Goal: Task Accomplishment & Management: Use online tool/utility

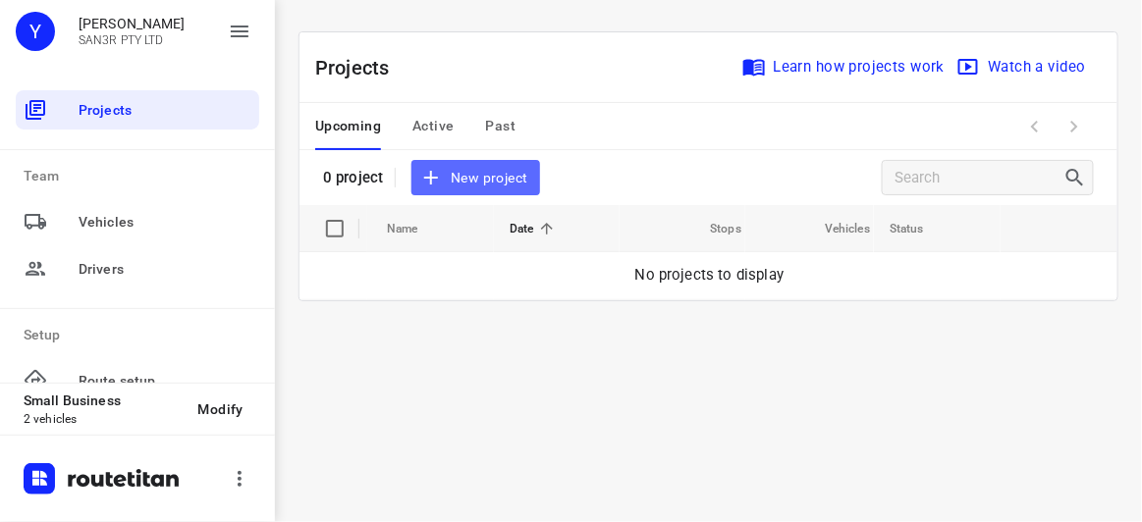
click at [488, 170] on span "New project" at bounding box center [475, 178] width 104 height 25
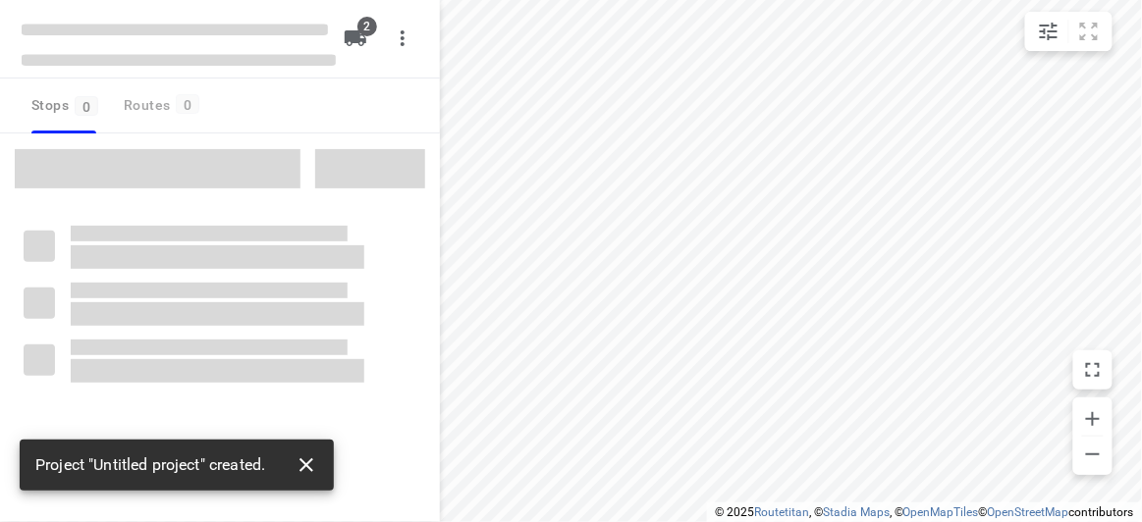
click at [298, 462] on icon "button" at bounding box center [307, 466] width 24 height 24
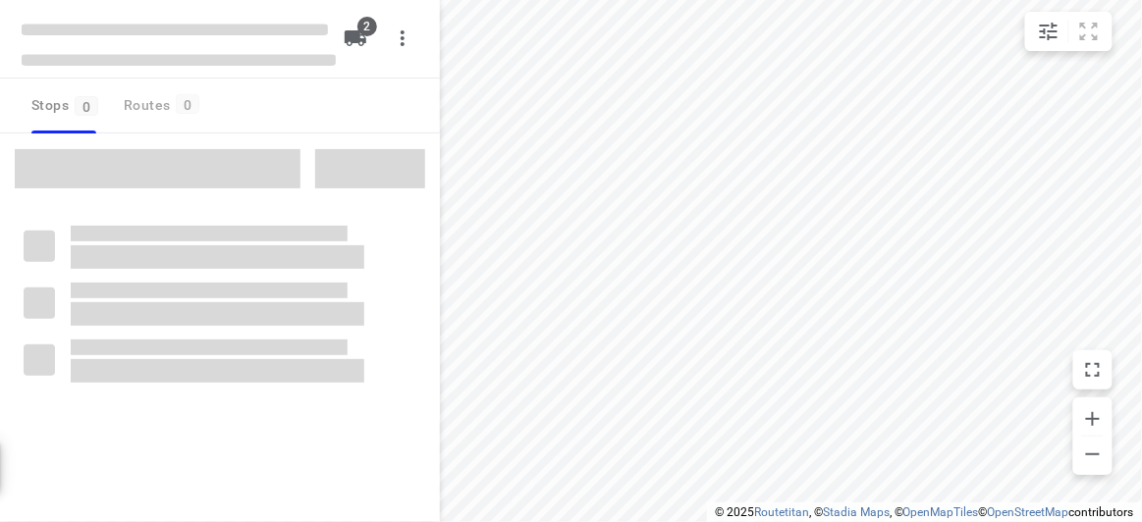
type input "distance"
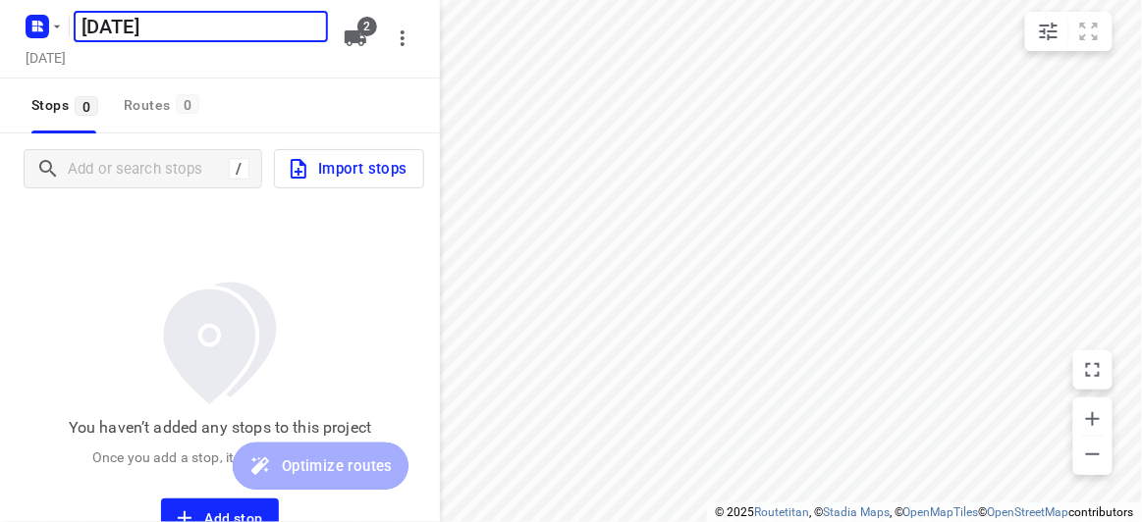
type input "[DATE]"
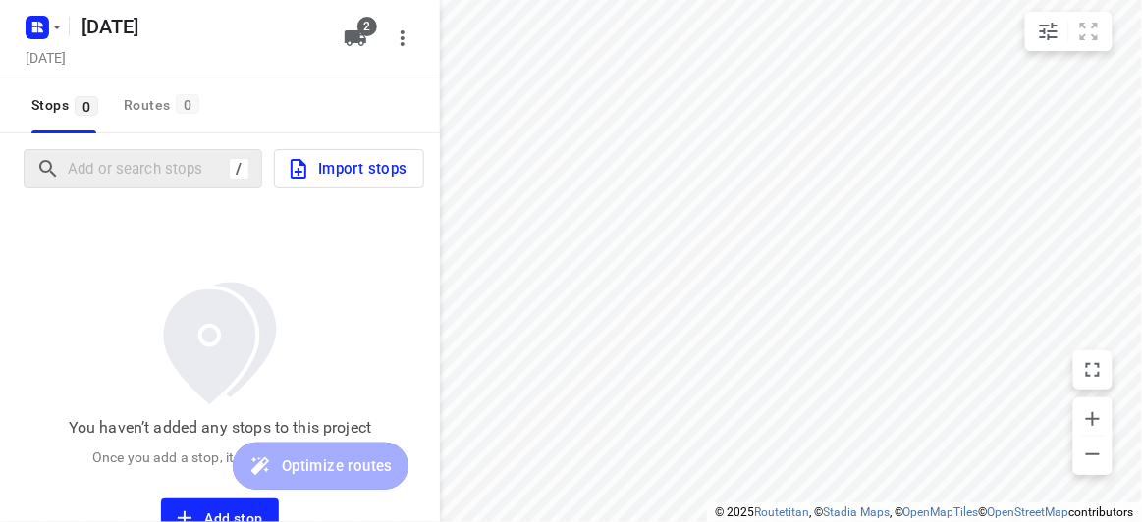
click at [84, 153] on div "/" at bounding box center [143, 168] width 239 height 39
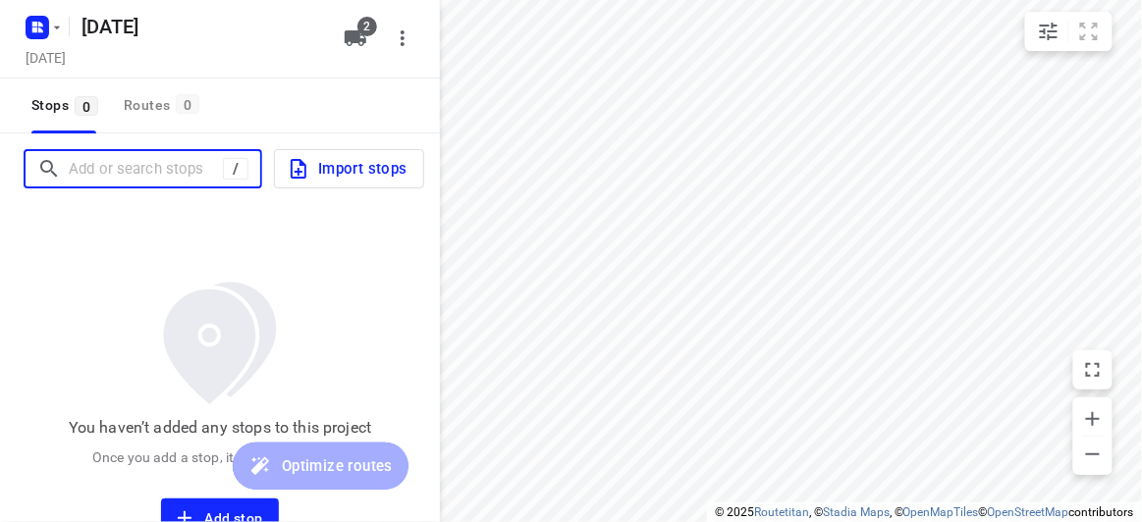
click at [111, 173] on input "Add or search stops" at bounding box center [146, 169] width 154 height 30
paste input "[STREET_ADDRESS][PERSON_NAME]"
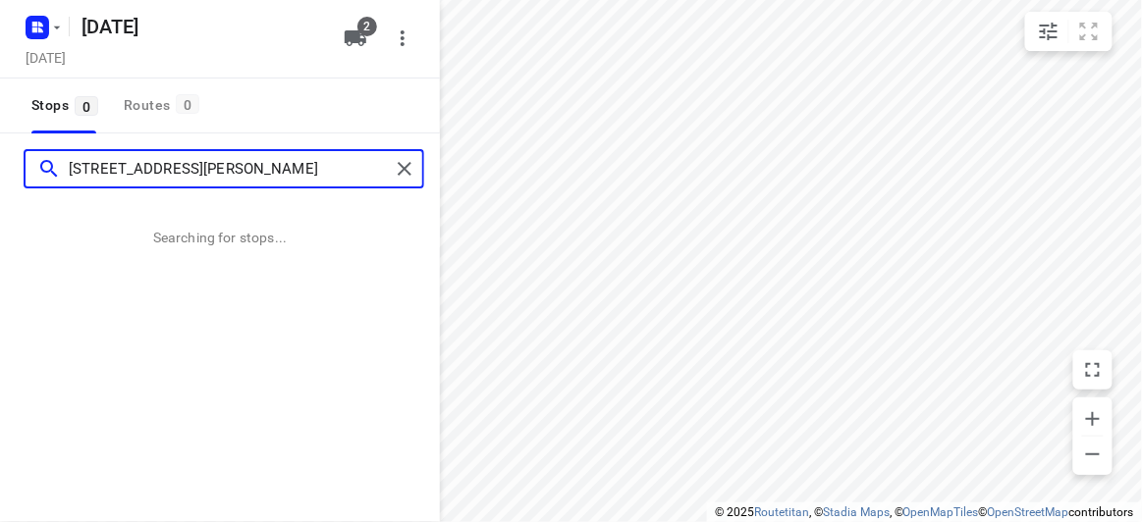
type input "[STREET_ADDRESS][PERSON_NAME]"
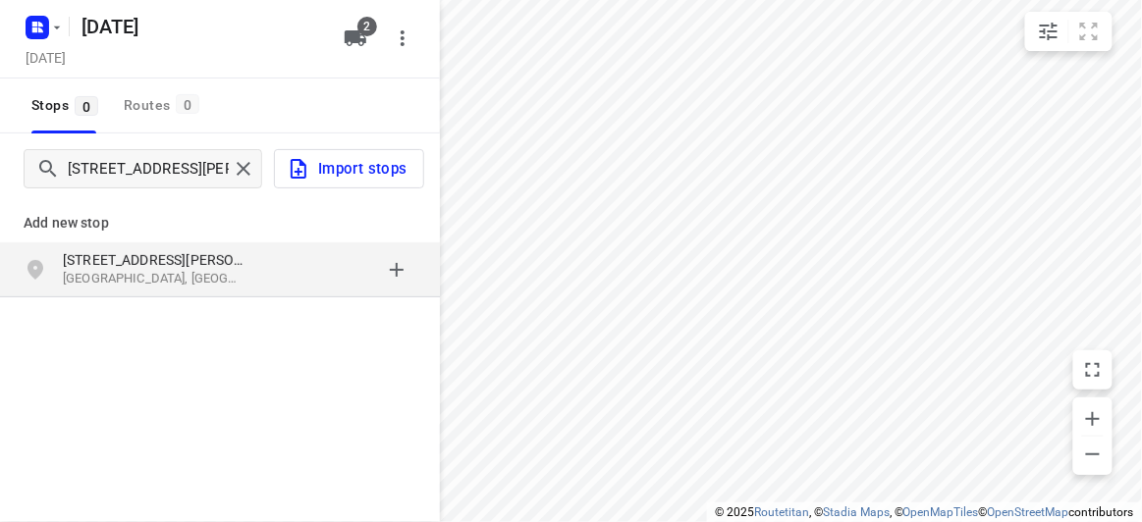
click at [344, 287] on div "grid" at bounding box center [339, 269] width 153 height 39
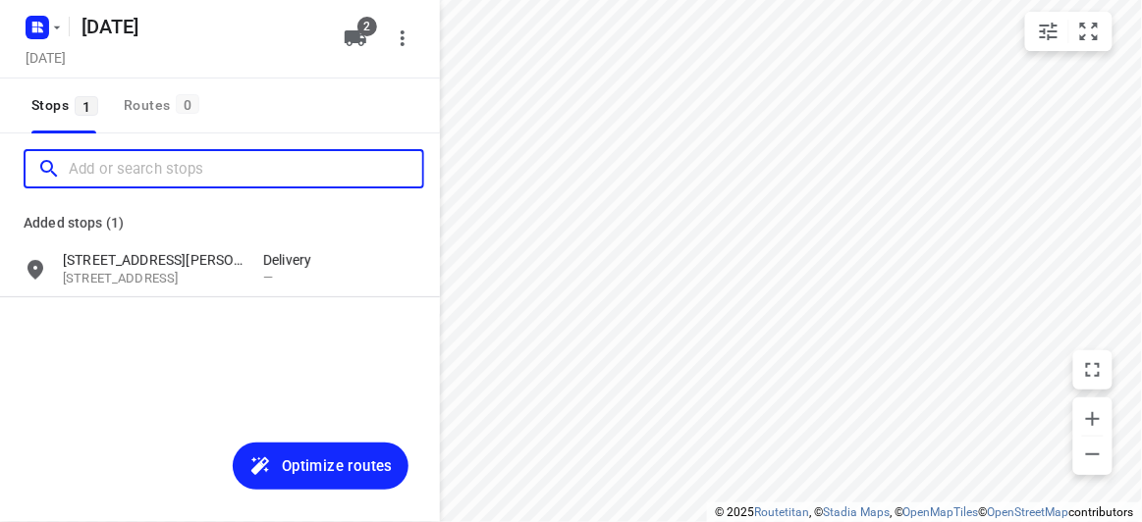
paste input "[STREET_ADDRESS][PERSON_NAME]"
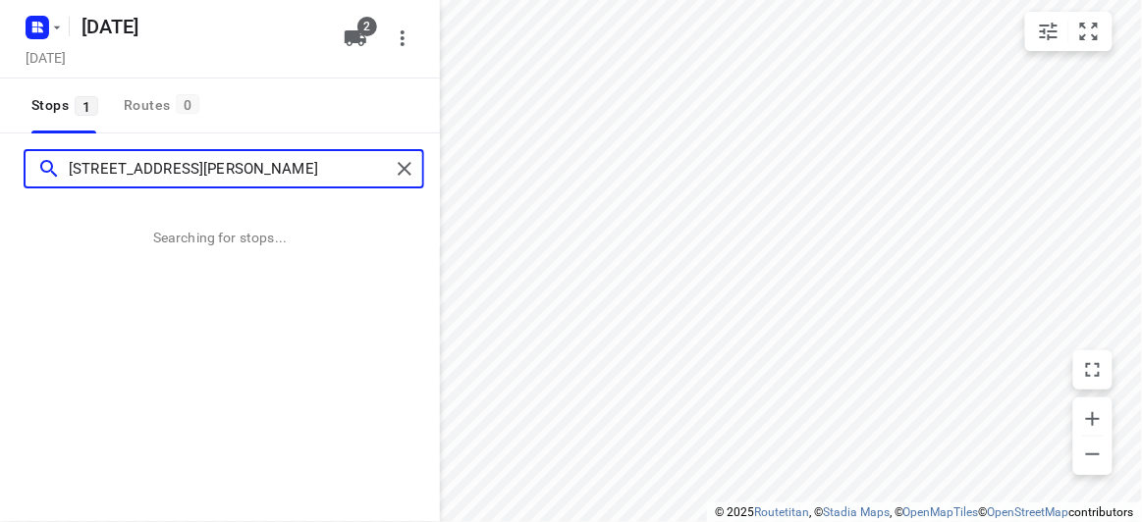
type input "[STREET_ADDRESS][PERSON_NAME]"
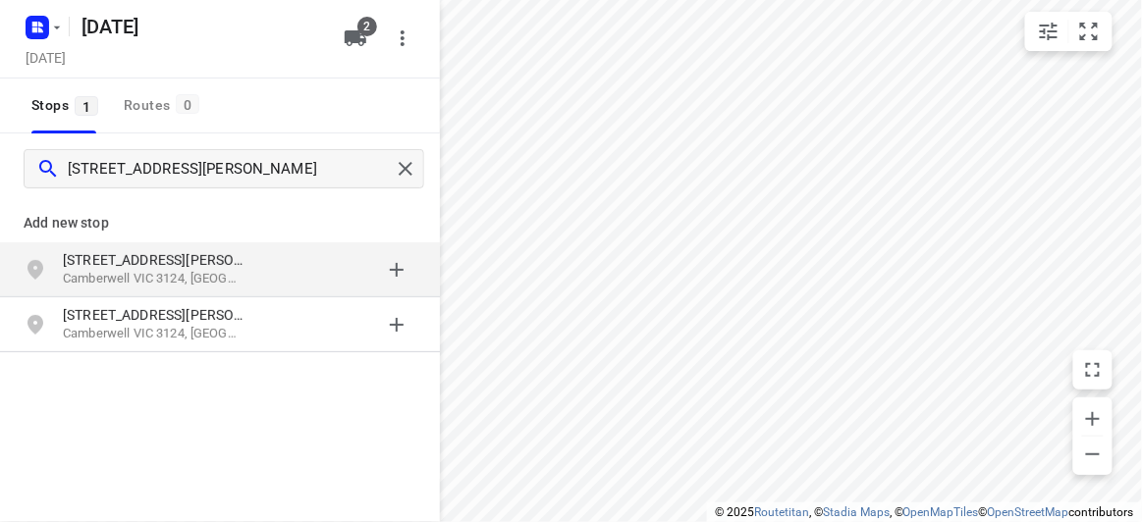
click at [245, 284] on div "[STREET_ADDRESS][PERSON_NAME]" at bounding box center [163, 269] width 200 height 39
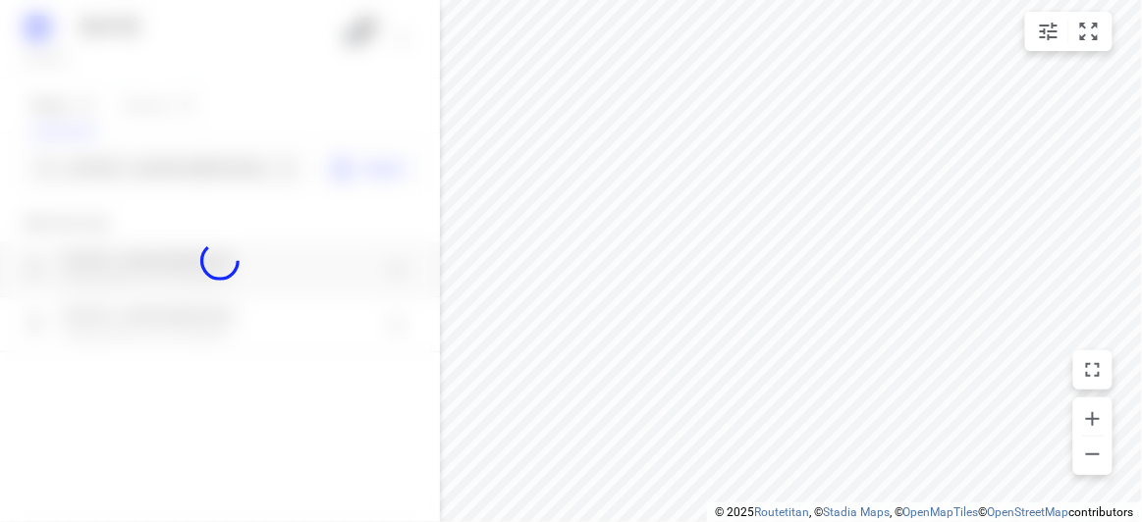
click at [178, 142] on div at bounding box center [220, 261] width 440 height 522
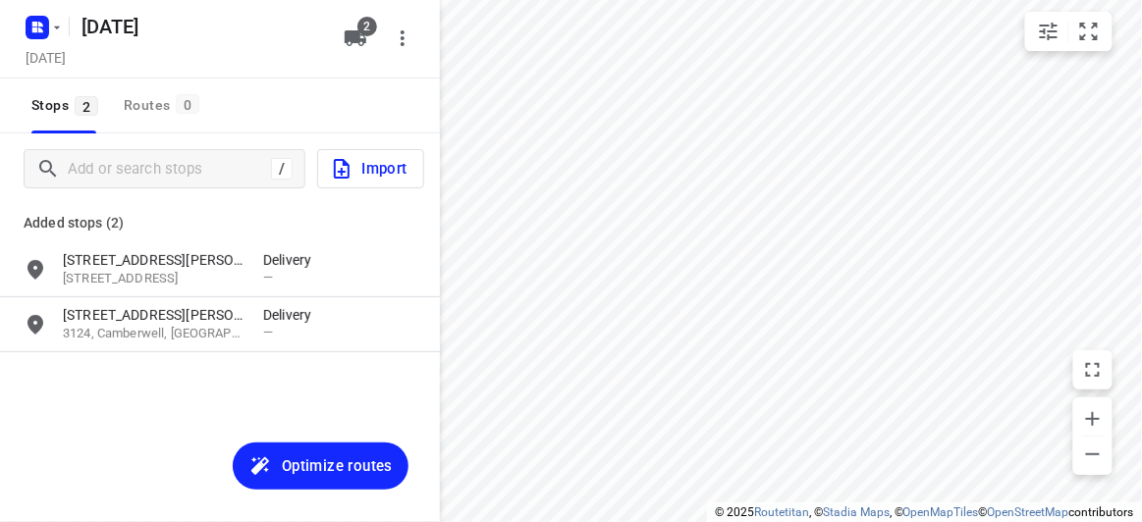
click at [178, 143] on div "/ Import" at bounding box center [220, 169] width 440 height 71
click at [91, 135] on div "/ Import" at bounding box center [220, 169] width 440 height 71
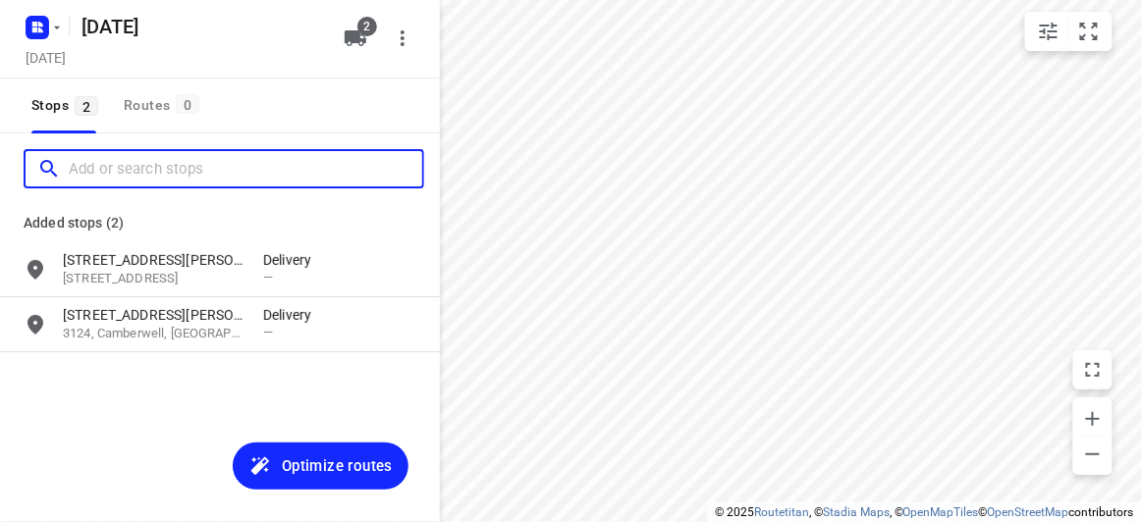
click at [114, 160] on input "Add or search stops" at bounding box center [245, 169] width 353 height 30
paste input "10 Mountview Rd Malvern 3144"
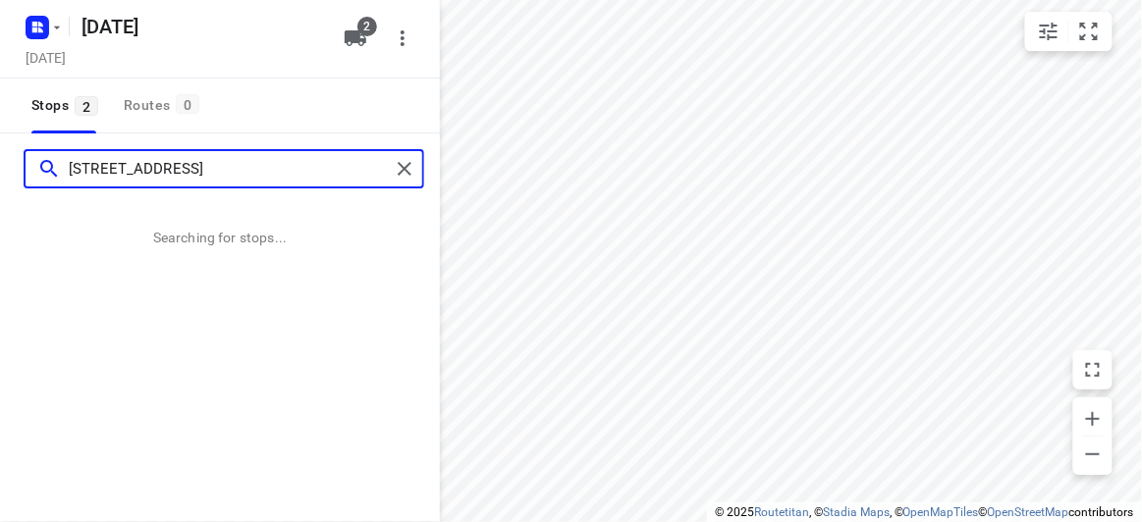
type input "10 Mountview Rd Malvern 3144"
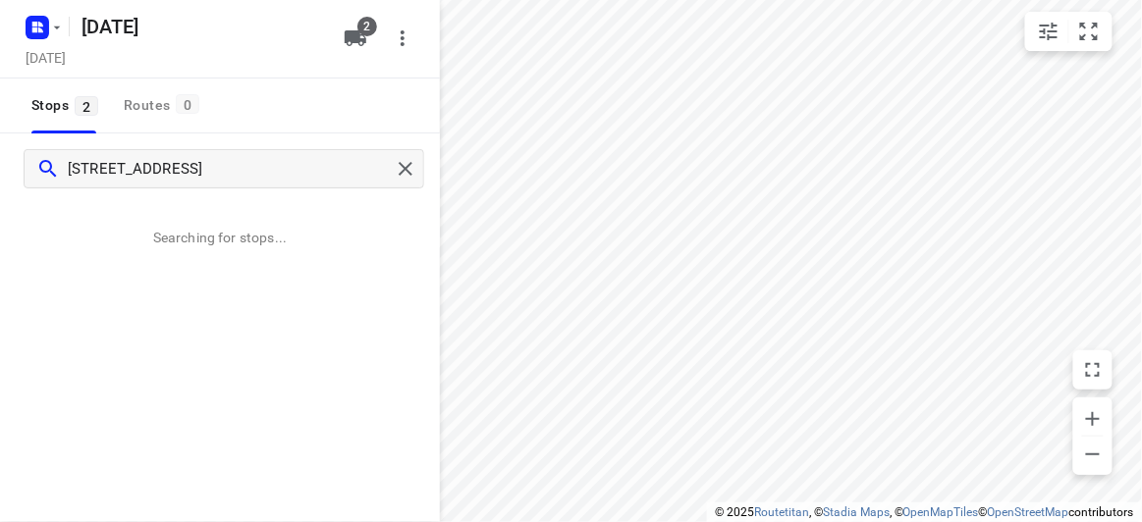
click at [835, 520] on div "i © 2025 Routetitan , © Stadia Maps , © OpenMapTiles © OpenStreetMap contributo…" at bounding box center [924, 513] width 435 height 20
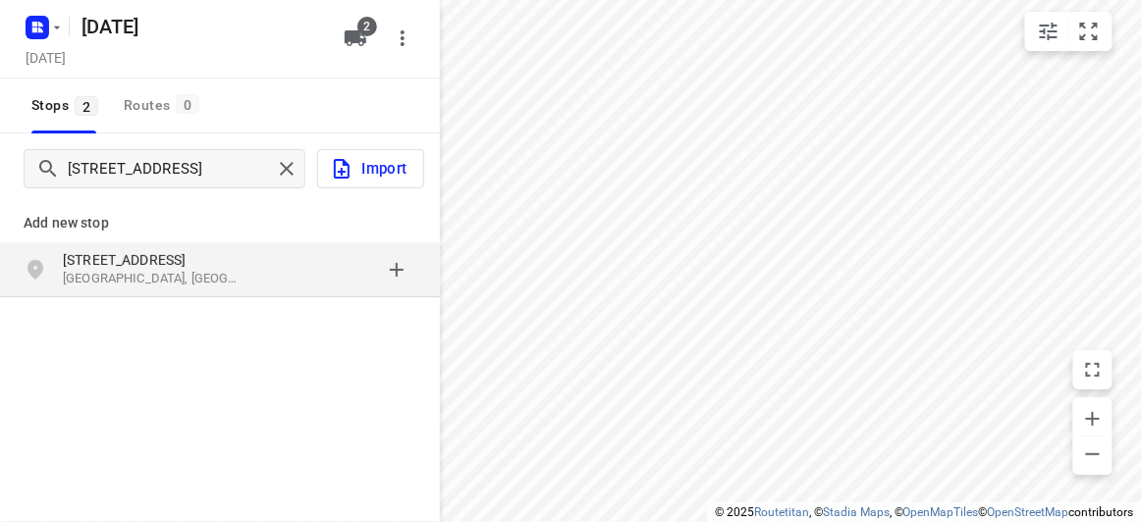
click at [211, 257] on p "10 Mountview Rd" at bounding box center [153, 260] width 181 height 20
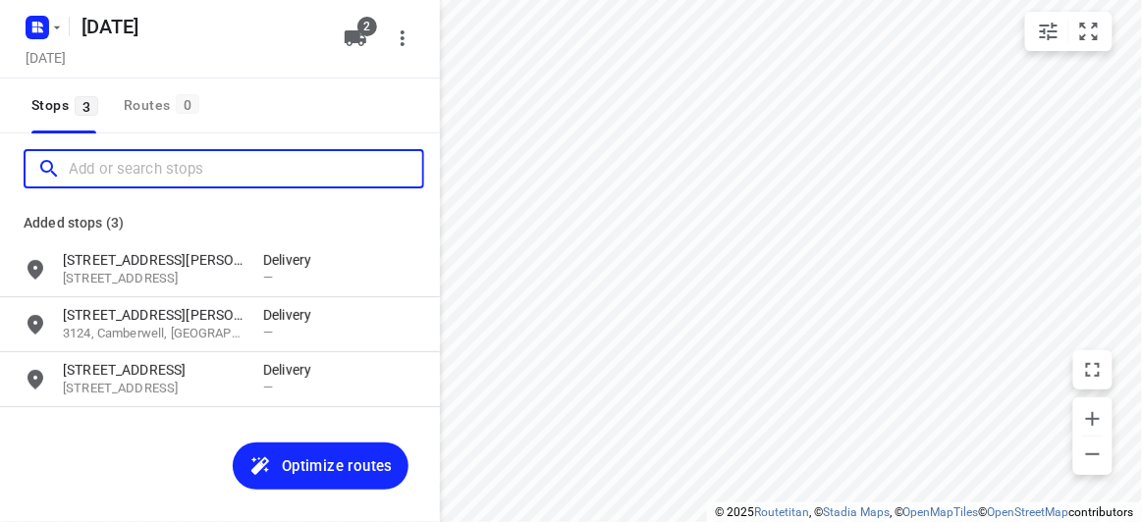
paste input "28 Marchiori Road, Blackburn North VIC 3130"
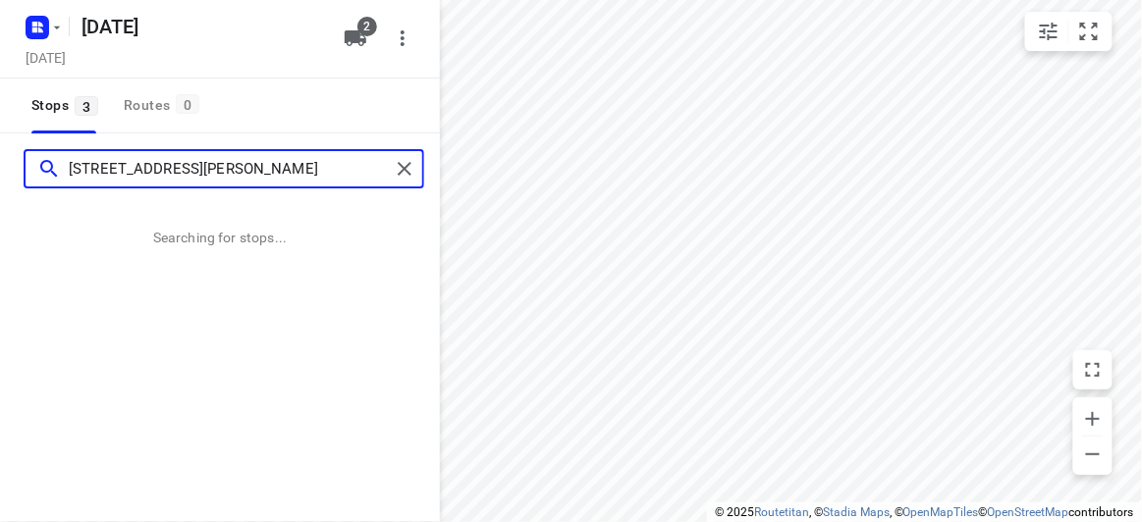
type input "28 Marchiori Road, Blackburn North VIC 3130"
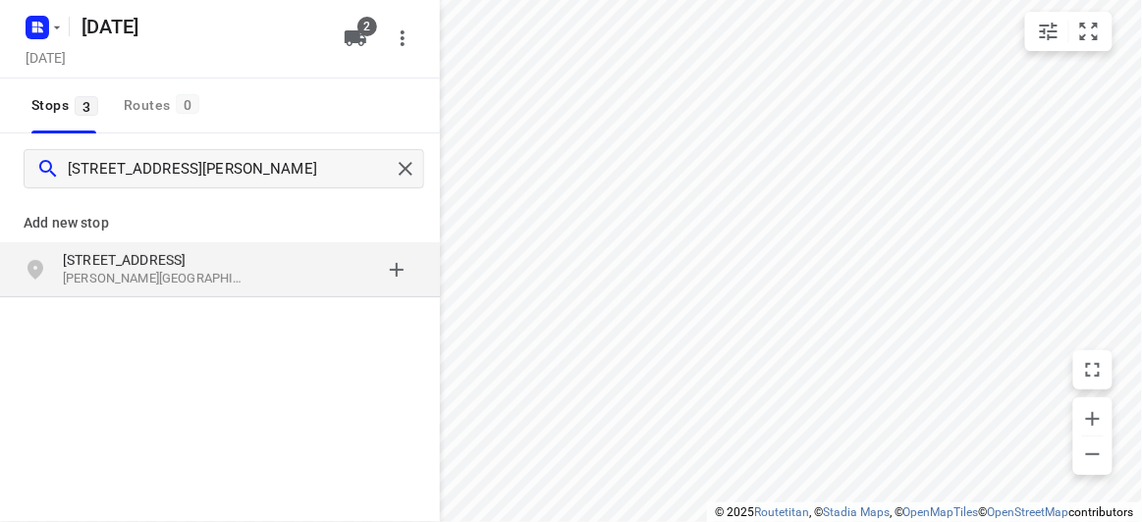
click at [213, 268] on p "[STREET_ADDRESS]" at bounding box center [153, 260] width 181 height 20
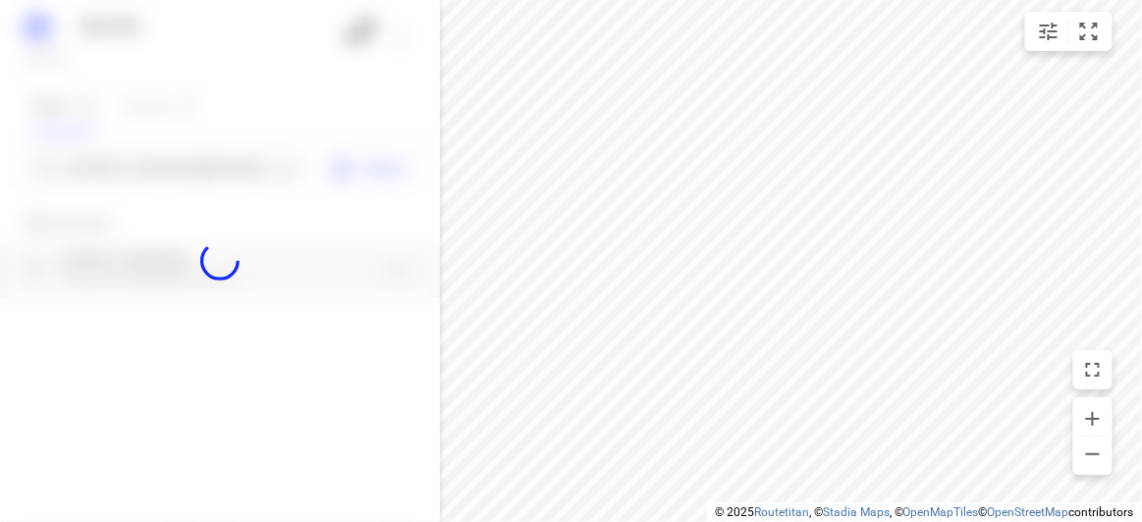
click at [194, 167] on div at bounding box center [220, 261] width 440 height 522
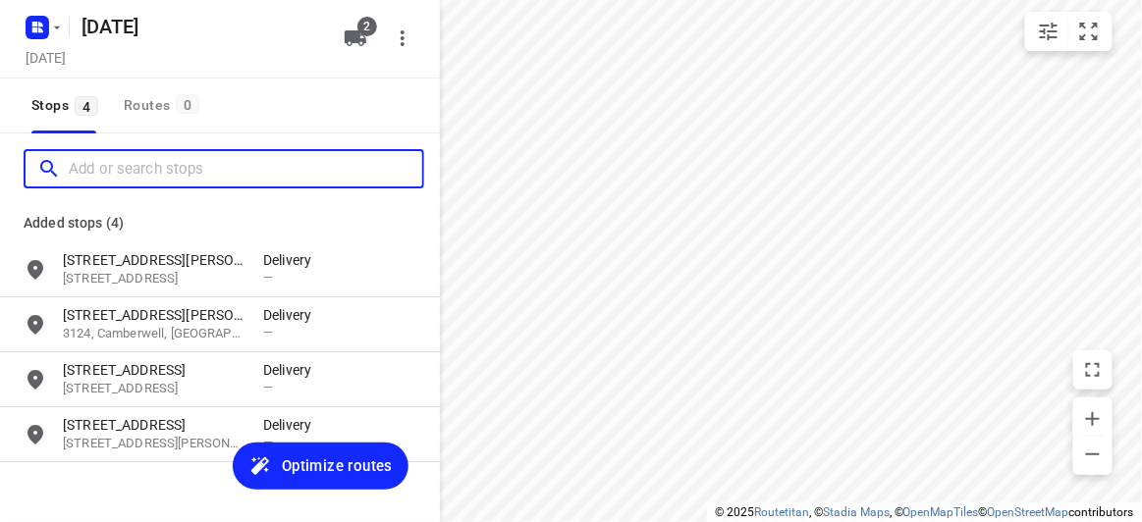
paste input "12 Milton Avenue , Clayton south 3169"
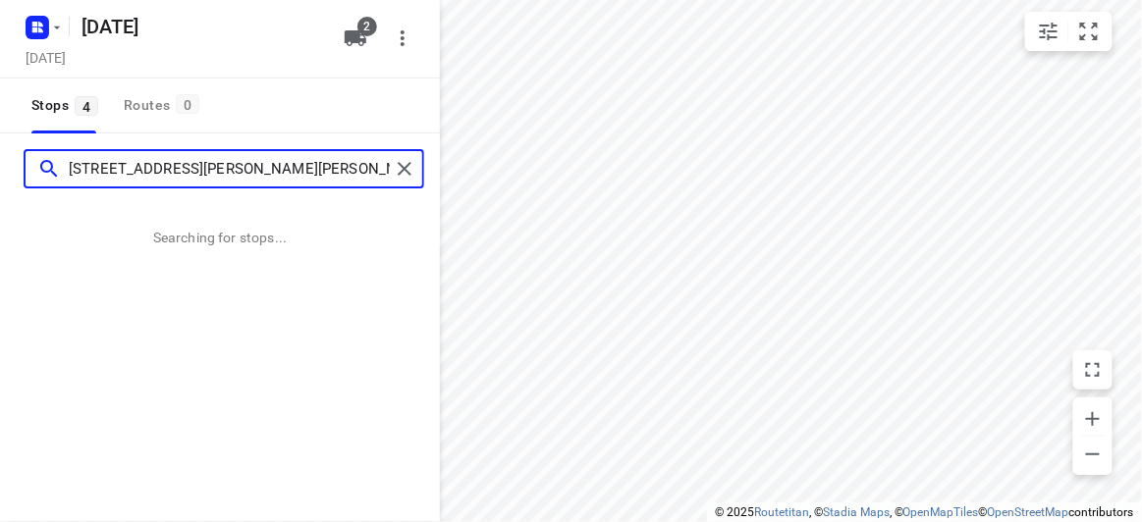
type input "12 Milton Avenue , Clayton south 3169"
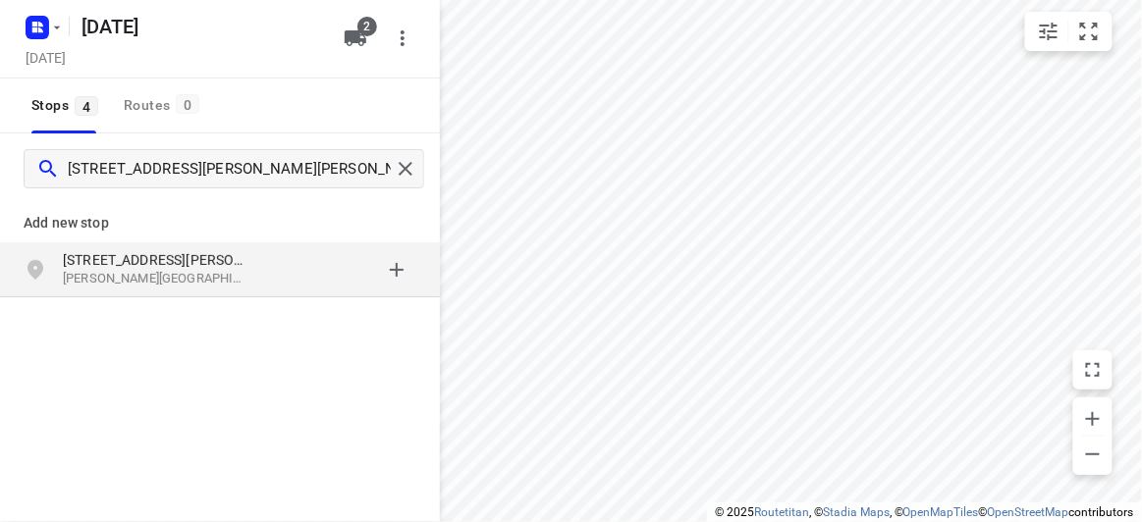
click at [219, 284] on p "Clayton South VIC 3169, Australia" at bounding box center [153, 279] width 181 height 19
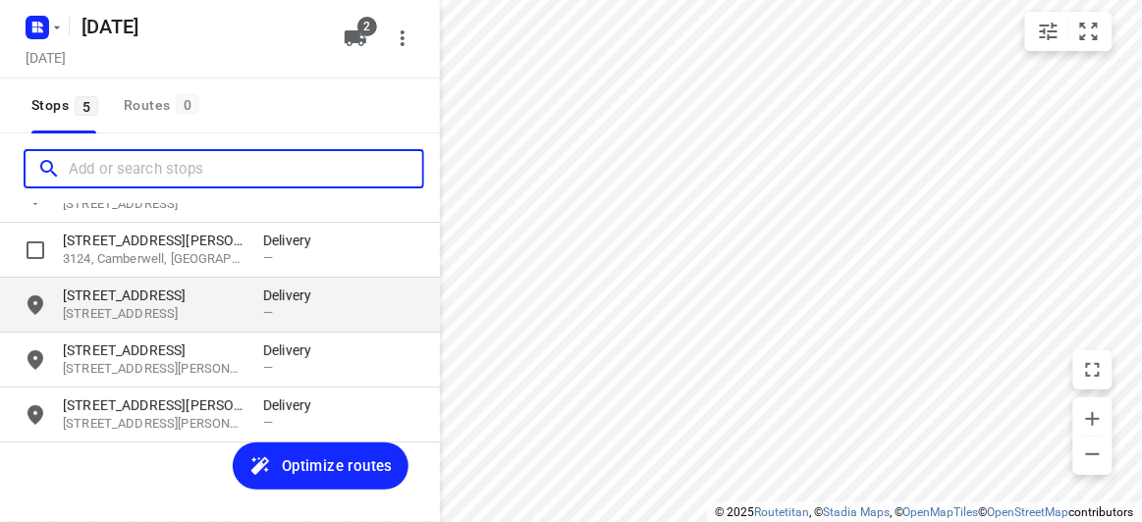
scroll to position [85, 0]
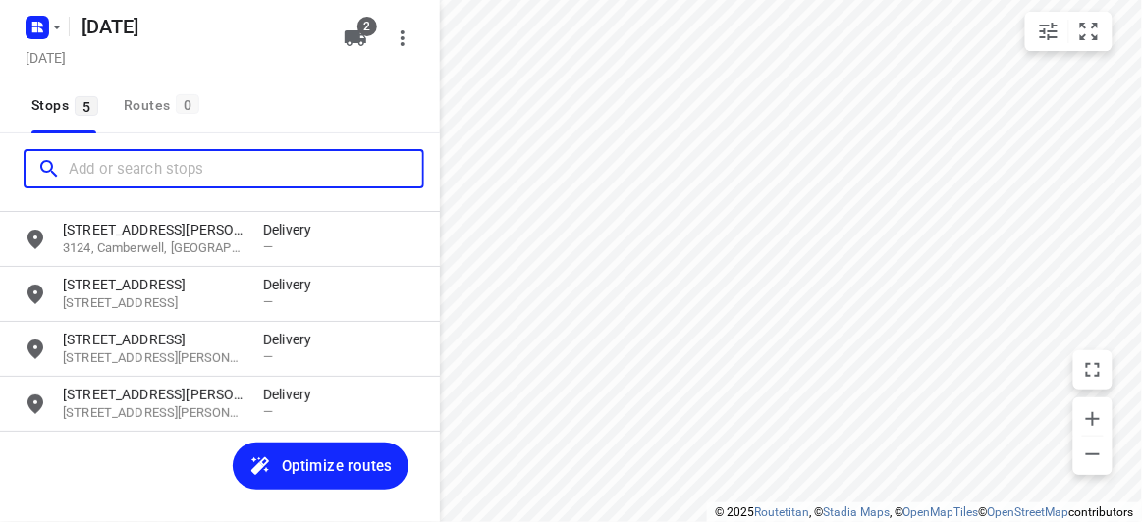
click at [133, 166] on input "Add or search stops" at bounding box center [245, 169] width 353 height 30
paste input "37b Begg Street Bentleigh East 3165"
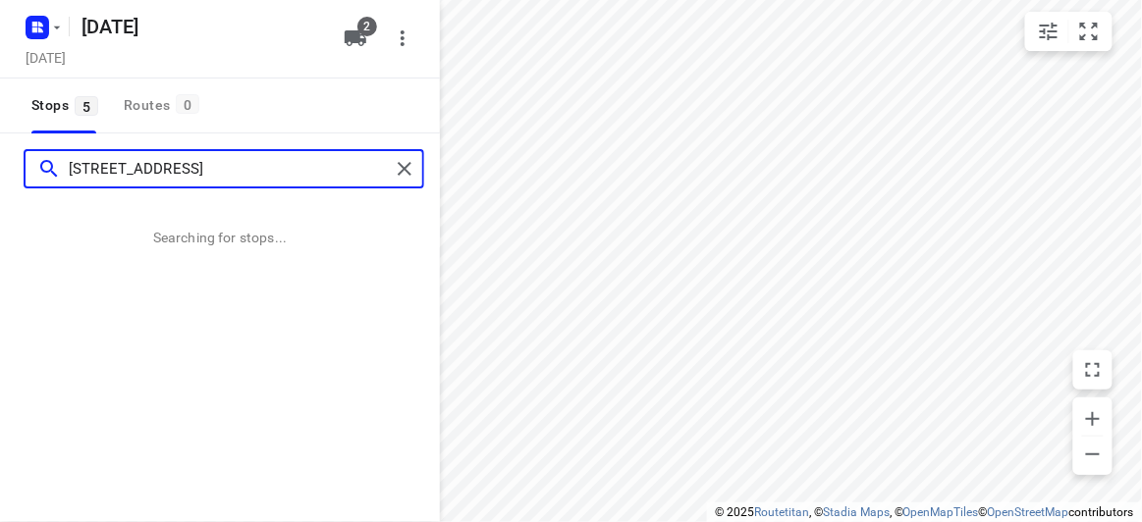
type input "37b Begg Street Bentleigh East 3165"
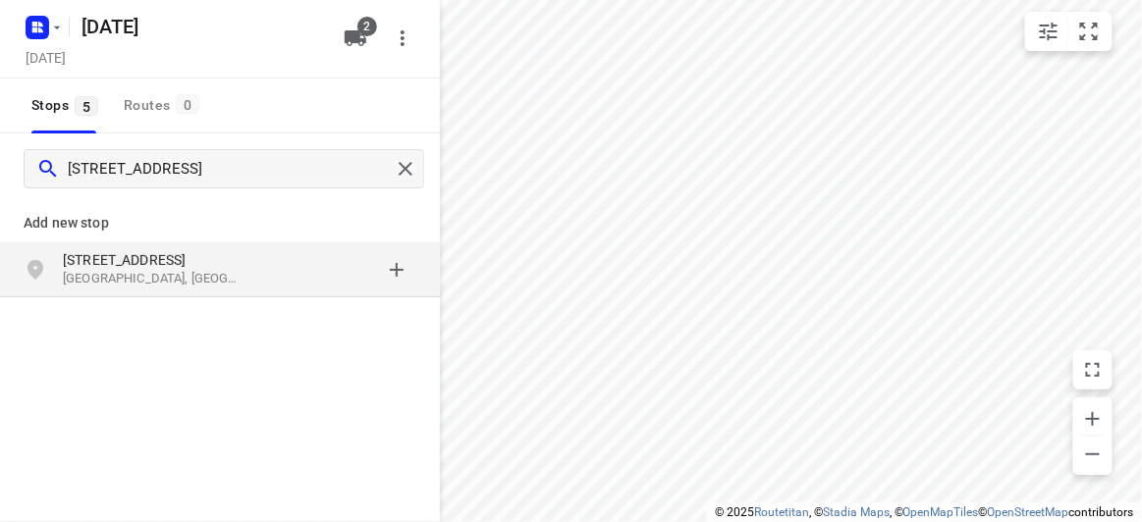
click at [173, 261] on p "[STREET_ADDRESS]" at bounding box center [153, 260] width 181 height 20
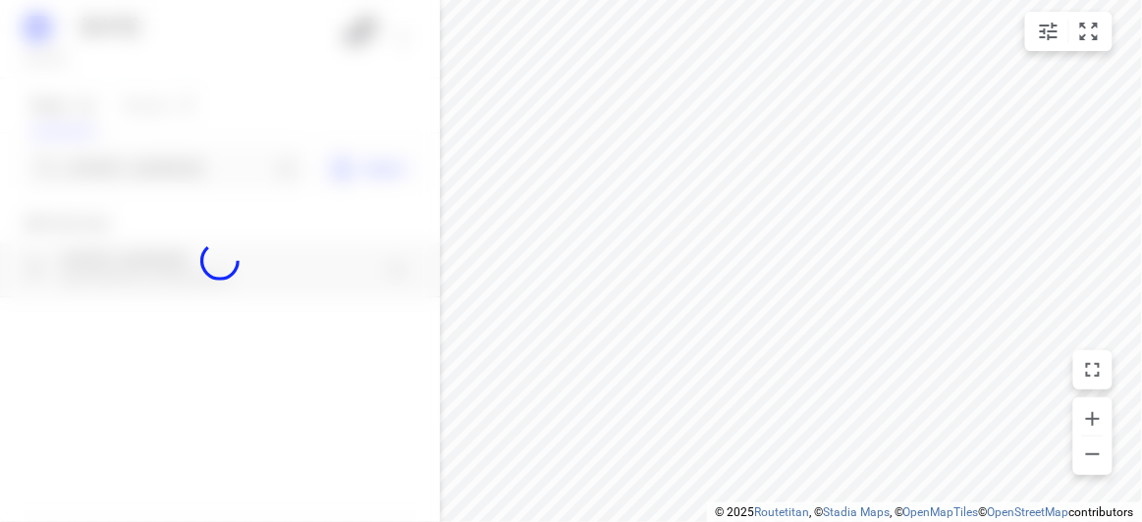
click at [204, 166] on div at bounding box center [220, 261] width 440 height 522
click at [204, 166] on input "Add or search stops" at bounding box center [170, 169] width 202 height 30
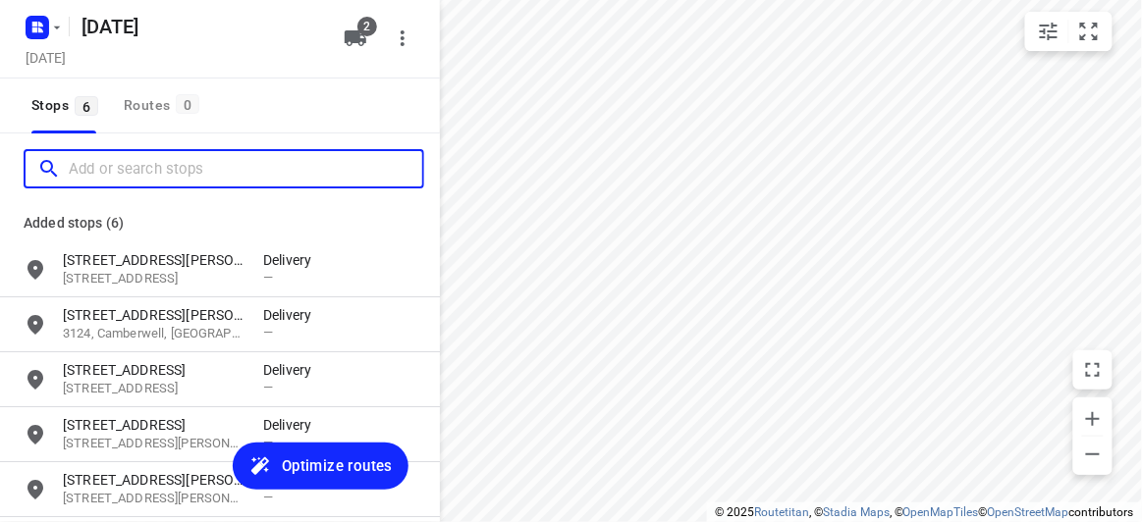
paste input "65 Winfield Road, Balwyn North 3104"
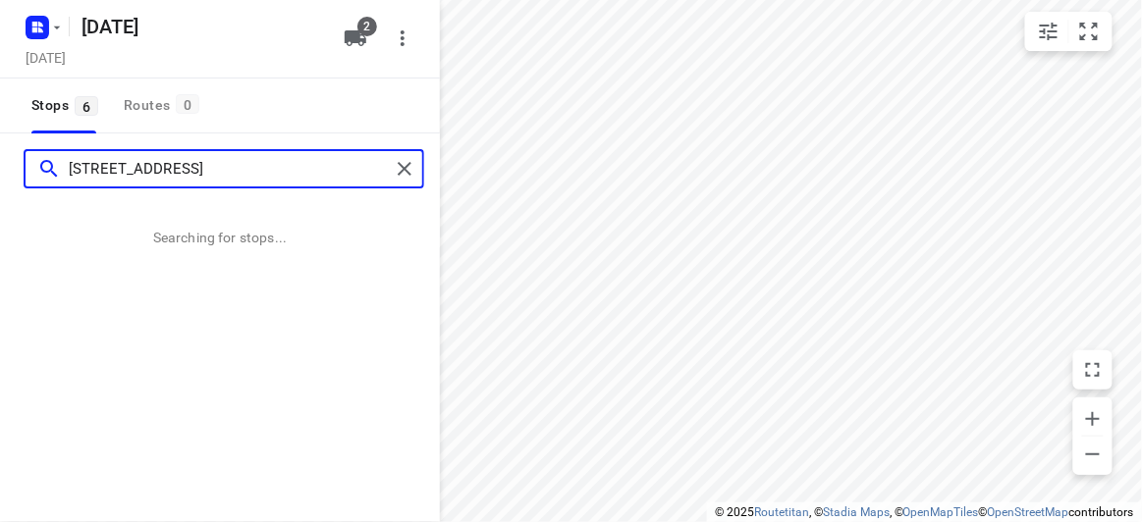
type input "65 Winfield Road, Balwyn North 3104"
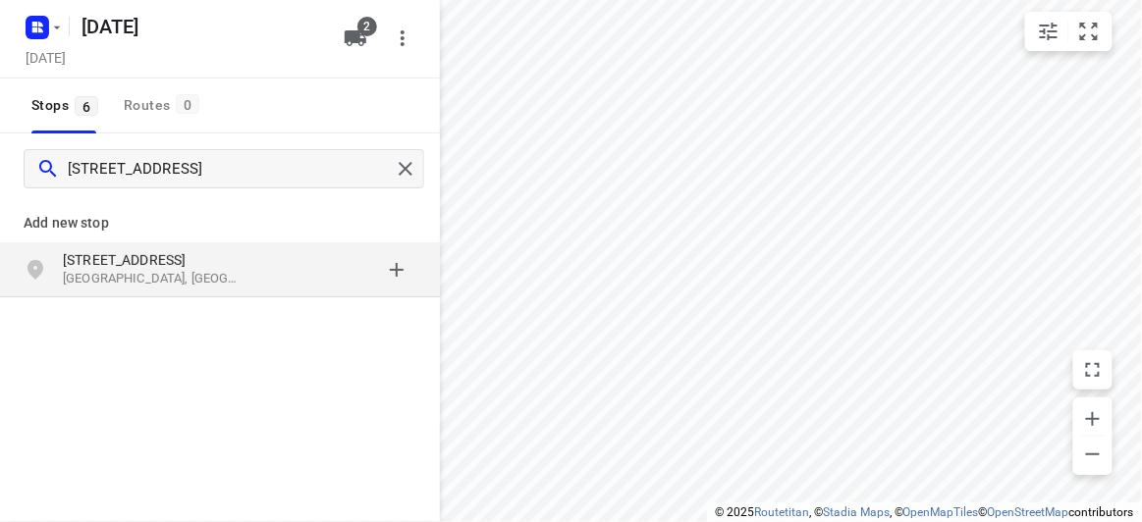
click at [218, 246] on div "65 Winfield Road Balwyn North VIC 3104, Australia" at bounding box center [220, 270] width 440 height 55
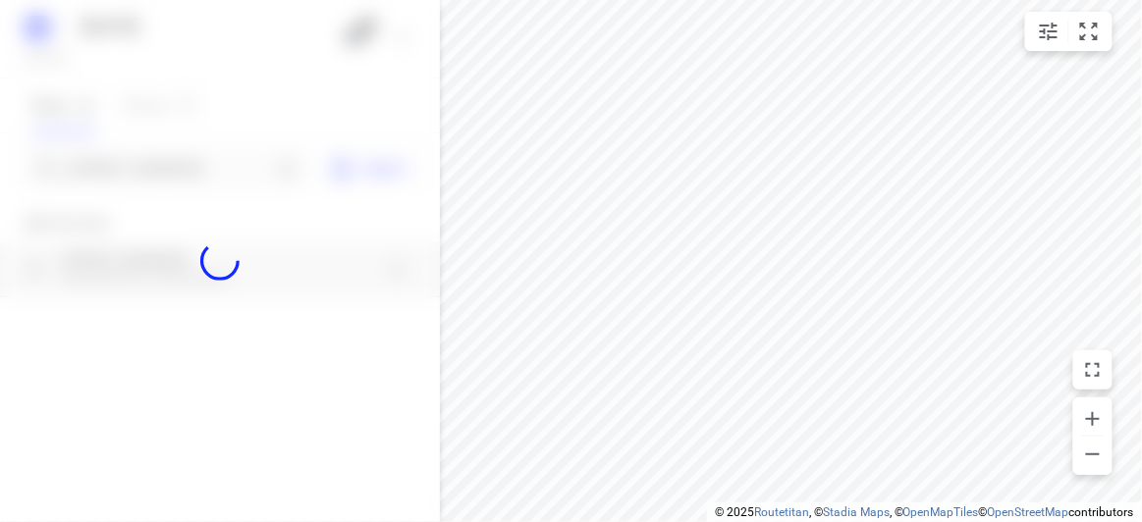
click at [200, 147] on div at bounding box center [220, 261] width 440 height 522
click at [201, 154] on div at bounding box center [220, 261] width 440 height 522
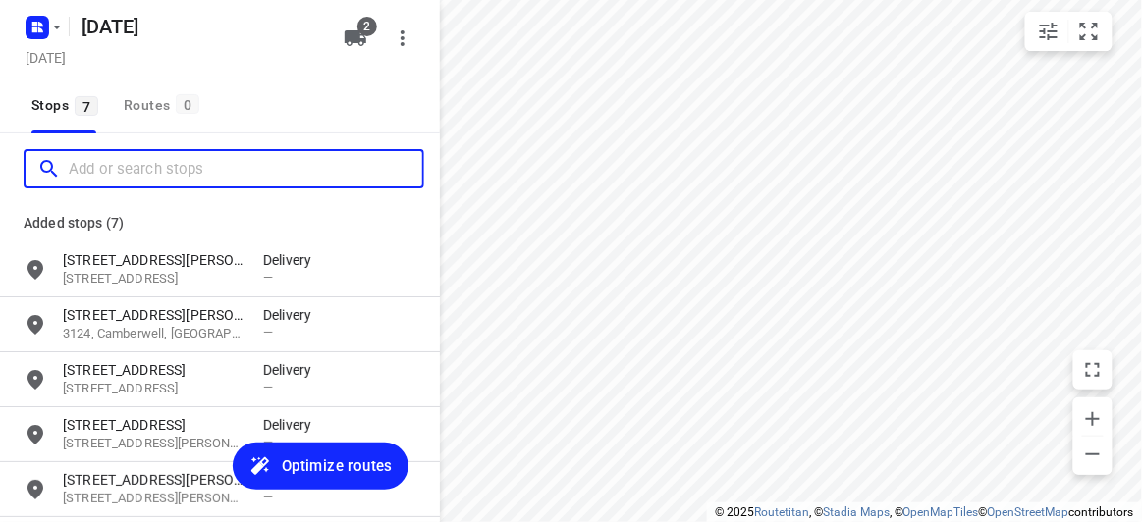
click at [200, 156] on input "Add or search stops" at bounding box center [245, 169] width 353 height 30
paste input "34 Denmark Hill Road Hawthorn East 3123"
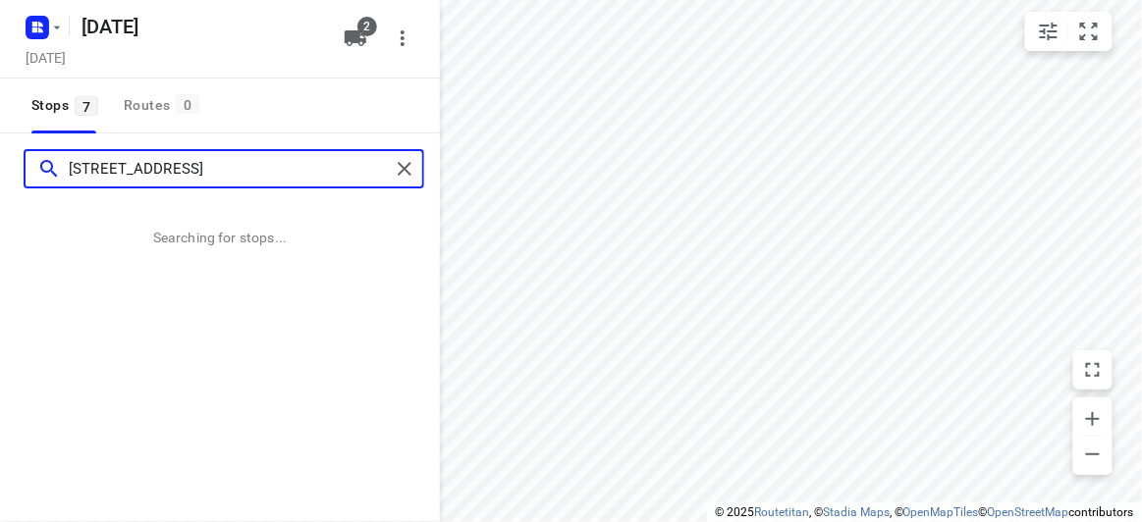
type input "34 Denmark Hill Road Hawthorn East 3123"
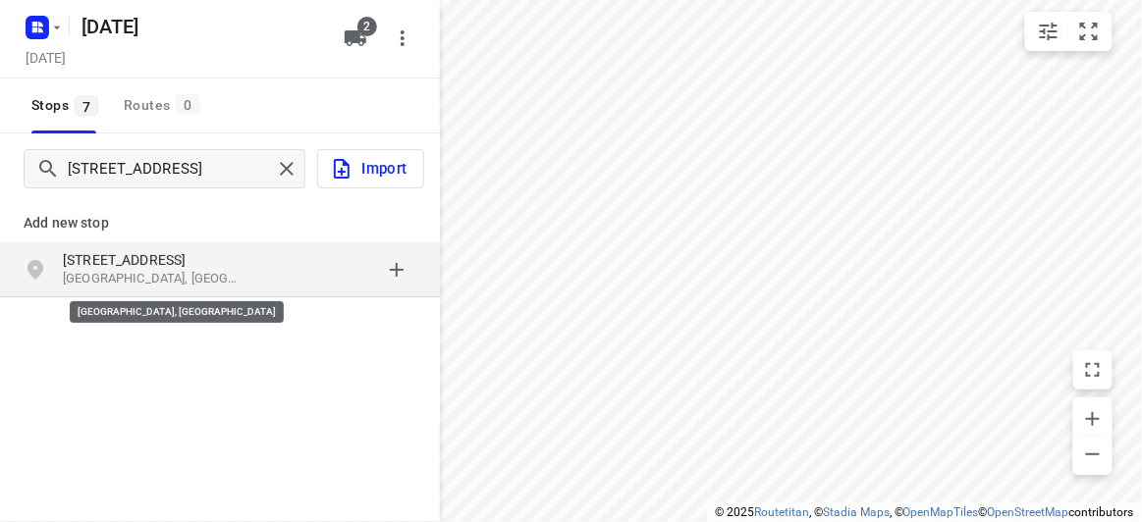
click at [119, 284] on p "Hawthorn East VIC 3123, Australia" at bounding box center [153, 279] width 181 height 19
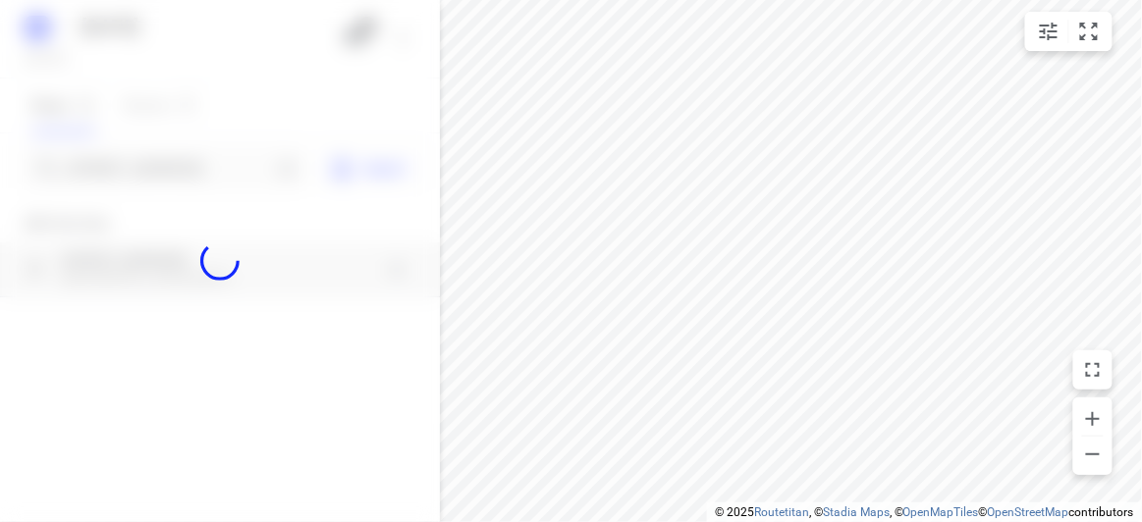
click at [124, 166] on div at bounding box center [220, 261] width 440 height 522
click at [129, 163] on div at bounding box center [220, 261] width 440 height 522
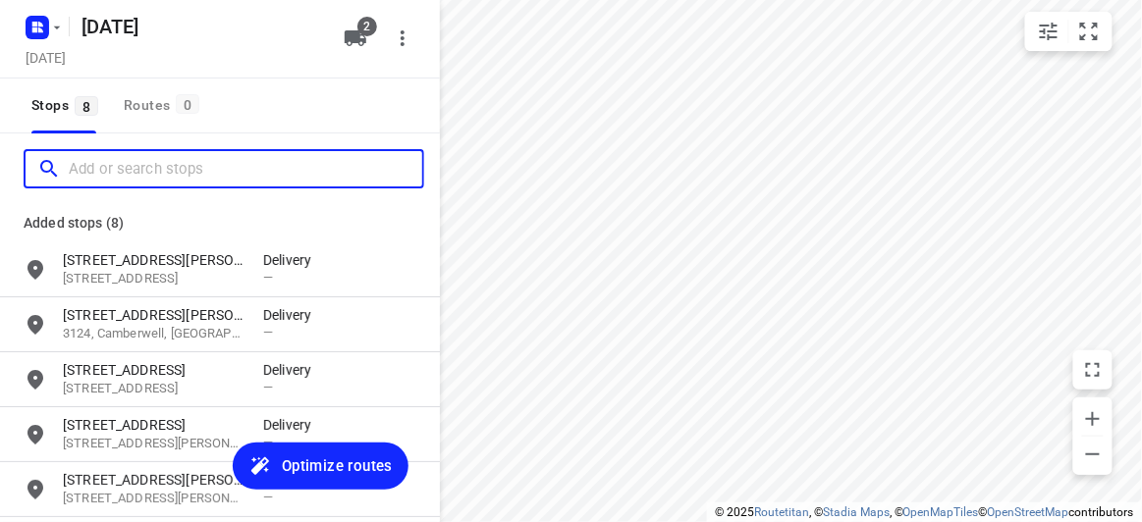
paste input "8 Dickens Street Glen Iris 3146"
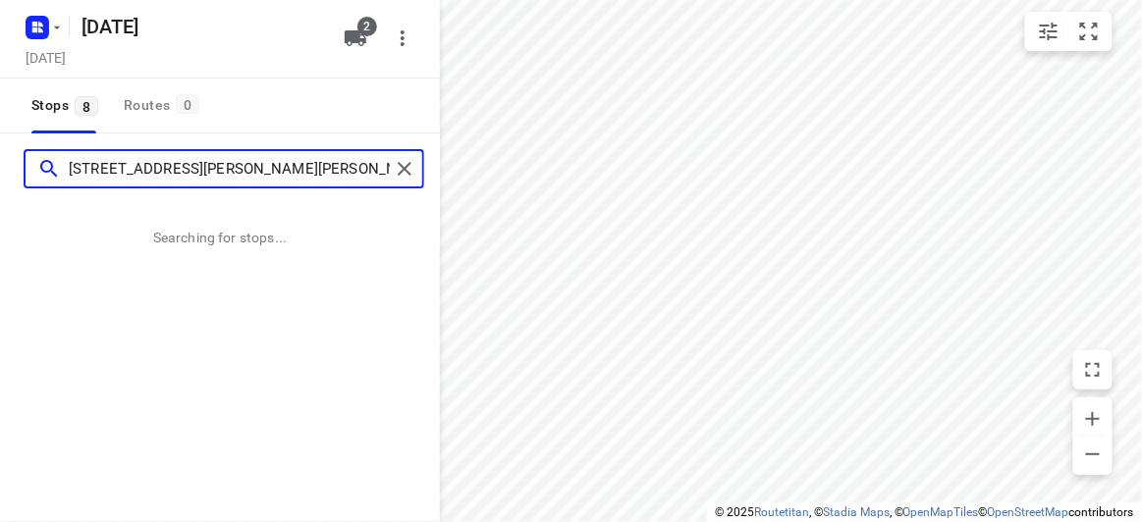
type input "8 Dickens Street Glen Iris 3146"
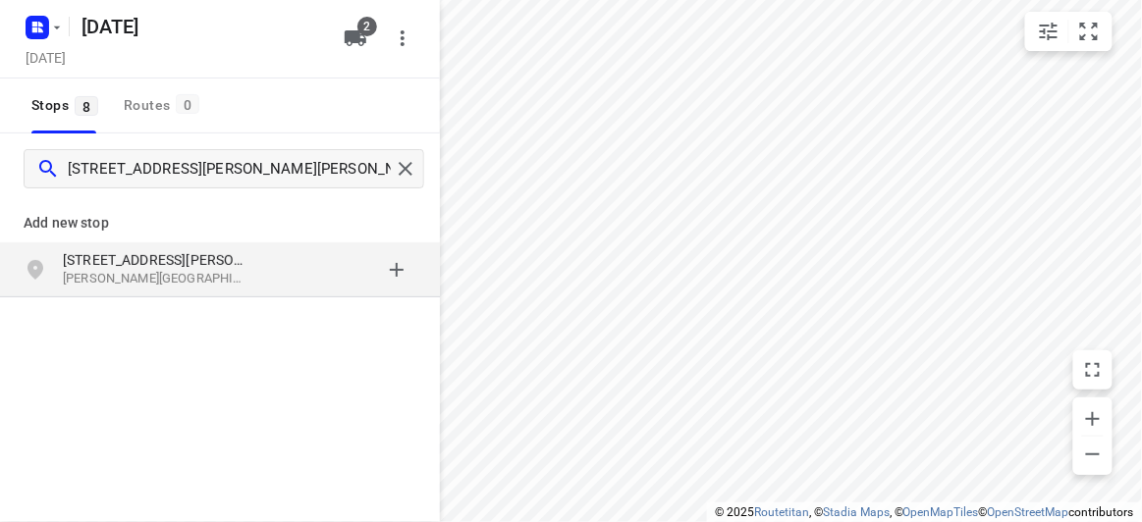
click at [206, 260] on p "[STREET_ADDRESS][PERSON_NAME]" at bounding box center [153, 260] width 181 height 20
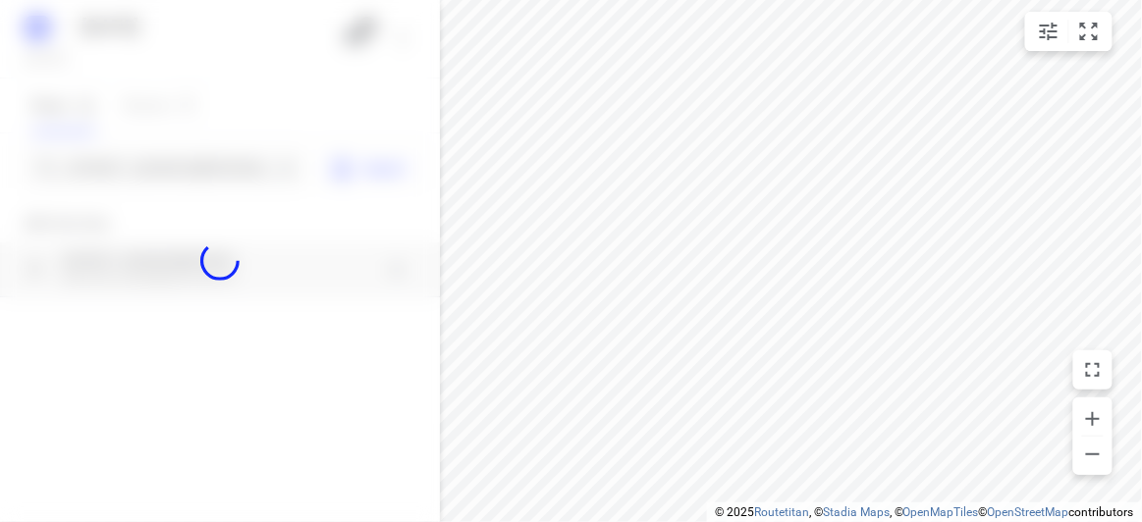
click at [162, 168] on div at bounding box center [220, 261] width 440 height 522
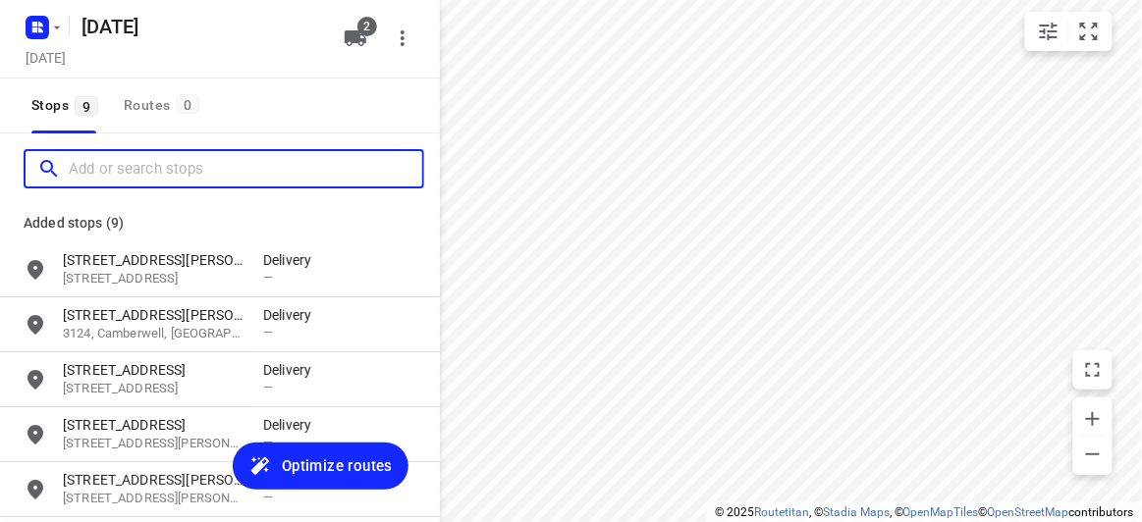
paste input "57 Florence Road Surrey Hills 3127"
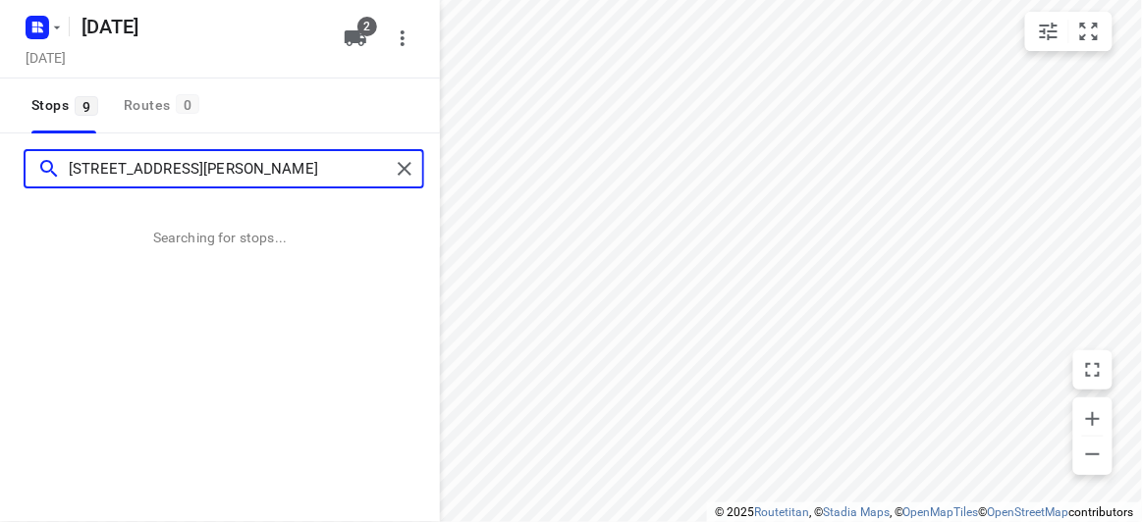
type input "57 Florence Road Surrey Hills 3127"
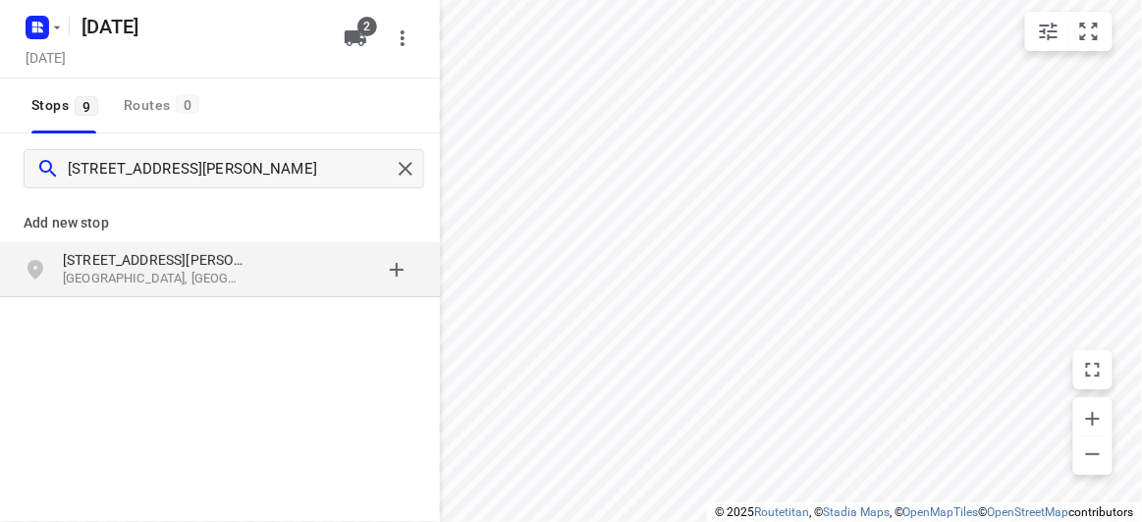
click at [264, 297] on div "57 Florence Road Surrey Hills VIC 3127, Australia" at bounding box center [220, 270] width 440 height 55
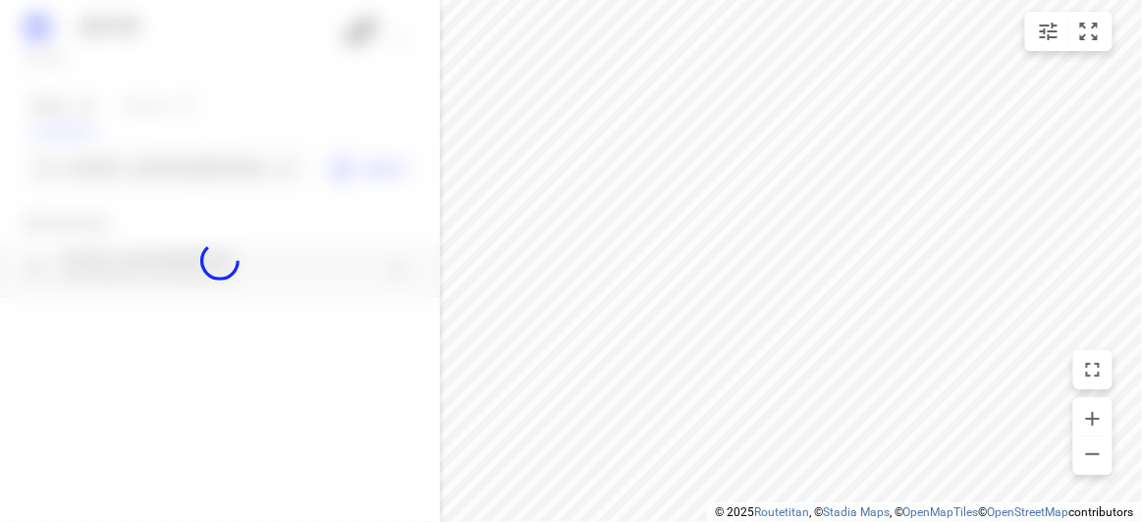
click at [172, 145] on div at bounding box center [220, 261] width 440 height 522
click at [173, 146] on div "09 SEPT 2025 Monday, Sep 08 2 Stops 9 Routes 0 57 Florence Road Surrey Hills 31…" at bounding box center [220, 261] width 440 height 522
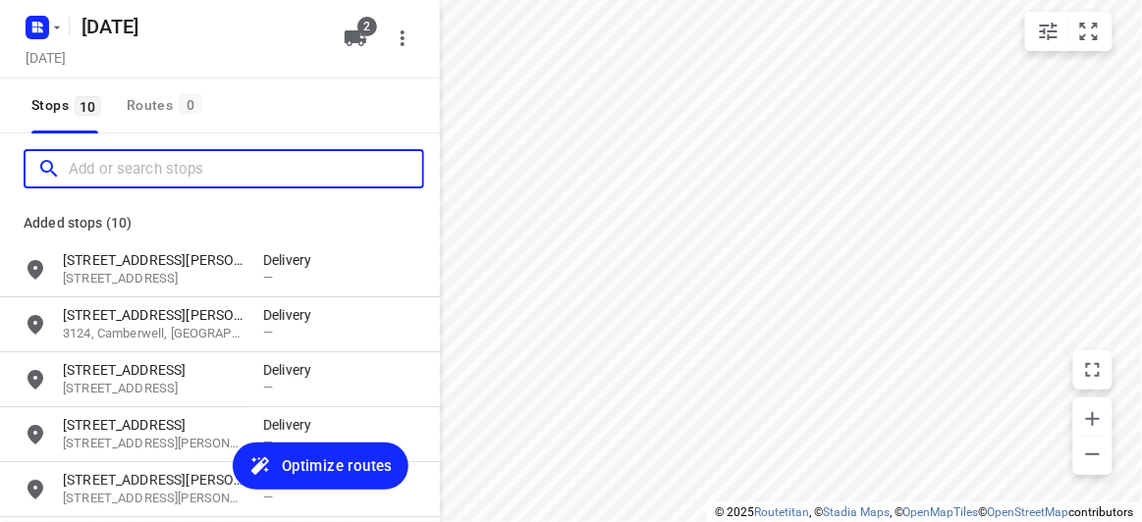
paste input "2 mile end road Carnegie 3163"
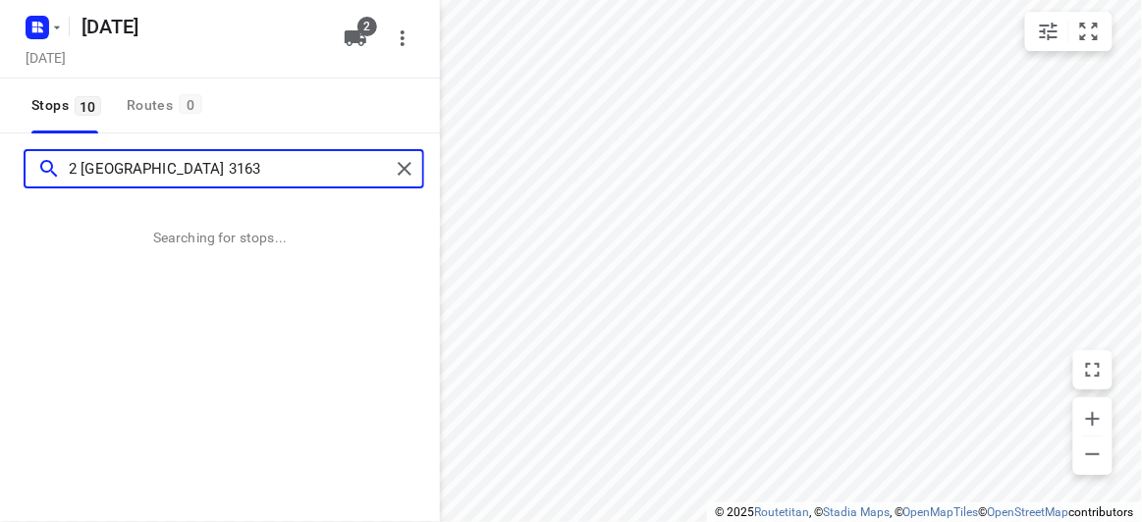
type input "2 mile end road Carnegie 3163"
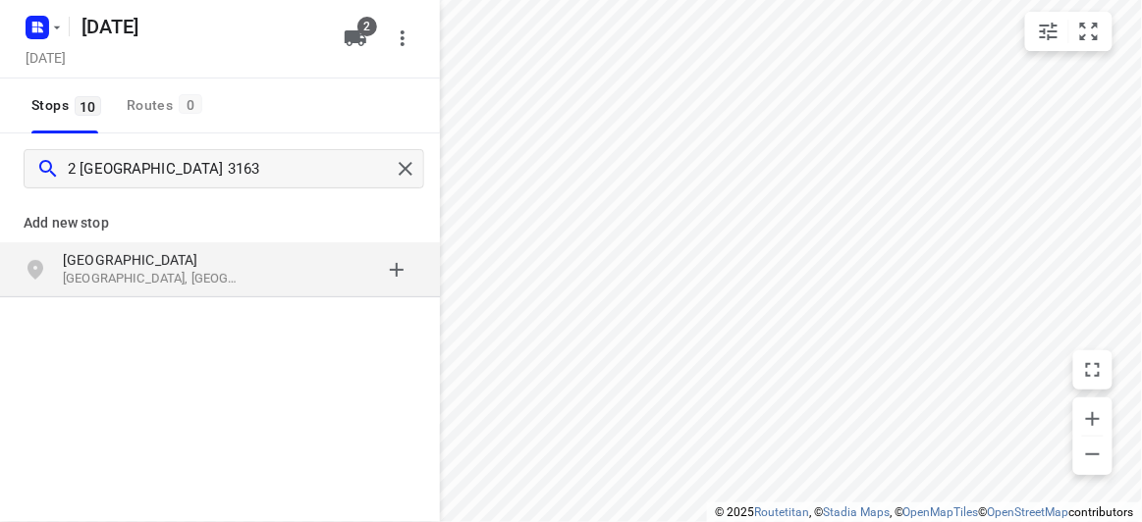
click at [224, 281] on p "Carnegie VIC 3163, Australia" at bounding box center [153, 279] width 181 height 19
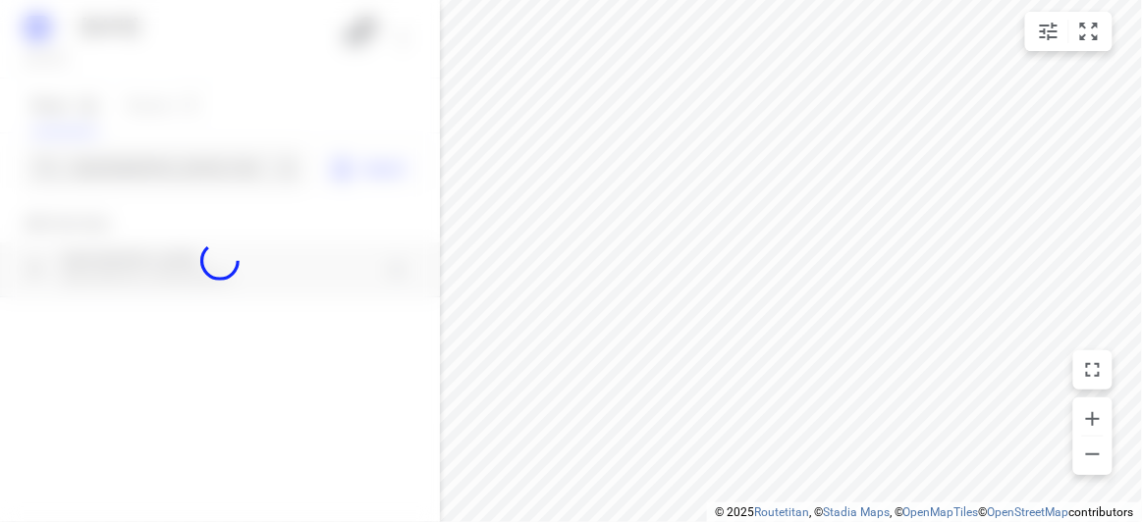
click at [182, 159] on div at bounding box center [220, 261] width 440 height 522
click at [182, 159] on input "Add or search stops" at bounding box center [170, 169] width 202 height 30
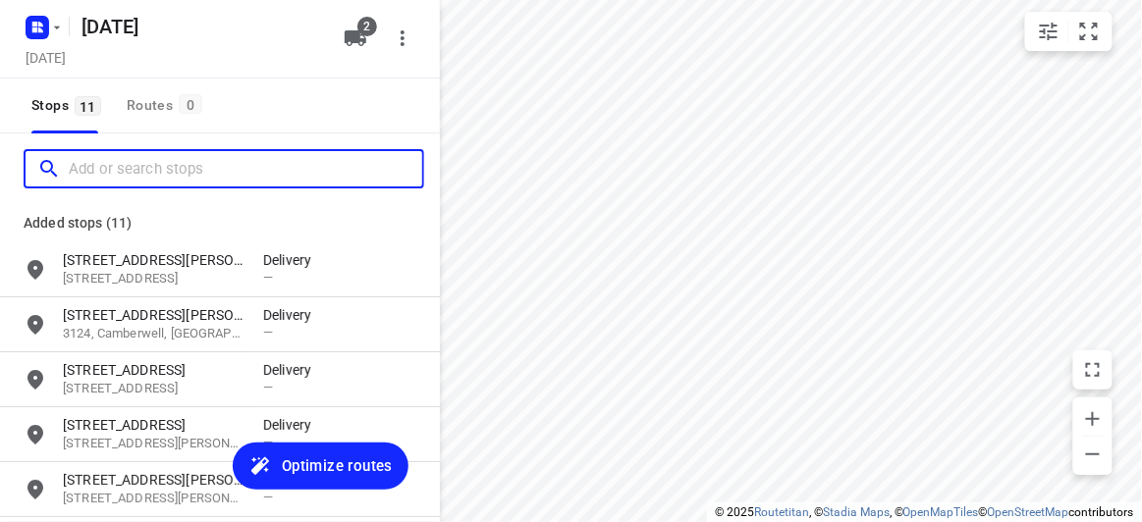
click at [182, 159] on input "Add or search stops" at bounding box center [245, 169] width 353 height 30
paste input "15 Paranda Court, Vermont, VIC 3133"
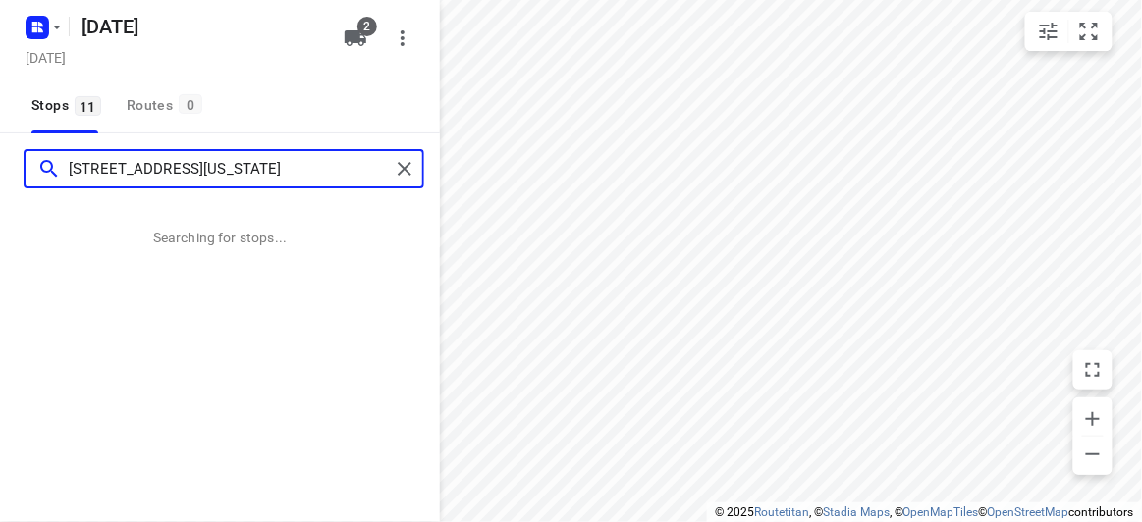
type input "15 Paranda Court, Vermont, VIC 3133"
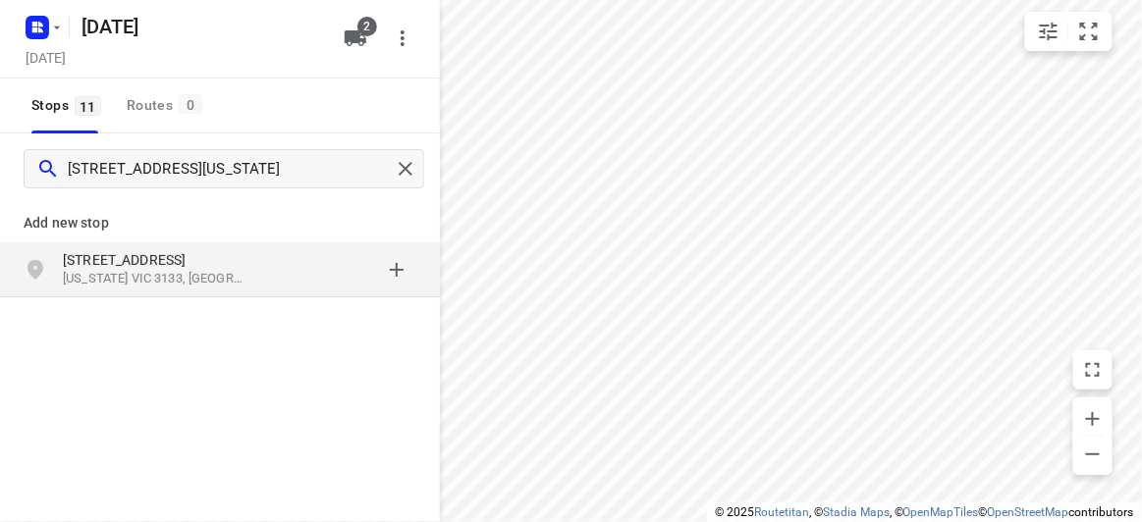
click at [119, 280] on p "Vermont VIC 3133, Australia" at bounding box center [153, 279] width 181 height 19
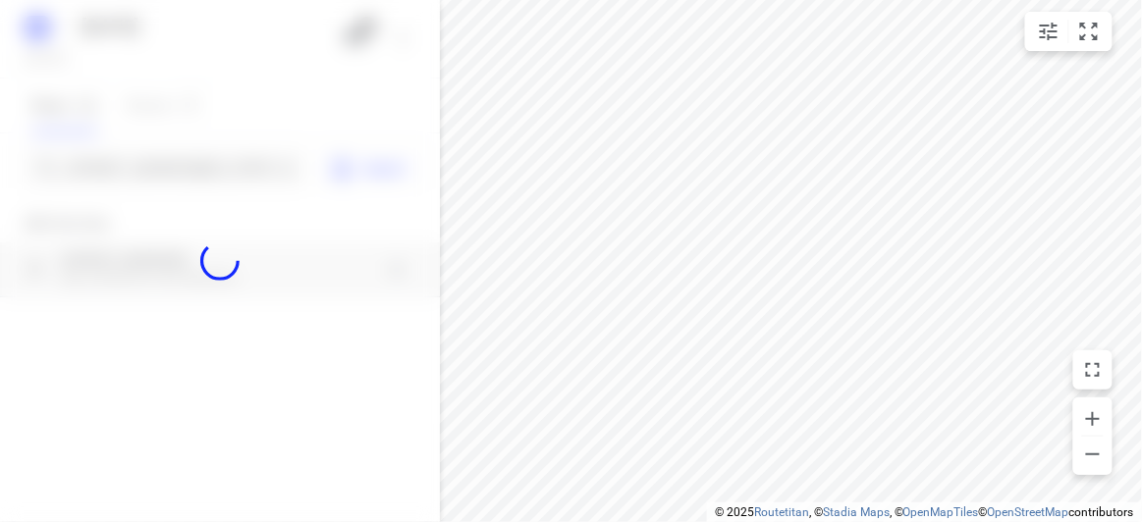
click at [143, 168] on div at bounding box center [220, 261] width 440 height 522
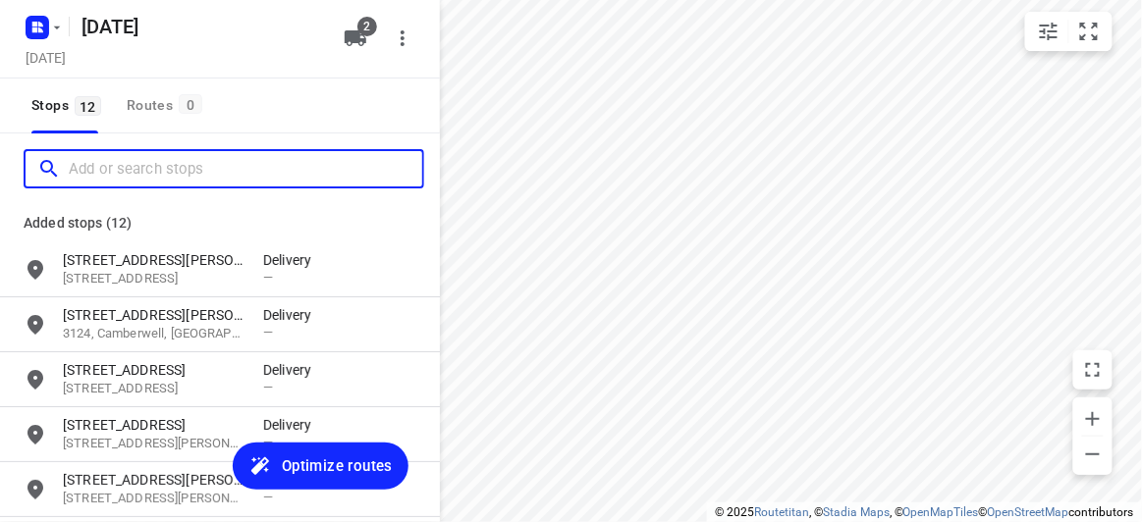
paste input "44 Blackwood Street, Carnegie 3163"
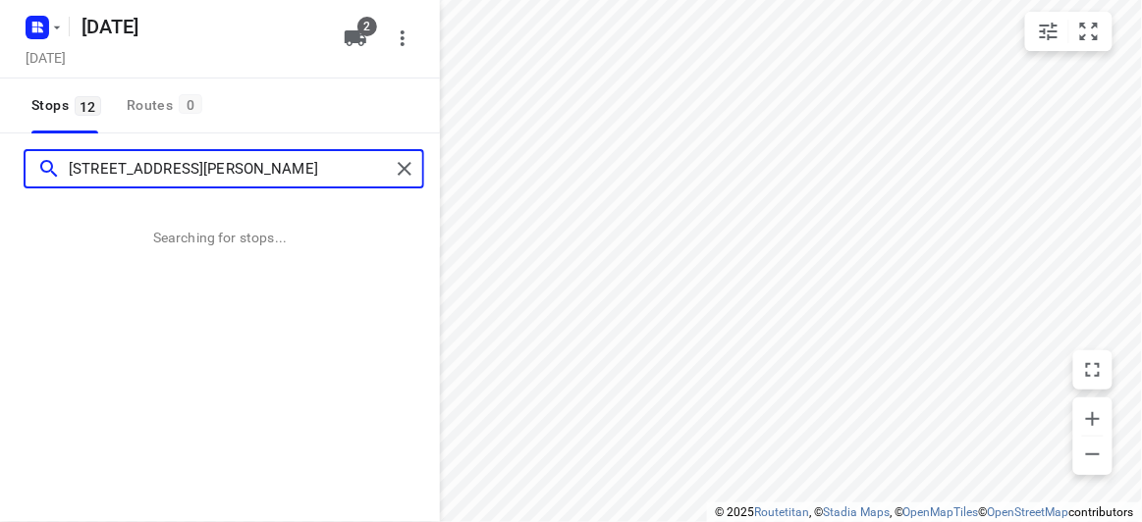
type input "44 Blackwood Street, Carnegie 3163"
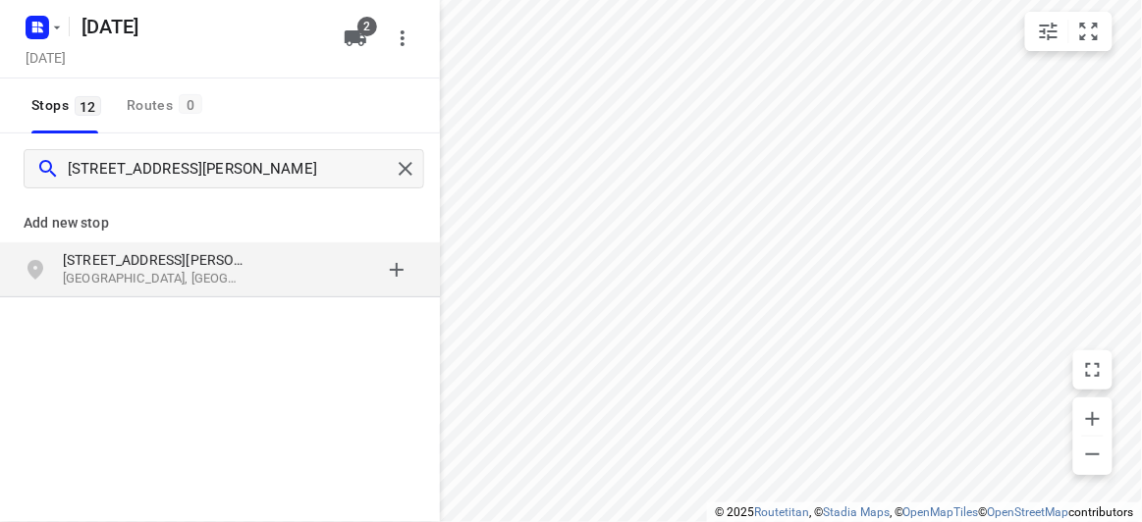
click at [181, 284] on p "Carnegie VIC 3163, Australia" at bounding box center [153, 279] width 181 height 19
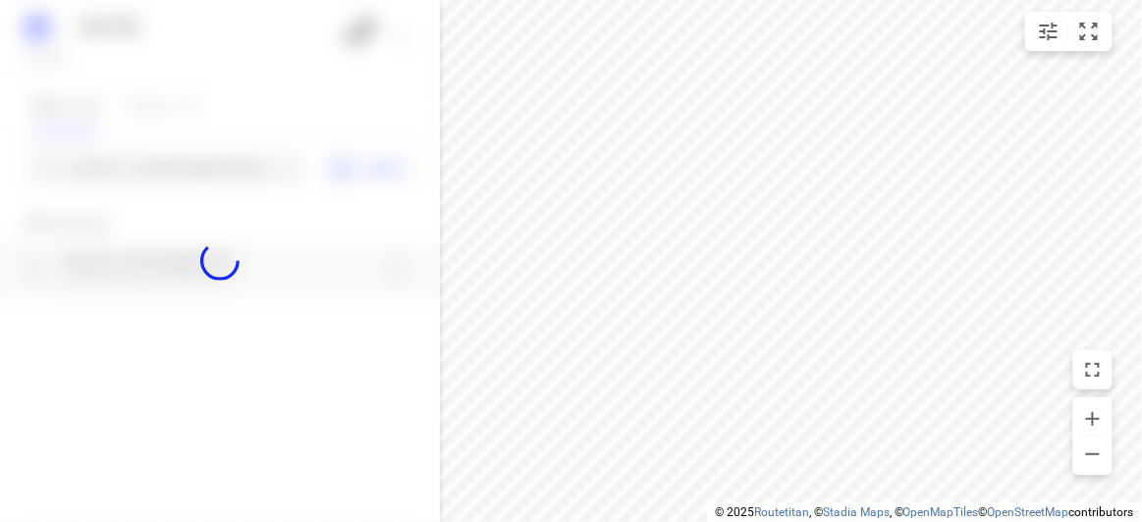
click at [163, 159] on div at bounding box center [220, 261] width 440 height 522
click at [161, 159] on div at bounding box center [220, 261] width 440 height 522
paste input "23 Meryl St Doncaster East 3109"
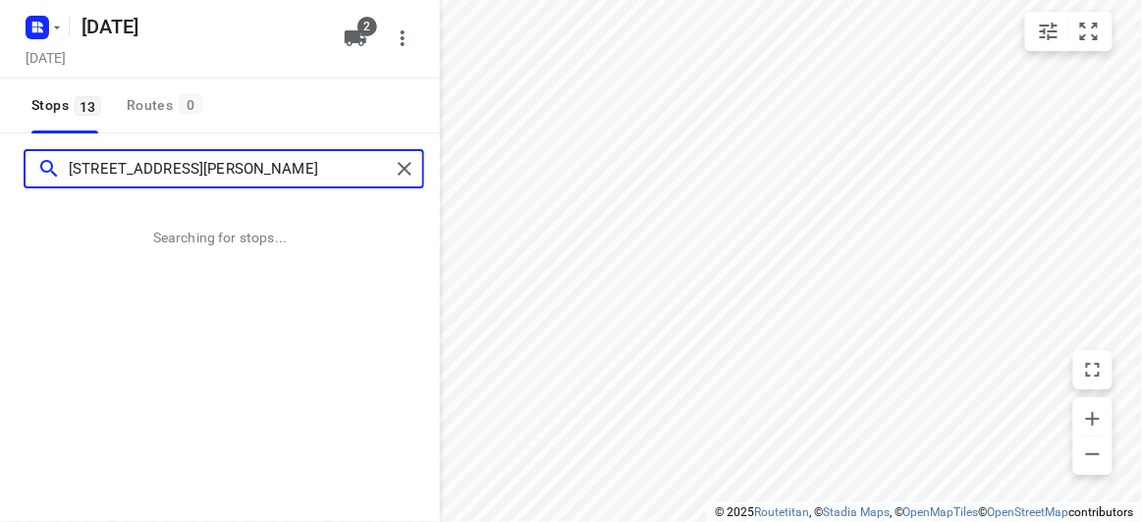
type input "23 Meryl St Doncaster East 3109"
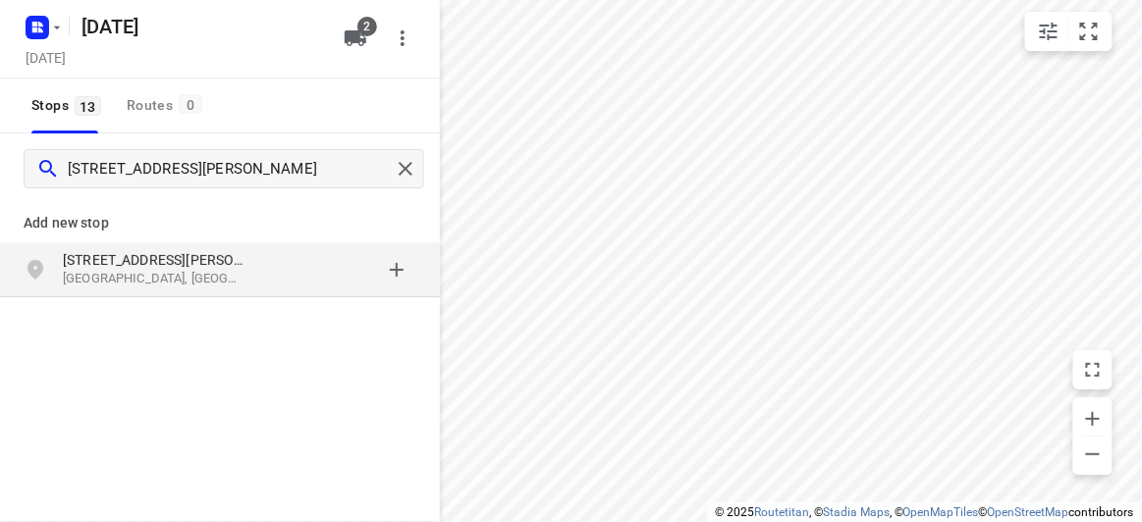
click at [280, 292] on div "23 Meryl St Doncaster East VIC 3109, Australia" at bounding box center [220, 270] width 440 height 55
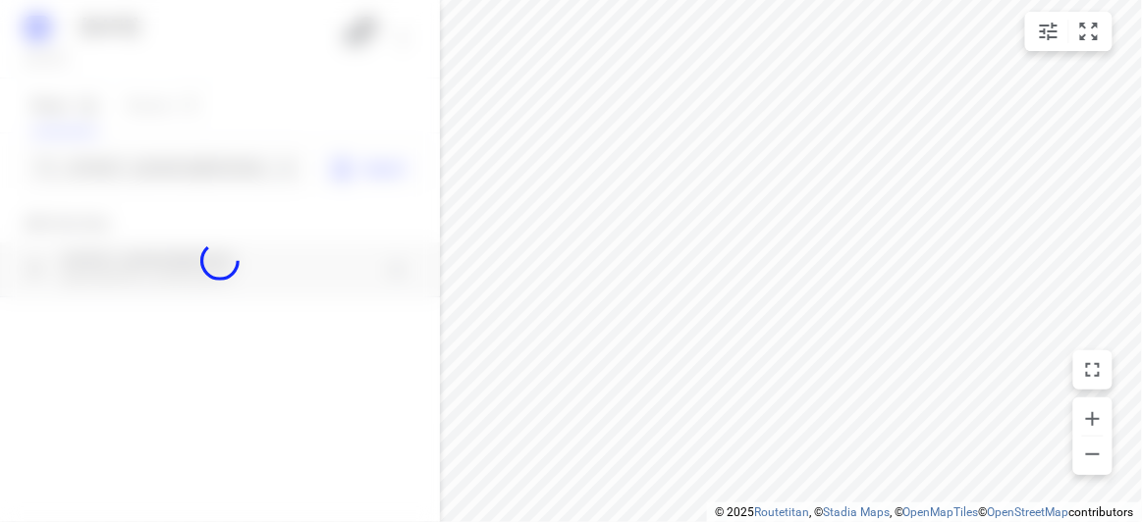
click at [215, 188] on div at bounding box center [220, 261] width 440 height 522
click at [208, 177] on div at bounding box center [220, 261] width 440 height 522
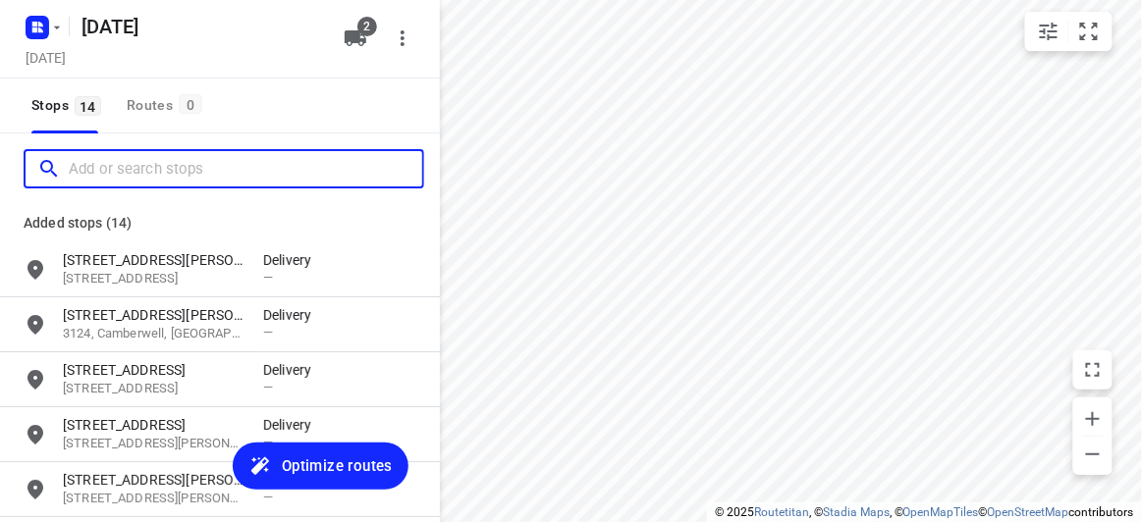
paste input "28 Bellevue Ave Burwood East 3151"
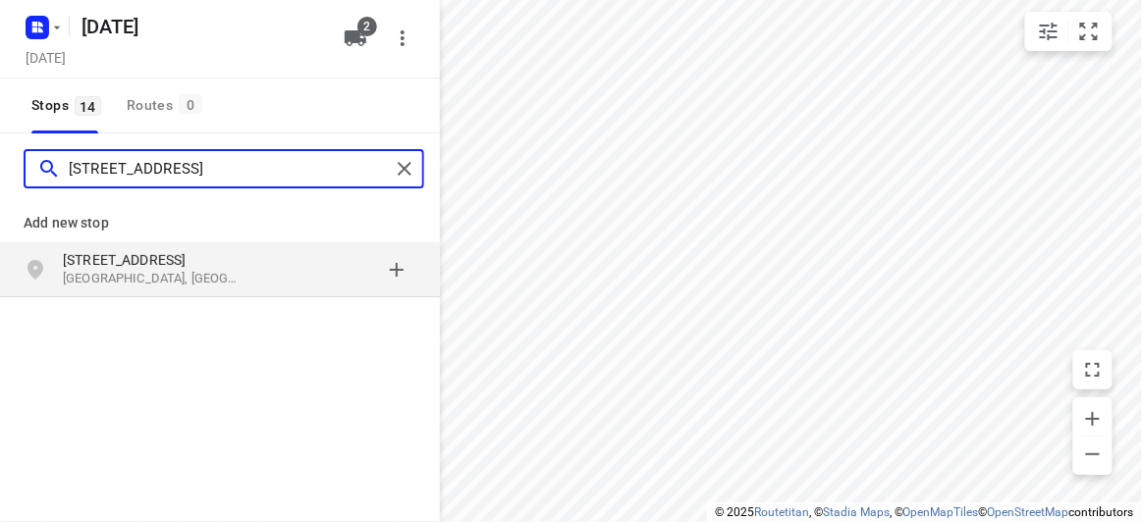
type input "28 Bellevue Ave Burwood East 3151"
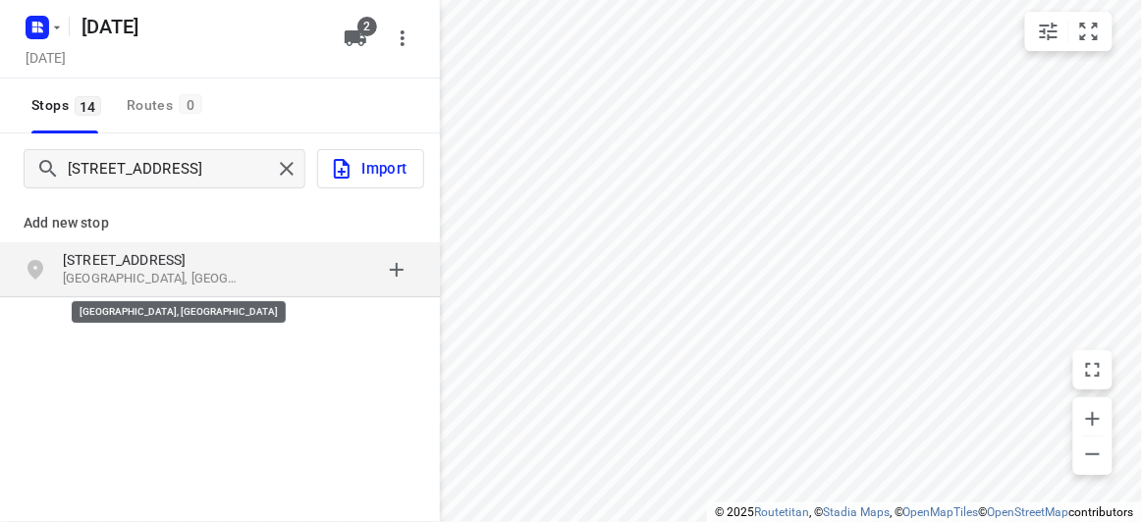
click at [185, 286] on p "Burwood East VIC 3151, Australia" at bounding box center [153, 279] width 181 height 19
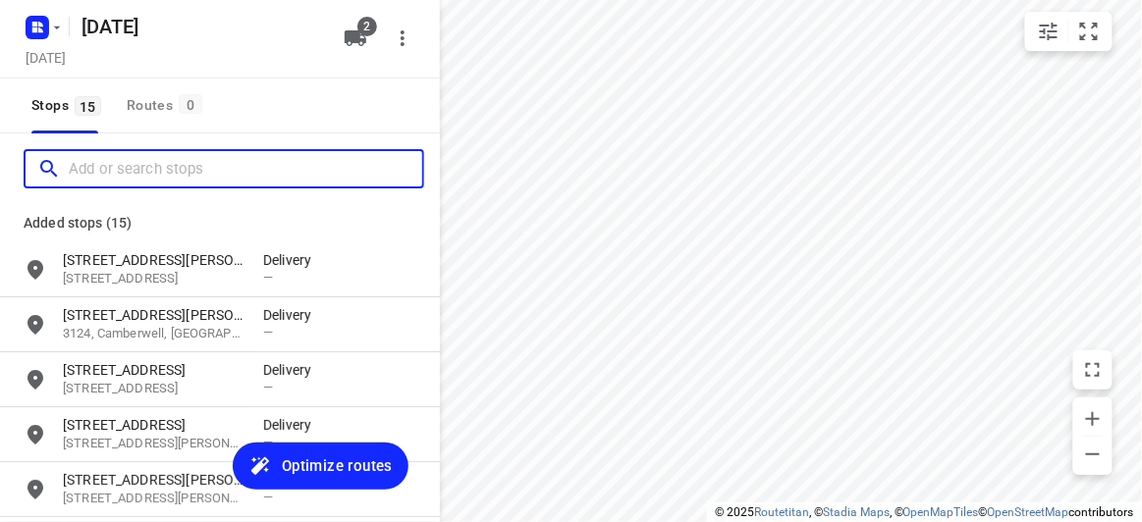
paste input "13 Elliott Avenue Balwyn 3103"
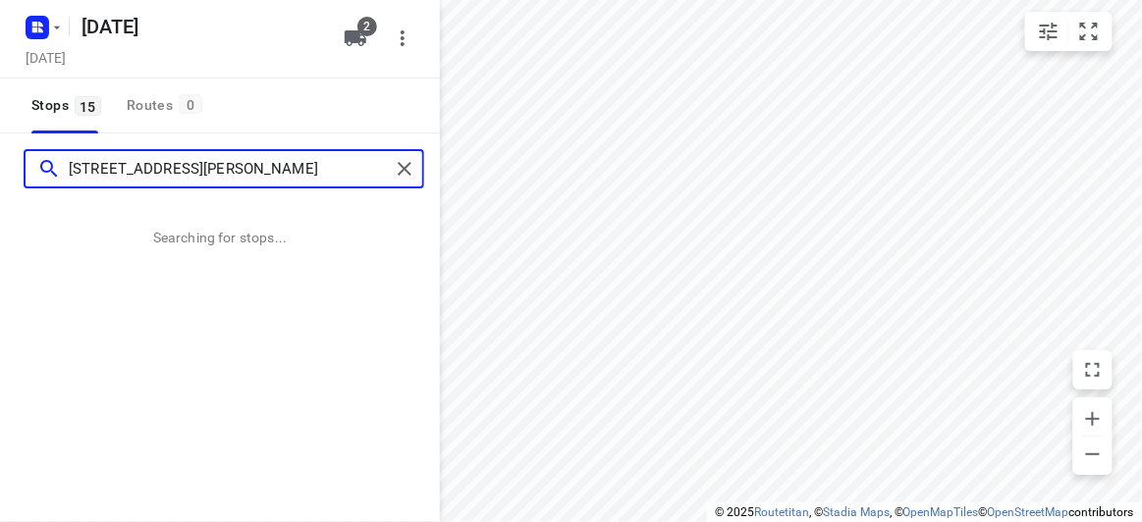
type input "13 Elliott Avenue Balwyn 3103"
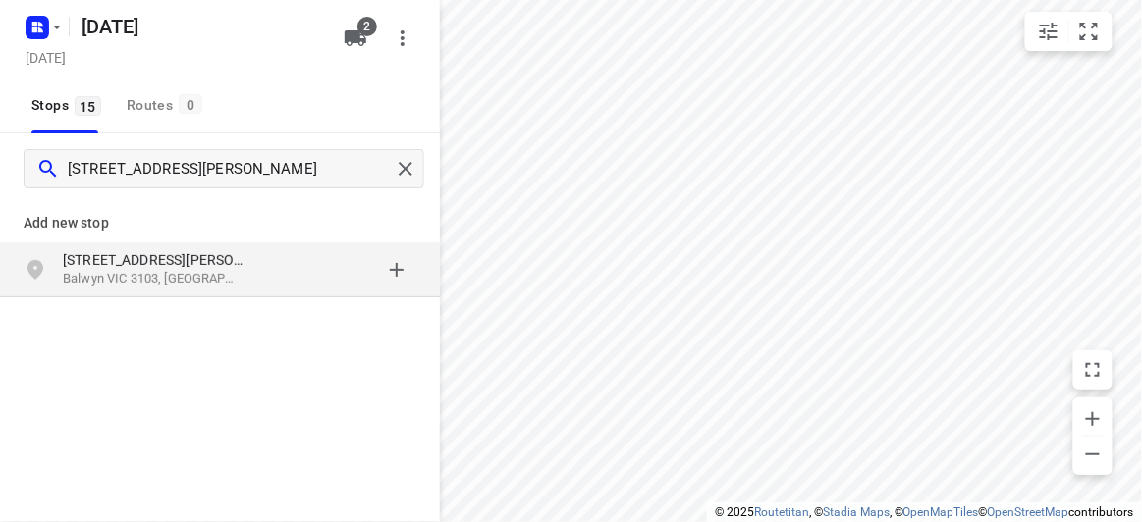
click at [183, 276] on p "Balwyn VIC 3103, Australia" at bounding box center [153, 279] width 181 height 19
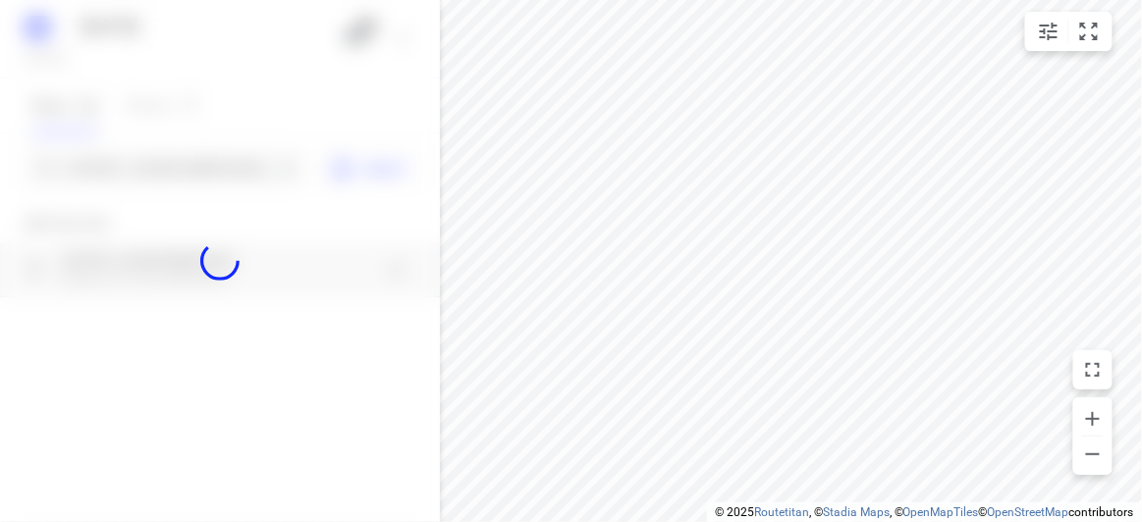
click at [170, 173] on div at bounding box center [220, 261] width 440 height 522
click at [173, 180] on div at bounding box center [220, 261] width 440 height 522
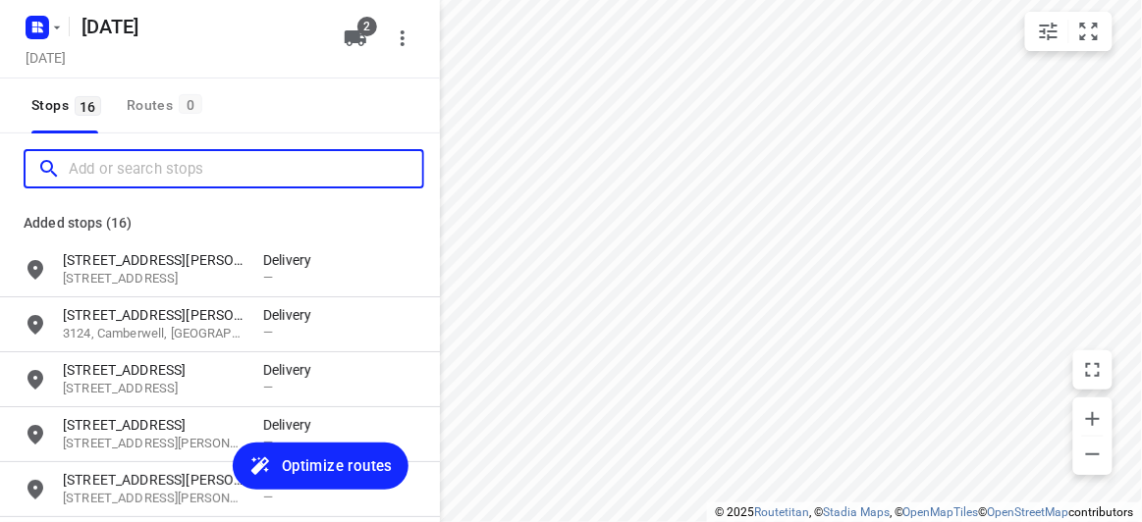
click at [173, 180] on input "Add or search stops" at bounding box center [245, 169] width 353 height 30
paste input "45 cavenagh boulevard Mulgrave 3170"
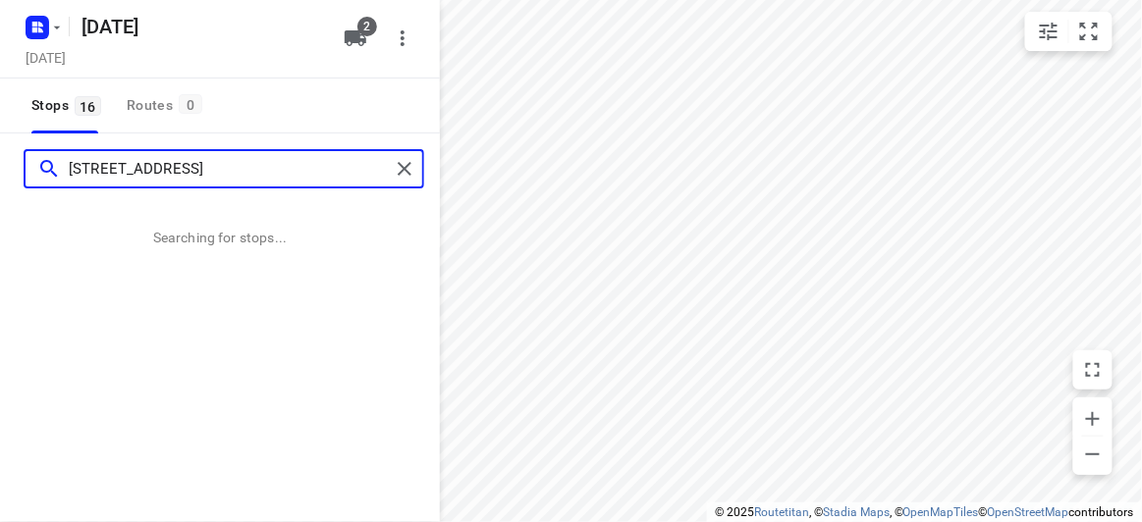
type input "45 cavenagh boulevard Mulgrave 3170"
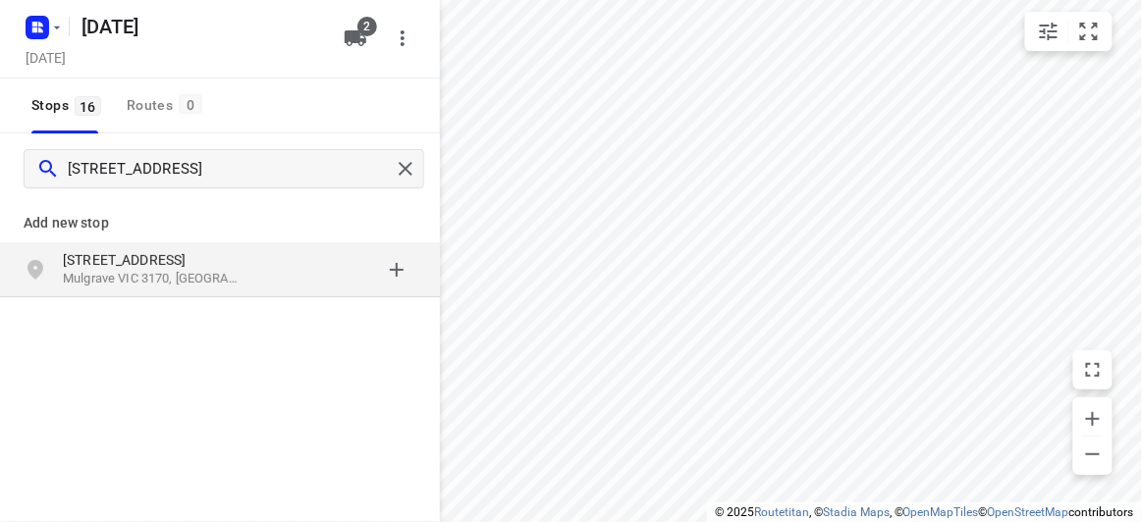
click at [256, 281] on div "45 Cavenagh Boulevard Mulgrave VIC 3170, Australia" at bounding box center [163, 269] width 200 height 39
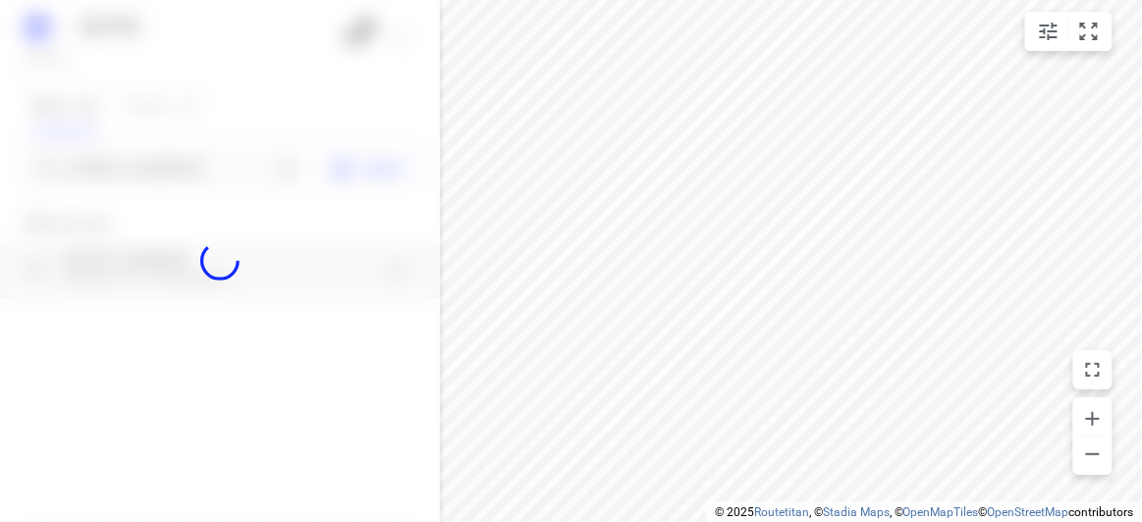
click at [203, 171] on div at bounding box center [220, 261] width 440 height 522
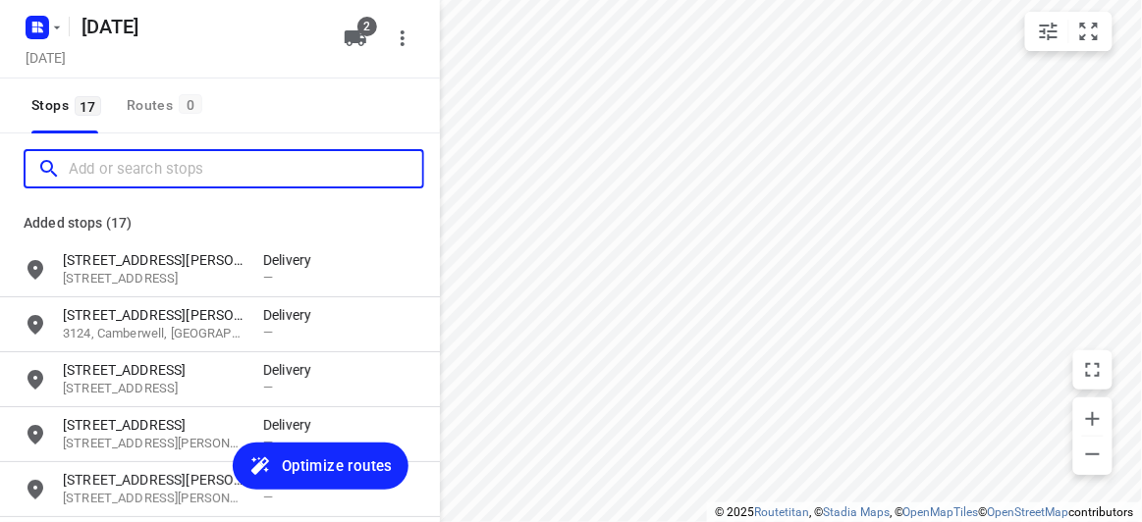
click at [203, 171] on input "Add or search stops" at bounding box center [245, 169] width 353 height 30
paste input "17A Powers Street Donvale 3111"
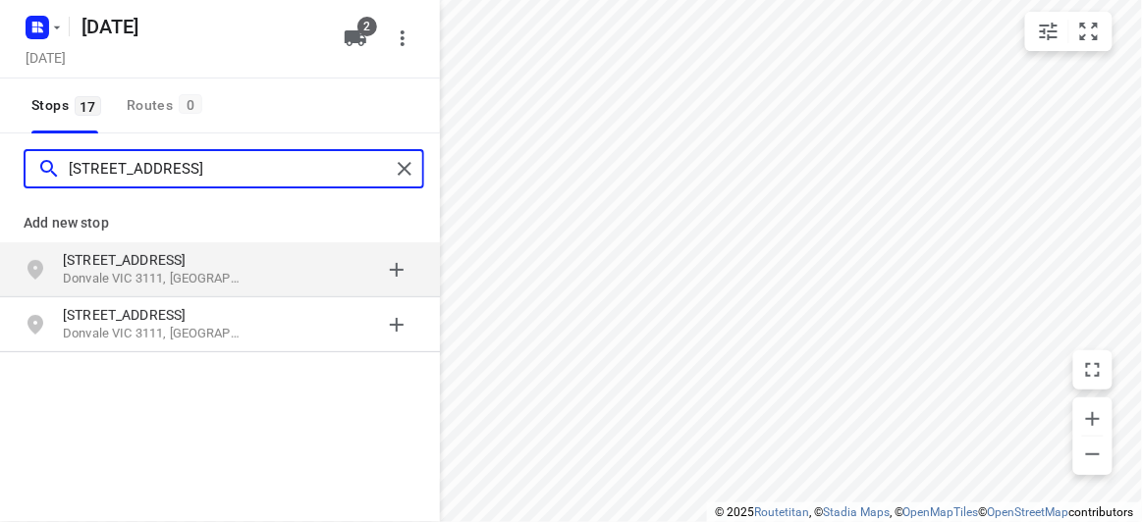
type input "17A Powers Street Donvale 3111"
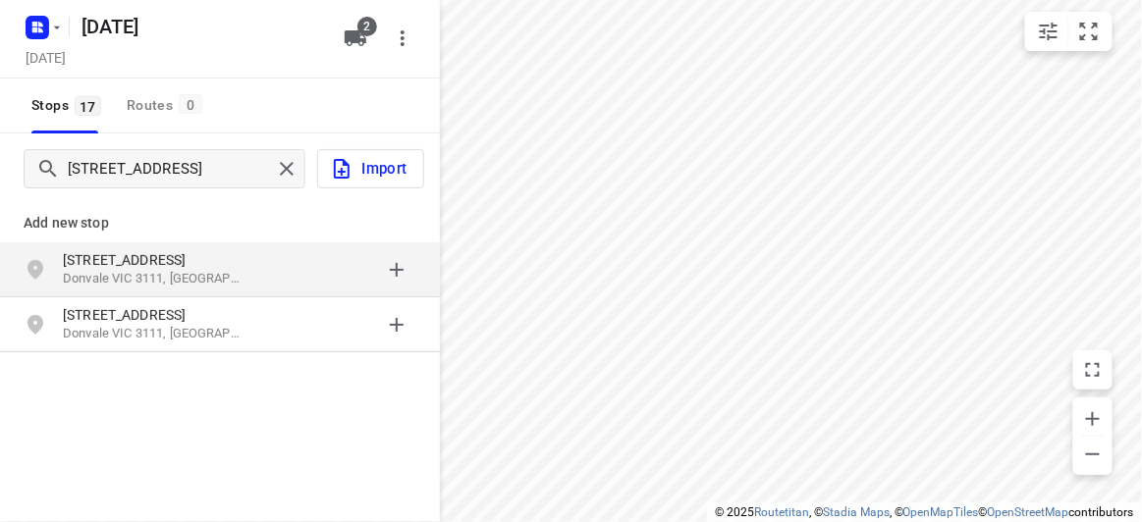
click at [214, 275] on p "Donvale VIC 3111, Australia" at bounding box center [153, 279] width 181 height 19
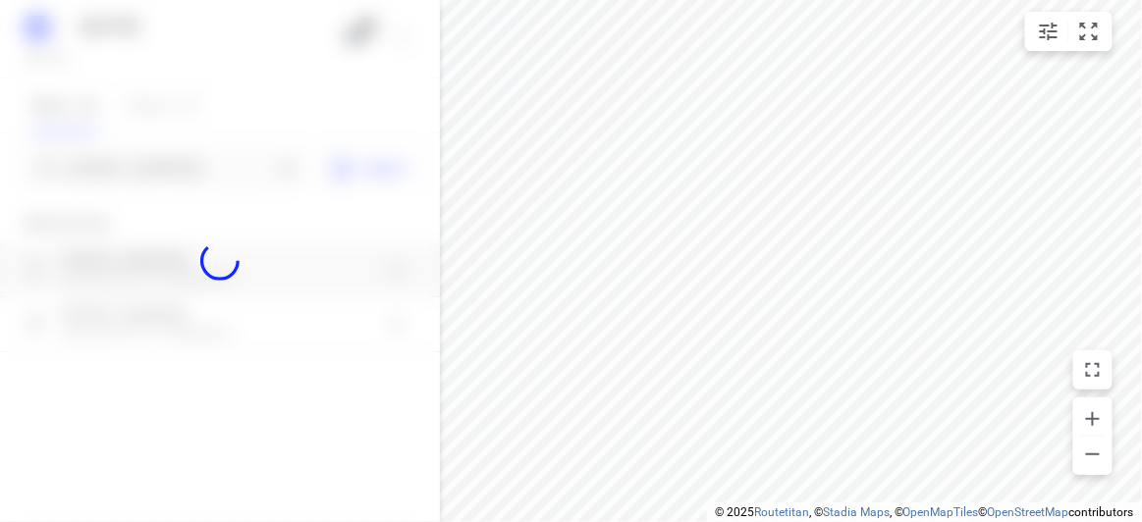
click at [198, 174] on div at bounding box center [220, 261] width 440 height 522
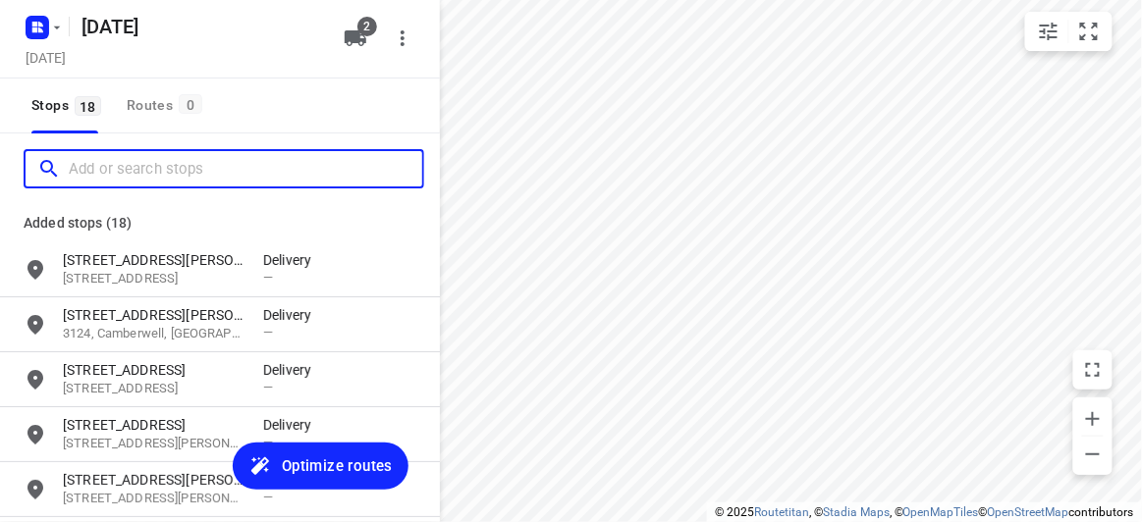
paste input "21 Minchinbury Drive, Vermont South 3133"
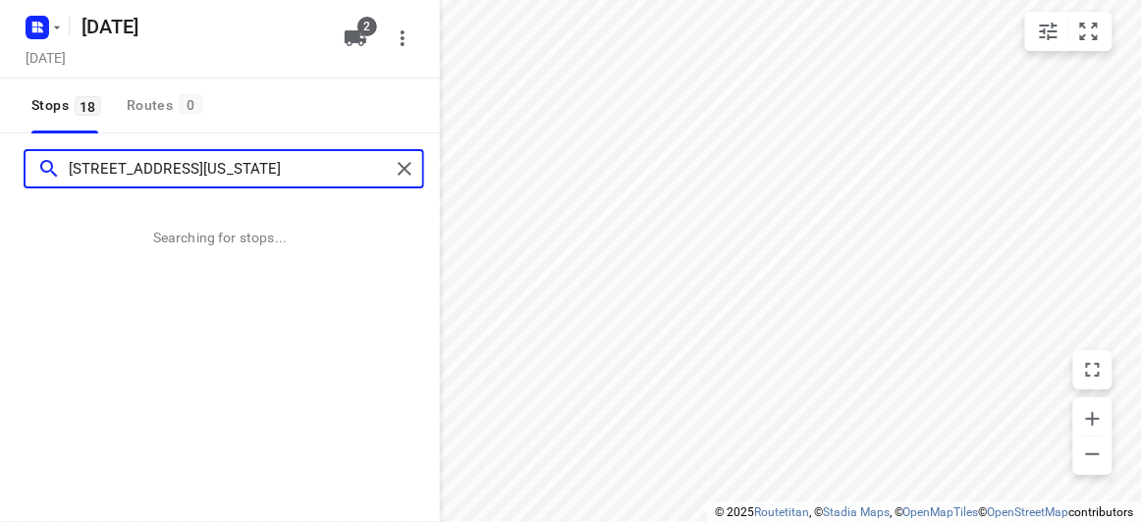
type input "21 Minchinbury Drive, Vermont South 3133"
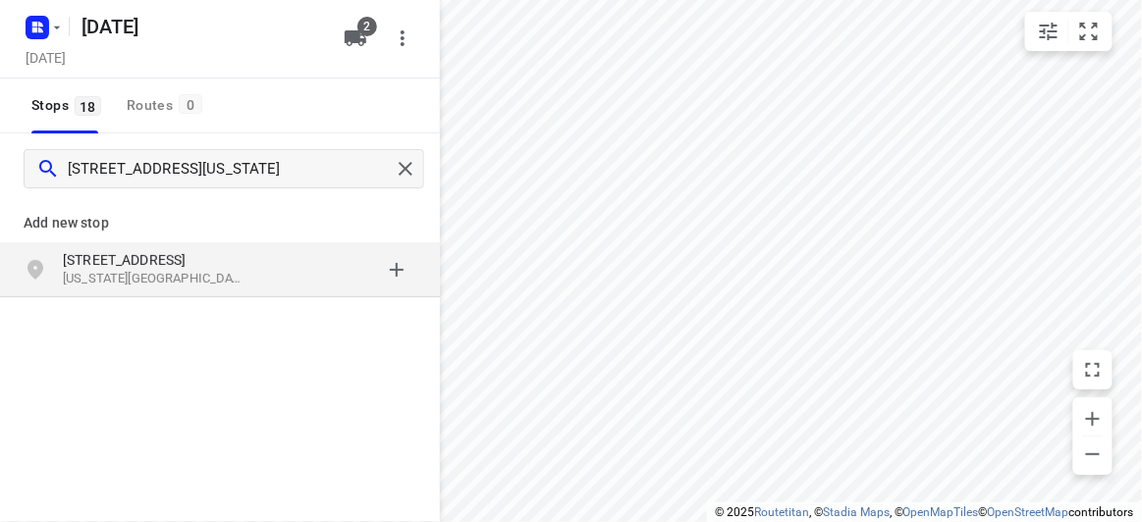
click at [216, 271] on p "Vermont South VIC 3133, Australia" at bounding box center [153, 279] width 181 height 19
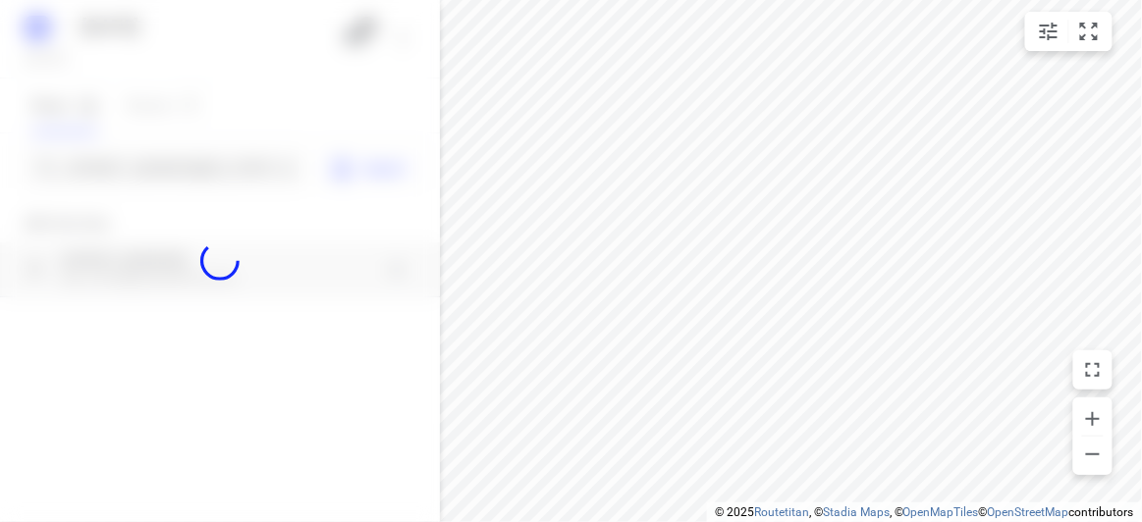
click at [184, 186] on div at bounding box center [220, 261] width 440 height 522
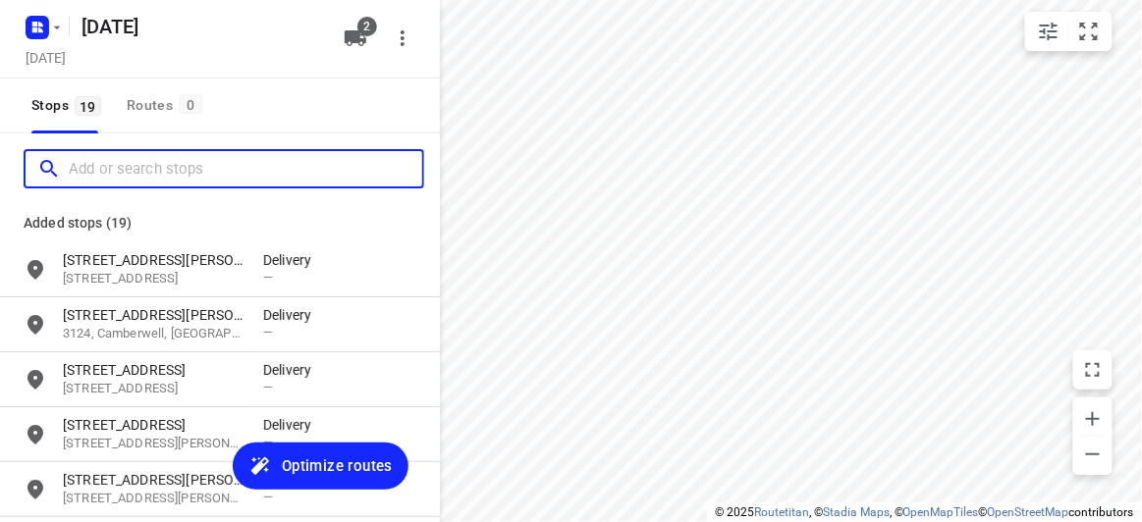
paste input "77 Alderford Dr Wantirna 3152"
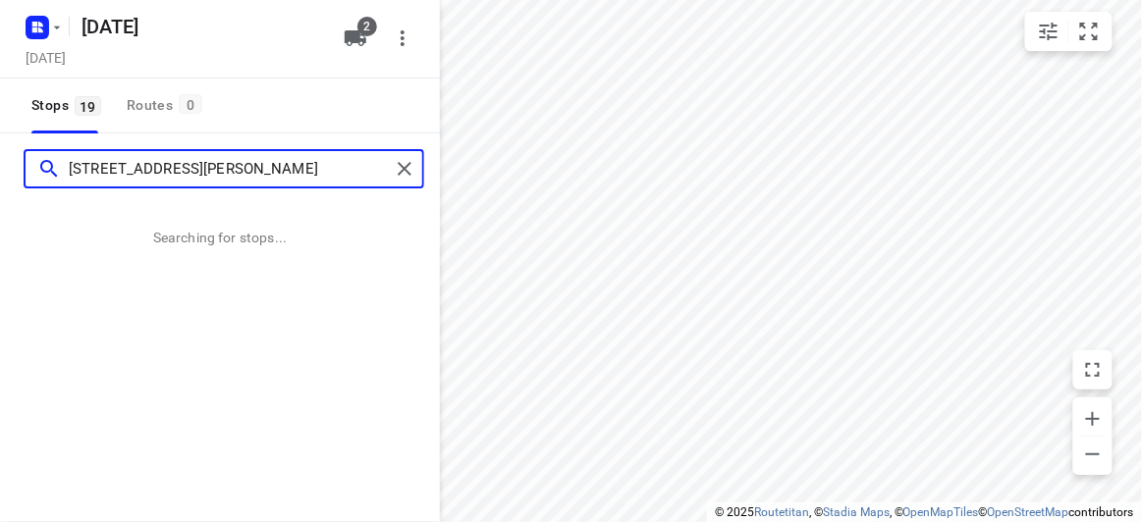
type input "77 Alderford Dr Wantirna 3152"
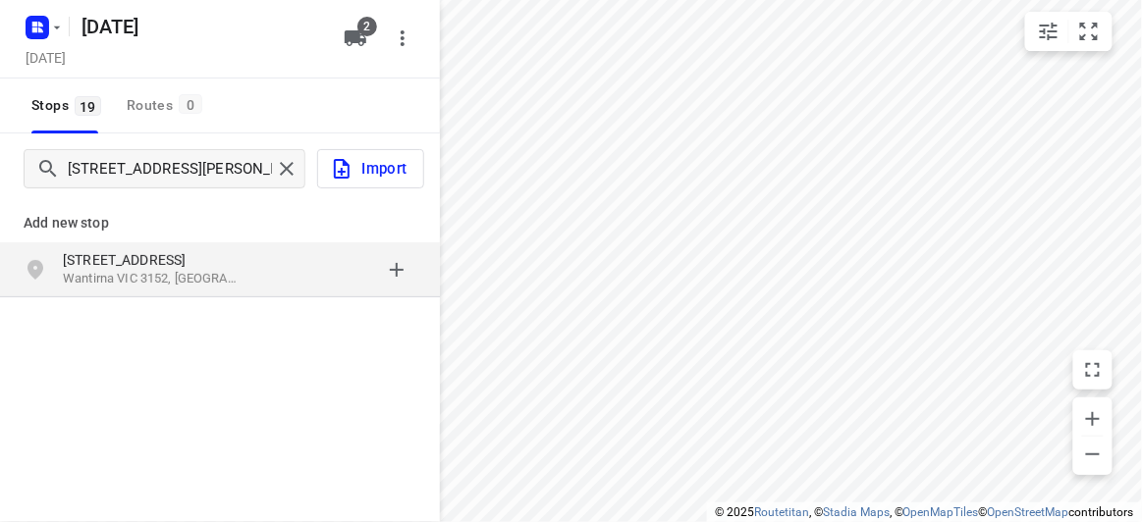
click at [209, 272] on p "Wantirna VIC 3152, Australia" at bounding box center [153, 279] width 181 height 19
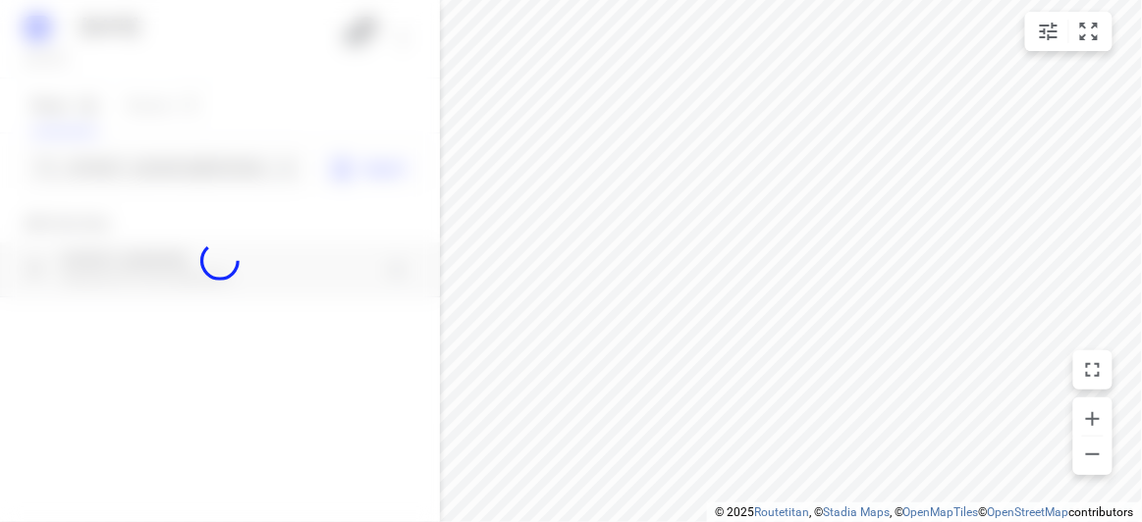
click at [173, 174] on div at bounding box center [220, 261] width 440 height 522
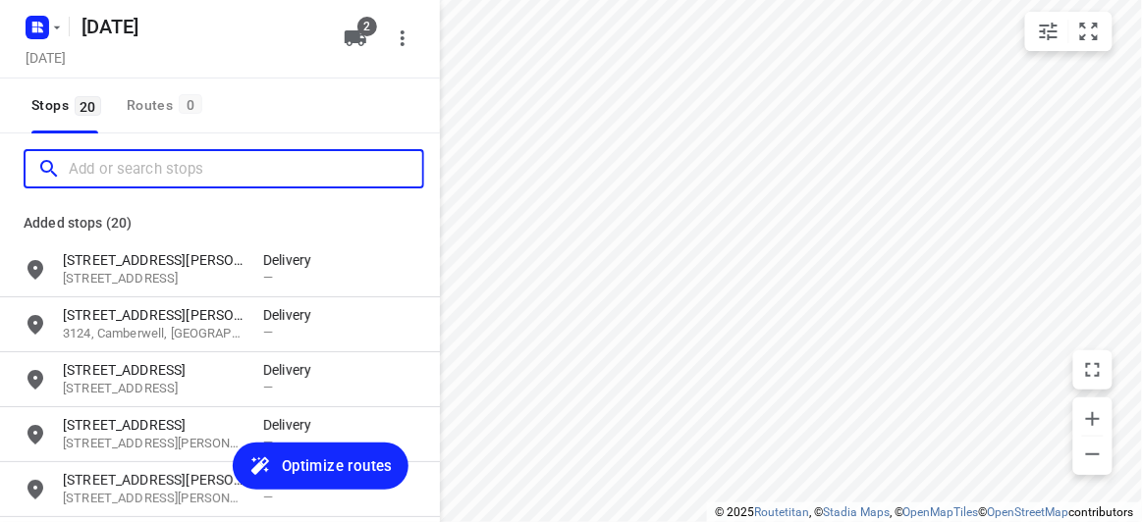
paste input "44A Hillview Ave Mount Waverley 3149"
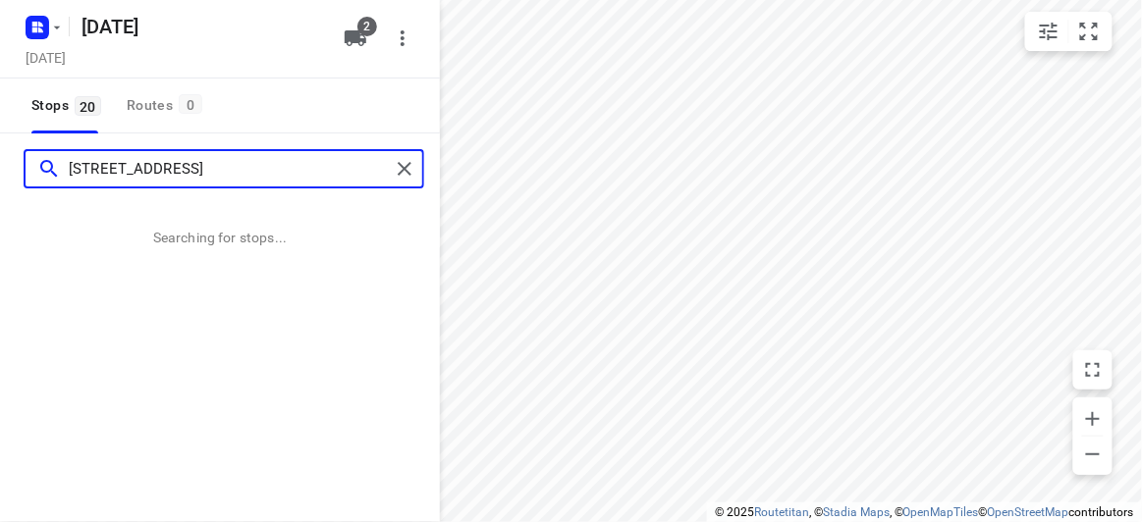
type input "44A Hillview Ave Mount Waverley 3149"
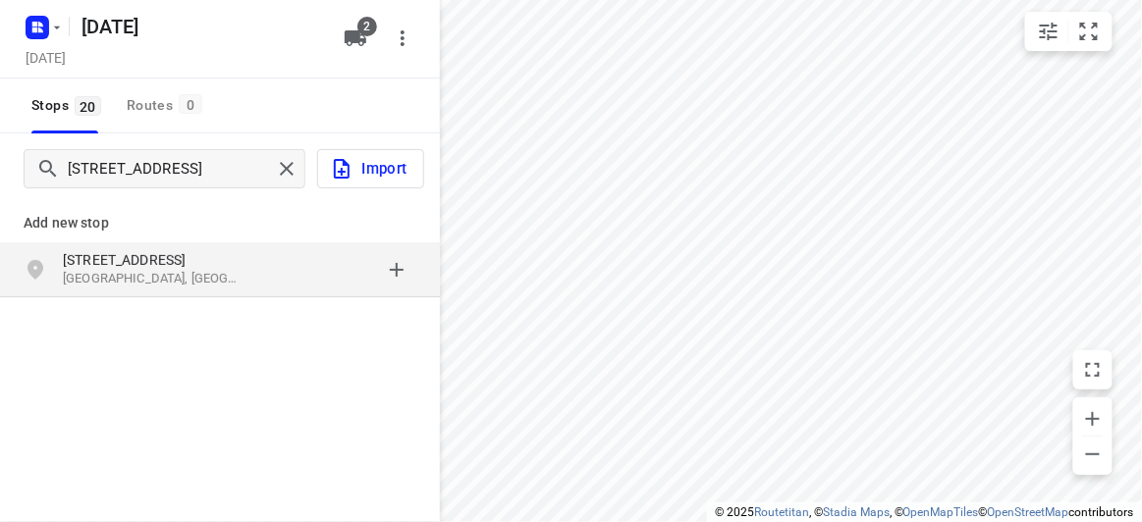
click at [184, 298] on div "Add new stop 44A Hillview Ave Mount Waverley VIC 3149, Australia" at bounding box center [220, 244] width 440 height 113
click at [170, 286] on p "Mount Waverley VIC 3149, Australia" at bounding box center [153, 279] width 181 height 19
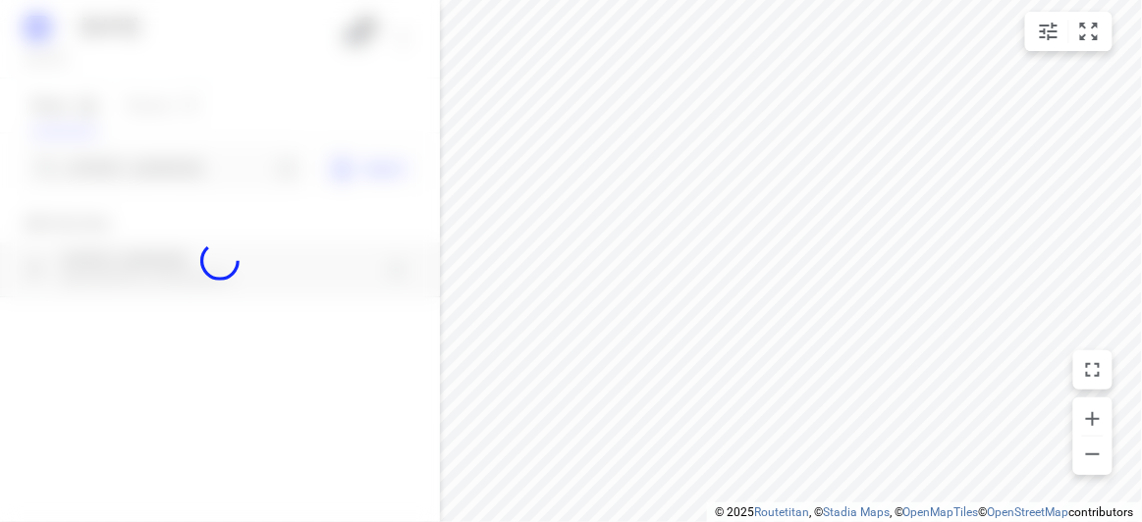
click at [97, 166] on div at bounding box center [220, 261] width 440 height 522
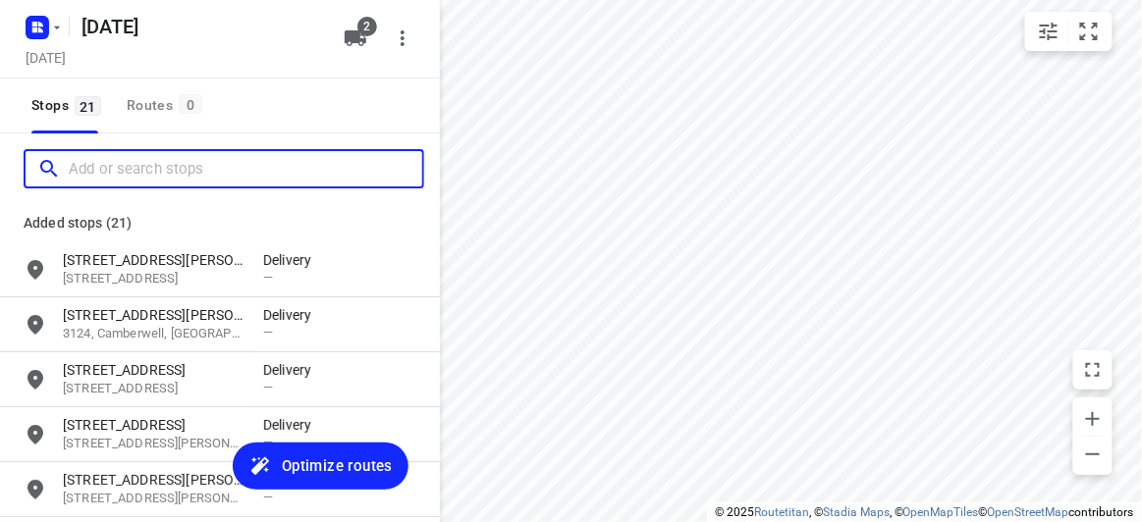
paste input "/56 Albert Street Mount Waverley 3149"
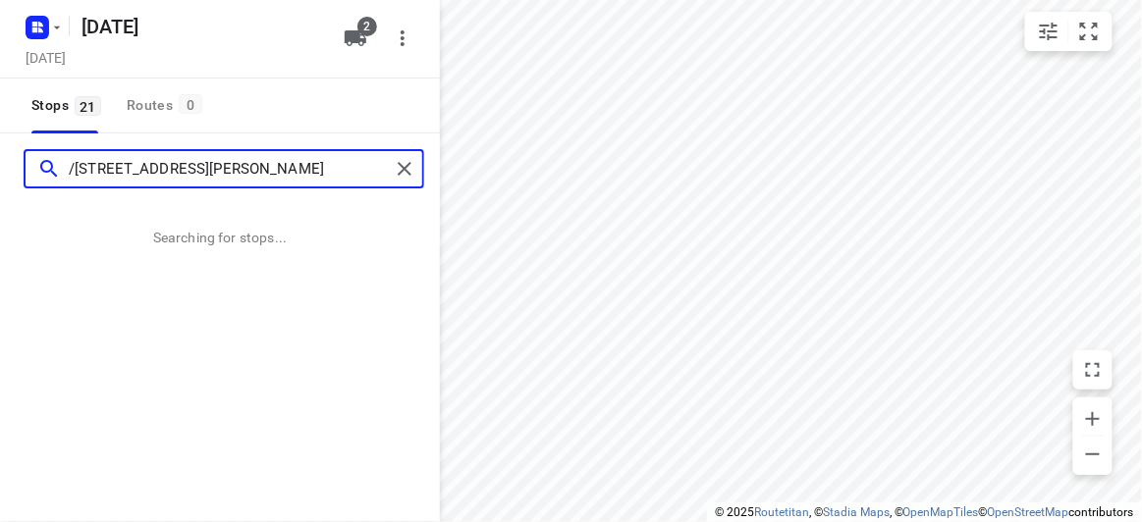
type input "/56 Albert Street Mount Waverley 3149"
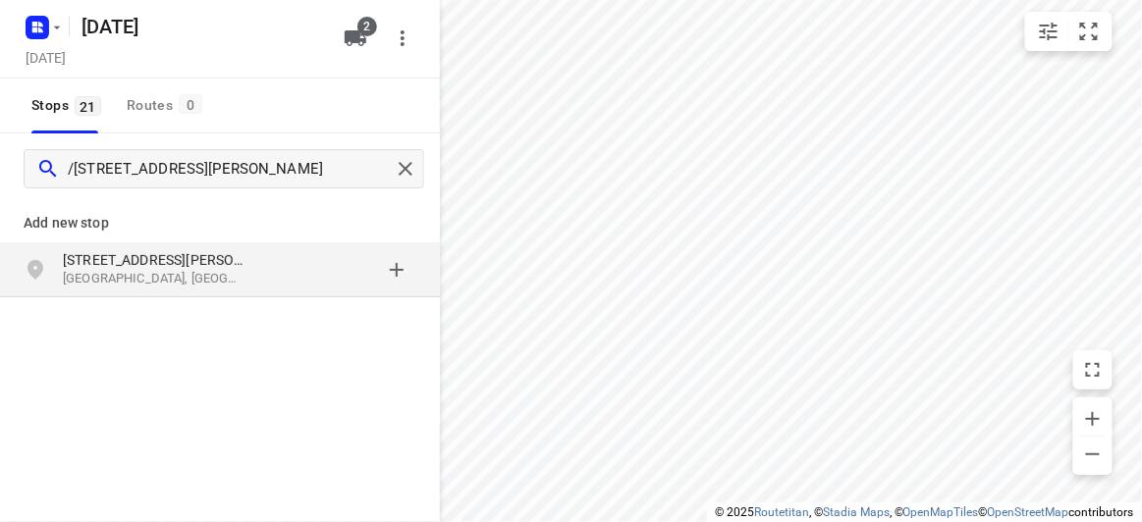
click at [93, 254] on p "[STREET_ADDRESS][PERSON_NAME]" at bounding box center [153, 260] width 181 height 20
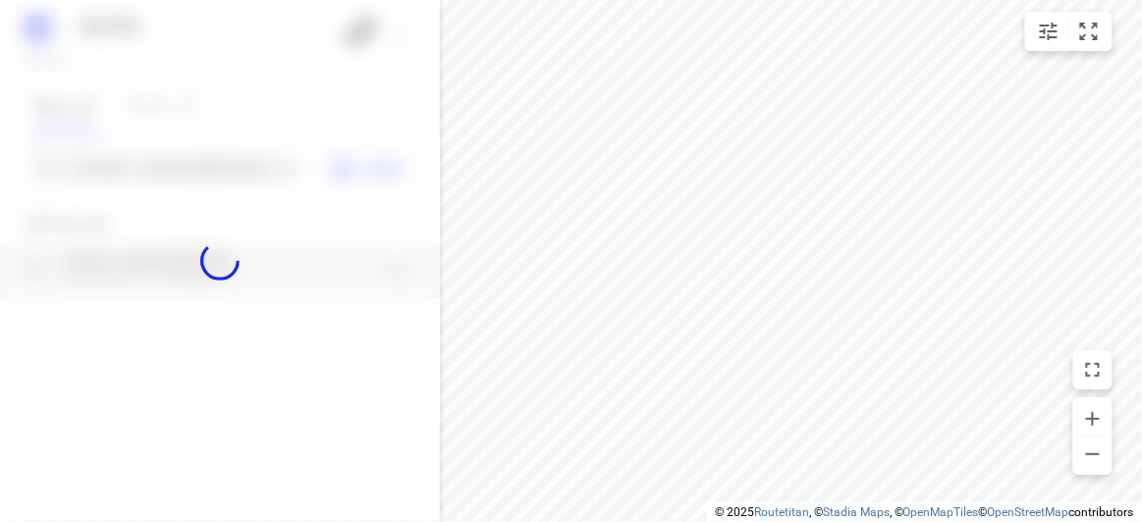
click at [110, 168] on div at bounding box center [220, 261] width 440 height 522
click at [110, 169] on div at bounding box center [220, 261] width 440 height 522
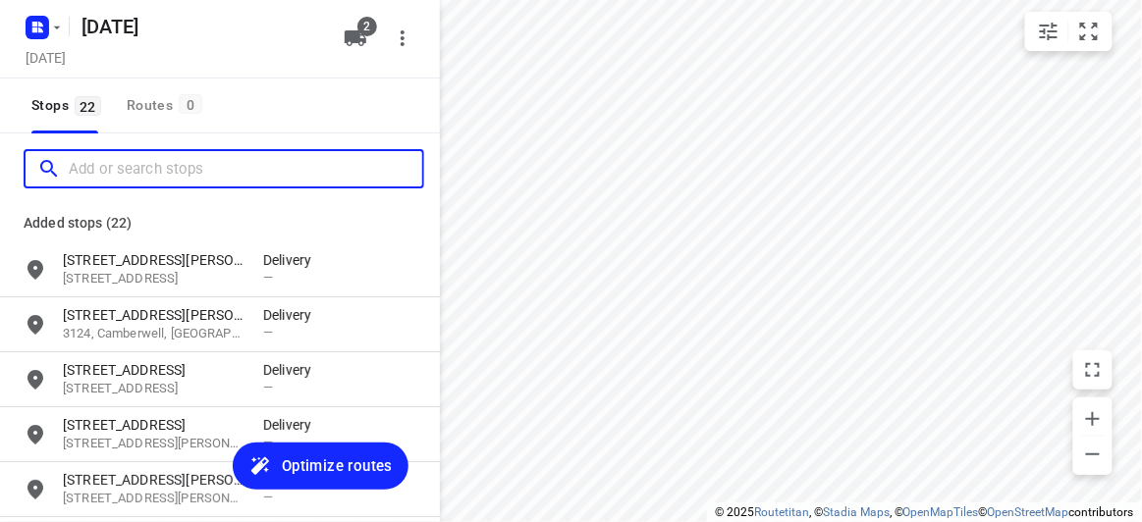
click at [110, 169] on input "Add or search stops" at bounding box center [245, 169] width 353 height 30
paste input "35 Queens Parade Glen Iris 3146"
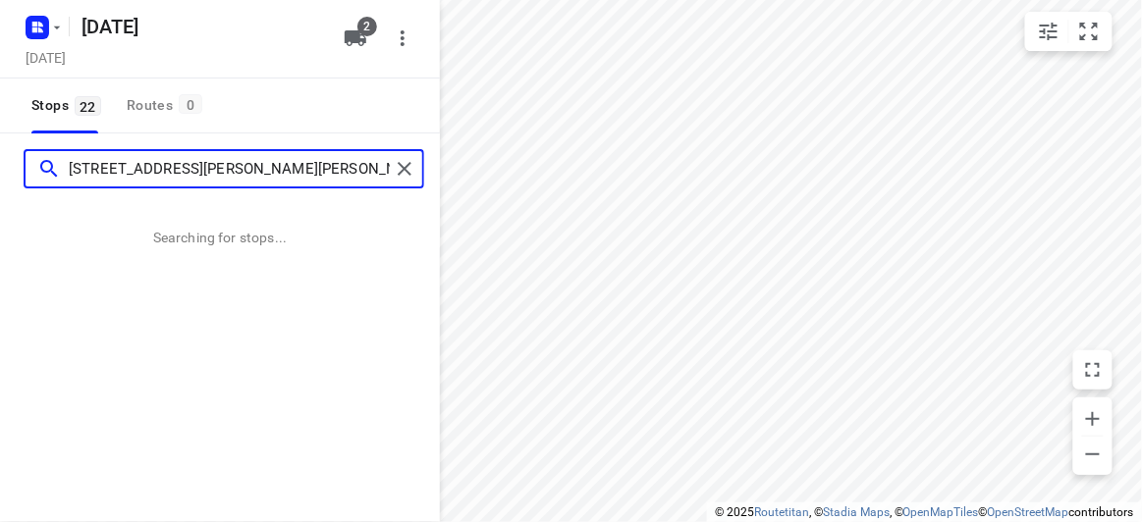
type input "35 Queens Parade Glen Iris 3146"
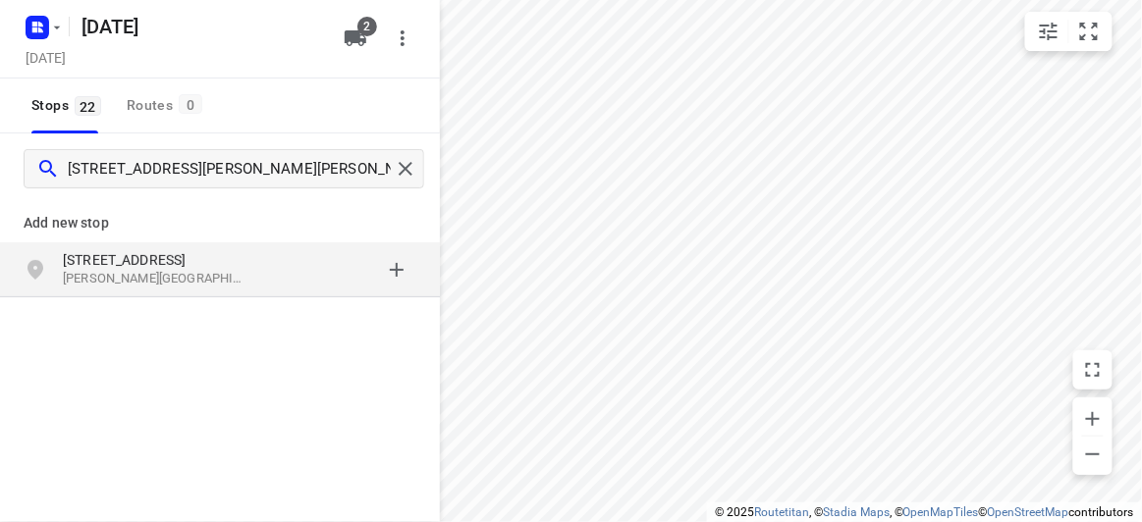
click at [217, 290] on div "35 Queens Parade Glen Iris VIC 3146, Australia" at bounding box center [220, 270] width 440 height 55
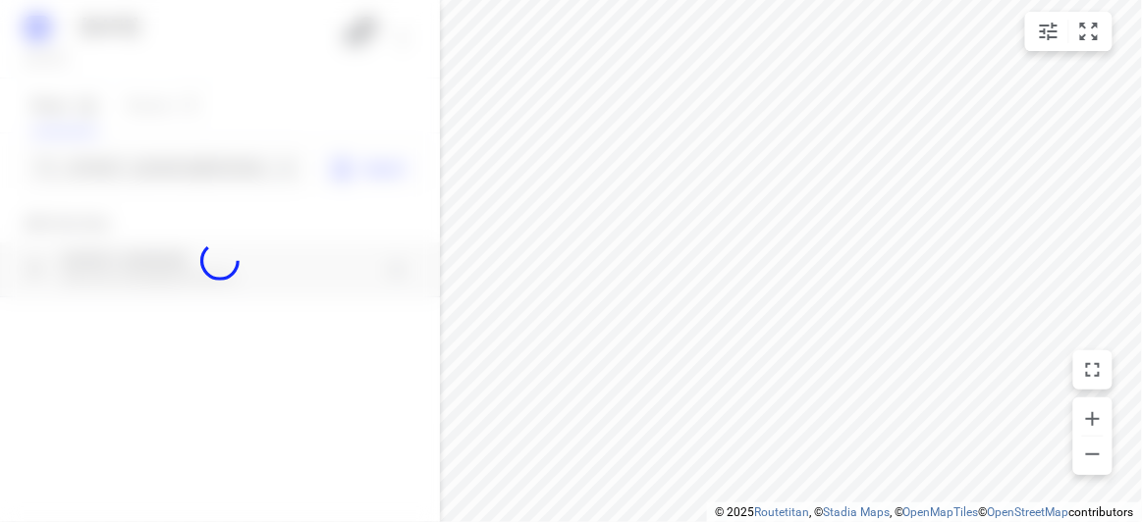
click at [138, 160] on div at bounding box center [220, 261] width 440 height 522
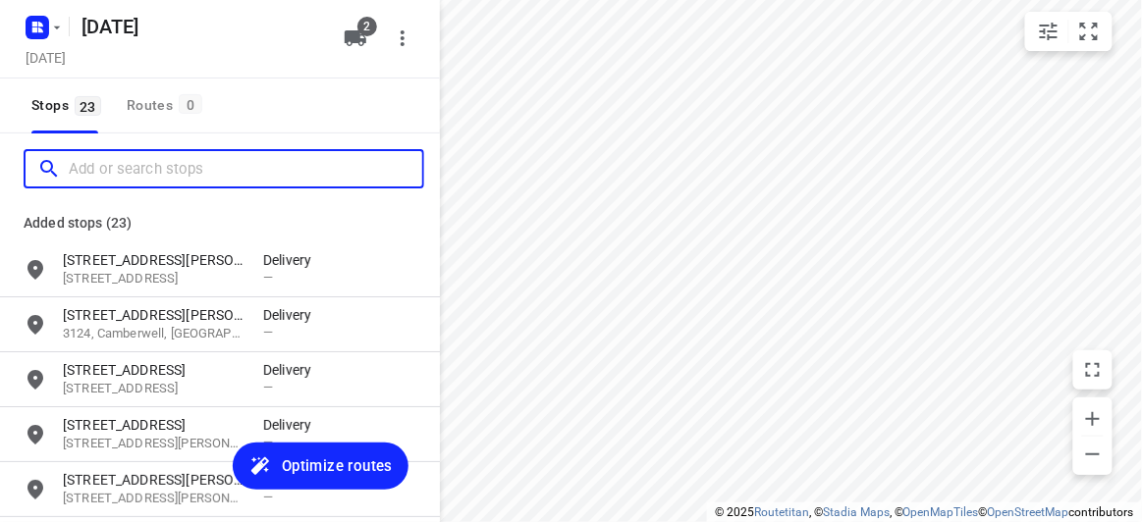
paste input "436 High St Rd Mt Waverley 3149"
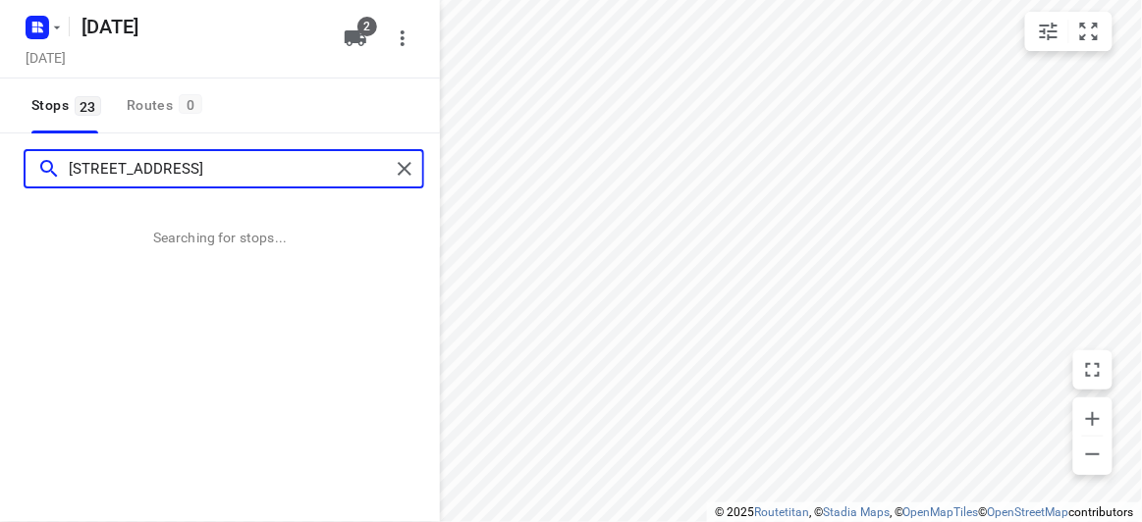
type input "436 High St Rd Mt Waverley 3149"
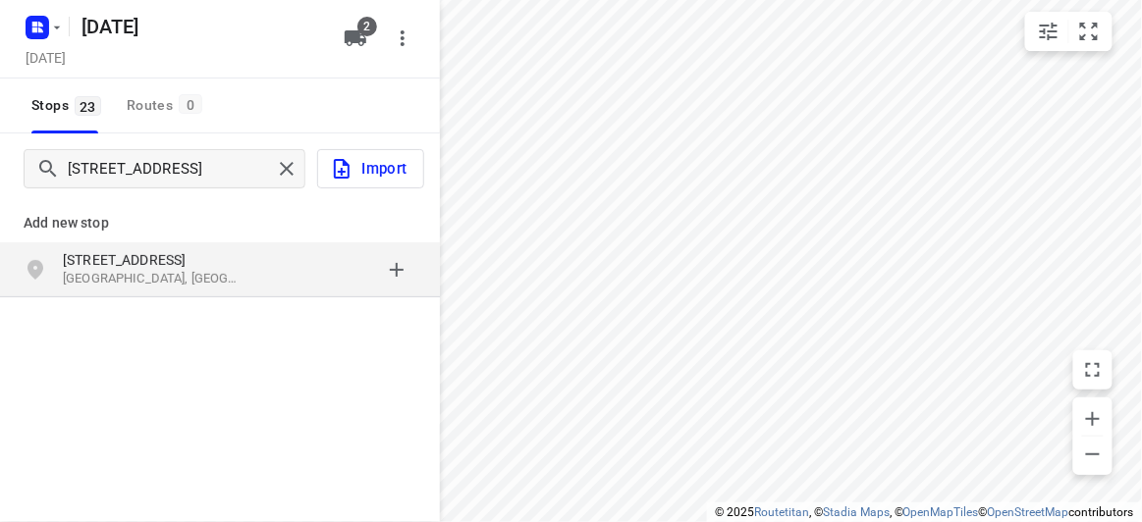
click at [30, 243] on div "436 High St Rd Mount Waverley VIC 3149, Australia" at bounding box center [220, 270] width 440 height 55
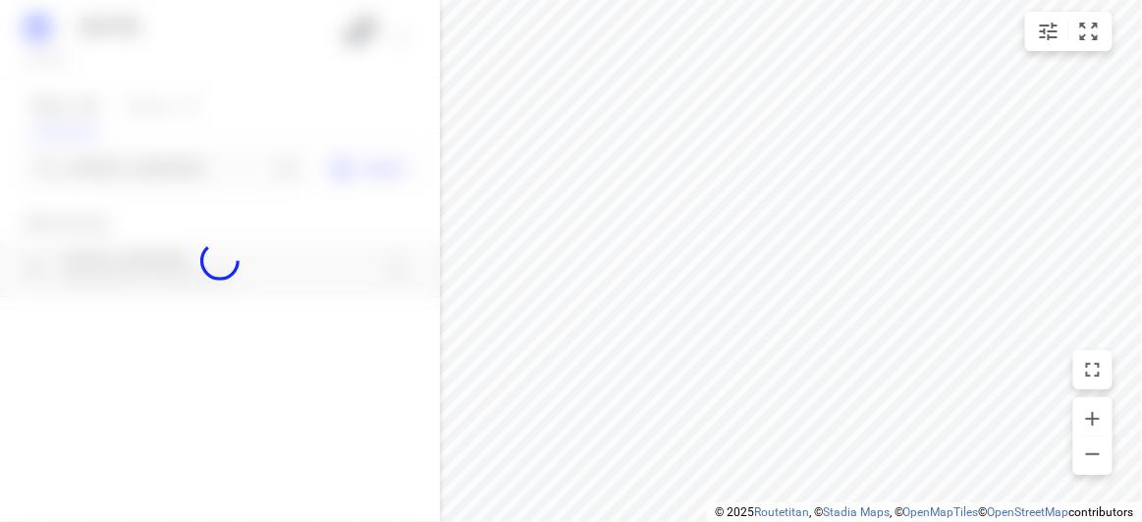
click at [55, 176] on div at bounding box center [220, 261] width 440 height 522
click at [128, 166] on div at bounding box center [220, 261] width 440 height 522
click at [130, 170] on div "09 SEPT 2025 Monday, Sep 08 2 Stops 23 Routes 0 436 High St Rd Mt Waverley 3149…" at bounding box center [220, 261] width 440 height 522
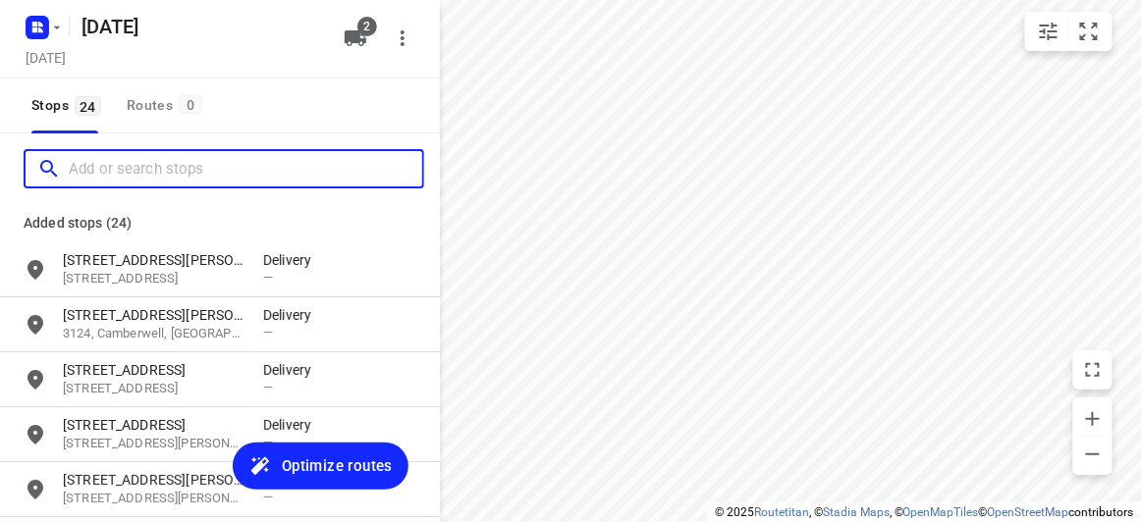
paste input "55 Milpera Crescent WANTIRNA 3152"
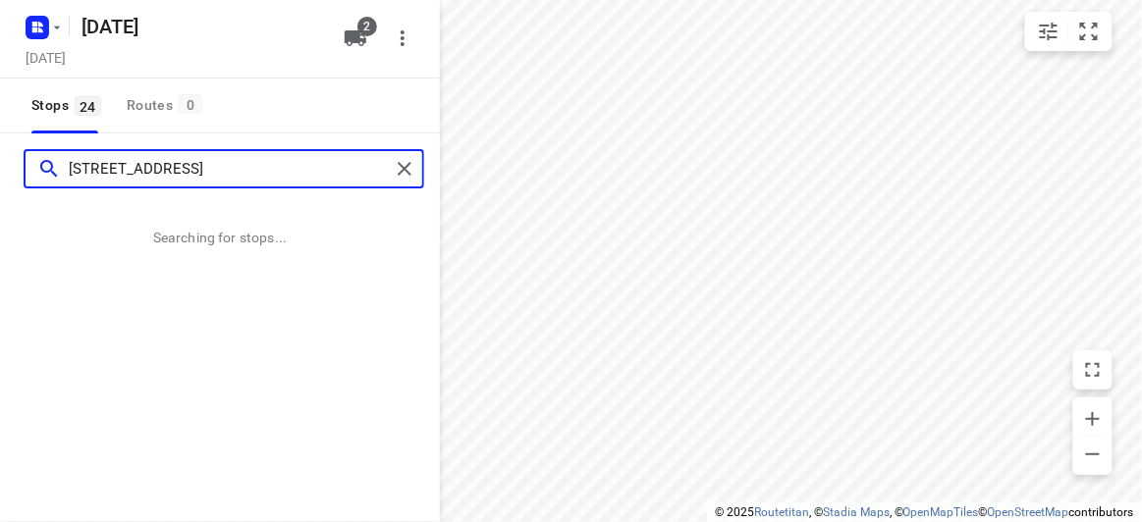
type input "55 Milpera Crescent WANTIRNA 3152"
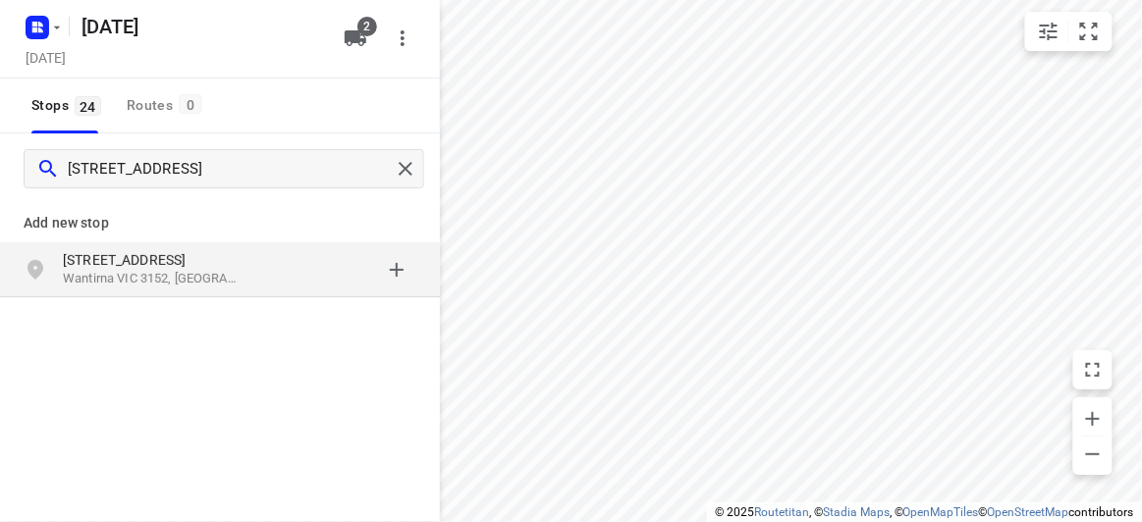
click at [181, 268] on p "[STREET_ADDRESS]" at bounding box center [153, 260] width 181 height 20
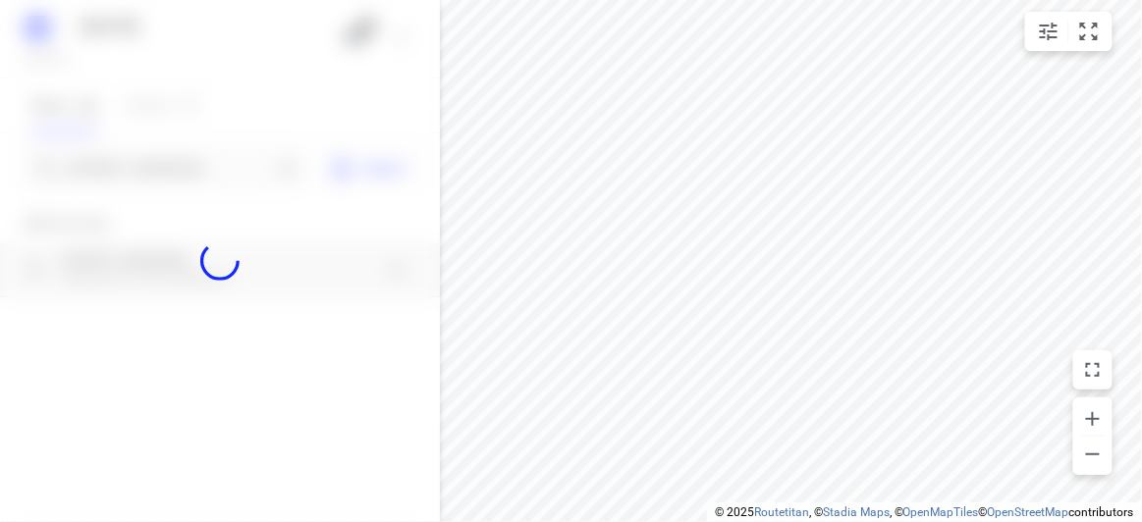
click at [144, 171] on div at bounding box center [220, 261] width 440 height 522
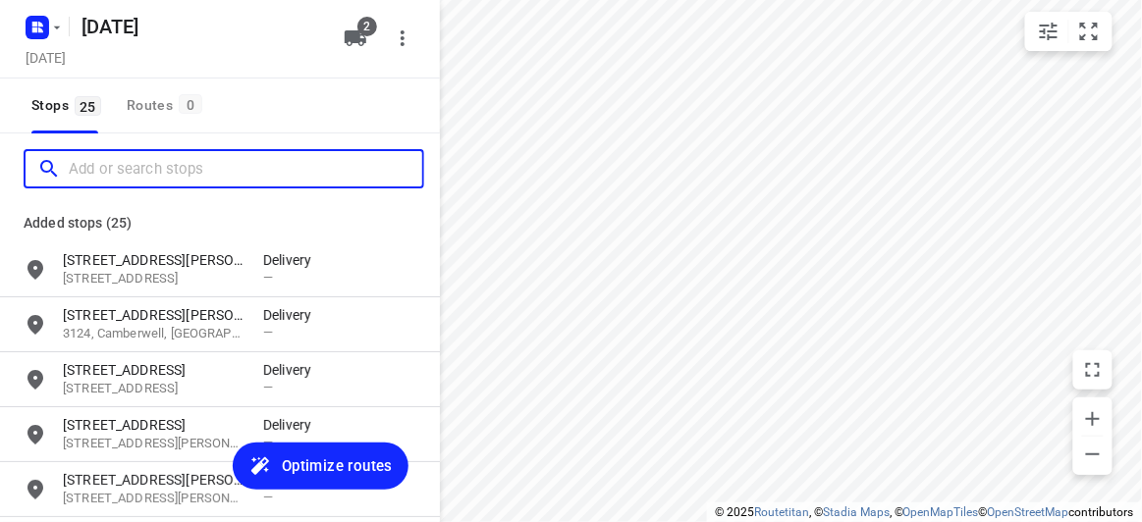
paste input "5 earls court Mulgrave 3170"
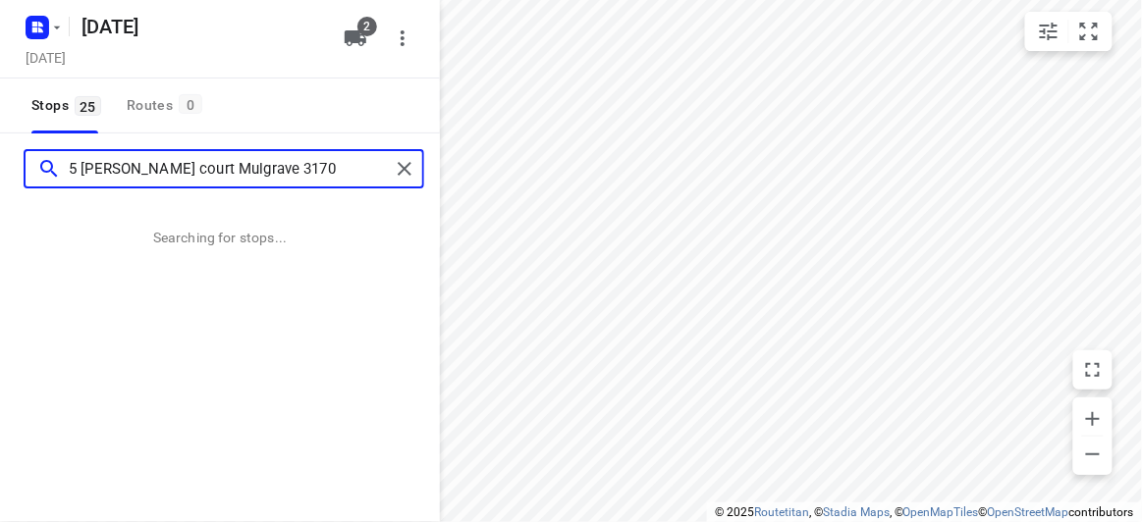
type input "5 earls court Mulgrave 3170"
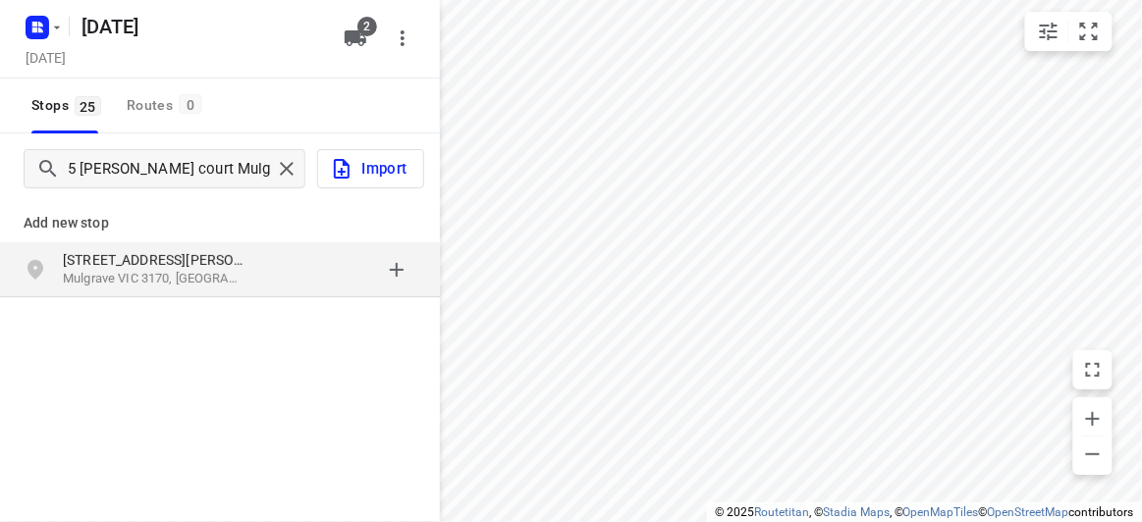
click at [112, 238] on div "Add new stop" at bounding box center [220, 215] width 440 height 55
click at [124, 255] on p "[STREET_ADDRESS][PERSON_NAME]" at bounding box center [153, 260] width 181 height 20
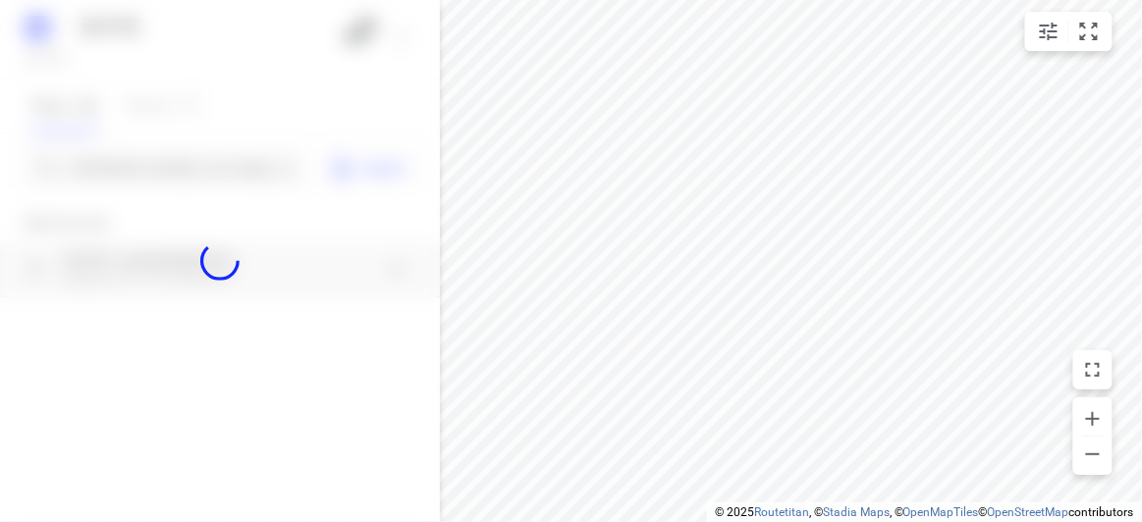
click at [91, 167] on div at bounding box center [220, 261] width 440 height 522
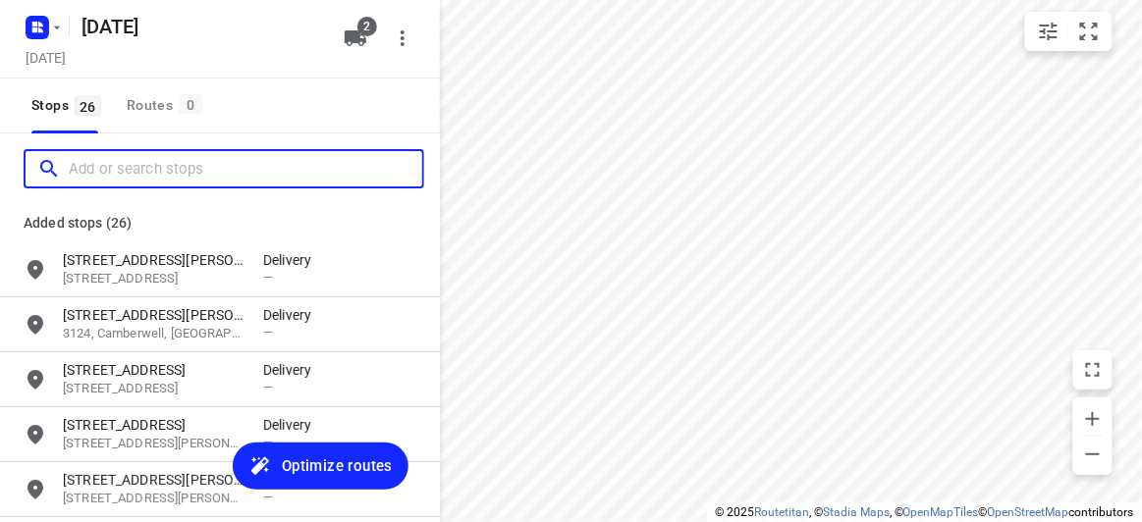
click at [91, 170] on input "Add or search stops" at bounding box center [245, 169] width 353 height 30
paste input "7 Rodney Close Blackburn South 3130"
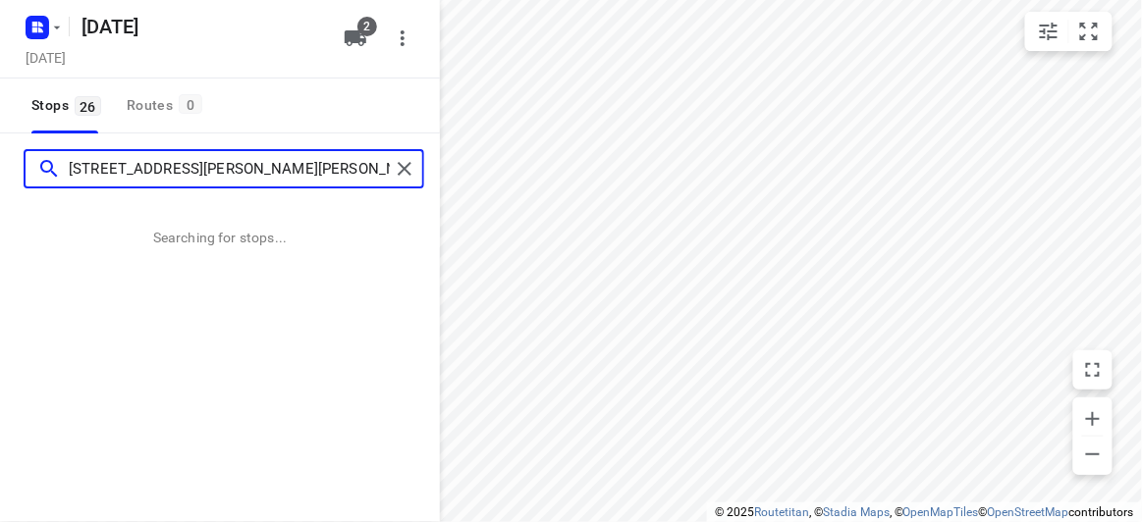
type input "7 Rodney Close Blackburn South 3130"
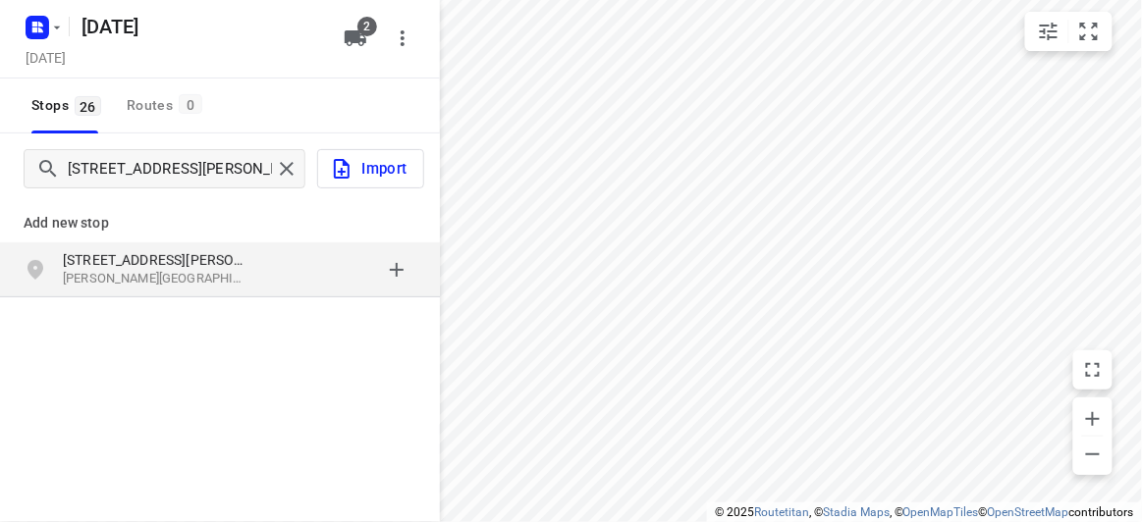
click at [192, 288] on p "Blackburn South VIC 3130, Australia" at bounding box center [153, 279] width 181 height 19
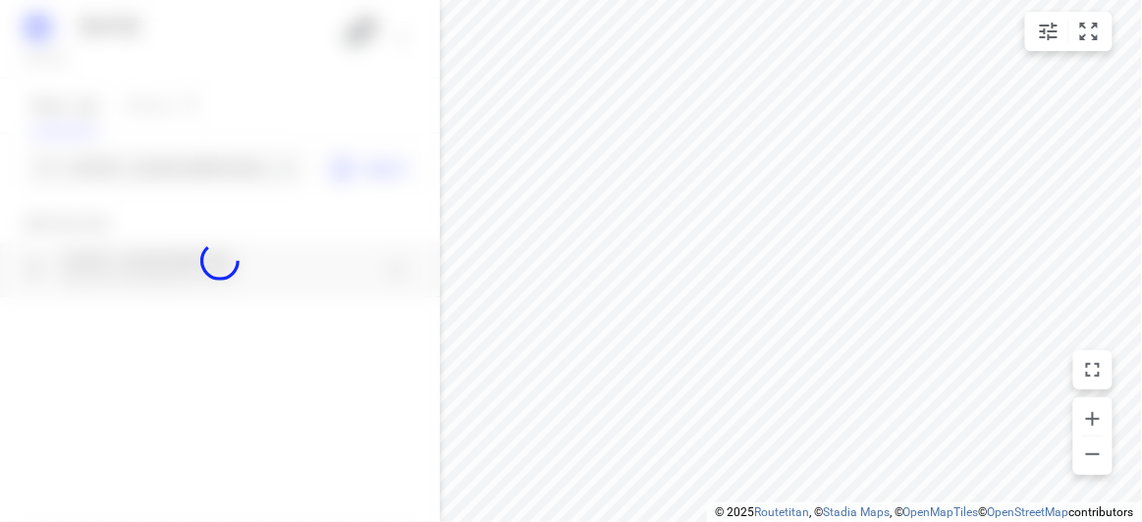
click at [190, 168] on div at bounding box center [220, 261] width 440 height 522
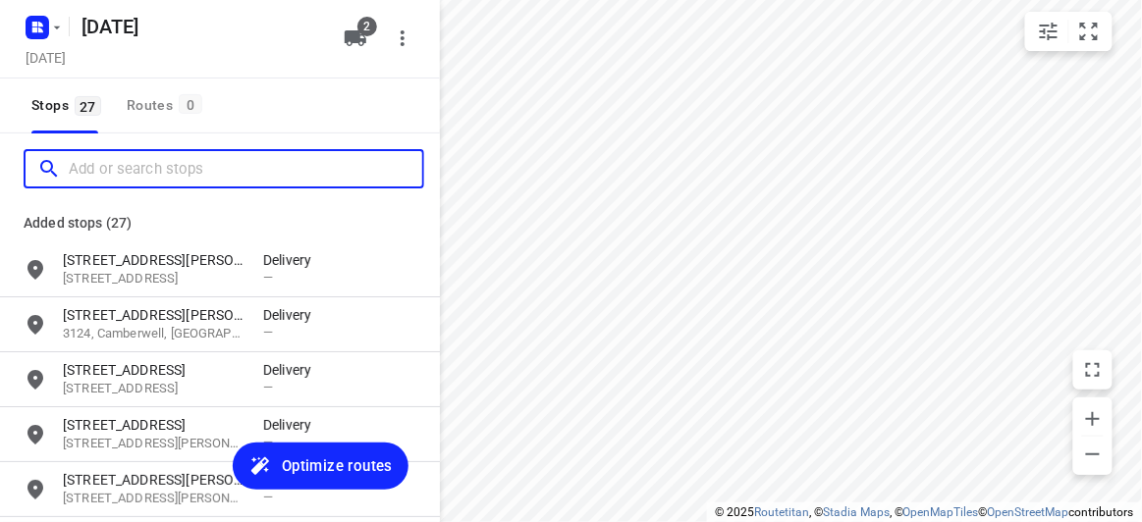
paste input "421 Middleborough Road Box Hill 3128"
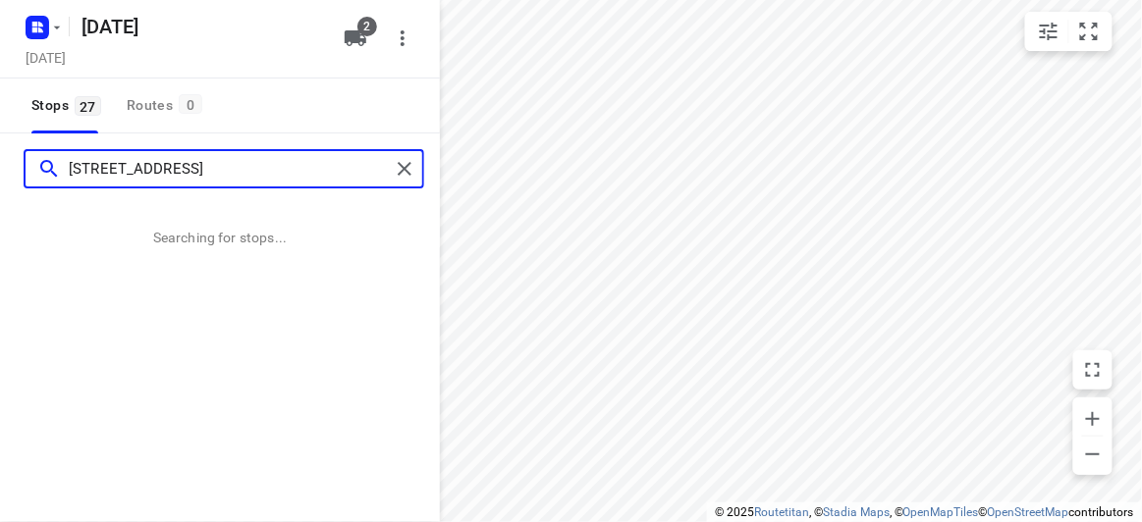
type input "421 Middleborough Road Box Hill 3128"
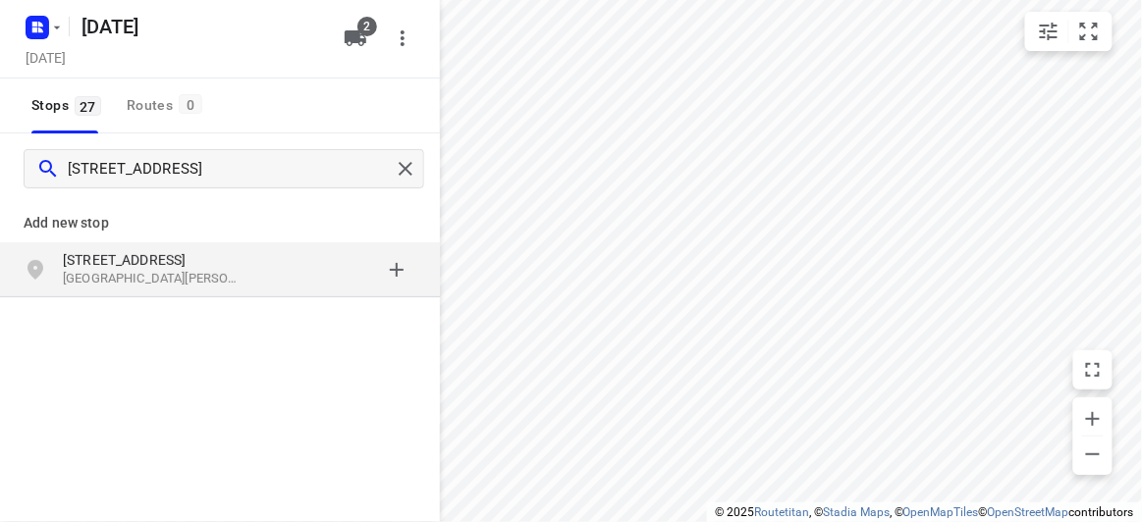
click at [130, 258] on p "[STREET_ADDRESS]" at bounding box center [153, 260] width 181 height 20
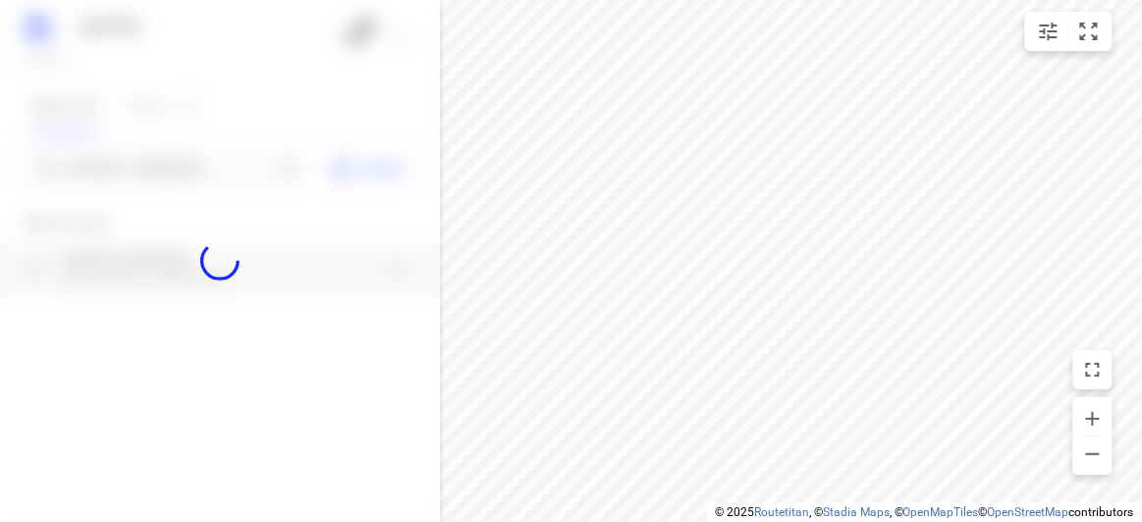
click at [119, 155] on div at bounding box center [220, 261] width 440 height 522
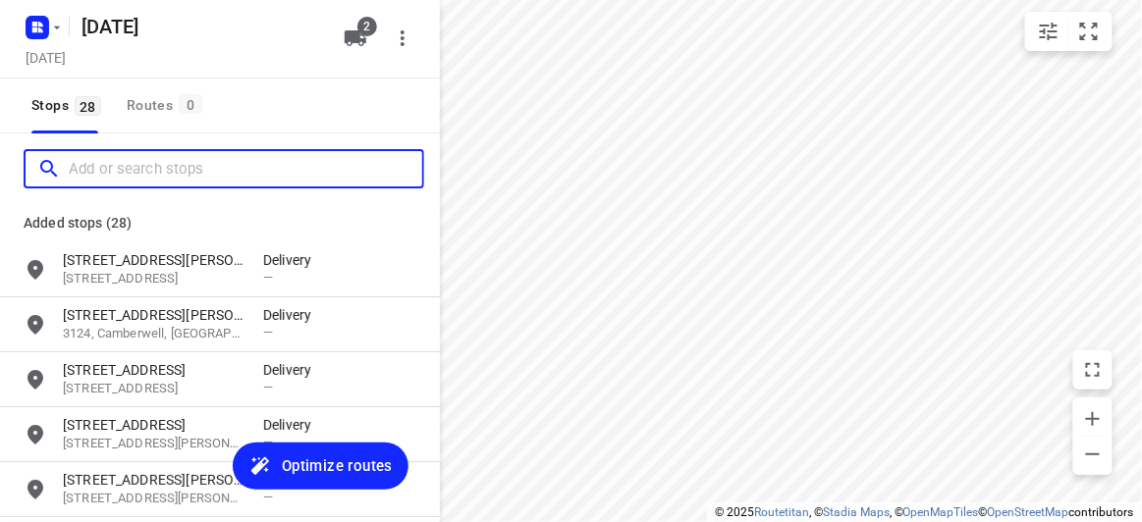
click at [124, 171] on input "Add or search stops" at bounding box center [245, 169] width 353 height 30
paste input "174 Thompsons Road Bulleen Vic 3105"
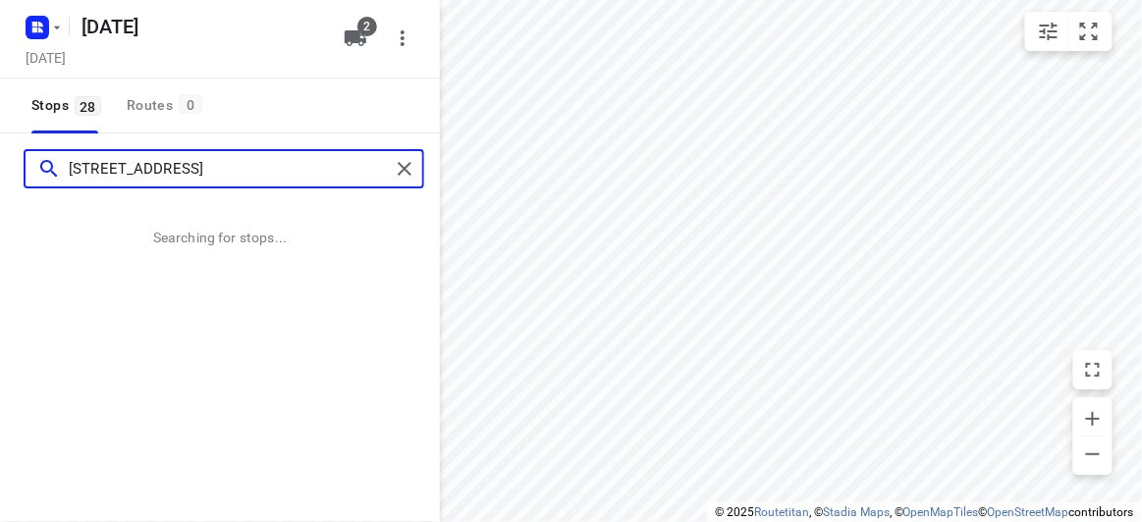
type input "174 Thompsons Road Bulleen Vic 3105"
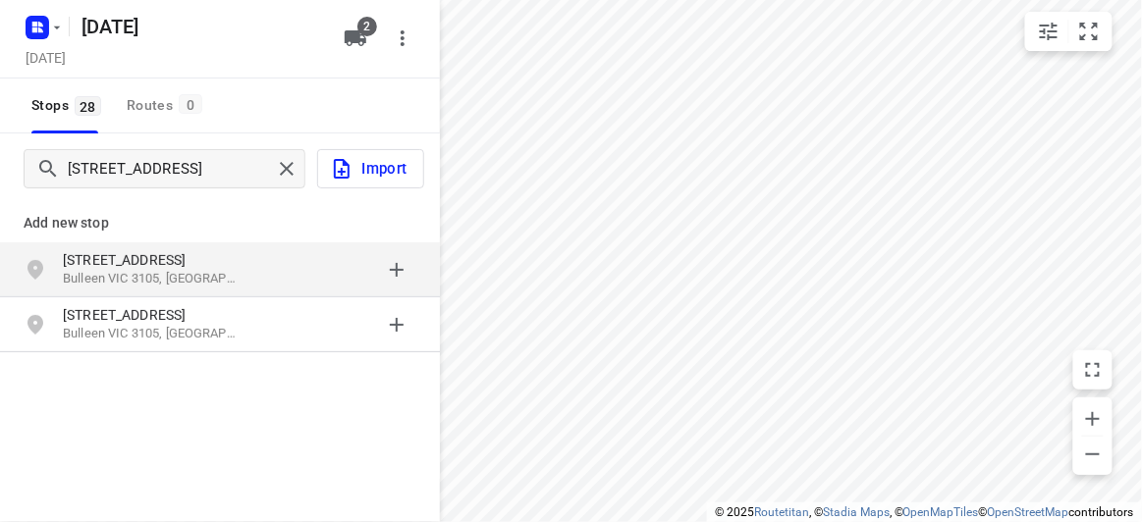
click at [160, 261] on p "[STREET_ADDRESS]" at bounding box center [153, 260] width 181 height 20
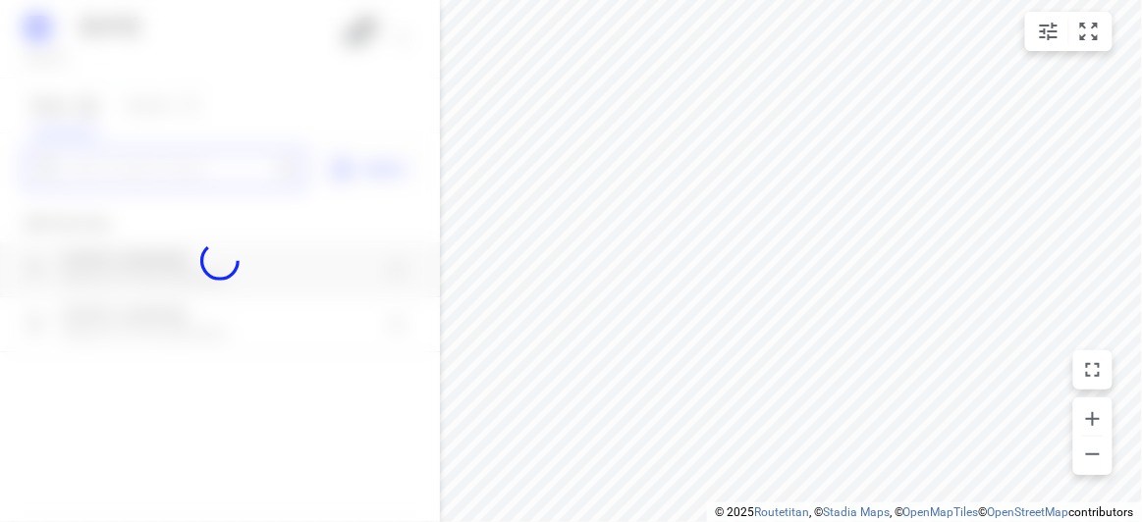
paste input "59 Monash Avenue Balwyn 3103"
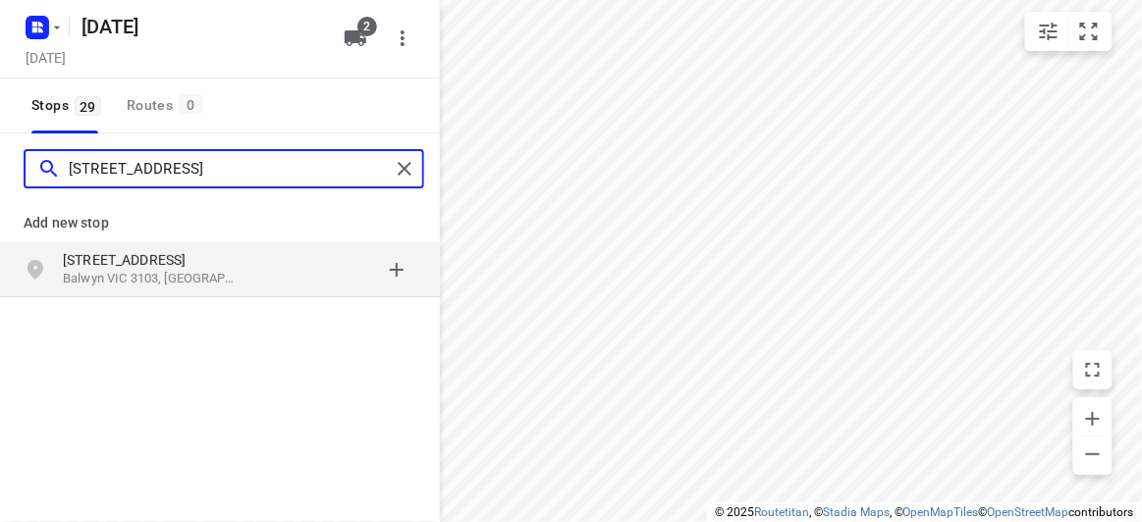
type input "59 Monash Avenue Balwyn 3103"
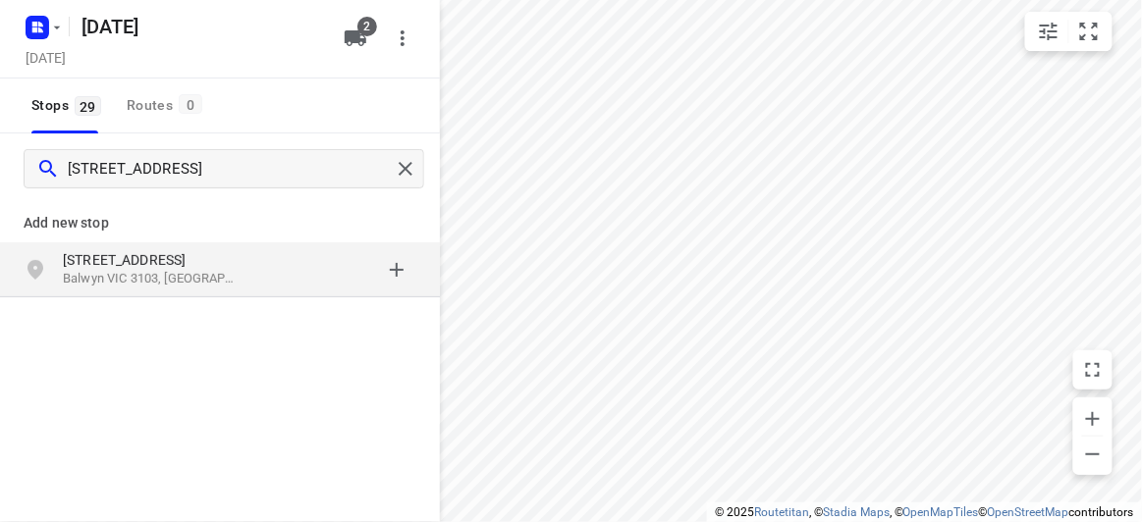
click at [105, 260] on p "[STREET_ADDRESS]" at bounding box center [153, 260] width 181 height 20
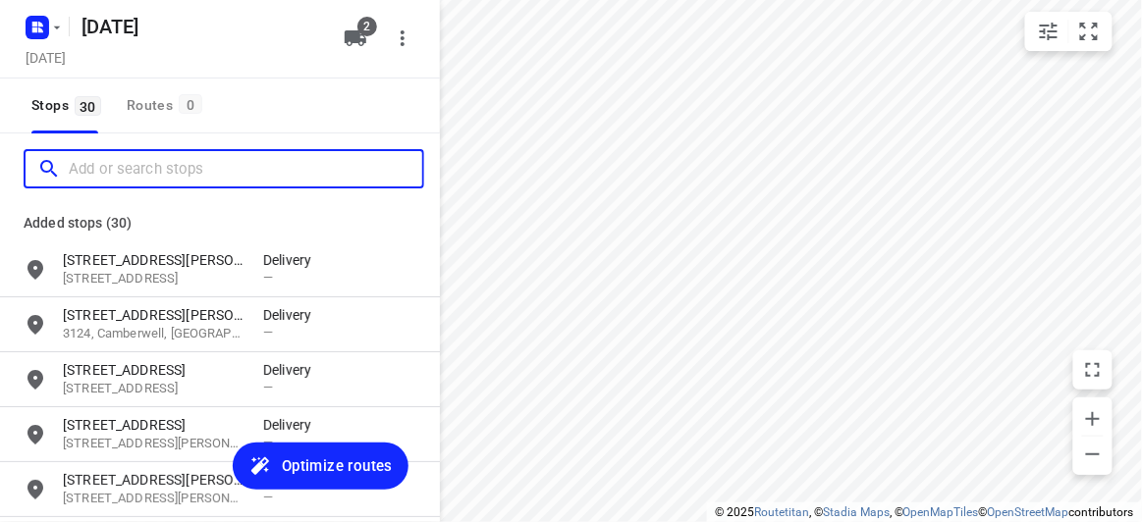
paste input "4 Donald Street Clayton 3168"
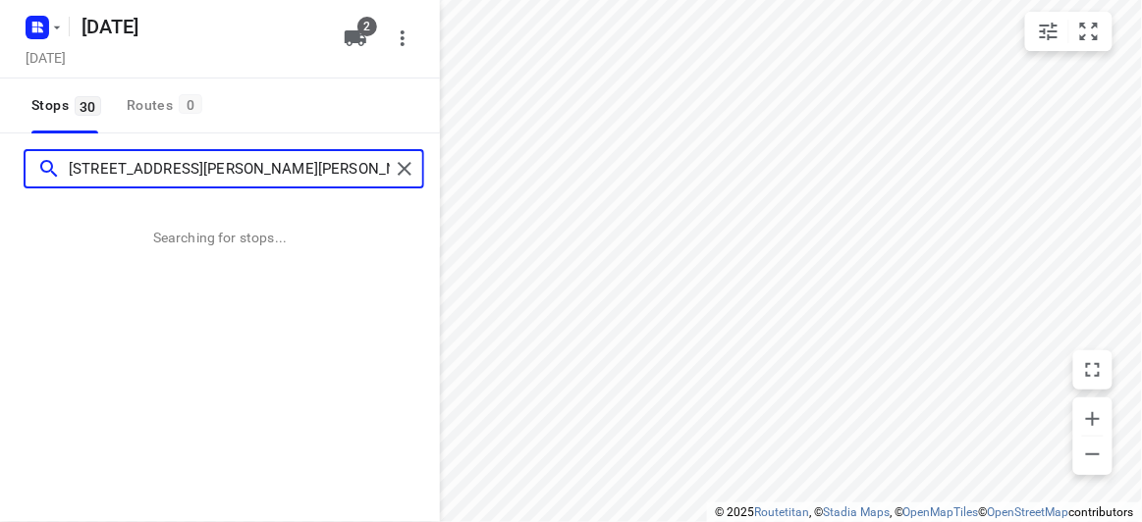
type input "4 Donald Street Clayton 3168"
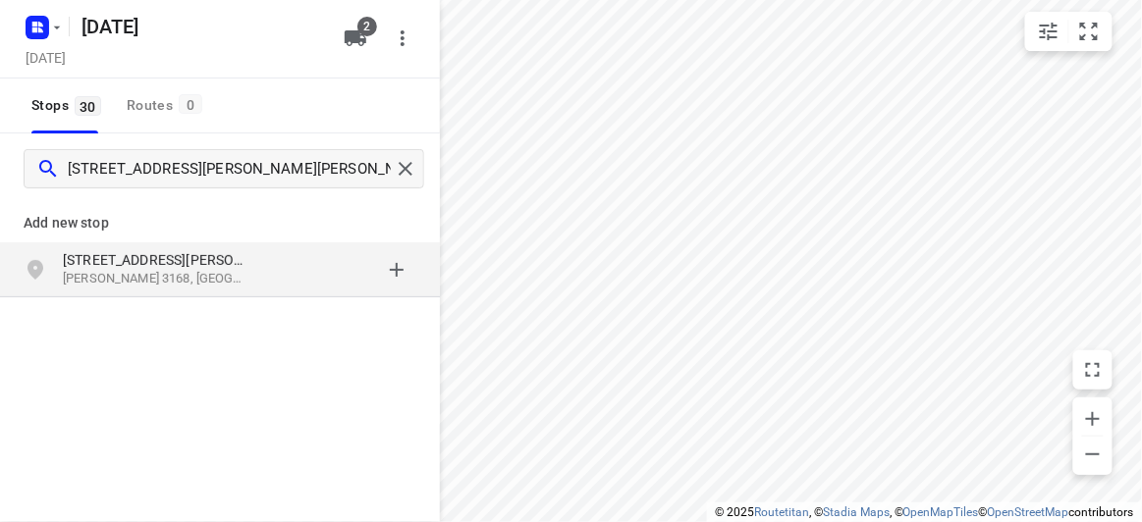
click at [191, 292] on div "4 Donald Street Clayton VIC 3168, Australia" at bounding box center [220, 270] width 440 height 55
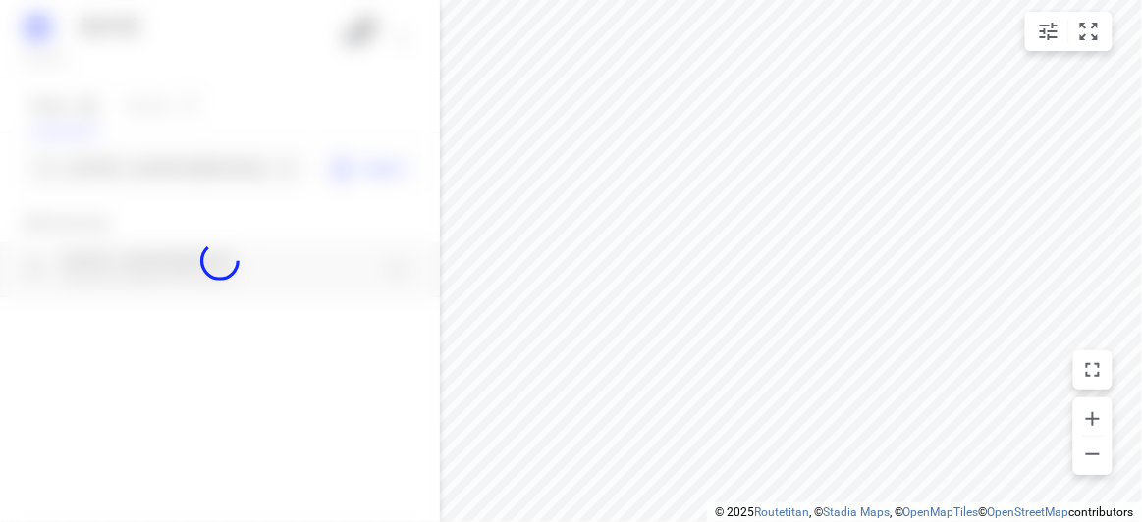
click at [139, 161] on div at bounding box center [220, 261] width 440 height 522
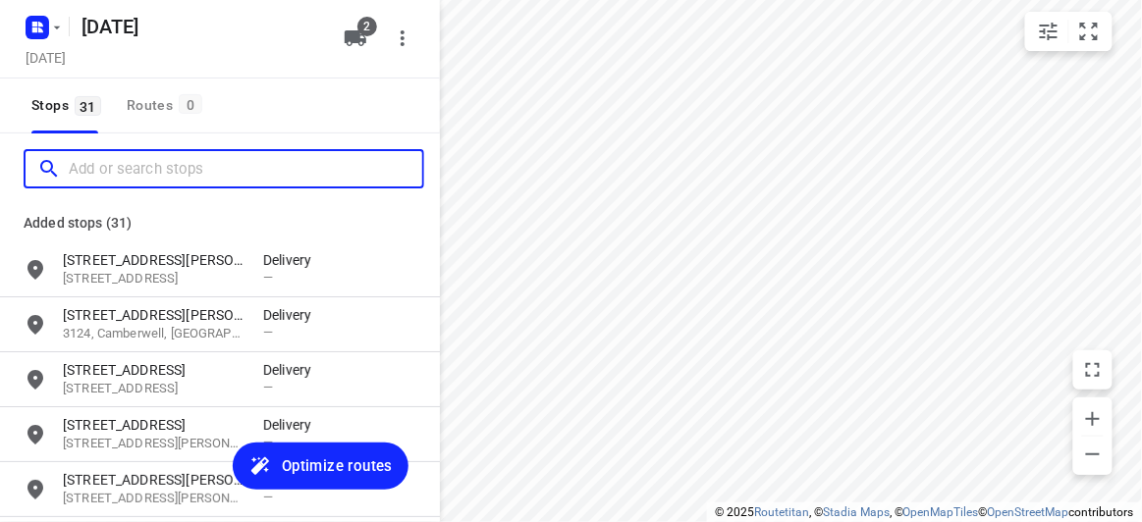
paste input "8 newhaven rd, burwood east, VIC, 3151"
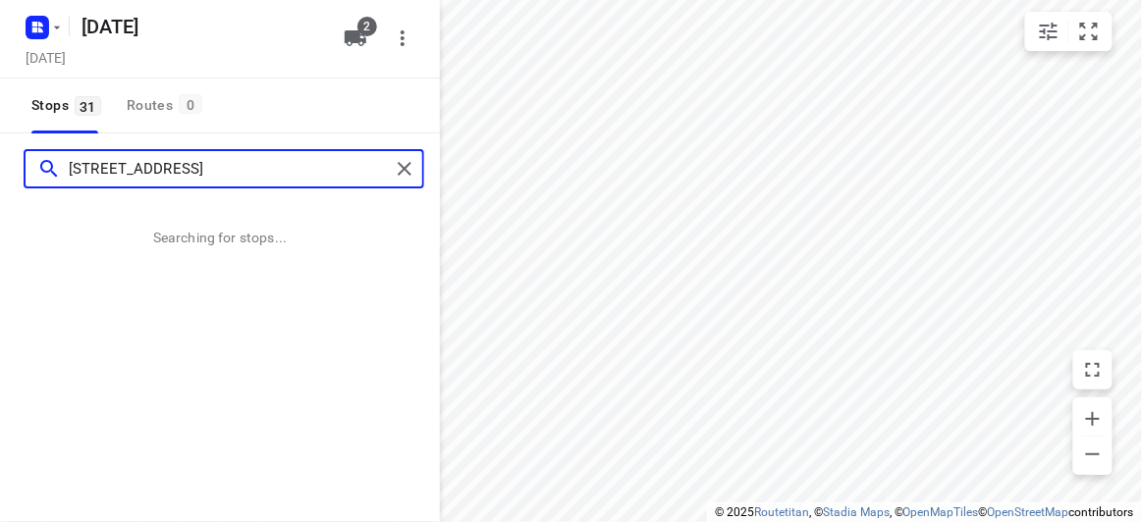
type input "8 newhaven rd, burwood east, VIC, 3151"
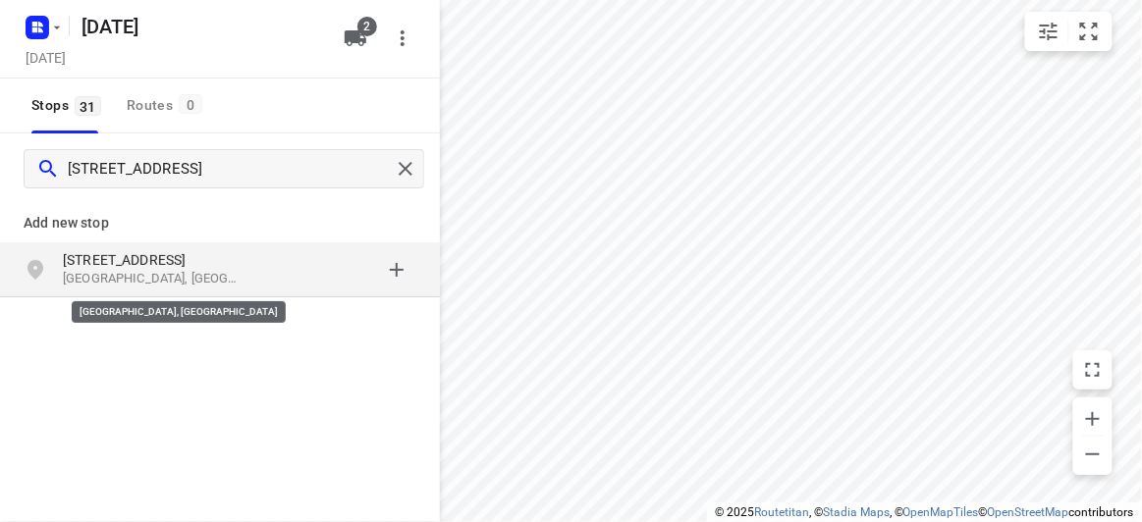
click at [105, 285] on p "Burwood East VIC 3151, Australia" at bounding box center [153, 279] width 181 height 19
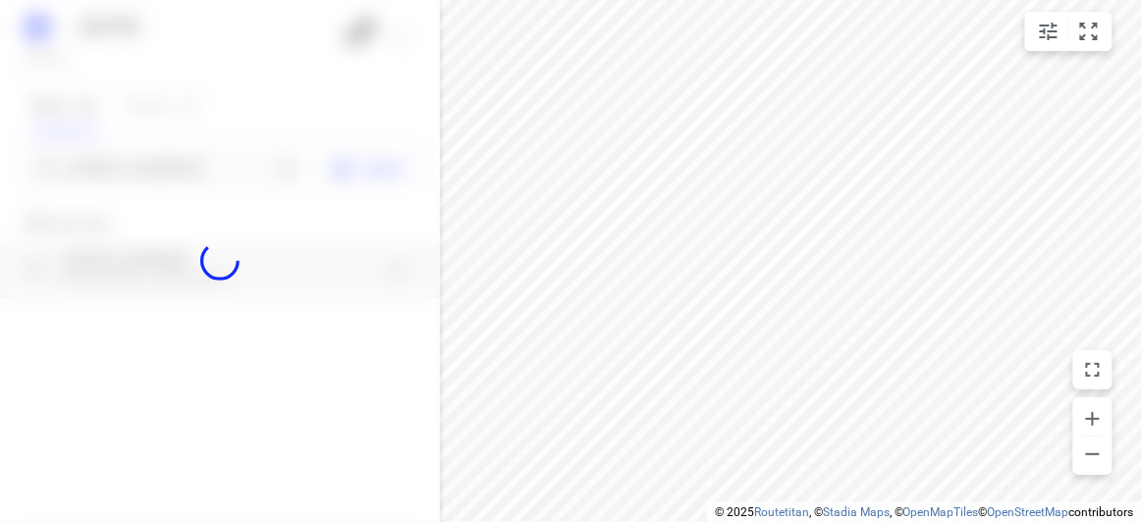
click at [136, 161] on div at bounding box center [220, 261] width 440 height 522
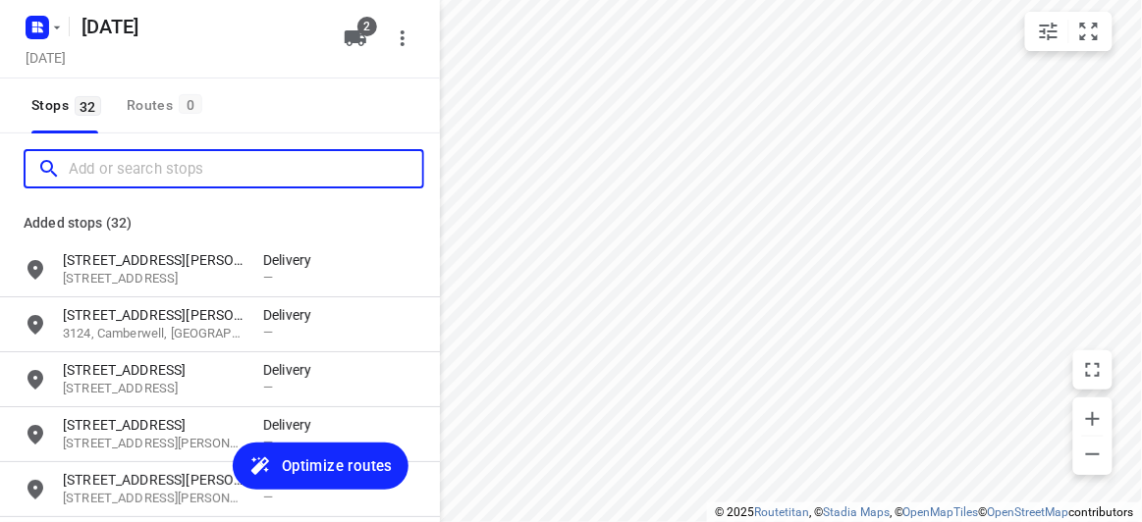
paste input "24 Marsden Crescent Doncaster East VIC 3109"
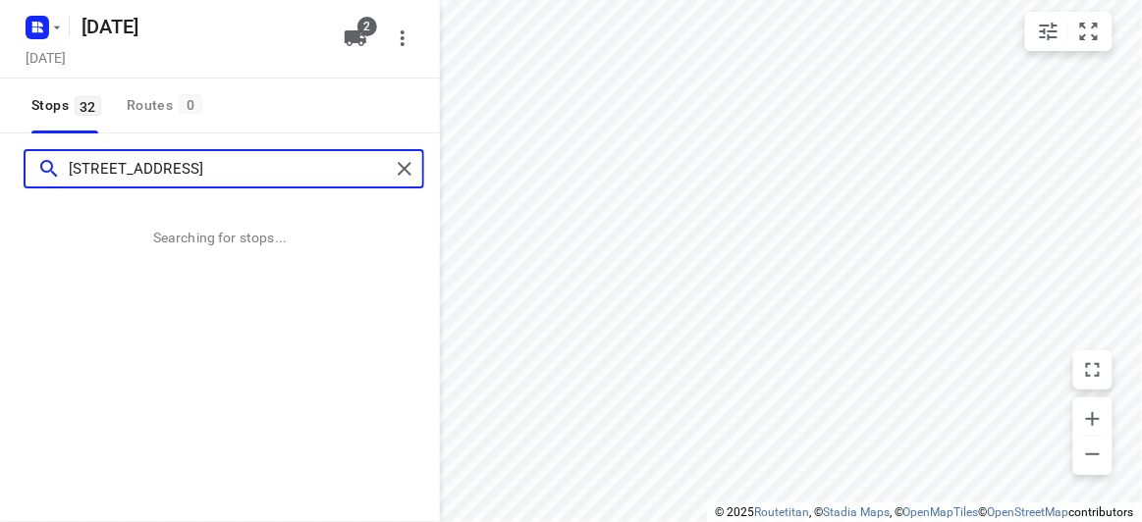
type input "24 Marsden Crescent Doncaster East VIC 3109"
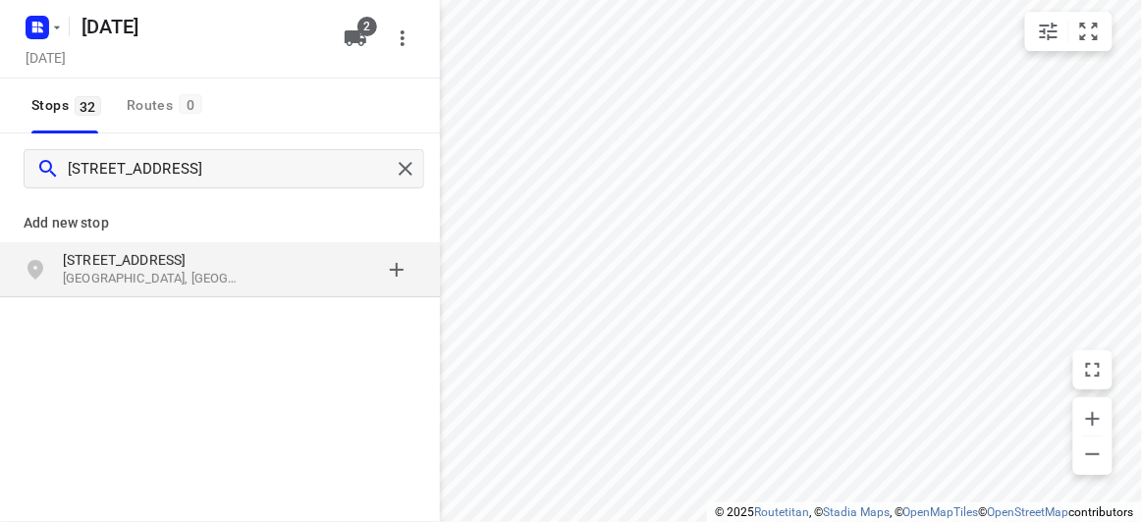
click at [240, 271] on p "Doncaster East VIC 3109, Australia" at bounding box center [153, 279] width 181 height 19
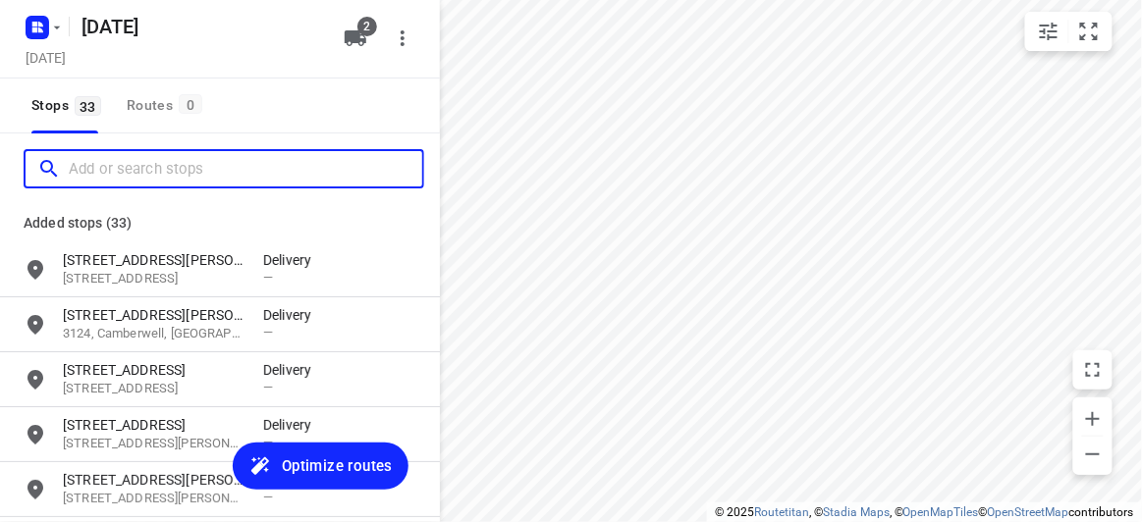
paste input "15 Allison Road Mont Albert North 3129"
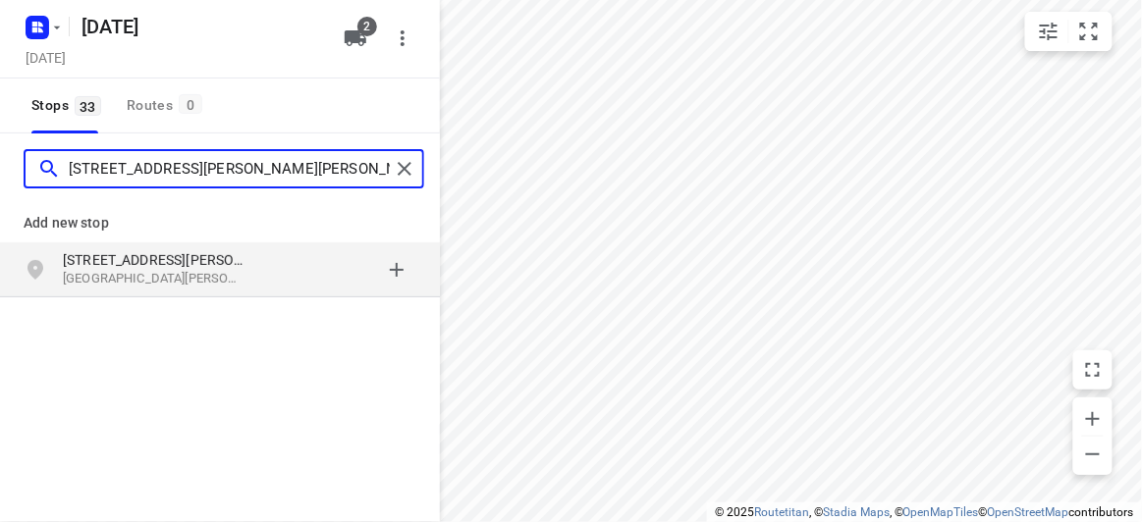
type input "15 Allison Road Mont Albert North 3129"
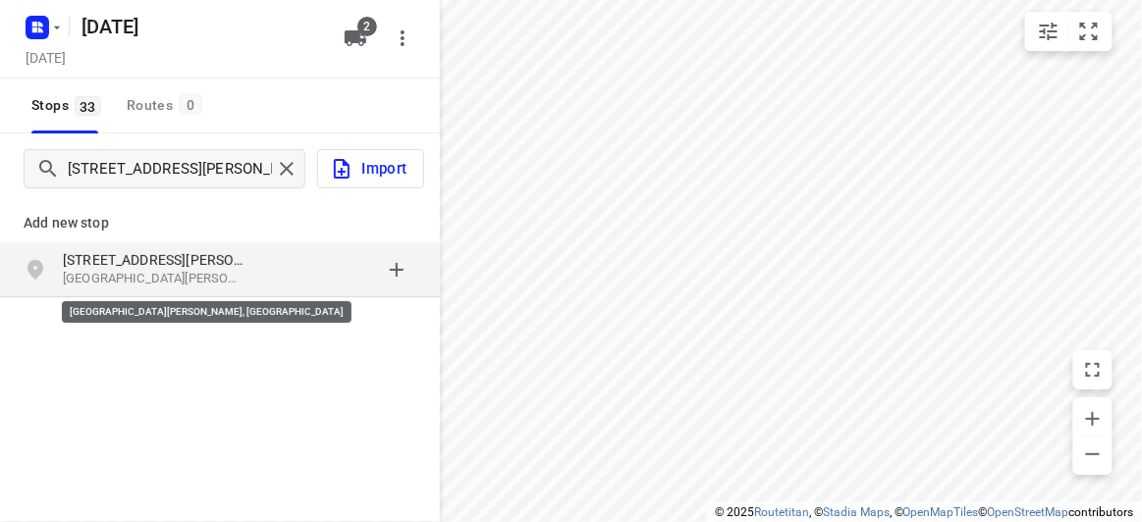
click at [195, 282] on p "Mont Albert North VIC 3129, Australia" at bounding box center [153, 279] width 181 height 19
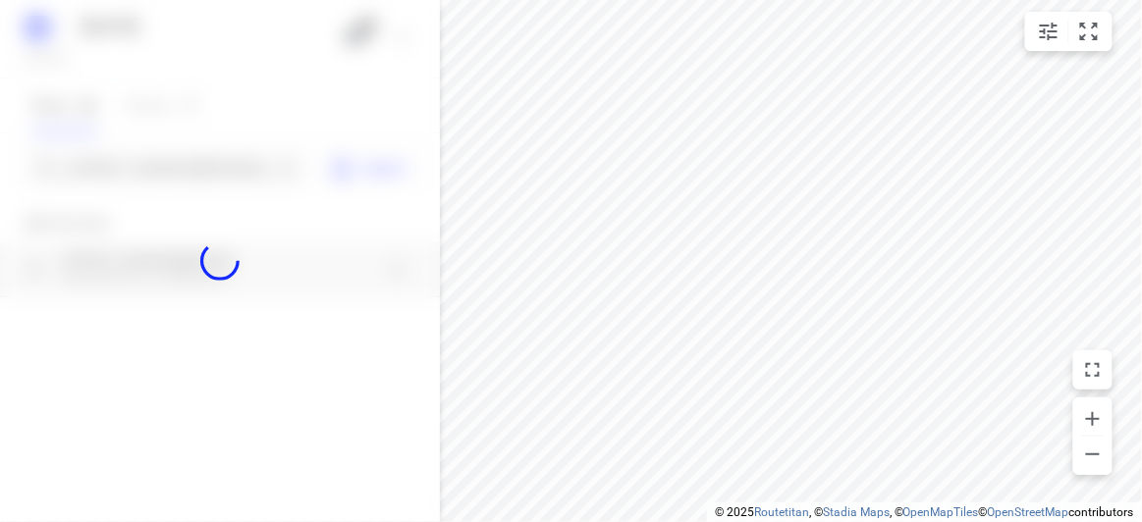
click at [129, 155] on div at bounding box center [220, 261] width 440 height 522
click at [130, 164] on div at bounding box center [220, 261] width 440 height 522
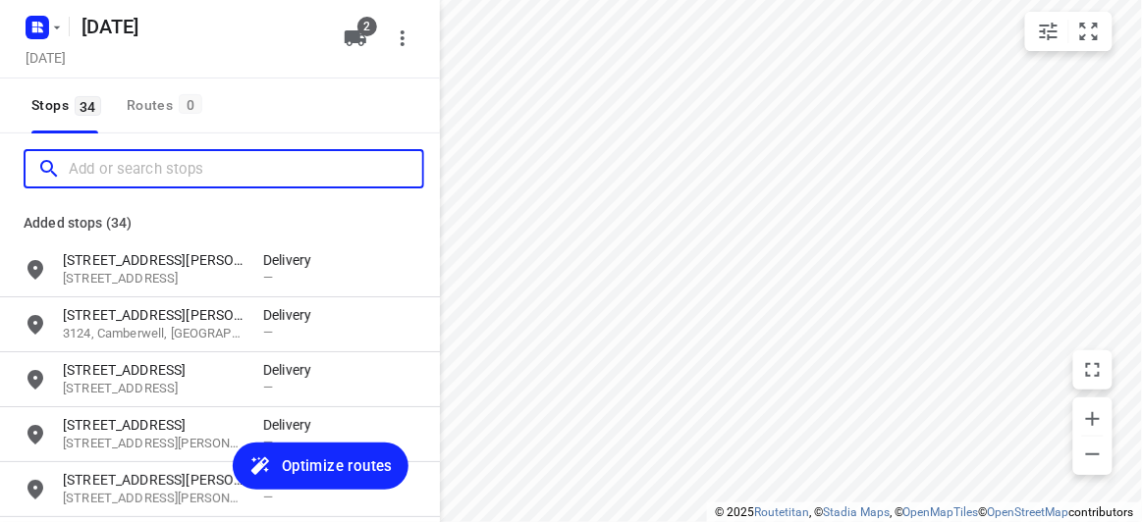
click at [130, 164] on input "Add or search stops" at bounding box center [245, 169] width 353 height 30
paste input "15 Allison Road Mont Albert North 3129"
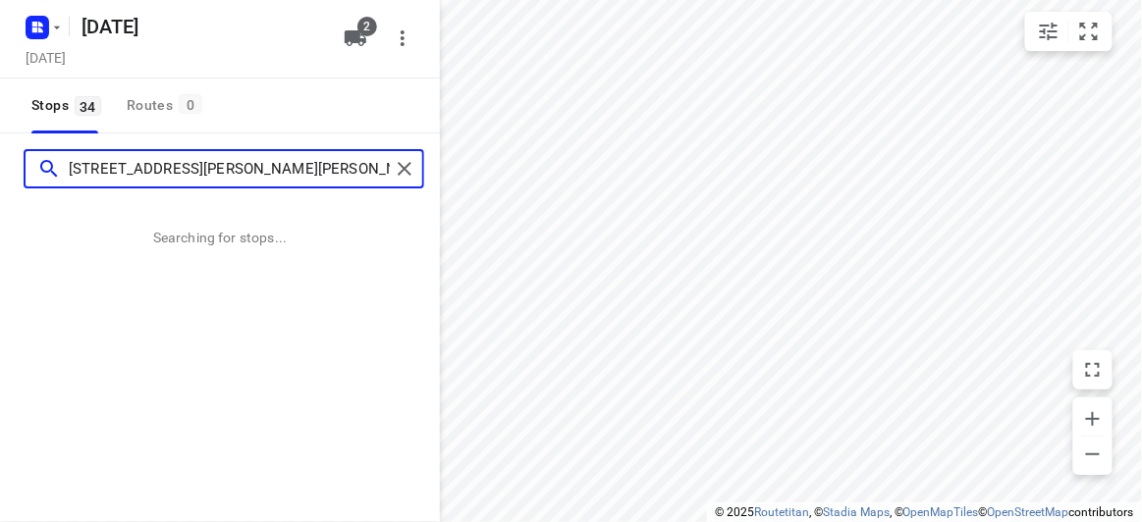
type input "15 Allison Road Mont Albert North 3129"
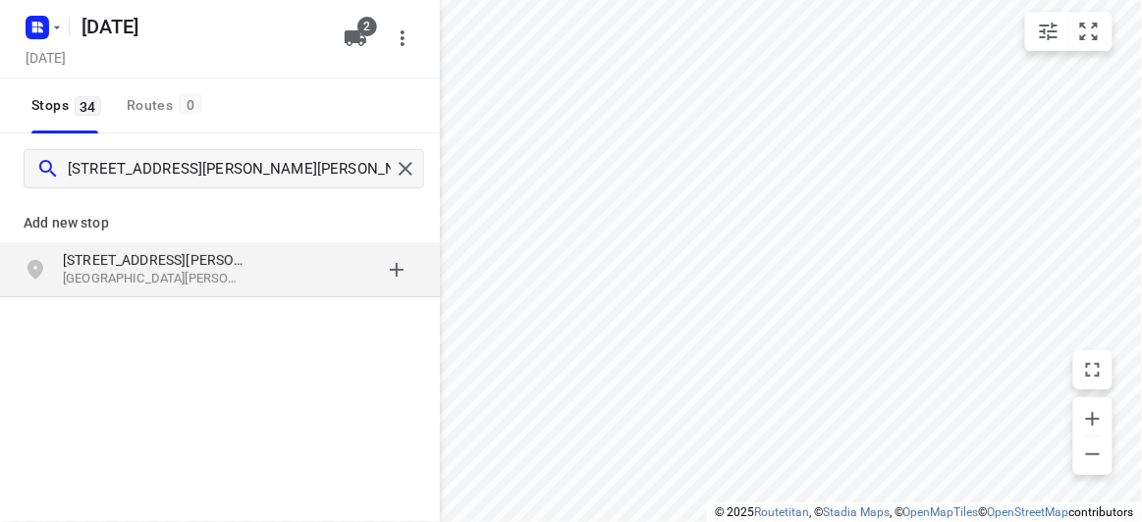
click at [194, 278] on p "Mont Albert North VIC 3129, Australia" at bounding box center [153, 279] width 181 height 19
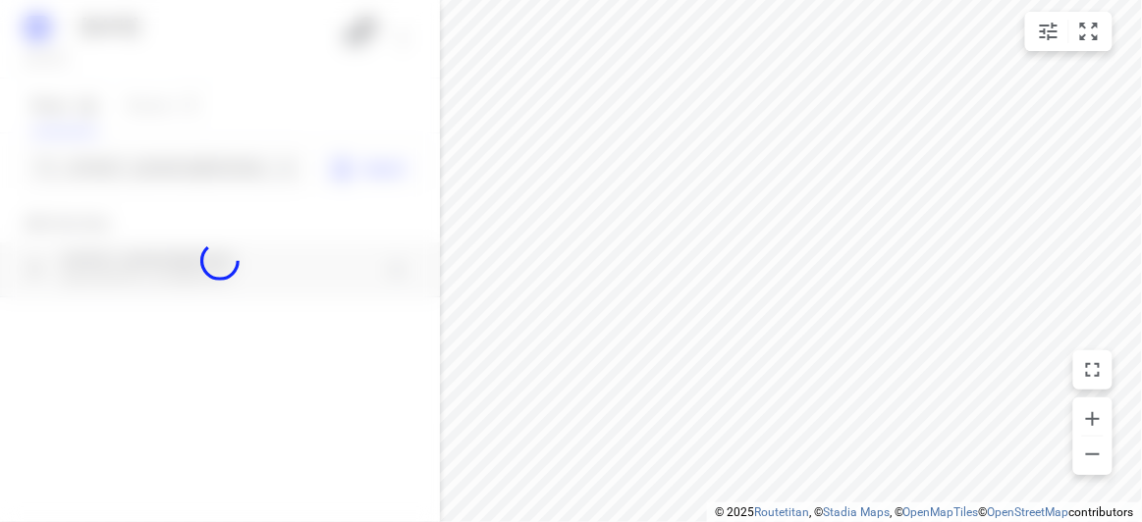
click at [93, 152] on div at bounding box center [220, 261] width 440 height 522
click at [113, 167] on div at bounding box center [220, 261] width 440 height 522
click at [113, 167] on div "09 SEPT 2025 Monday, Sep 08 2 Stops 34 Routes 0 15 Allison Road Mont Albert Nor…" at bounding box center [220, 261] width 440 height 522
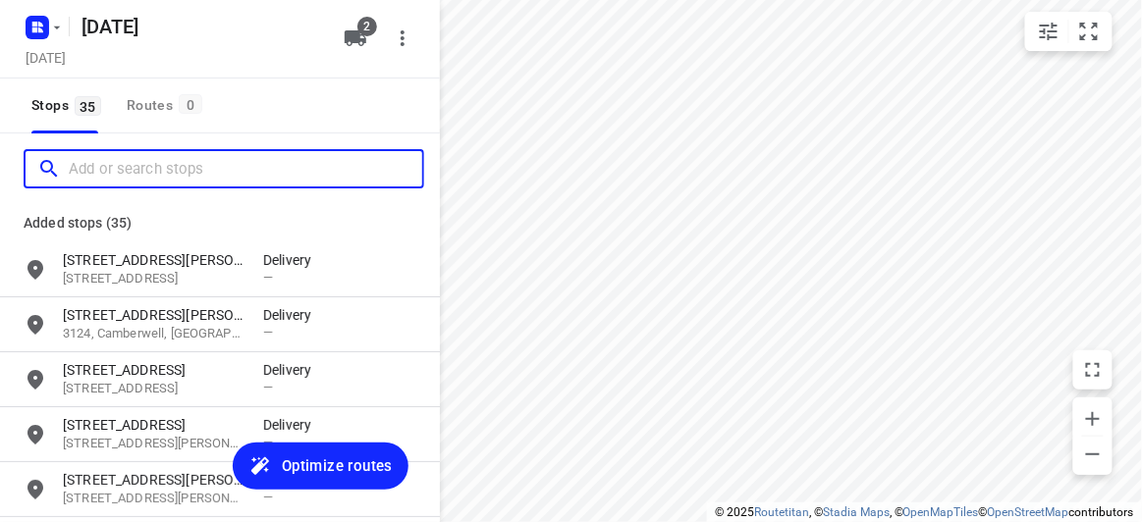
paste input "290 Church Road Templestowe 3106"
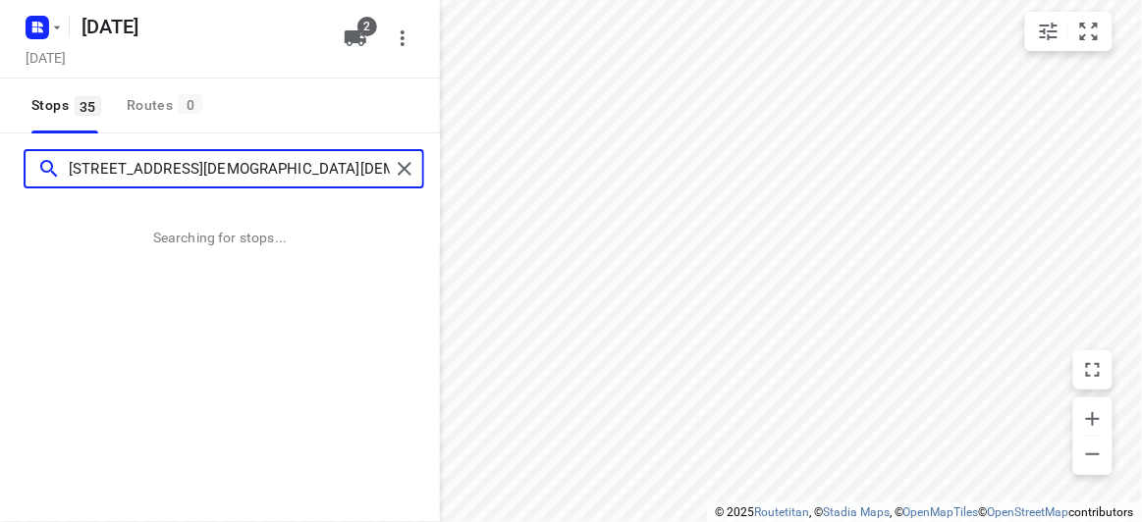
type input "290 Church Road Templestowe 3106"
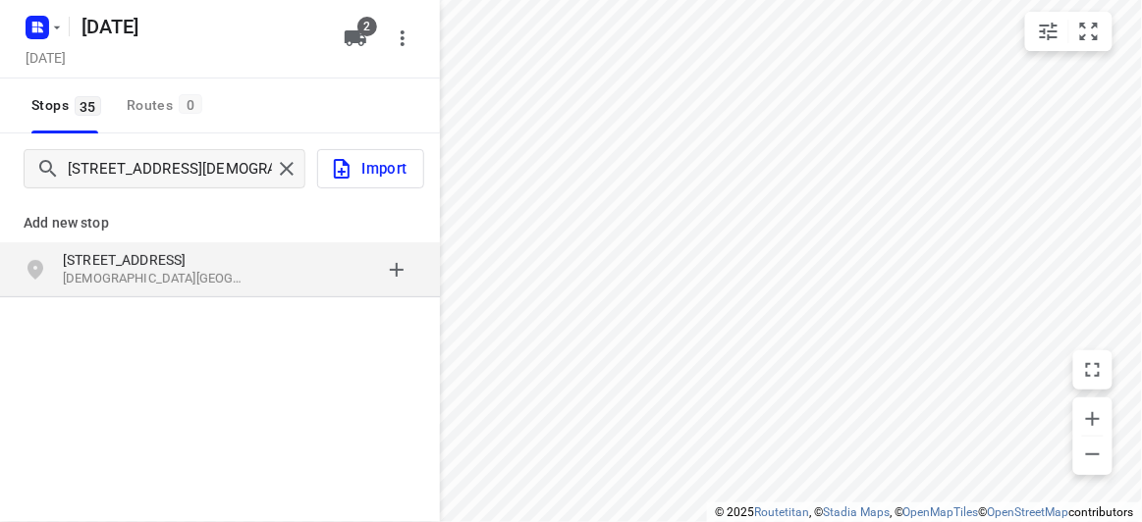
click at [99, 250] on p "[STREET_ADDRESS]" at bounding box center [153, 260] width 181 height 20
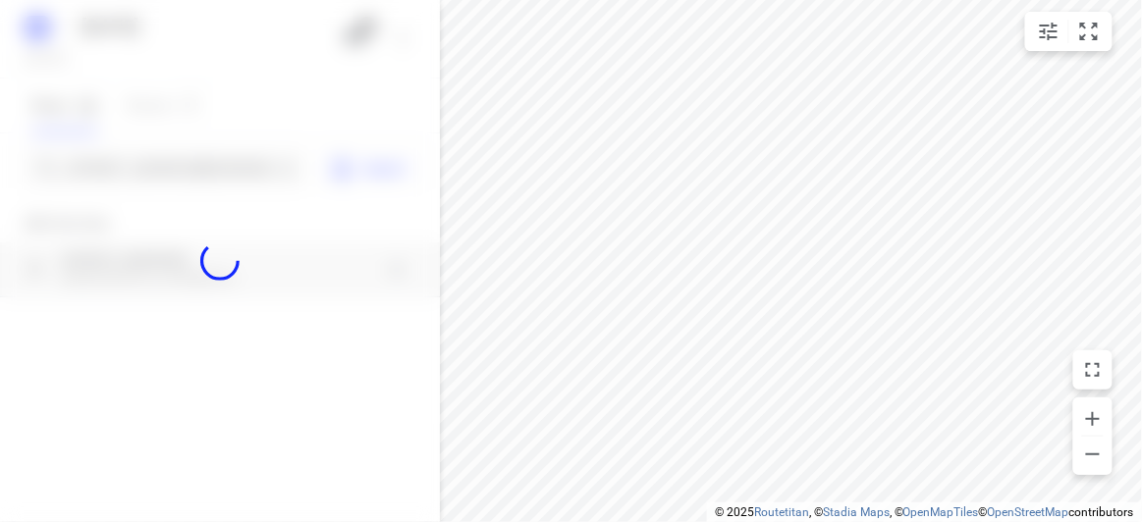
click at [122, 165] on div at bounding box center [220, 261] width 440 height 522
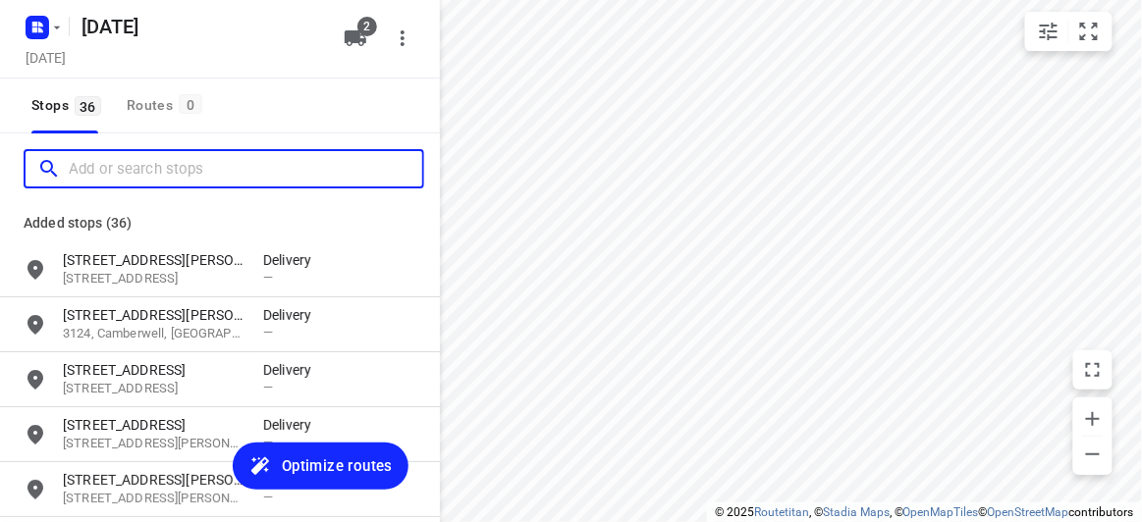
paste input "9 Pioneer Ct Wheelers Hill 3150"
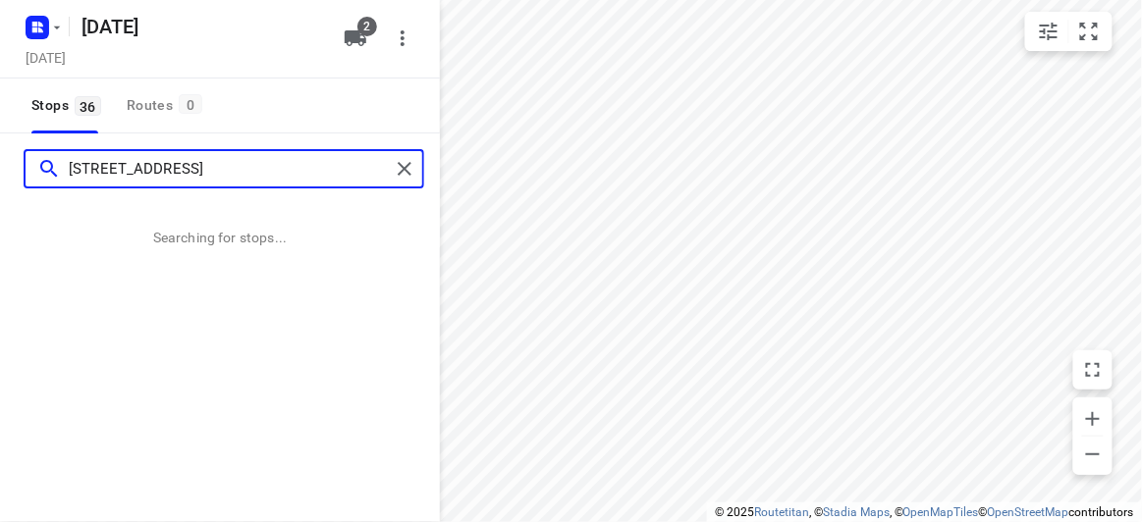
type input "9 Pioneer Ct Wheelers Hill 3150"
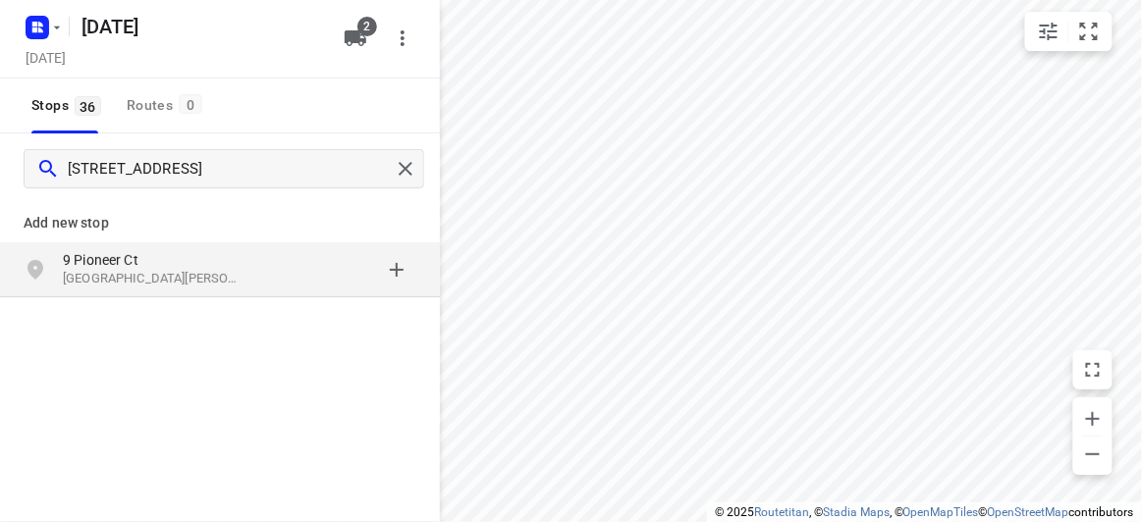
click at [87, 250] on p "9 Pioneer Ct" at bounding box center [153, 260] width 181 height 20
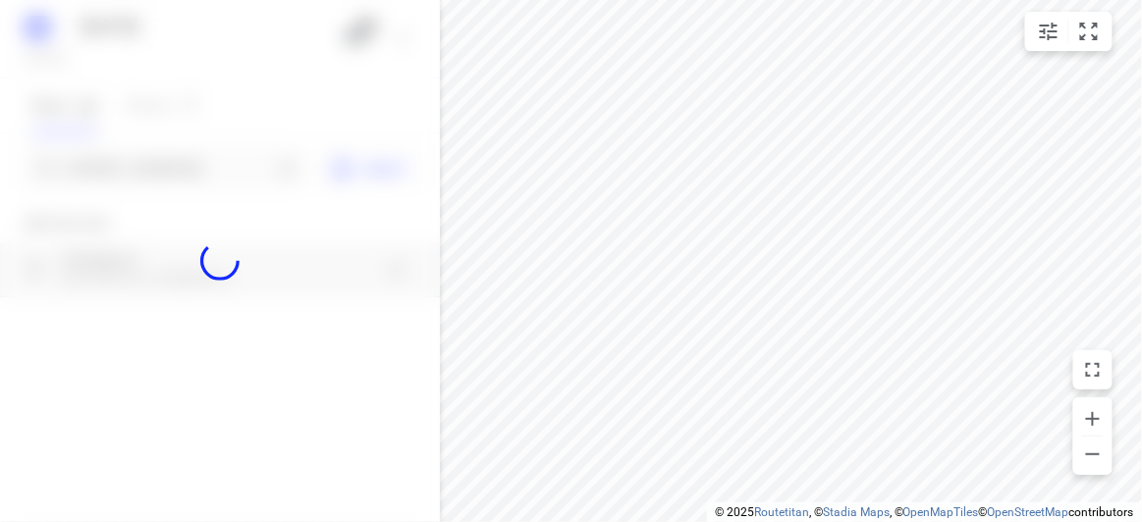
click at [112, 182] on div at bounding box center [220, 261] width 440 height 522
click at [126, 173] on div at bounding box center [220, 261] width 440 height 522
paste input "38 Francesco st Bentleigh East 3165"
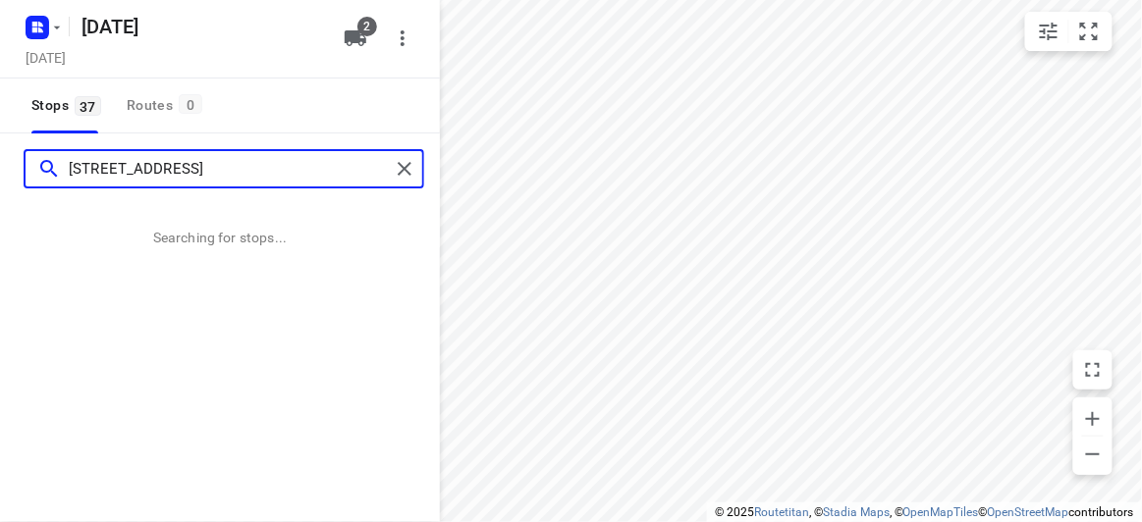
type input "38 Francesco st Bentleigh East 3165"
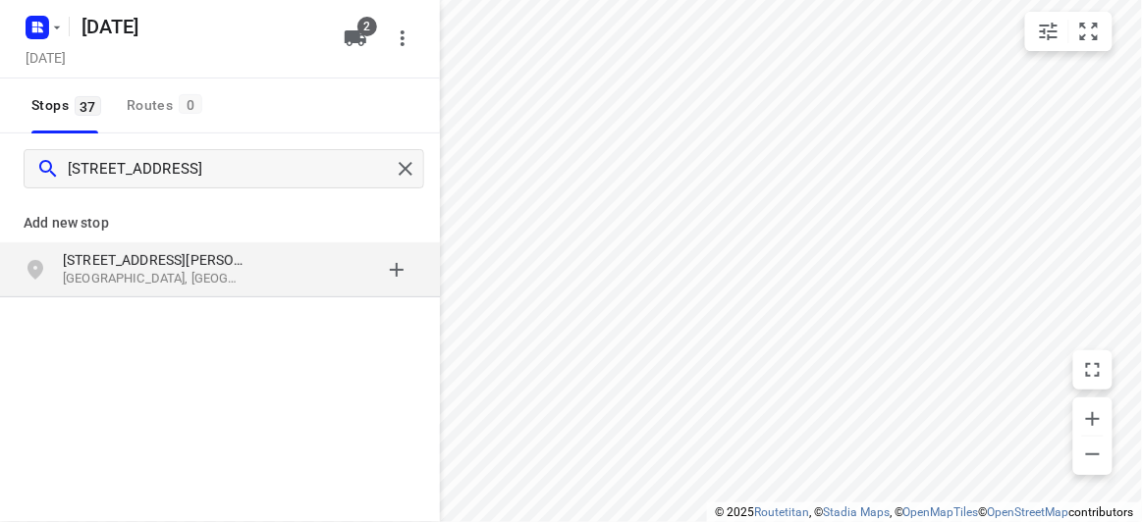
click at [102, 273] on p "Bentleigh East VIC 3165, Australia" at bounding box center [153, 279] width 181 height 19
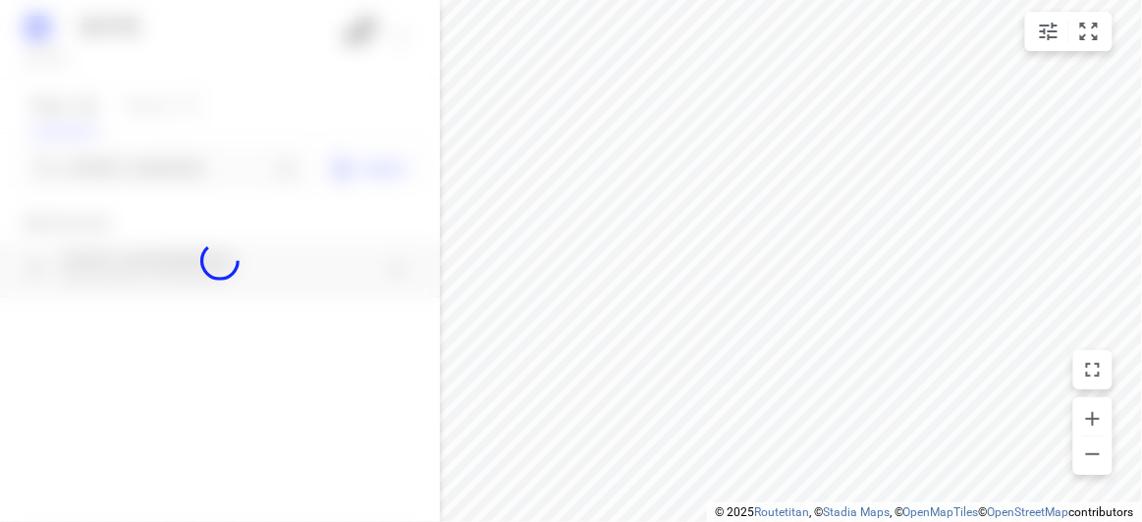
click at [128, 179] on div at bounding box center [220, 261] width 440 height 522
click at [137, 167] on div at bounding box center [220, 261] width 440 height 522
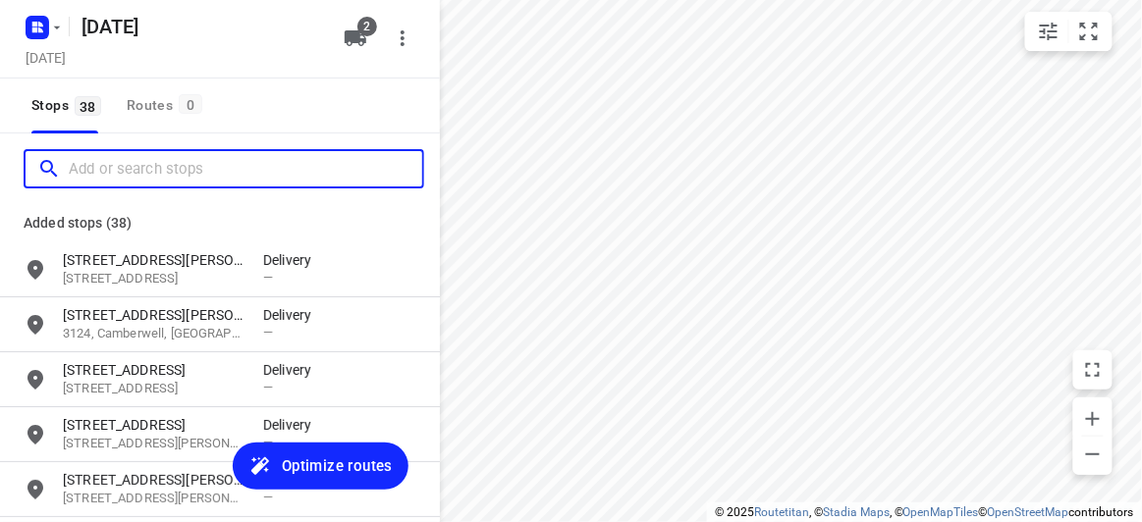
paste input "24 Dillwynia Ave Templestowe Lower 3107"
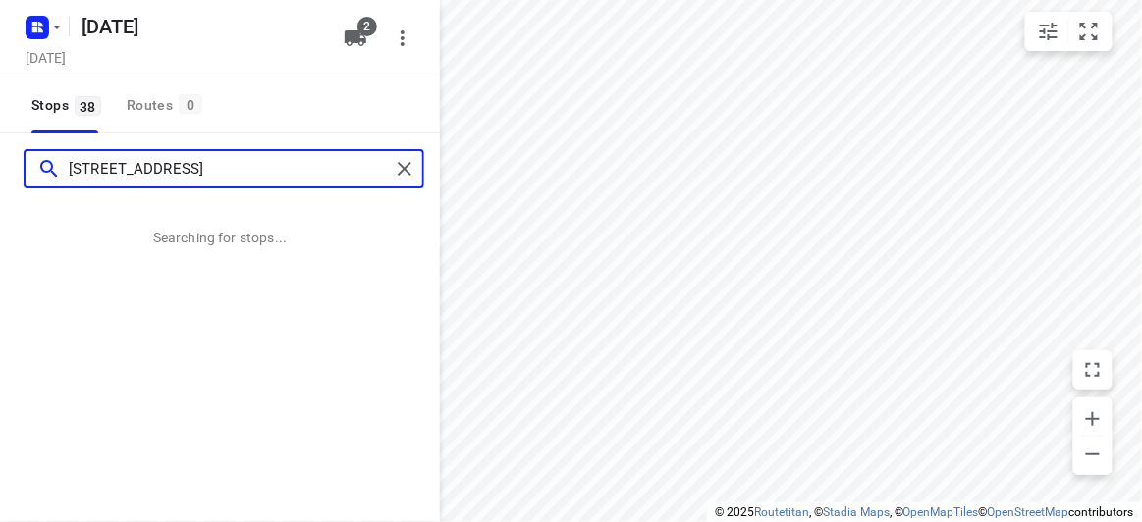
type input "24 Dillwynia Ave Templestowe Lower 3107"
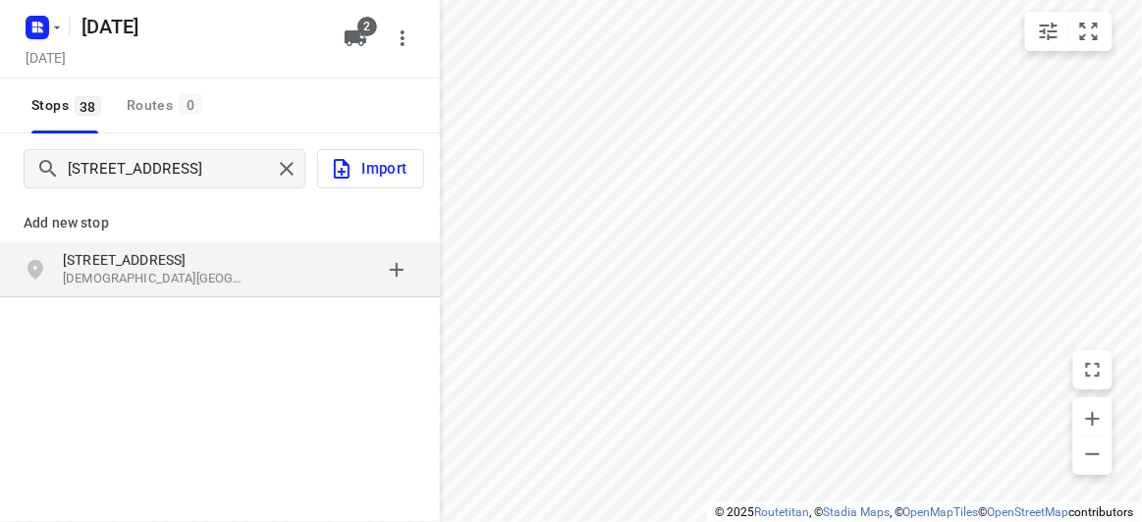
click at [220, 323] on div "Add new stop 24 Dillwynia Ave Templestowe Lower VIC 3107, Australia" at bounding box center [220, 314] width 440 height 220
click at [163, 266] on p "24 Dillwynia Ave" at bounding box center [153, 260] width 181 height 20
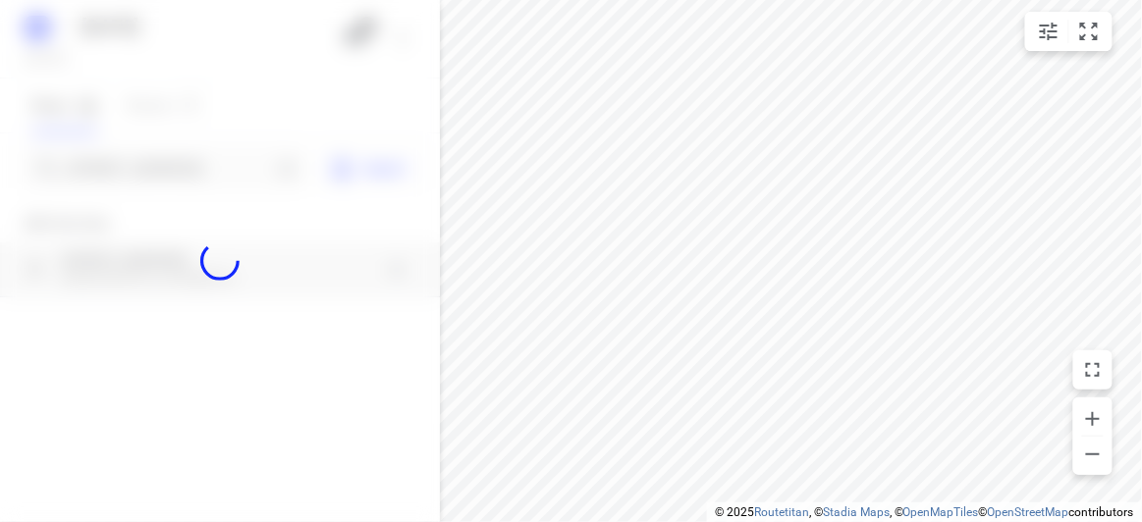
click at [177, 172] on div at bounding box center [220, 261] width 440 height 522
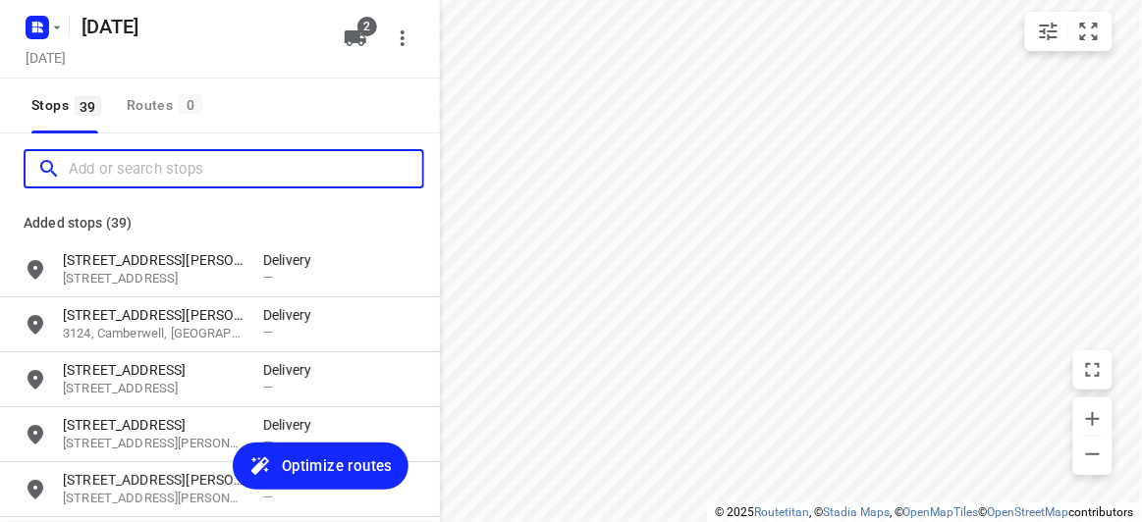
paste input "/292 Tooronga Road, Glen Iris 3146"
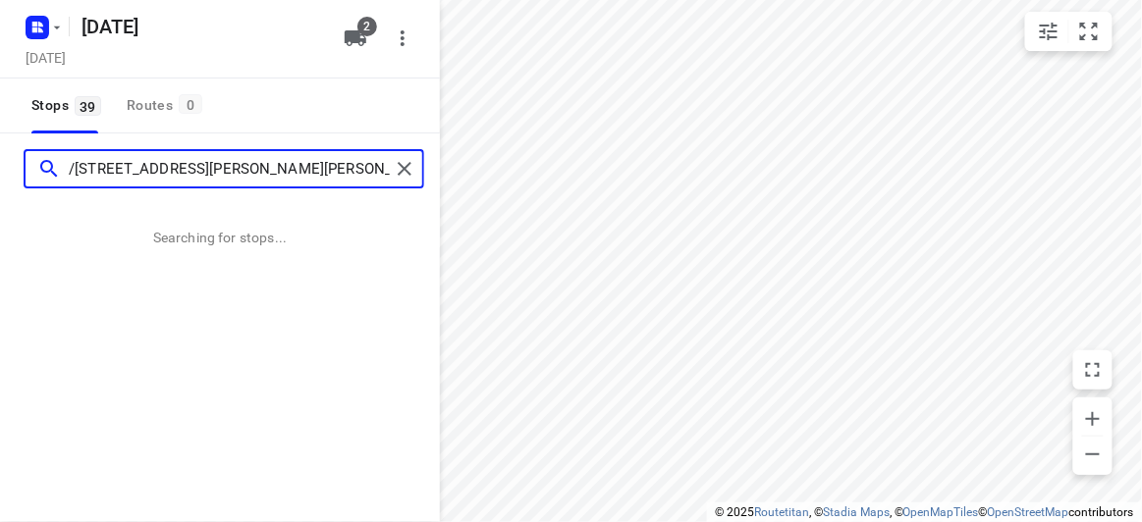
type input "/292 Tooronga Road, Glen Iris 3146"
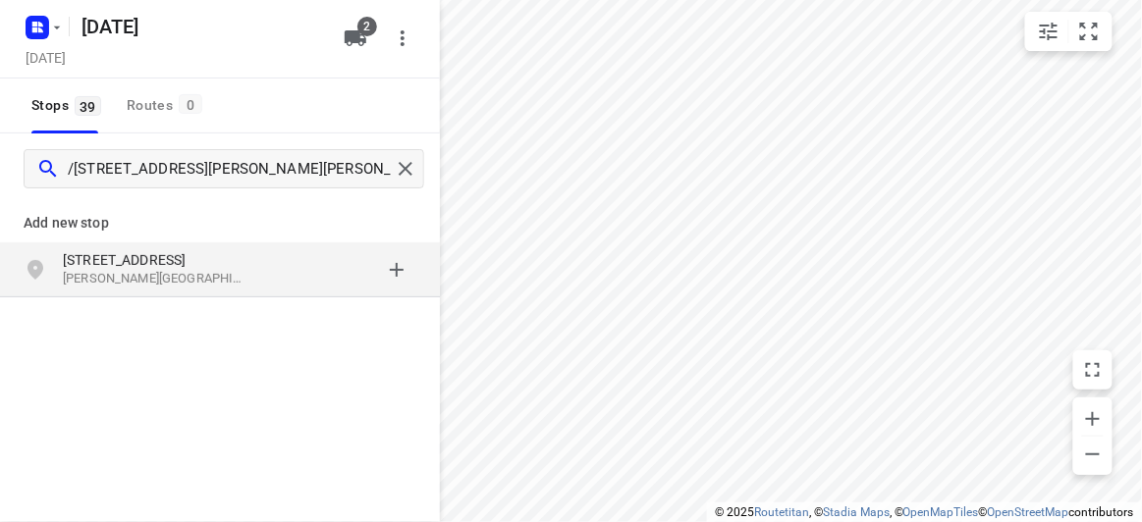
click at [172, 313] on div "Add new stop 292 Tooronga Road Glen Iris VIC 3146, Australia" at bounding box center [220, 314] width 440 height 220
click at [156, 286] on p "Glen Iris VIC 3146, Australia" at bounding box center [153, 279] width 181 height 19
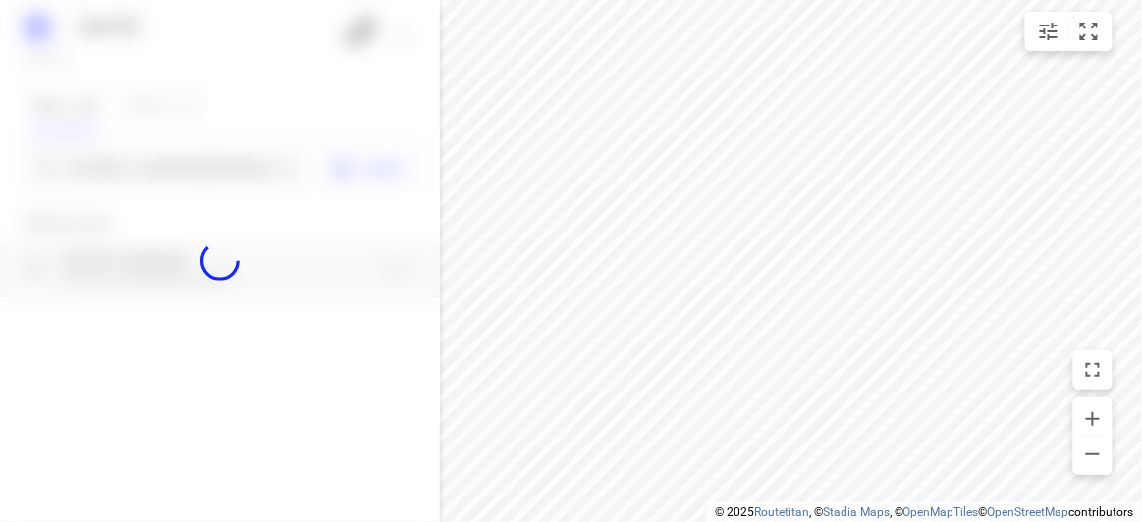
click at [167, 166] on div at bounding box center [220, 261] width 440 height 522
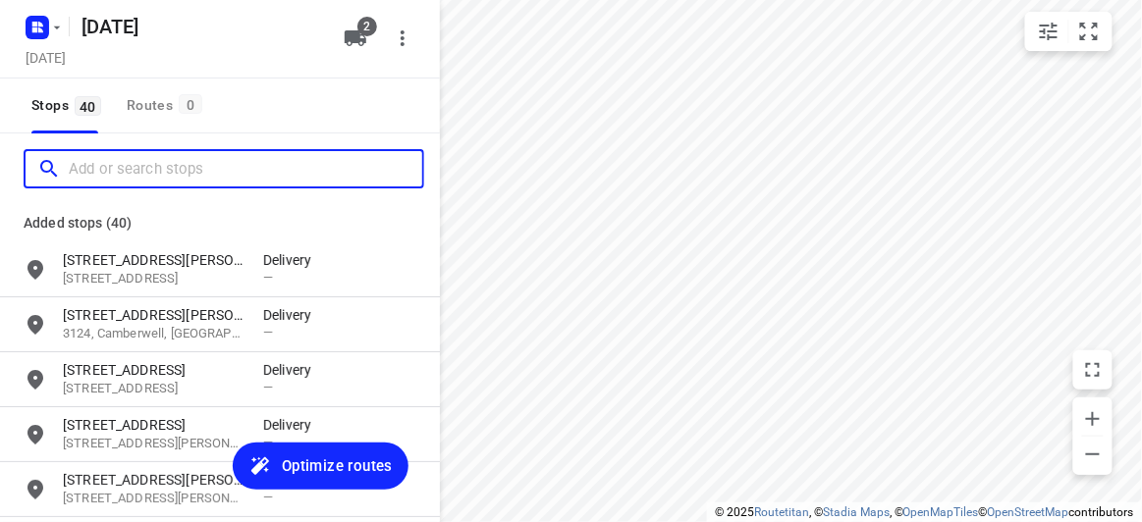
paste input "29 Barbara Street Vermont 3133"
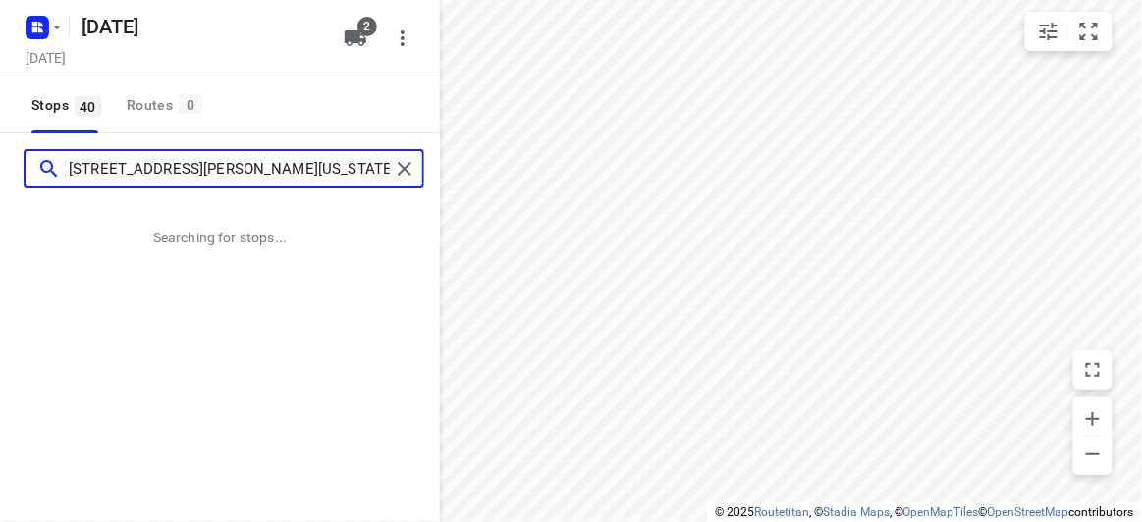
type input "29 Barbara Street Vermont 3133"
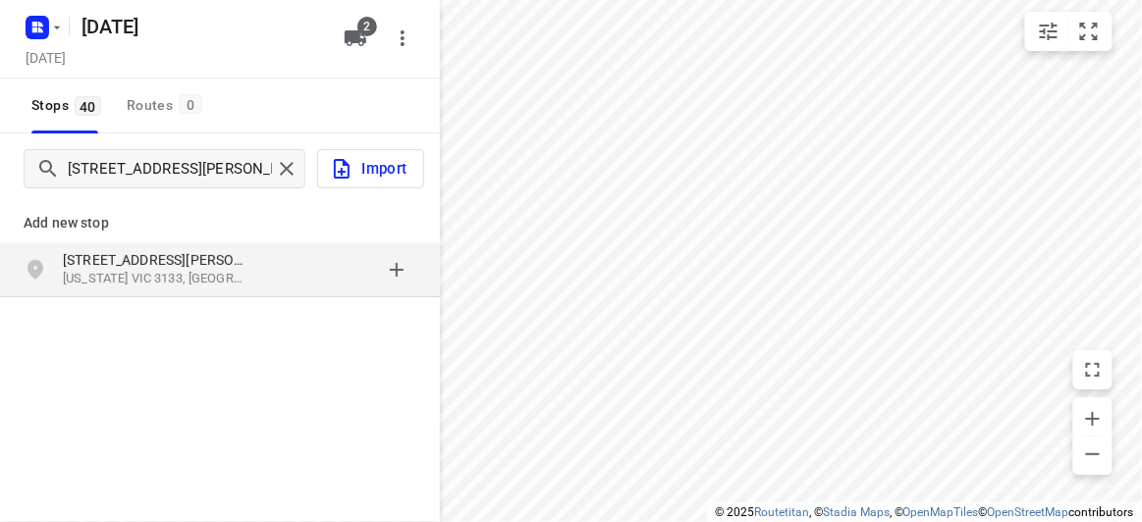
click at [229, 265] on p "[STREET_ADDRESS][PERSON_NAME]" at bounding box center [153, 260] width 181 height 20
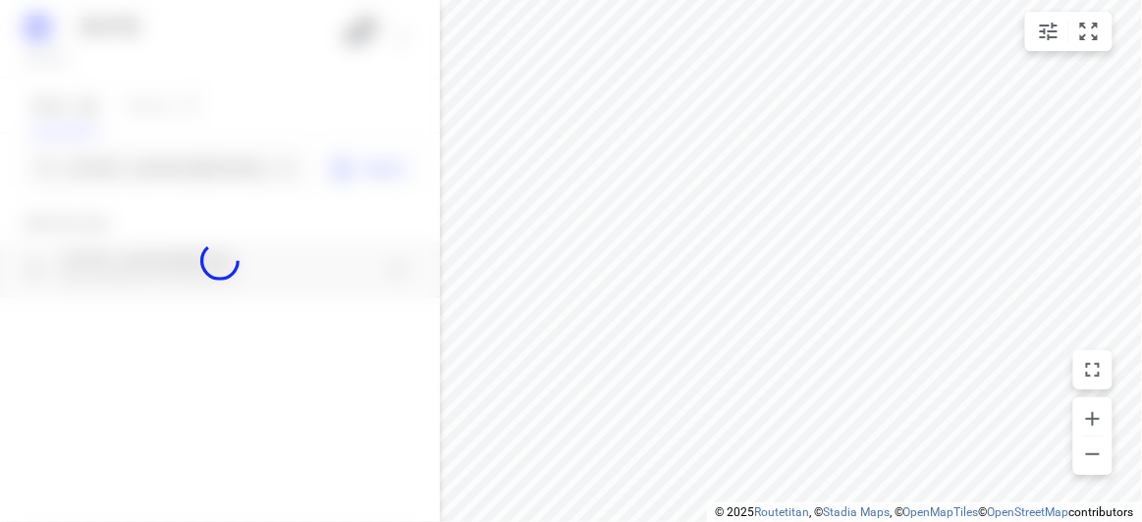
click at [166, 167] on div at bounding box center [220, 261] width 440 height 522
click at [166, 168] on div at bounding box center [220, 261] width 440 height 522
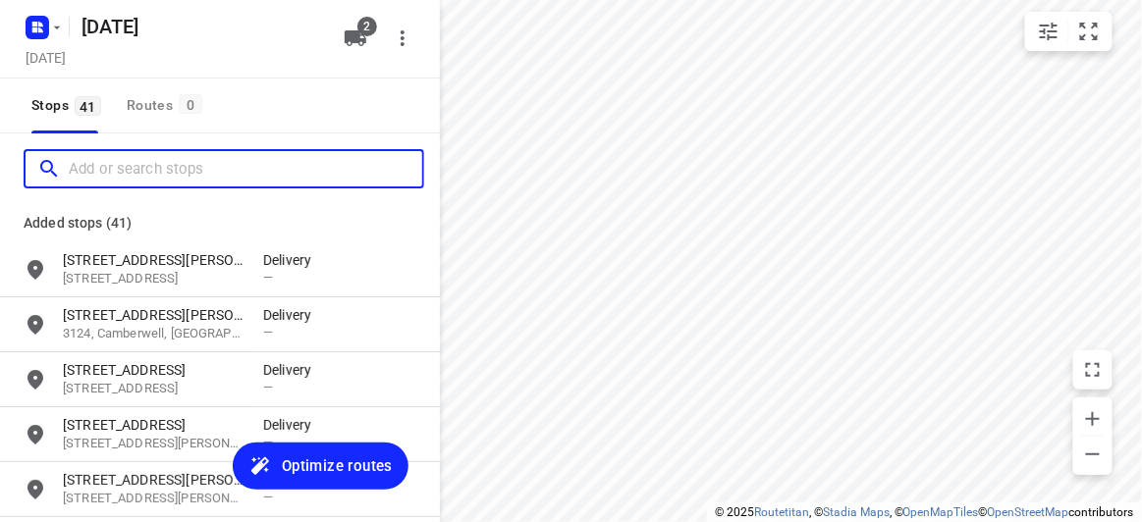
click at [166, 168] on input "Add or search stops" at bounding box center [245, 169] width 353 height 30
paste input "18 Treeby Court Springvale South Vic 3172"
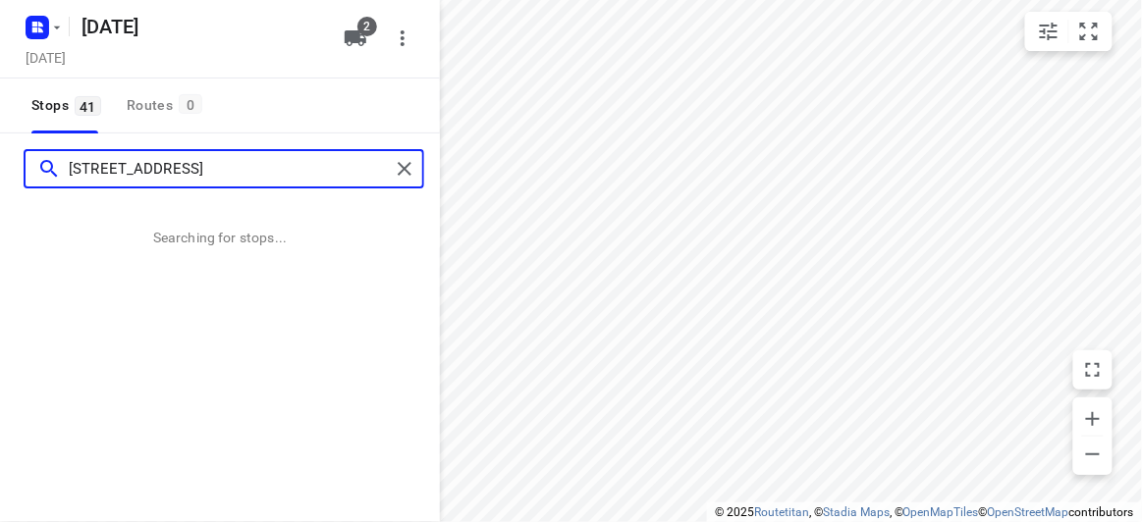
type input "18 Treeby Court Springvale South Vic 3172"
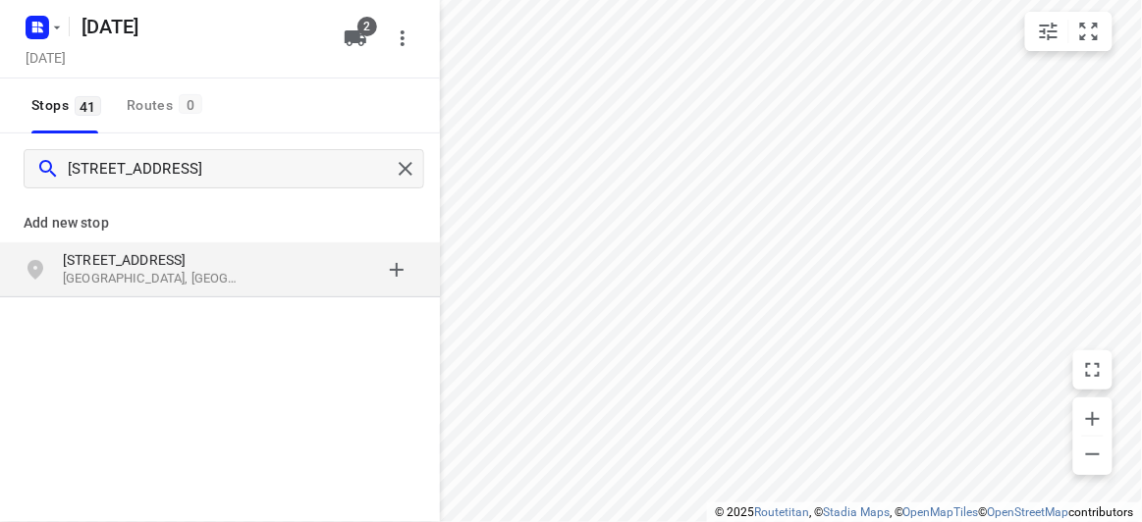
click at [131, 280] on p "Springvale South VIC 3172, Australia" at bounding box center [153, 279] width 181 height 19
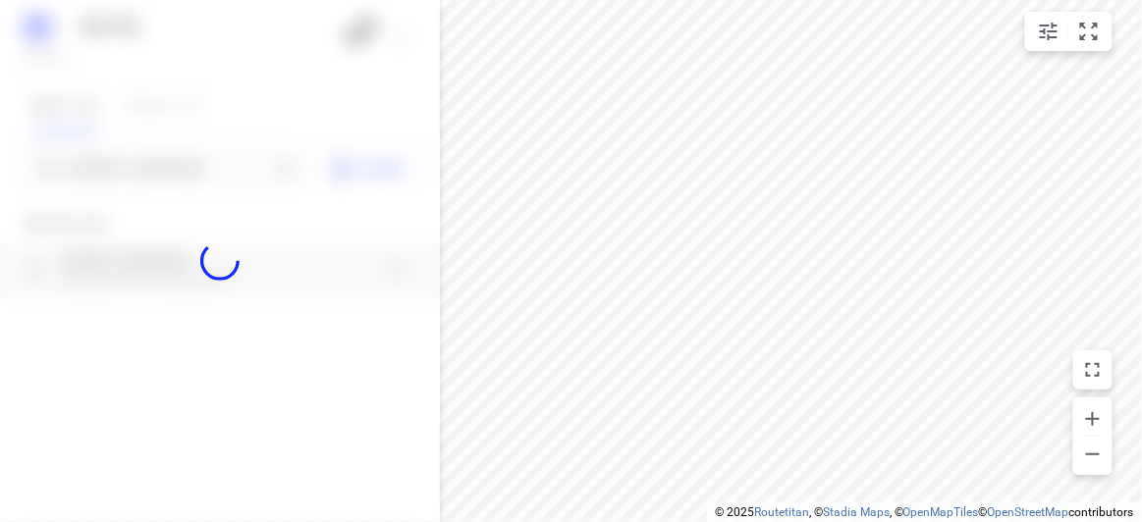
click at [133, 180] on div at bounding box center [220, 261] width 440 height 522
click at [137, 177] on div at bounding box center [220, 261] width 440 height 522
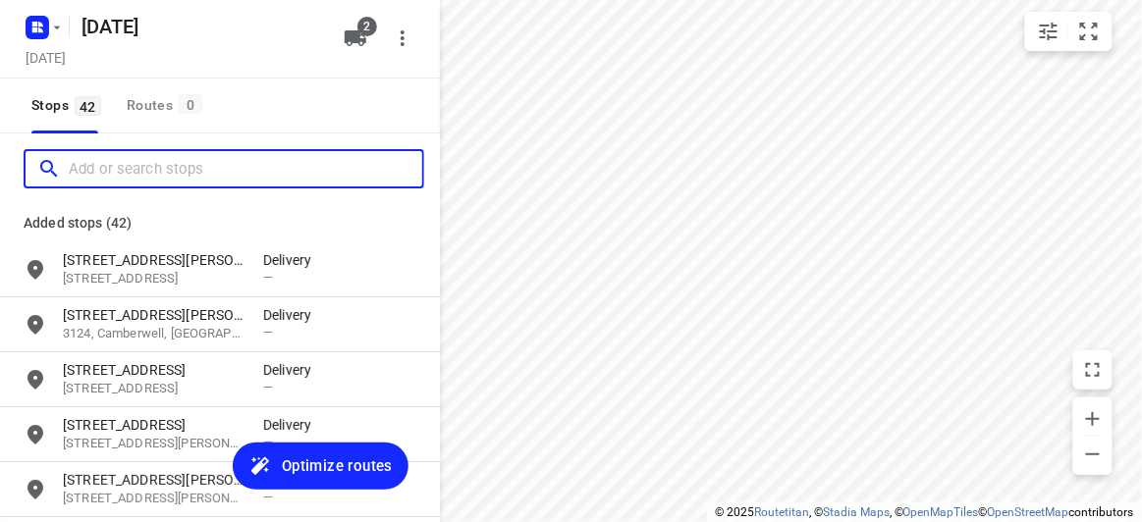
paste input "17 Harold St, Blackburn North 3130"
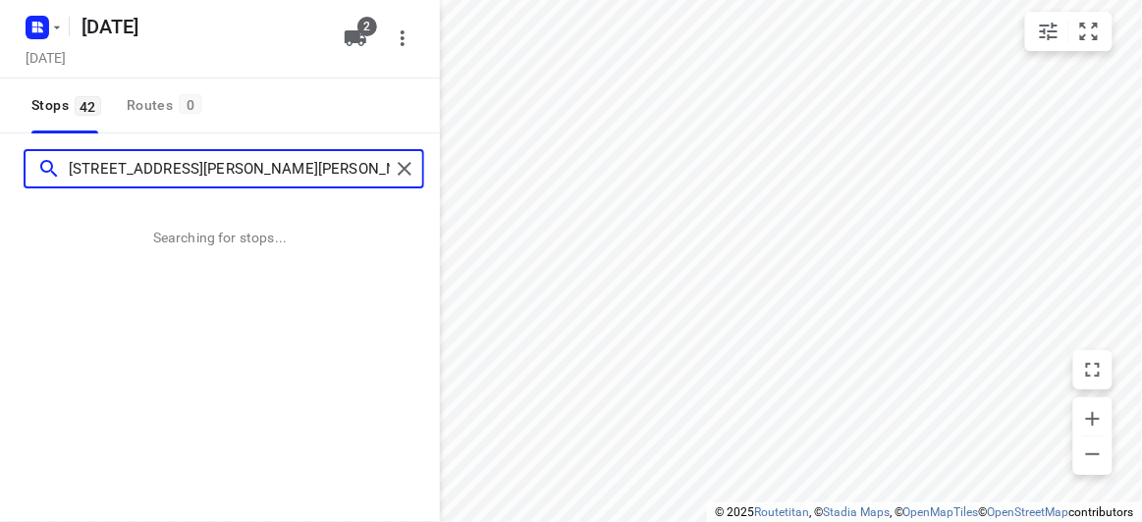
type input "17 Harold St, Blackburn North 3130"
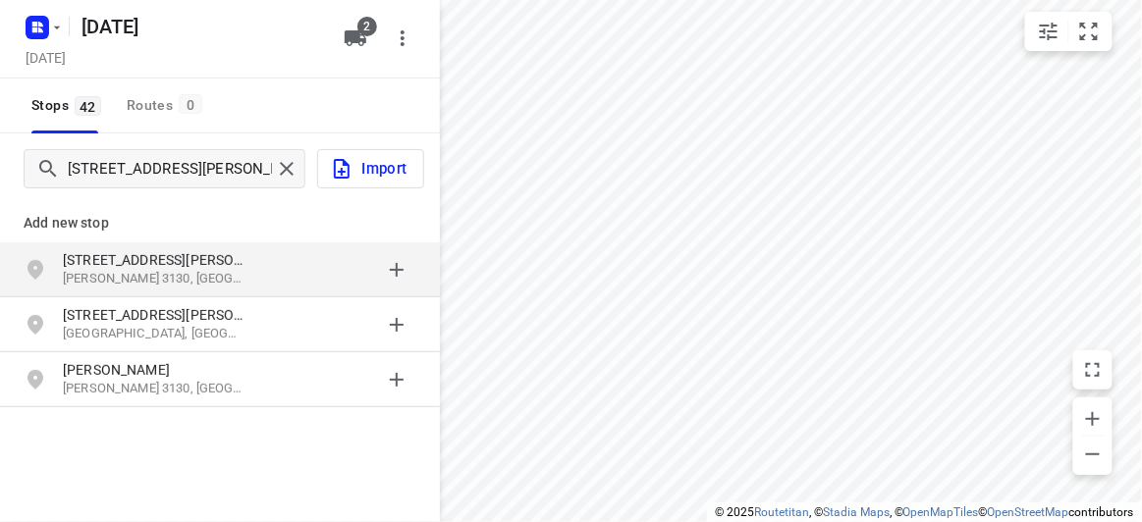
click at [155, 244] on div "17 Harold St Blackburn VIC 3130, Australia" at bounding box center [220, 270] width 440 height 55
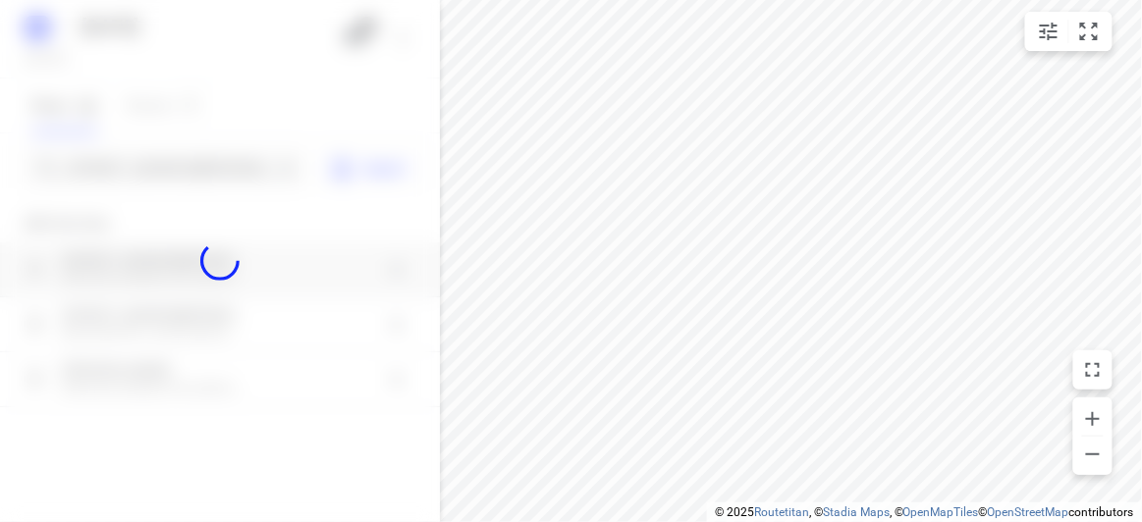
click at [178, 162] on div at bounding box center [220, 261] width 440 height 522
click at [178, 162] on div "09 SEPT 2025 Monday, Sep 08 2 Stops 42 Routes 0 17 Harold St, Blackburn North 3…" at bounding box center [220, 261] width 440 height 522
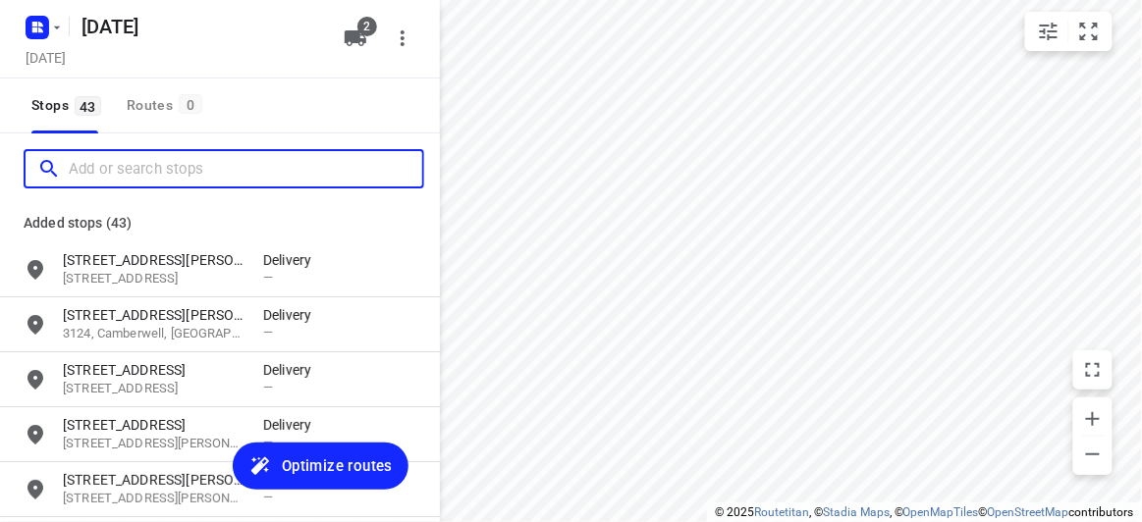
paste input "13 Egret Walk Rowville 3178"
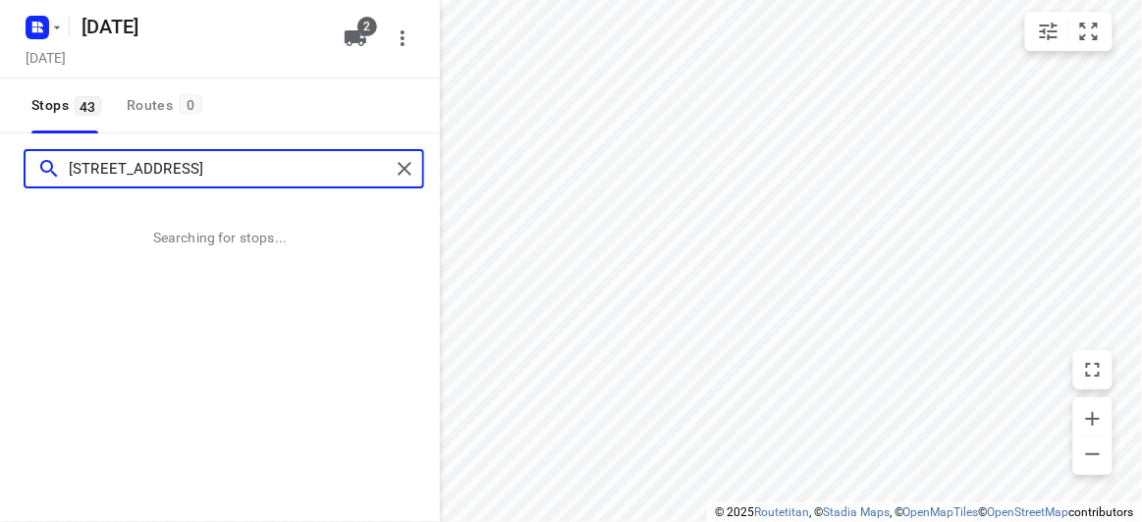
type input "13 Egret Walk Rowville 3178"
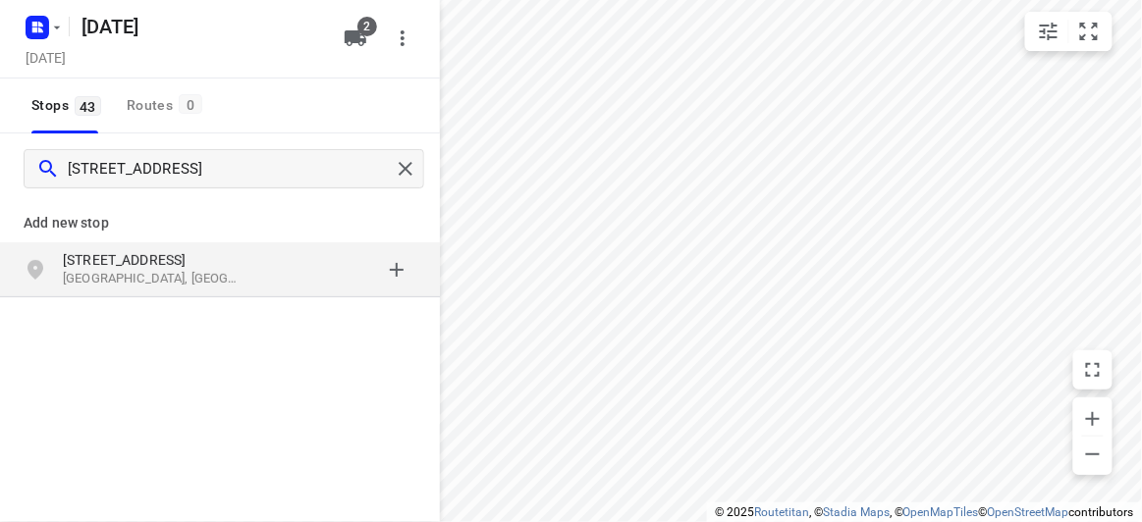
click at [153, 255] on p "[STREET_ADDRESS]" at bounding box center [153, 260] width 181 height 20
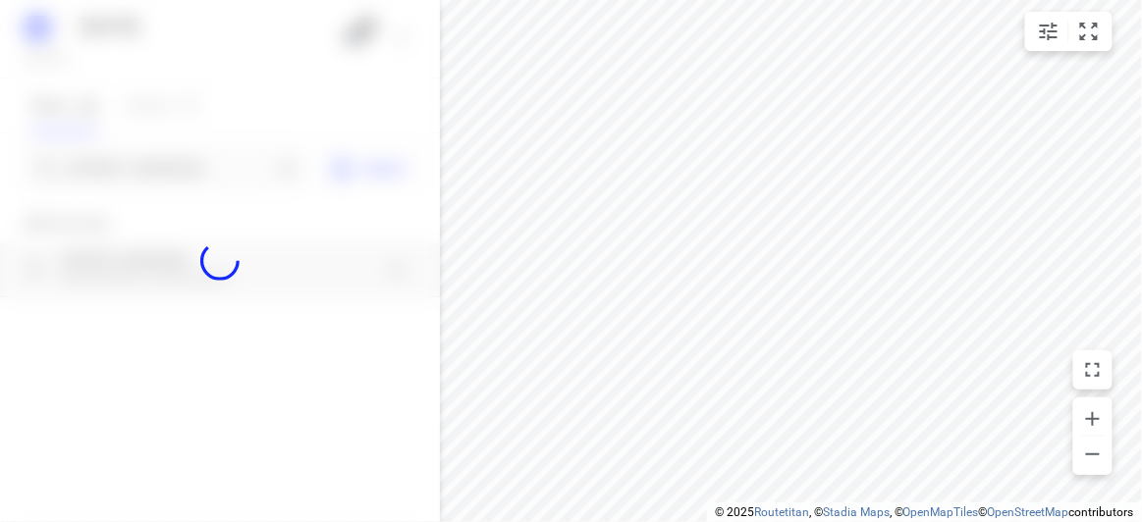
click at [124, 170] on div at bounding box center [220, 261] width 440 height 522
paste input "30 Springwood Close, Donvale VIC 3111"
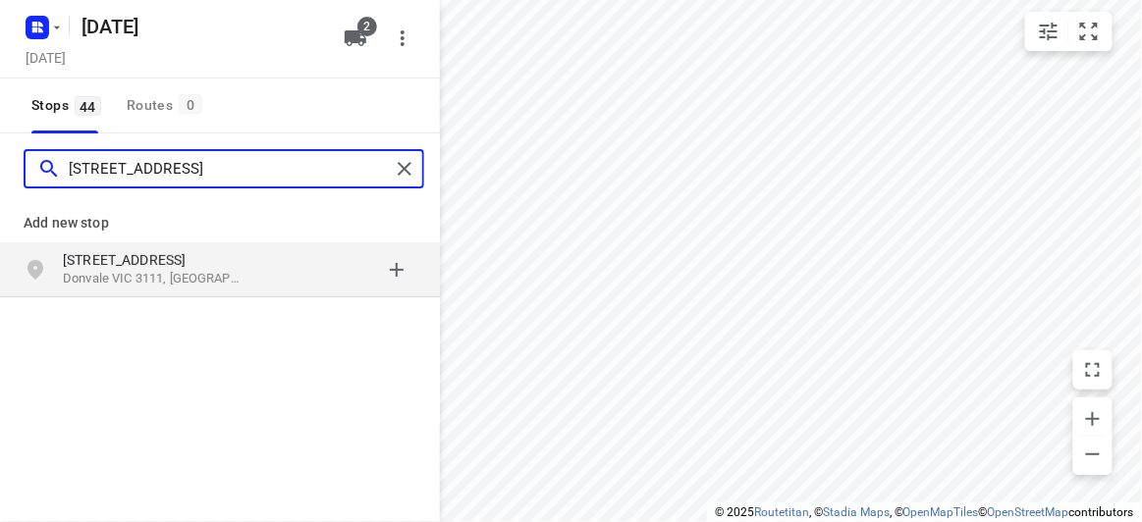
type input "30 Springwood Close, Donvale VIC 3111"
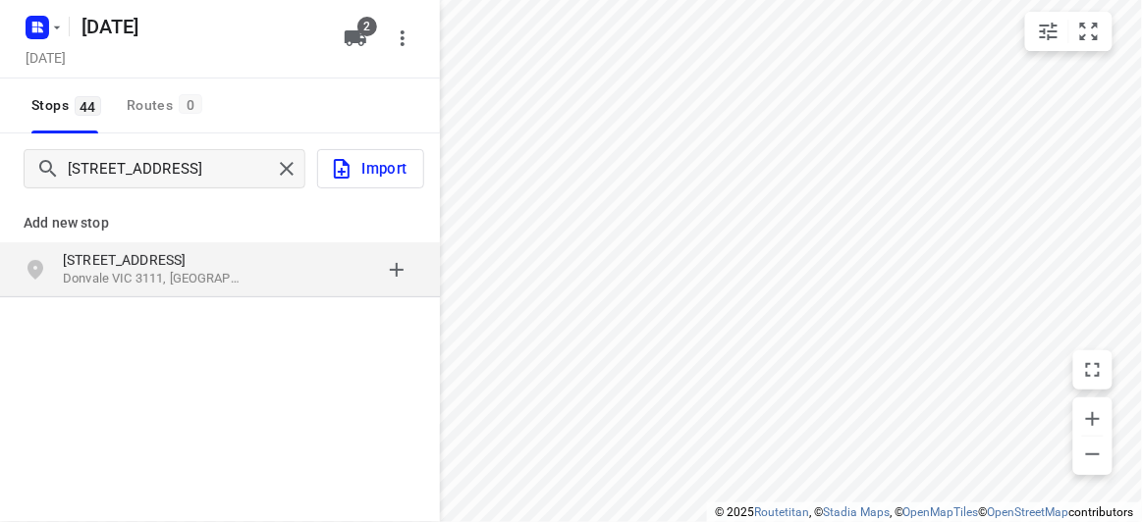
click at [275, 274] on div "grid" at bounding box center [339, 269] width 153 height 39
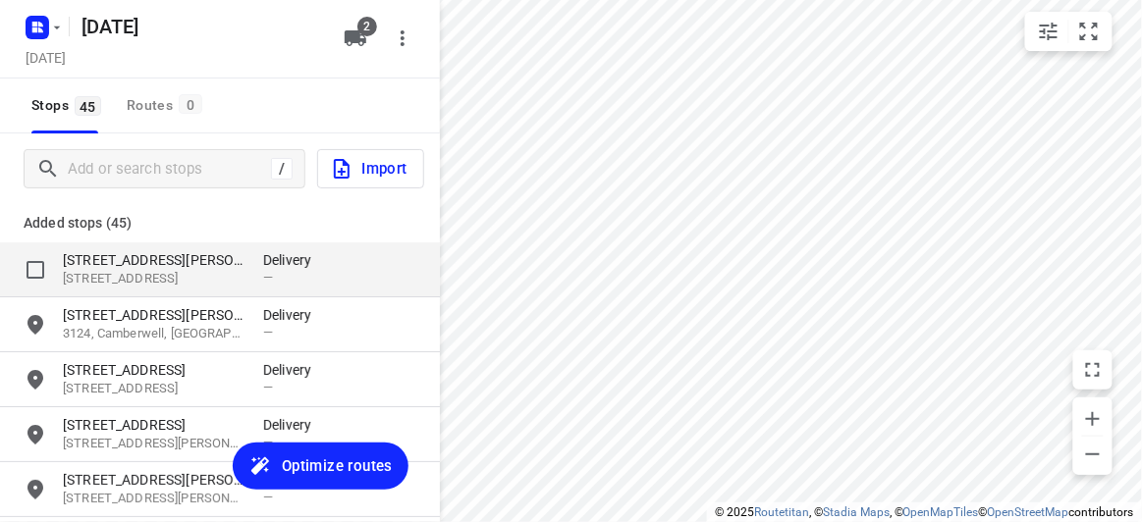
click at [189, 271] on p "[STREET_ADDRESS]" at bounding box center [153, 279] width 181 height 19
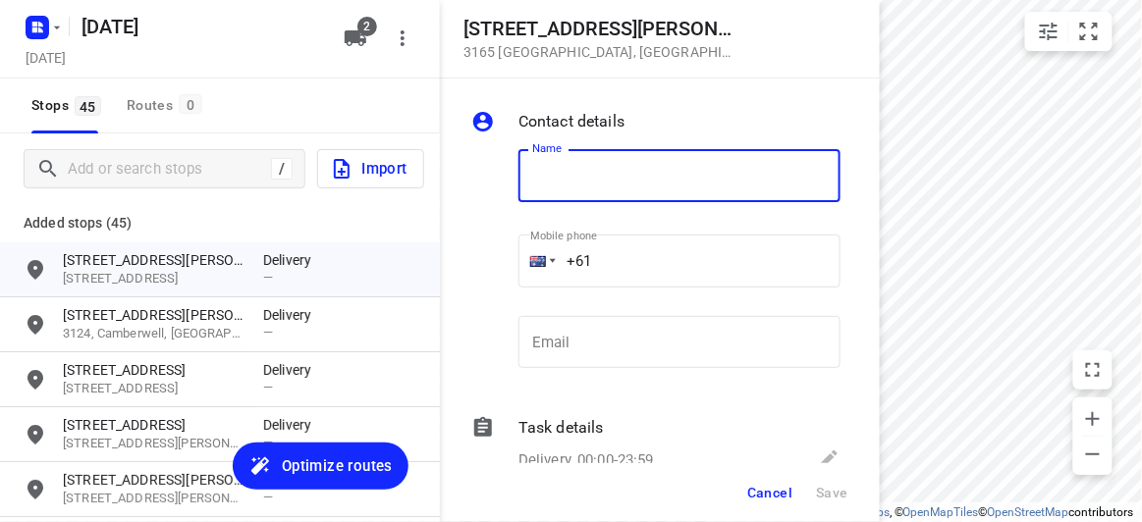
click at [781, 489] on span "Cancel" at bounding box center [769, 493] width 45 height 16
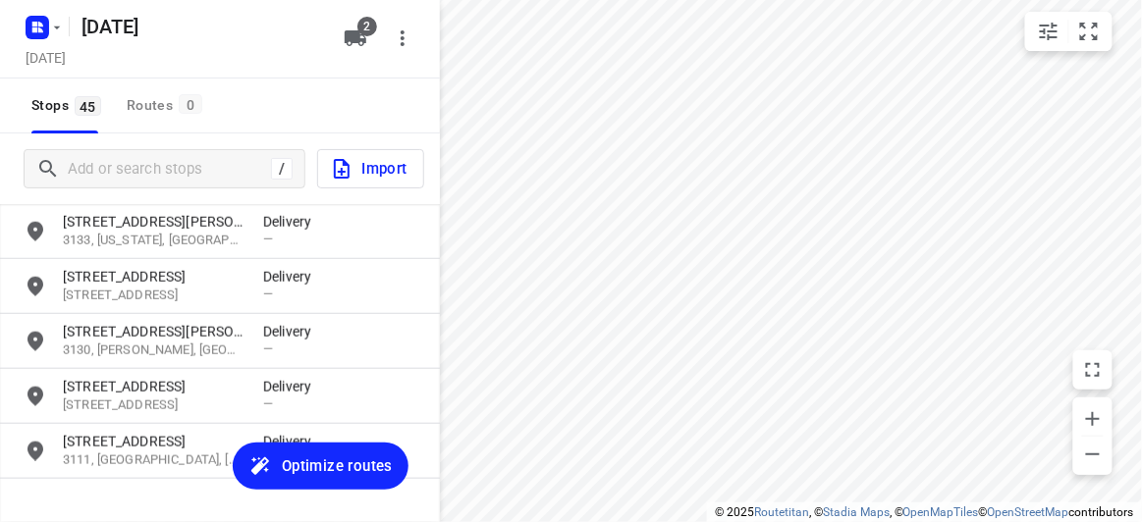
scroll to position [2285, 0]
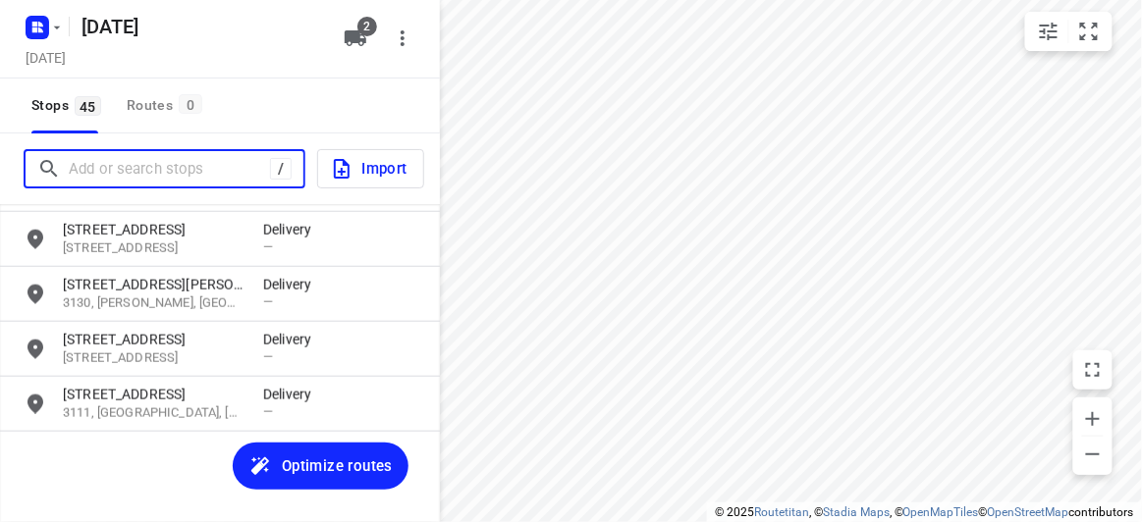
click at [151, 156] on input "Add or search stops" at bounding box center [169, 169] width 201 height 30
paste input "16 O’Brien Crescent Blackburn South 3130"
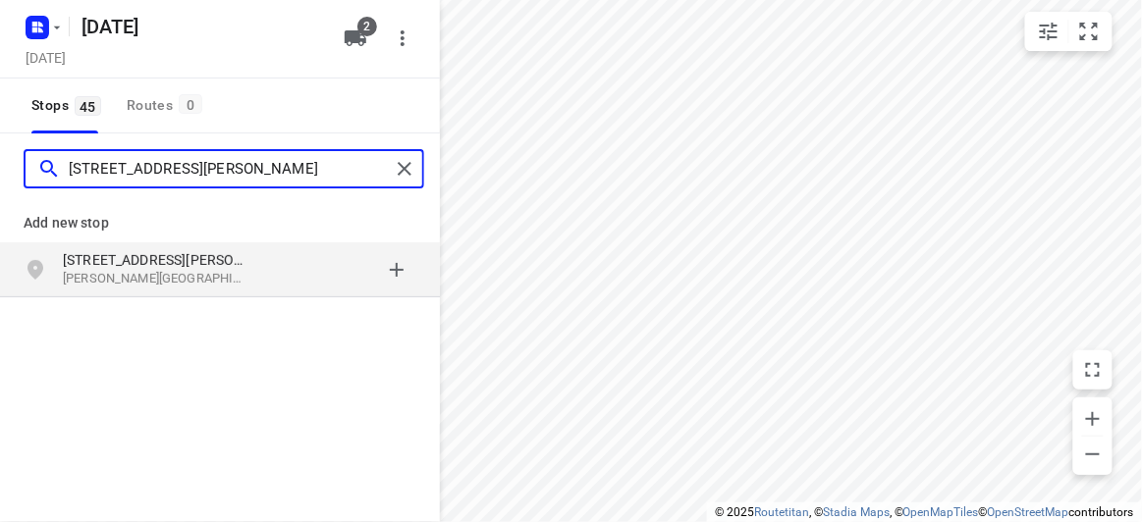
type input "16 O’Brien Crescent Blackburn South 3130"
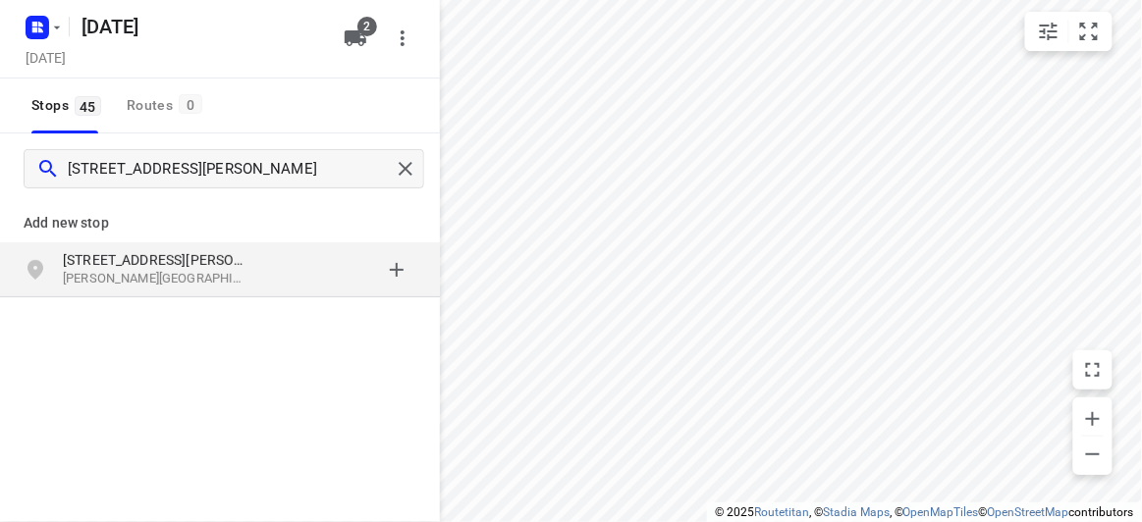
click at [138, 274] on p "Blackburn South VIC 3130, Australia" at bounding box center [153, 279] width 181 height 19
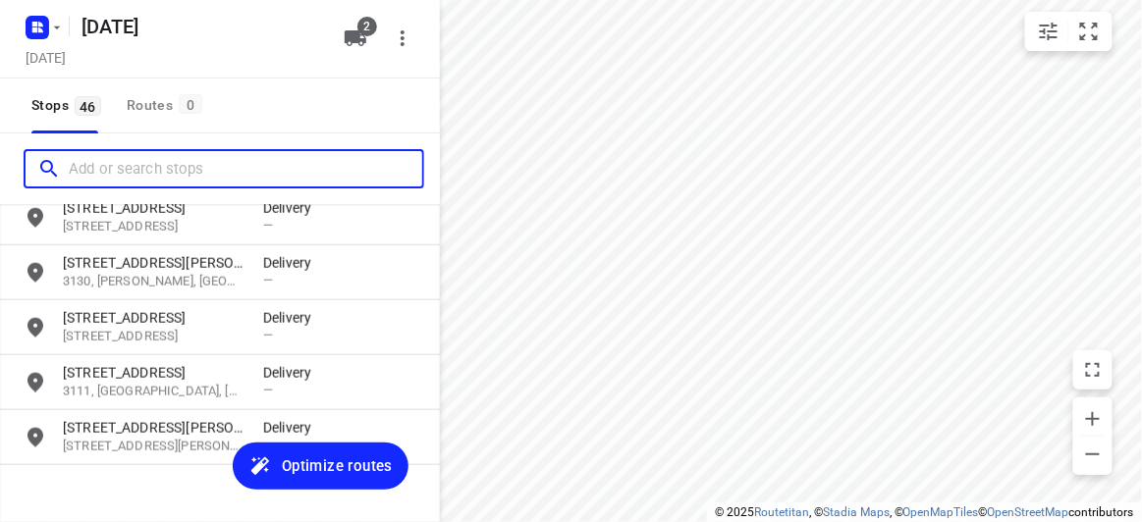
scroll to position [2340, 0]
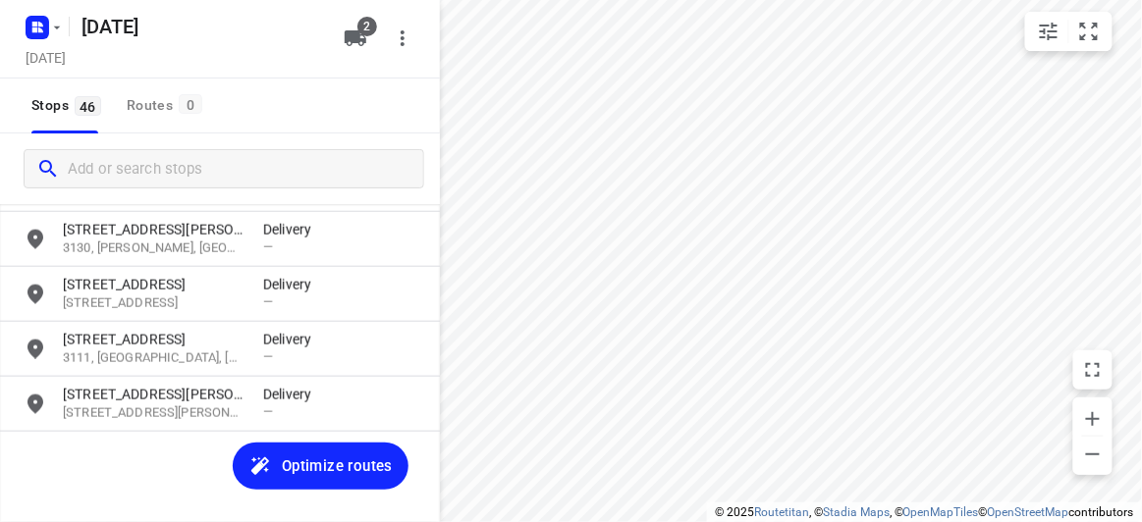
click at [293, 87] on div "Stops 46 Routes 0" at bounding box center [220, 106] width 440 height 55
click at [288, 149] on div "/" at bounding box center [165, 168] width 282 height 39
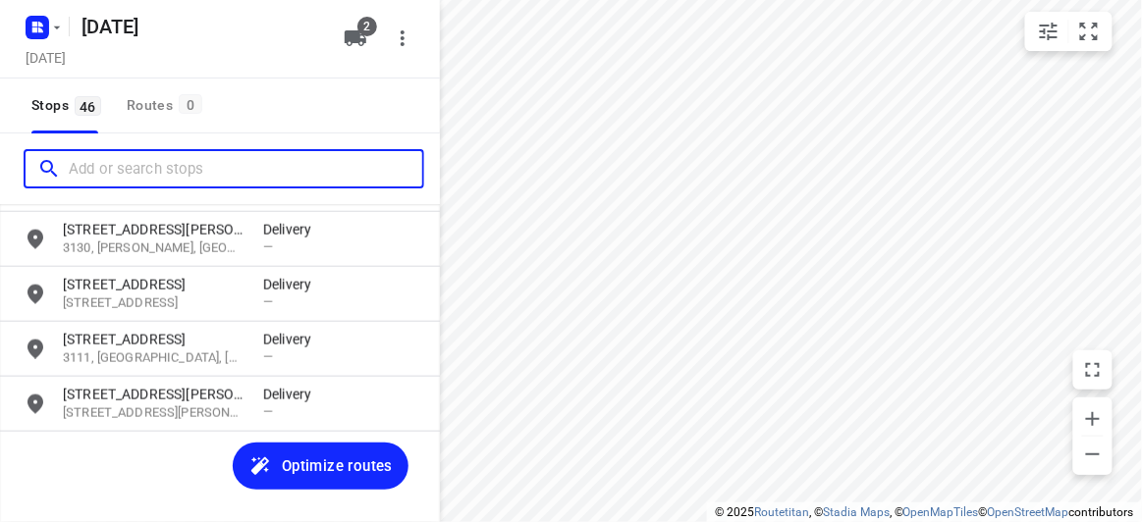
click at [188, 164] on input "Add or search stops" at bounding box center [245, 169] width 353 height 30
paste input "13 Emden Crescent, Mulgrave 3170"
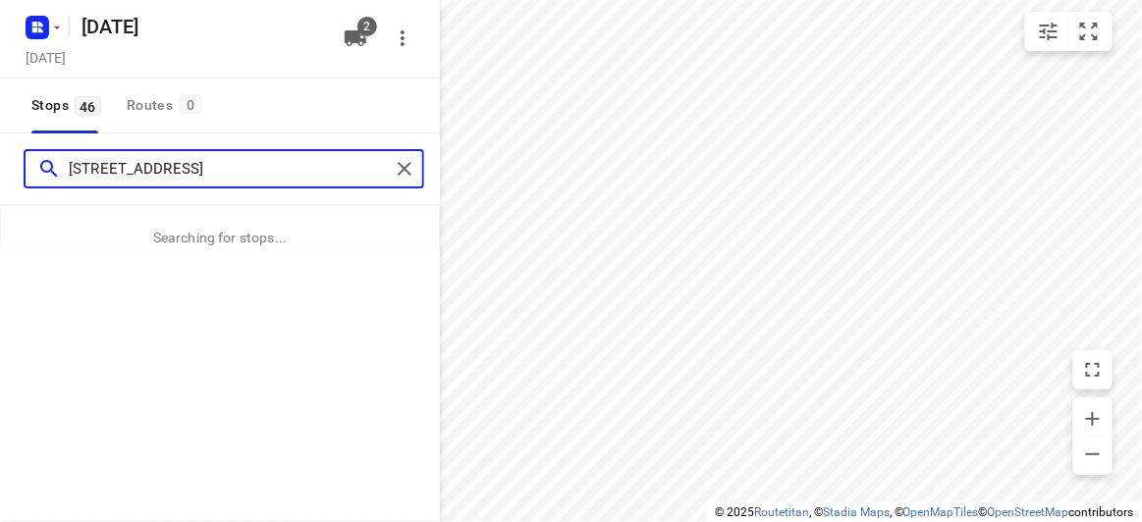
type input "13 Emden Crescent, Mulgrave 3170"
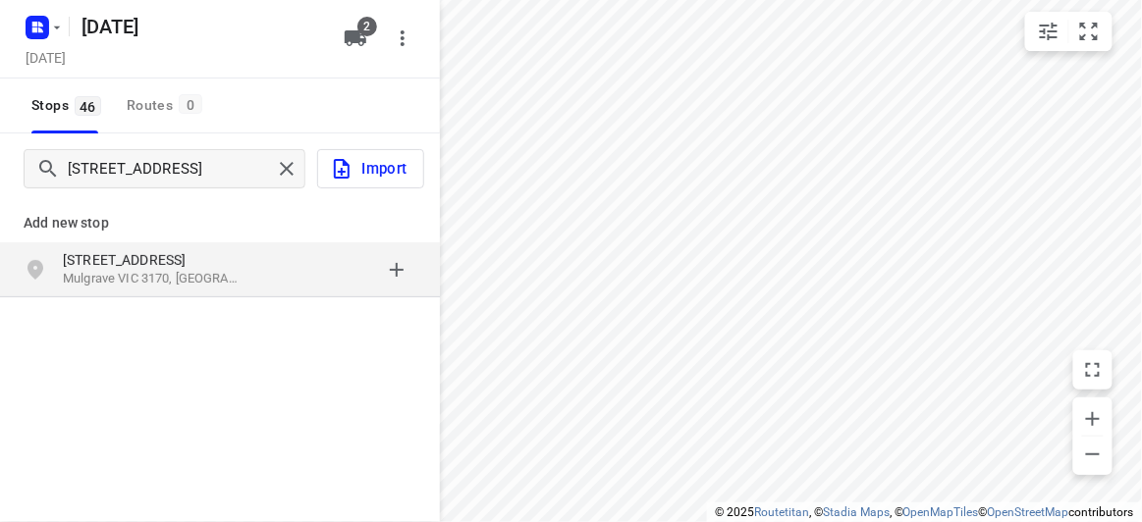
click at [148, 244] on div "13 Emden Crescent Mulgrave VIC 3170, Australia" at bounding box center [220, 270] width 440 height 55
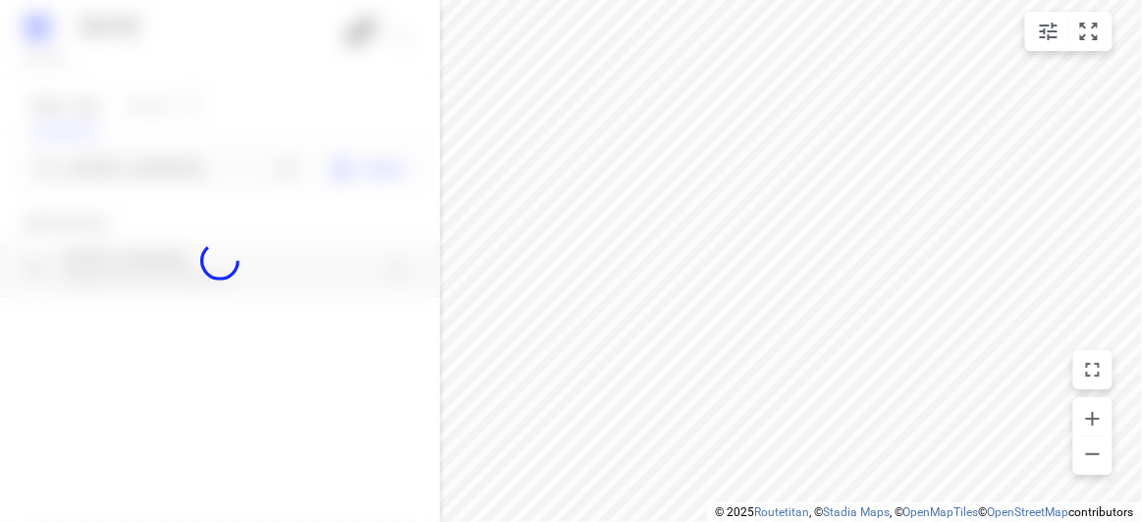
click at [150, 167] on div at bounding box center [220, 261] width 440 height 522
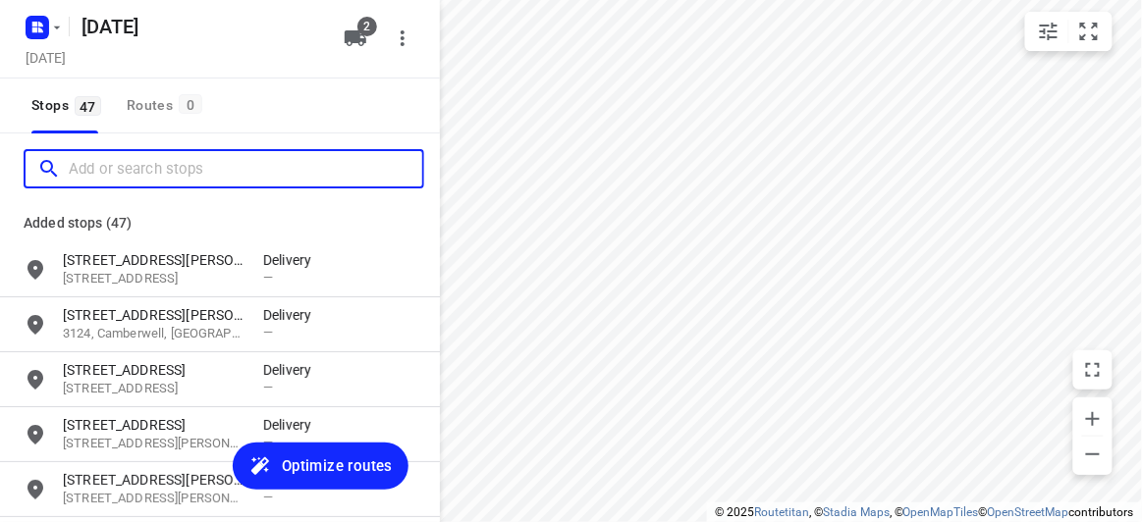
paste input "6 Hansen Cl Burwood 3125"
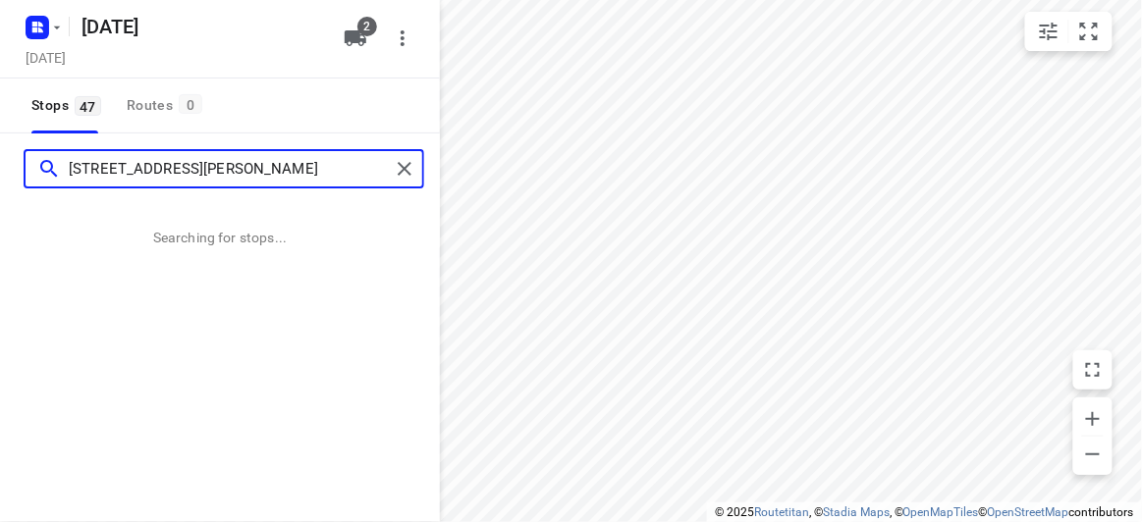
type input "6 Hansen Cl Burwood 3125"
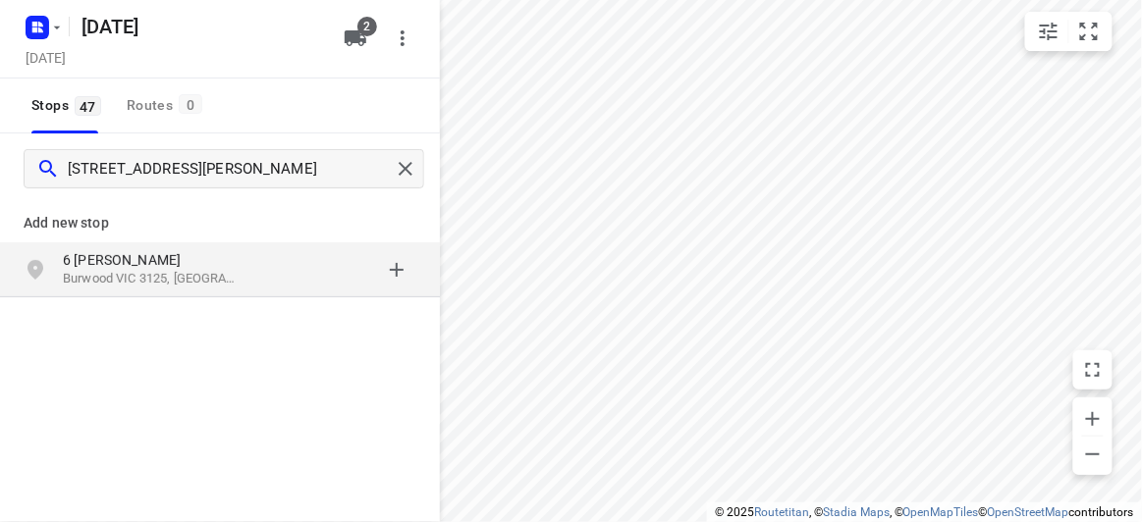
click at [202, 245] on div "6 Hansen Cl Burwood VIC 3125, Australia" at bounding box center [220, 270] width 440 height 55
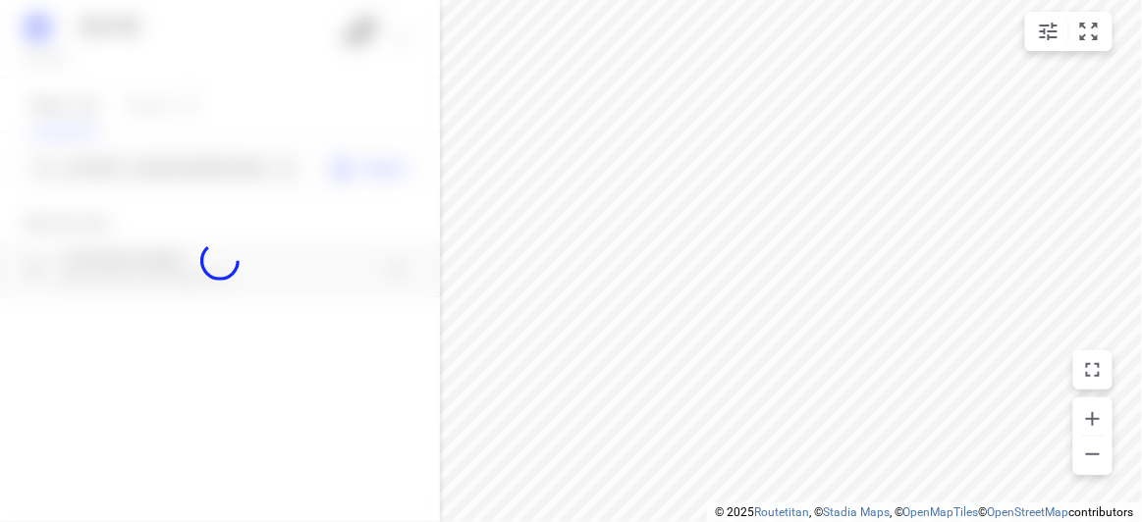
click at [155, 153] on div at bounding box center [220, 261] width 440 height 522
click at [155, 165] on div at bounding box center [220, 261] width 440 height 522
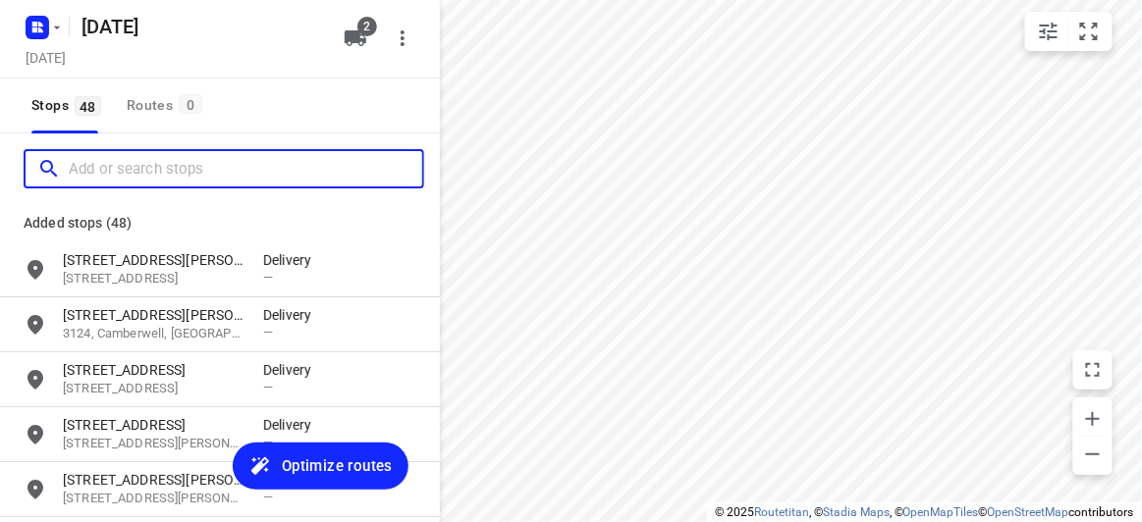
paste input "2a Montreal Street Bentleigh 3204"
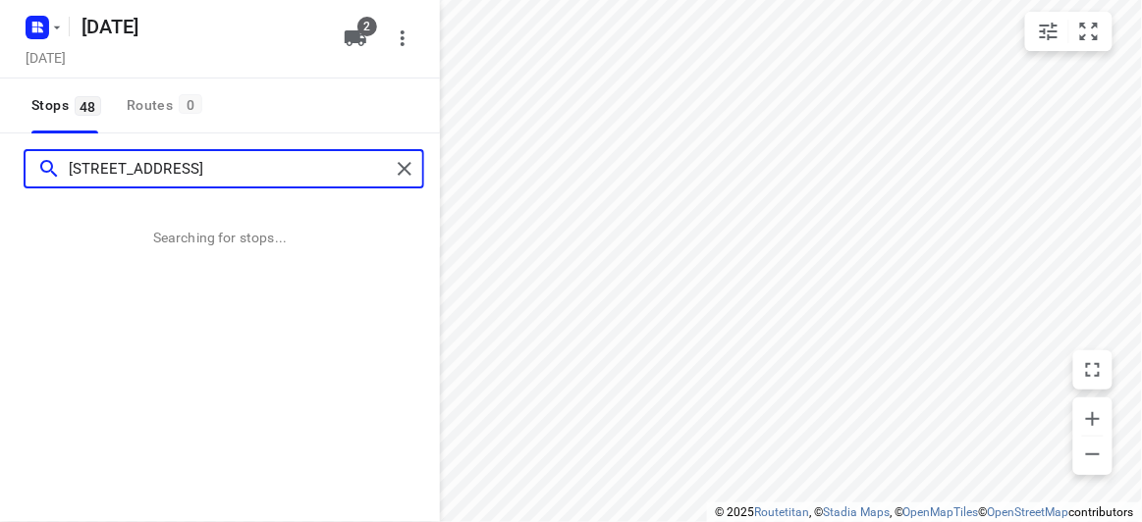
type input "2a Montreal Street Bentleigh 3204"
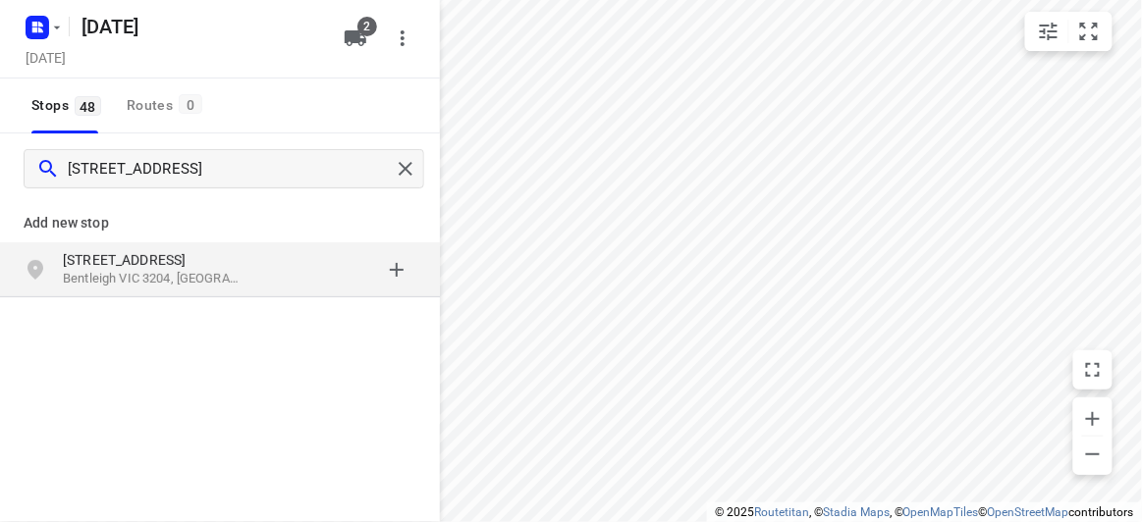
click at [276, 228] on p "Add new stop" at bounding box center [220, 223] width 393 height 24
click at [277, 260] on div "grid" at bounding box center [339, 269] width 153 height 39
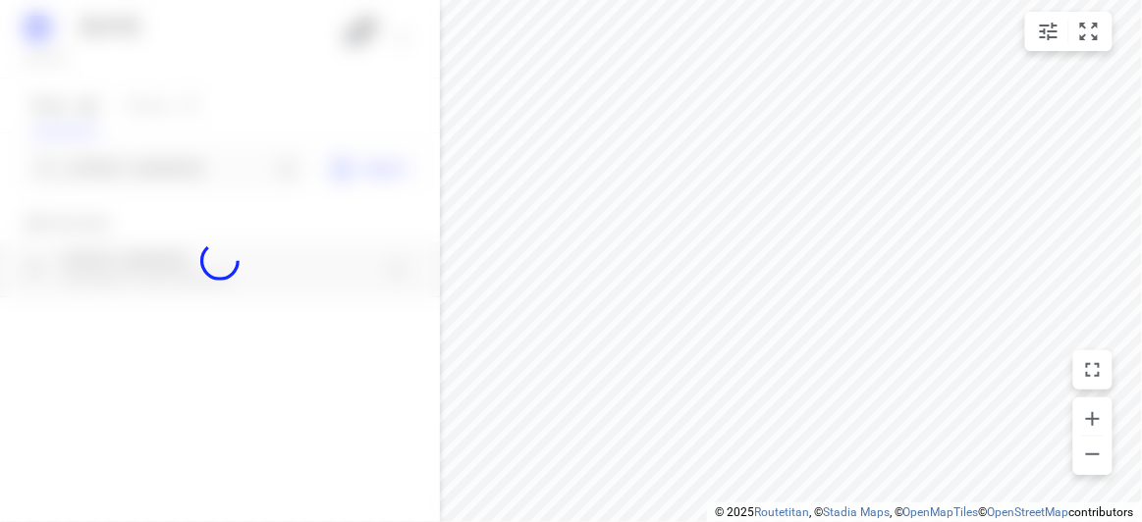
click at [188, 162] on div at bounding box center [220, 261] width 440 height 522
paste input "12 Wattle Gr Malvern East 3145"
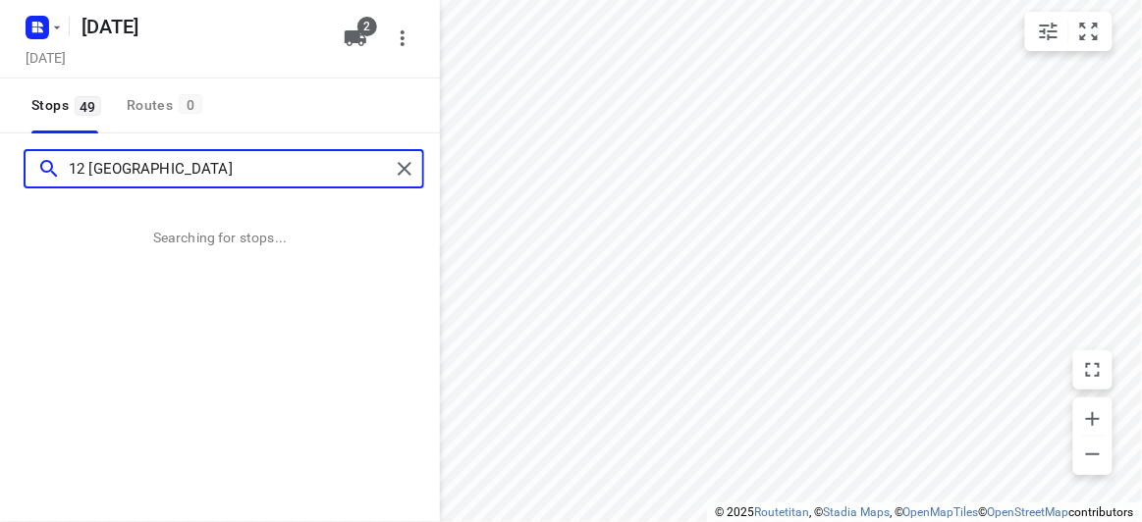
type input "12 Wattle Gr Malvern East 3145"
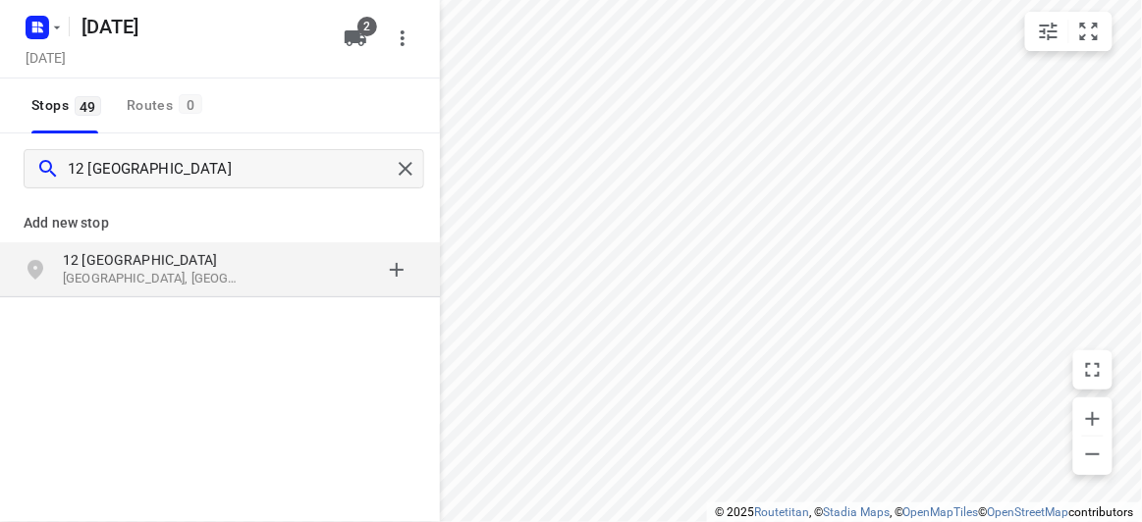
click at [247, 246] on div "12 Wattle Grove Malvern East VIC 3145, Australia" at bounding box center [220, 270] width 440 height 55
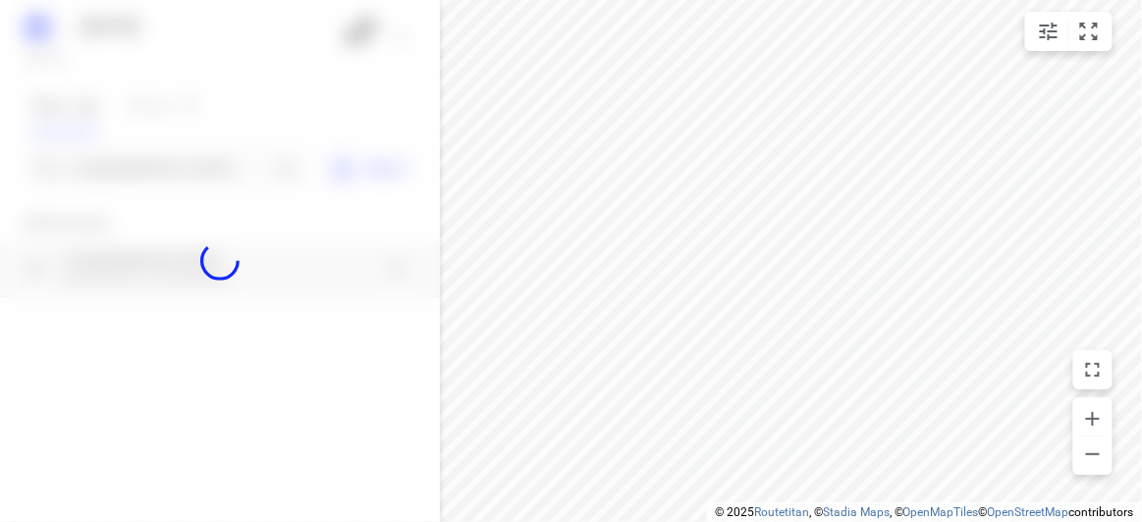
click at [167, 165] on div at bounding box center [220, 261] width 440 height 522
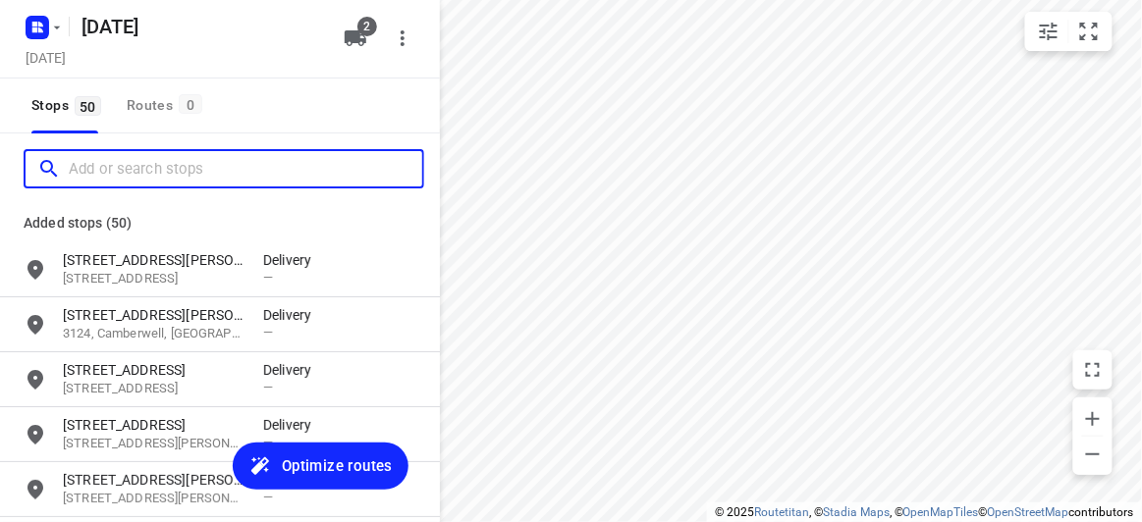
paste input "1 McKenzie Street, Doncaster East 3109"
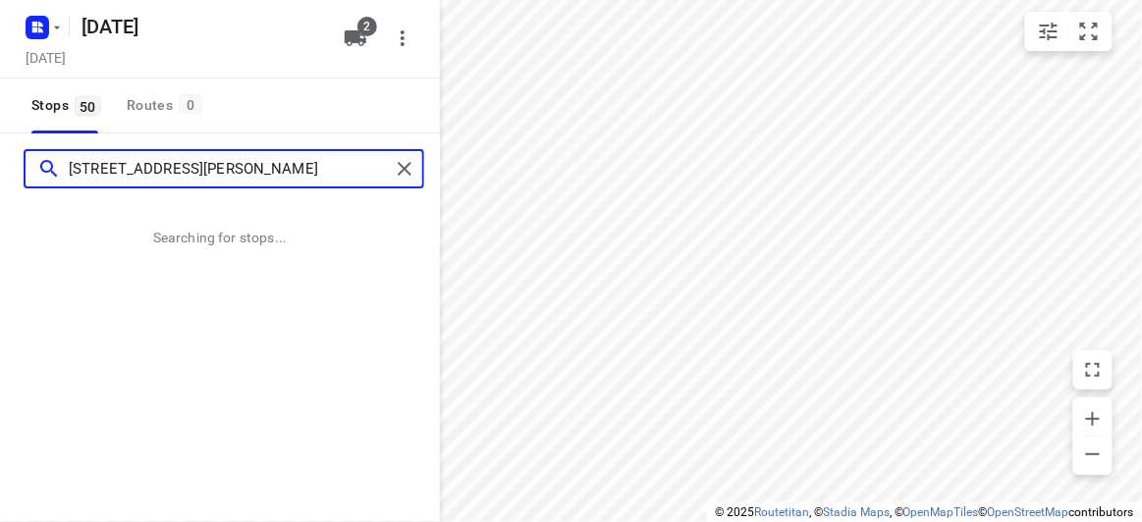
type input "1 McKenzie Street, Doncaster East 3109"
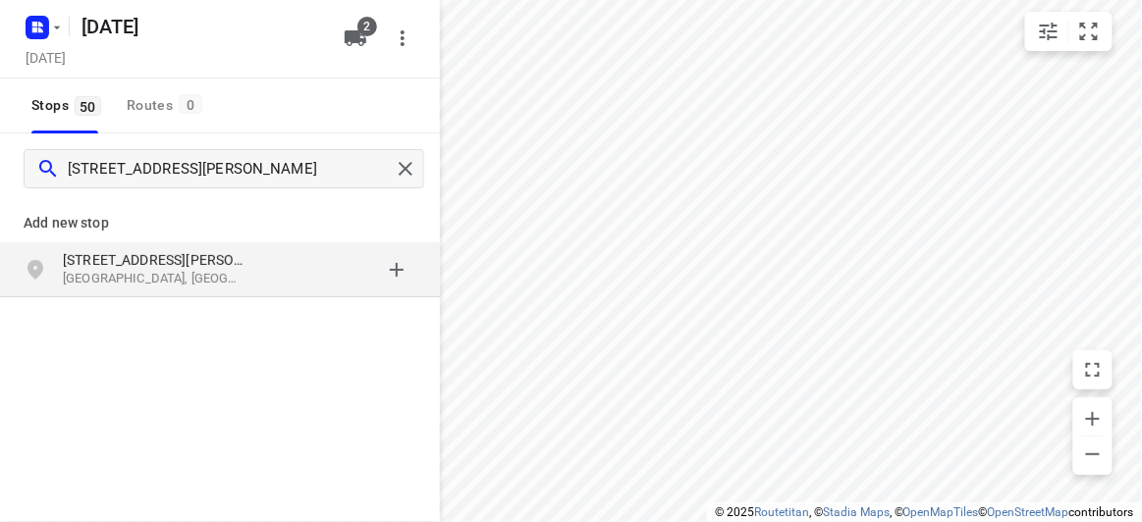
click at [104, 244] on div "1 McKenzie Street Doncaster East VIC 3109, Australia" at bounding box center [220, 270] width 440 height 55
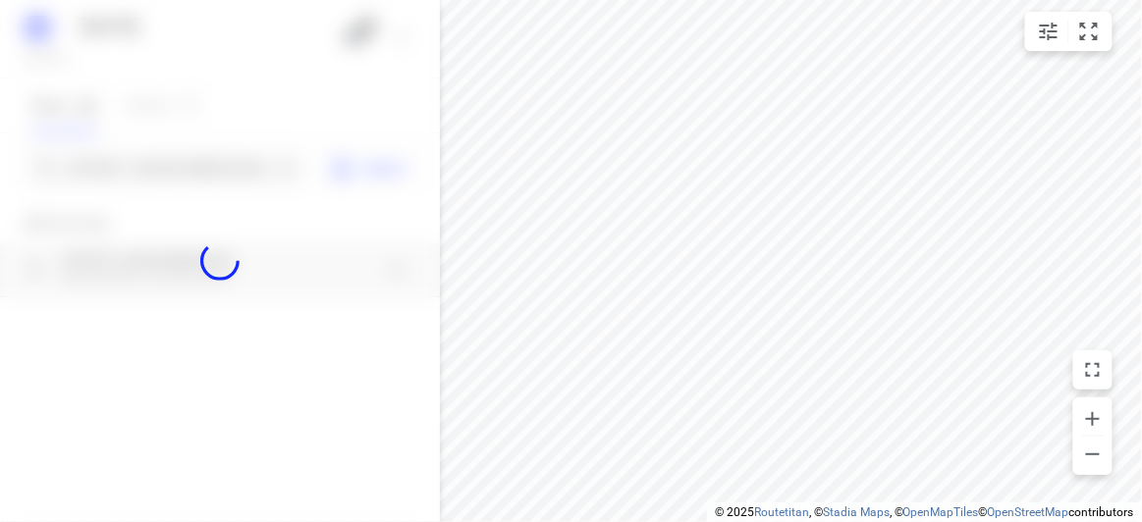
click at [111, 176] on div at bounding box center [220, 261] width 440 height 522
click at [117, 162] on div at bounding box center [220, 261] width 440 height 522
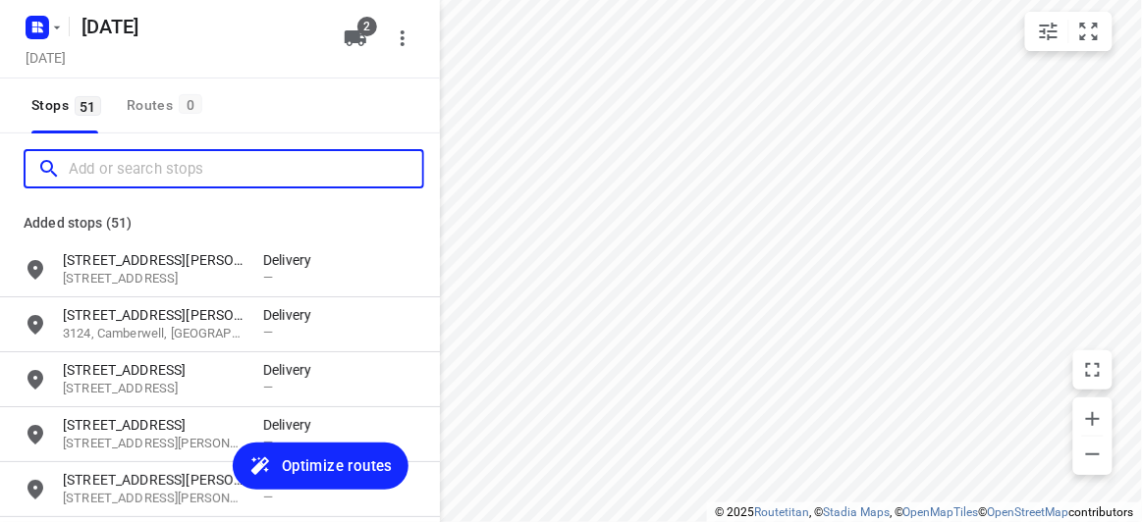
paste input "39 Waverley park drive Mulgrave 3170"
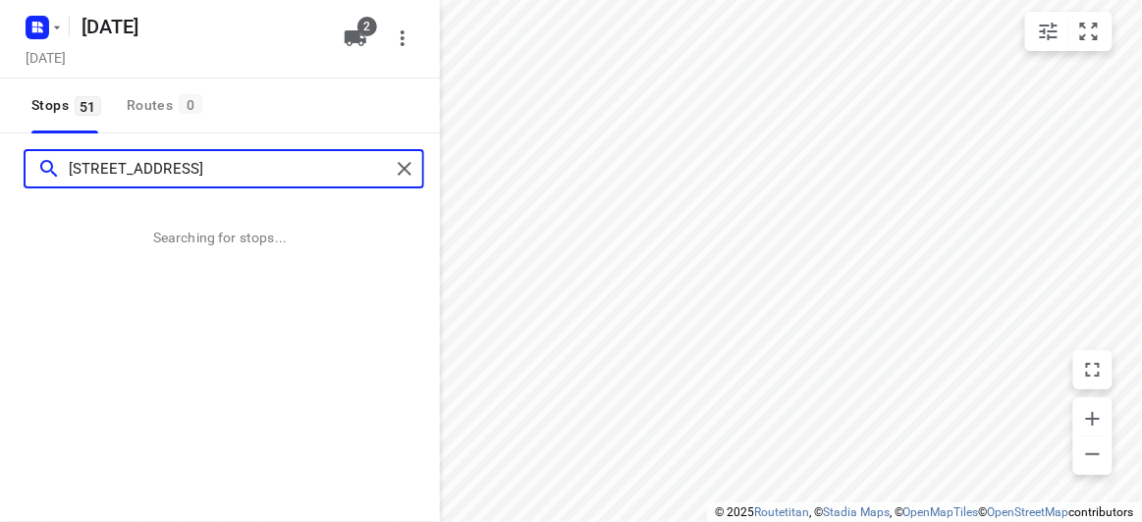
type input "39 Waverley park drive Mulgrave 3170"
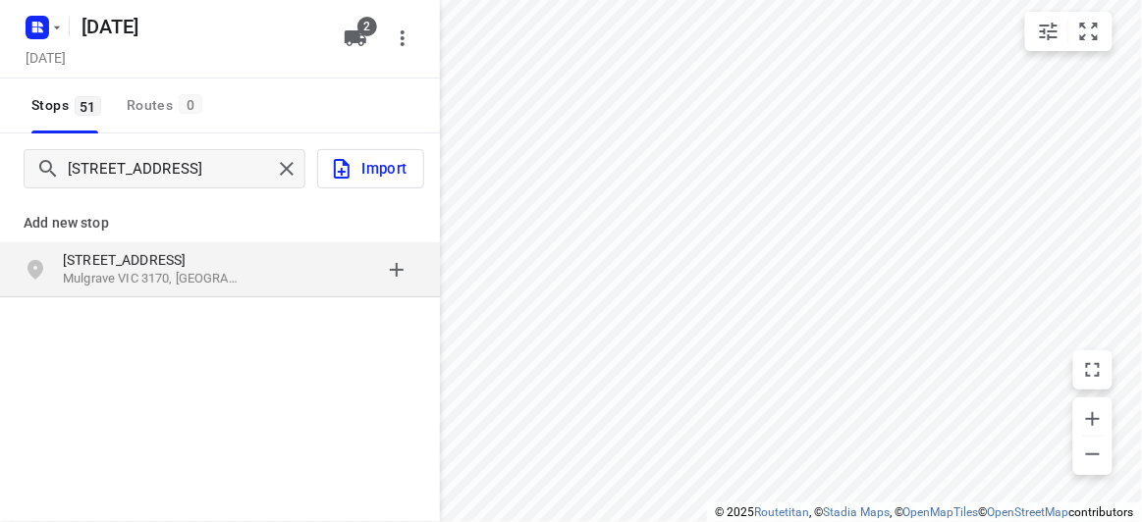
click at [173, 241] on div "Add new stop" at bounding box center [220, 215] width 440 height 55
click at [175, 256] on p "39 Waverley Park Drive" at bounding box center [153, 260] width 181 height 20
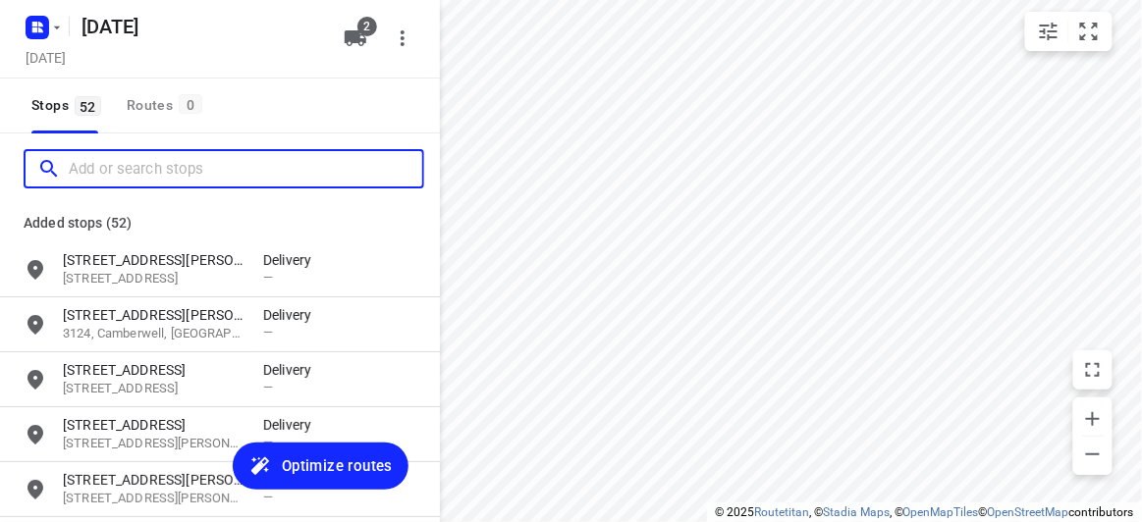
paste input "2 Knutsford Street Balwyn 3103"
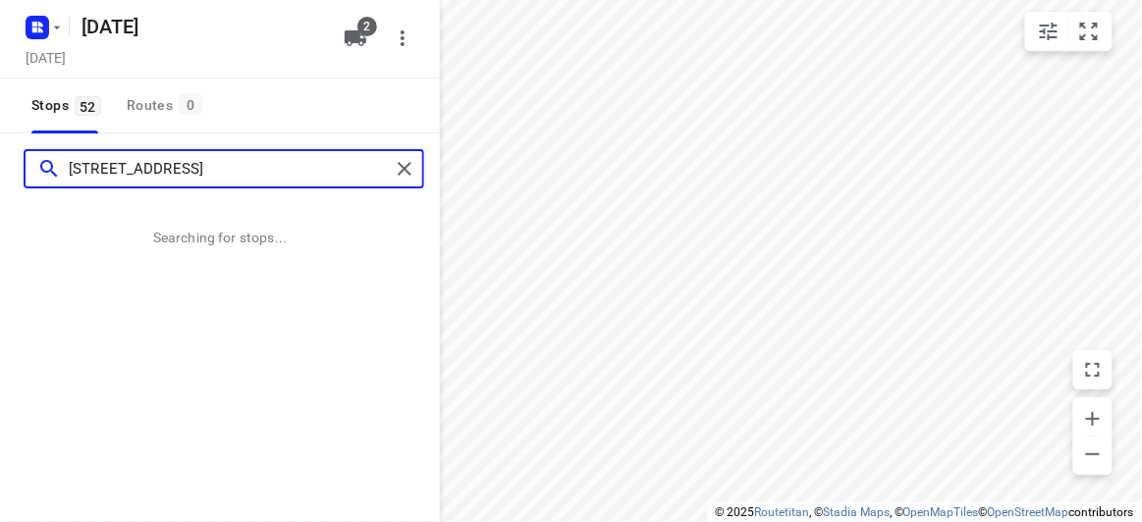
type input "2 Knutsford Street Balwyn 3103"
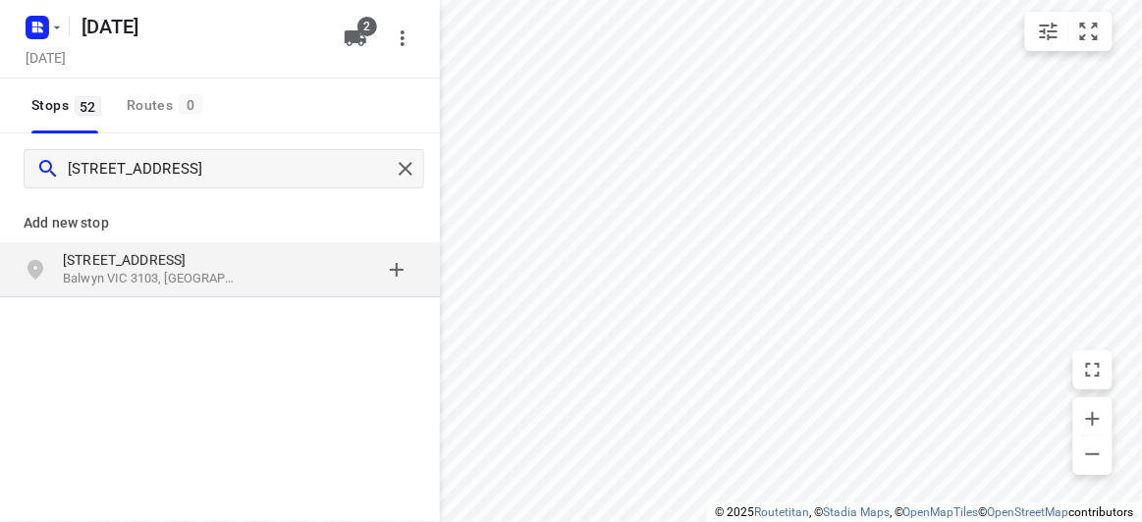
click at [82, 270] on p "Balwyn VIC 3103, Australia" at bounding box center [153, 279] width 181 height 19
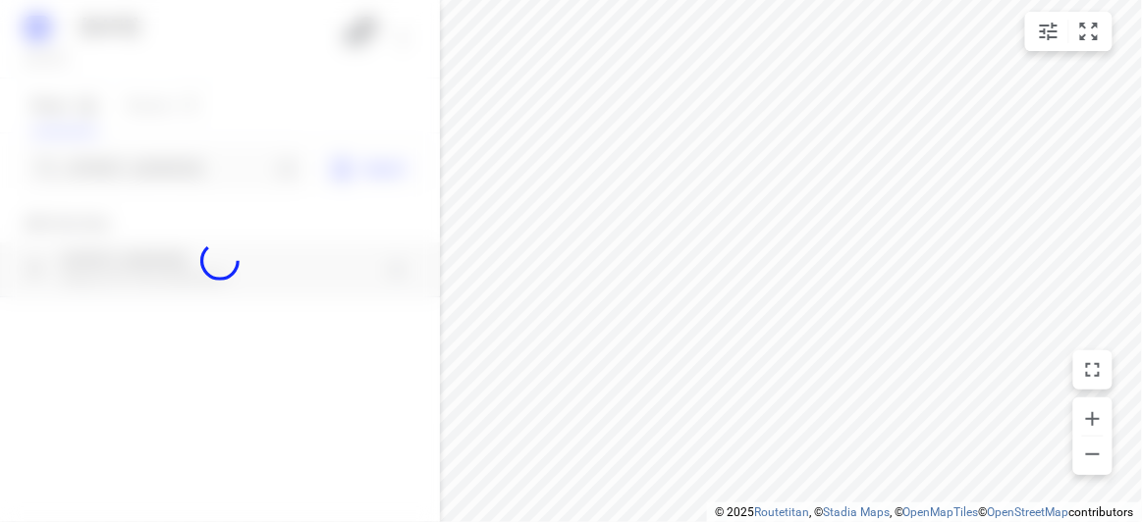
click at [90, 156] on div at bounding box center [220, 261] width 440 height 522
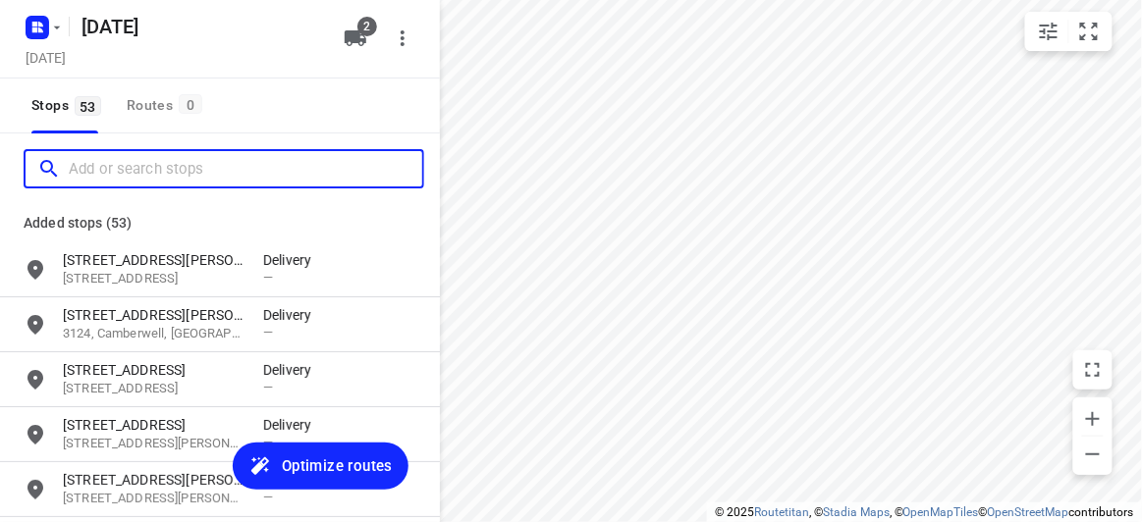
paste input "9 Lichfield Grove Mont Albert North 3129"
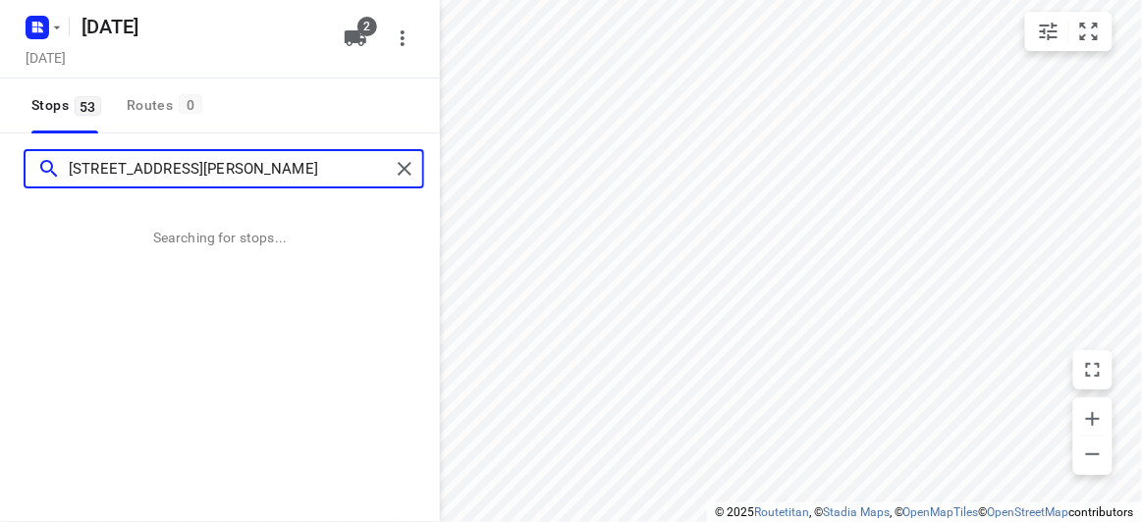
type input "9 Lichfield Grove Mont Albert North 3129"
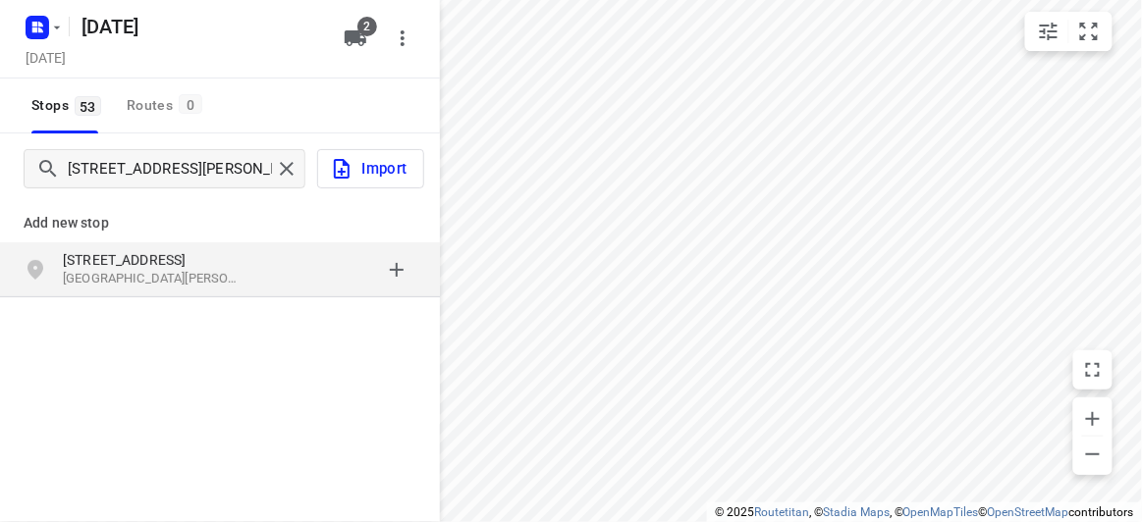
click at [111, 250] on p "9 Lichfield Grove" at bounding box center [153, 260] width 181 height 20
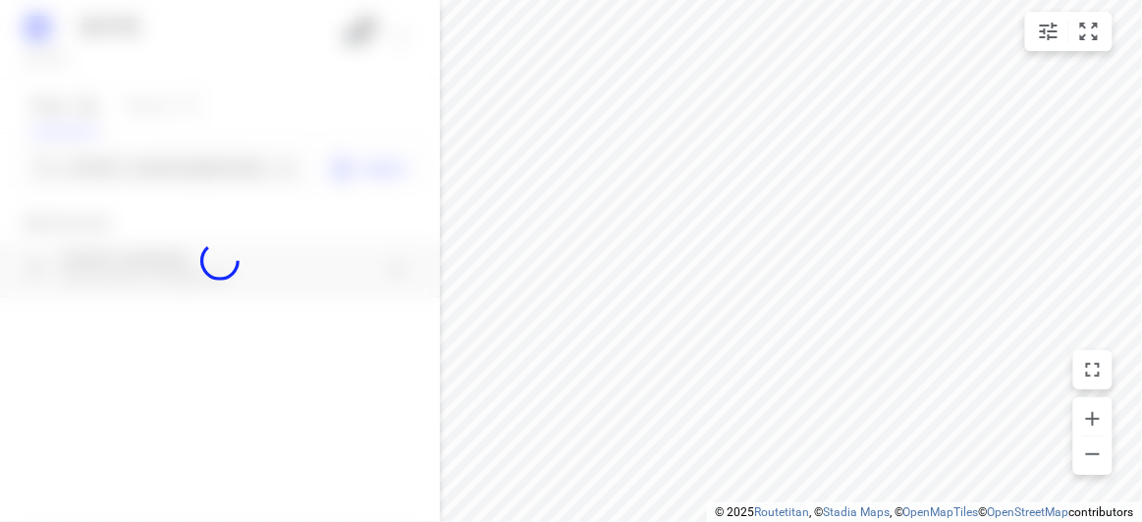
click at [112, 173] on div at bounding box center [220, 261] width 440 height 522
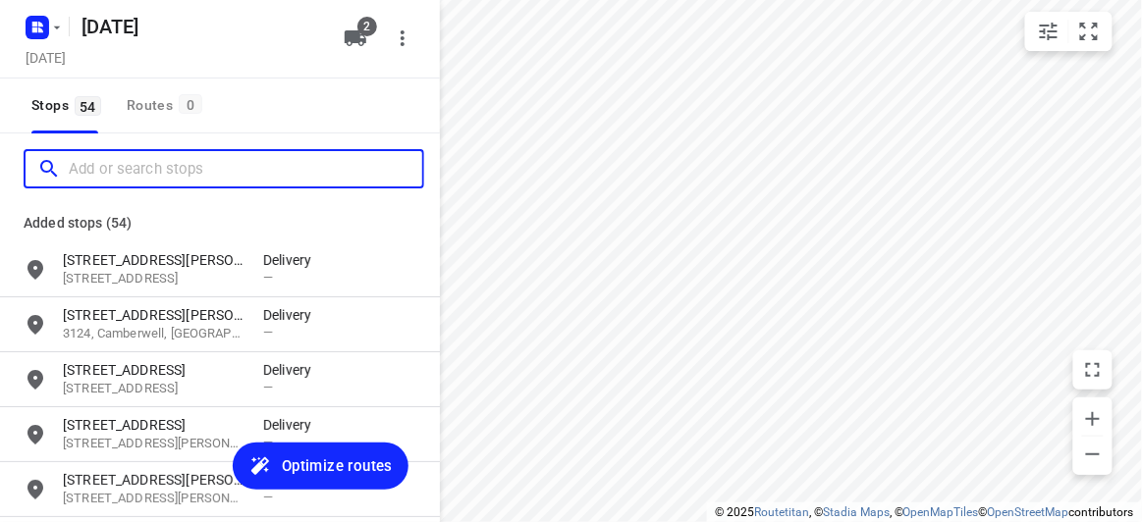
paste input "/47-49 Willesden Rd, Hughesdale VIC 3166"
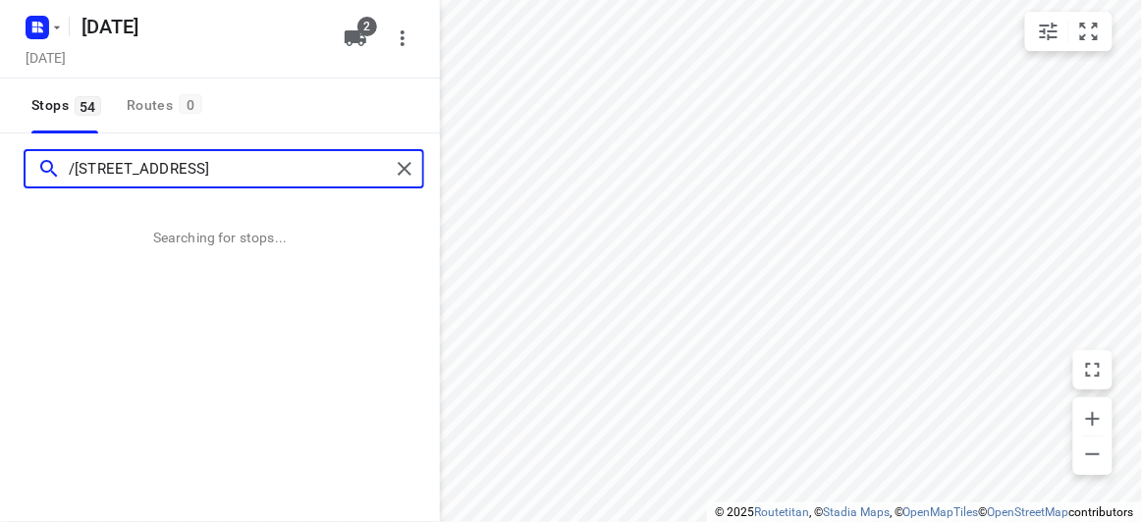
type input "/47-49 Willesden Rd, Hughesdale VIC 3166"
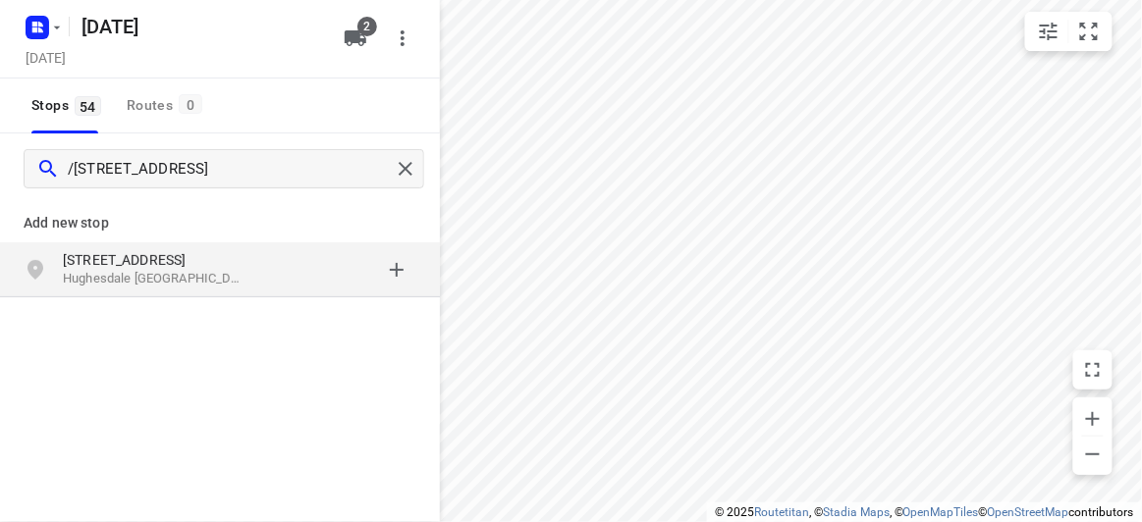
click at [202, 280] on p "Hughesdale VIC 3166, Australia" at bounding box center [153, 279] width 181 height 19
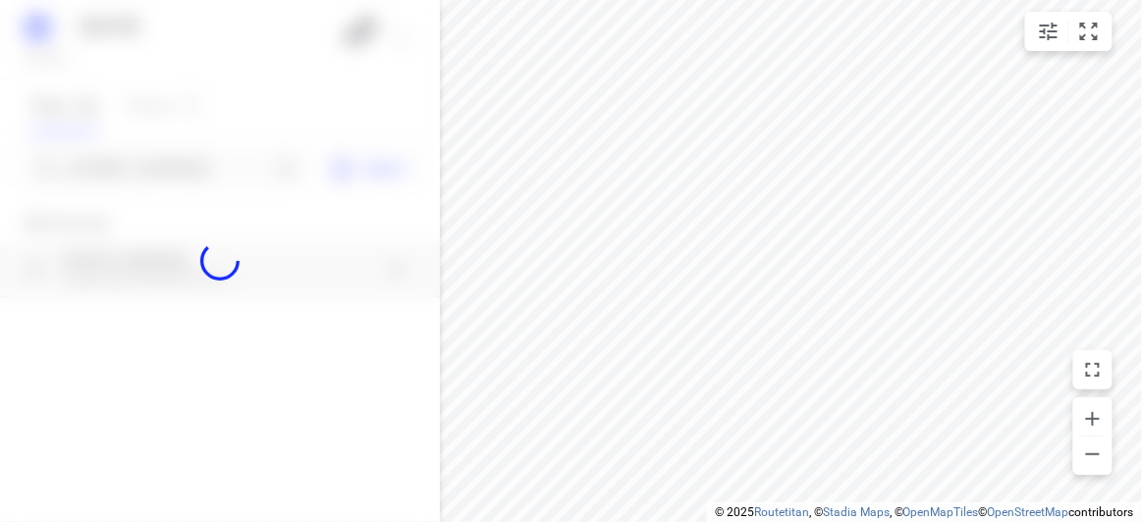
click at [148, 180] on div at bounding box center [220, 261] width 440 height 522
click at [153, 171] on div at bounding box center [220, 261] width 440 height 522
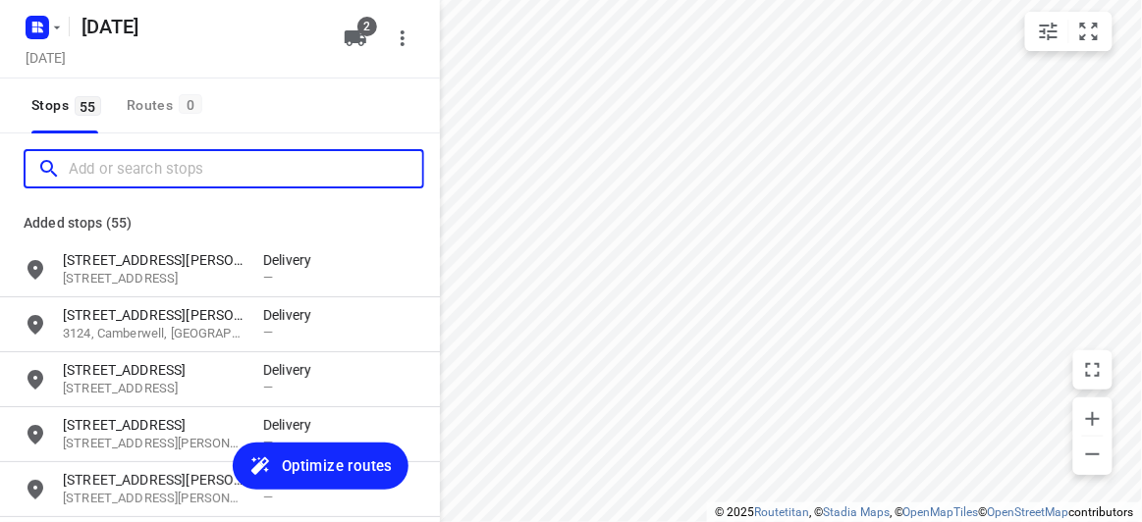
paste input "37 Southampton drive, Mulgrave 3170"
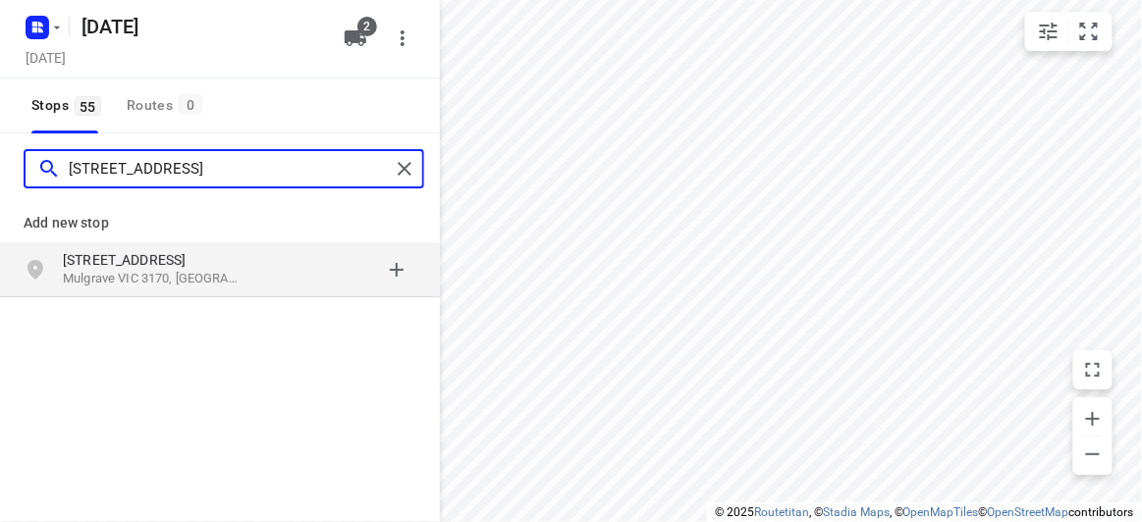
type input "37 Southampton drive, Mulgrave 3170"
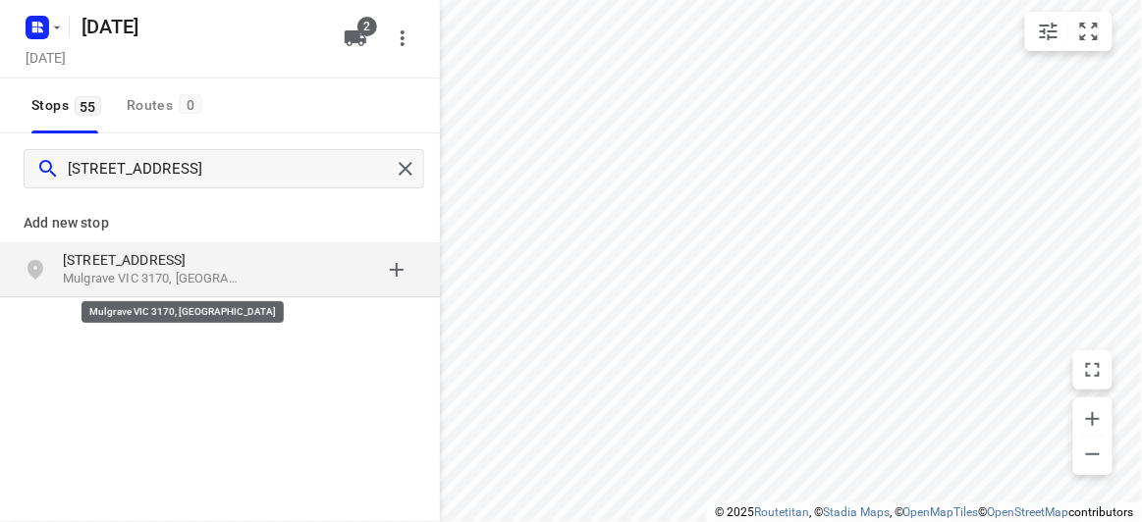
click at [179, 275] on p "Mulgrave VIC 3170, Australia" at bounding box center [153, 279] width 181 height 19
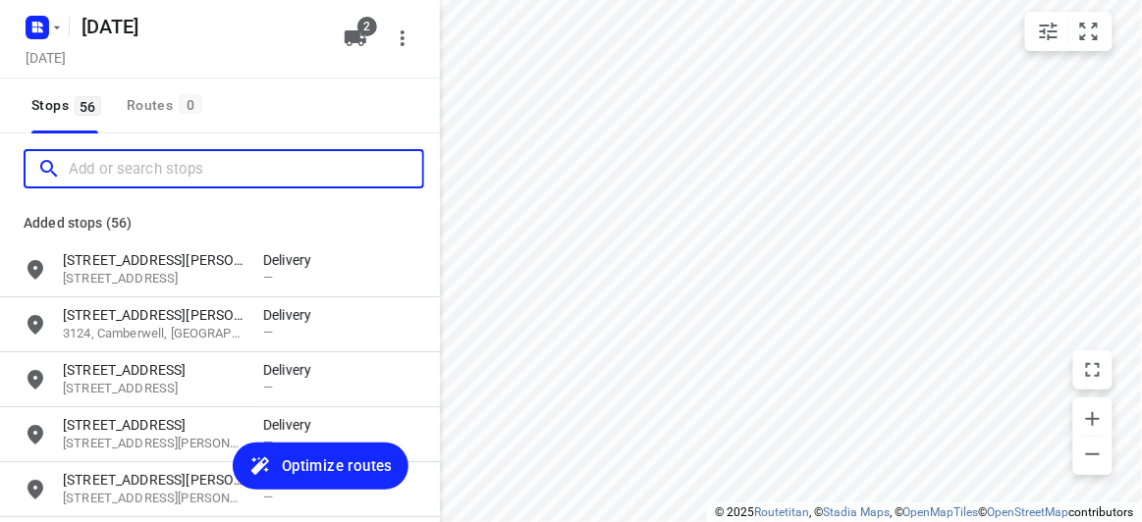
paste input "13 Ellingworth Parade Box Hill 3128"
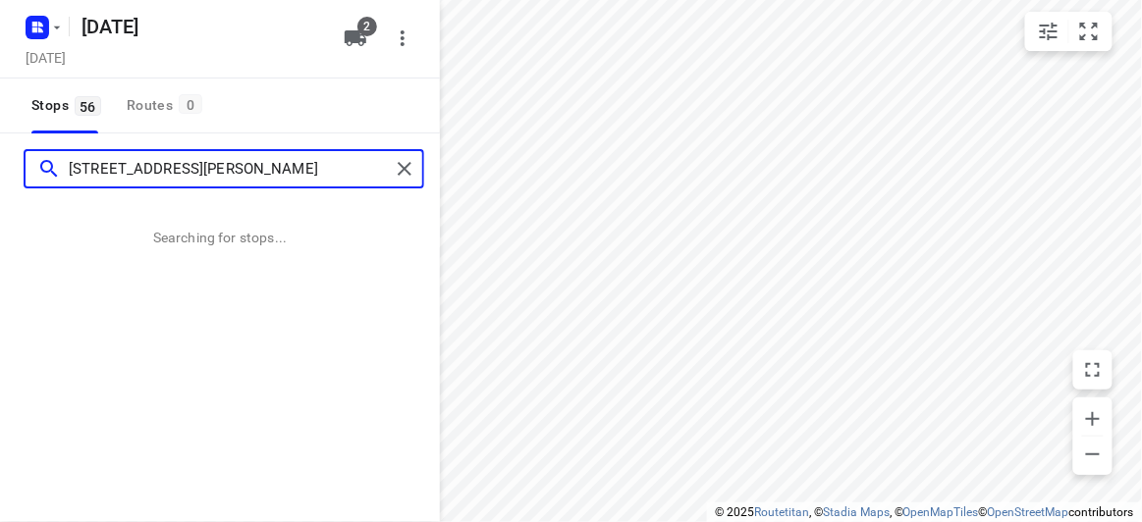
type input "13 Ellingworth Parade Box Hill 3128"
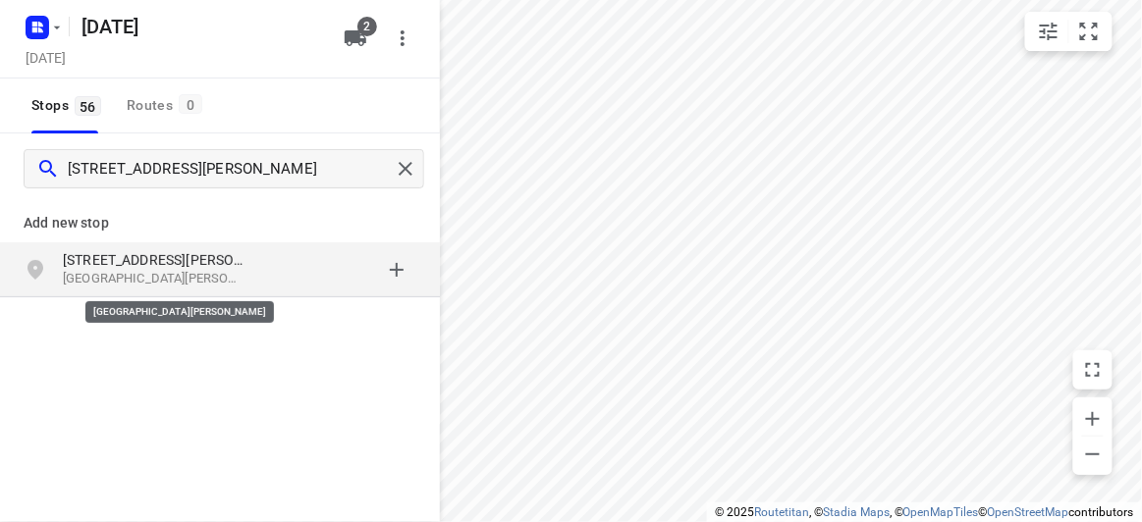
click at [130, 283] on p "Box Hill VIC 3128, Australia" at bounding box center [153, 279] width 181 height 19
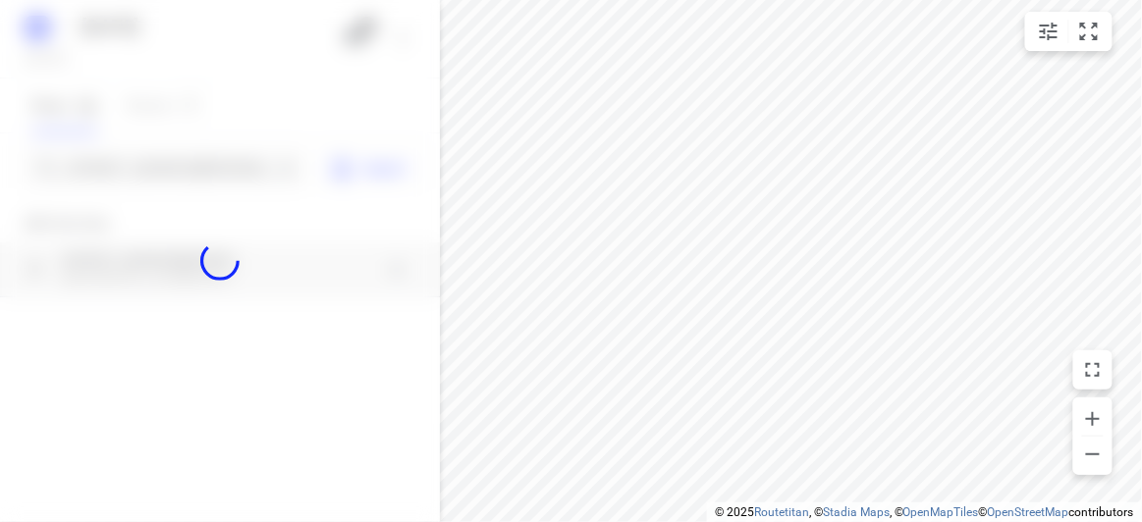
click at [113, 166] on div at bounding box center [220, 261] width 440 height 522
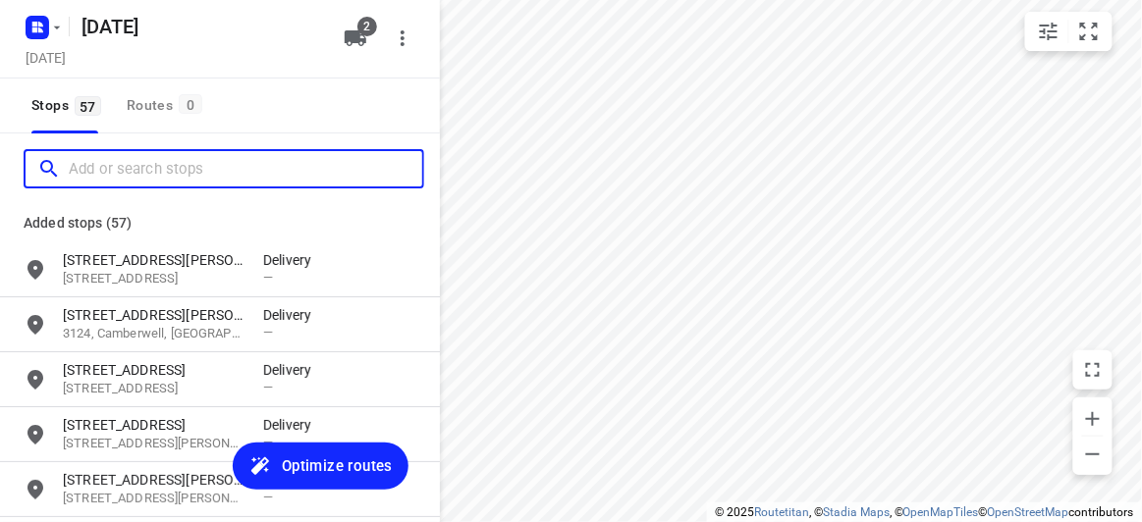
paste input "17 Karen Street Box Hill North 3129"
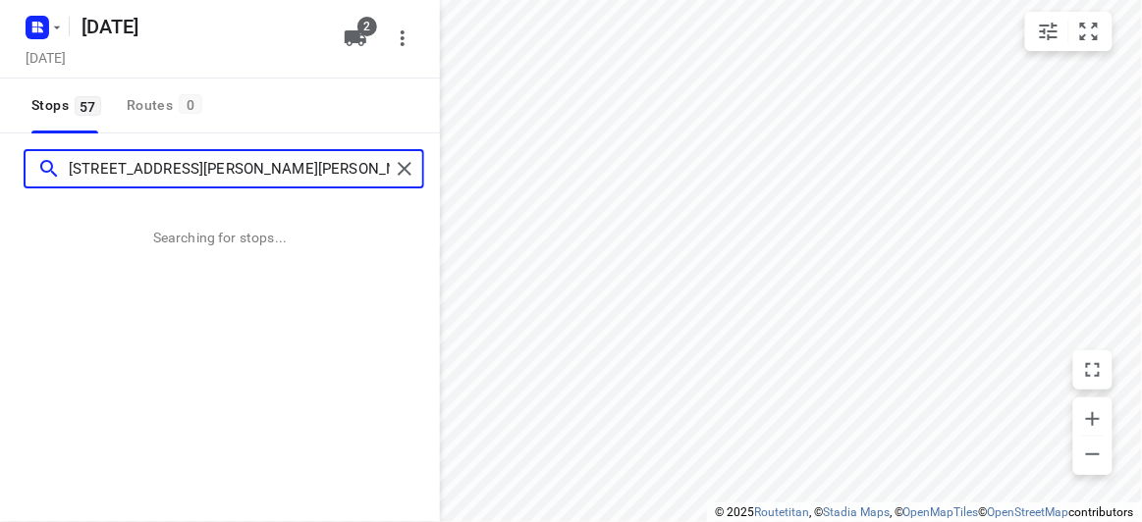
type input "17 Karen Street Box Hill North 3129"
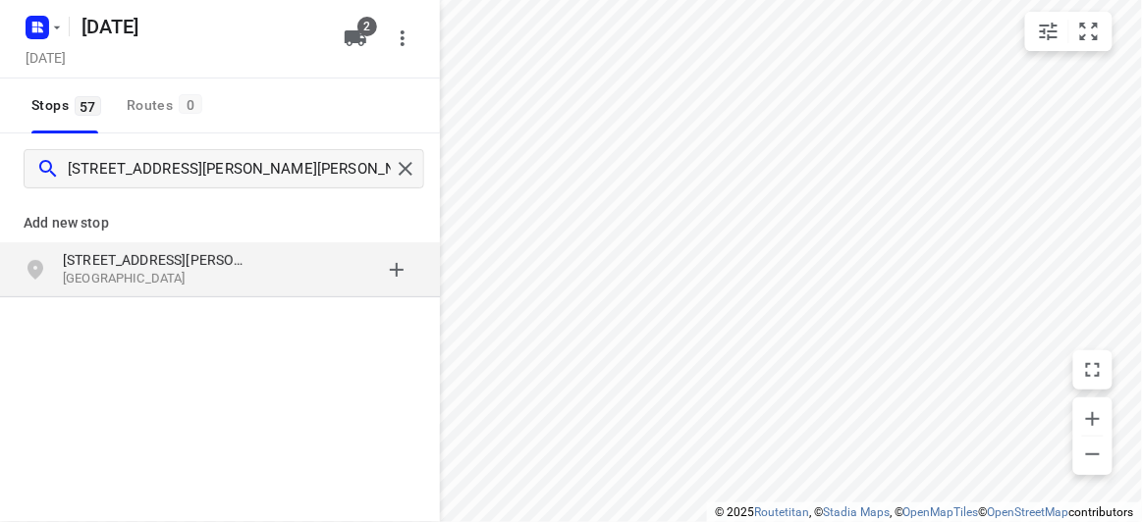
click at [267, 260] on div "grid" at bounding box center [339, 269] width 153 height 39
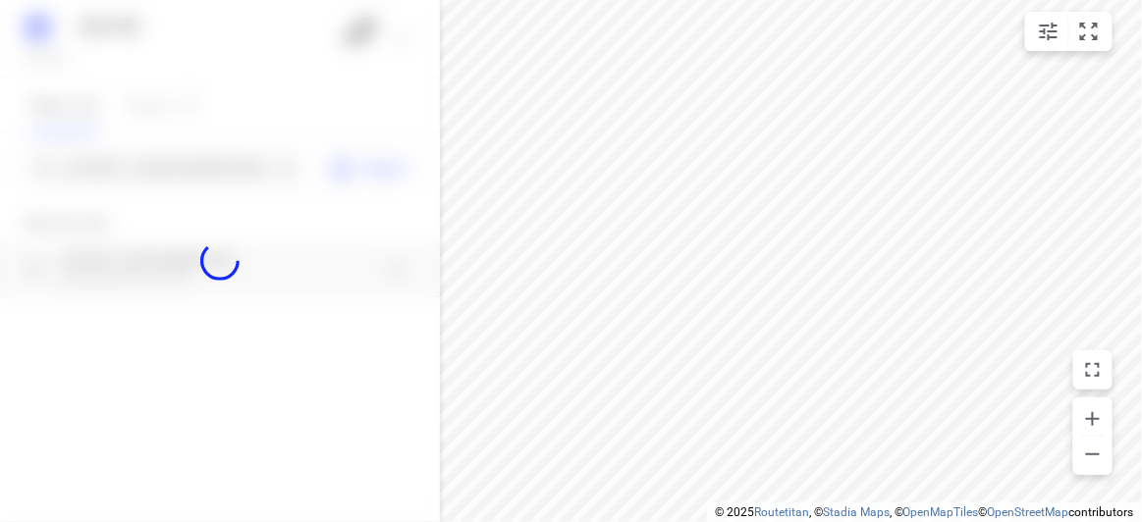
click at [197, 180] on div at bounding box center [220, 261] width 440 height 522
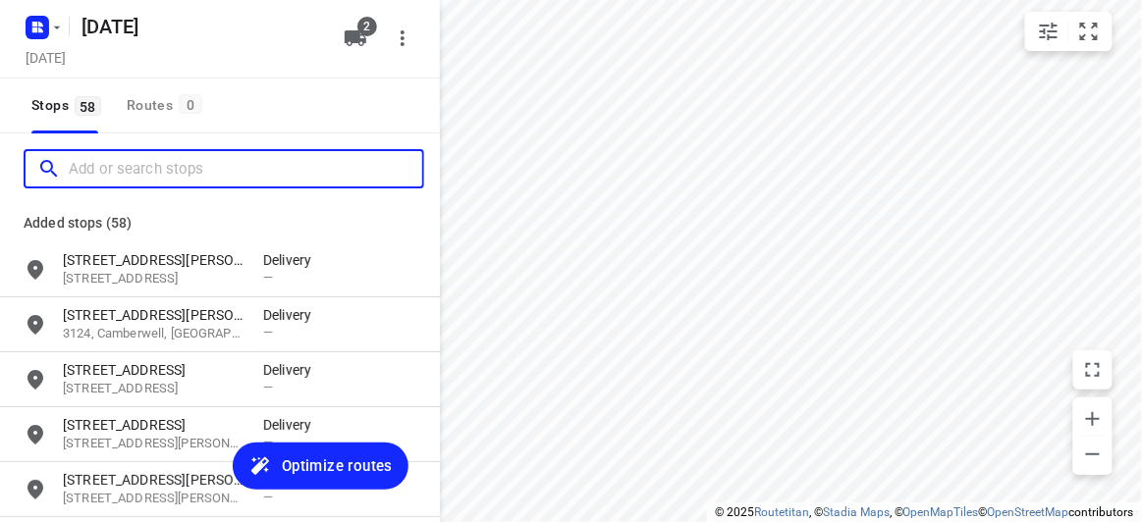
paste input "[STREET_ADDRESS][PERSON_NAME]"
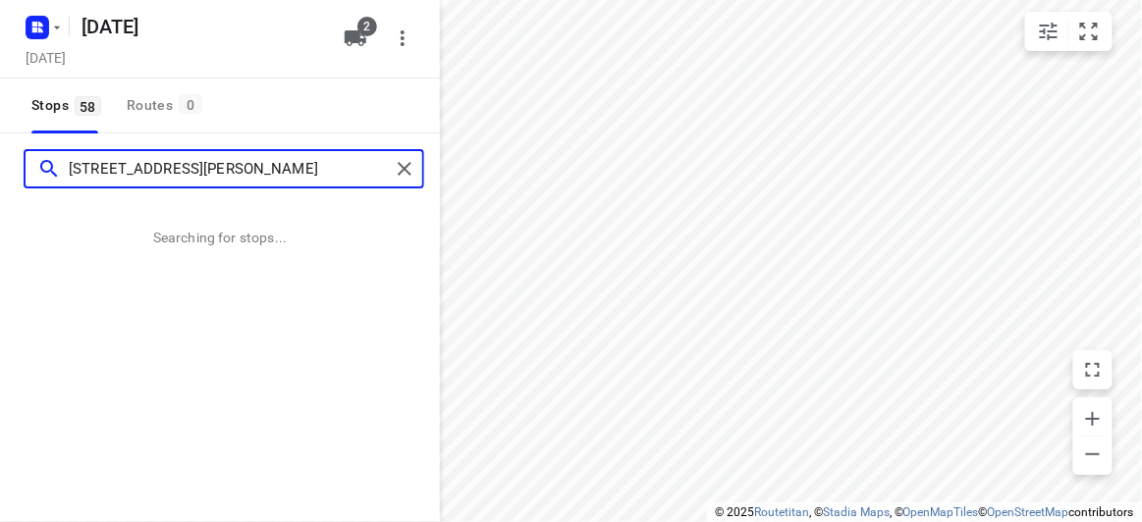
type input "[STREET_ADDRESS][PERSON_NAME]"
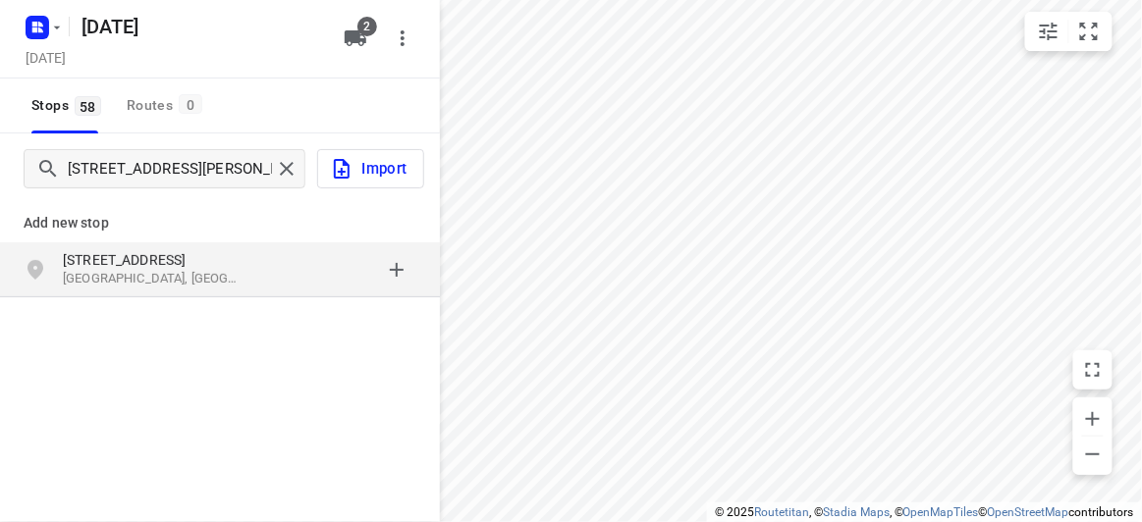
click at [256, 307] on div "Add new stop 17 Alana Court Wantirna South VIC, Australia" at bounding box center [220, 314] width 440 height 220
click at [248, 294] on div "17 Alana Court Wantirna South VIC, Australia" at bounding box center [220, 270] width 440 height 55
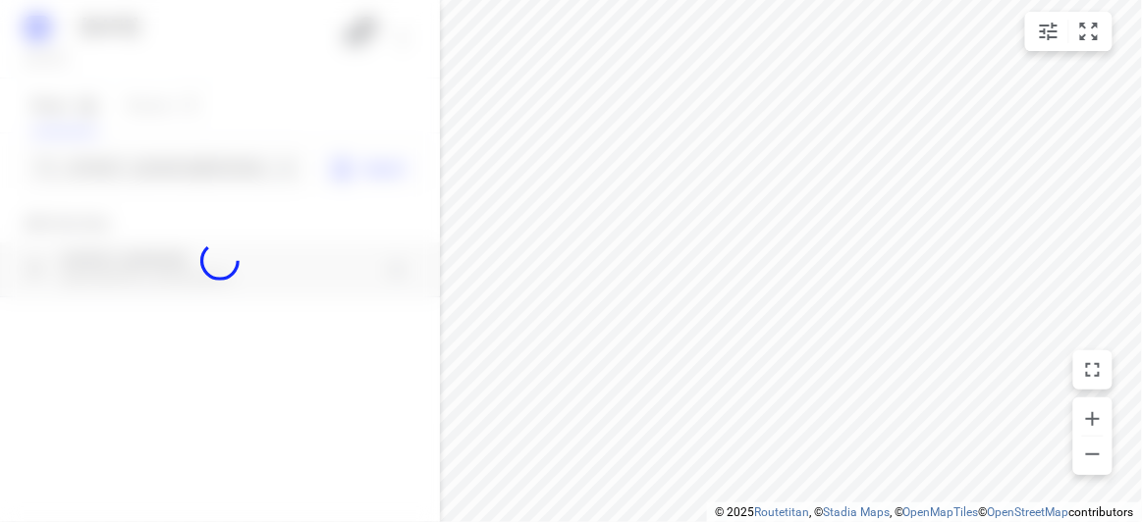
click at [180, 168] on div at bounding box center [220, 261] width 440 height 522
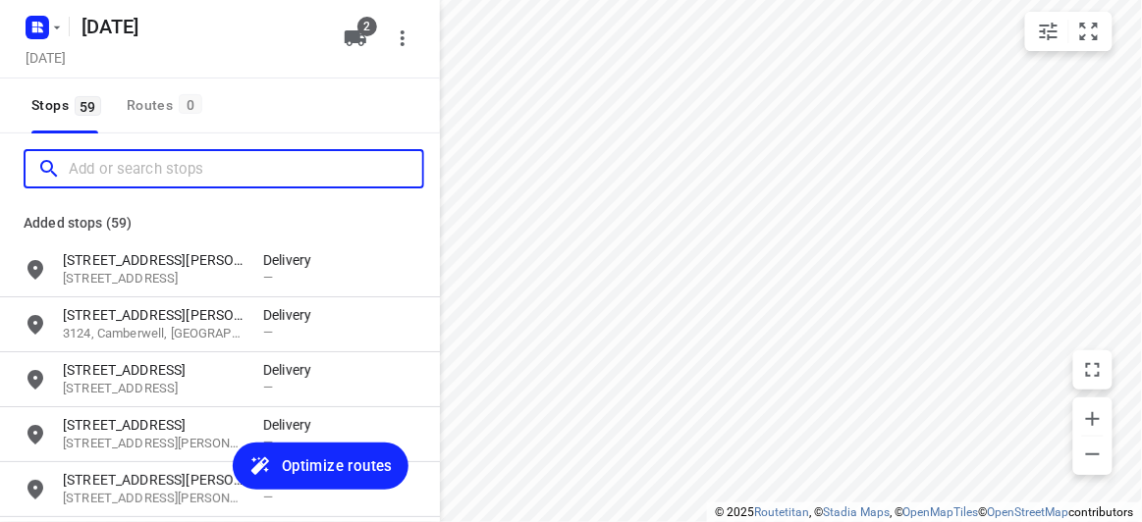
paste input "8 Hedgeley Close Wantirna South 3152"
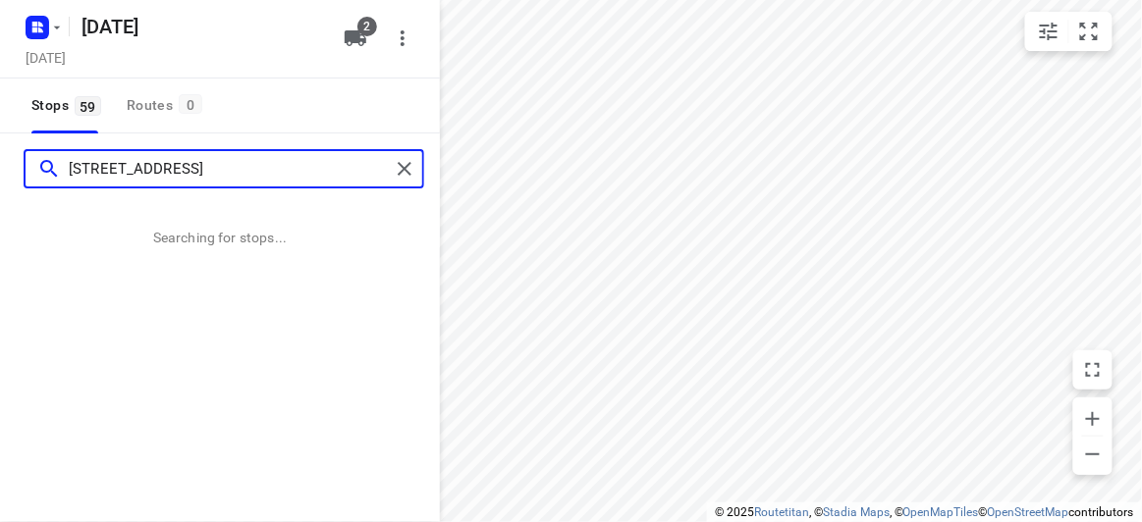
type input "8 Hedgeley Close Wantirna South 3152"
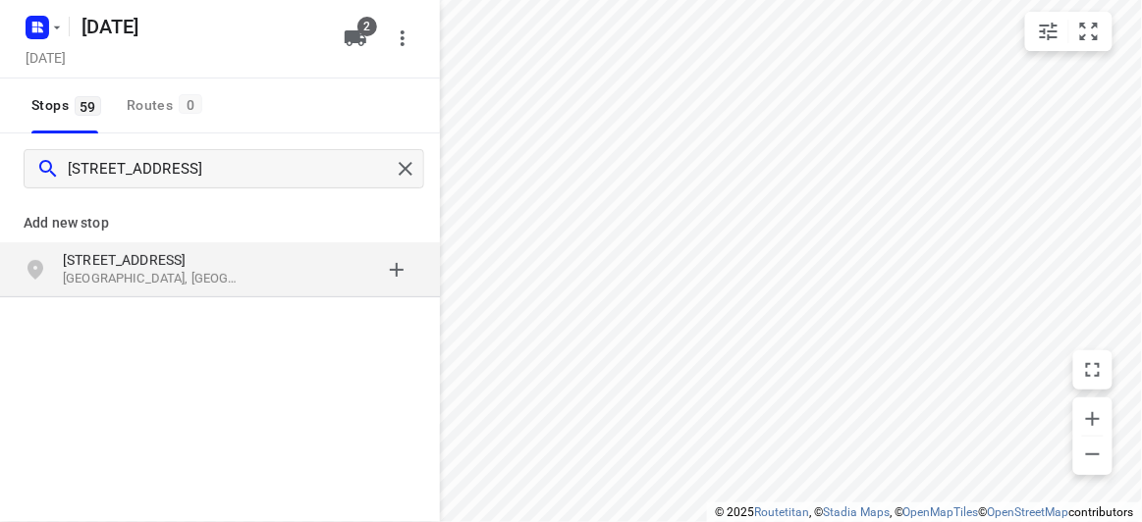
click at [133, 216] on p "Add new stop" at bounding box center [220, 223] width 393 height 24
click at [167, 260] on p "8 Hedgeley Close" at bounding box center [153, 260] width 181 height 20
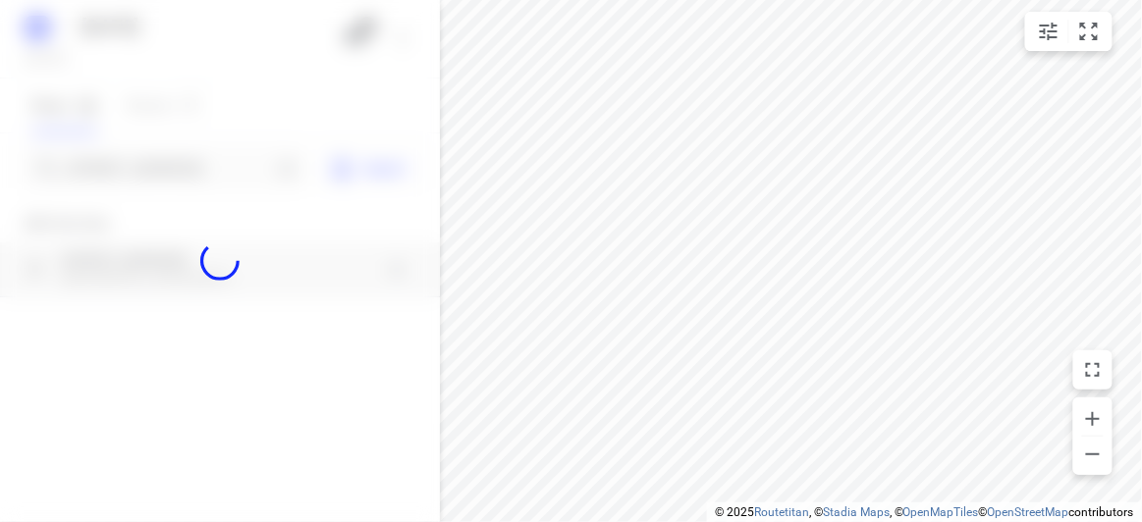
click at [161, 168] on div at bounding box center [220, 261] width 440 height 522
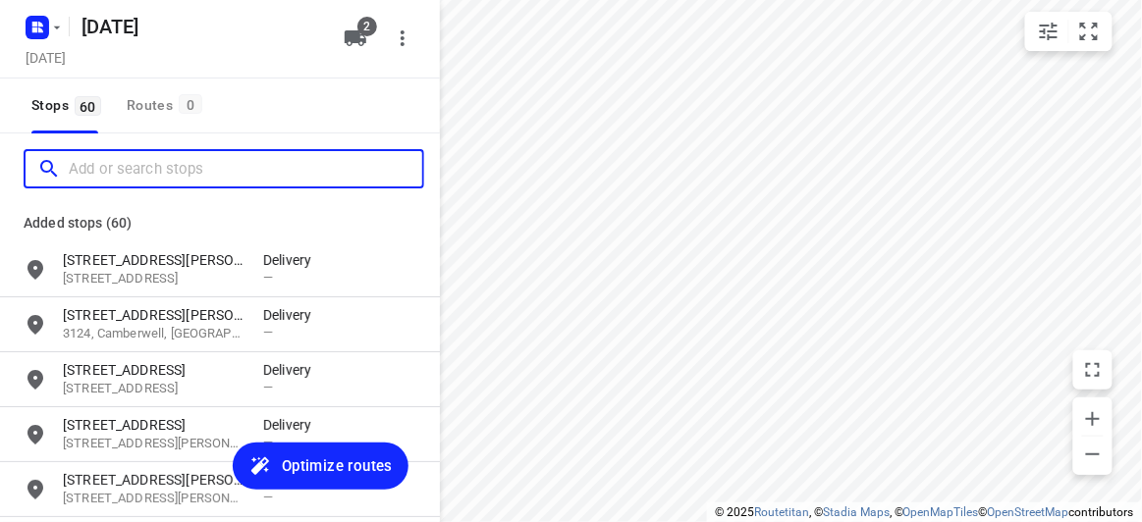
paste input "29 Scott St Kew 3101"
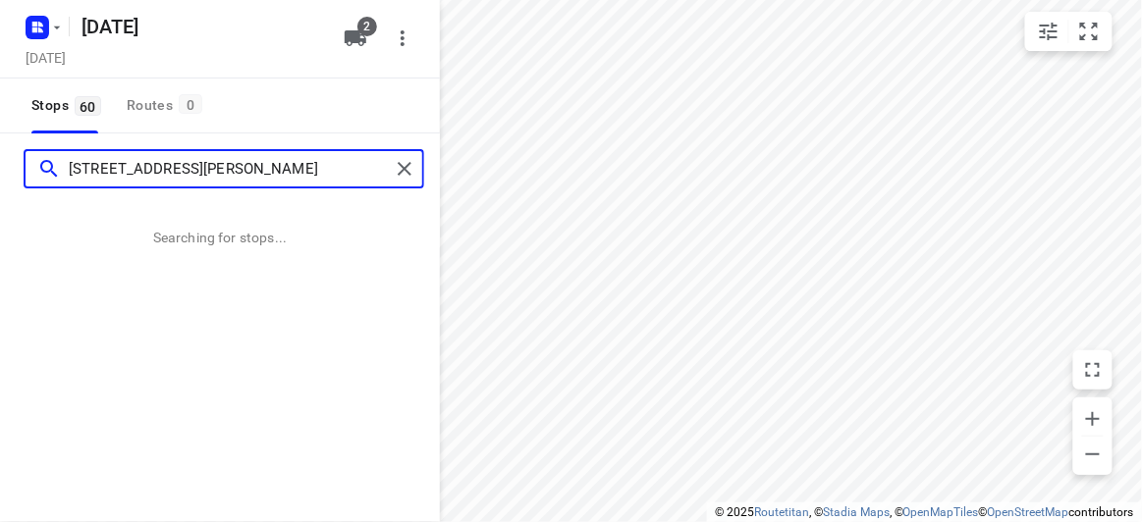
type input "29 Scott St Kew 3101"
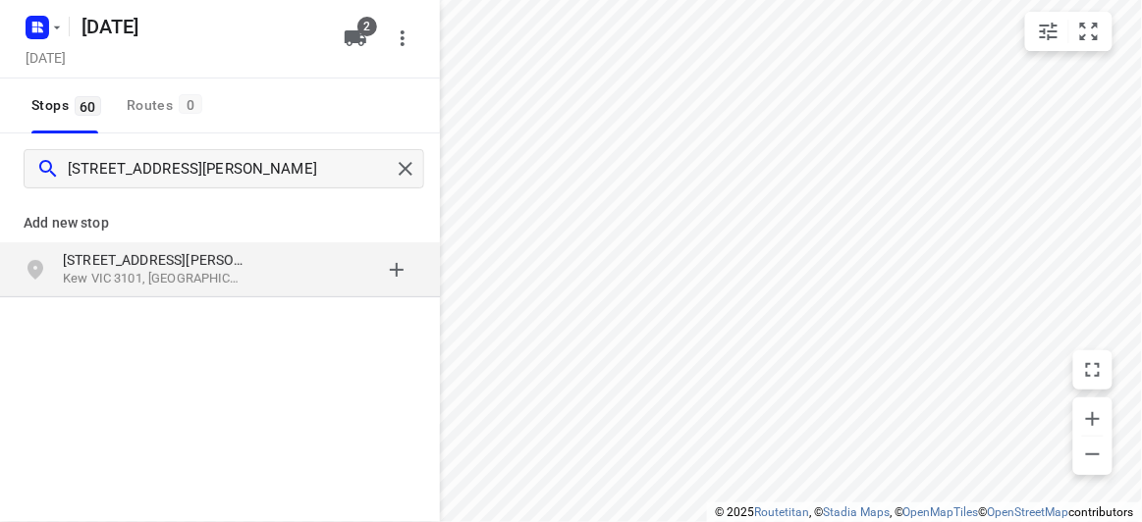
click at [99, 244] on div "29 Scott St Kew VIC 3101, Australia" at bounding box center [220, 270] width 440 height 55
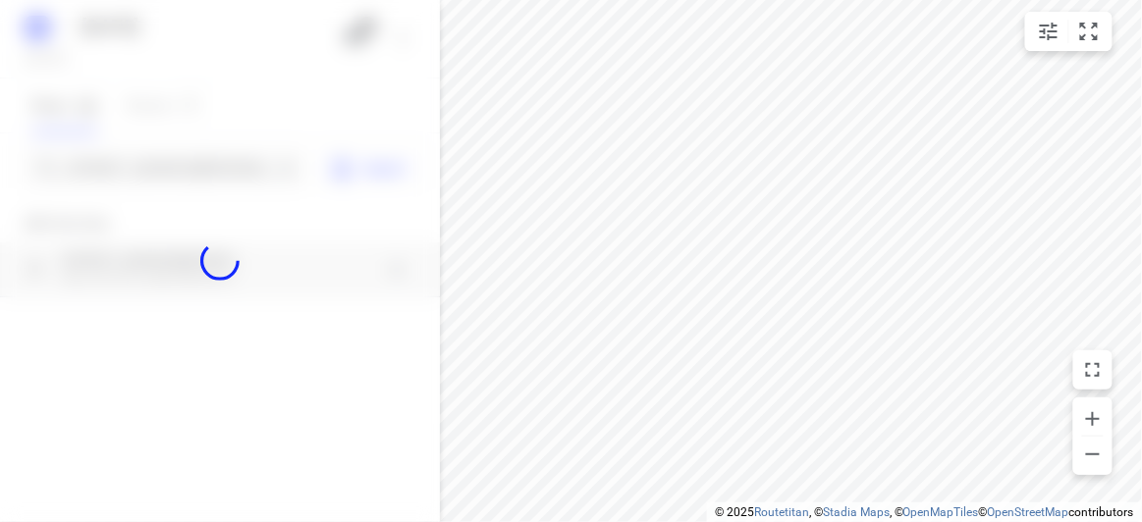
click at [125, 182] on div at bounding box center [220, 261] width 440 height 522
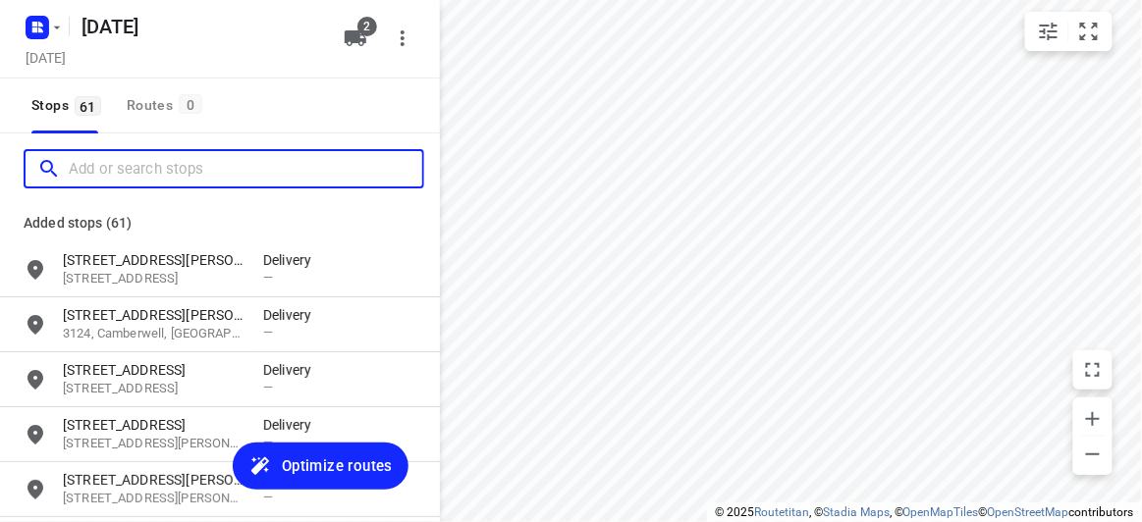
paste input "/1 Stapley Crescent Chadstone 3148"
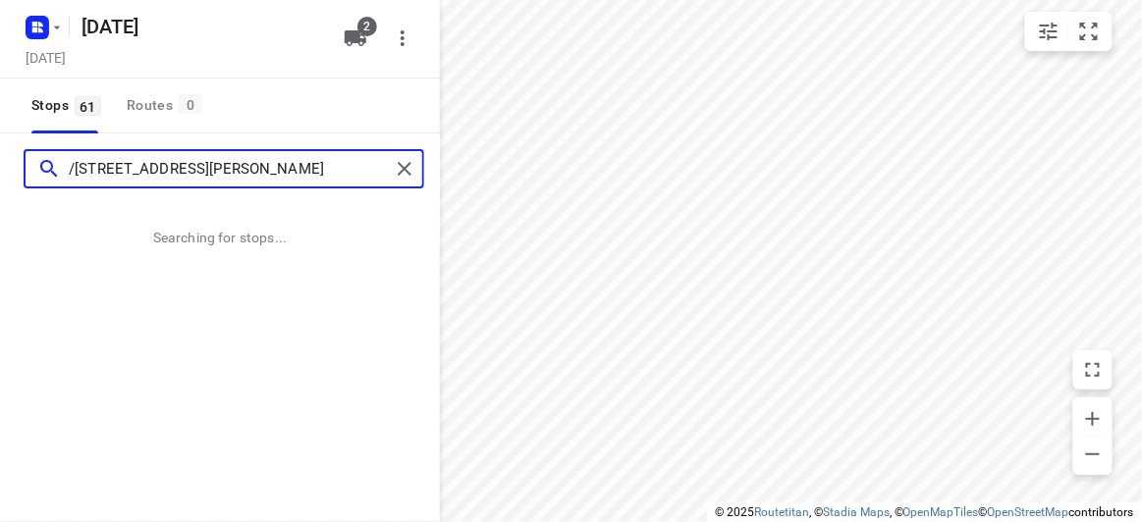
type input "/1 Stapley Crescent Chadstone 3148"
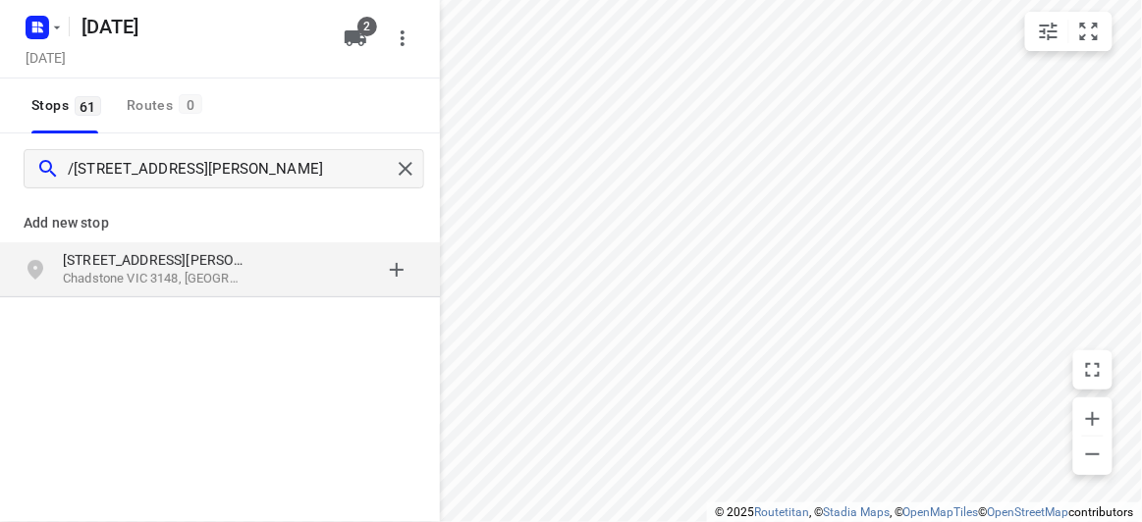
click at [128, 239] on div "Add new stop" at bounding box center [220, 215] width 440 height 55
click at [131, 250] on p "1 Stapley Crescent" at bounding box center [153, 260] width 181 height 20
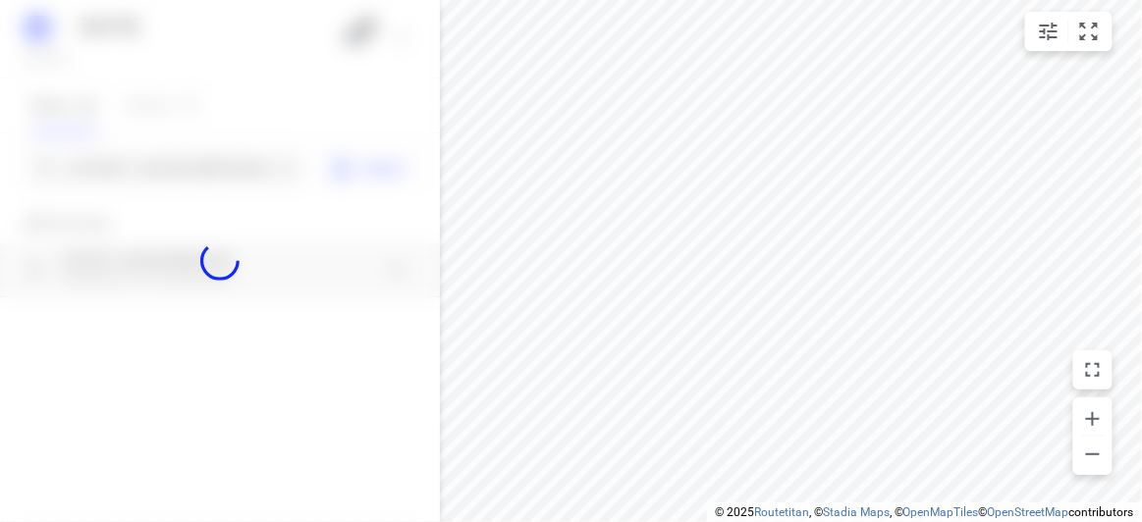
click at [111, 167] on div at bounding box center [220, 261] width 440 height 522
click at [111, 167] on div "09 SEPT 2025 Monday, Sep 08 2 Stops 61 Routes 0 /1 Stapley Crescent Chadstone 3…" at bounding box center [220, 261] width 440 height 522
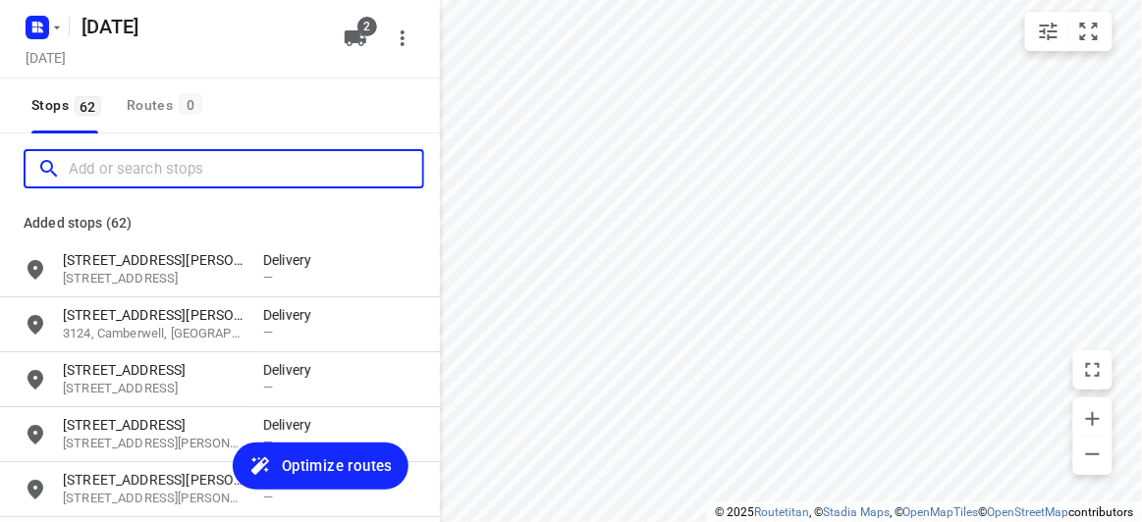
paste input "39 Railway Road Blackburn South 3130"
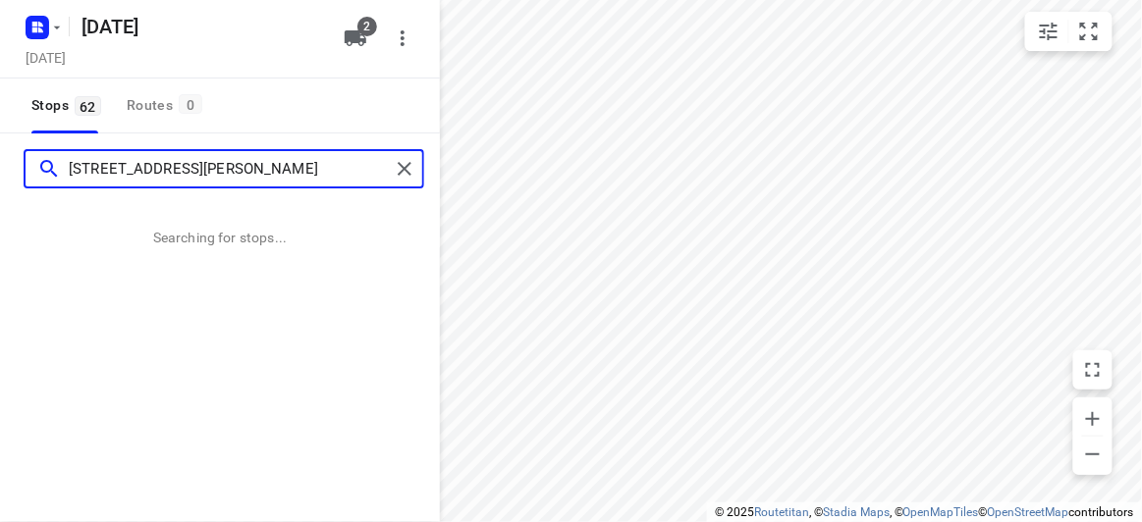
type input "39 Railway Road Blackburn South 3130"
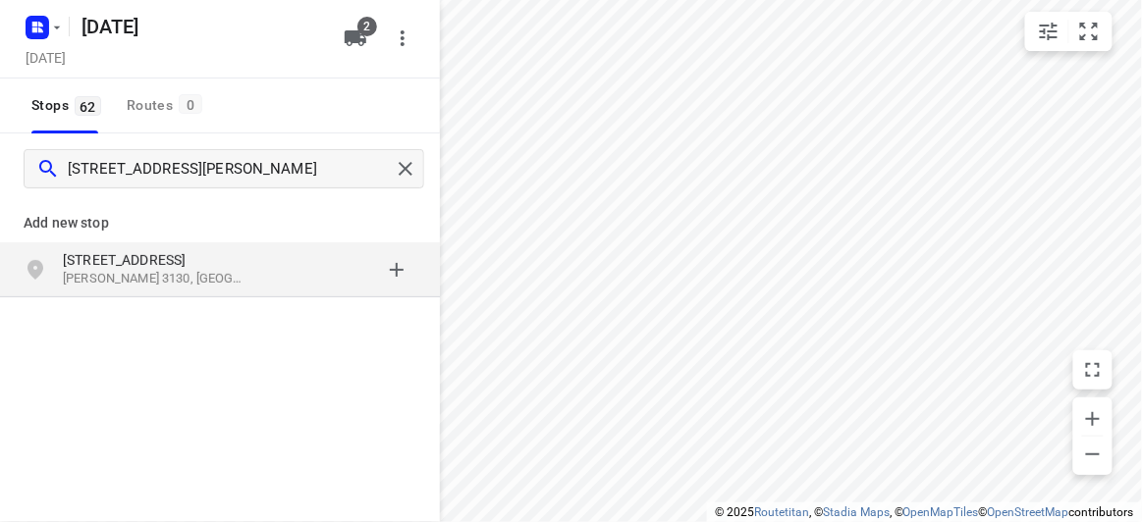
click at [61, 255] on div "grid" at bounding box center [43, 269] width 39 height 39
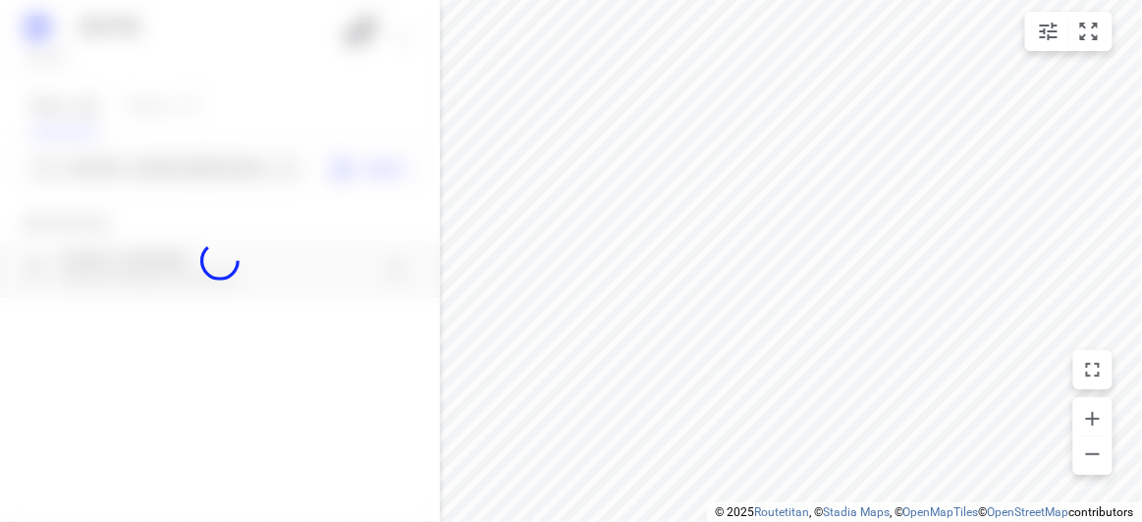
click at [96, 166] on div at bounding box center [220, 261] width 440 height 522
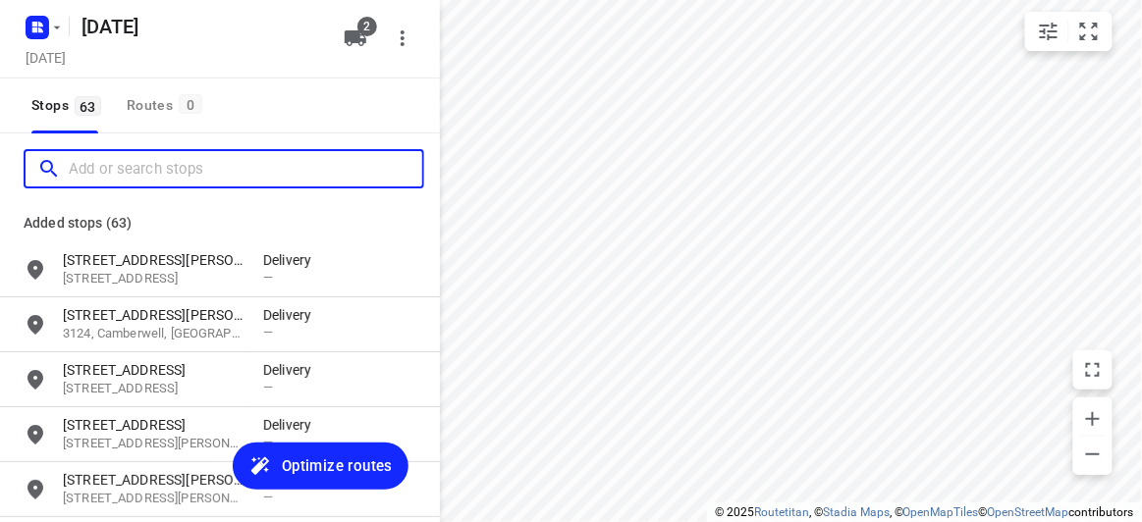
paste input "205 Brandon Park Dr, Wheelers Hill 3150"
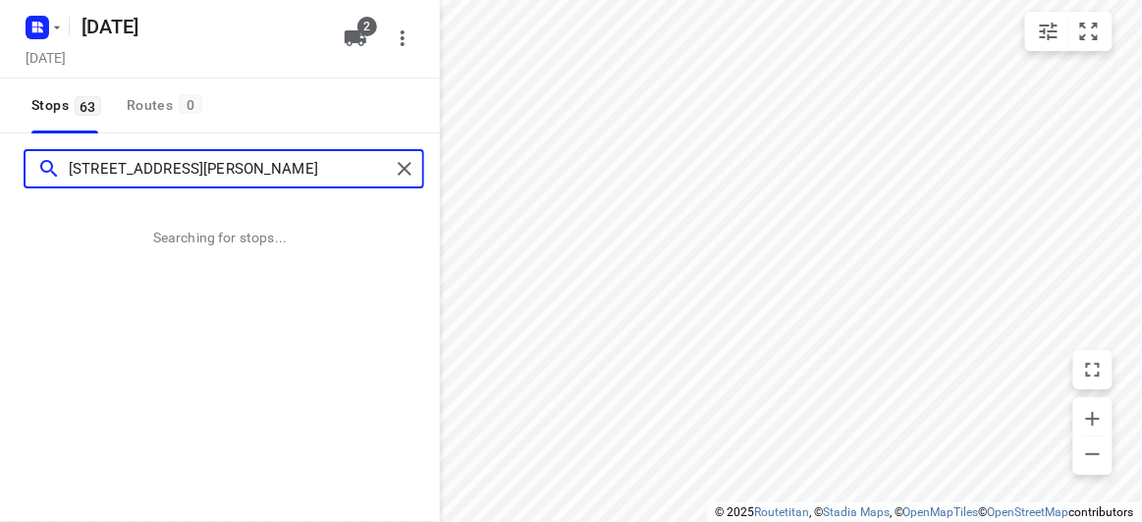
type input "205 Brandon Park Dr, Wheelers Hill 3150"
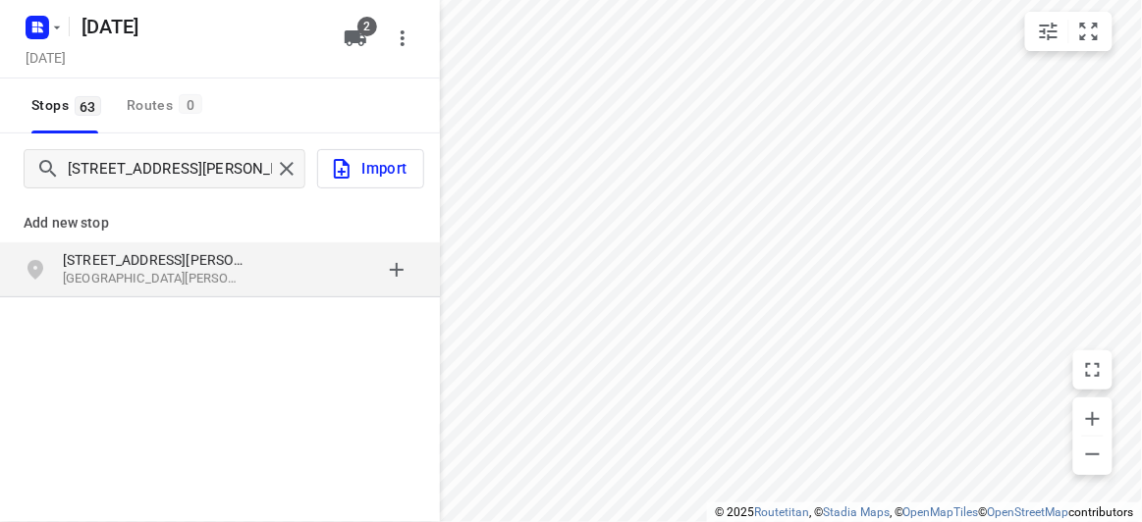
click at [259, 302] on div "Add new stop 205 Brandon Park Dr Wheelers Hill VIC 3150, Australia" at bounding box center [220, 314] width 440 height 220
click at [256, 294] on div "205 Brandon Park Dr Wheelers Hill VIC 3150, Australia" at bounding box center [220, 270] width 440 height 55
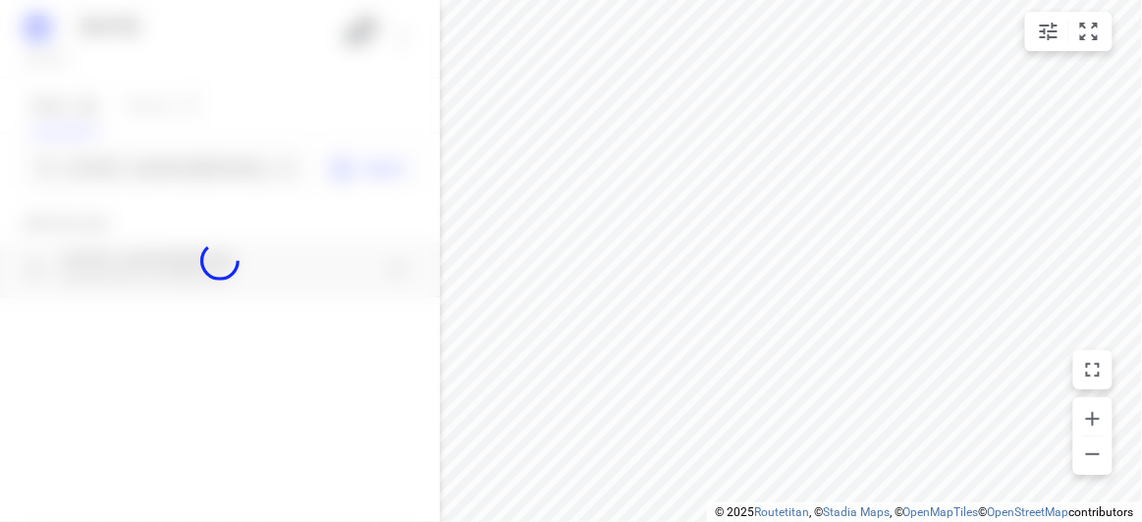
click at [233, 166] on div at bounding box center [220, 261] width 440 height 522
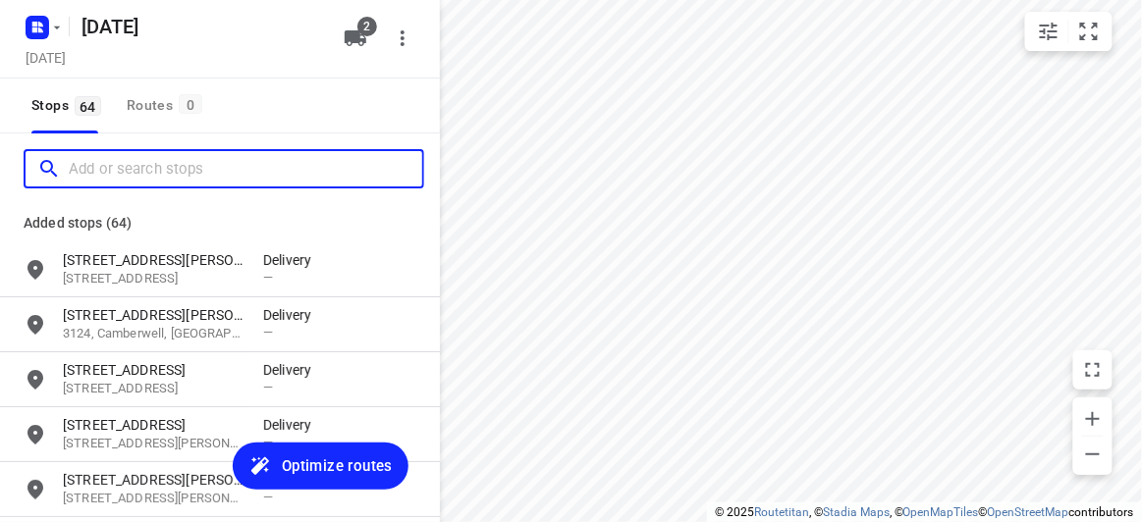
click at [233, 166] on input "Add or search stops" at bounding box center [245, 169] width 353 height 30
paste input "3 EVERGREEN BOULEVARD CLAYTON SOUTH 3169"
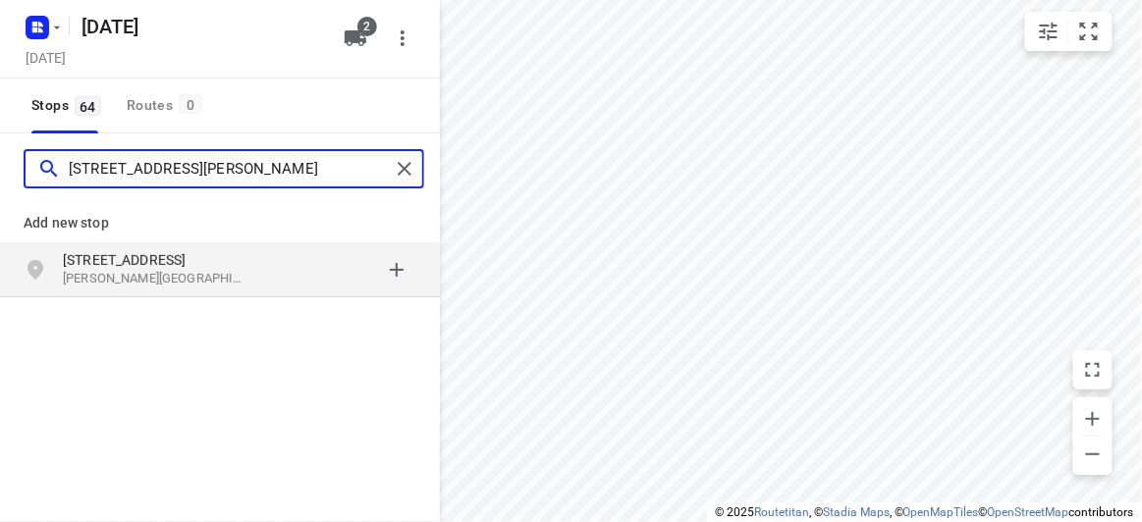
click at [69, 165] on input "3 EVERGREEN BOULEVARD CLAYTON SOUTH 3169" at bounding box center [229, 169] width 321 height 30
type input "3 EVERGREEN BOULEVARD CLAYTON SOUTH 3169"
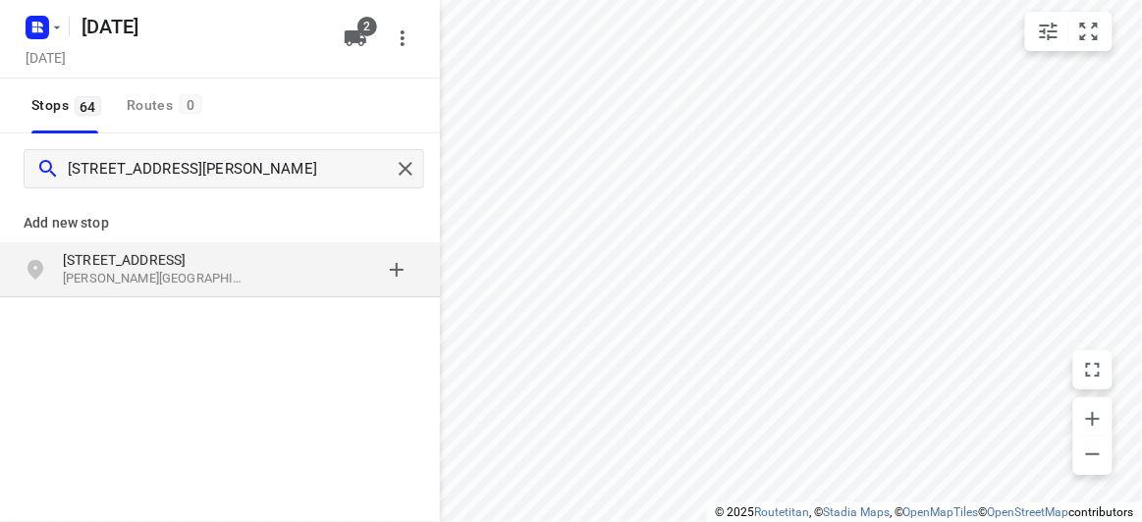
click at [240, 259] on p "3 Evergreen Boulevard" at bounding box center [153, 260] width 181 height 20
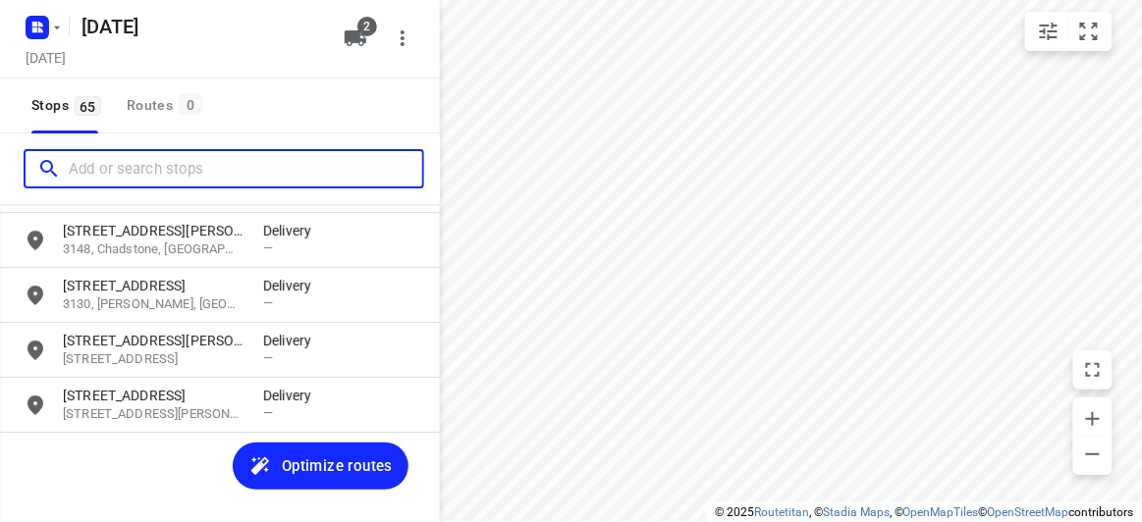
scroll to position [3385, 0]
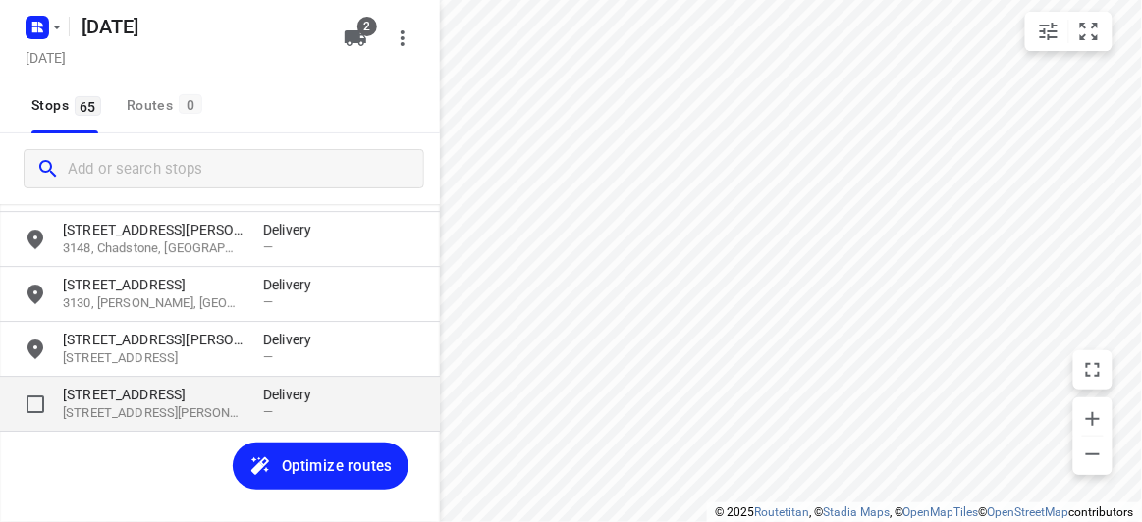
click at [218, 395] on p "3 Evergreen Boulevard" at bounding box center [153, 395] width 181 height 20
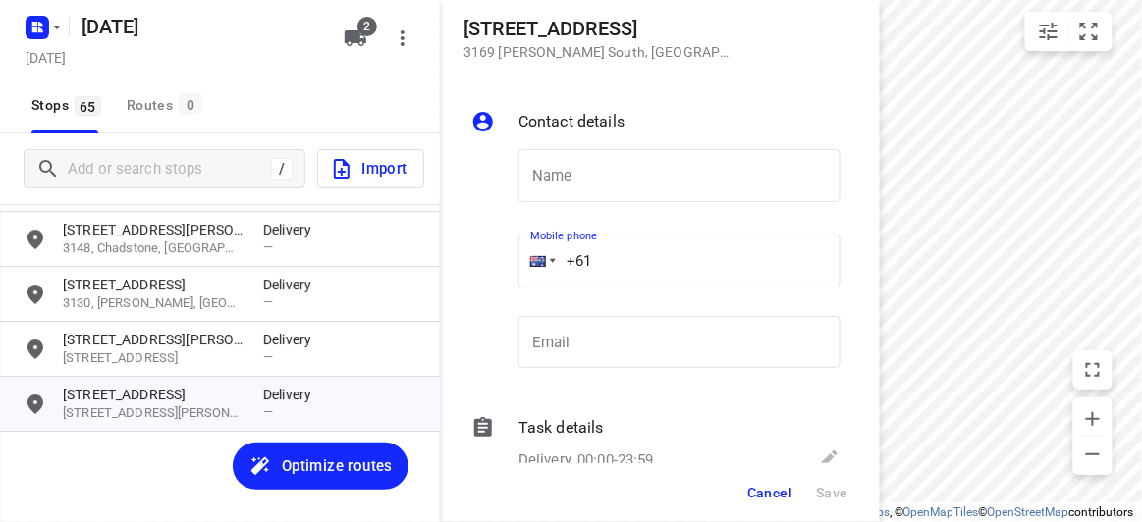
click at [570, 263] on input "+61" at bounding box center [679, 261] width 322 height 53
paste input "435853998"
type input "+61 435853998"
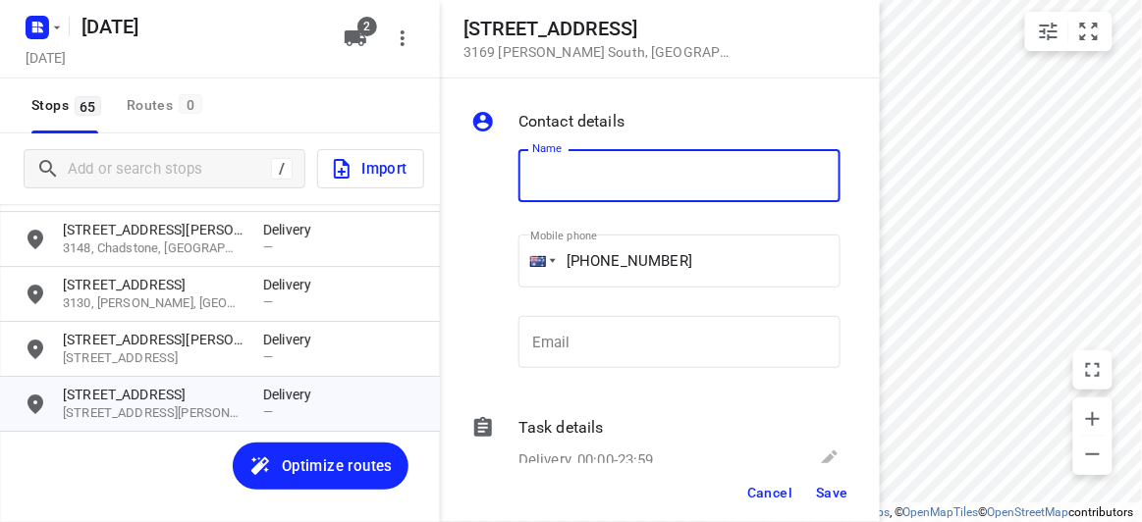
click at [649, 174] on input "text" at bounding box center [679, 175] width 322 height 53
paste input "[PERSON_NAME]"
type input "[PERSON_NAME]"
click at [832, 482] on button "Save" at bounding box center [832, 492] width 48 height 35
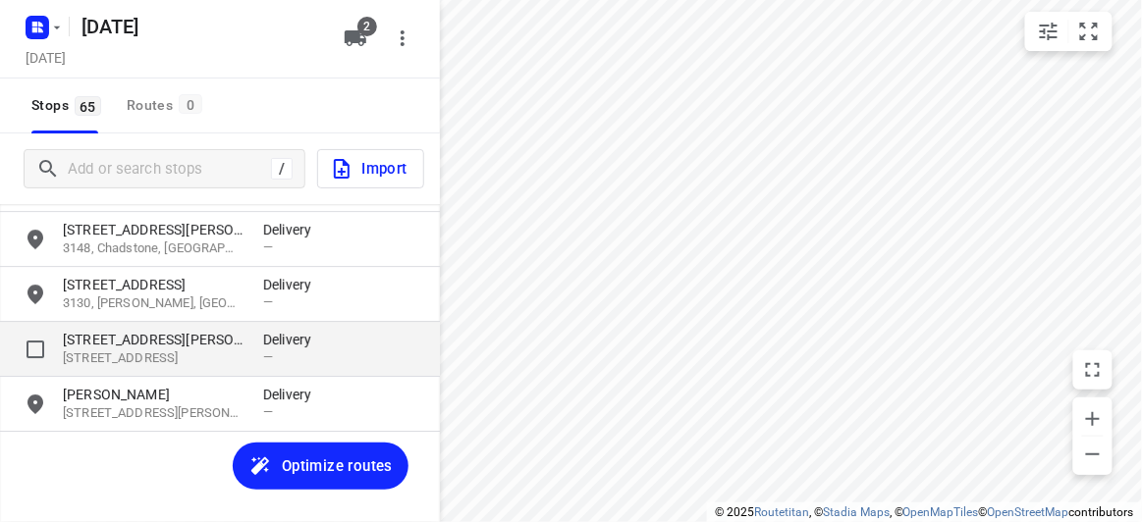
click at [135, 350] on p "[STREET_ADDRESS]" at bounding box center [153, 359] width 181 height 19
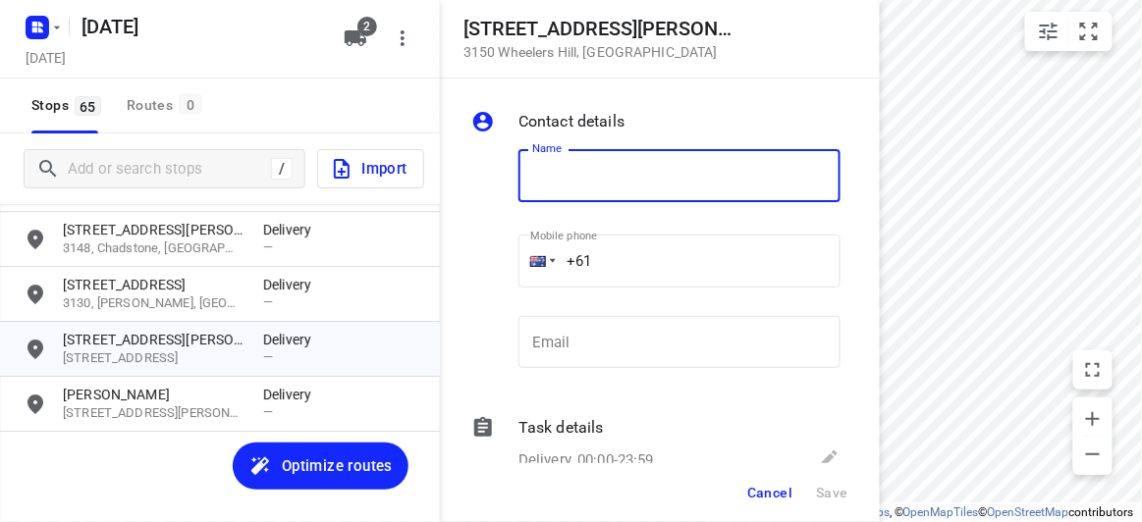
click at [613, 248] on input "+61" at bounding box center [679, 261] width 322 height 53
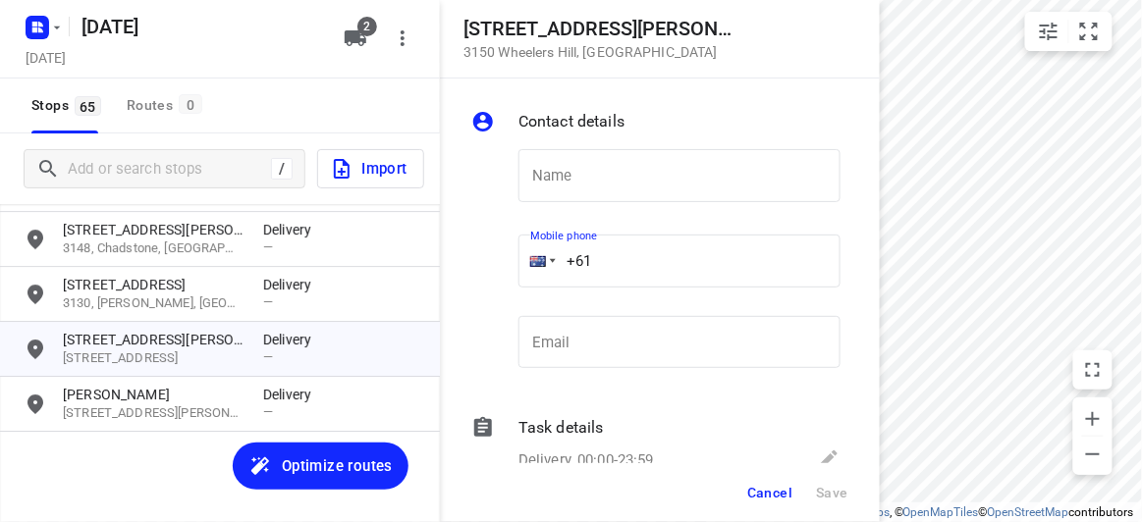
paste input "484329110"
type input "+61 484329110"
click at [605, 199] on input "text" at bounding box center [679, 175] width 322 height 53
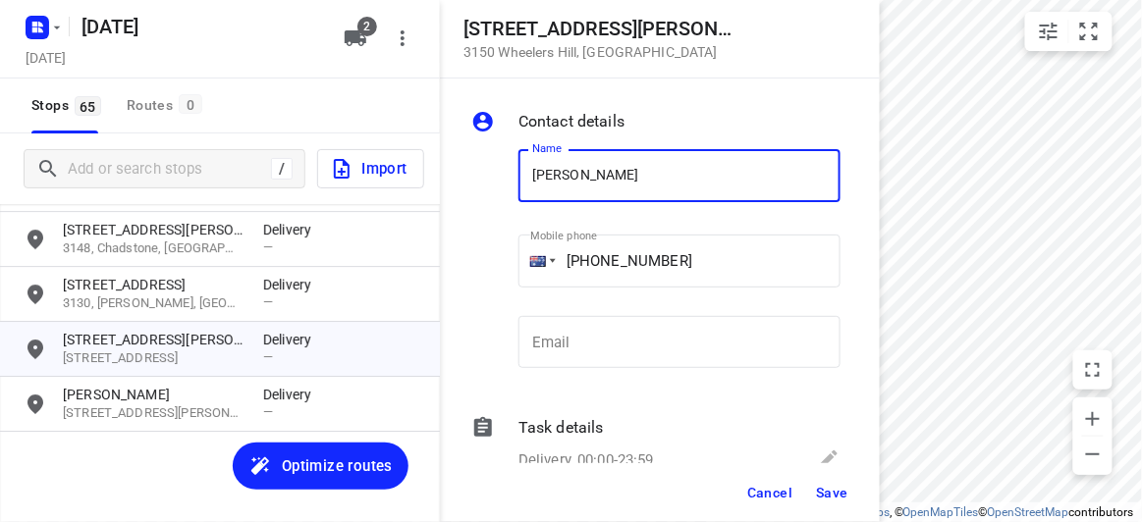
type input "[PERSON_NAME]"
click at [817, 496] on span "Save" at bounding box center [832, 493] width 32 height 16
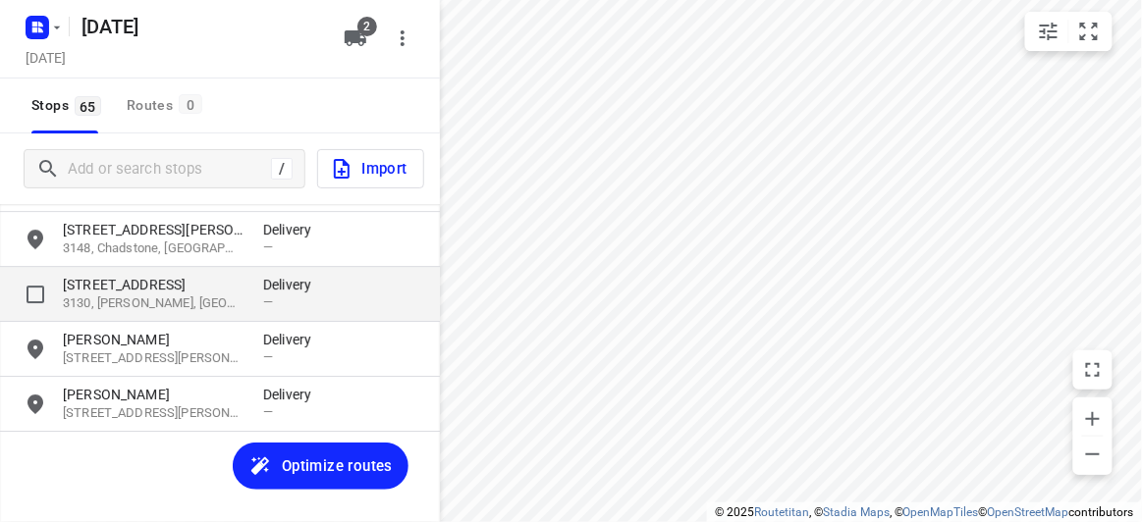
click at [137, 295] on p "3130, [PERSON_NAME], [GEOGRAPHIC_DATA]" at bounding box center [153, 304] width 181 height 19
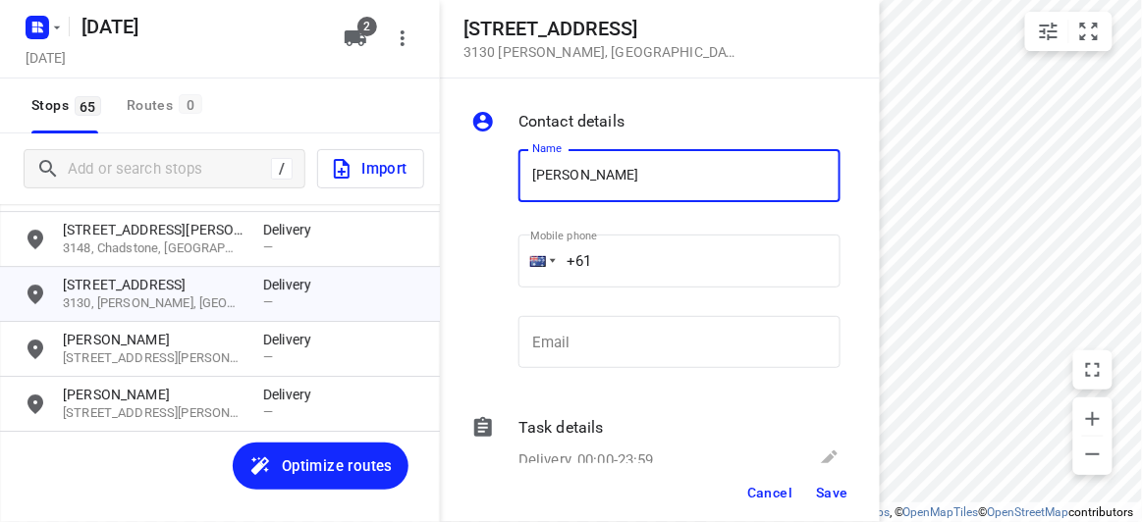
type input "[PERSON_NAME] 1/39"
click at [607, 253] on input "+61" at bounding box center [679, 261] width 322 height 53
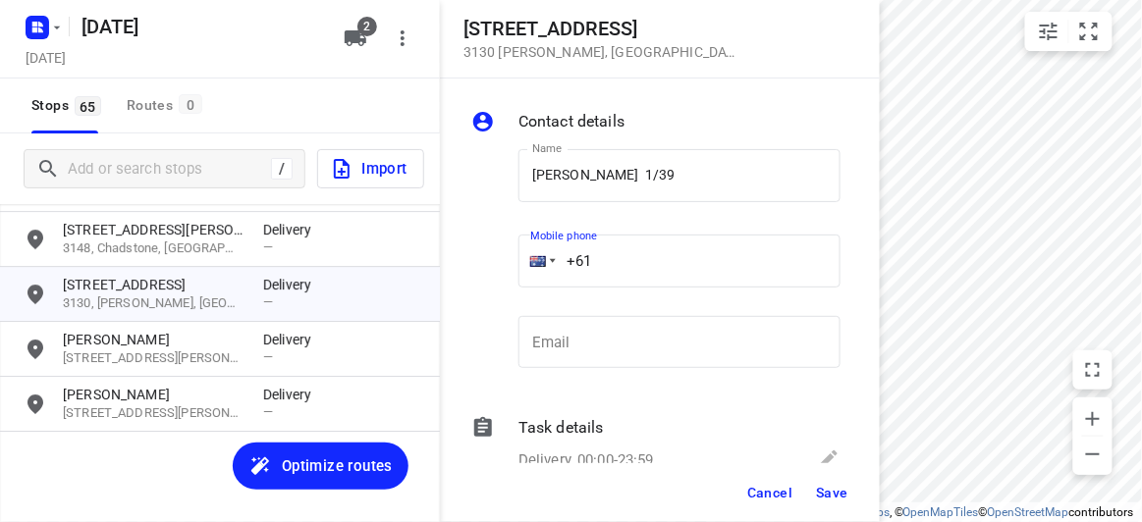
paste input "412999567"
type input "+61 412999567"
click at [826, 485] on span "Save" at bounding box center [832, 493] width 32 height 16
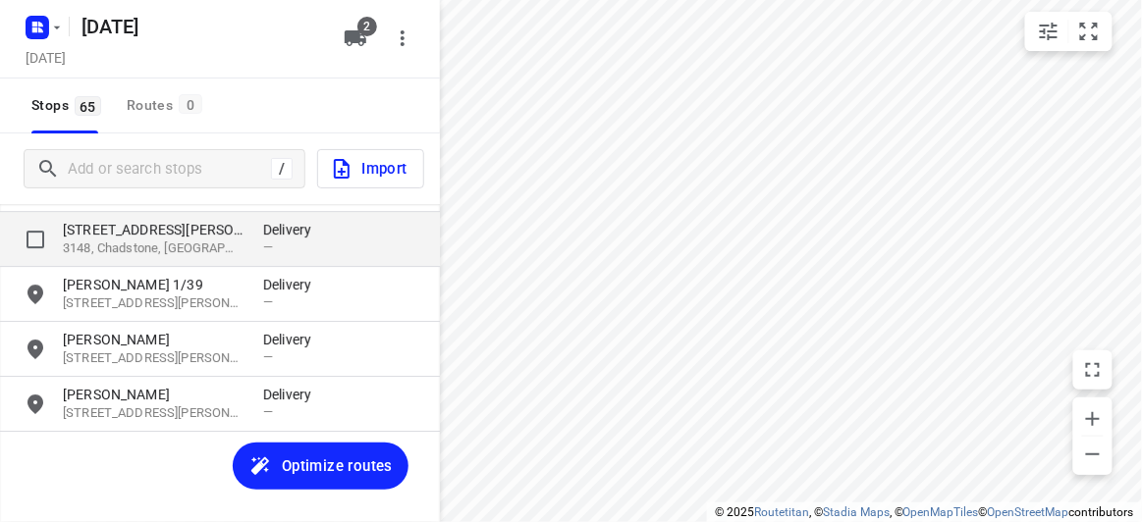
click at [144, 239] on p "1 Stapley Crescent" at bounding box center [153, 230] width 181 height 20
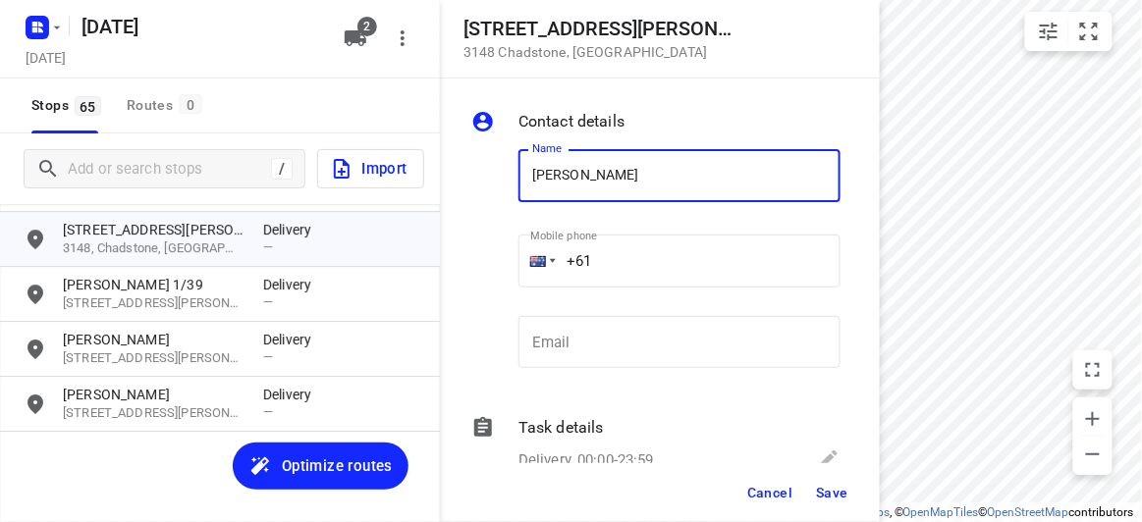
type input "[PERSON_NAME] 2/1"
click at [495, 268] on div "Name SAMANTHA CHEW 2/1 Name Mobile phone +61 ​ Email Email" at bounding box center [655, 263] width 377 height 259
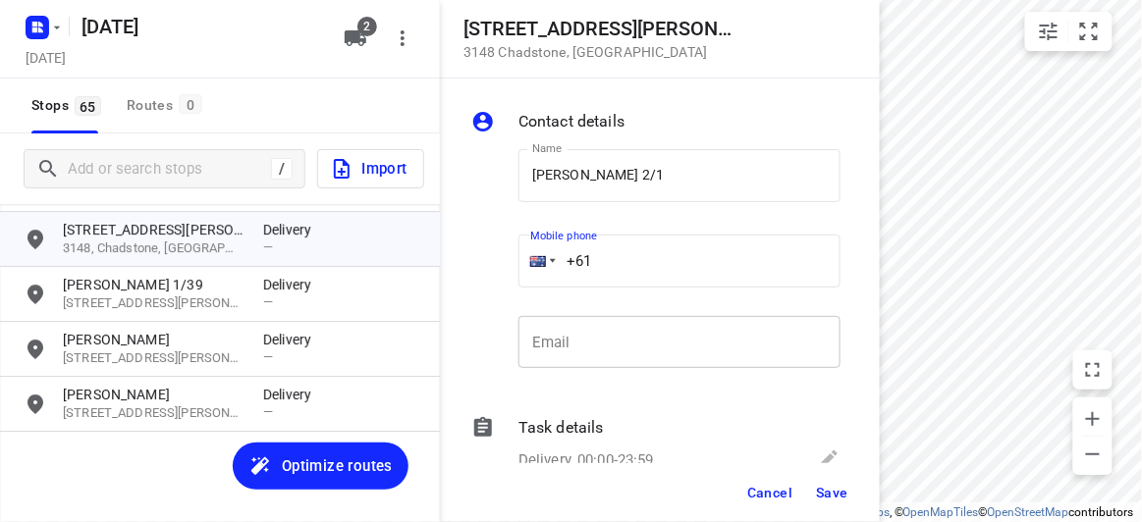
paste input "411959750"
type input "+61 411959750"
click at [843, 492] on span "Save" at bounding box center [832, 493] width 32 height 16
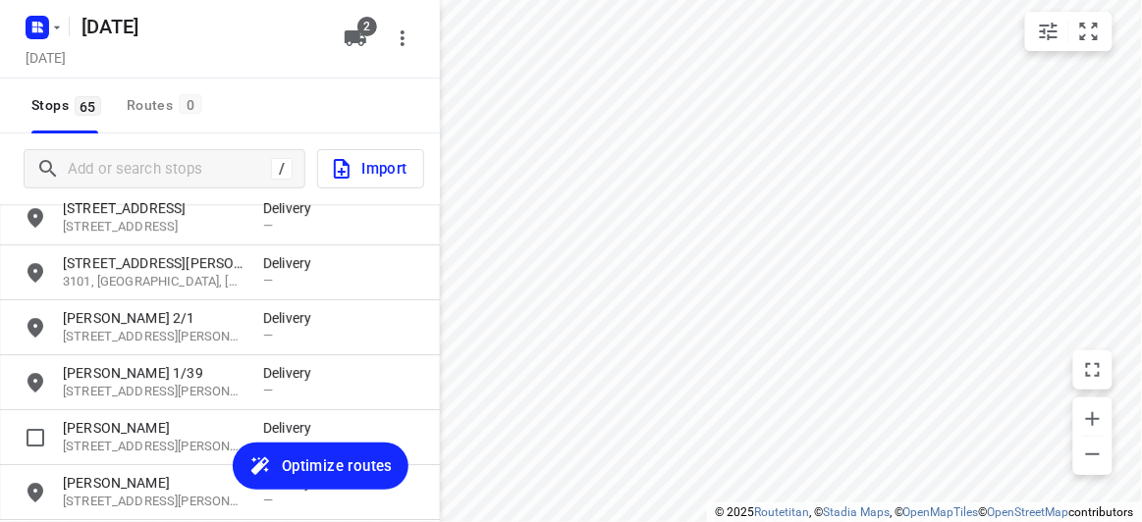
scroll to position [3117, 0]
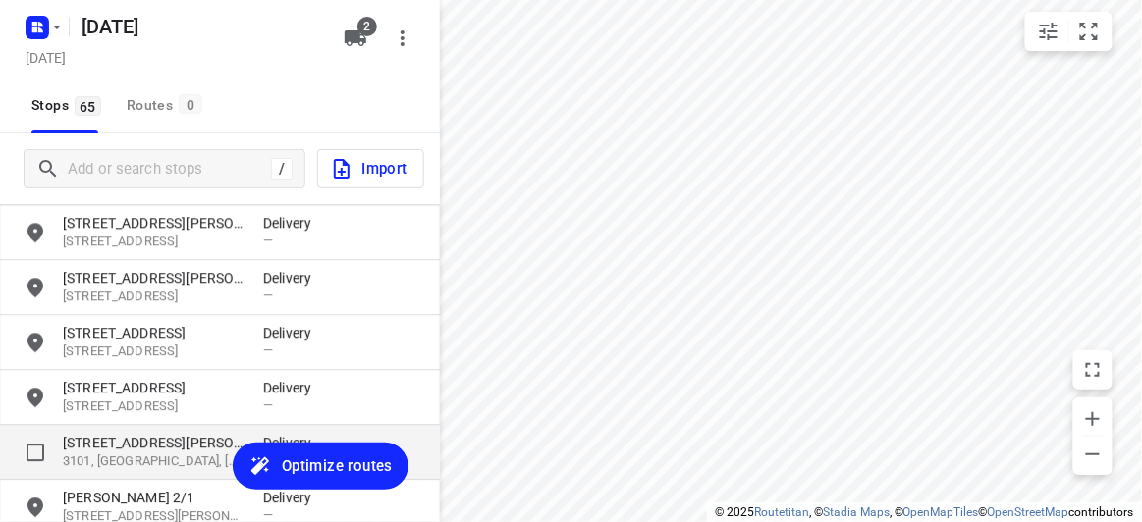
click at [116, 457] on p "3101, Kew, AU" at bounding box center [153, 462] width 181 height 19
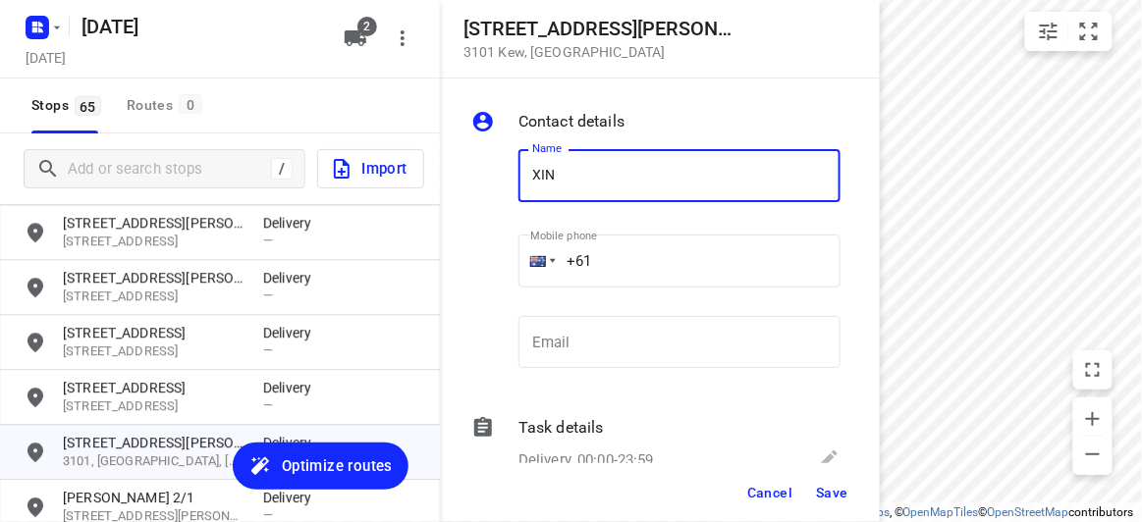
type input "[PERSON_NAME]"
drag, startPoint x: 634, startPoint y: 266, endPoint x: 622, endPoint y: 260, distance: 14.1
click at [634, 265] on input "+61" at bounding box center [679, 261] width 322 height 53
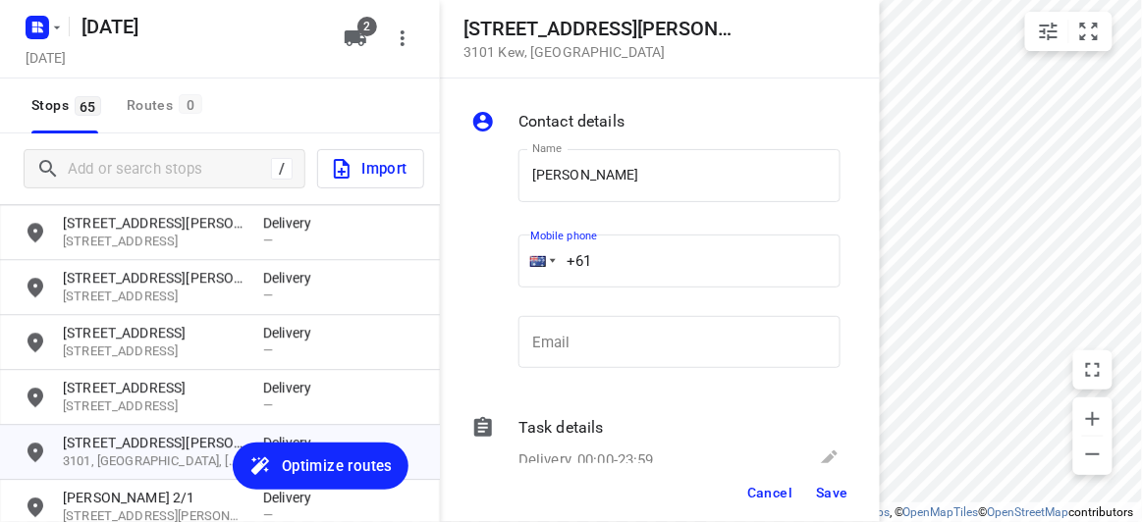
paste input "433351220"
type input "+61 433351220"
click at [832, 490] on span "Save" at bounding box center [832, 493] width 32 height 16
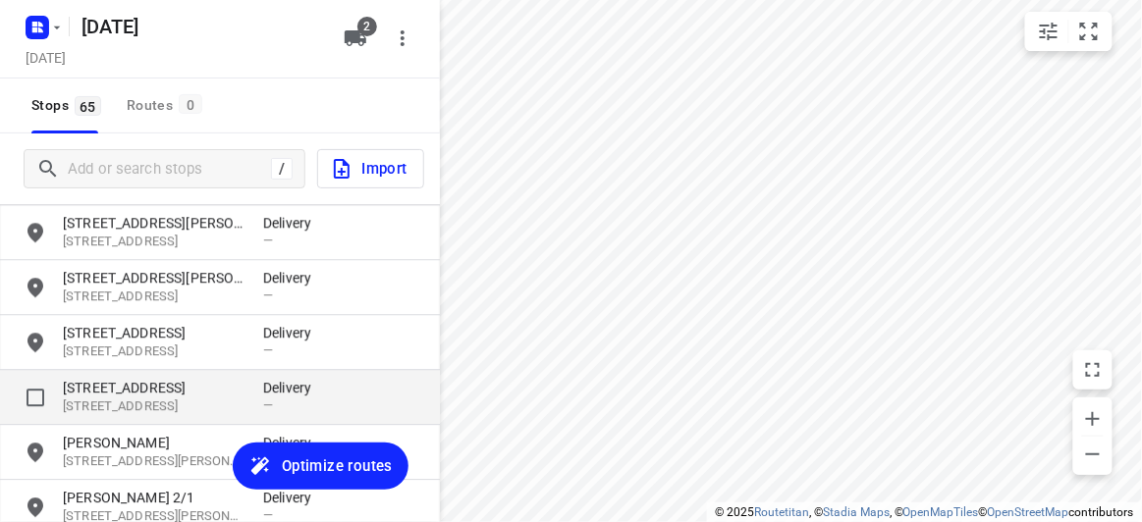
click at [155, 409] on p "3152, Wantirna South, AU" at bounding box center [153, 407] width 181 height 19
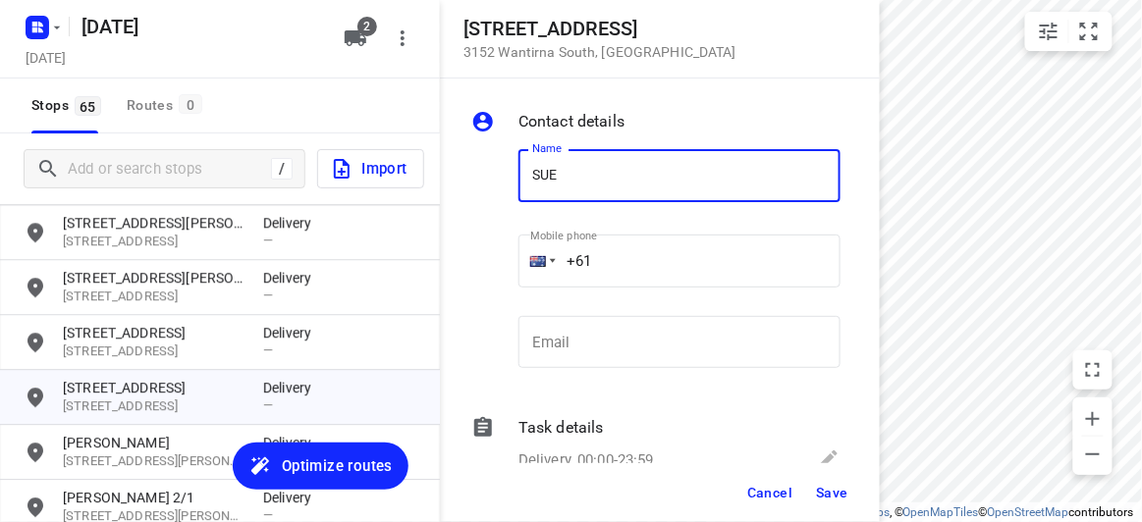
type input "[PERSON_NAME]"
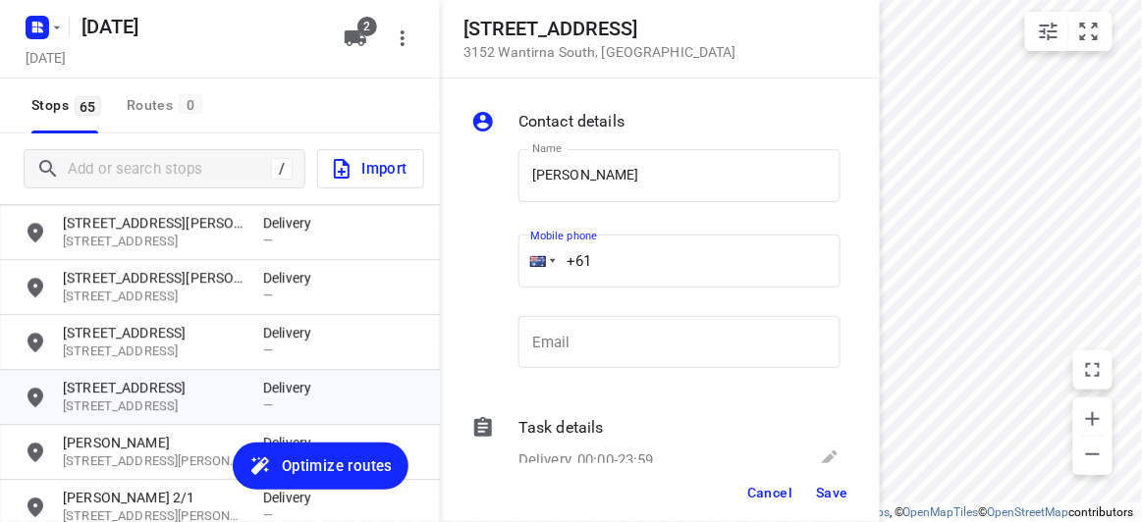
click at [613, 257] on input "+61" at bounding box center [679, 261] width 322 height 53
paste input "421699272"
type input "+61 421699272"
click at [832, 505] on button "Save" at bounding box center [832, 492] width 48 height 35
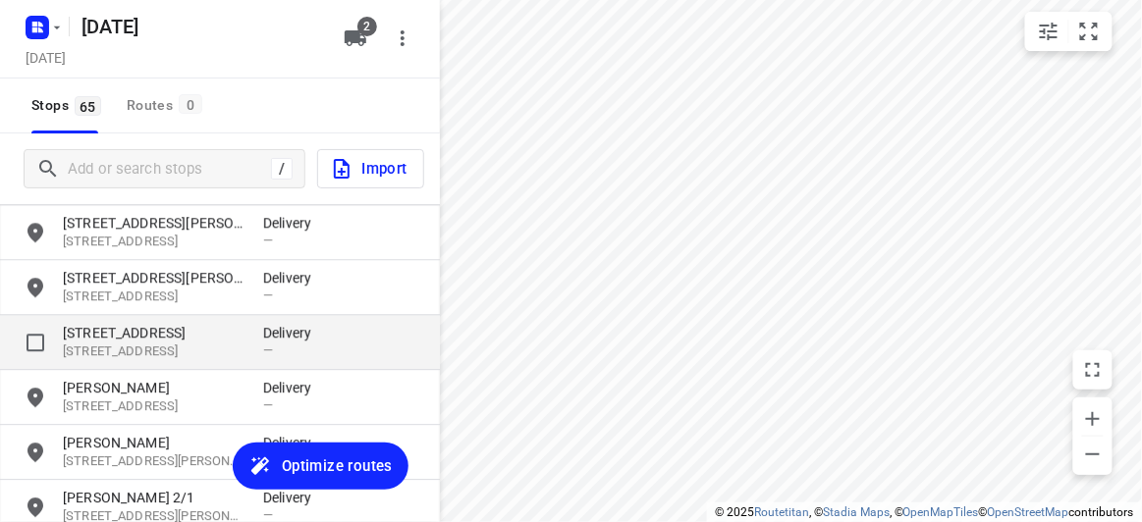
click at [164, 340] on p "17 Alana Court" at bounding box center [153, 333] width 181 height 20
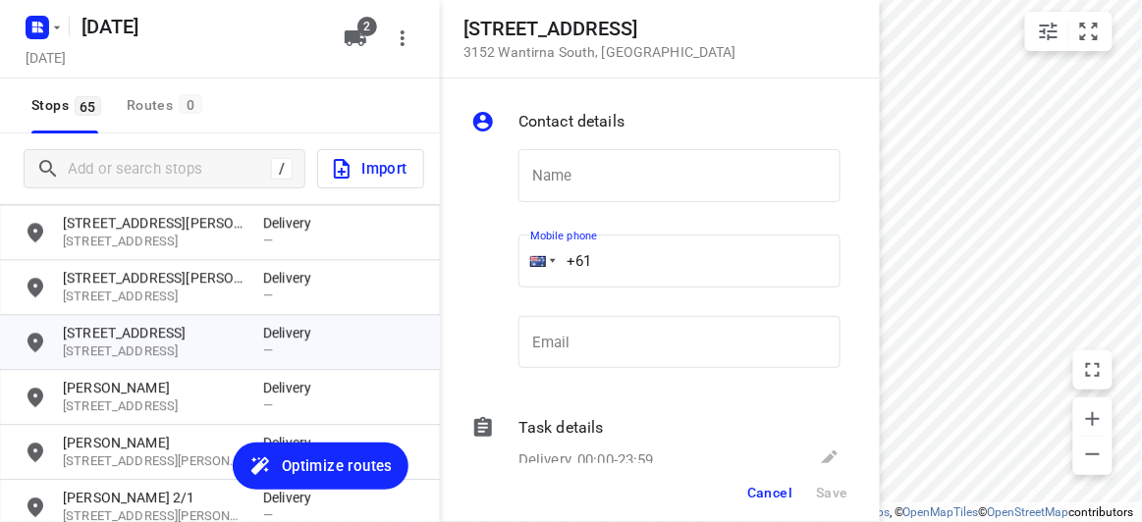
drag, startPoint x: 604, startPoint y: 261, endPoint x: 477, endPoint y: 261, distance: 126.7
click at [477, 261] on div "Name Name Mobile phone +61 ​ Email Email" at bounding box center [655, 263] width 377 height 259
paste input "412987997"
type input "+61 412987997"
click at [553, 161] on input "text" at bounding box center [679, 175] width 322 height 53
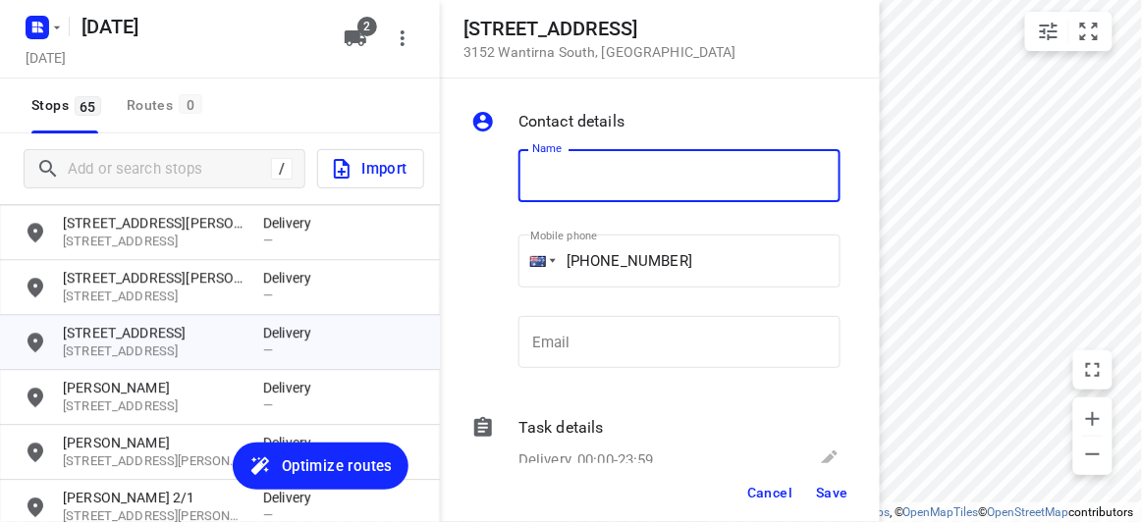
paste input "孝安"
type input "孝安"
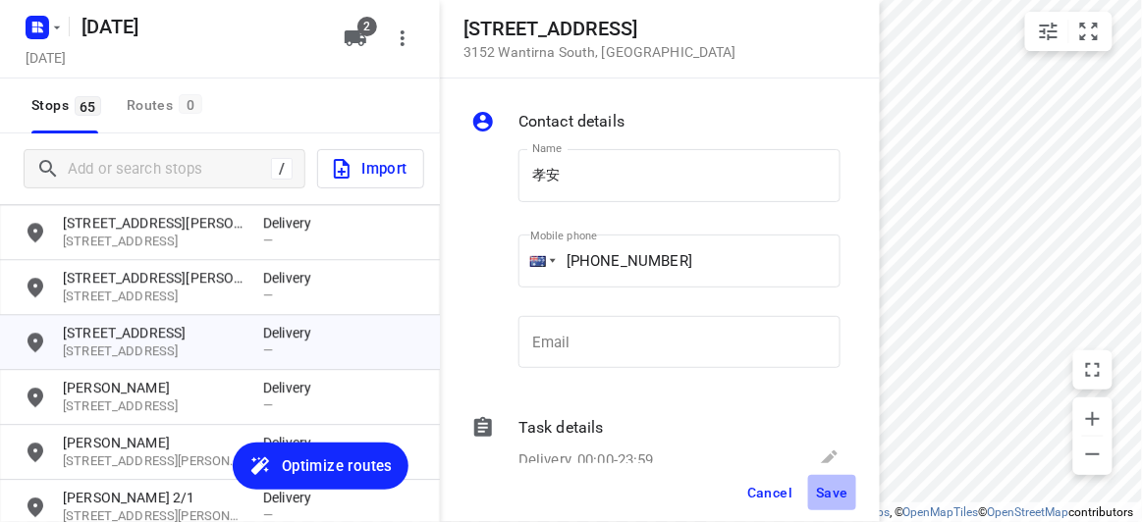
click at [840, 502] on button "Save" at bounding box center [832, 492] width 48 height 35
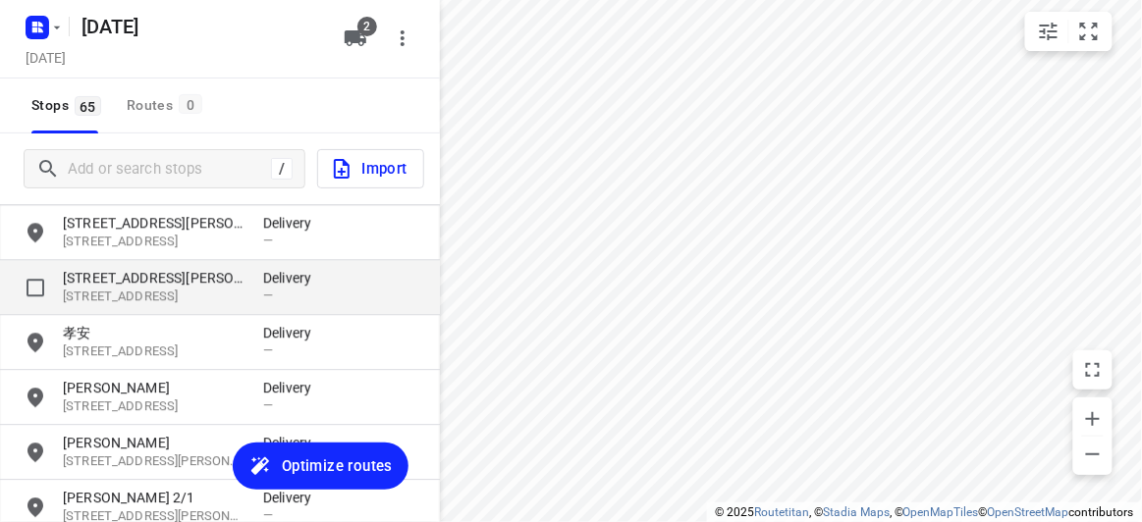
click at [115, 288] on p "3129, Box Hill North, AU" at bounding box center [153, 297] width 181 height 19
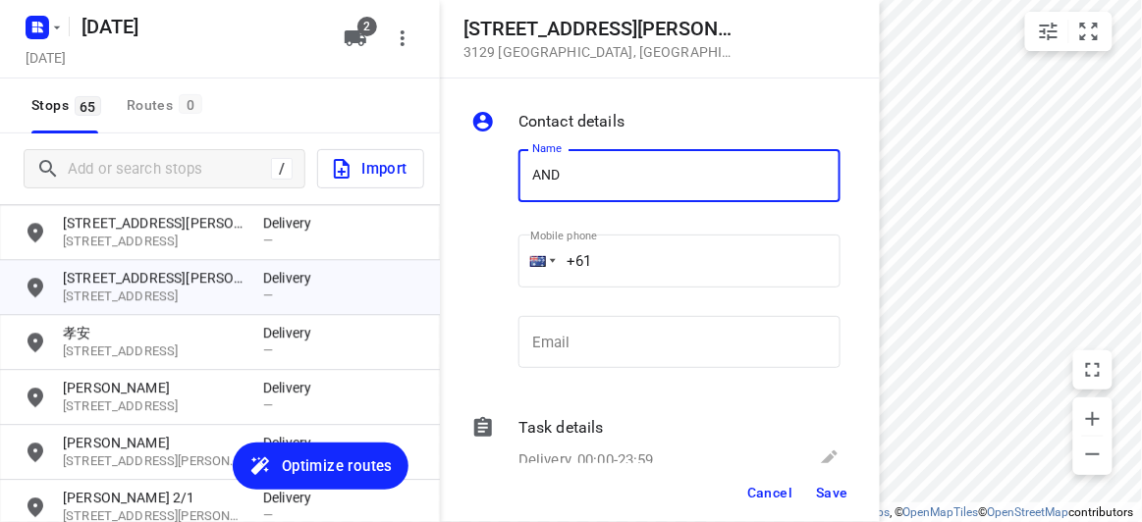
type input "[PERSON_NAME]"
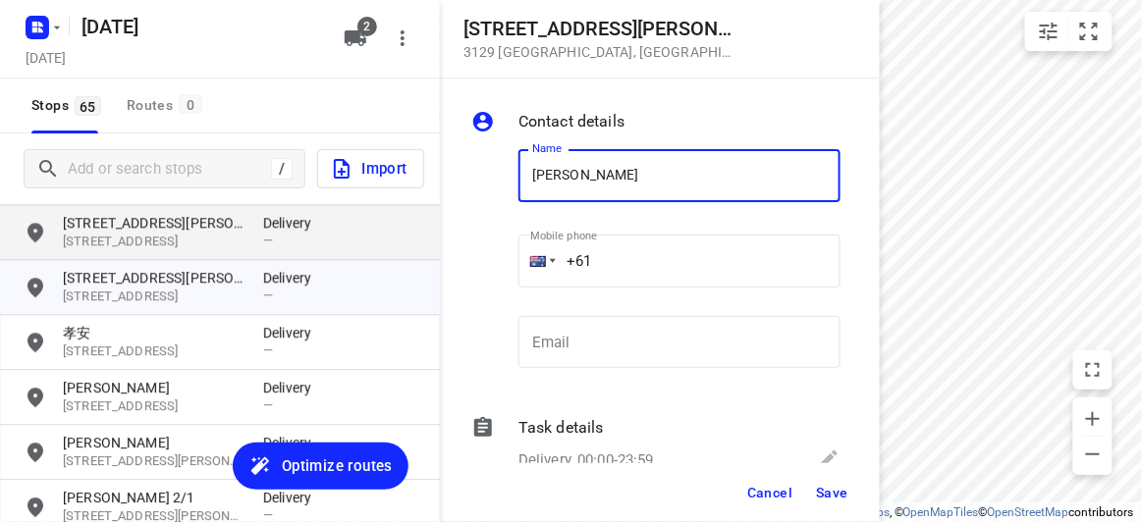
drag, startPoint x: 537, startPoint y: 251, endPoint x: 382, endPoint y: 251, distance: 155.1
click at [382, 251] on div "17 Karen Street 3129 Box Hill North , Australia Contact details Name ANDY CHEW …" at bounding box center [220, 261] width 440 height 522
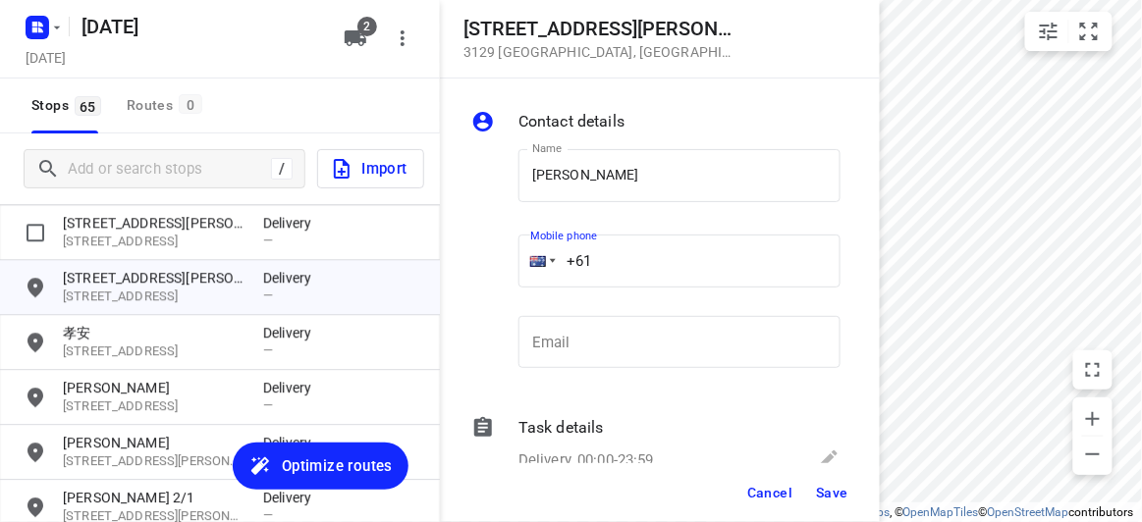
paste input "433016221"
type input "+61 433016221"
click at [832, 498] on span "Save" at bounding box center [832, 493] width 32 height 16
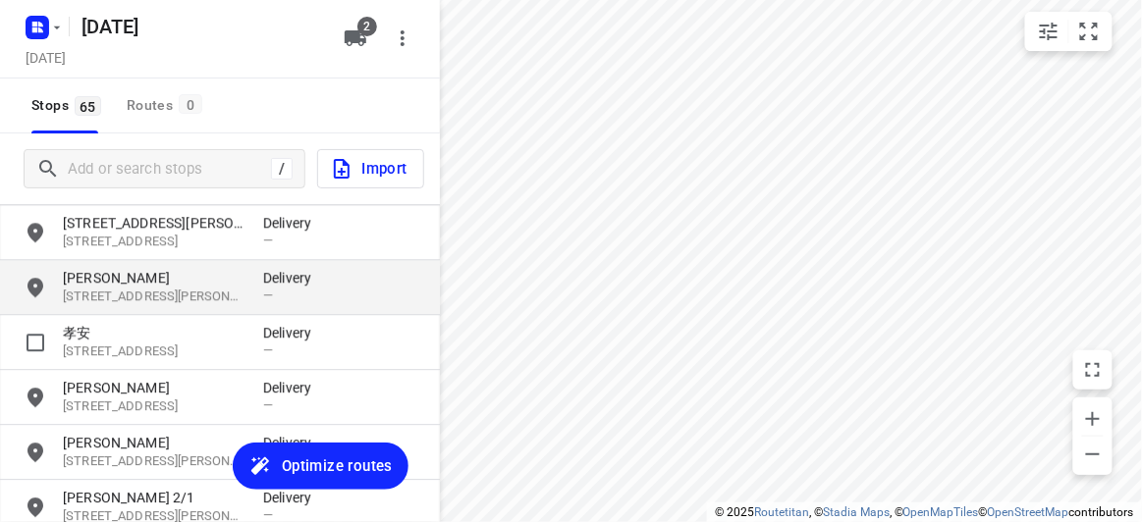
click at [108, 273] on p "[PERSON_NAME]" at bounding box center [153, 278] width 181 height 20
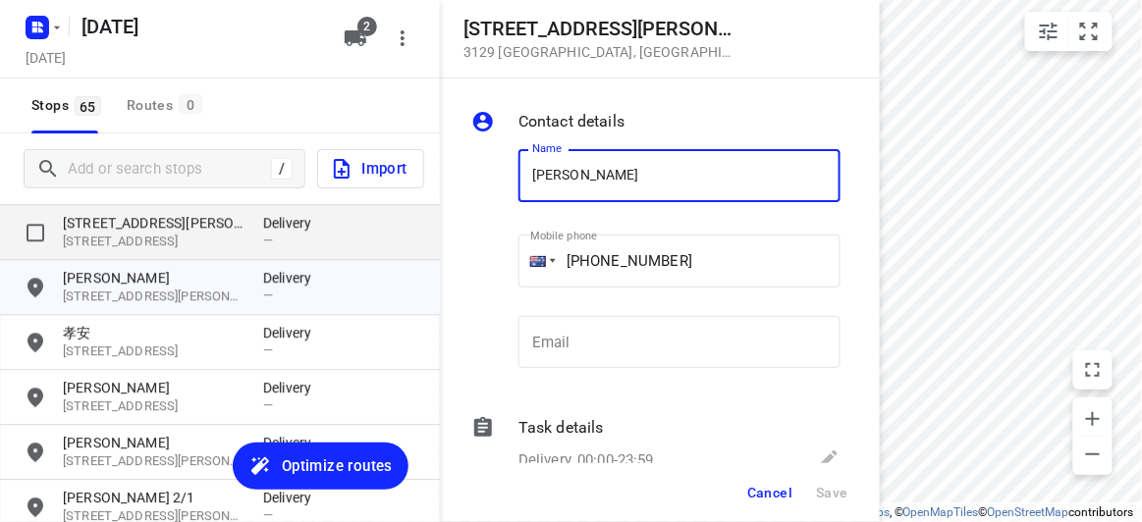
click at [120, 239] on p "[STREET_ADDRESS]" at bounding box center [153, 242] width 181 height 19
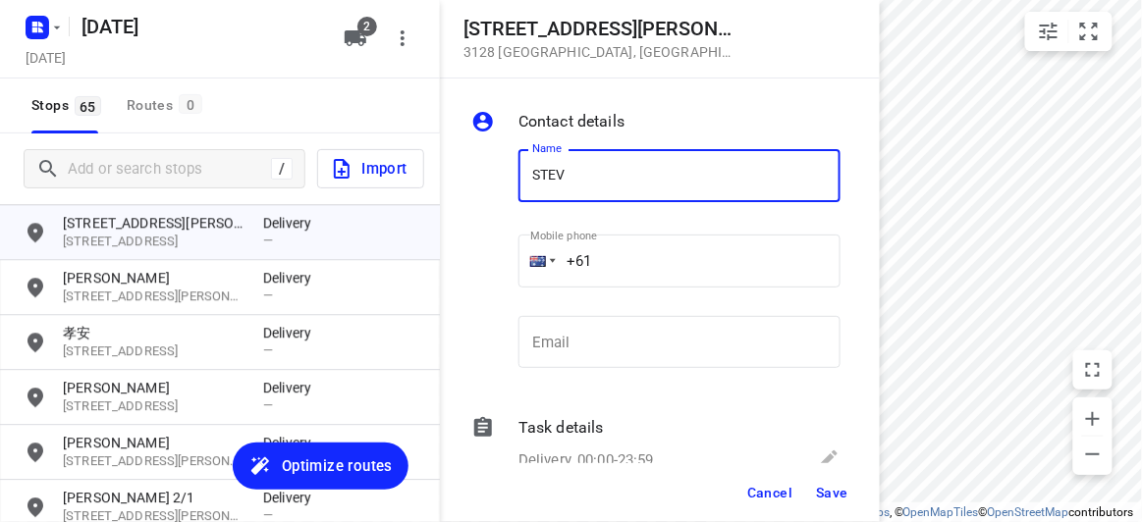
type input "[PERSON_NAME]"
drag, startPoint x: 619, startPoint y: 263, endPoint x: 509, endPoint y: 261, distance: 110.0
click at [509, 261] on div "Name STEVEN YUEN Name Mobile phone +61 ​ Email Email" at bounding box center [655, 263] width 377 height 259
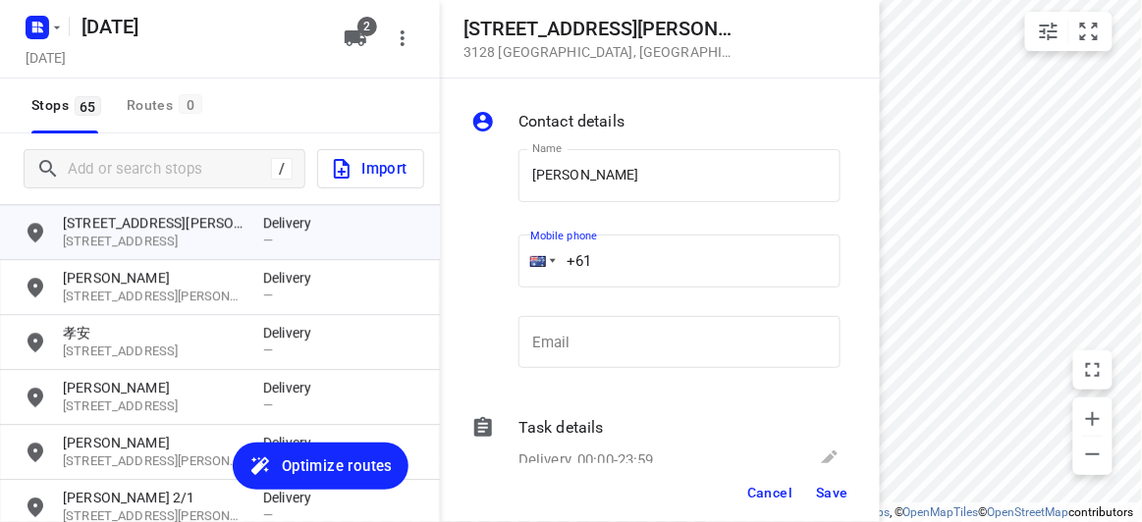
paste input "412643478"
type input "+61 412643478"
click at [817, 494] on span "Save" at bounding box center [832, 493] width 32 height 16
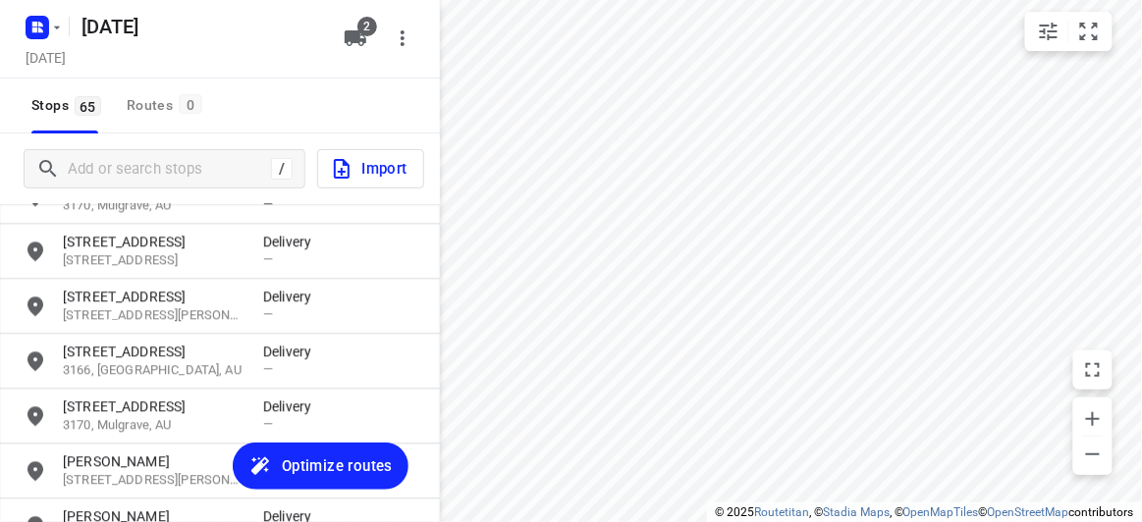
scroll to position [2848, 0]
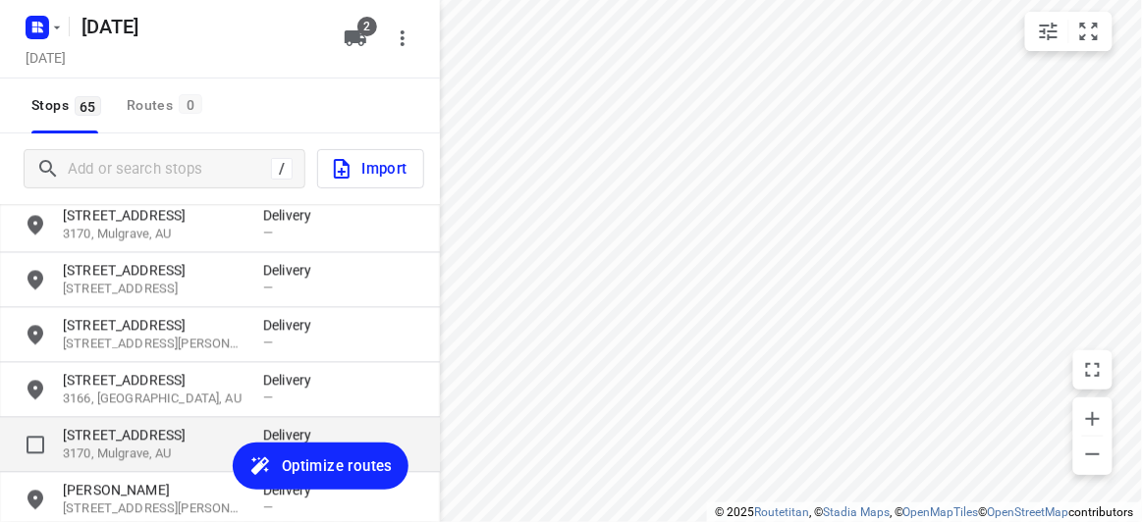
click at [101, 441] on p "37 Southampton Drive" at bounding box center [153, 436] width 181 height 20
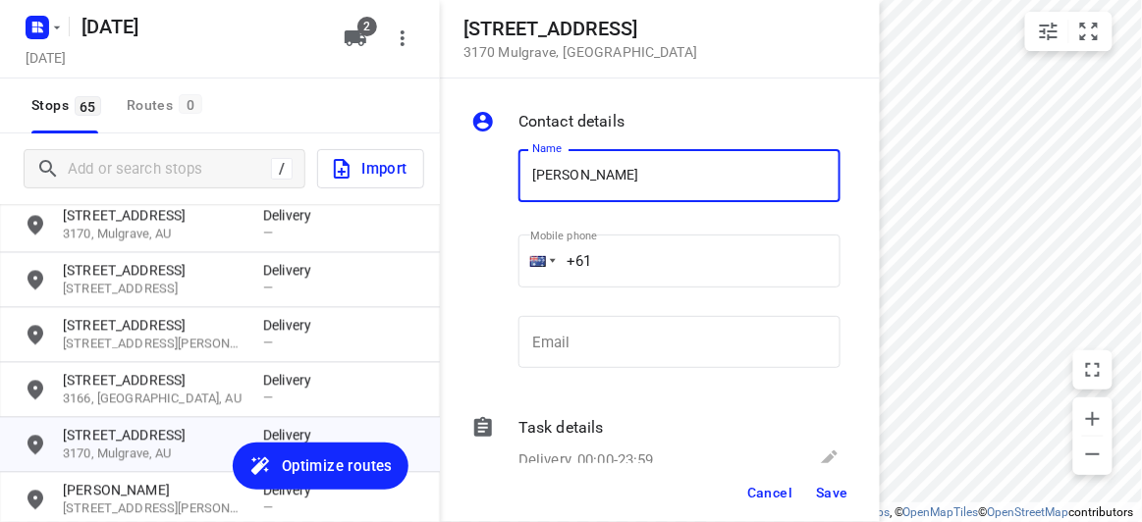
type input "[PERSON_NAME]"
drag, startPoint x: 602, startPoint y: 272, endPoint x: 622, endPoint y: 266, distance: 20.5
click at [622, 266] on input "+61" at bounding box center [679, 261] width 322 height 53
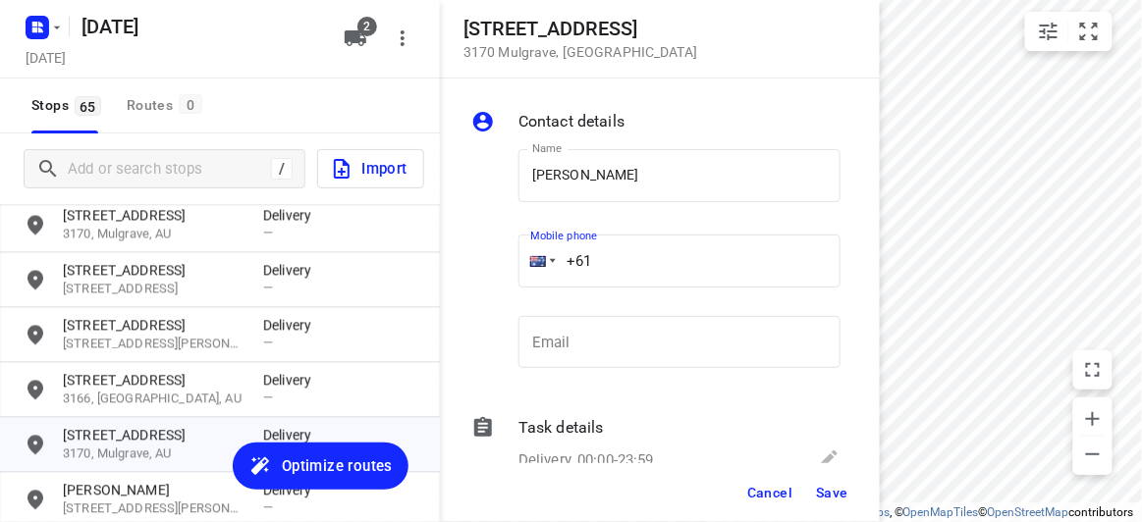
paste input "422264797"
type input "+61 422264797"
click at [838, 507] on button "Save" at bounding box center [832, 492] width 48 height 35
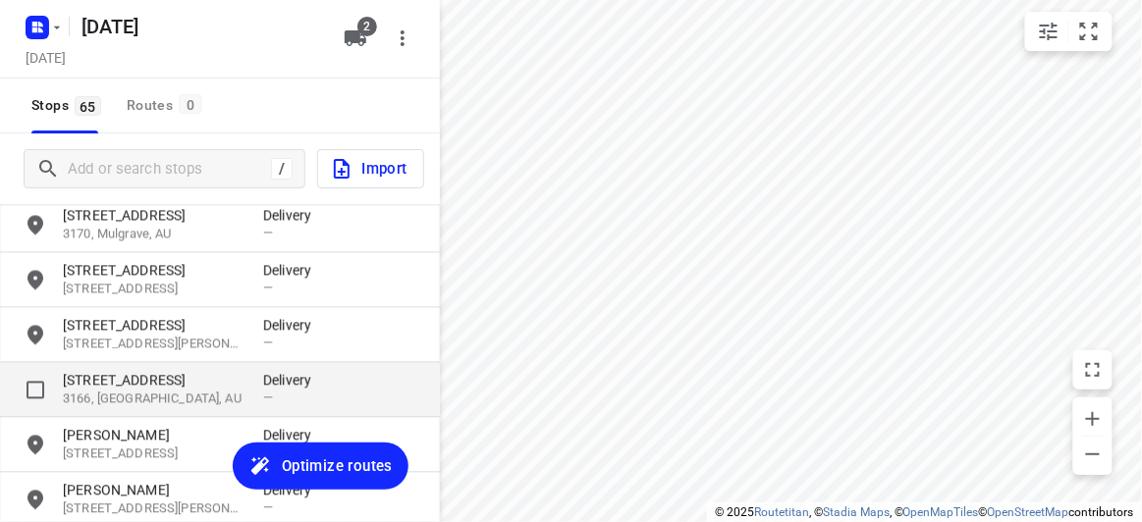
click at [156, 373] on p "47-49 Willesden Road" at bounding box center [153, 381] width 181 height 20
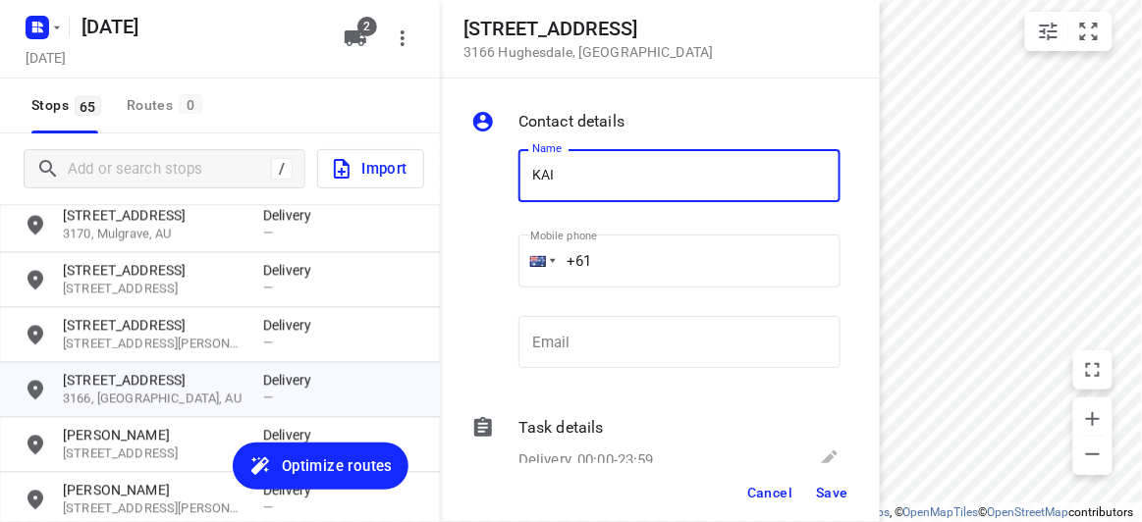
type input "[PERSON_NAME] KUNG 8/47-49"
click at [608, 252] on input "+61" at bounding box center [679, 261] width 322 height 53
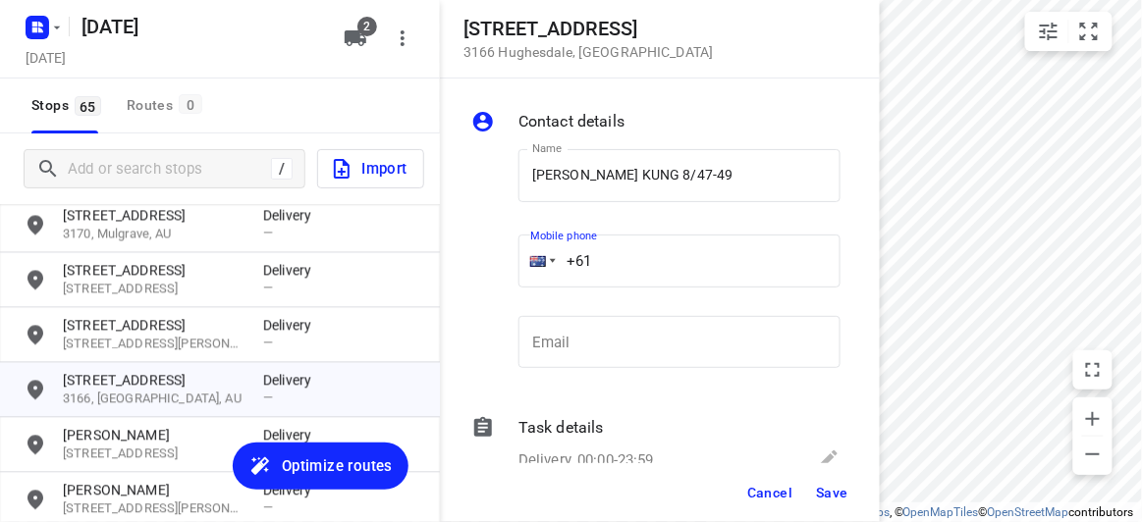
paste input "422972118"
type input "+61 422972118"
click at [829, 487] on button "Save" at bounding box center [832, 492] width 48 height 35
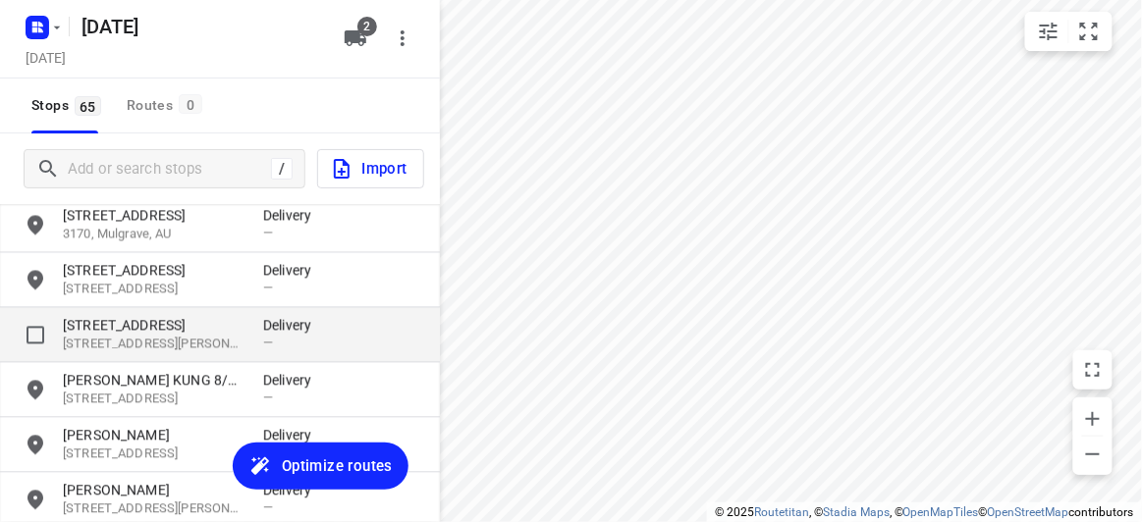
click at [146, 331] on p "9 Lichfield Grove" at bounding box center [153, 326] width 181 height 20
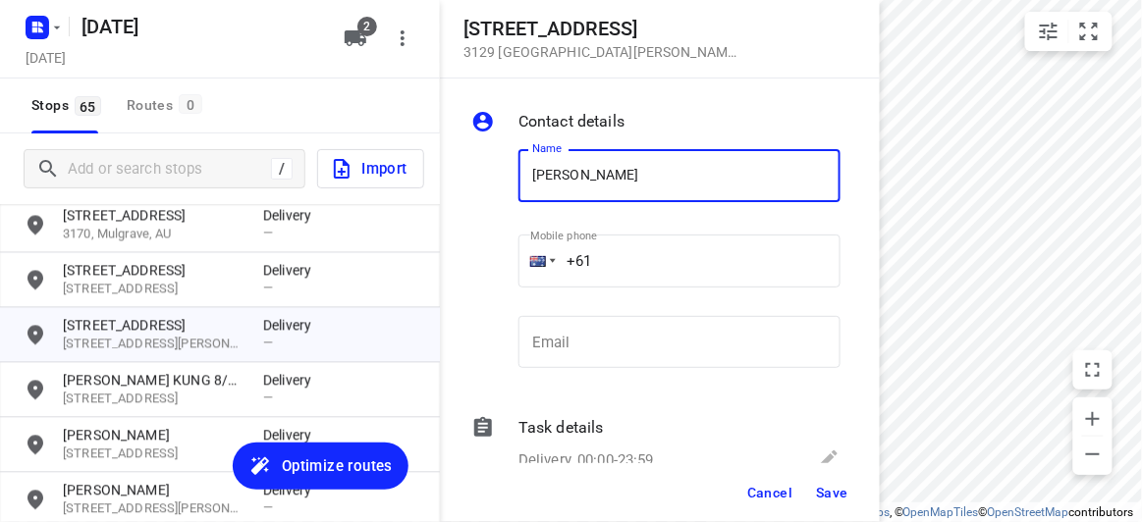
type input "[PERSON_NAME]"
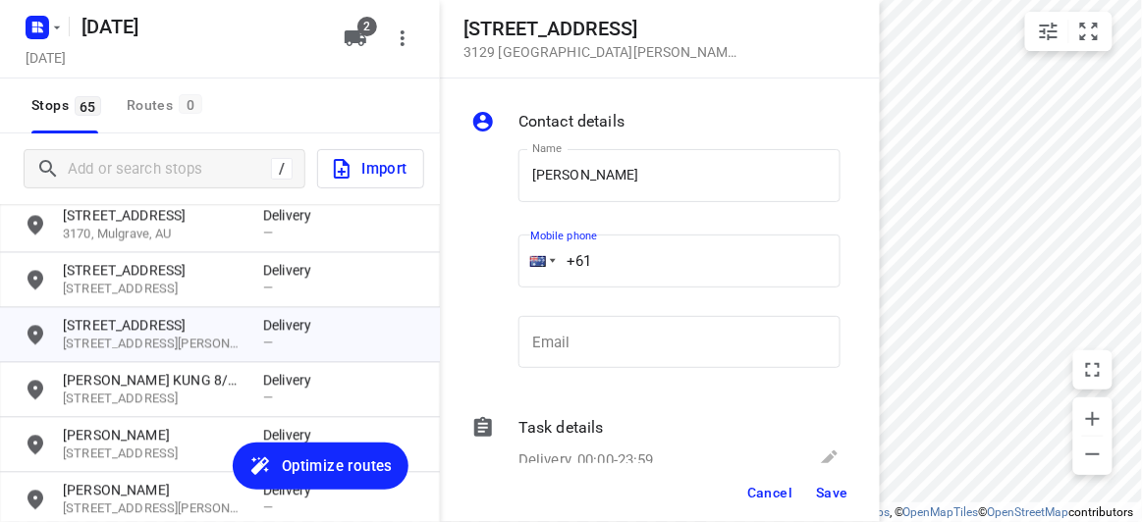
click at [637, 260] on input "+61" at bounding box center [679, 261] width 322 height 53
paste input "61423962501"
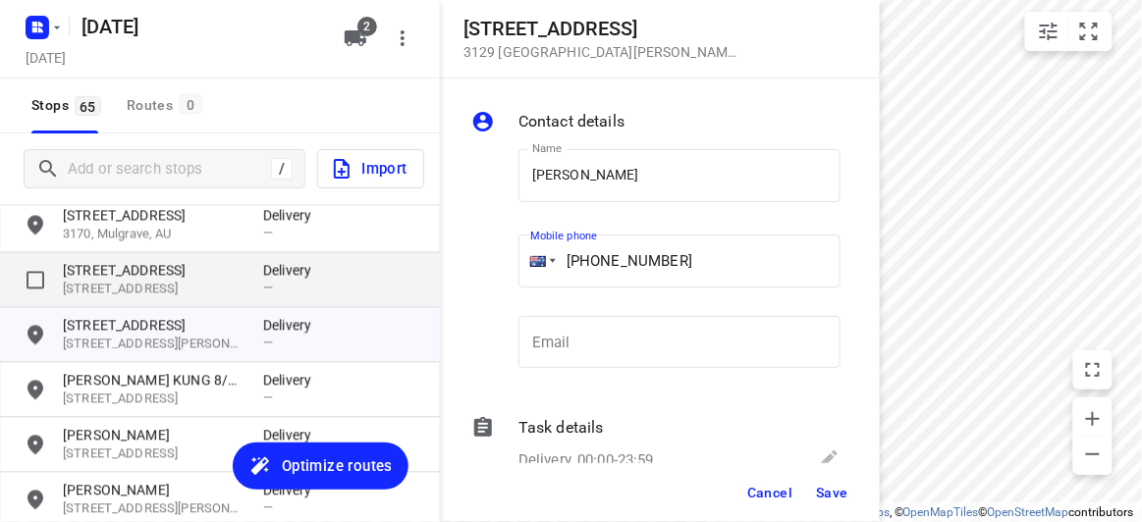
drag, startPoint x: 545, startPoint y: 274, endPoint x: 410, endPoint y: 278, distance: 134.6
click at [410, 278] on div "9 Lichfield Grove 3129 Mont Albert North , Australia Contact details Name LEON …" at bounding box center [220, 261] width 440 height 522
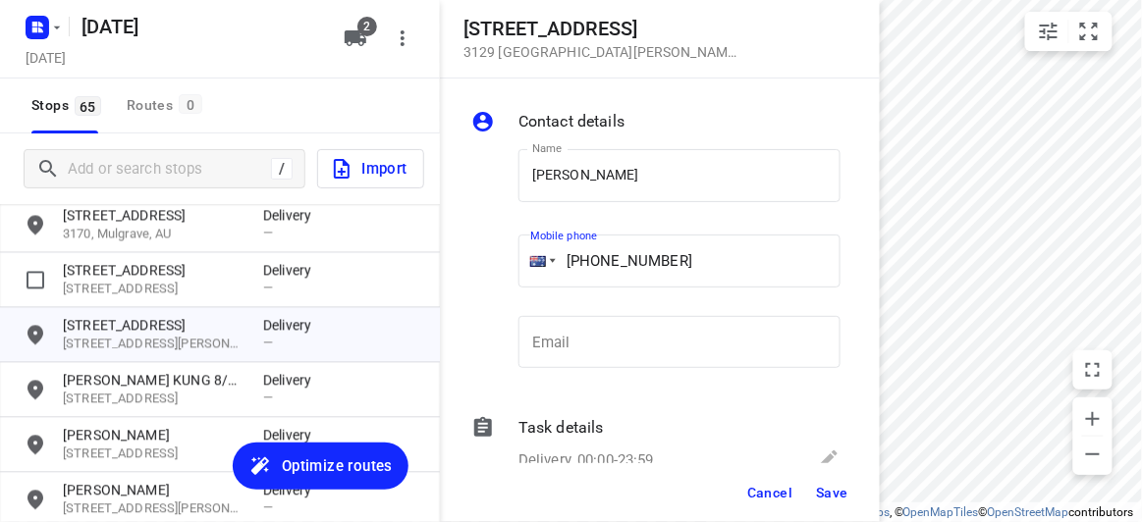
paste input "tel"
type input "+61 423962501"
click at [844, 480] on button "Save" at bounding box center [832, 492] width 48 height 35
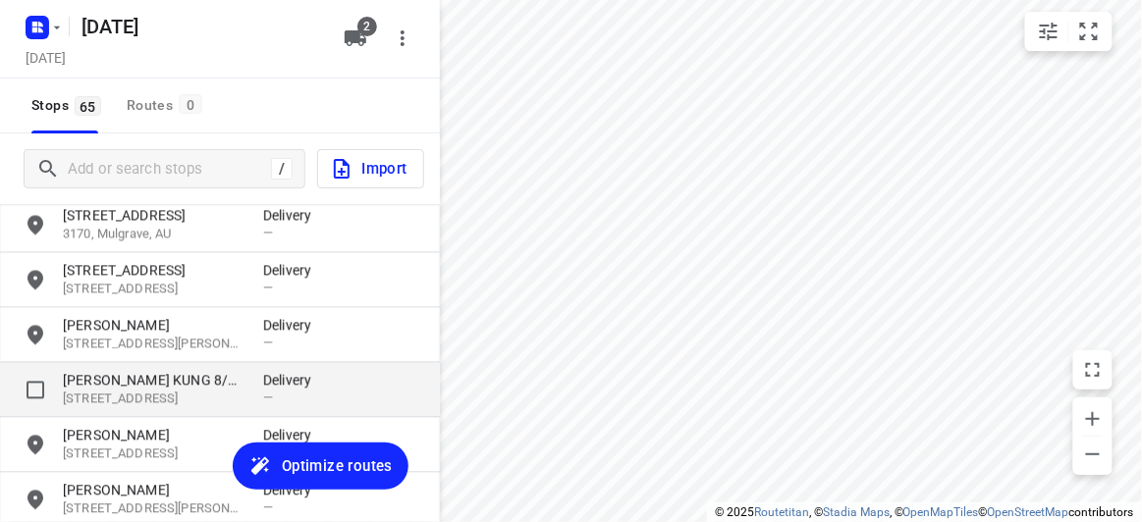
scroll to position [2759, 0]
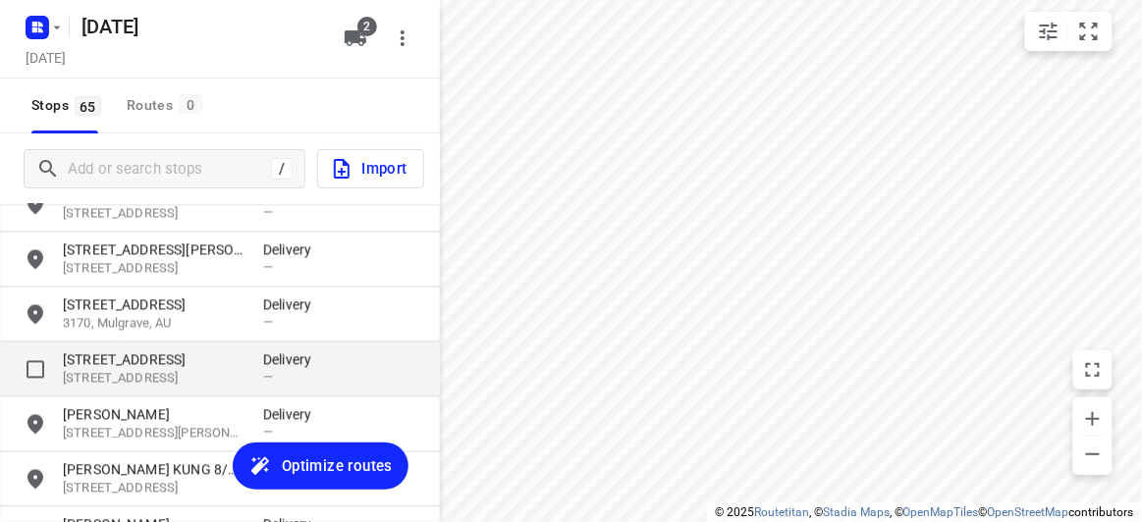
click at [143, 374] on p "[STREET_ADDRESS]" at bounding box center [153, 379] width 181 height 19
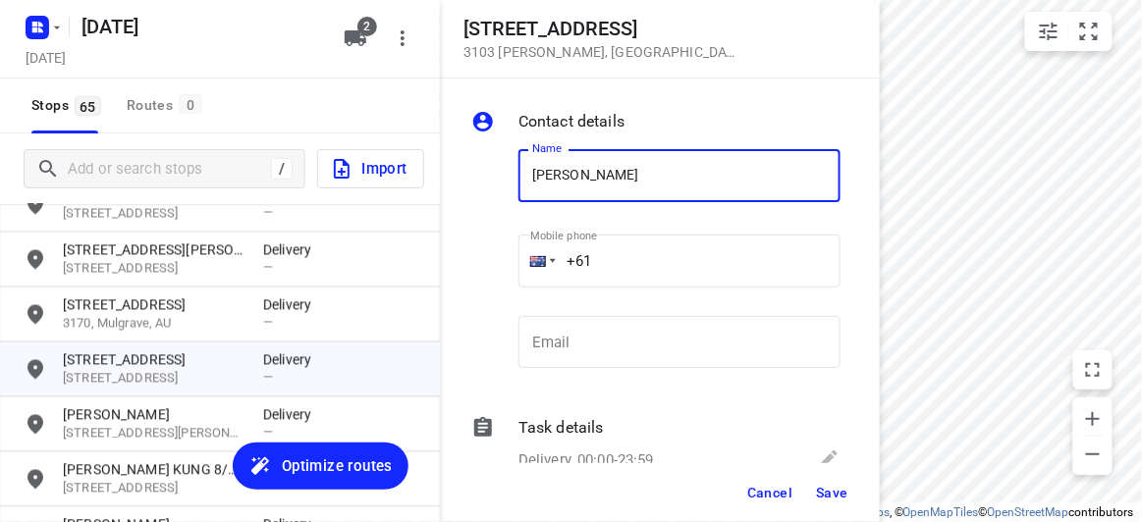
type input "[PERSON_NAME] 3/2"
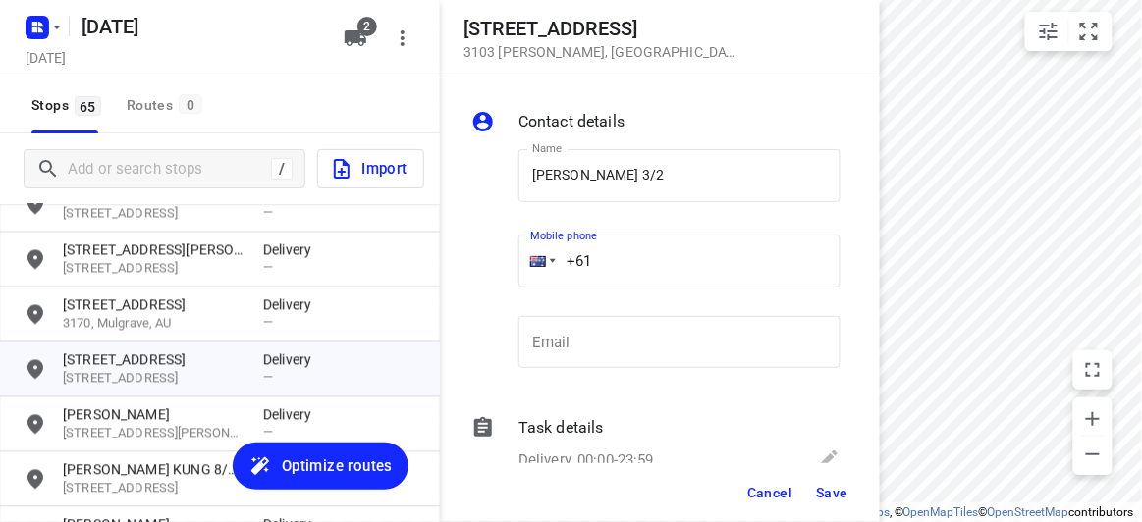
click at [618, 260] on input "+61" at bounding box center [679, 261] width 322 height 53
paste input "61449848915"
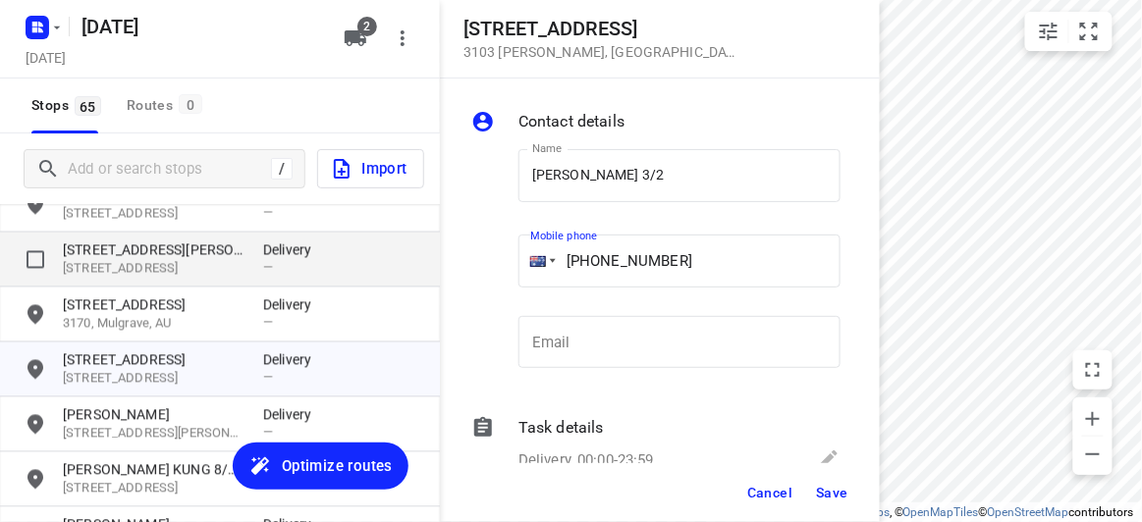
click at [387, 283] on div "2 Knutsford Street 3103 Balwyn , Australia Contact details Name CLARA CHEAH 3/2…" at bounding box center [220, 261] width 440 height 522
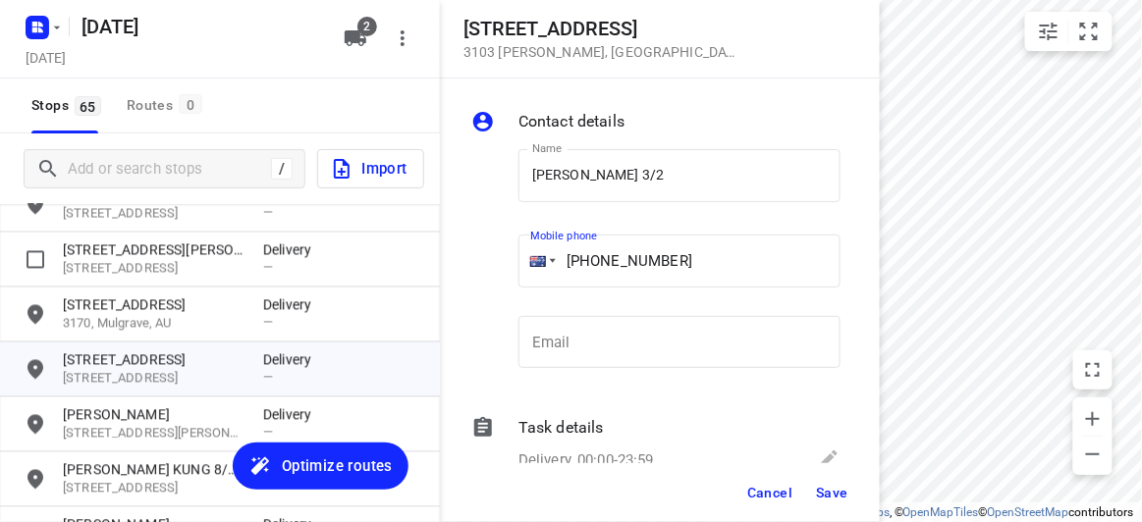
paste input "tel"
type input "+61 449848915"
click at [834, 513] on div "Cancel Save" at bounding box center [660, 492] width 440 height 59
click at [830, 505] on button "Save" at bounding box center [832, 492] width 48 height 35
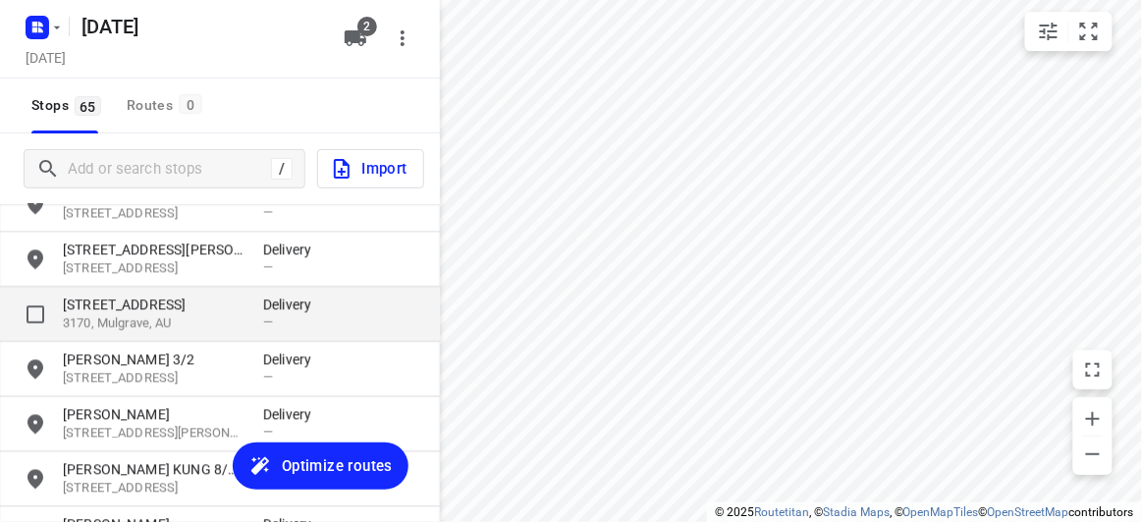
click at [149, 308] on p "39 Waverley Park Drive" at bounding box center [153, 306] width 181 height 20
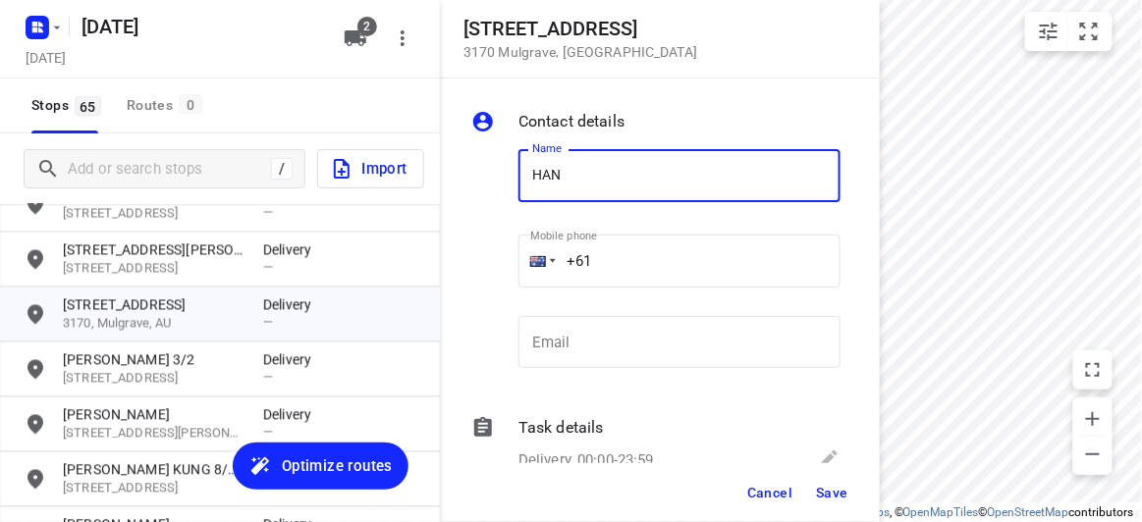
type input "HAN"
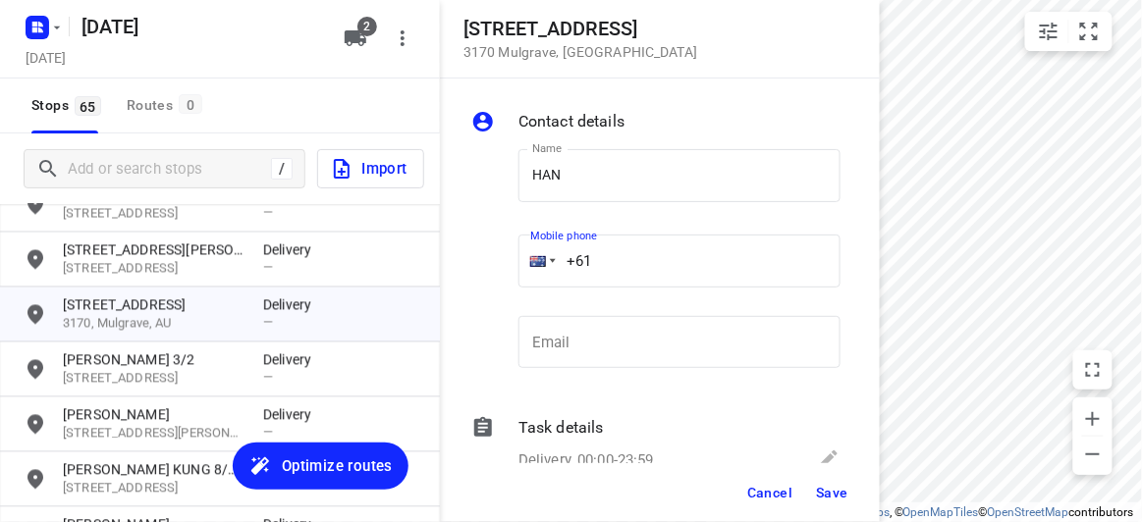
click at [606, 263] on input "+61" at bounding box center [679, 261] width 322 height 53
paste input "450569255"
type input "+61 450569255"
click at [832, 485] on span "Save" at bounding box center [832, 493] width 32 height 16
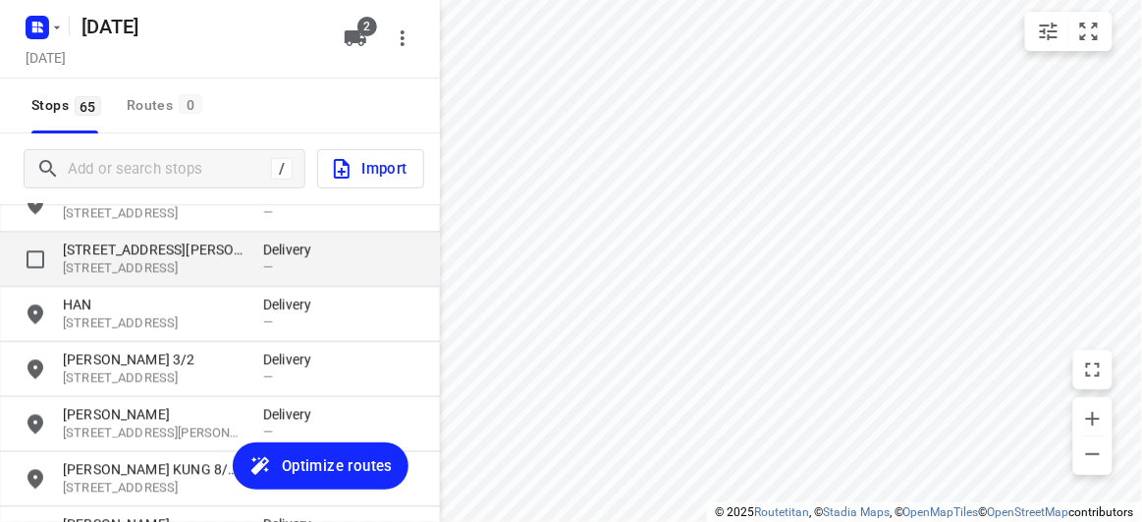
click at [129, 254] on p "1 McKenzie Street" at bounding box center [153, 251] width 181 height 20
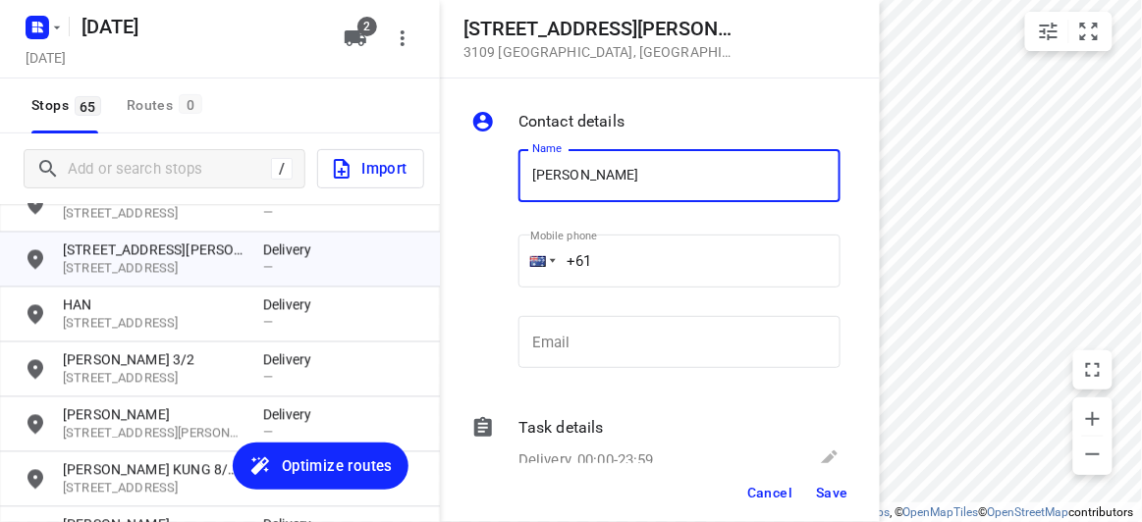
type input "[PERSON_NAME]"
click at [616, 264] on input "+61" at bounding box center [679, 261] width 322 height 53
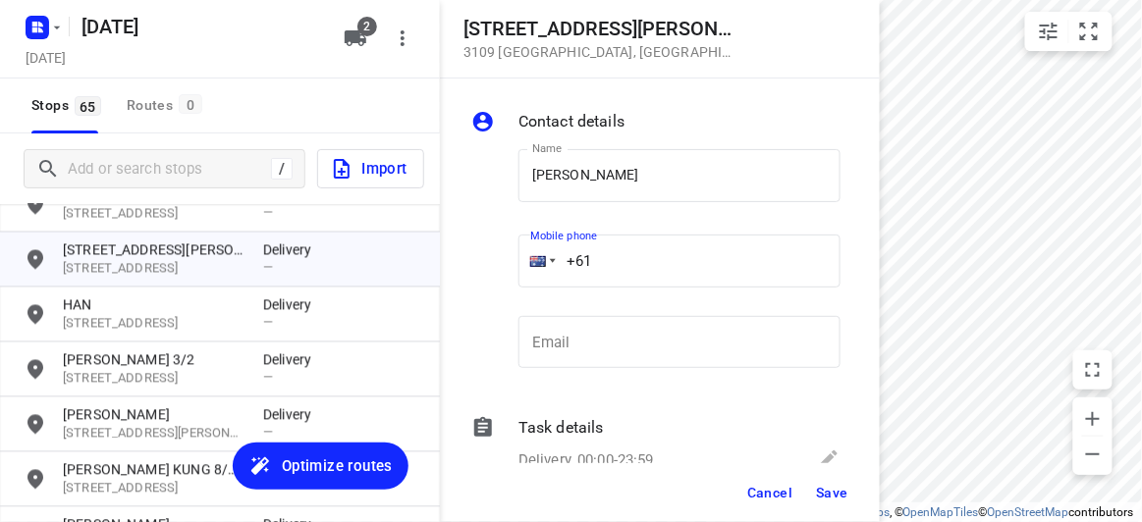
paste input "412969239"
type input "+61 412969239"
click at [844, 494] on span "Save" at bounding box center [832, 493] width 32 height 16
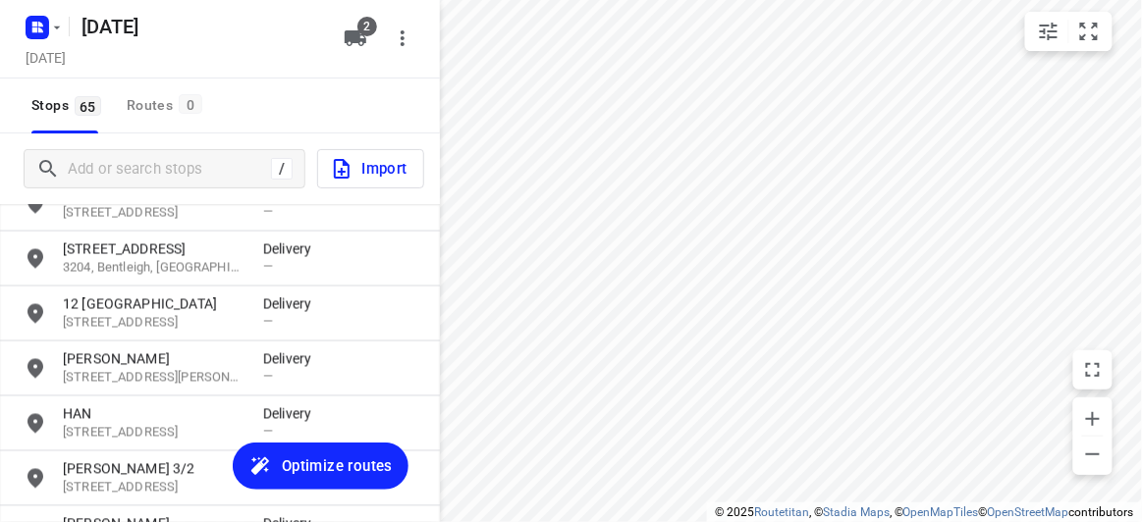
scroll to position [2492, 0]
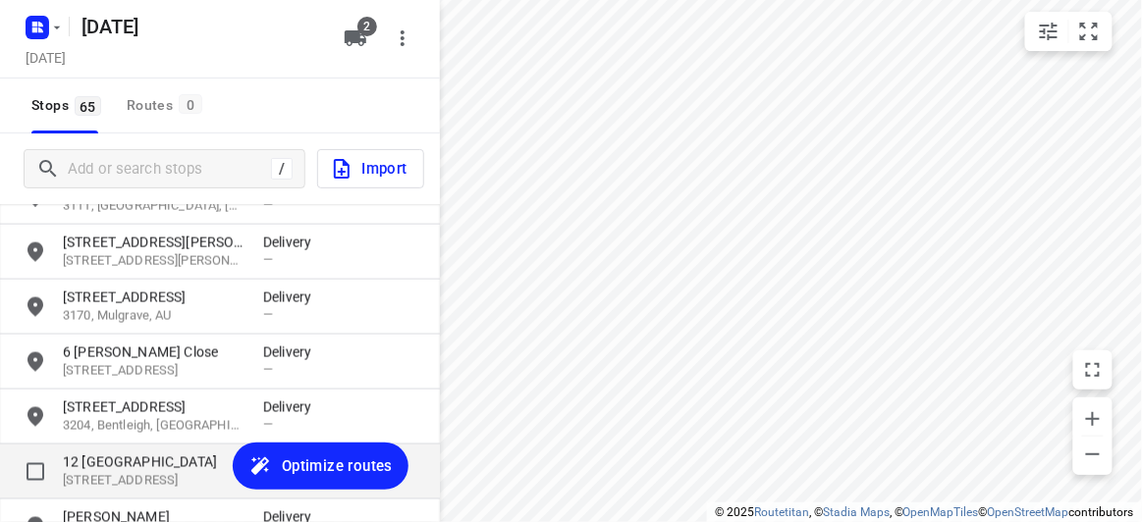
click at [134, 475] on p "3145, Malvern East, AU" at bounding box center [153, 481] width 181 height 19
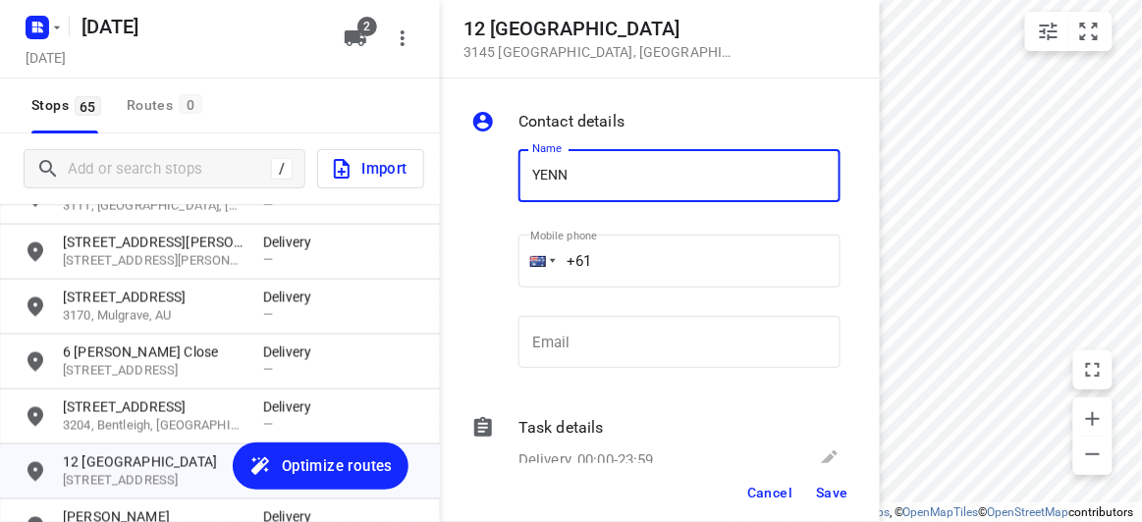
type input "[PERSON_NAME]"
click at [610, 268] on input "+61" at bounding box center [679, 261] width 322 height 53
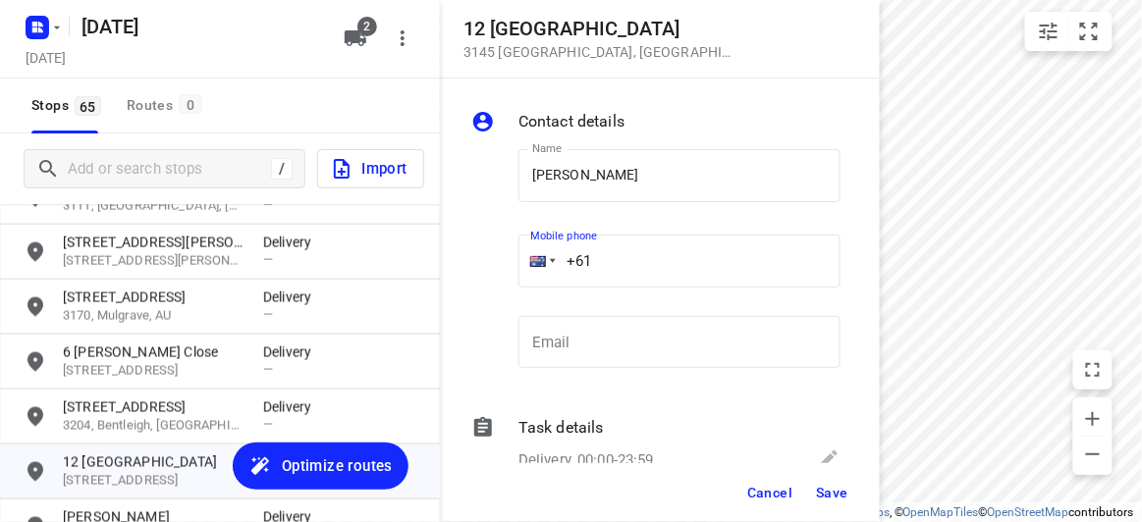
paste input "61466886805"
click at [723, 291] on div "Mobile phone +61 61466886805 ​" at bounding box center [679, 265] width 322 height 79
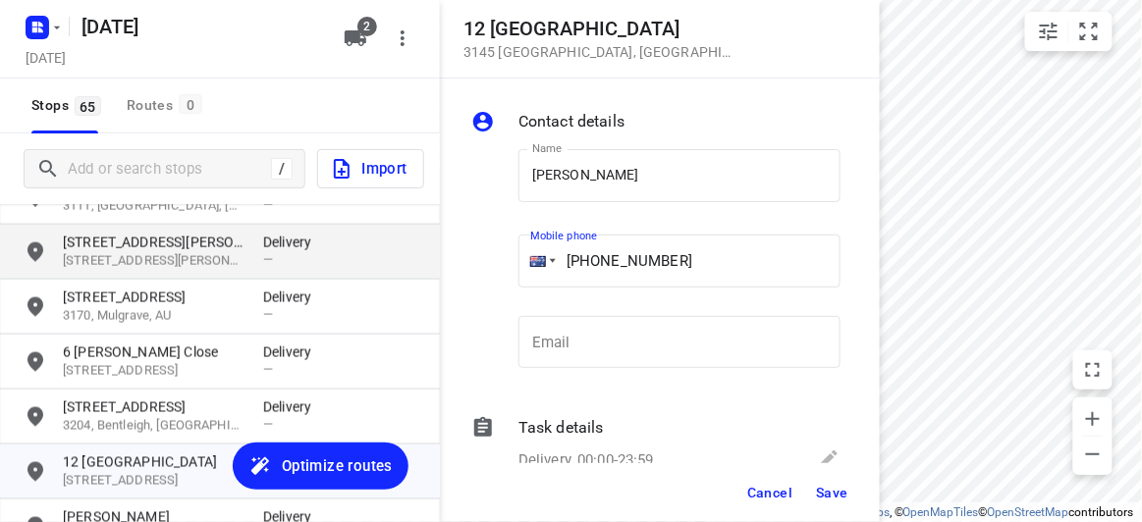
drag, startPoint x: 705, startPoint y: 266, endPoint x: 420, endPoint y: 269, distance: 284.8
click at [420, 269] on div "12 Wattle Grove 3145 Malvern East , Australia Contact details Name YENNY LEE Na…" at bounding box center [220, 261] width 440 height 522
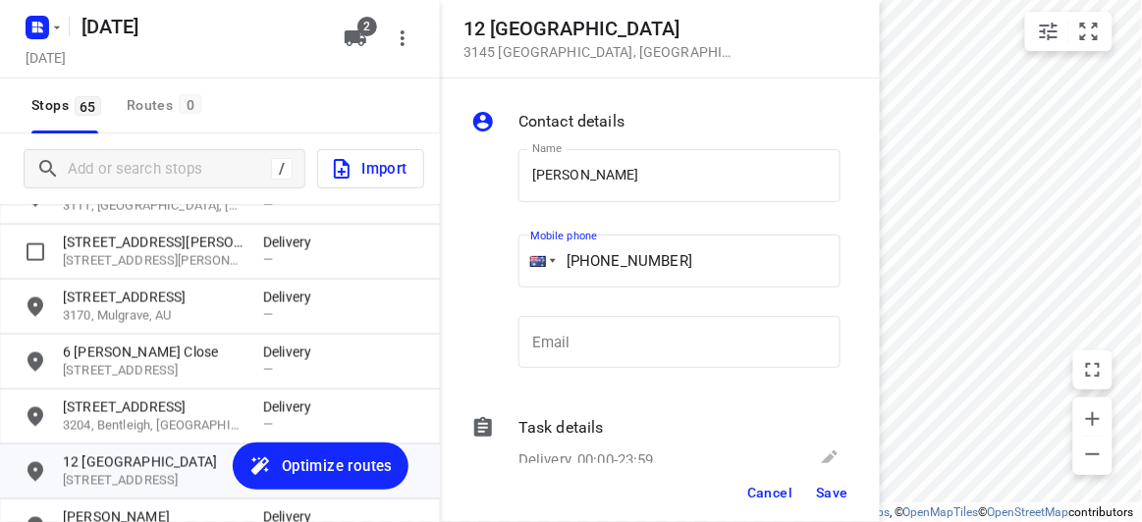
paste input "tel"
type input "+61 466886805"
click at [834, 498] on span "Save" at bounding box center [832, 493] width 32 height 16
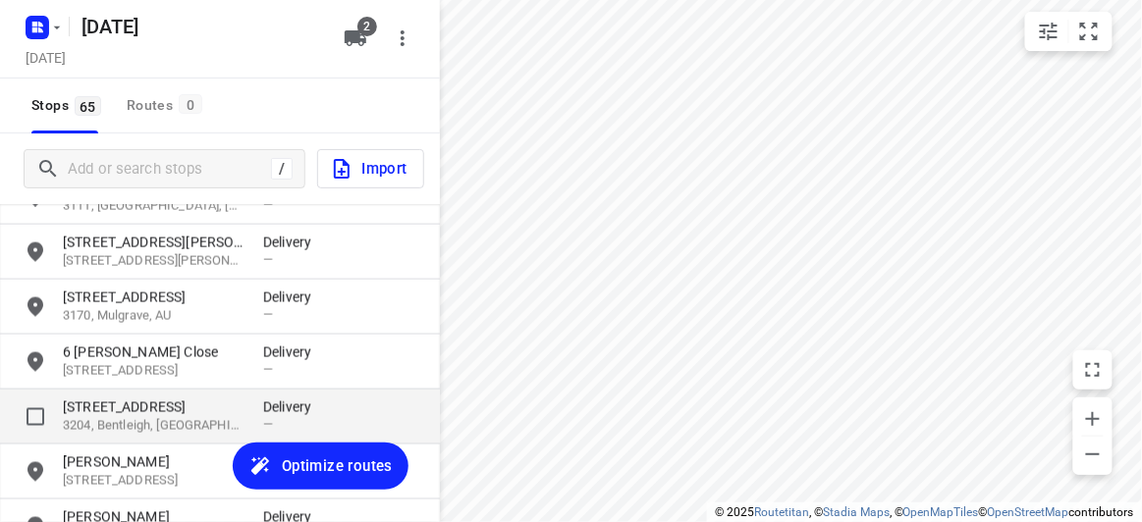
click at [149, 423] on p "3204, Bentleigh, AU" at bounding box center [153, 426] width 181 height 19
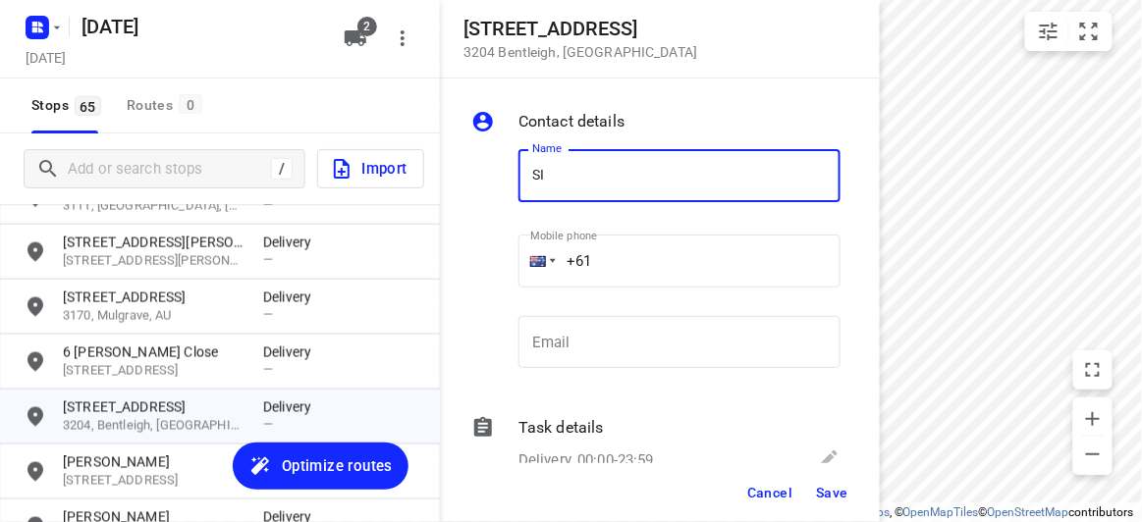
type input "S"
type input "M"
type input "M [PERSON_NAME]"
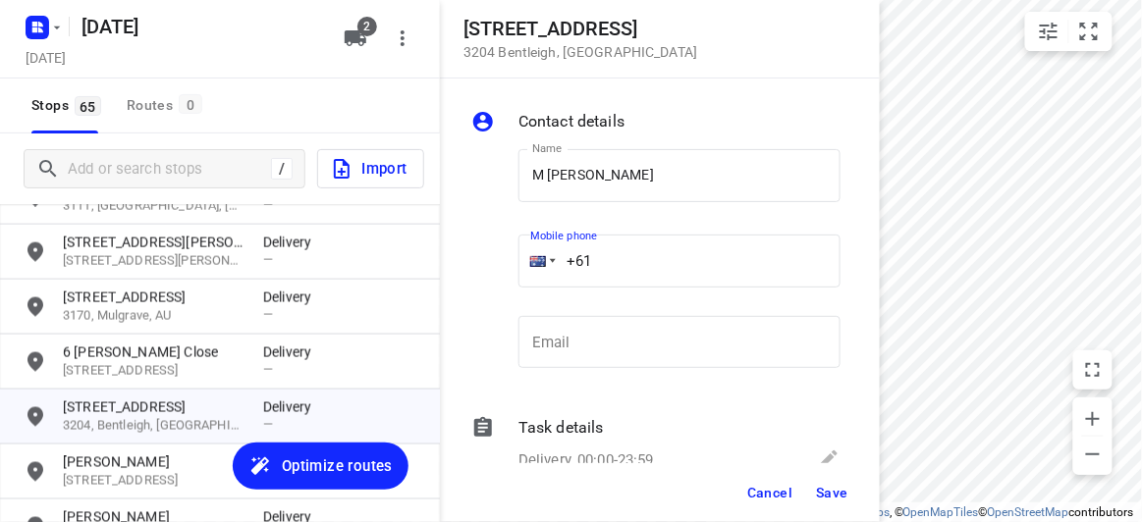
click at [666, 255] on input "+61" at bounding box center [679, 261] width 322 height 53
paste input "403220334"
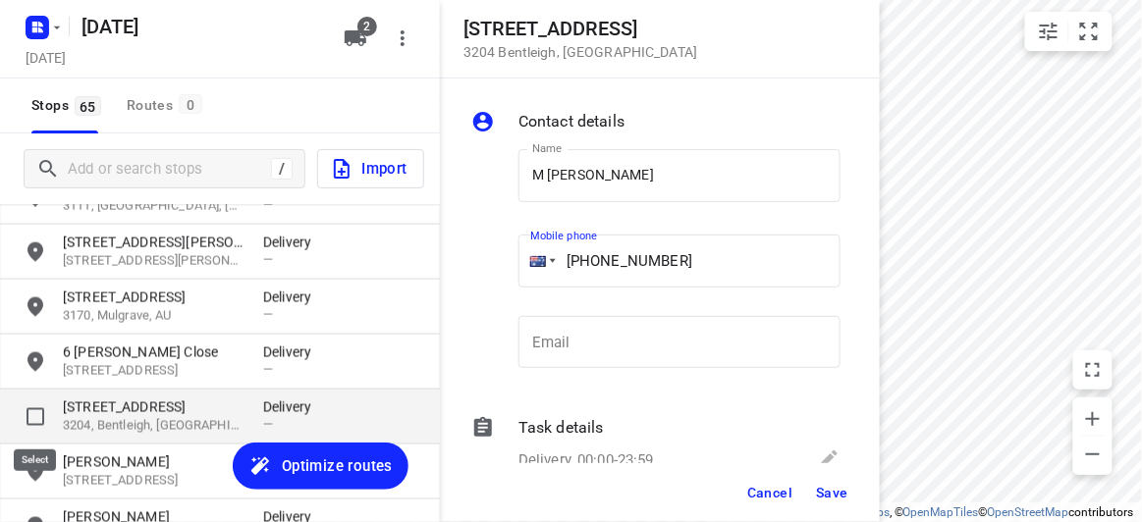
type input "+61 403220334"
click at [27, 419] on input "grid" at bounding box center [35, 417] width 39 height 39
checkbox input "true"
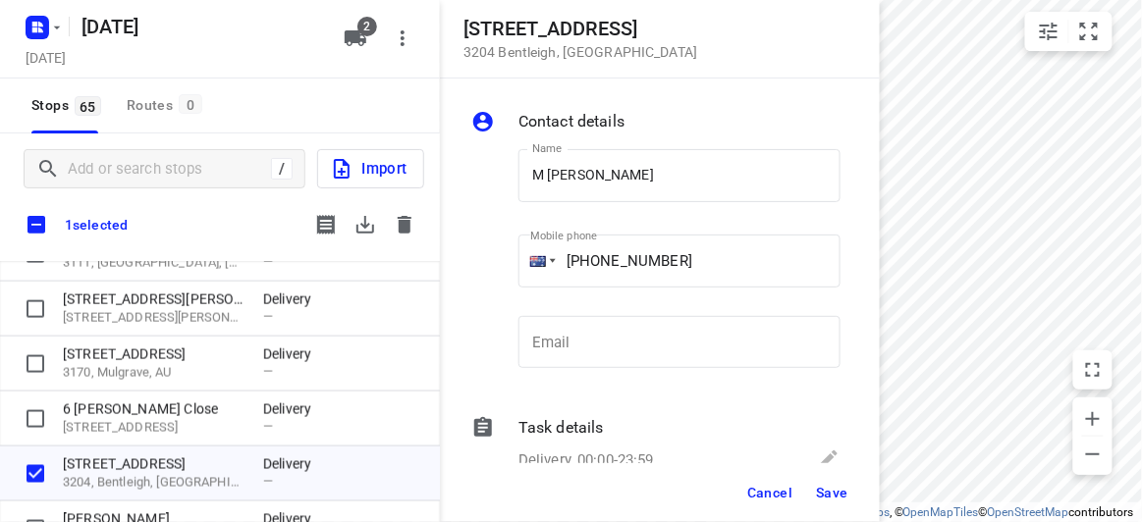
click at [873, 492] on div "Cancel Save" at bounding box center [660, 492] width 440 height 59
click at [857, 495] on div "Cancel Save" at bounding box center [660, 492] width 440 height 59
click at [850, 500] on button "Save" at bounding box center [832, 492] width 48 height 35
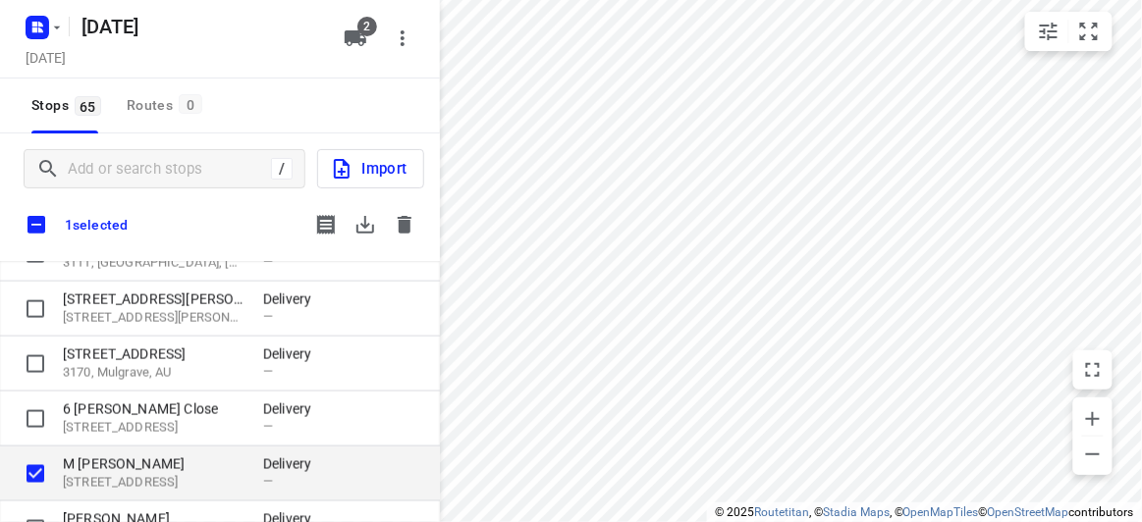
click at [152, 465] on p "M [PERSON_NAME]" at bounding box center [153, 465] width 181 height 20
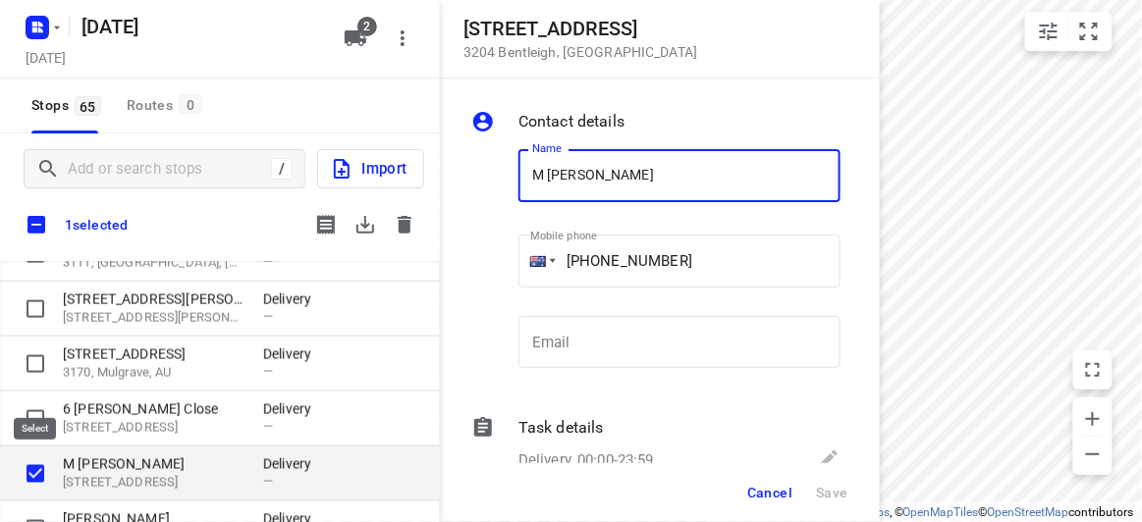
click at [39, 473] on input "grid" at bounding box center [35, 474] width 39 height 39
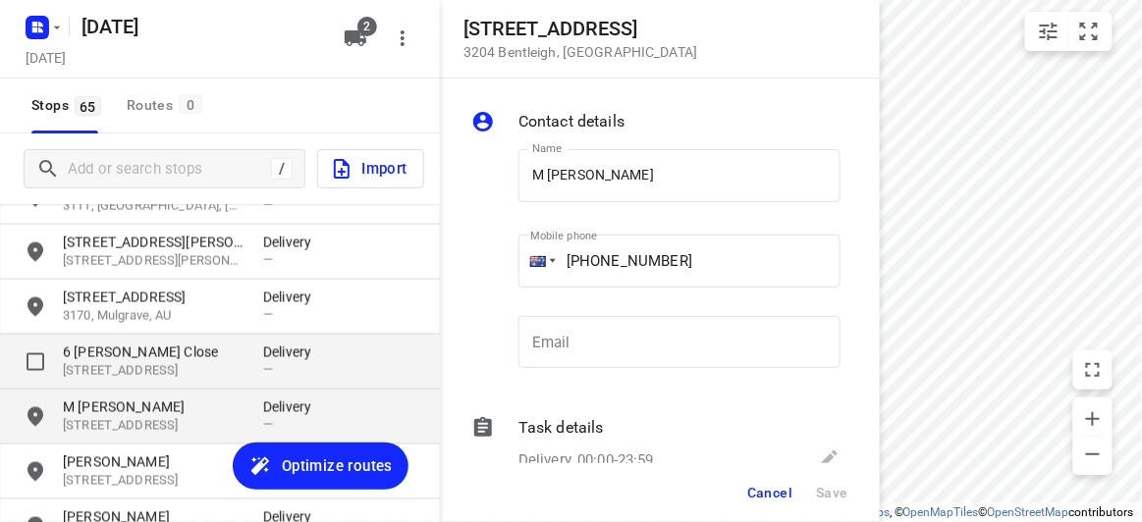
click at [178, 345] on p "6 Hansen Close" at bounding box center [153, 353] width 181 height 20
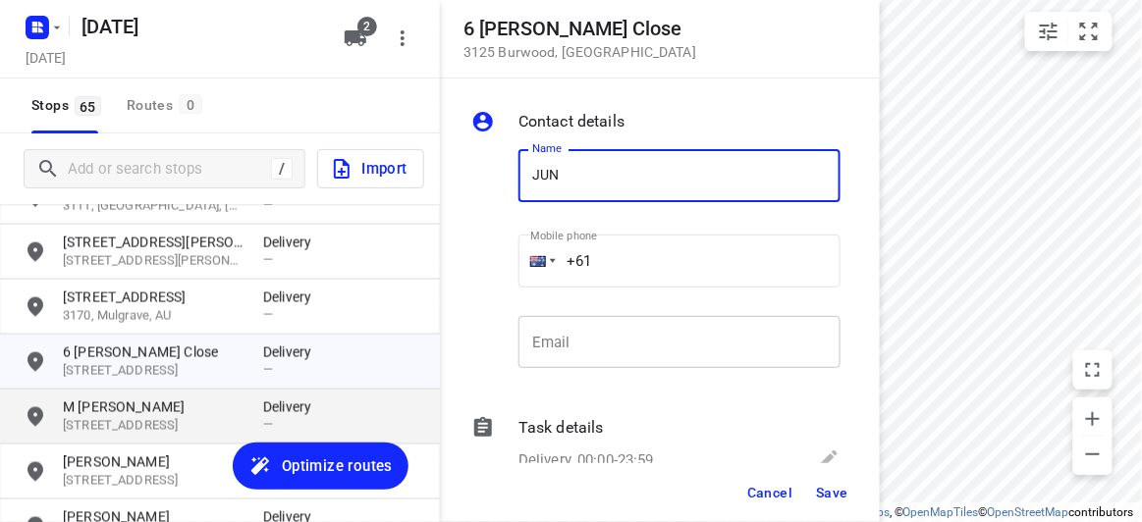
type input "[PERSON_NAME]"
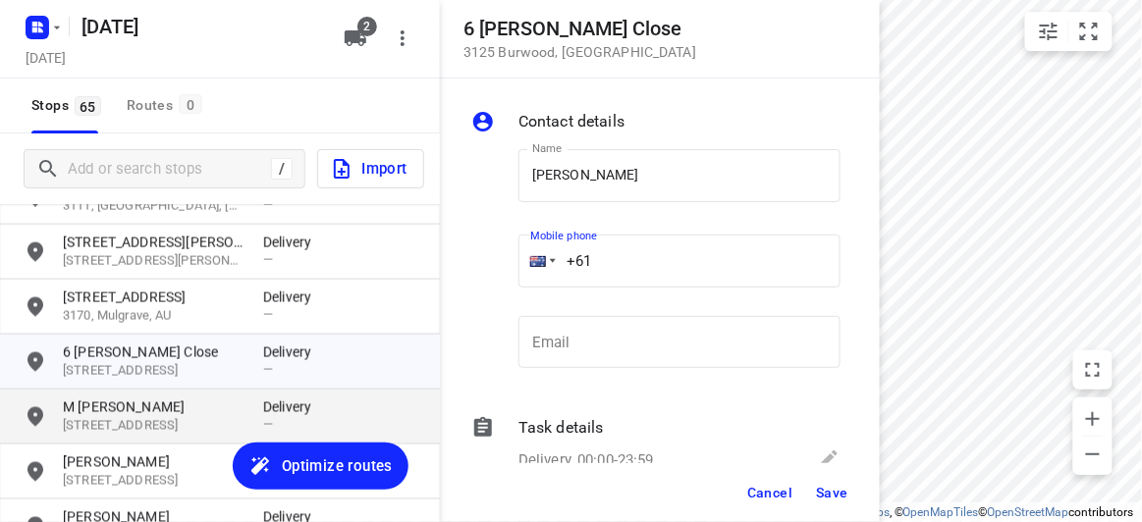
click at [644, 278] on input "+61" at bounding box center [679, 261] width 322 height 53
paste input "421218178"
type input "+61 421218178"
click at [818, 487] on span "Save" at bounding box center [832, 493] width 32 height 16
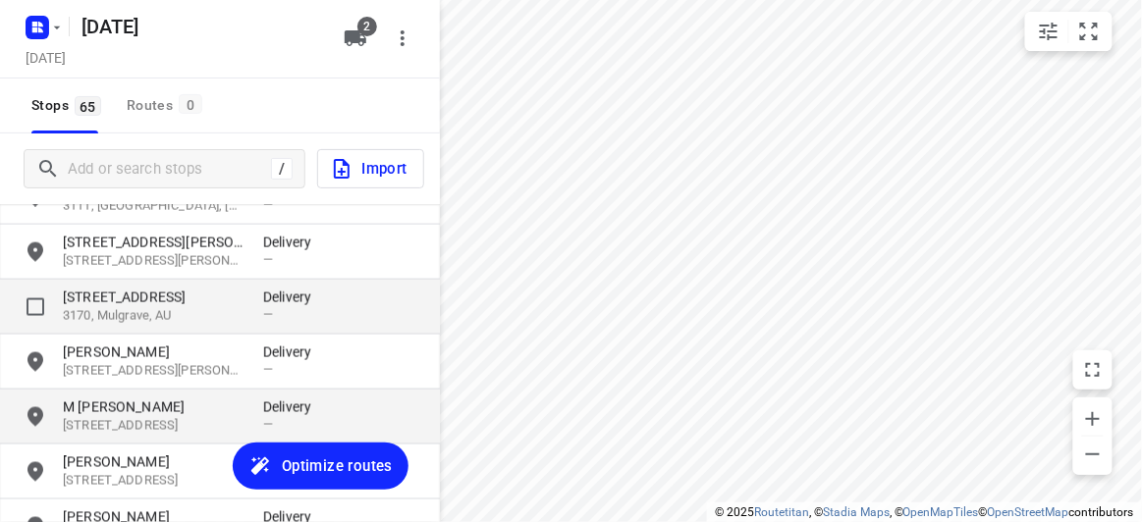
click at [162, 298] on p "13 Emden Crescent" at bounding box center [153, 298] width 181 height 20
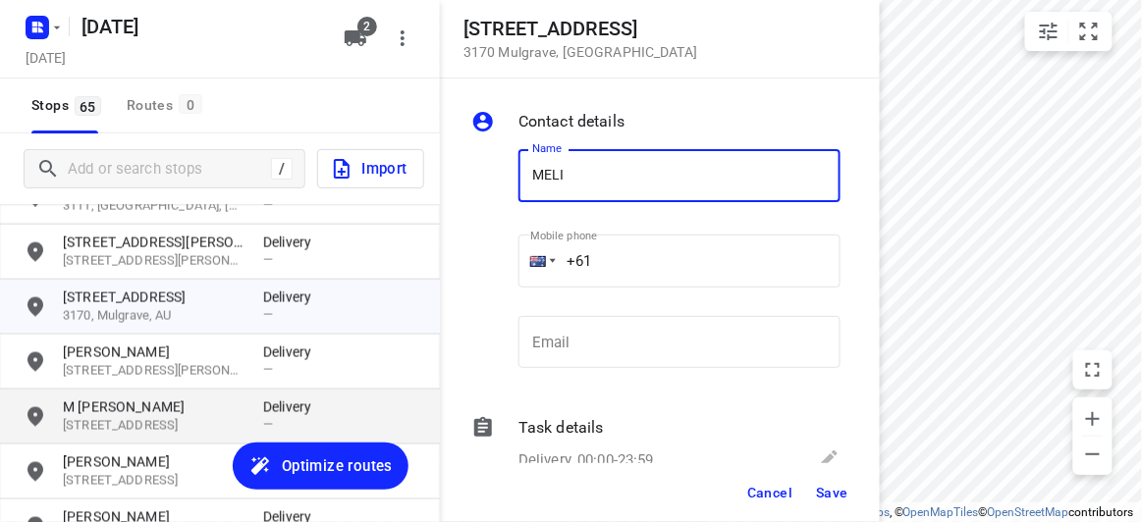
type input "[PERSON_NAME]"
click at [628, 255] on input "+61" at bounding box center [679, 261] width 322 height 53
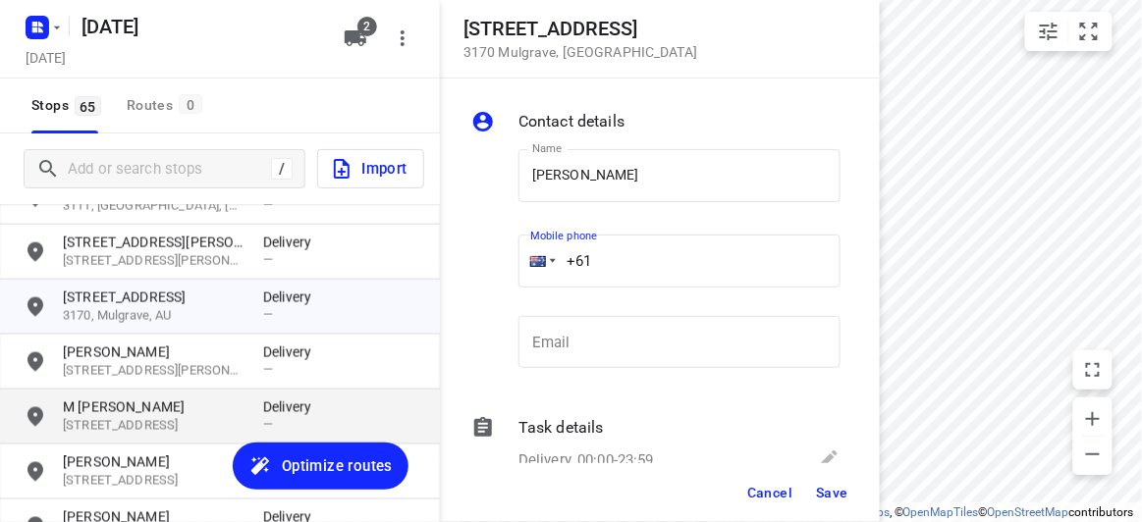
paste input "434851126"
type input "+61 434851126"
click at [824, 480] on button "Save" at bounding box center [832, 492] width 48 height 35
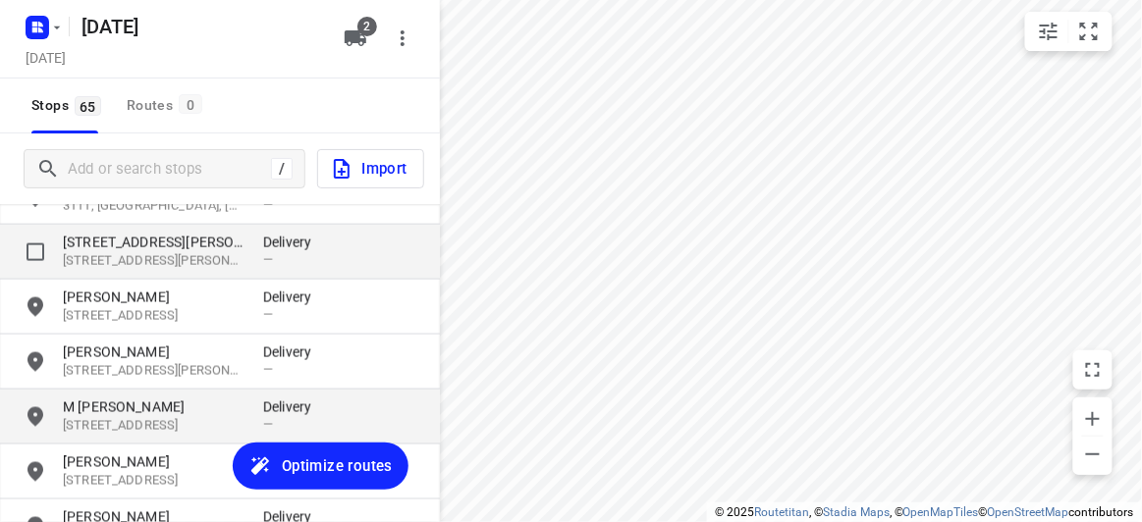
click at [150, 258] on p "[STREET_ADDRESS][PERSON_NAME]" at bounding box center [153, 261] width 181 height 19
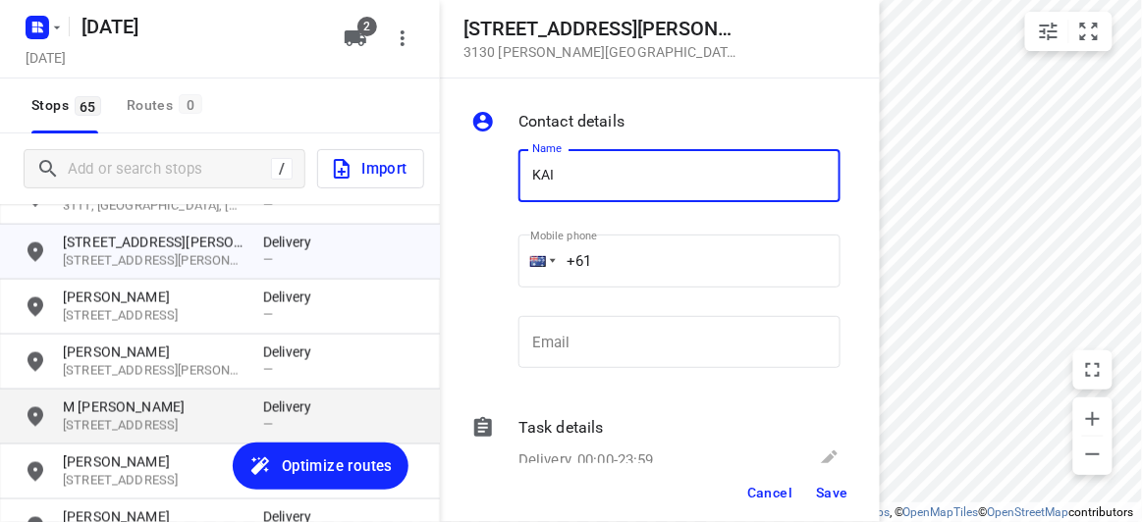
type input "[PERSON_NAME] [PERSON_NAME]"
click at [630, 262] on input "+61" at bounding box center [679, 261] width 322 height 53
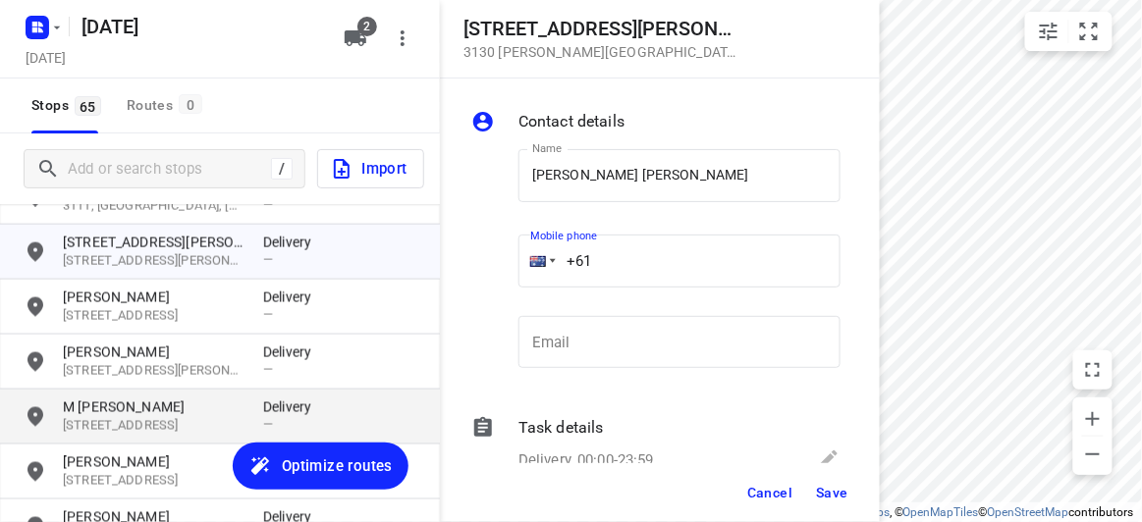
paste input "430029891"
type input "+61 430029891"
click at [838, 488] on span "Save" at bounding box center [832, 493] width 32 height 16
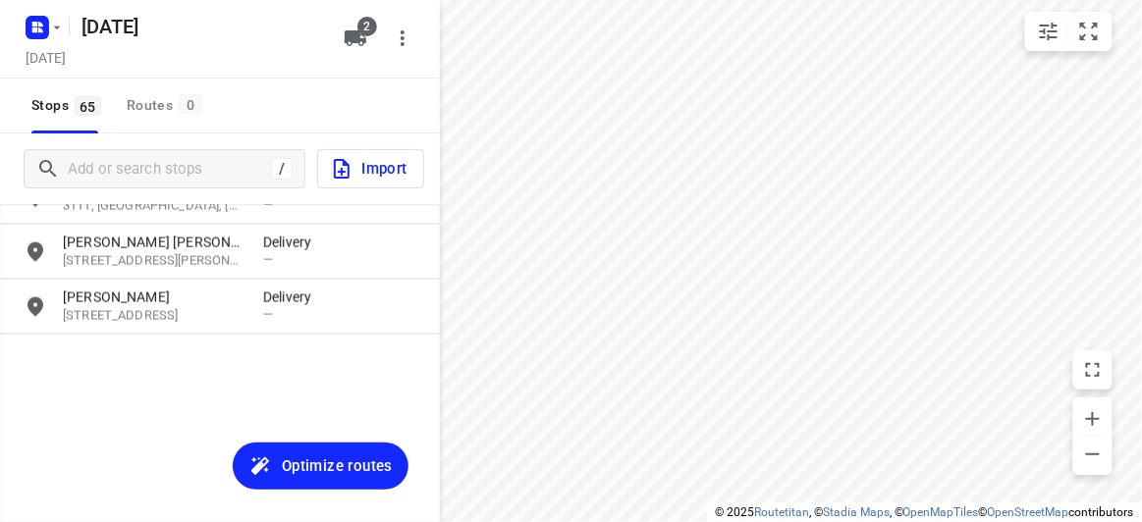
scroll to position [2224, 0]
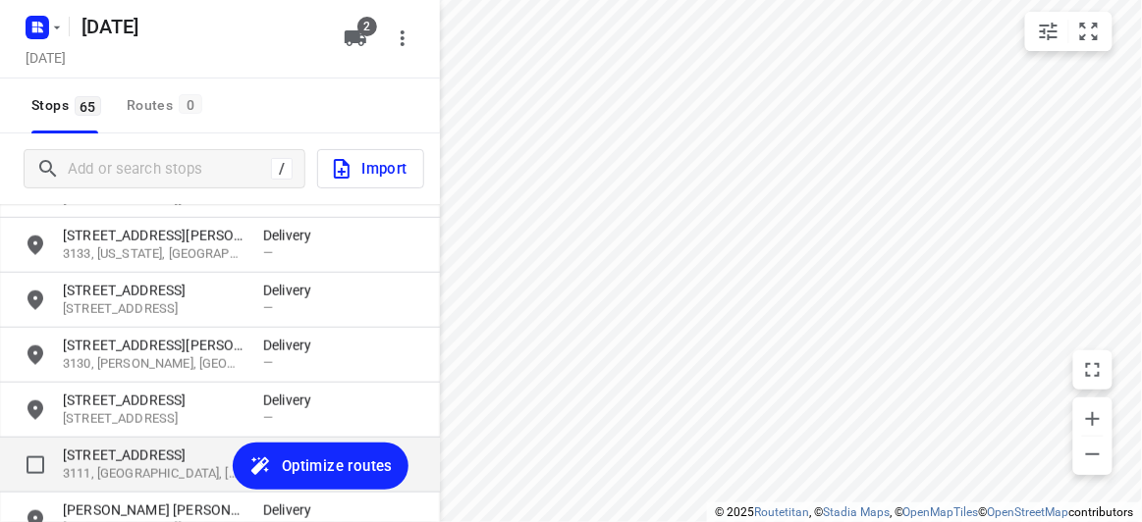
click at [114, 477] on p "3111, [GEOGRAPHIC_DATA], [GEOGRAPHIC_DATA]" at bounding box center [153, 474] width 181 height 19
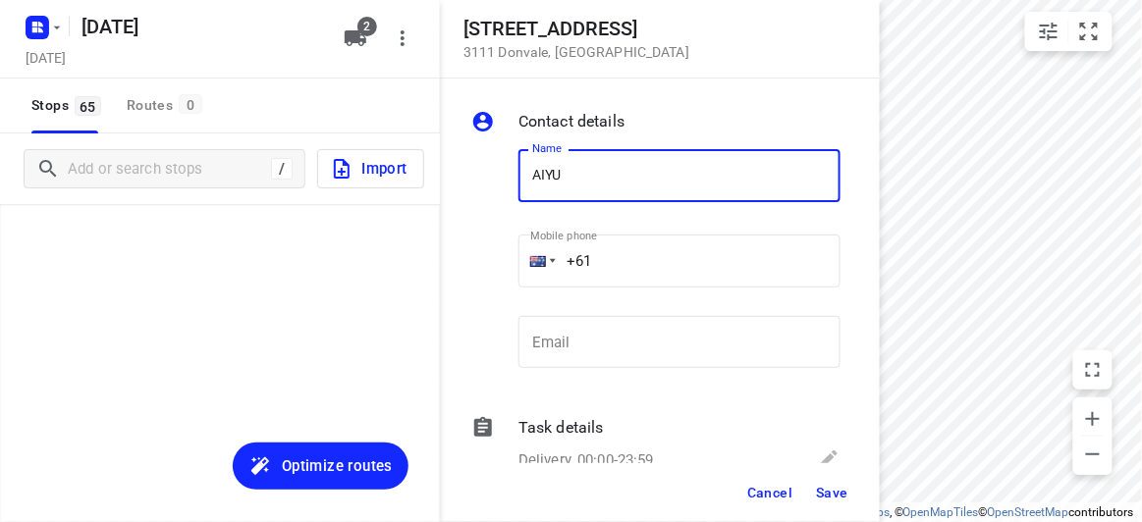
scroll to position [2224, 0]
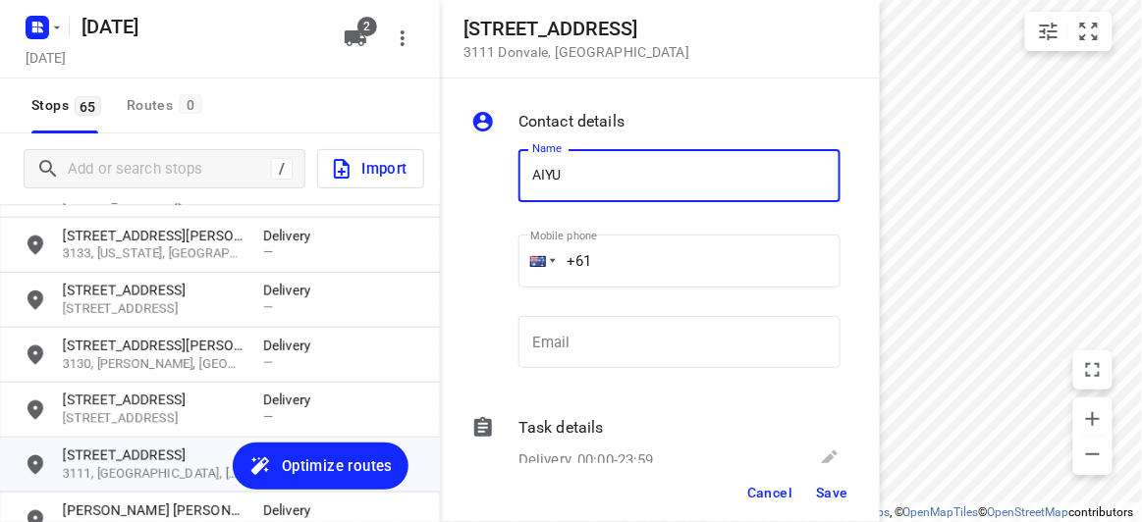
type input "[PERSON_NAME]"
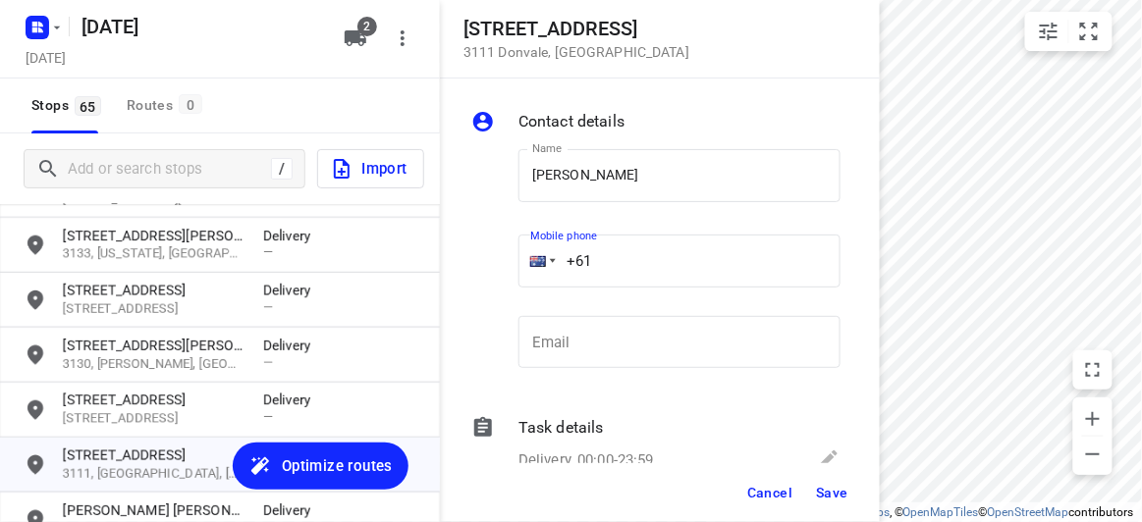
click at [626, 263] on input "+61" at bounding box center [679, 261] width 322 height 53
paste input "417531190"
type input "[PHONE_NUMBER]"
click at [831, 494] on span "Save" at bounding box center [832, 493] width 32 height 16
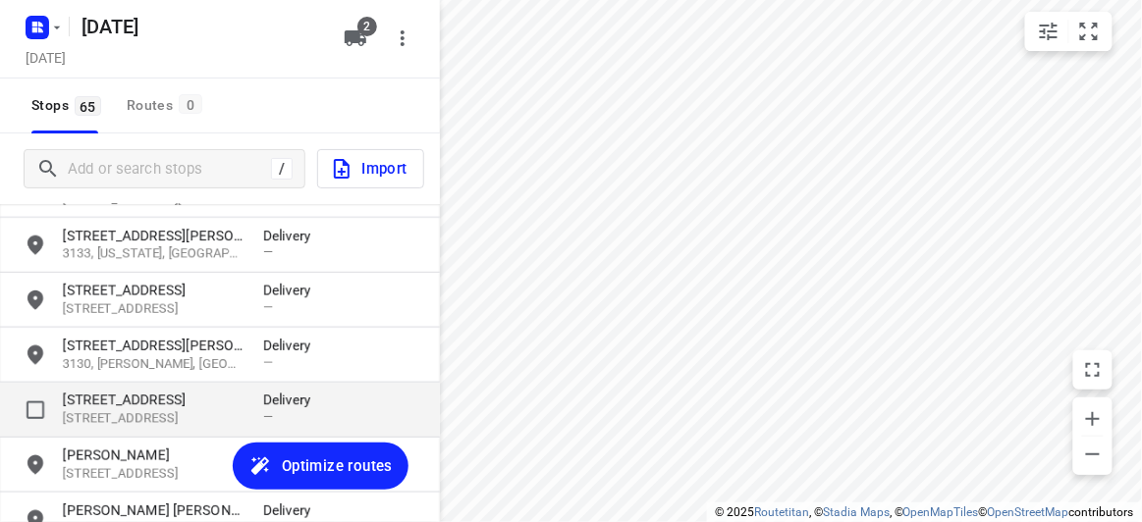
click at [70, 395] on p "[STREET_ADDRESS]" at bounding box center [153, 401] width 181 height 20
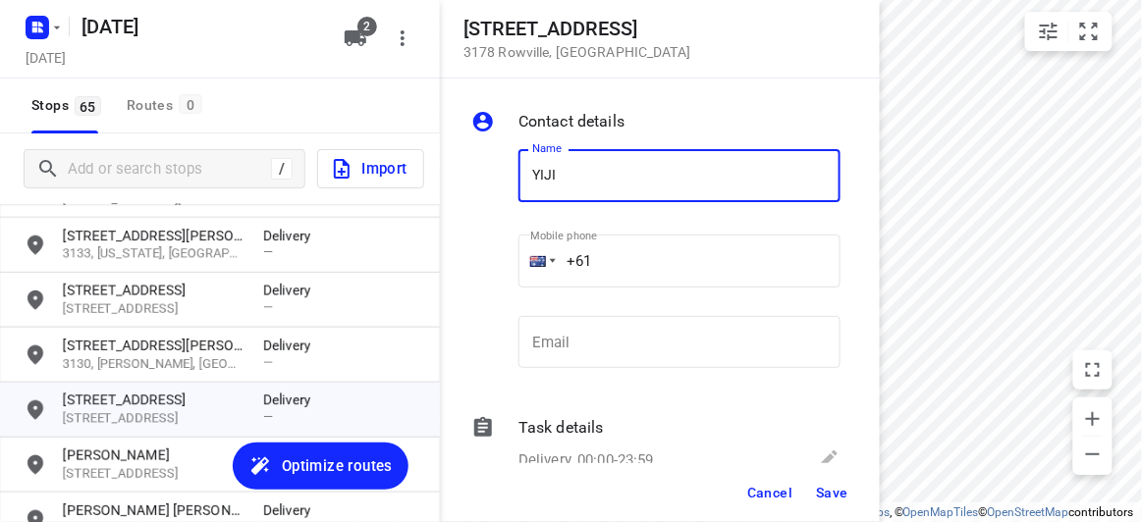
type input "[PERSON_NAME]"
click at [617, 251] on input "+61" at bounding box center [679, 261] width 322 height 53
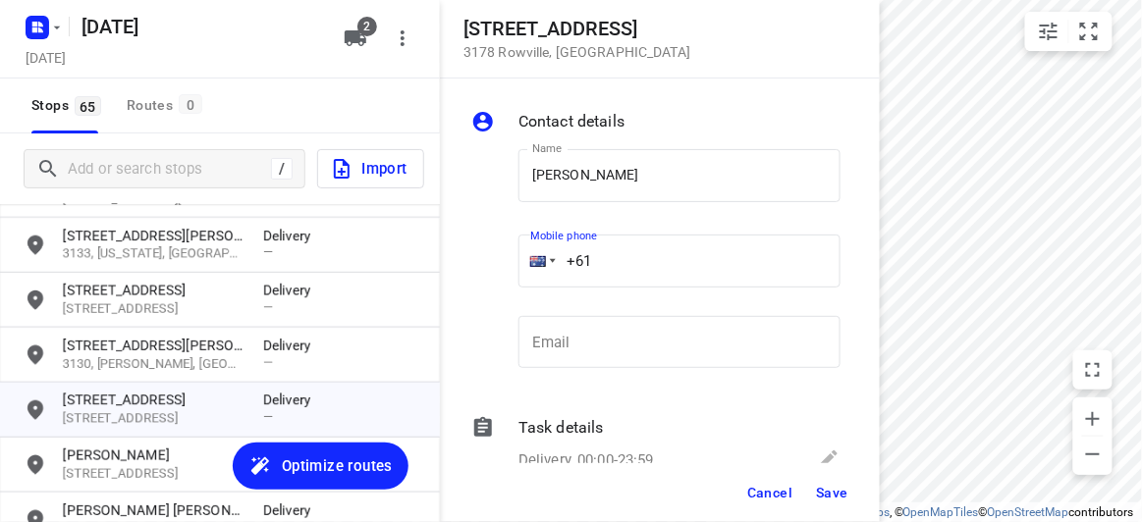
paste input "61452609476"
drag, startPoint x: 636, startPoint y: 261, endPoint x: 512, endPoint y: 279, distance: 125.9
click at [511, 277] on div "Mobile phone [PHONE_NUMBER] ​" at bounding box center [680, 267] width 338 height 90
paste input "tel"
type input "[PHONE_NUMBER]"
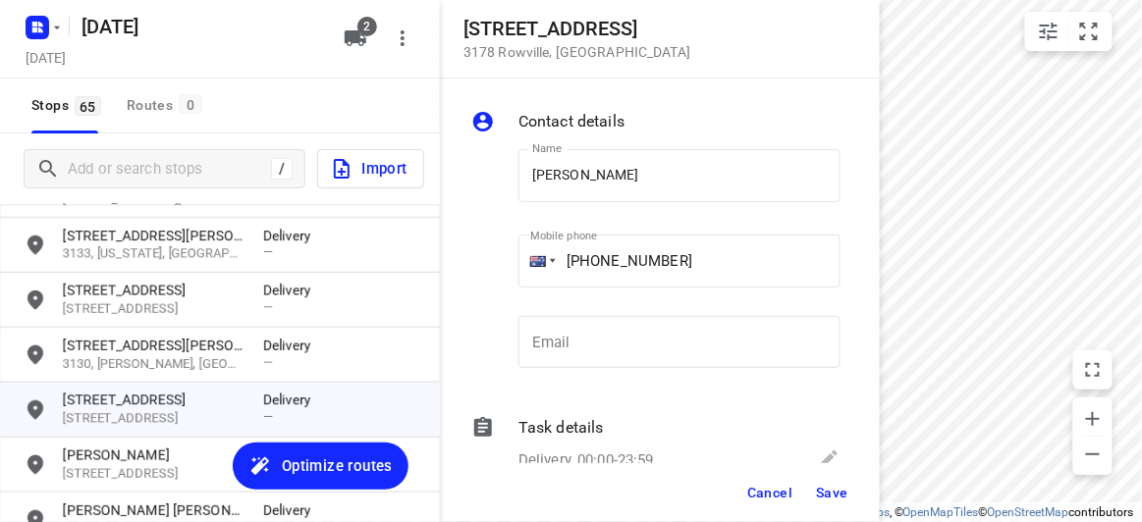
drag, startPoint x: 806, startPoint y: 493, endPoint x: 817, endPoint y: 493, distance: 10.8
click at [812, 493] on div "Cancel Save" at bounding box center [660, 492] width 440 height 59
click at [817, 493] on span "Save" at bounding box center [832, 493] width 32 height 16
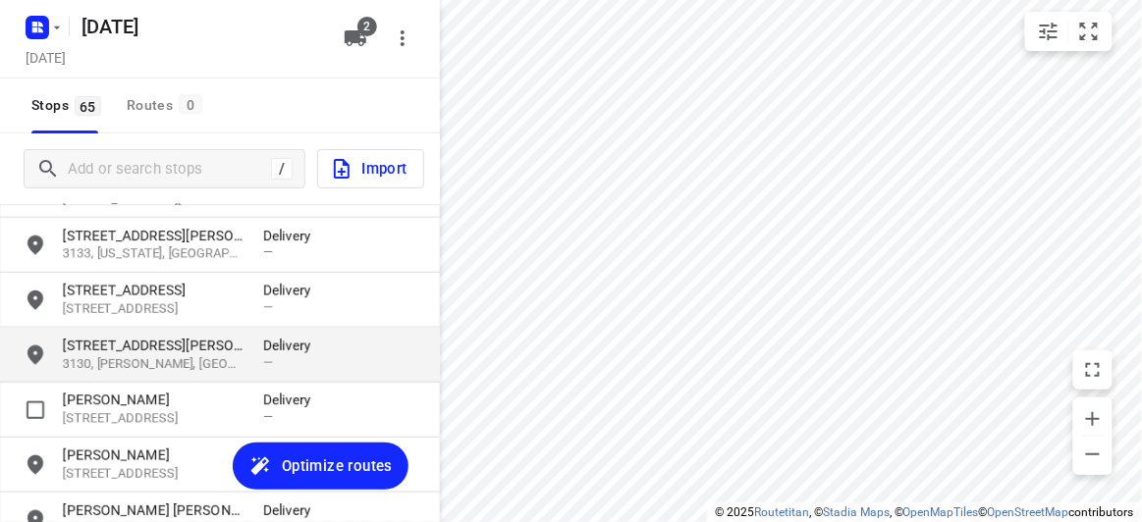
click at [74, 341] on p "[STREET_ADDRESS][PERSON_NAME]" at bounding box center [153, 346] width 181 height 20
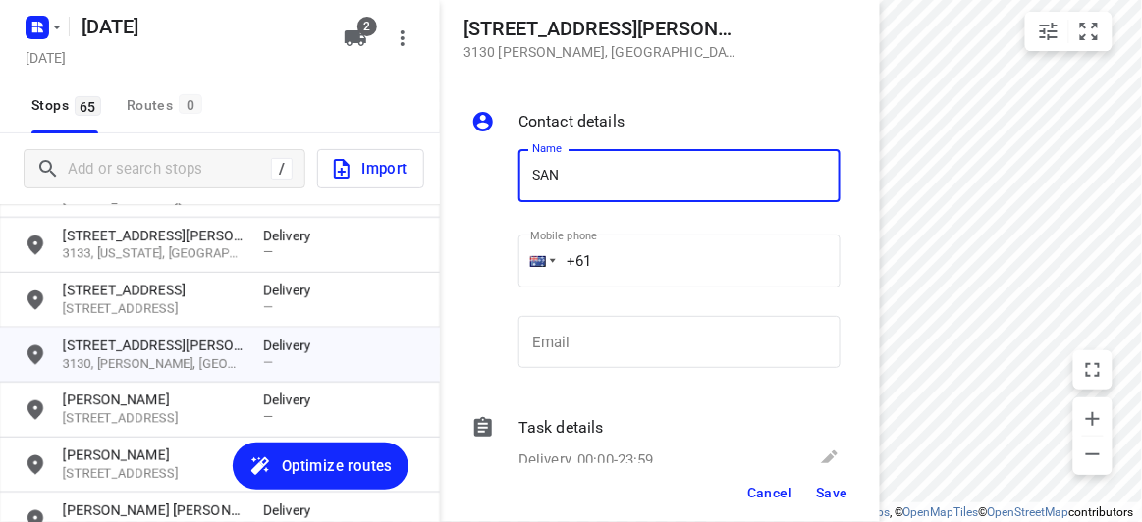
type input "[PERSON_NAME]"
click at [605, 263] on input "+61" at bounding box center [679, 261] width 322 height 53
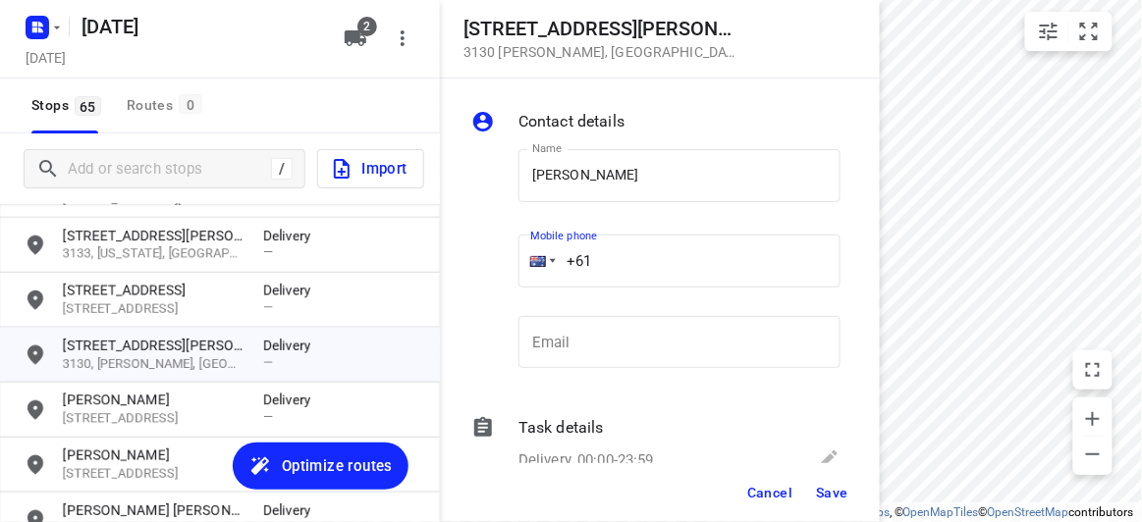
paste input "413819118"
type input "[PHONE_NUMBER]"
click at [832, 498] on span "Save" at bounding box center [832, 493] width 32 height 16
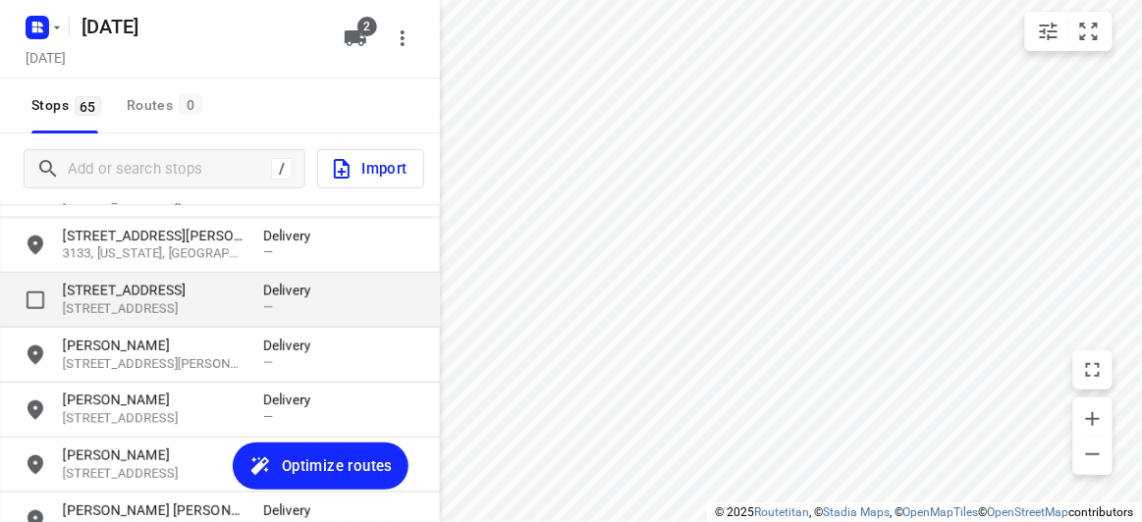
click at [136, 301] on p "[STREET_ADDRESS]" at bounding box center [153, 309] width 181 height 19
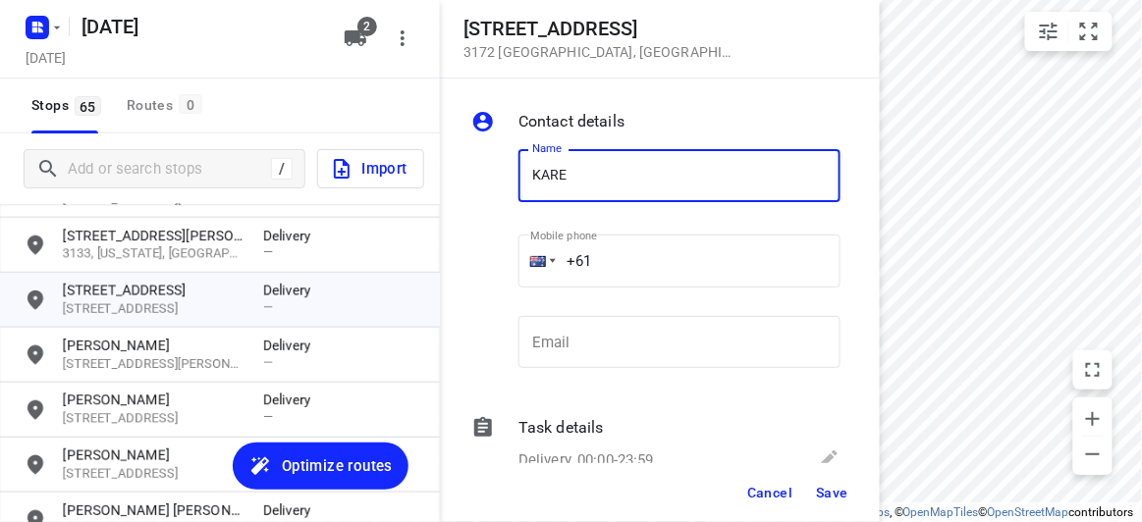
type input "[PERSON_NAME]"
drag, startPoint x: 601, startPoint y: 229, endPoint x: 615, endPoint y: 260, distance: 34.3
click at [618, 260] on input "+61" at bounding box center [679, 261] width 322 height 53
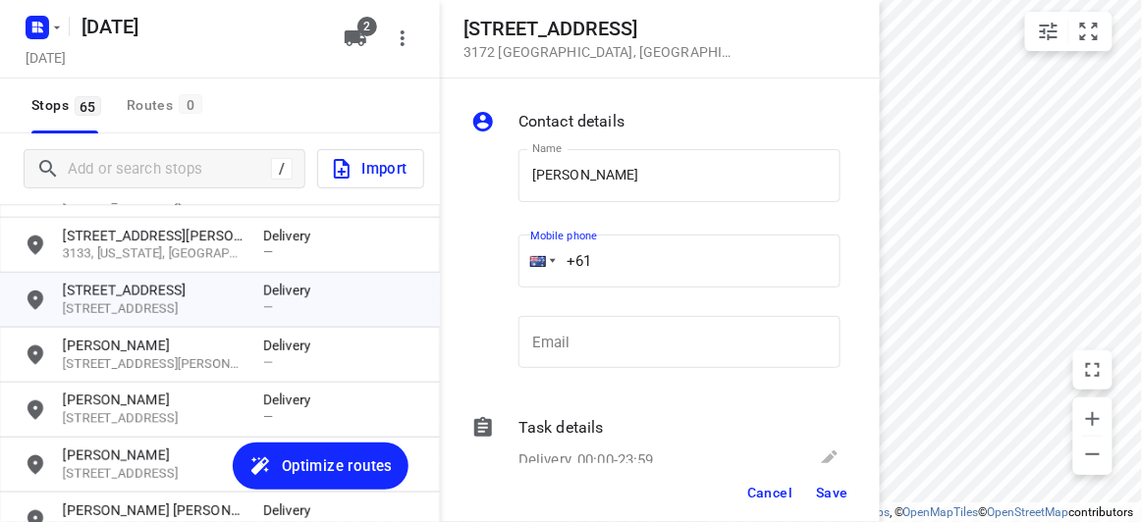
paste input "0421531028"
click at [596, 260] on input "[PHONE_NUMBER]" at bounding box center [679, 261] width 322 height 53
click at [602, 262] on input "[PHONE_NUMBER]" at bounding box center [679, 261] width 322 height 53
type input "[PHONE_NUMBER]"
click at [831, 498] on span "Save" at bounding box center [832, 493] width 32 height 16
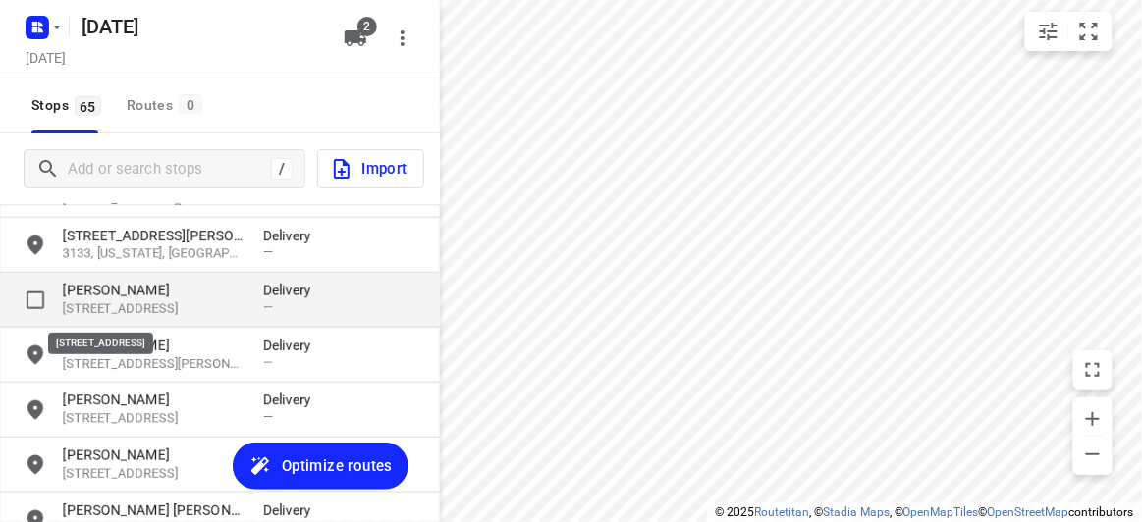
click at [148, 298] on p "[PERSON_NAME]" at bounding box center [153, 291] width 181 height 20
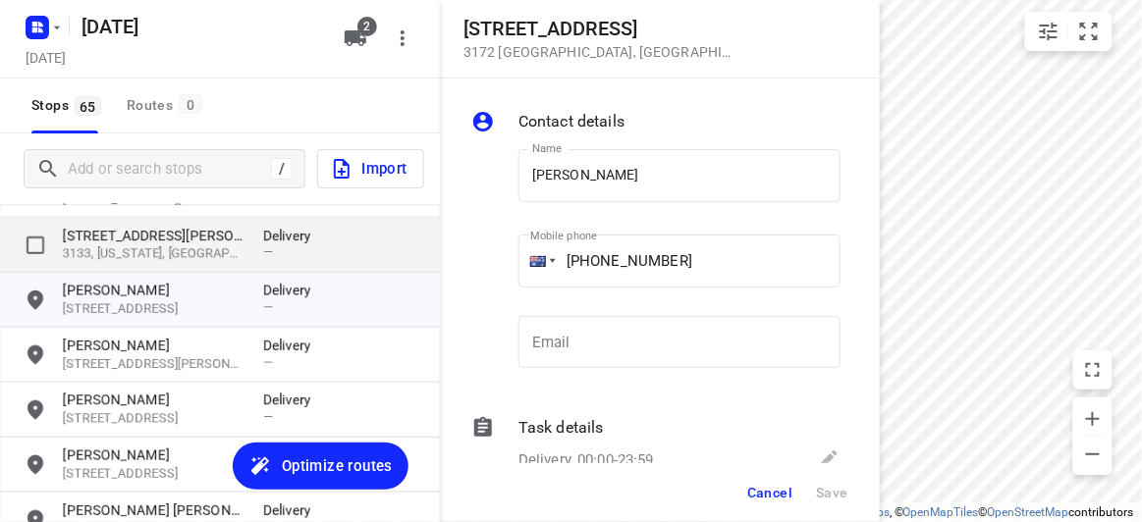
click at [128, 251] on p "3133, [US_STATE], [GEOGRAPHIC_DATA]" at bounding box center [153, 254] width 181 height 19
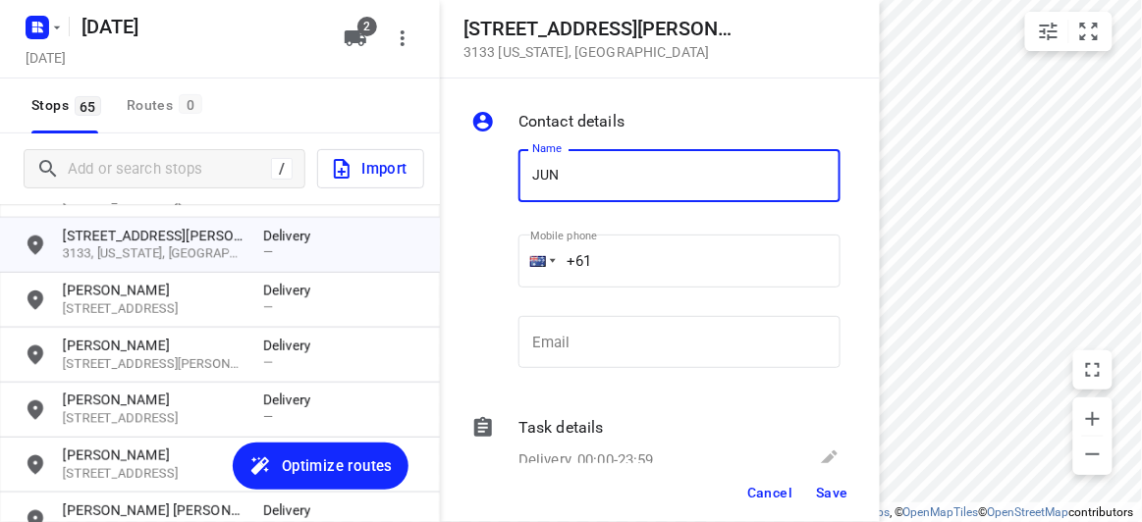
type input "[PERSON_NAME]"
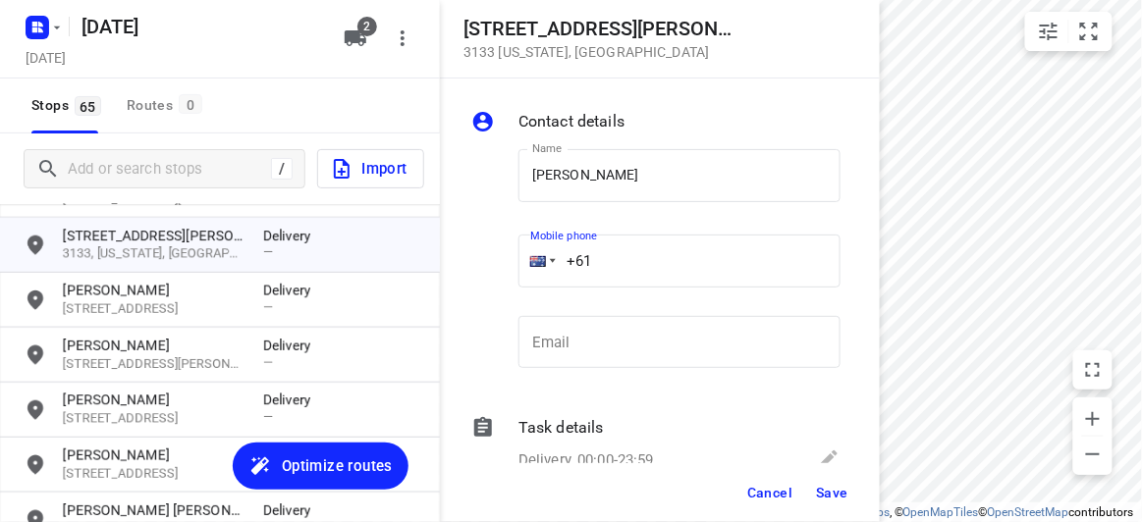
click at [623, 255] on input "+61" at bounding box center [679, 261] width 322 height 53
paste input "61423869839"
drag, startPoint x: 667, startPoint y: 260, endPoint x: 641, endPoint y: 370, distance: 112.9
click at [440, 262] on div "Contact details Name [PERSON_NAME] Name Mobile phone [PHONE_NUMBER] ​ Email Ema…" at bounding box center [660, 271] width 440 height 385
paste input "tel"
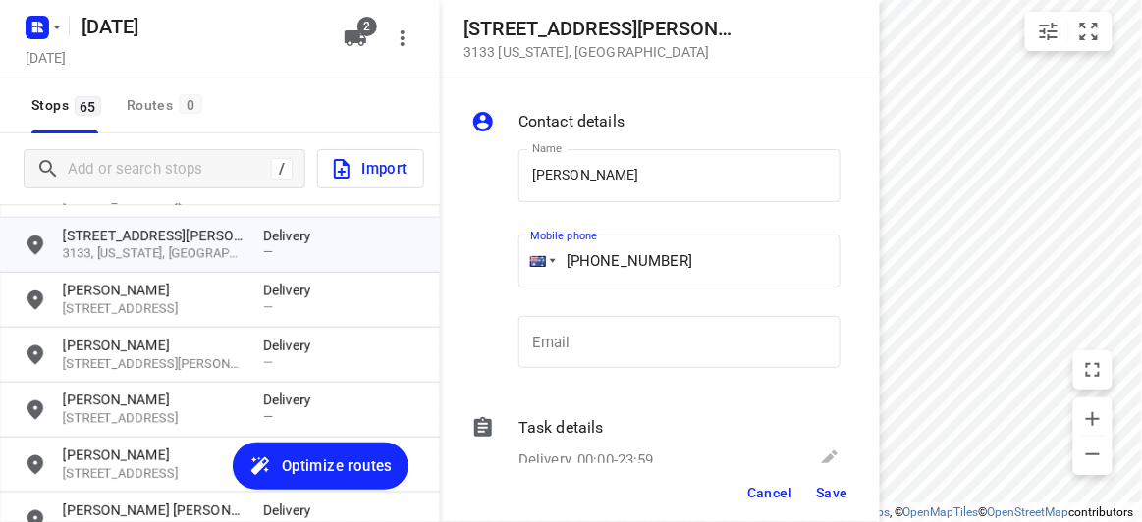
type input "[PHONE_NUMBER]"
click at [818, 493] on div "Cancel Save" at bounding box center [660, 492] width 440 height 59
click at [823, 485] on span "Save" at bounding box center [832, 493] width 32 height 16
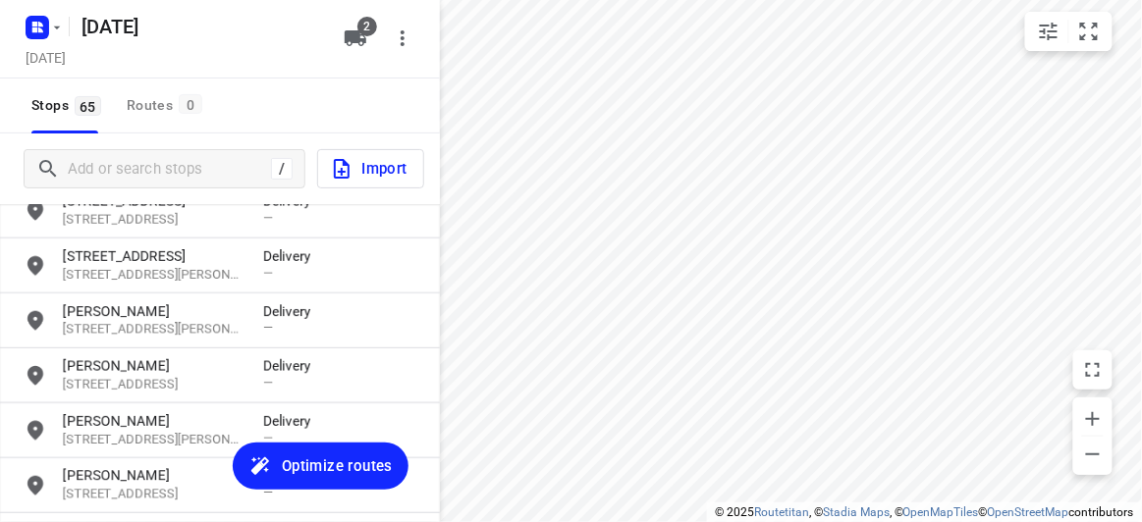
scroll to position [2045, 0]
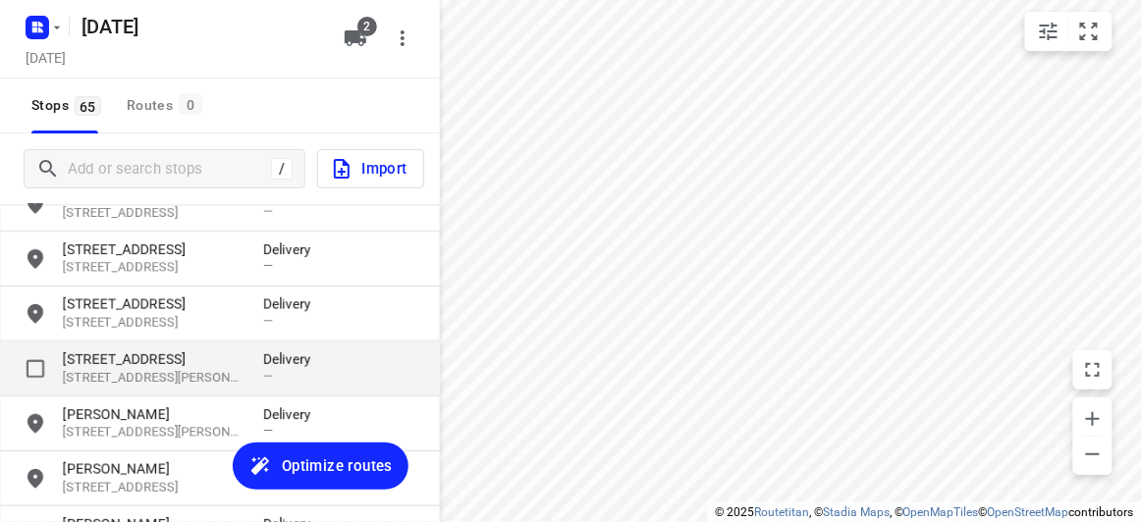
click at [144, 360] on p "[STREET_ADDRESS]" at bounding box center [153, 360] width 181 height 20
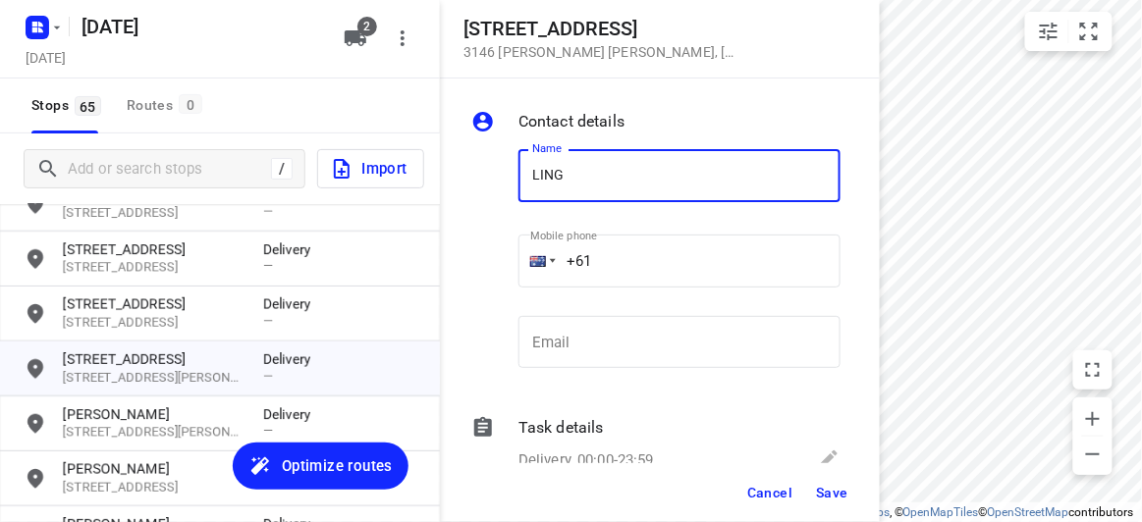
type input "LING 4/292"
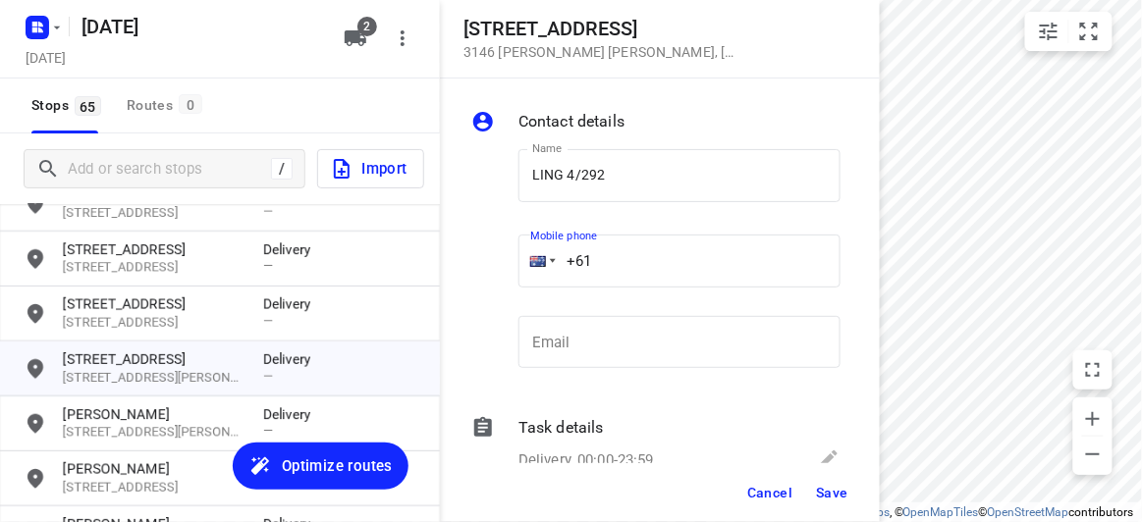
click at [603, 262] on input "+61" at bounding box center [679, 261] width 322 height 53
paste input "431375363"
type input "[PHONE_NUMBER]"
click at [828, 495] on span "Save" at bounding box center [832, 493] width 32 height 16
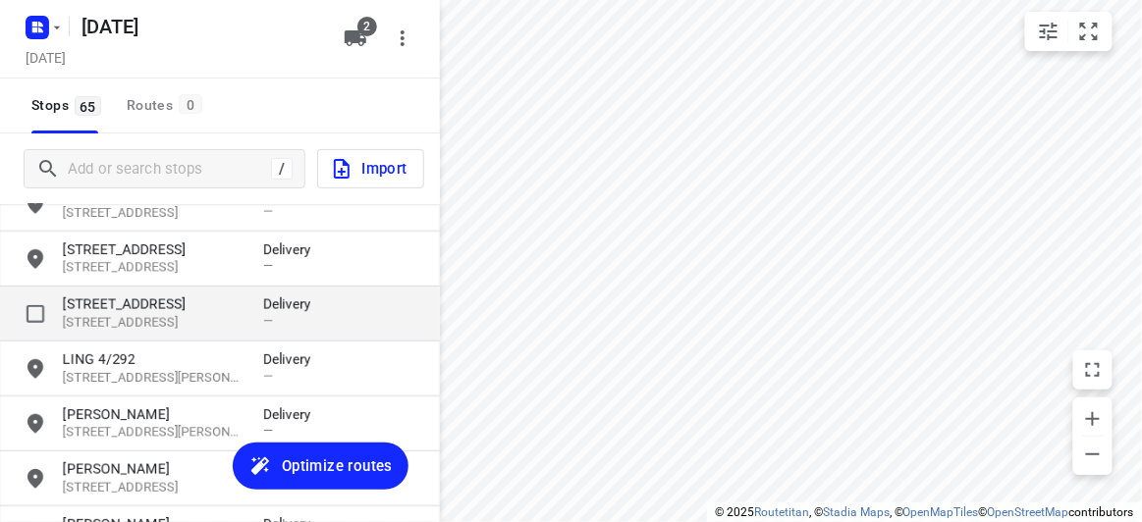
click at [144, 315] on p "[STREET_ADDRESS]" at bounding box center [153, 323] width 181 height 19
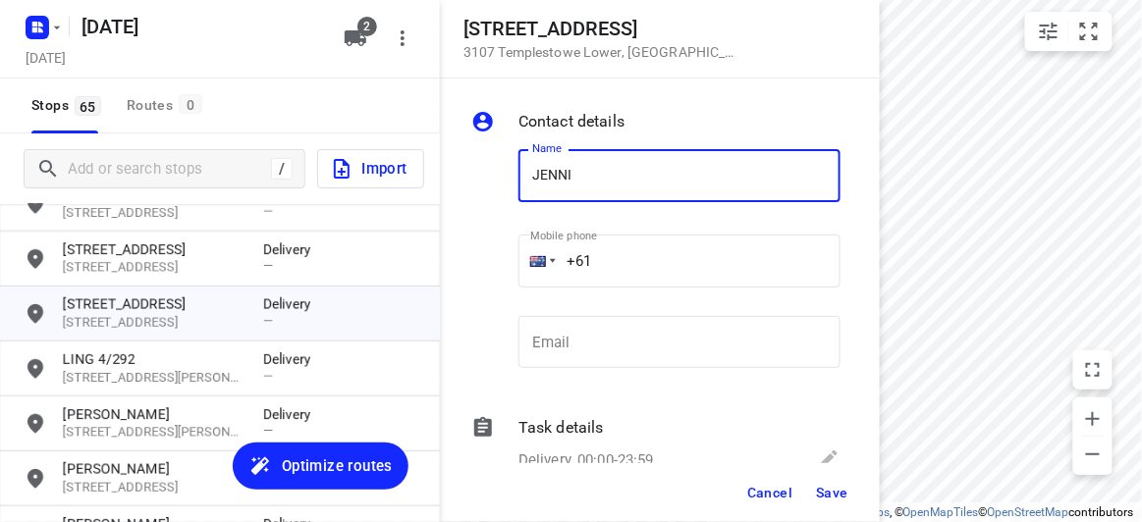
type input "[PERSON_NAME] 4/51-53"
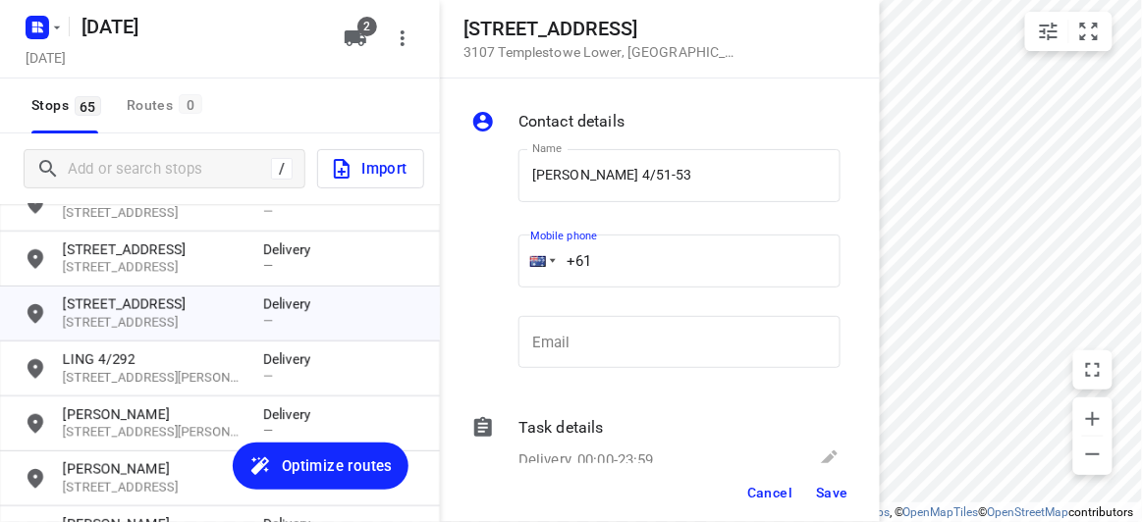
click at [624, 272] on input "+61" at bounding box center [679, 261] width 322 height 53
paste input "416376451"
type input "[PHONE_NUMBER]"
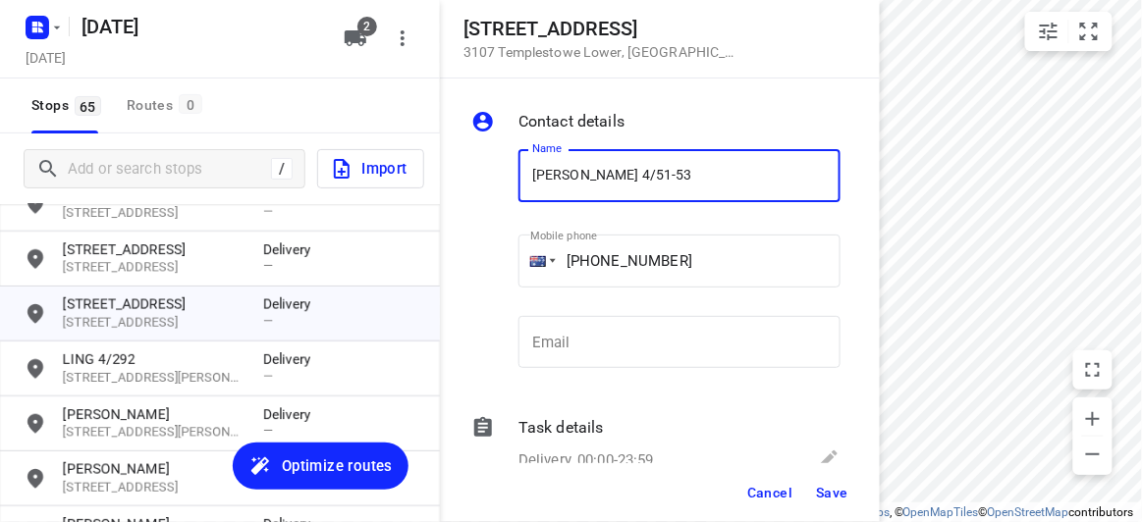
drag, startPoint x: 635, startPoint y: 182, endPoint x: 662, endPoint y: 186, distance: 26.8
click at [657, 186] on input "[PERSON_NAME] 4/51-53" at bounding box center [679, 175] width 322 height 53
click at [663, 186] on input "[PERSON_NAME] 4/51-53" at bounding box center [679, 175] width 322 height 53
type input "[PERSON_NAME] HOW"
click at [837, 511] on div "Cancel Save" at bounding box center [660, 492] width 440 height 59
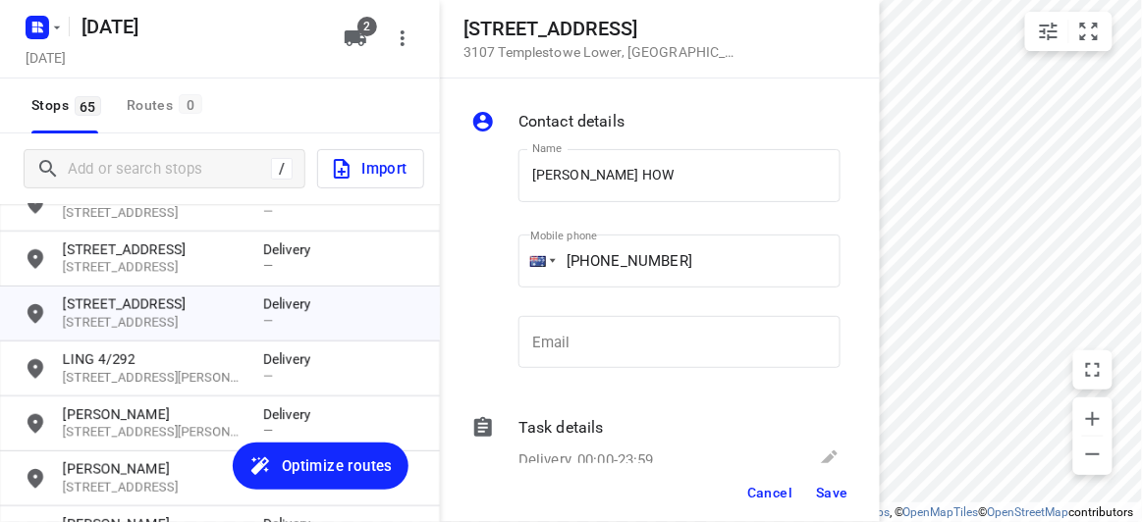
click at [833, 495] on span "Save" at bounding box center [832, 493] width 32 height 16
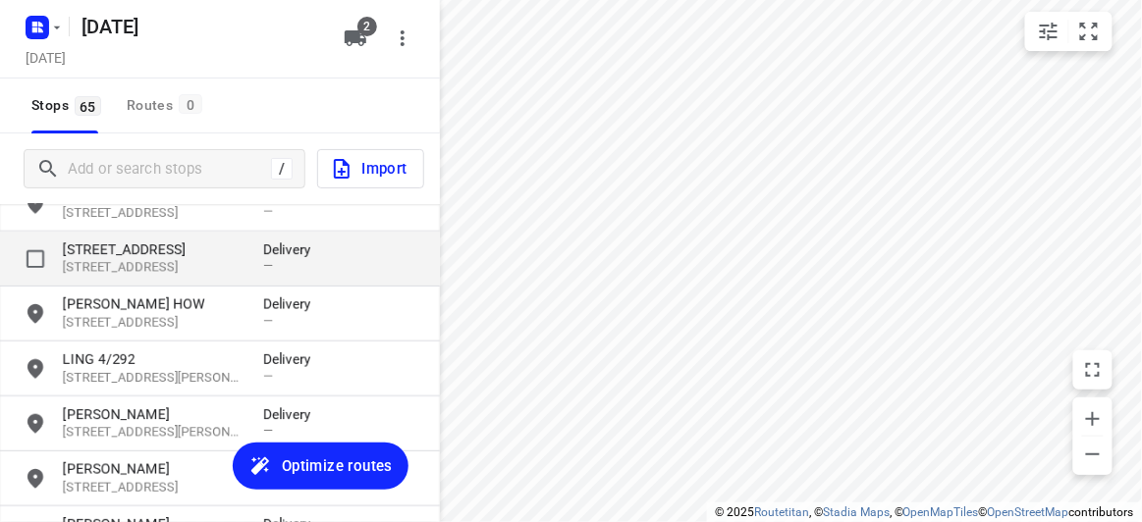
click at [137, 247] on p "[STREET_ADDRESS]" at bounding box center [153, 250] width 181 height 20
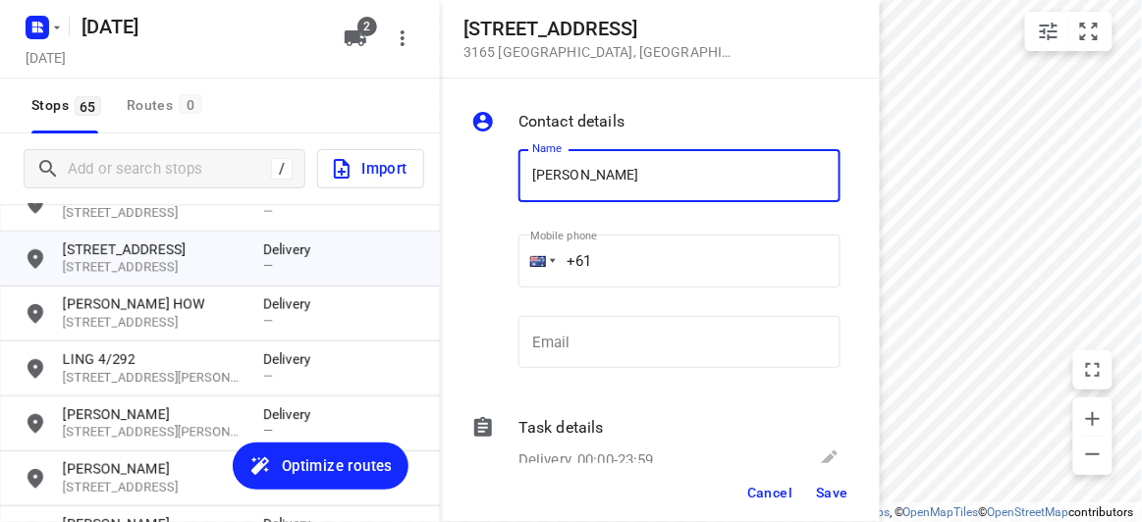
type input "[PERSON_NAME]"
click at [620, 261] on input "+61" at bounding box center [679, 261] width 322 height 53
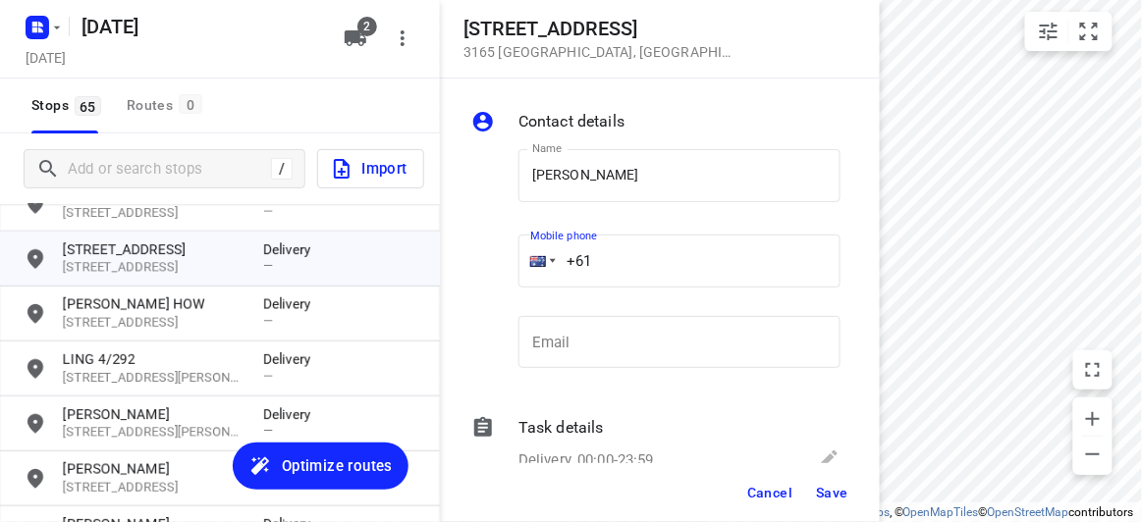
paste input "0411721699"
click at [604, 264] on input "[PHONE_NUMBER]" at bounding box center [679, 261] width 322 height 53
type input "[PHONE_NUMBER]"
click at [855, 502] on div "Cancel Save" at bounding box center [660, 492] width 440 height 59
click at [836, 498] on span "Save" at bounding box center [832, 493] width 32 height 16
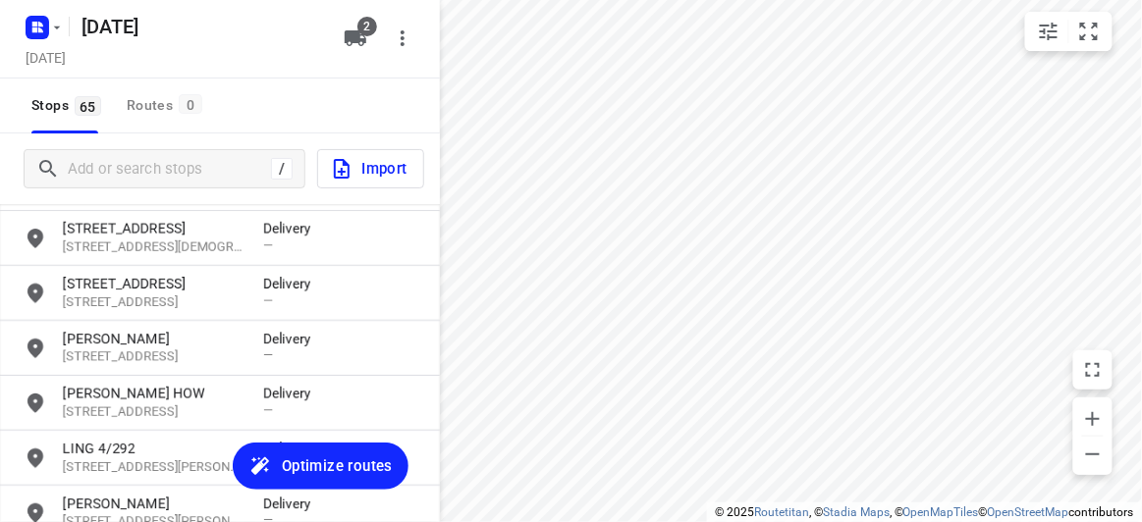
scroll to position [1867, 0]
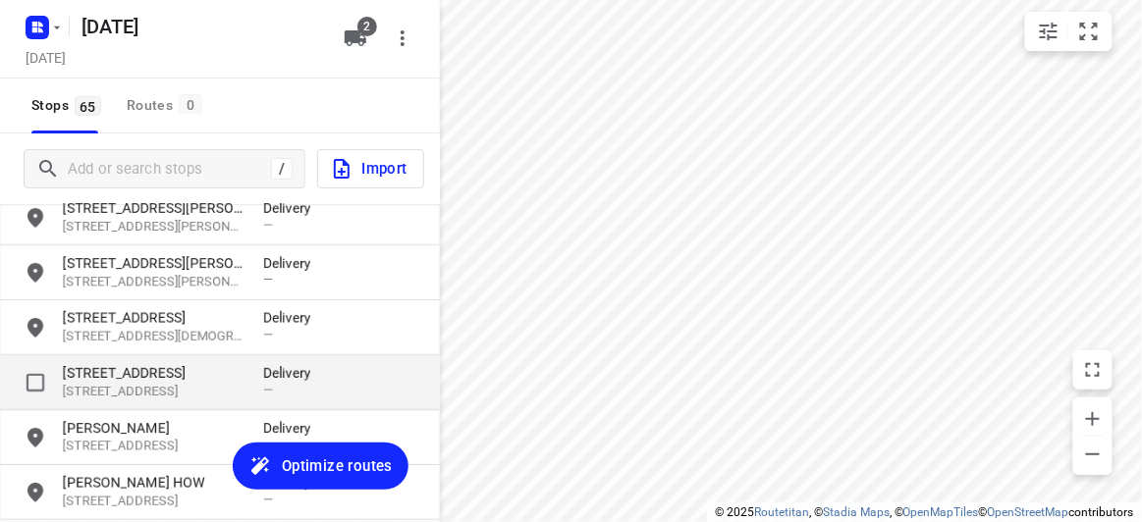
click at [115, 378] on p "[STREET_ADDRESS]" at bounding box center [153, 373] width 181 height 20
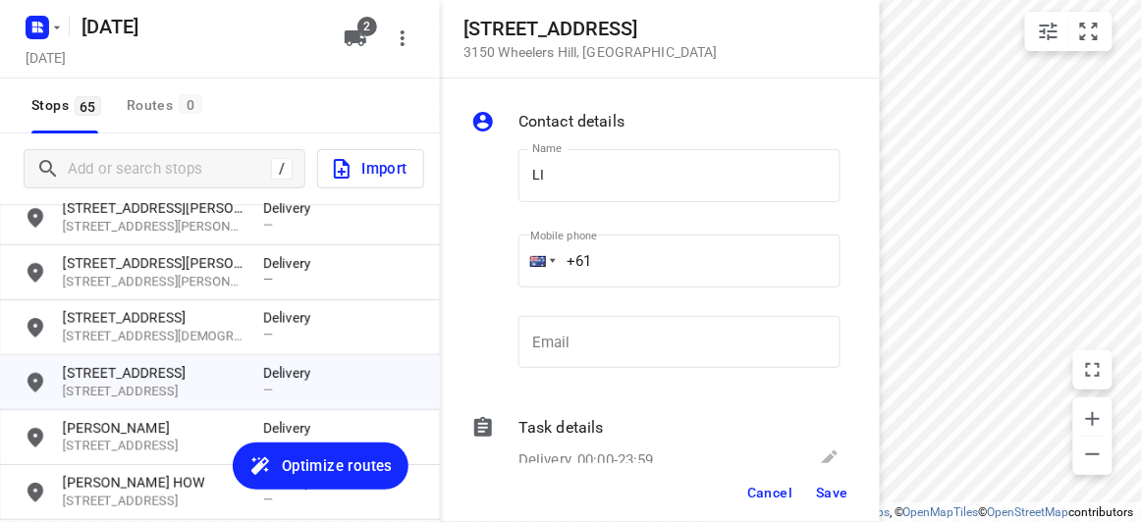
drag, startPoint x: 497, startPoint y: 208, endPoint x: 506, endPoint y: 196, distance: 14.7
click at [500, 204] on div at bounding box center [490, 263] width 47 height 259
click at [523, 178] on input "LI" at bounding box center [679, 175] width 322 height 53
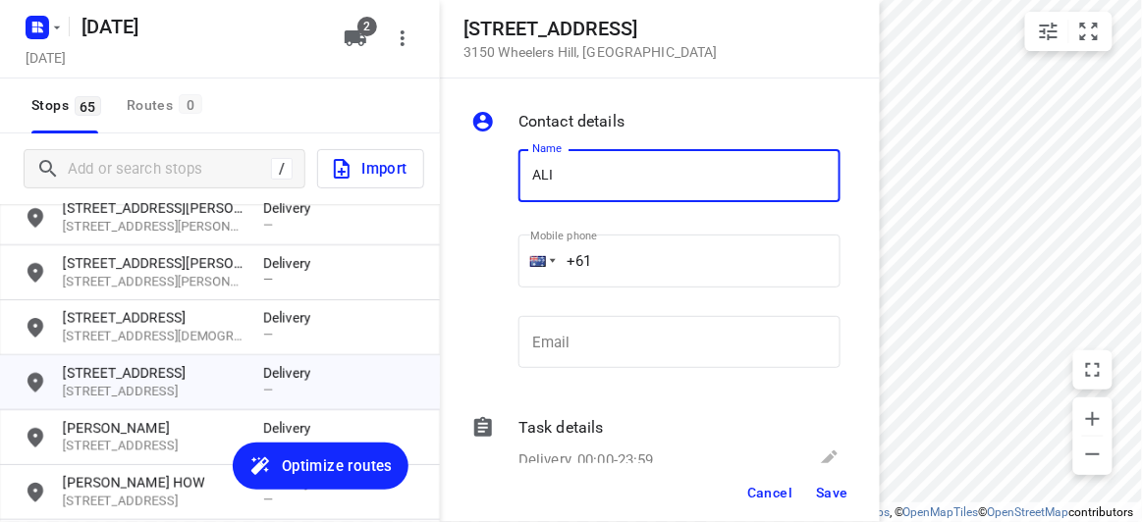
drag, startPoint x: 602, startPoint y: 171, endPoint x: 603, endPoint y: 183, distance: 11.8
click at [602, 172] on input "ALI" at bounding box center [679, 175] width 322 height 53
type input "[PERSON_NAME]"
click at [623, 271] on input "+61" at bounding box center [679, 261] width 322 height 53
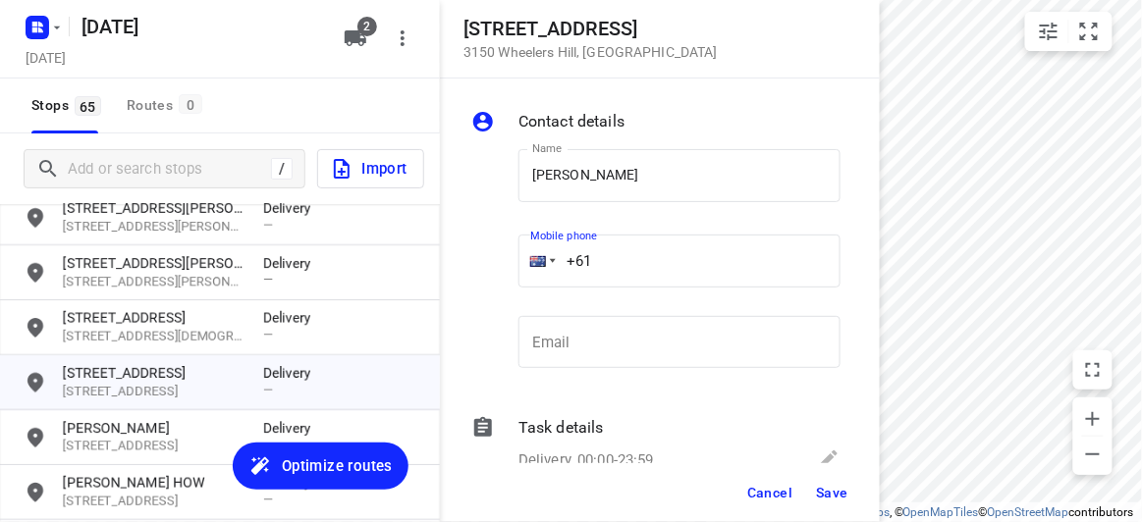
paste input "61438260038"
drag, startPoint x: 688, startPoint y: 268, endPoint x: 520, endPoint y: 284, distance: 168.6
click at [520, 284] on div "[PHONE_NUMBER]" at bounding box center [679, 261] width 322 height 53
paste input "tel"
type input "[PHONE_NUMBER]"
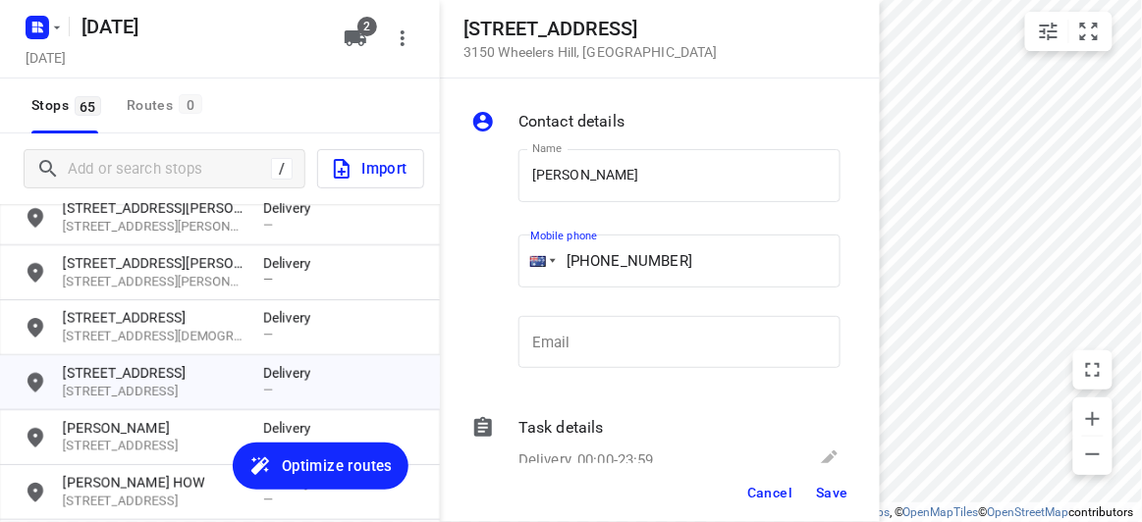
click at [826, 504] on button "Save" at bounding box center [832, 492] width 48 height 35
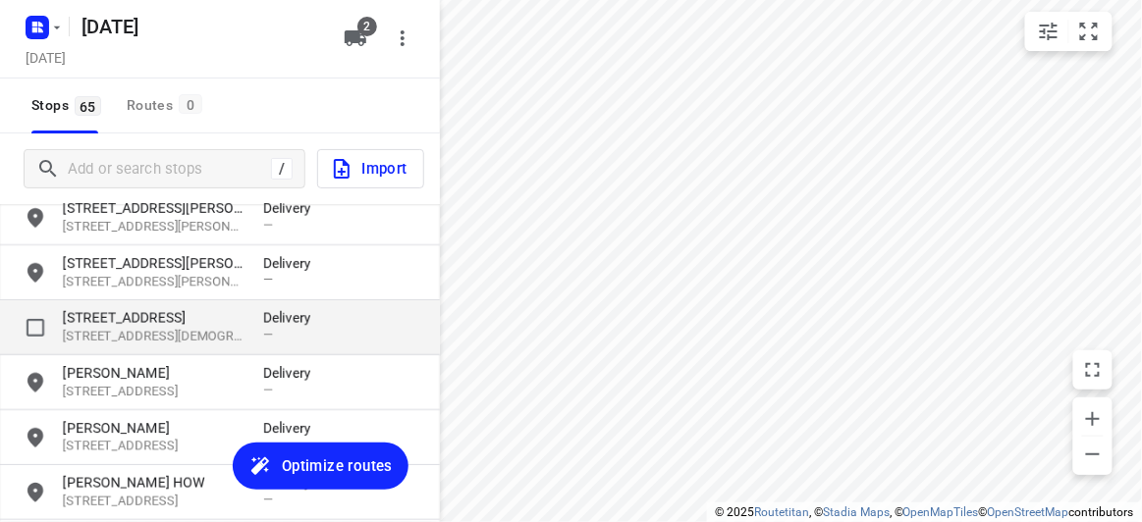
click at [119, 316] on p "[STREET_ADDRESS]" at bounding box center [153, 318] width 181 height 20
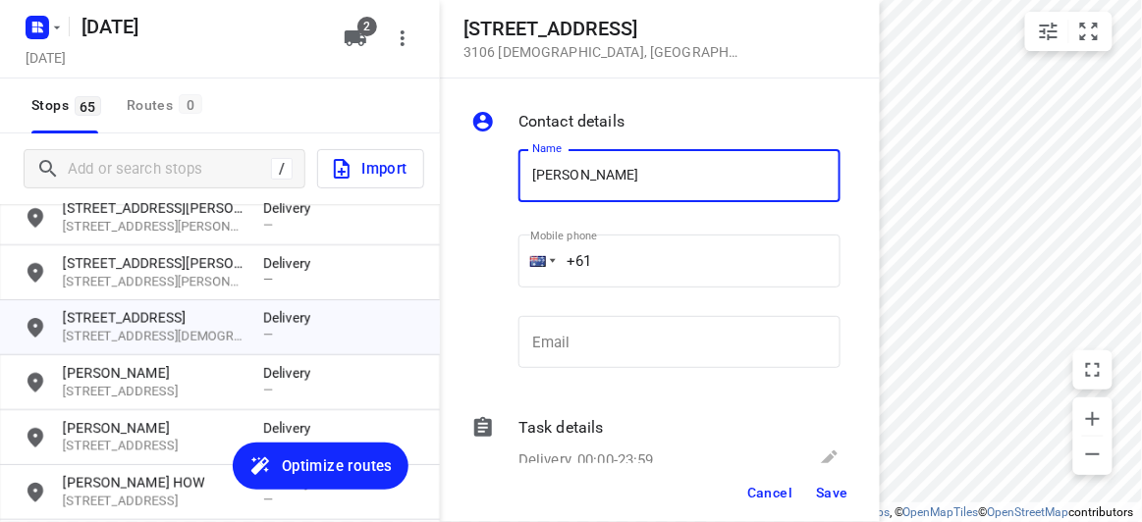
type input "[PERSON_NAME]"
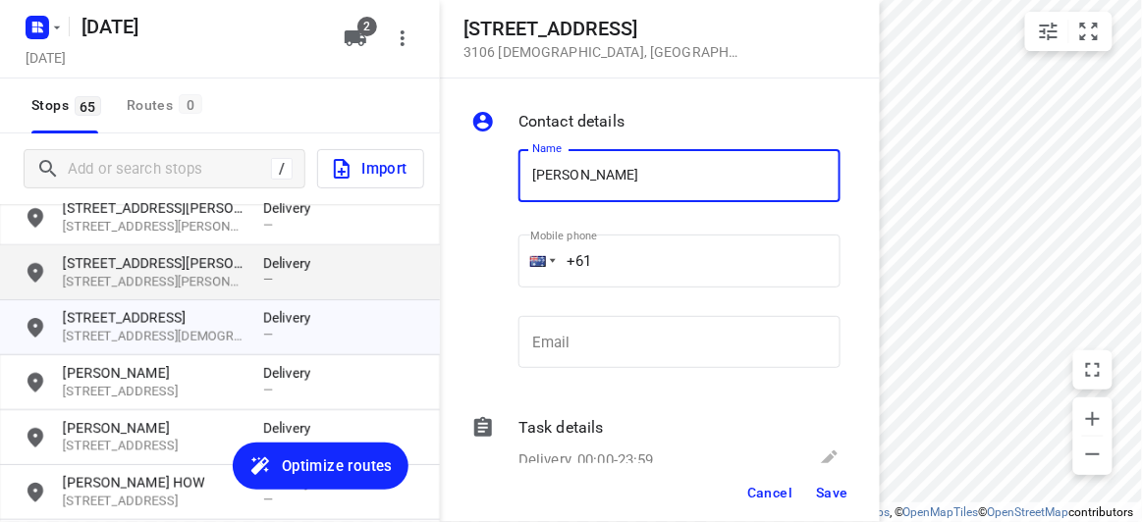
drag, startPoint x: 616, startPoint y: 269, endPoint x: 415, endPoint y: 269, distance: 200.3
click at [415, 269] on div "[STREET_ADDRESS] Contact details Name [PERSON_NAME] Name Mobile phone +61 ​ Ema…" at bounding box center [220, 261] width 440 height 522
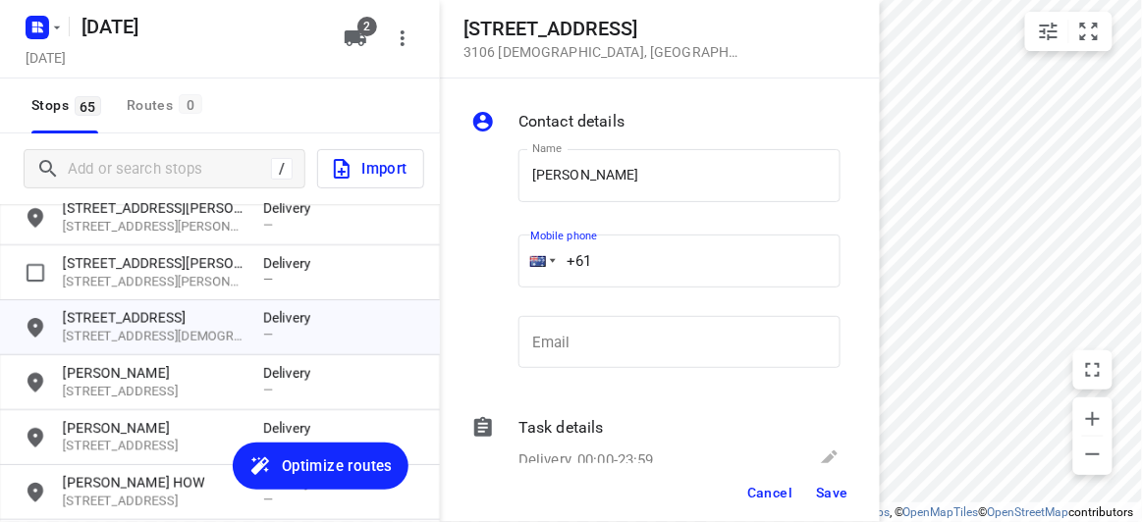
paste input "448993758"
type input "[PHONE_NUMBER]"
click at [838, 490] on span "Save" at bounding box center [832, 493] width 32 height 16
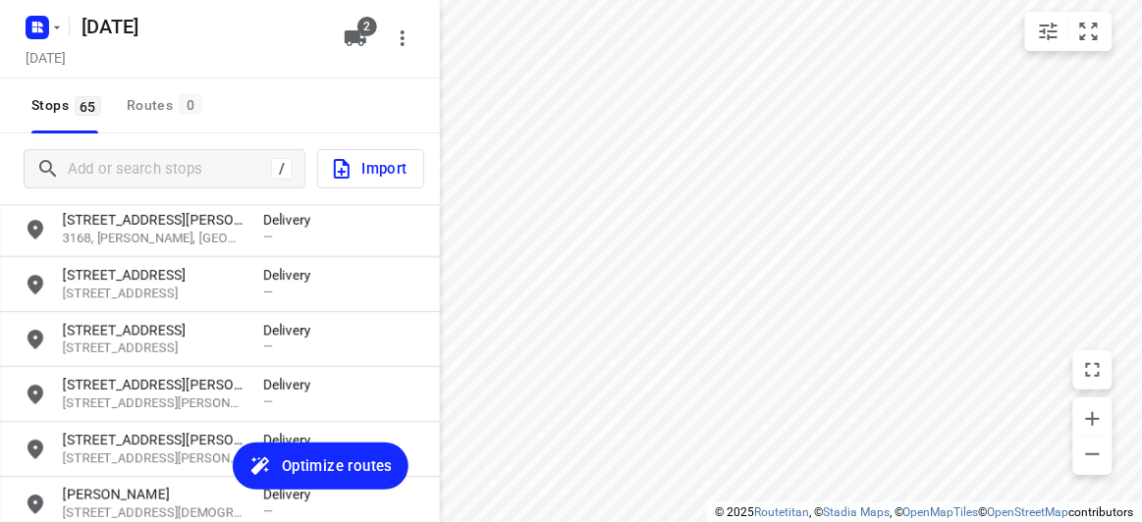
scroll to position [1688, 0]
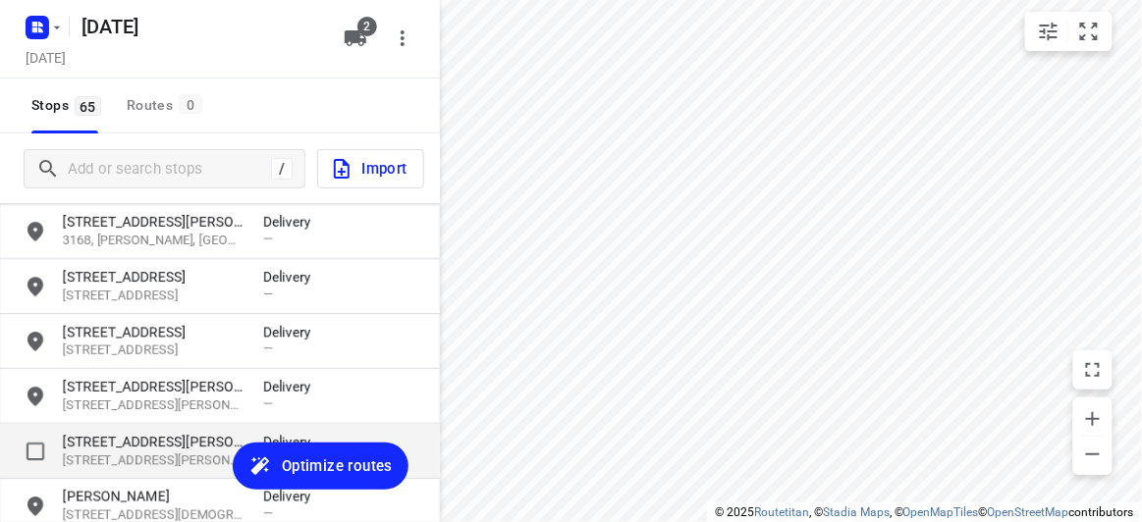
click at [102, 433] on p "[STREET_ADDRESS][PERSON_NAME]" at bounding box center [153, 442] width 181 height 20
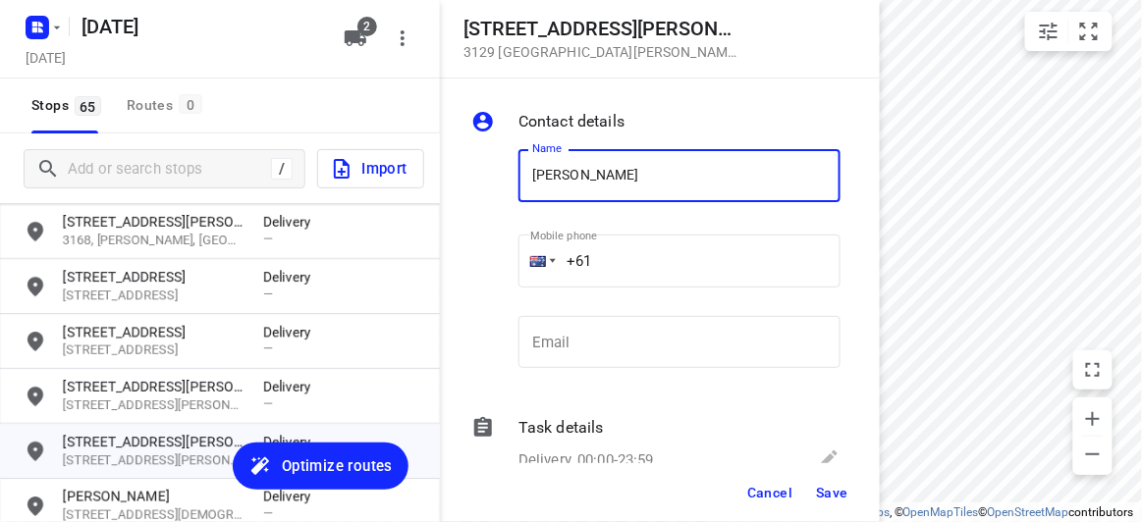
type input "[PERSON_NAME]"
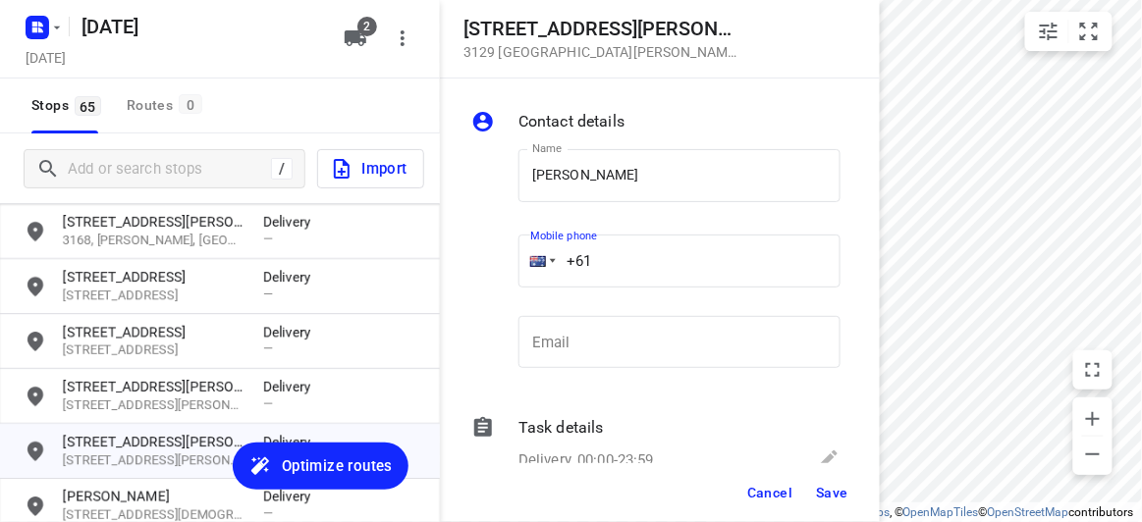
click at [520, 246] on div "+61" at bounding box center [679, 261] width 322 height 53
paste input "448525958"
type input "[PHONE_NUMBER]"
click at [834, 492] on span "Save" at bounding box center [832, 493] width 32 height 16
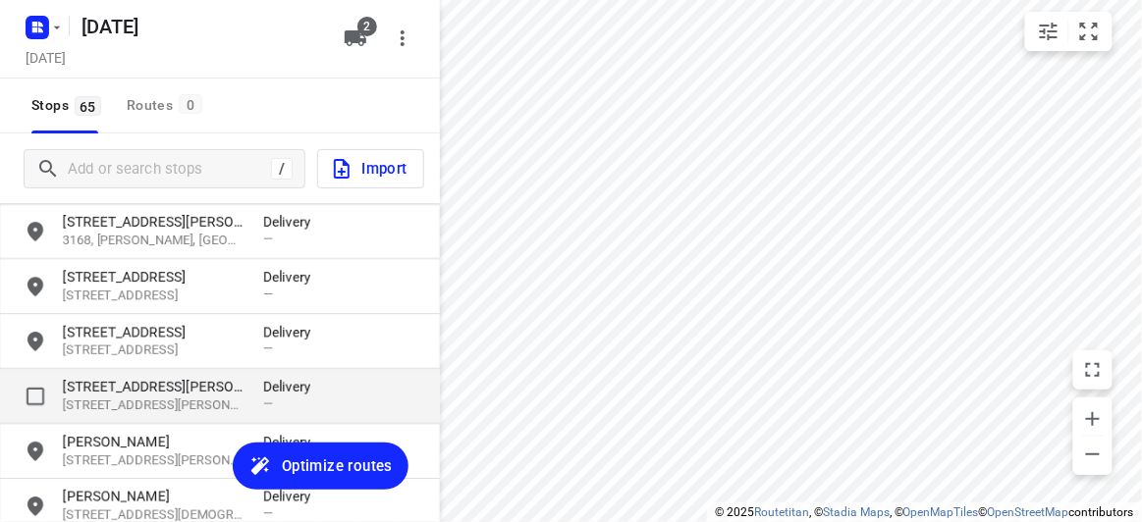
click at [173, 387] on p "[STREET_ADDRESS][PERSON_NAME]" at bounding box center [153, 387] width 181 height 20
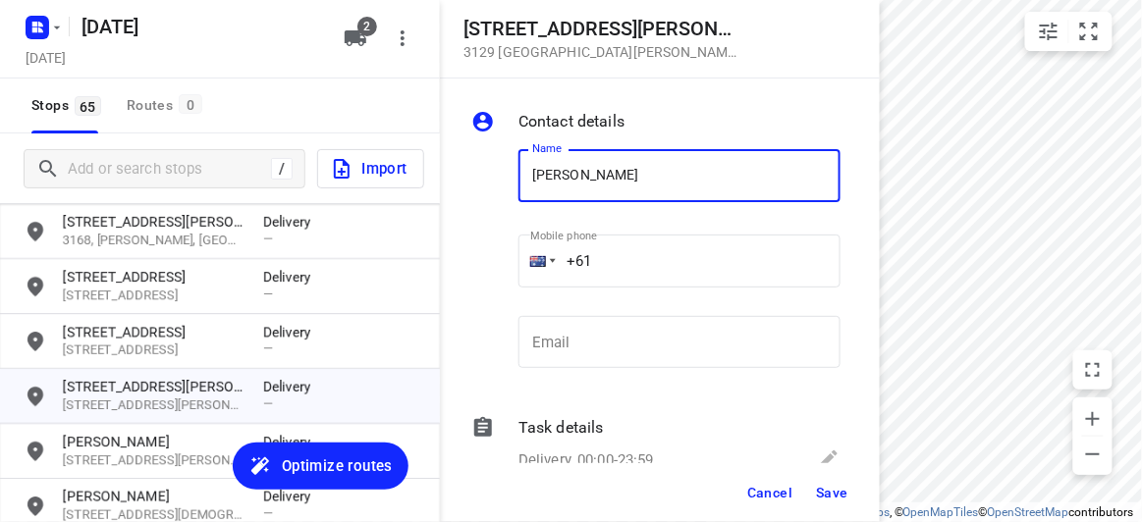
type input "[PERSON_NAME]"
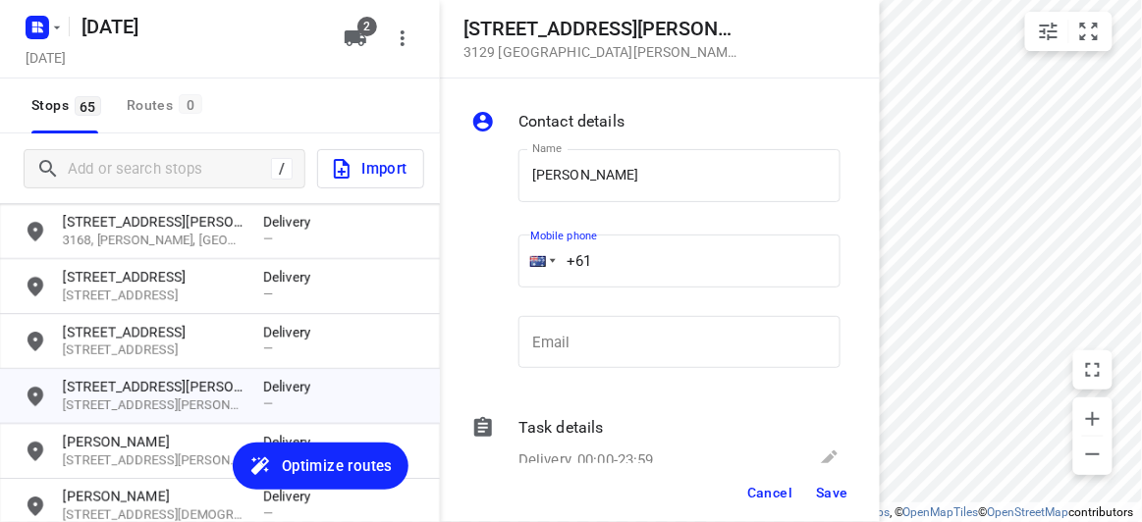
drag, startPoint x: 593, startPoint y: 258, endPoint x: 516, endPoint y: 258, distance: 76.6
click at [516, 258] on div "Mobile phone +61 ​" at bounding box center [680, 267] width 338 height 90
paste input "448525958"
type input "[PHONE_NUMBER]"
click at [840, 500] on span "Save" at bounding box center [832, 493] width 32 height 16
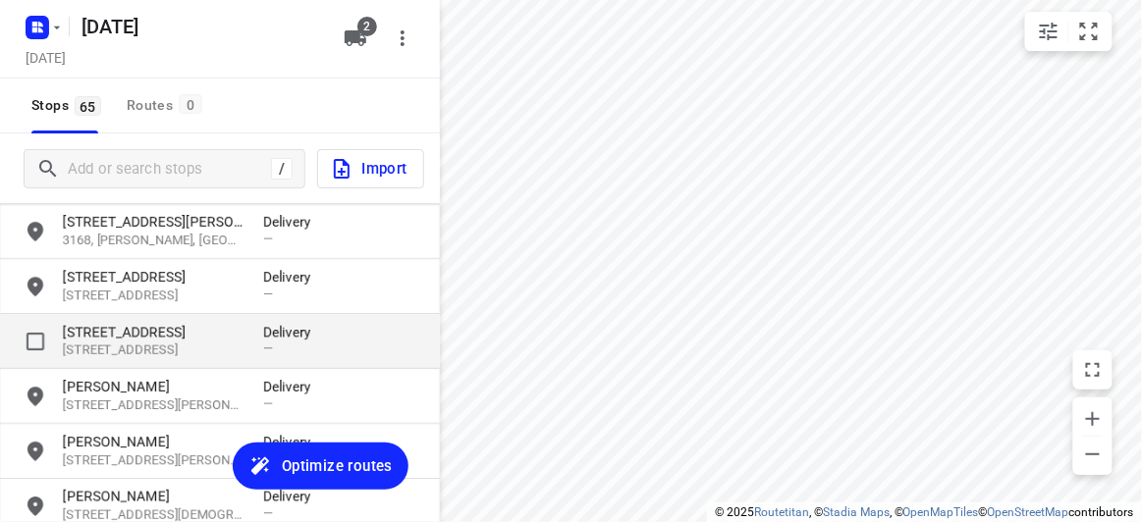
click at [136, 332] on p "[STREET_ADDRESS]" at bounding box center [153, 332] width 181 height 20
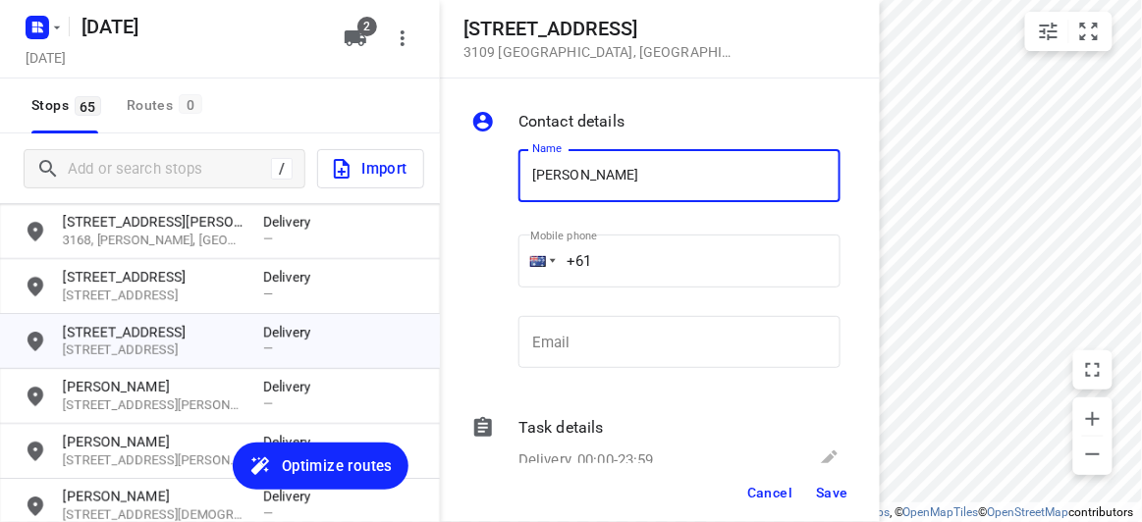
type input "[PERSON_NAME]"
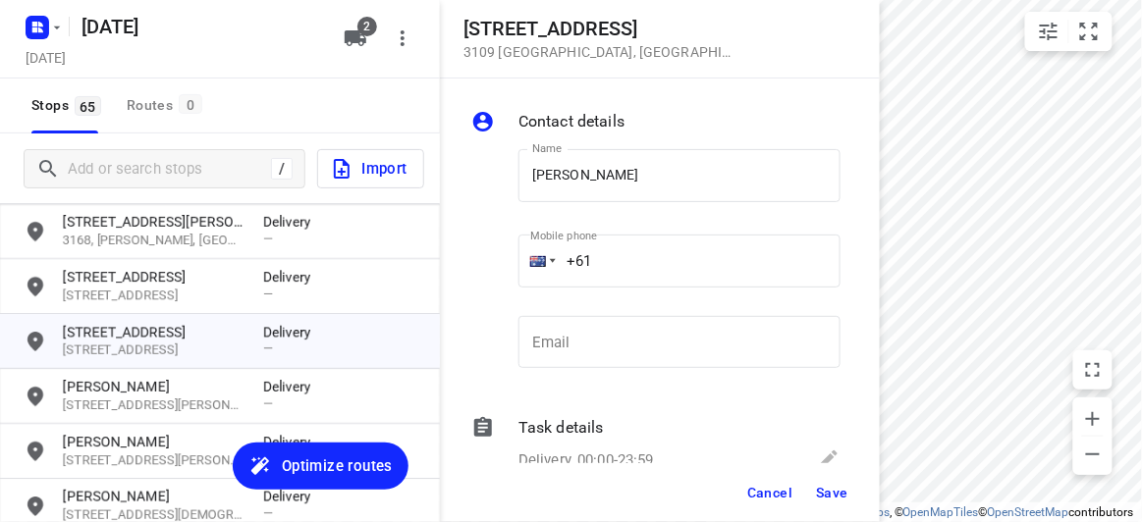
click at [602, 293] on p "​" at bounding box center [679, 298] width 322 height 13
click at [601, 264] on input "+61" at bounding box center [679, 261] width 322 height 53
paste input "421077917"
type input "[PHONE_NUMBER]"
click at [833, 476] on button "Save" at bounding box center [832, 492] width 48 height 35
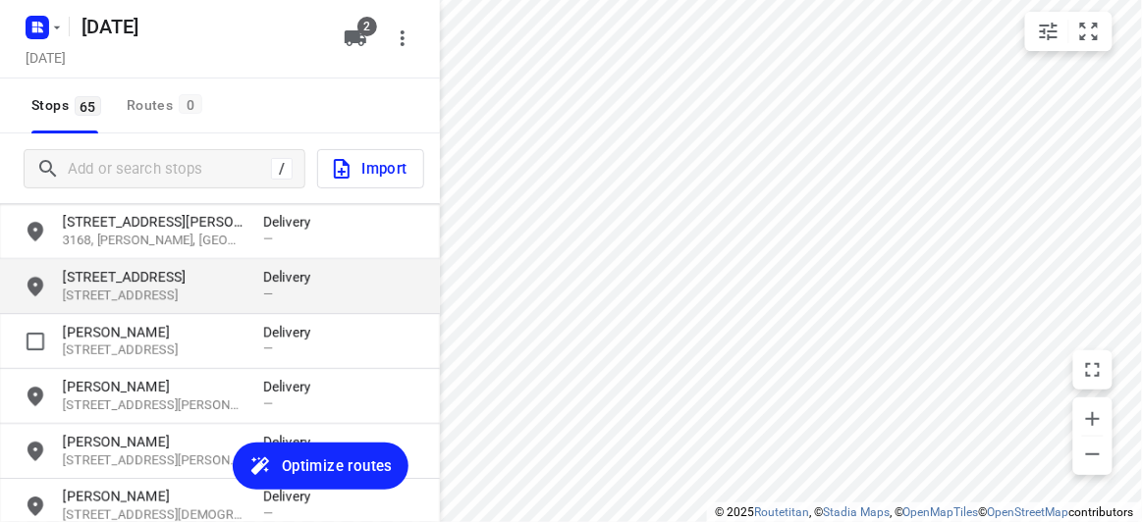
click at [154, 295] on p "[STREET_ADDRESS]" at bounding box center [153, 296] width 181 height 19
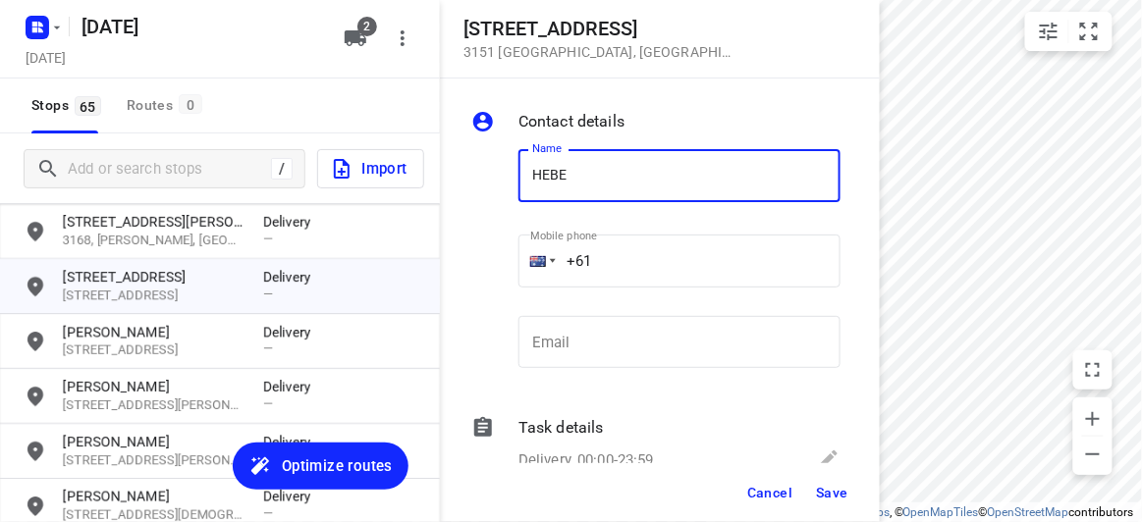
type input "HEBE"
click at [626, 258] on input "+61" at bounding box center [679, 261] width 322 height 53
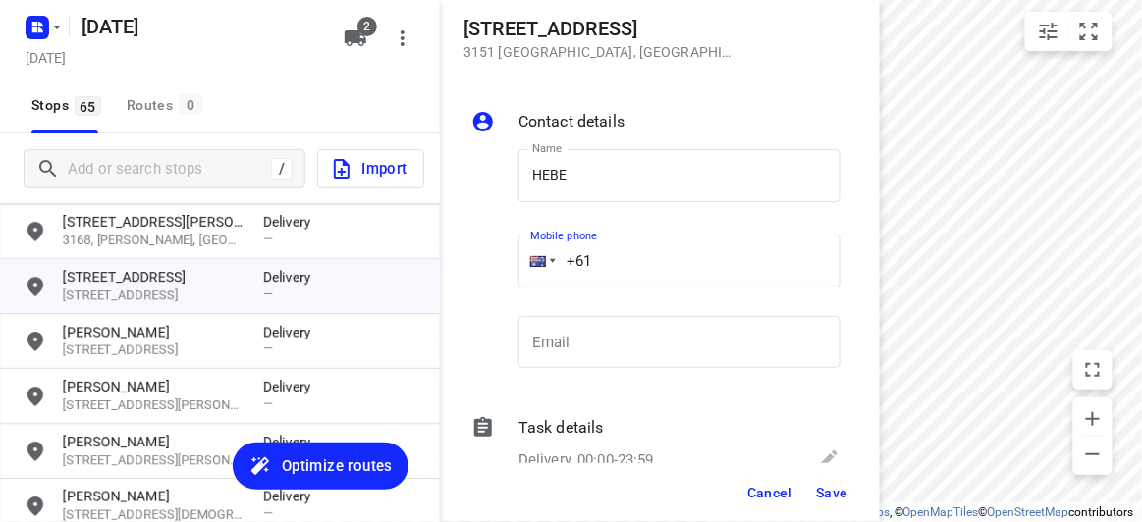
paste input "481587519"
type input "[PHONE_NUMBER]"
click at [846, 499] on span "Save" at bounding box center [832, 493] width 32 height 16
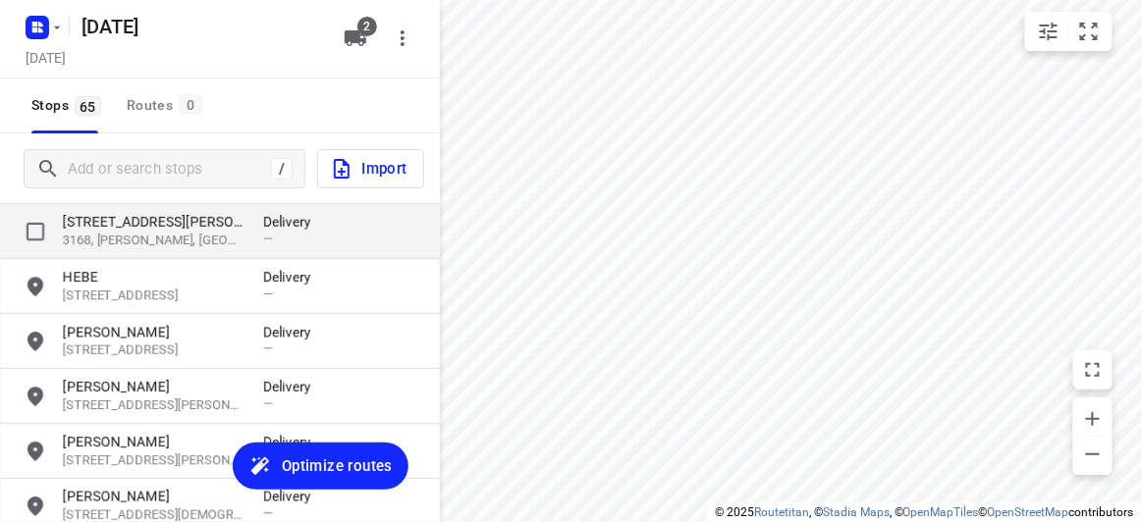
click at [106, 243] on p "3168, [PERSON_NAME], [GEOGRAPHIC_DATA]" at bounding box center [153, 241] width 181 height 19
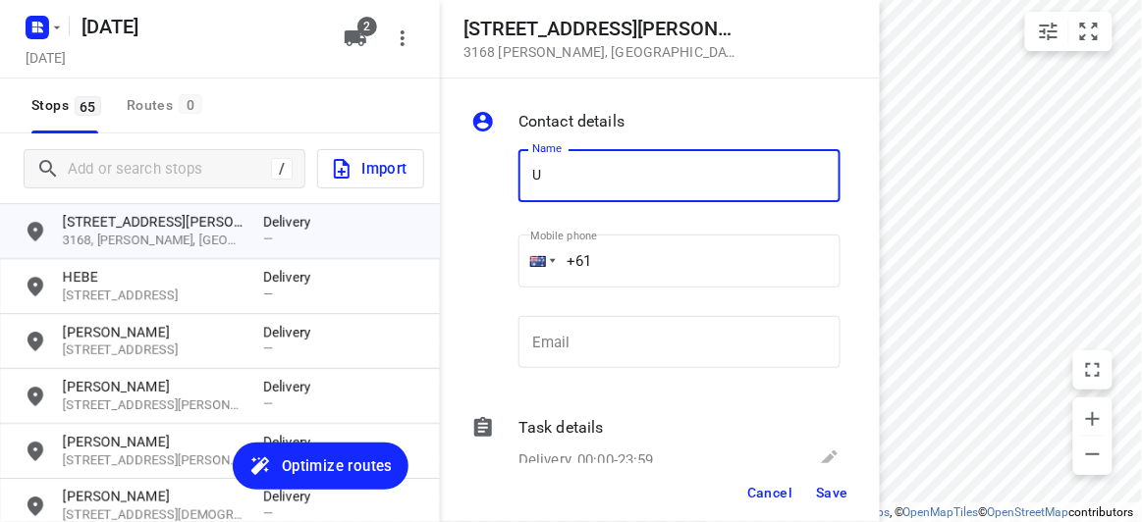
drag, startPoint x: 256, startPoint y: 198, endPoint x: 272, endPoint y: 193, distance: 16.5
click at [263, 195] on div "/ Import" at bounding box center [220, 169] width 440 height 71
drag, startPoint x: 557, startPoint y: 169, endPoint x: 540, endPoint y: 168, distance: 16.7
click at [540, 168] on input "U" at bounding box center [679, 175] width 322 height 53
click at [539, 183] on input "U" at bounding box center [679, 175] width 322 height 53
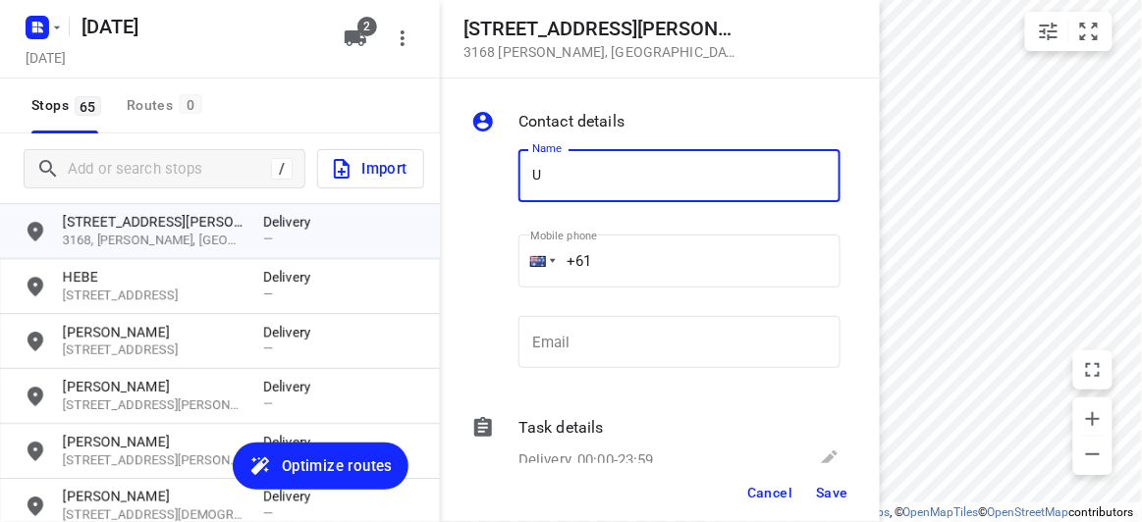
type input "U"
type input "SU CHOO"
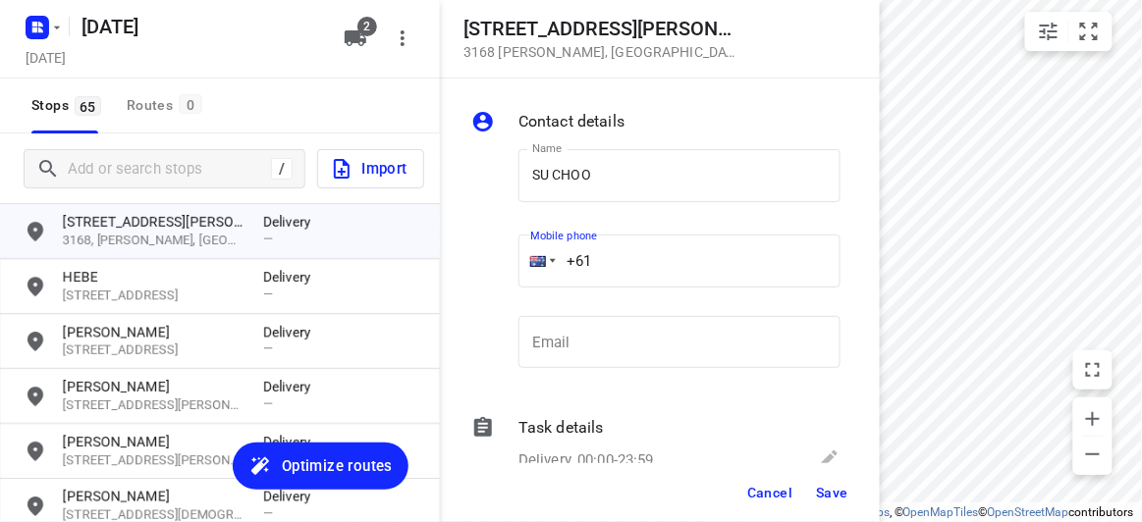
click at [614, 268] on input "+61" at bounding box center [679, 261] width 322 height 53
paste input "61412464420"
drag, startPoint x: 740, startPoint y: 258, endPoint x: 624, endPoint y: 314, distance: 128.7
click at [405, 259] on div "[STREET_ADDRESS][PERSON_NAME][PERSON_NAME] Contact details Name SU CHOO Name Mo…" at bounding box center [220, 261] width 440 height 522
paste input "tel"
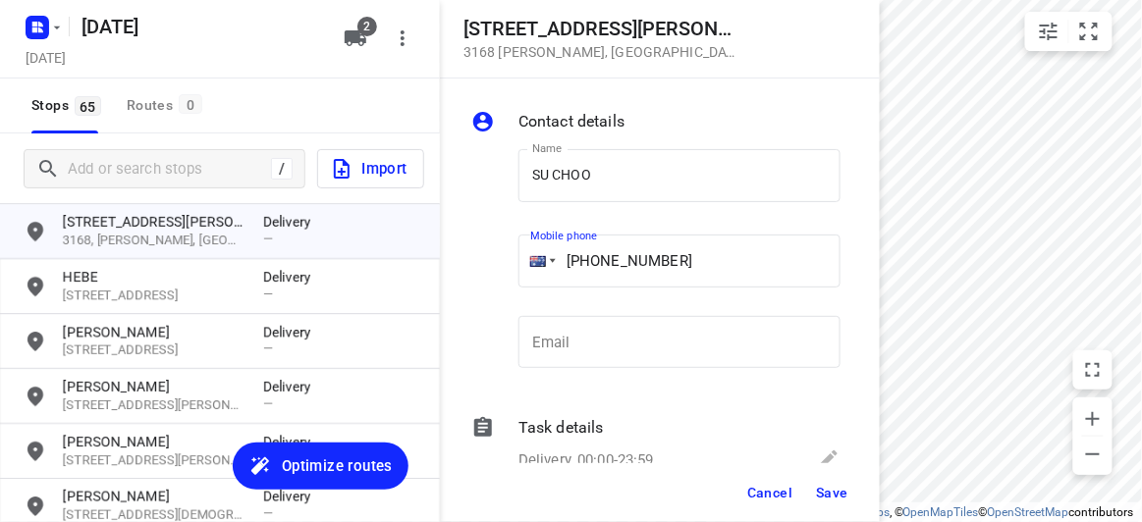
type input "[PHONE_NUMBER]"
click at [840, 480] on button "Save" at bounding box center [832, 492] width 48 height 35
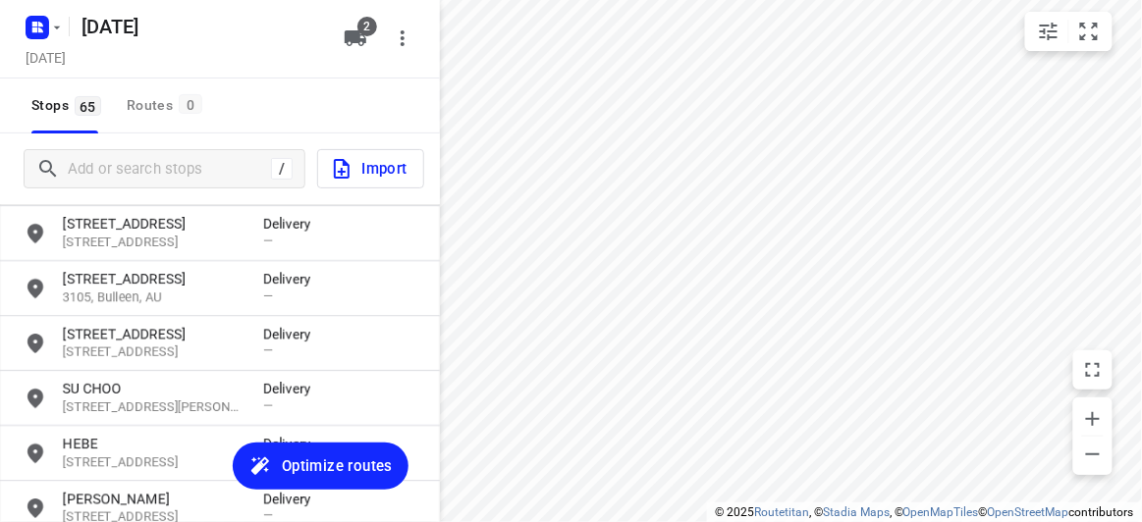
scroll to position [1510, 0]
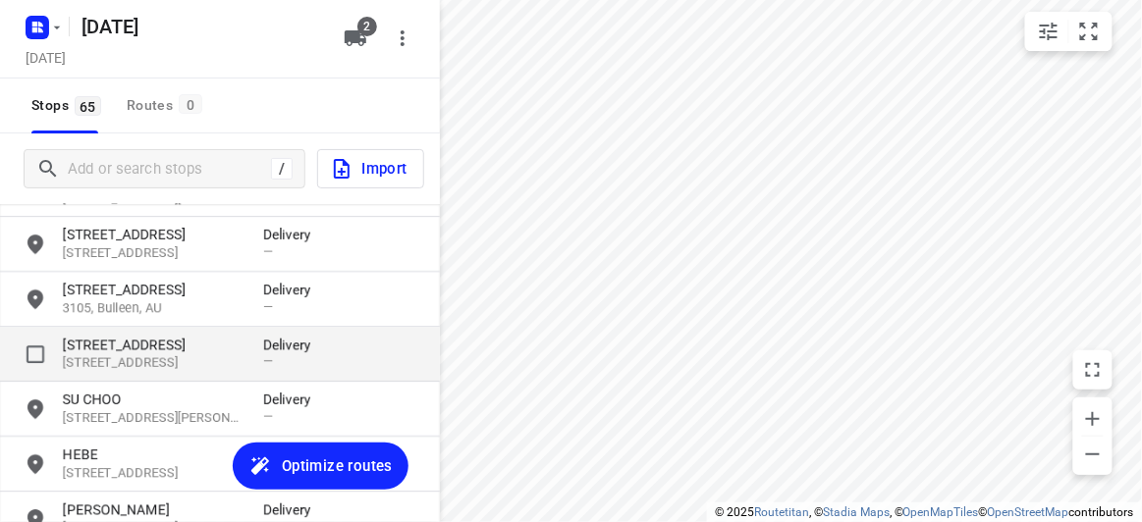
click at [143, 359] on p "[STREET_ADDRESS]" at bounding box center [153, 363] width 181 height 19
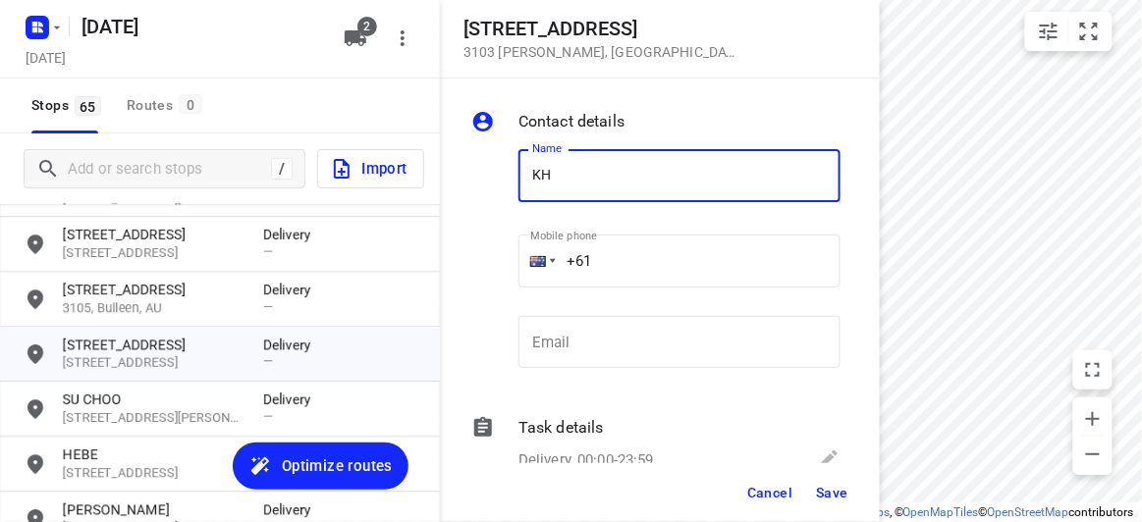
type input "[PERSON_NAME]"
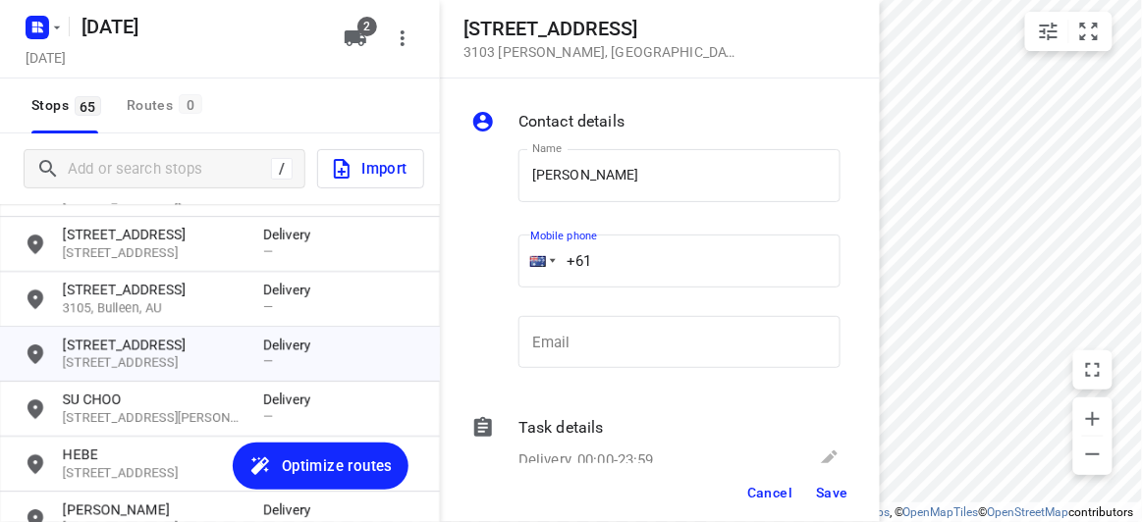
drag, startPoint x: 507, startPoint y: 247, endPoint x: 444, endPoint y: 247, distance: 62.8
click at [444, 247] on div "Contact details Name [PERSON_NAME] Name Mobile phone +61 ​ Email Email Task det…" at bounding box center [660, 271] width 440 height 385
paste input "tel"
paste input "0404830055"
drag, startPoint x: 638, startPoint y: 267, endPoint x: 626, endPoint y: 267, distance: 11.8
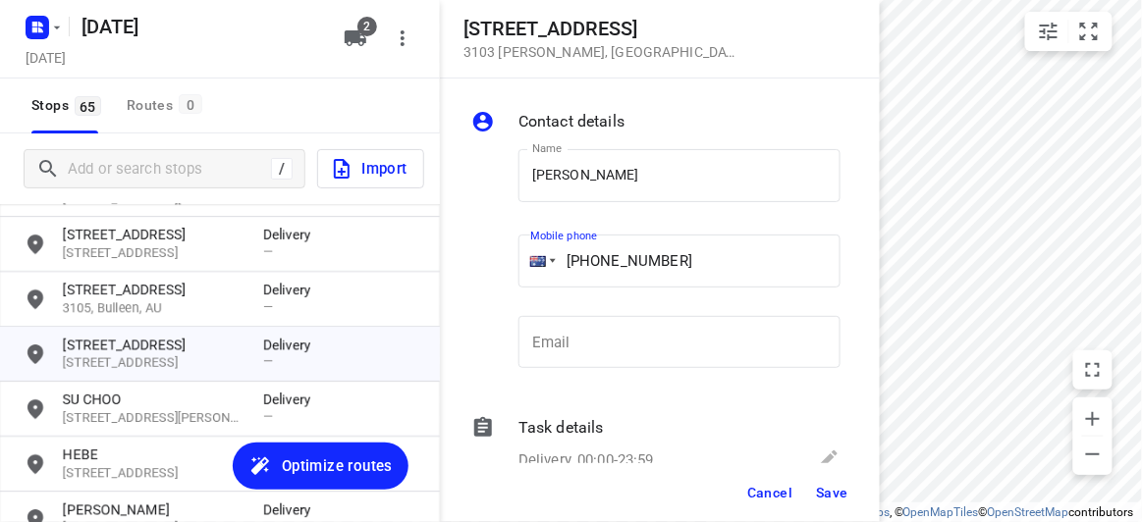
click at [627, 267] on input "[PHONE_NUMBER]" at bounding box center [679, 261] width 322 height 53
click at [596, 261] on input "[PHONE_NUMBER]" at bounding box center [679, 261] width 322 height 53
click at [605, 260] on input "[PHONE_NUMBER]" at bounding box center [679, 261] width 322 height 53
type input "[PHONE_NUMBER]"
click at [835, 470] on div "Cancel Save" at bounding box center [660, 492] width 440 height 59
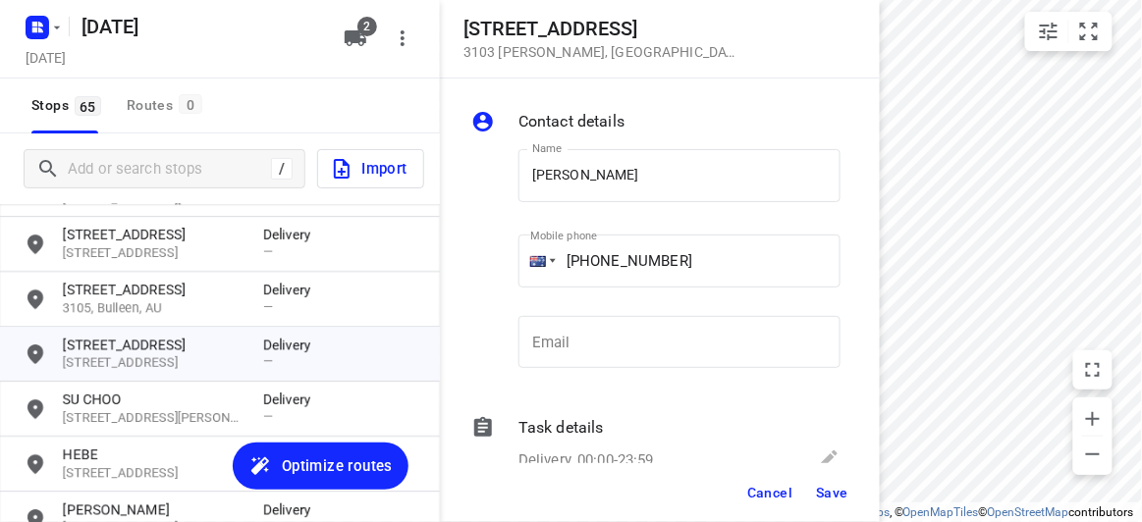
click at [840, 496] on span "Save" at bounding box center [832, 493] width 32 height 16
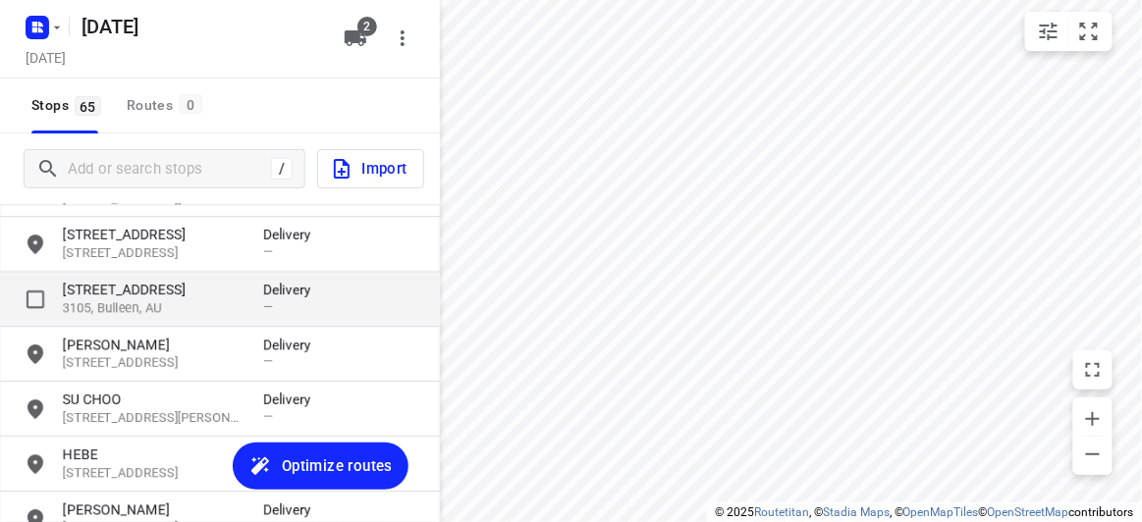
click at [127, 291] on p "[STREET_ADDRESS]" at bounding box center [153, 290] width 181 height 20
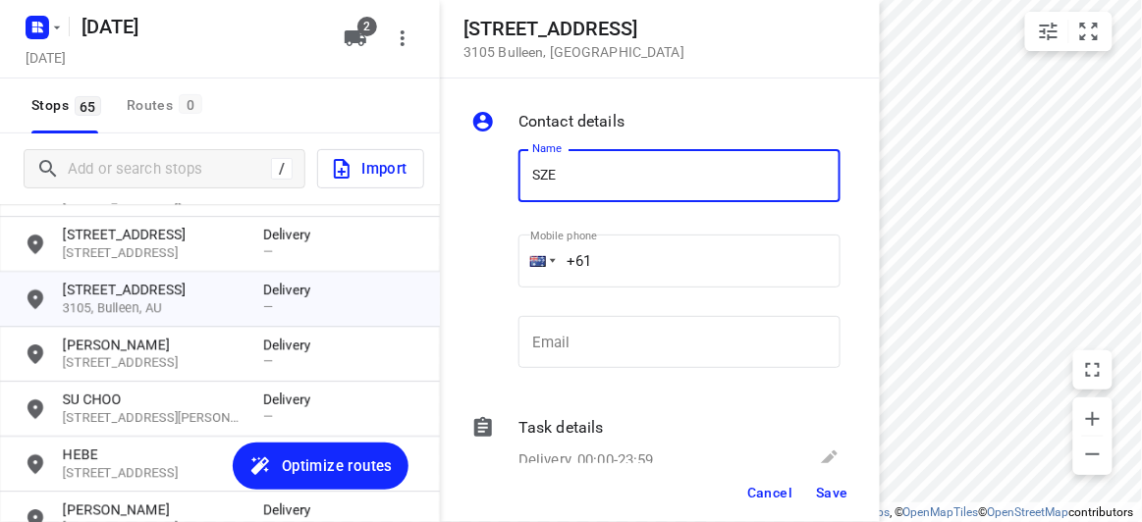
type input "[PERSON_NAME]"
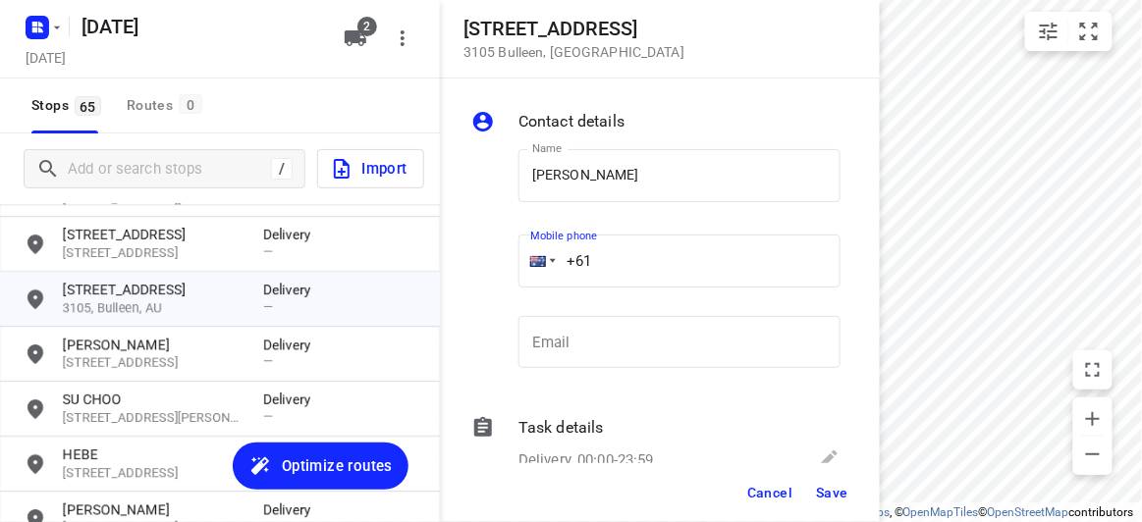
drag, startPoint x: 579, startPoint y: 252, endPoint x: 644, endPoint y: 271, distance: 67.4
click at [581, 253] on input "+61" at bounding box center [679, 261] width 322 height 53
click at [642, 269] on input "+61" at bounding box center [679, 261] width 322 height 53
paste input "433949140"
type input "[PHONE_NUMBER]"
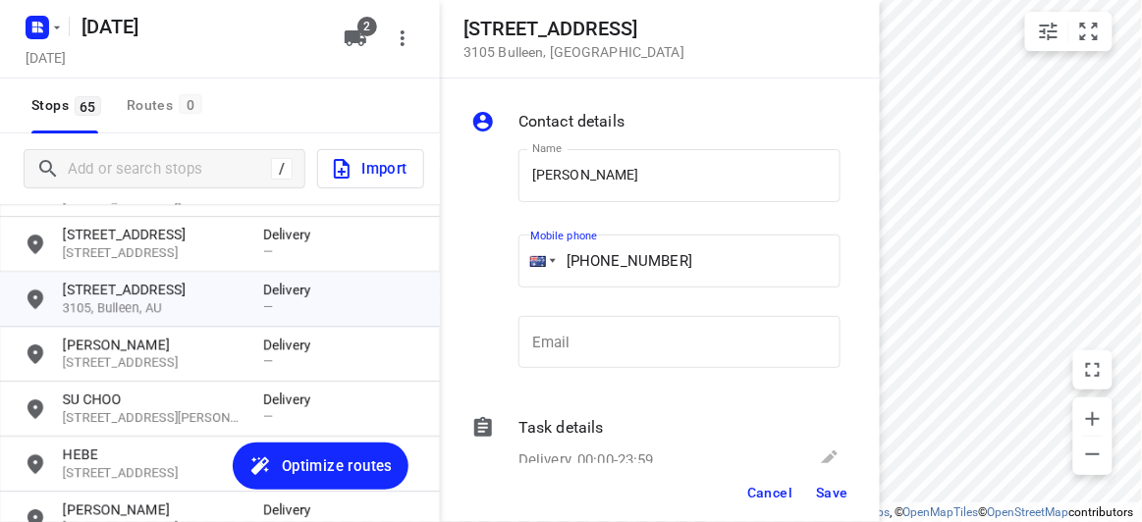
click at [843, 511] on div "Cancel Save" at bounding box center [660, 492] width 440 height 59
click at [822, 483] on button "Save" at bounding box center [832, 492] width 48 height 35
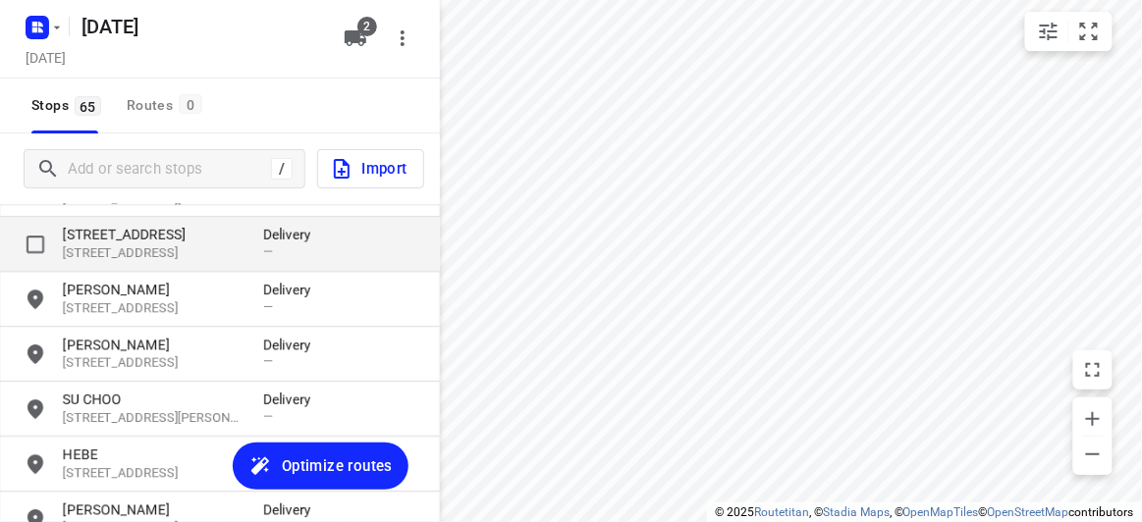
click at [154, 233] on p "[STREET_ADDRESS]" at bounding box center [153, 235] width 181 height 20
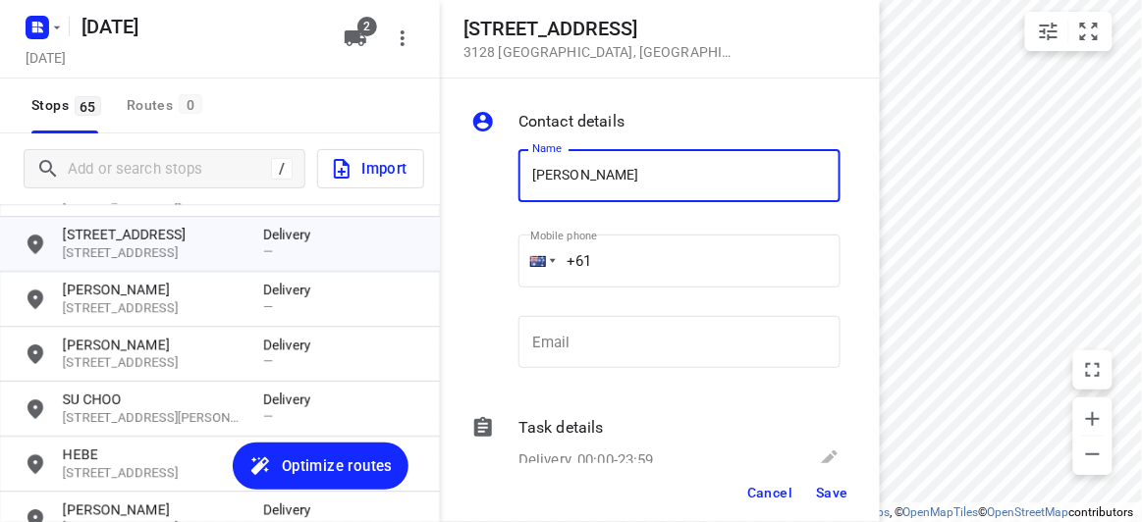
type input "[PERSON_NAME] 2/421"
click at [605, 264] on input "+61" at bounding box center [679, 261] width 322 height 53
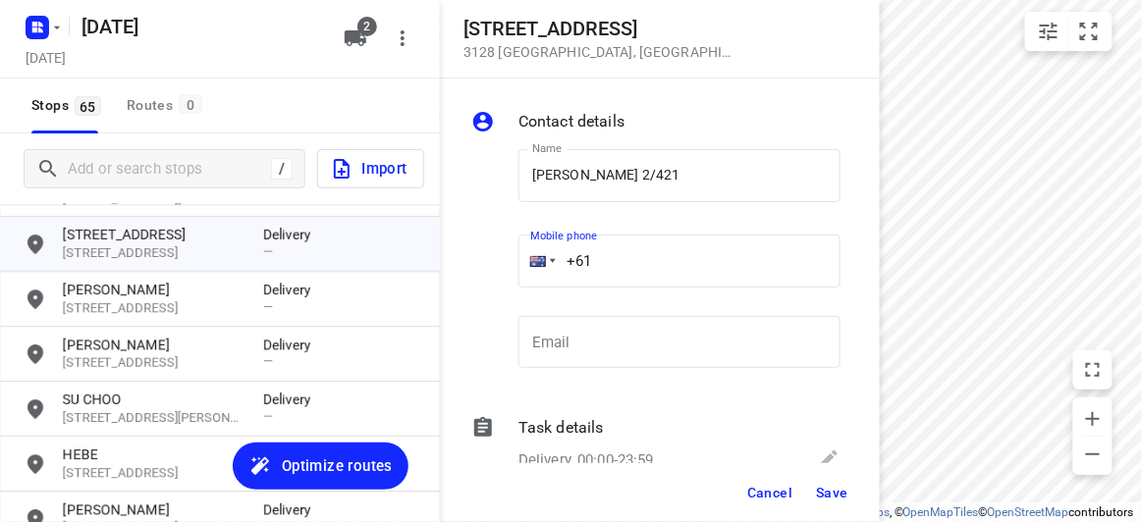
paste input "450581186"
type input "[PHONE_NUMBER]"
click at [834, 486] on span "Save" at bounding box center [832, 493] width 32 height 16
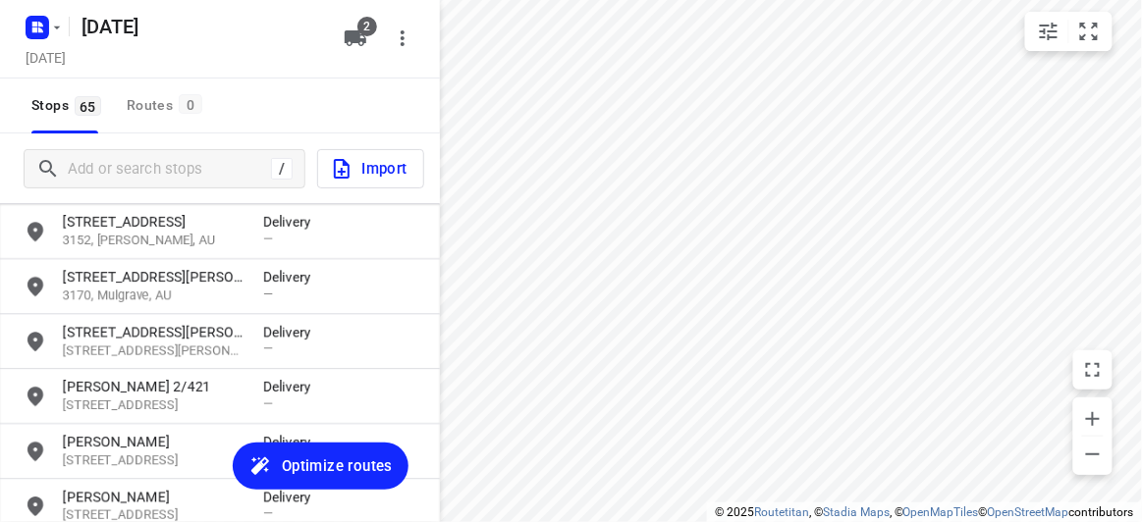
scroll to position [1331, 0]
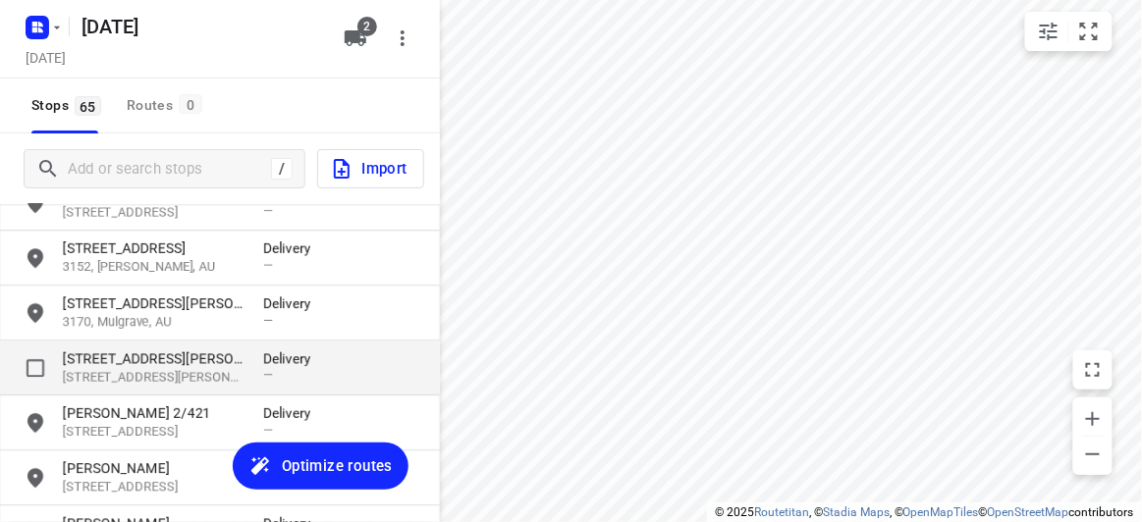
click at [117, 360] on p "[STREET_ADDRESS][PERSON_NAME]" at bounding box center [153, 359] width 181 height 20
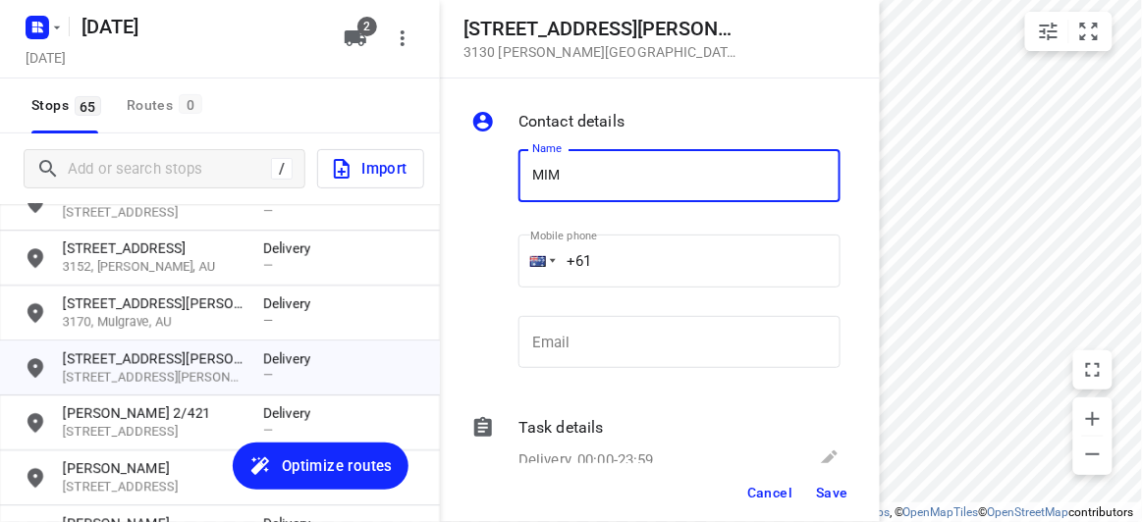
click at [612, 229] on div "Mobile phone +61 ​" at bounding box center [679, 265] width 322 height 79
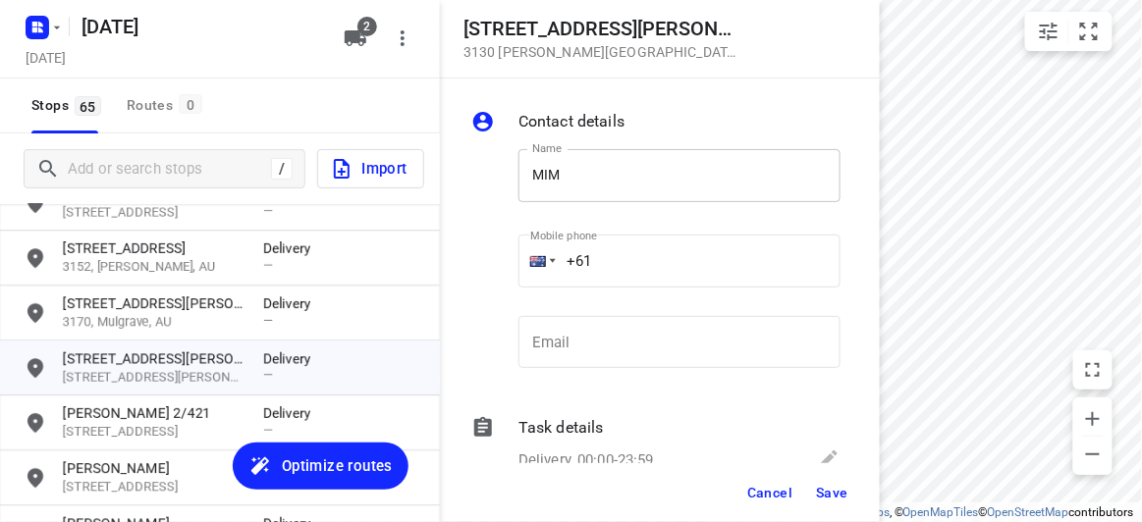
click at [613, 179] on input "MIM" at bounding box center [679, 175] width 322 height 53
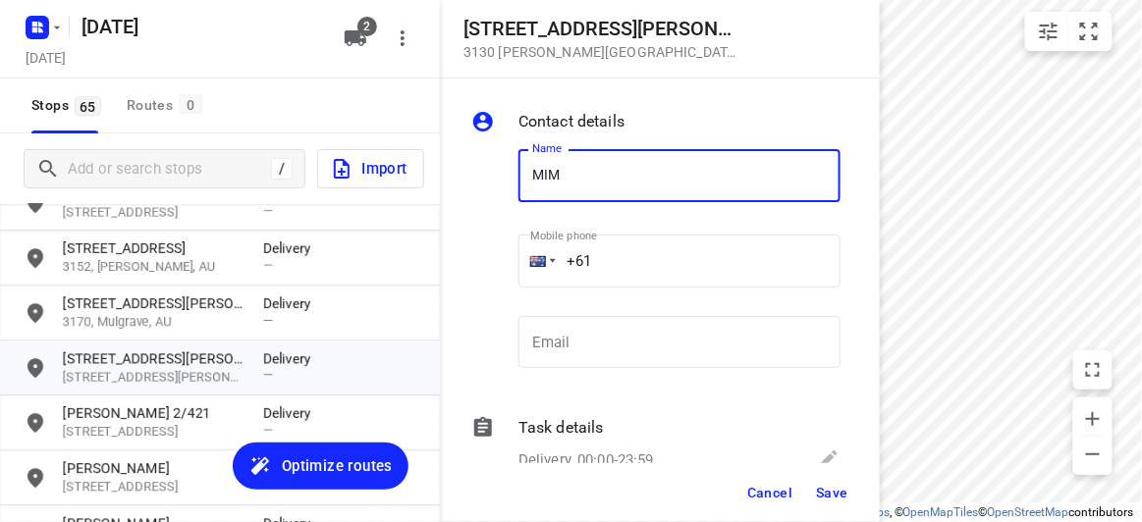
type input "MIMI"
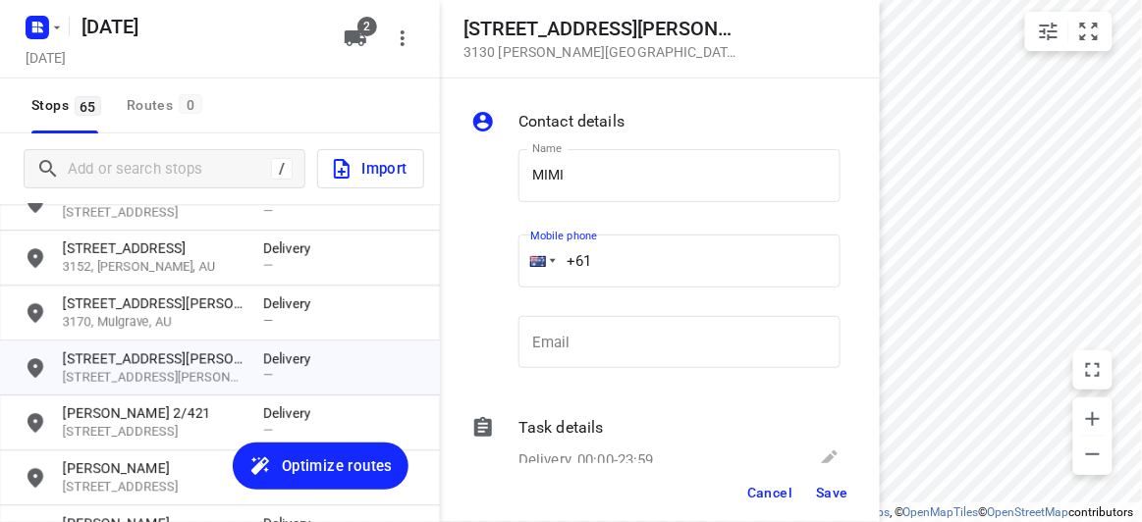
click at [629, 264] on input "+61" at bounding box center [679, 261] width 322 height 53
paste input "0413163144"
click at [618, 272] on input "[PHONE_NUMBER]" at bounding box center [679, 261] width 322 height 53
click at [613, 259] on input "[PHONE_NUMBER]" at bounding box center [679, 261] width 322 height 53
click at [607, 260] on input "[PHONE_NUMBER]" at bounding box center [679, 261] width 322 height 53
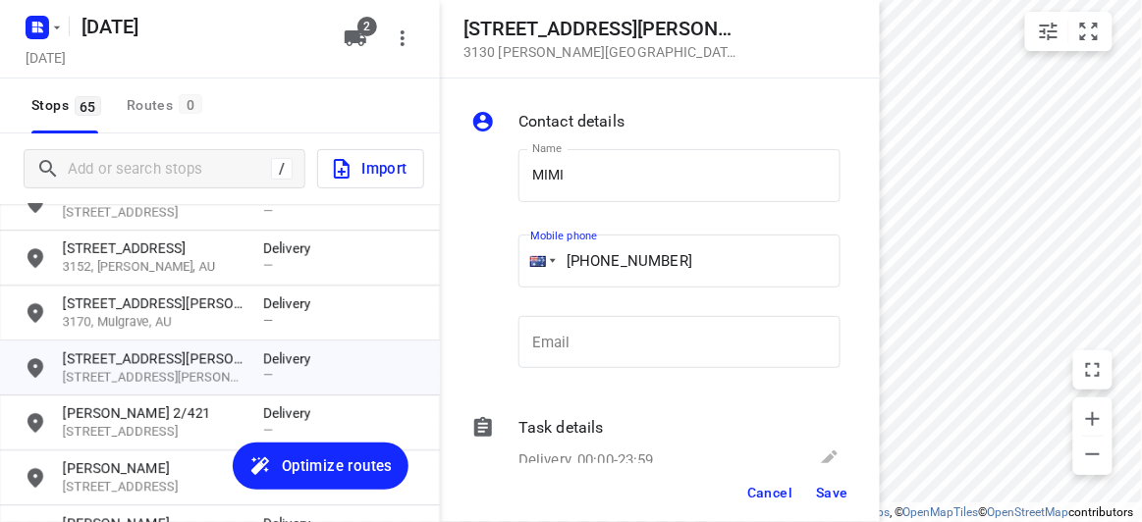
type input "[PHONE_NUMBER]"
click at [831, 494] on span "Save" at bounding box center [832, 493] width 32 height 16
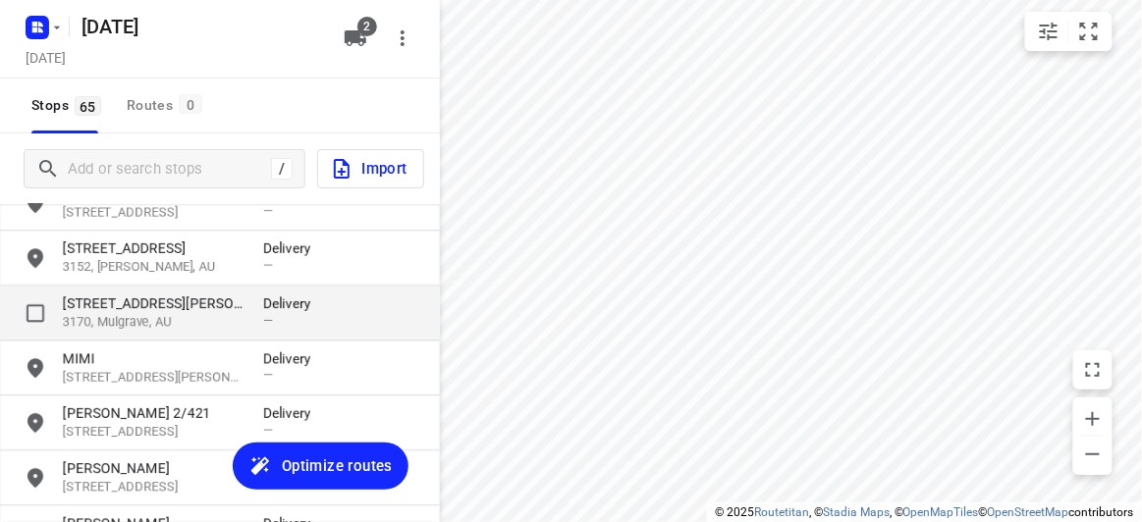
click at [135, 288] on div "[STREET_ADDRESS][PERSON_NAME] Delivery —" at bounding box center [220, 313] width 440 height 55
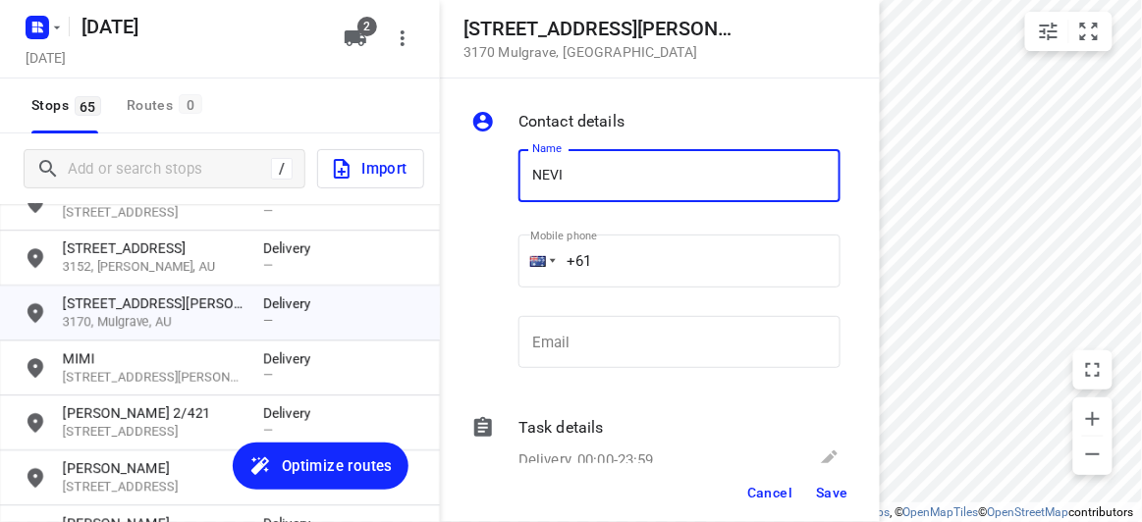
type input "[PERSON_NAME]"
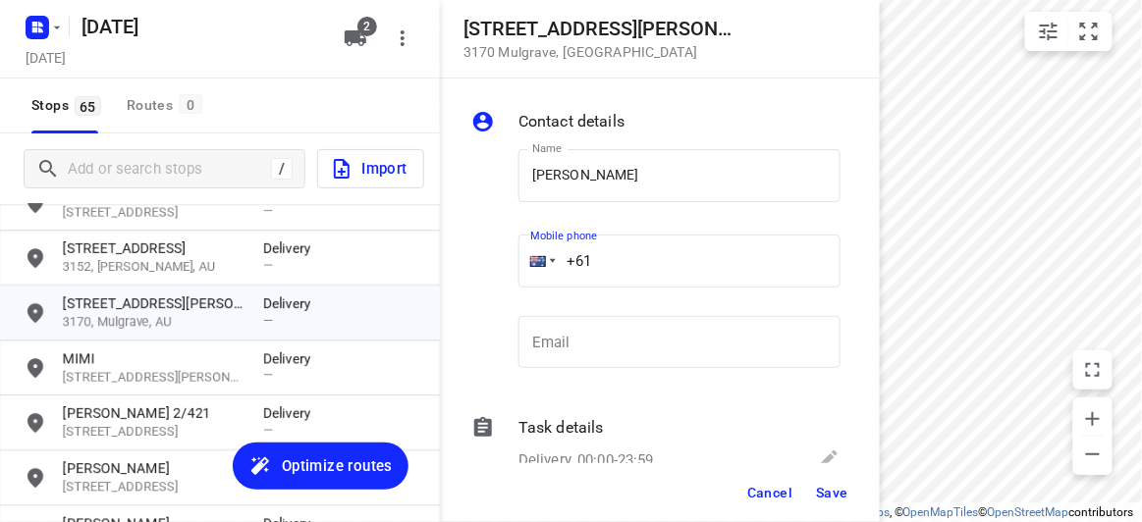
click at [612, 256] on input "+61" at bounding box center [679, 261] width 322 height 53
paste input "433614093"
type input "[PHONE_NUMBER]"
click at [828, 502] on button "Save" at bounding box center [832, 492] width 48 height 35
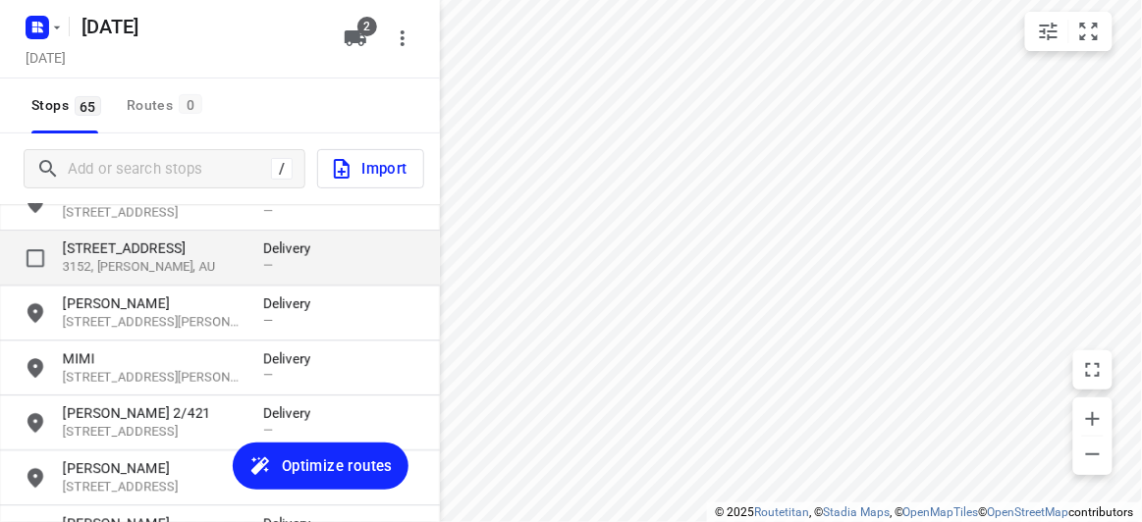
click at [178, 245] on p "[STREET_ADDRESS]" at bounding box center [153, 249] width 181 height 20
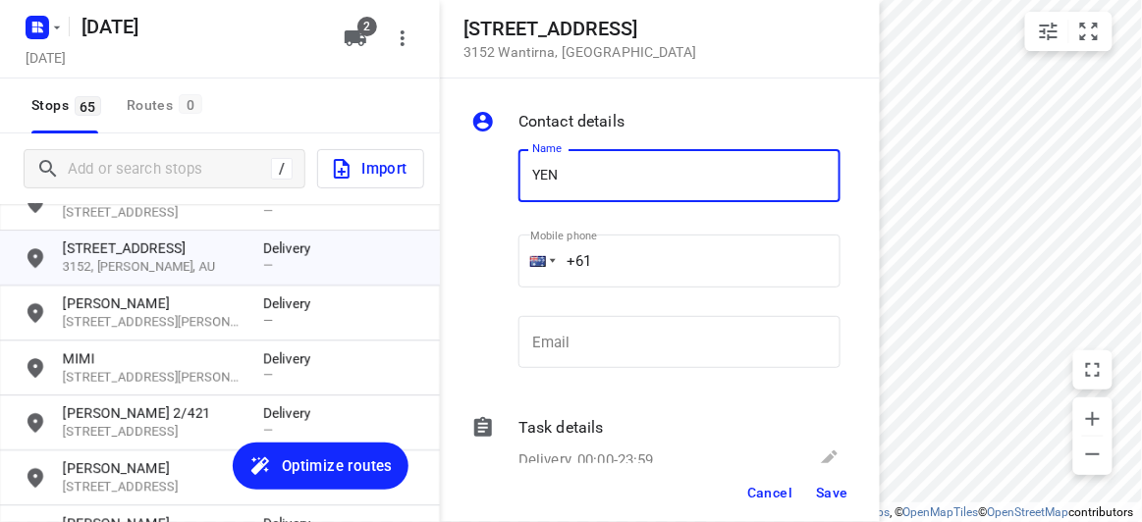
type input "[PERSON_NAME]"
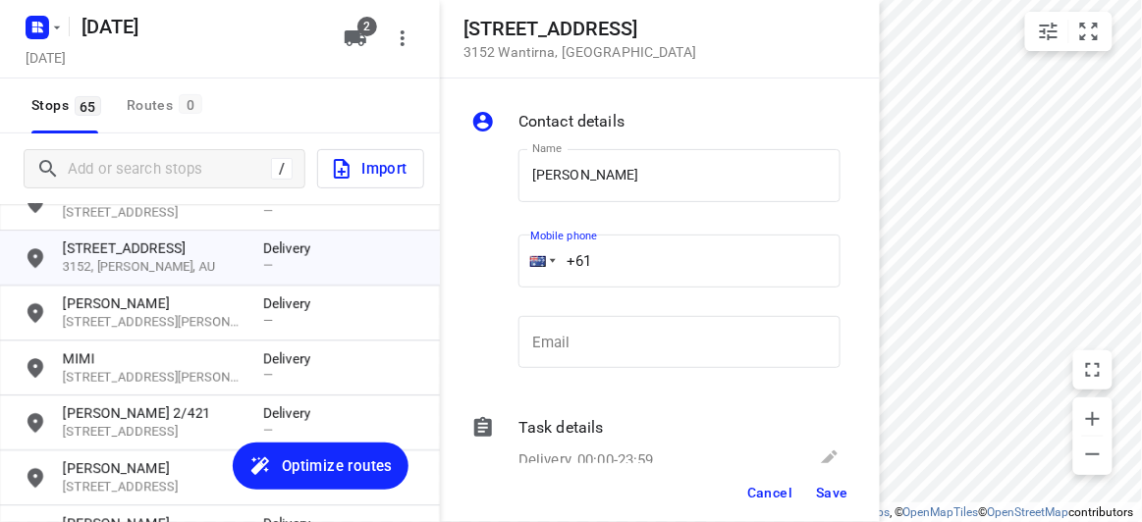
click at [615, 257] on input "+61" at bounding box center [679, 261] width 322 height 53
paste input "61450705388"
drag, startPoint x: 719, startPoint y: 266, endPoint x: 551, endPoint y: 278, distance: 168.3
click at [551, 278] on div "[PHONE_NUMBER]" at bounding box center [679, 261] width 322 height 53
paste input "tel"
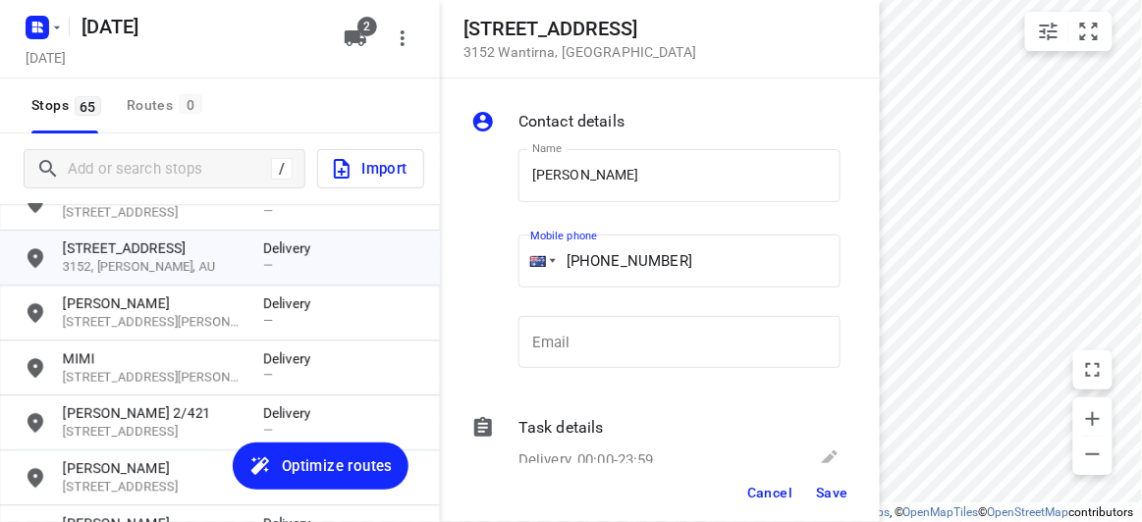
type input "[PHONE_NUMBER]"
click at [831, 491] on span "Save" at bounding box center [832, 493] width 32 height 16
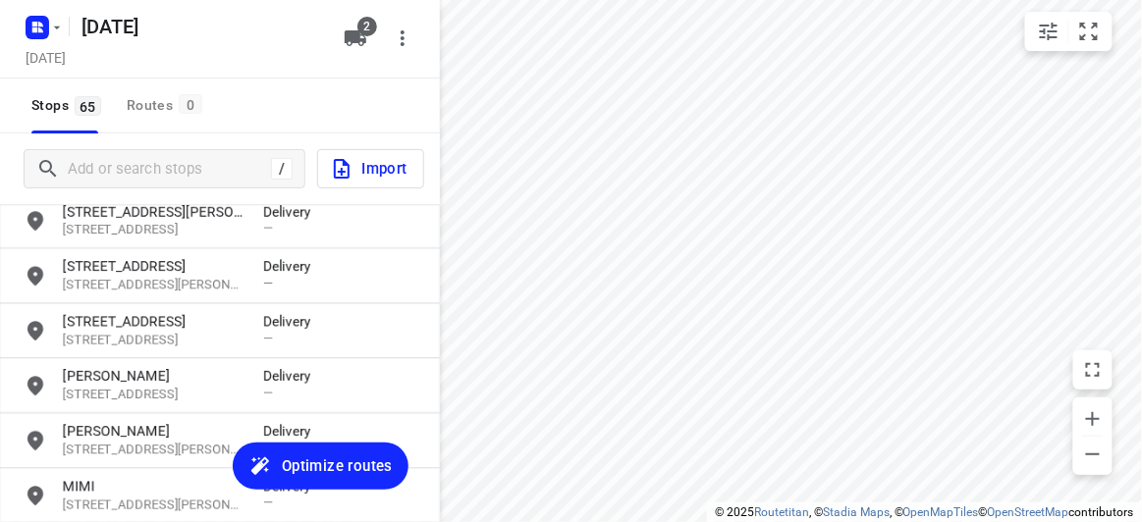
scroll to position [1063, 0]
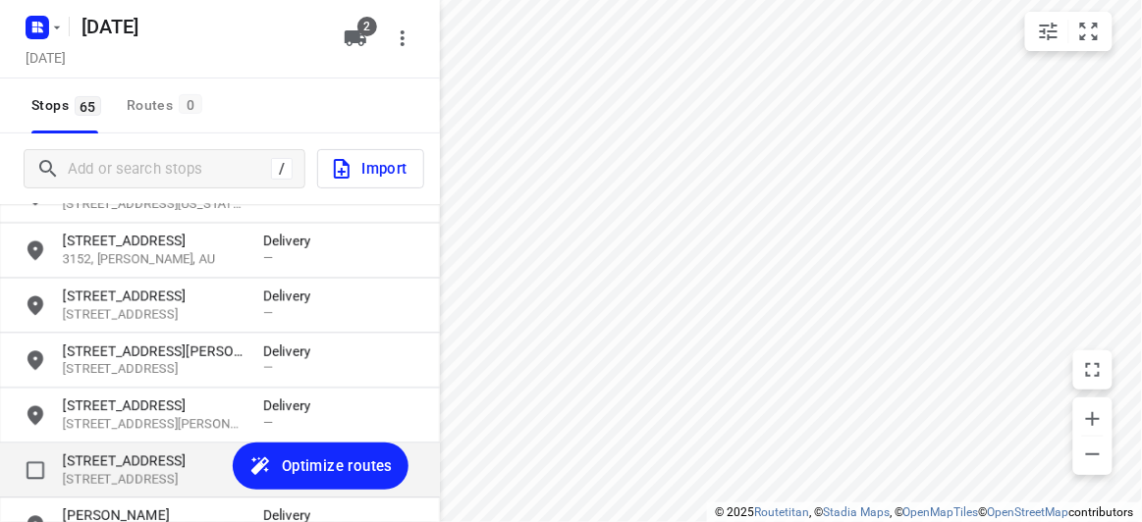
click at [158, 466] on p "[STREET_ADDRESS]" at bounding box center [153, 462] width 181 height 20
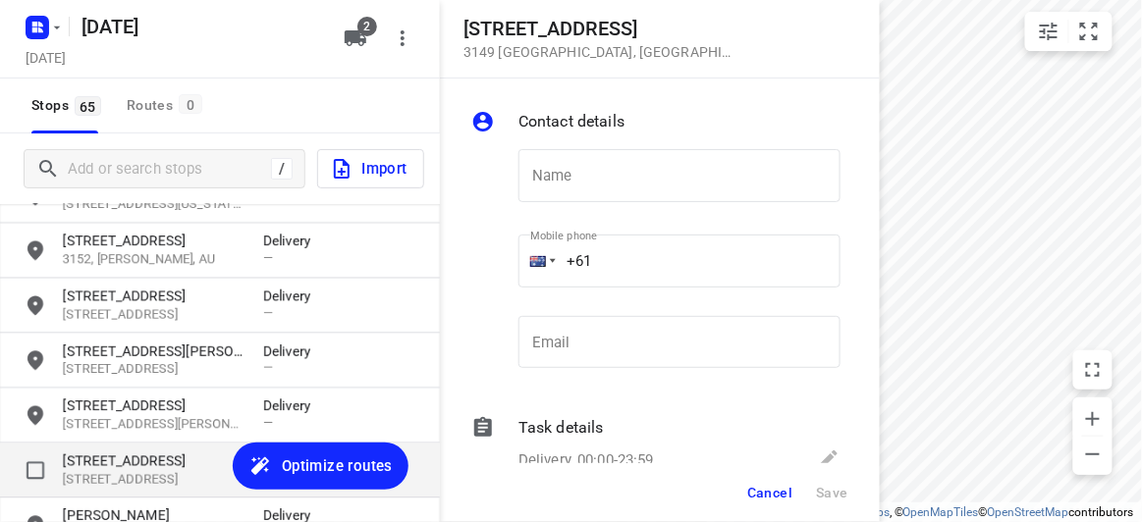
type input "D"
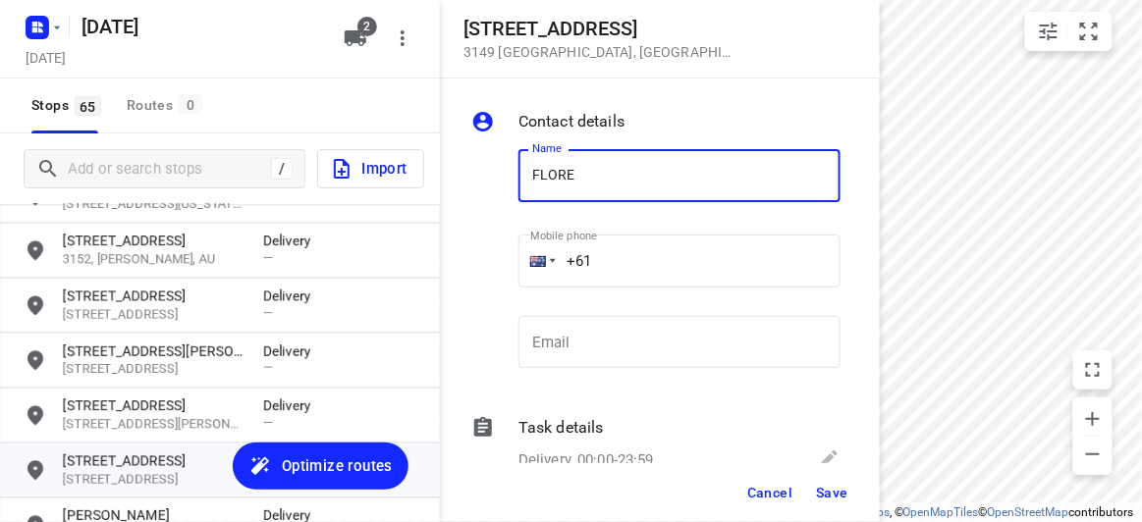
type input "[PERSON_NAME] 3/436"
drag, startPoint x: 632, startPoint y: 263, endPoint x: 519, endPoint y: 263, distance: 112.9
click at [519, 263] on div "+61" at bounding box center [679, 261] width 322 height 53
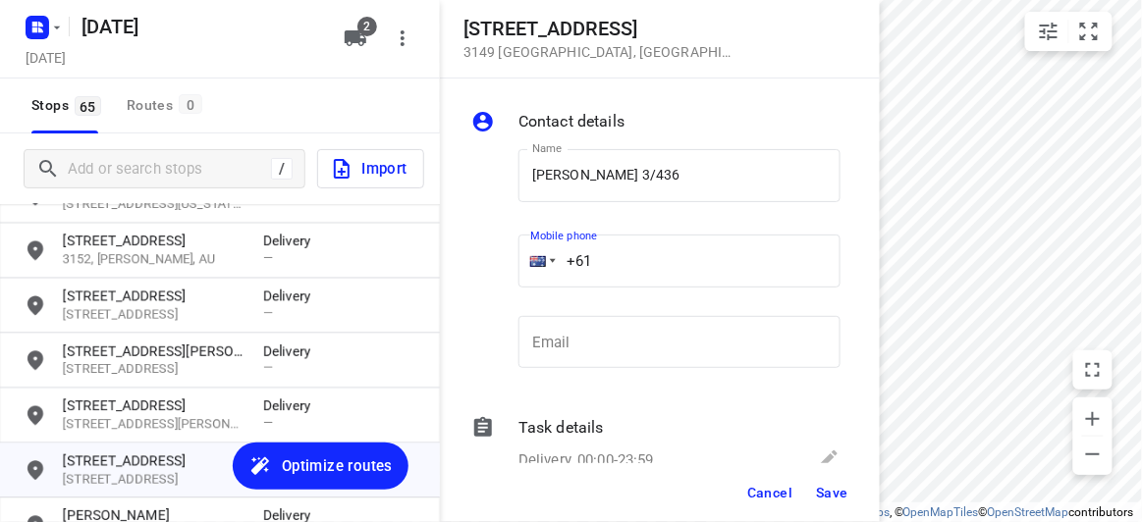
paste input "468493238"
type input "[PHONE_NUMBER]"
click at [837, 493] on span "Save" at bounding box center [832, 493] width 32 height 16
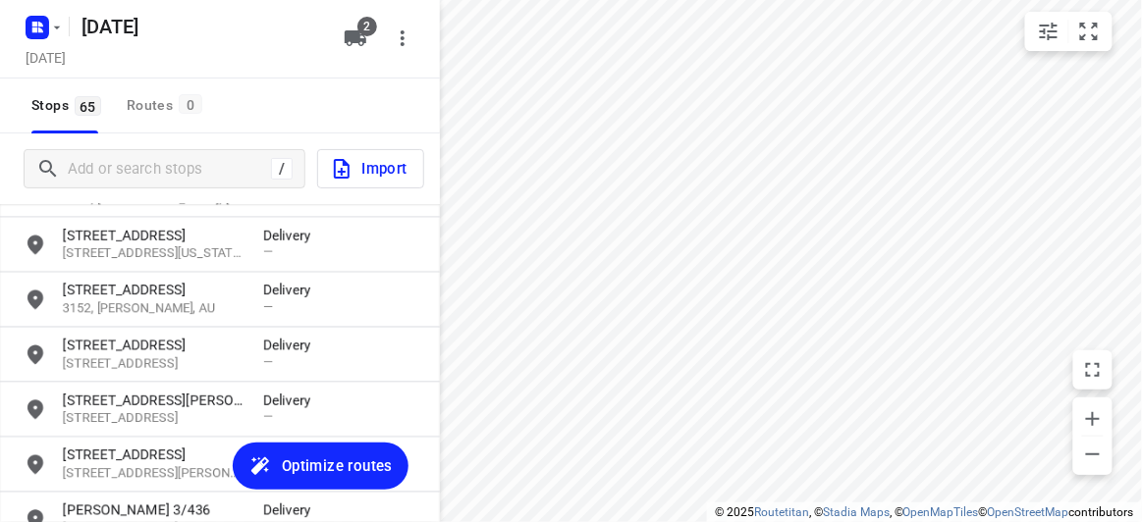
scroll to position [974, 0]
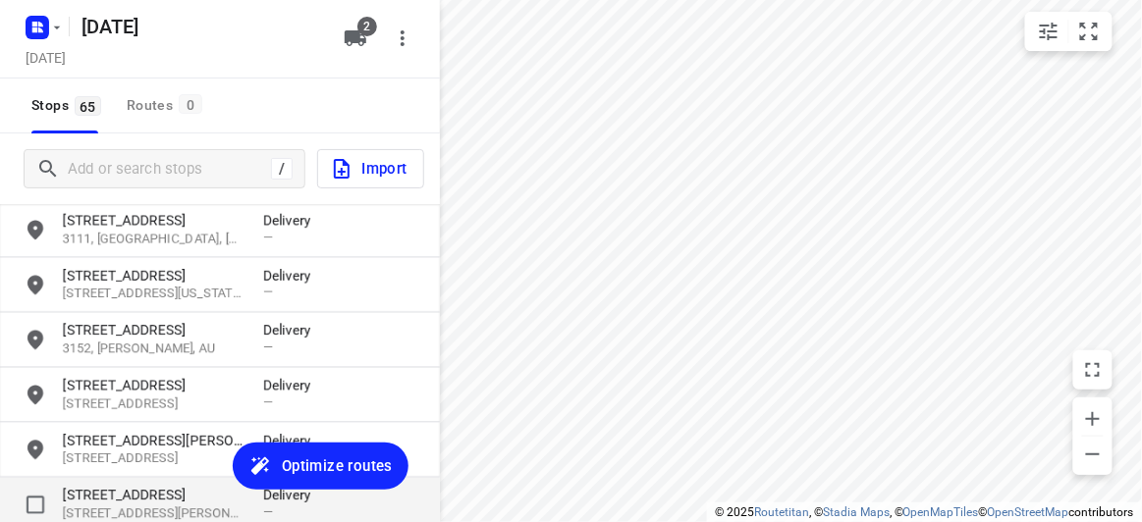
click at [154, 507] on p "[STREET_ADDRESS][PERSON_NAME][PERSON_NAME]" at bounding box center [153, 515] width 181 height 19
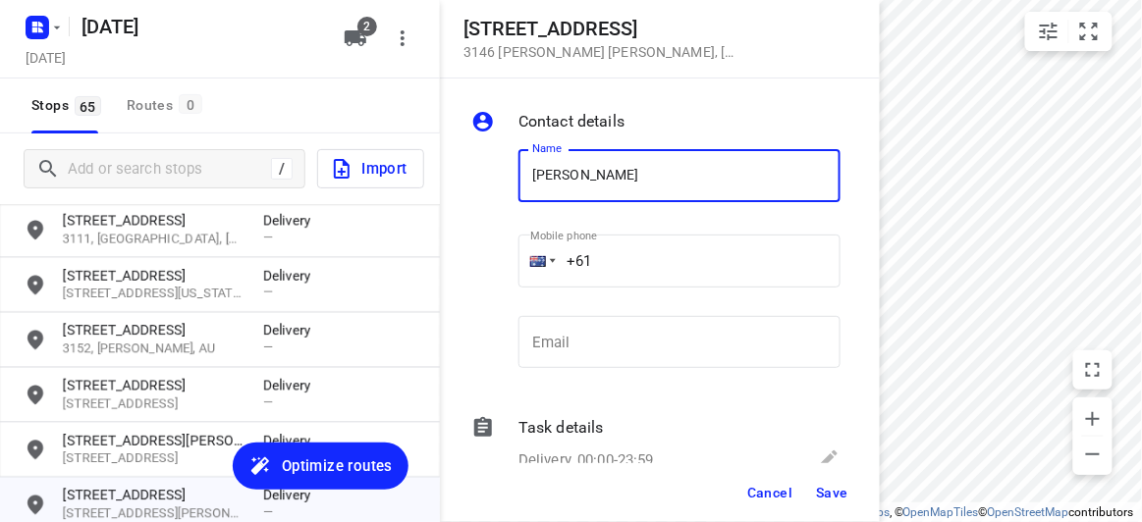
type input "[PERSON_NAME] 2/35"
click at [621, 269] on input "+61" at bounding box center [679, 261] width 322 height 53
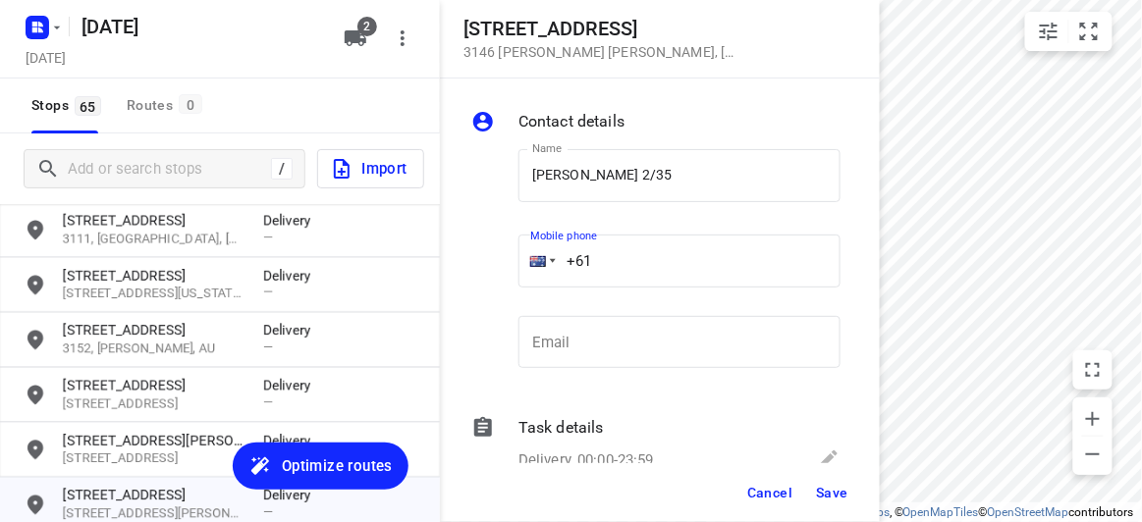
paste input "433379118"
type input "[PHONE_NUMBER]"
click at [830, 496] on span "Save" at bounding box center [832, 493] width 32 height 16
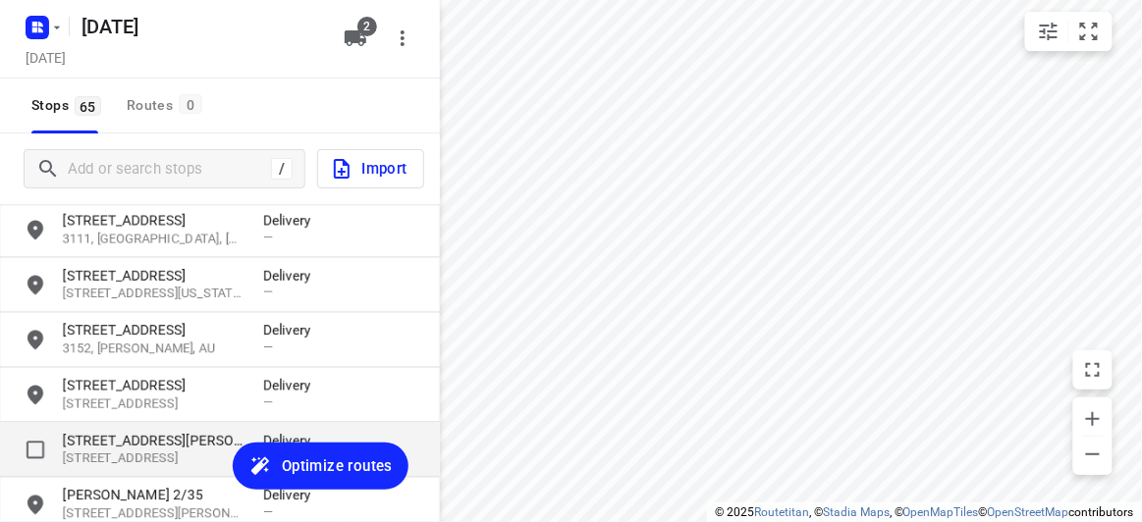
click at [125, 440] on p "[STREET_ADDRESS][PERSON_NAME]" at bounding box center [153, 441] width 181 height 20
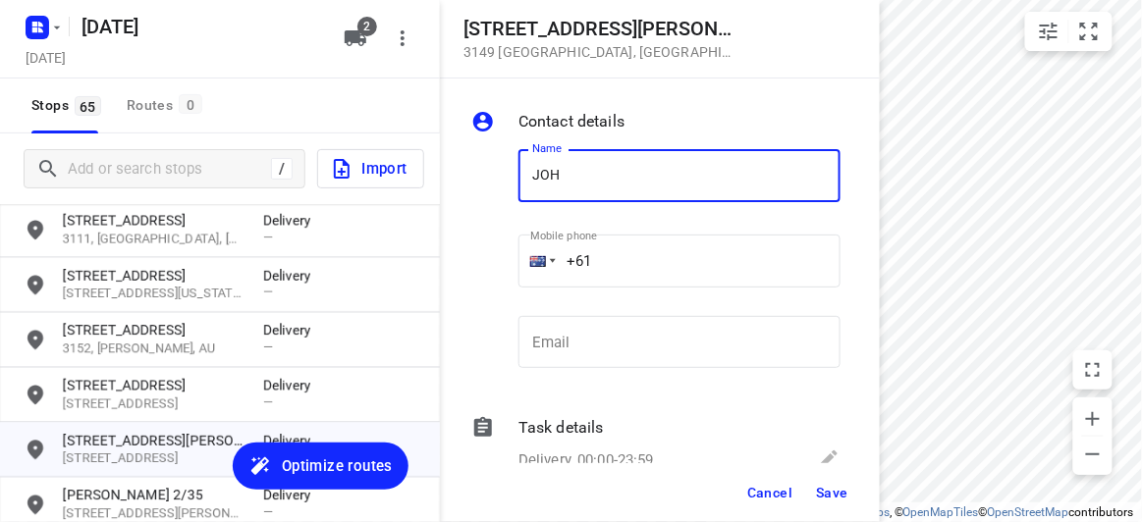
type input "[PERSON_NAME] 1/56"
click at [618, 275] on input "+61" at bounding box center [679, 261] width 322 height 53
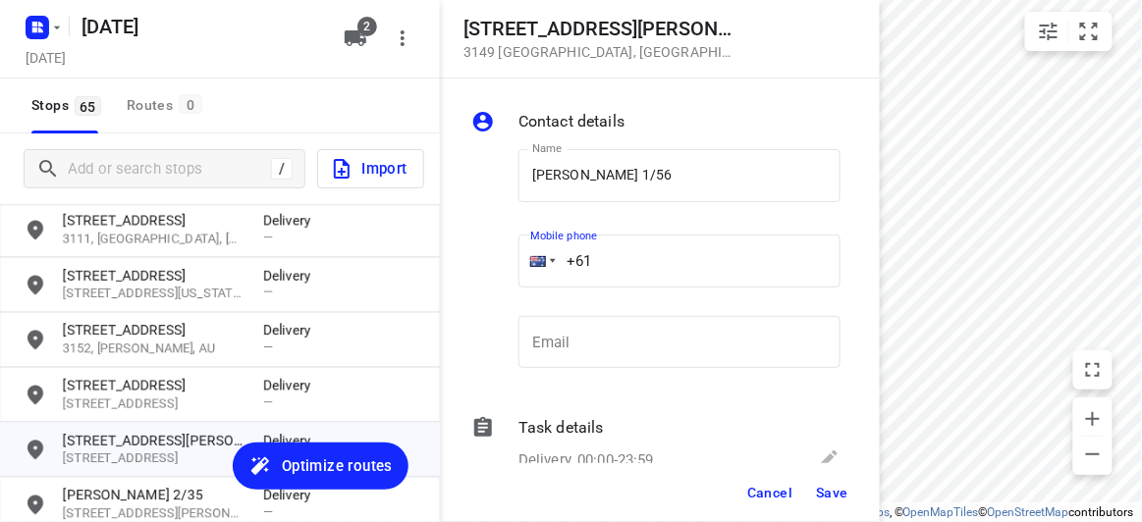
paste input "61433708869"
drag, startPoint x: 709, startPoint y: 252, endPoint x: 514, endPoint y: 271, distance: 196.3
click at [514, 271] on div "Mobile phone [PHONE_NUMBER] ​" at bounding box center [680, 267] width 338 height 90
paste input "tel"
type input "[PHONE_NUMBER]"
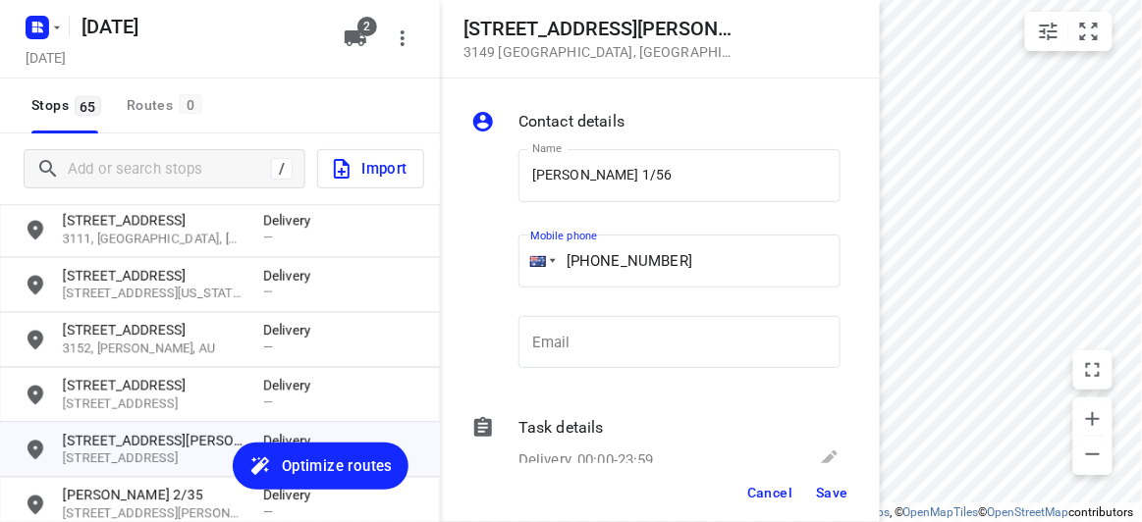
click at [832, 490] on span "Save" at bounding box center [832, 493] width 32 height 16
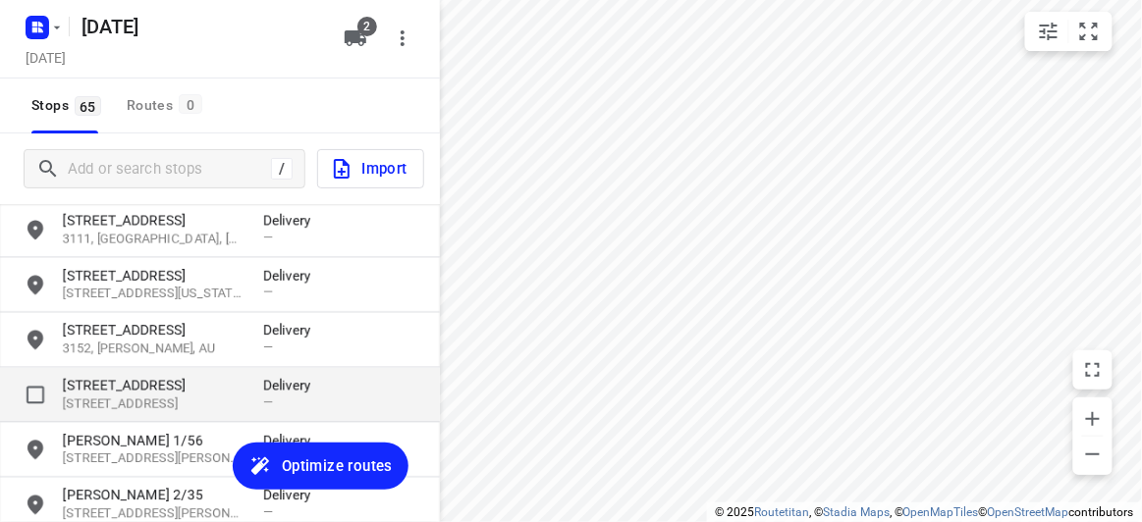
click at [101, 396] on p "[STREET_ADDRESS]" at bounding box center [153, 405] width 181 height 19
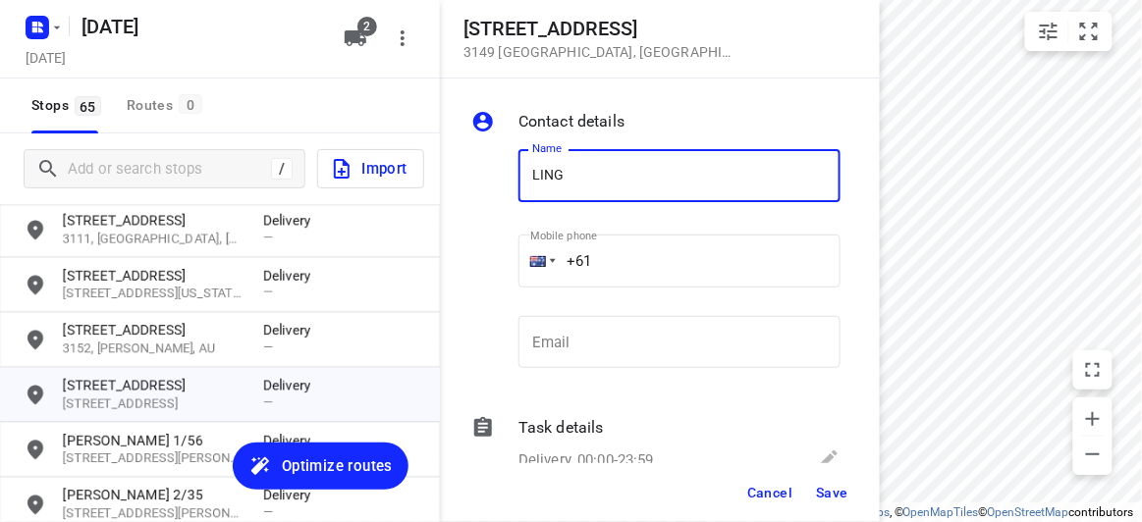
type input "[PERSON_NAME]"
click at [613, 248] on input "+61" at bounding box center [679, 261] width 322 height 53
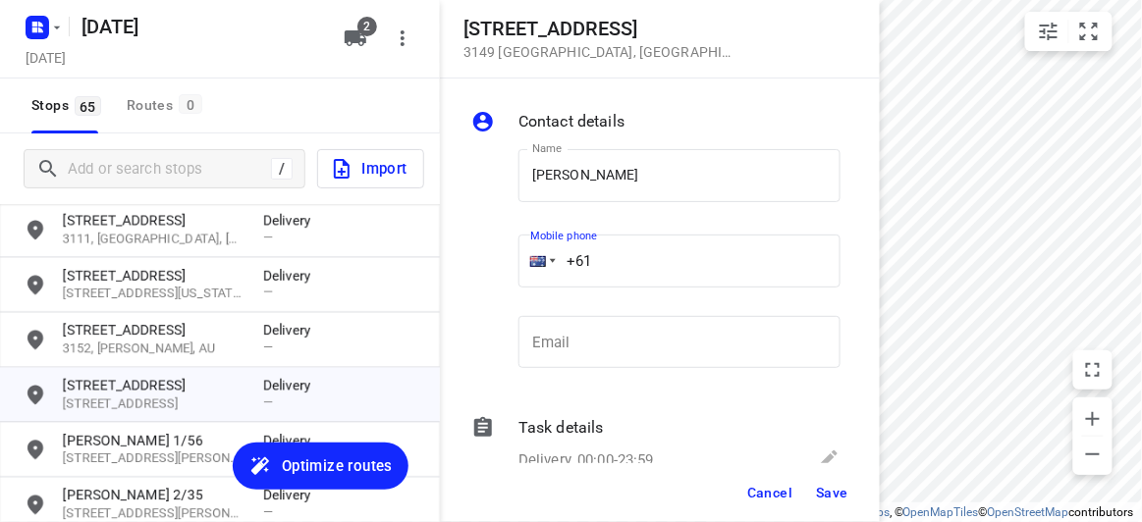
paste input "61412213325"
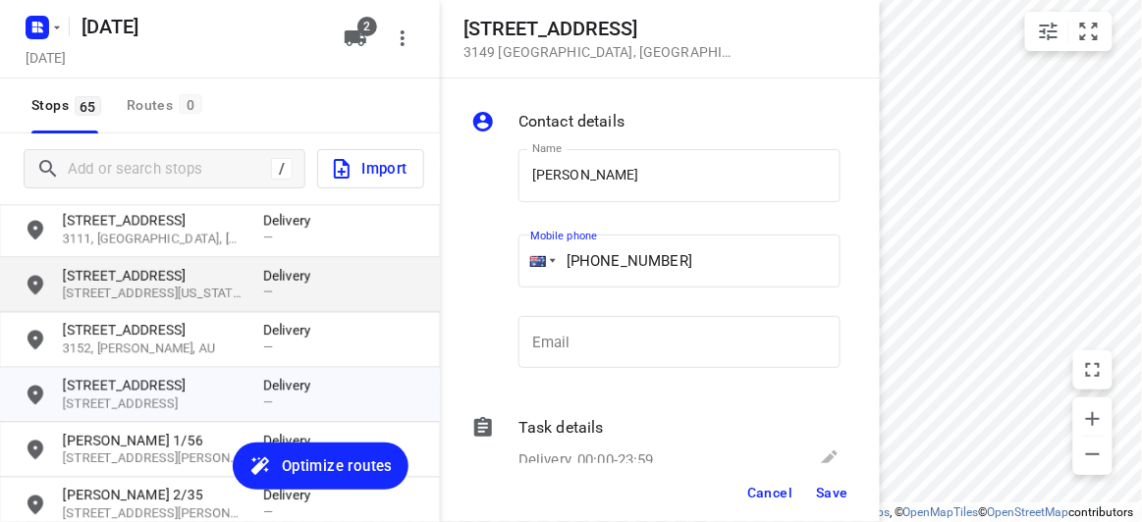
drag, startPoint x: 702, startPoint y: 255, endPoint x: 391, endPoint y: 272, distance: 311.7
click at [391, 272] on div "[STREET_ADDRESS] Contact details Name [PERSON_NAME] TEE Name Mobile phone [PHON…" at bounding box center [220, 261] width 440 height 522
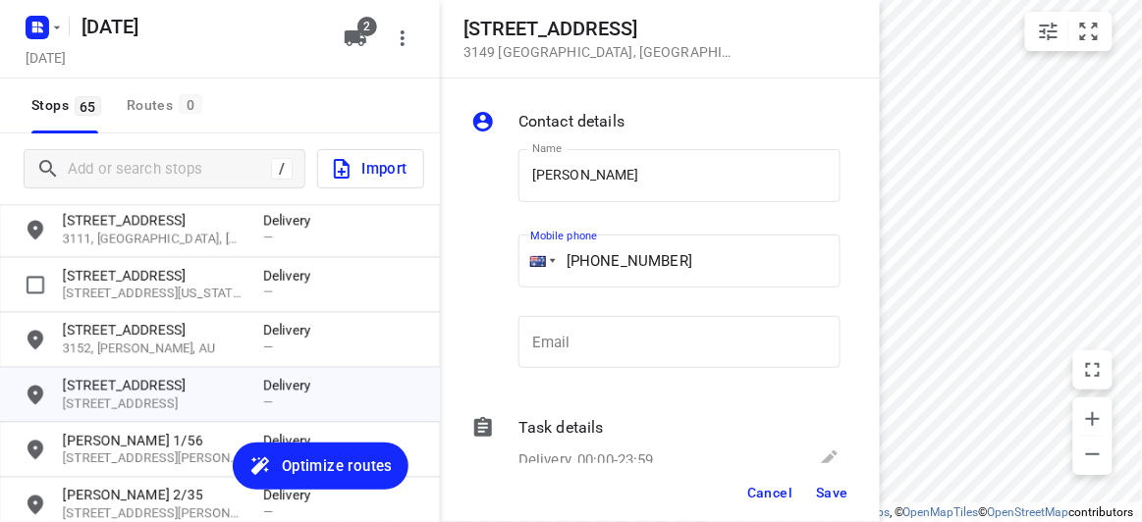
paste input "tel"
type input "[PHONE_NUMBER]"
click at [825, 483] on button "Save" at bounding box center [832, 492] width 48 height 35
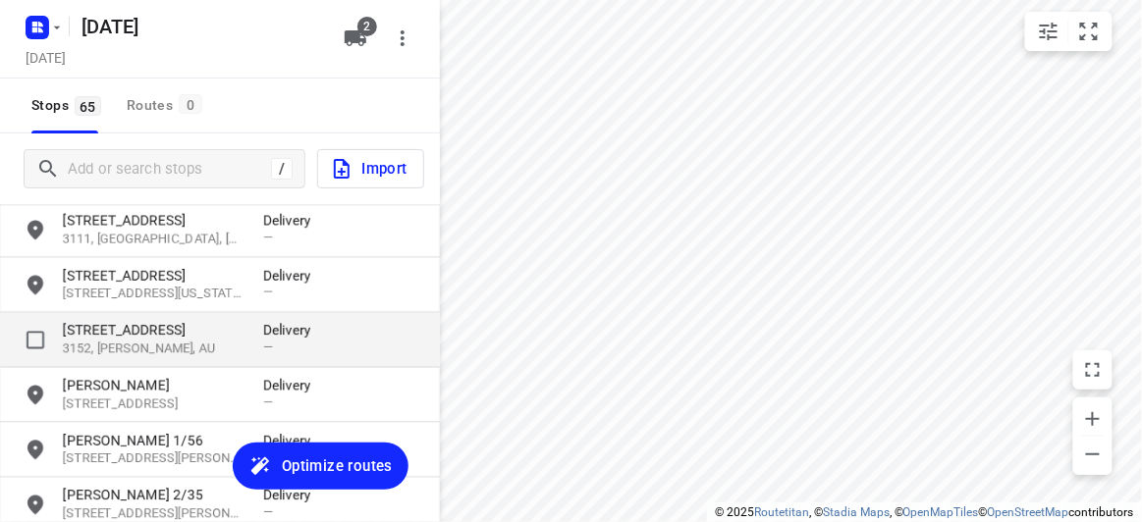
click at [123, 310] on div "[STREET_ADDRESS][US_STATE] Delivery —" at bounding box center [220, 285] width 440 height 55
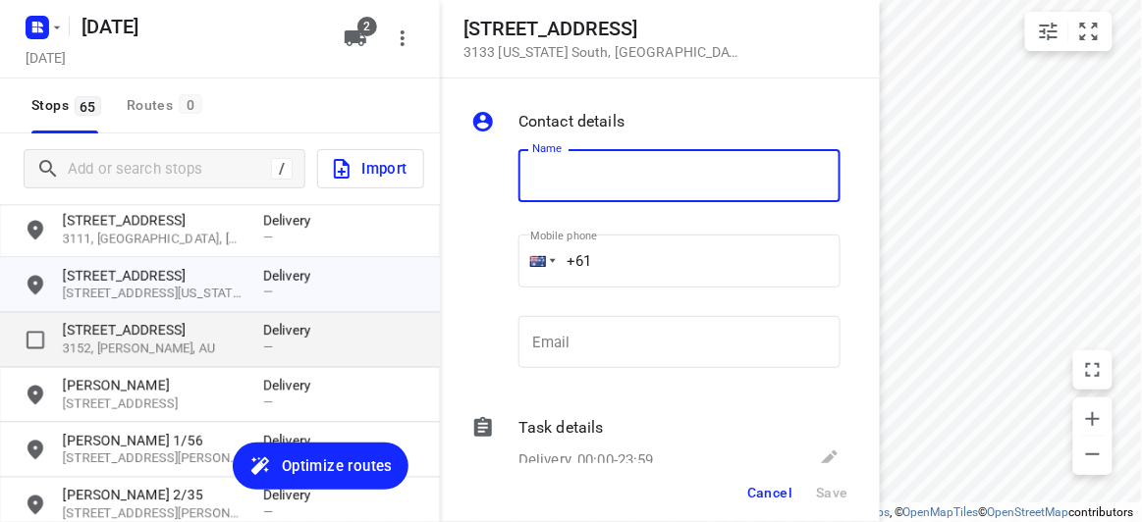
click at [119, 328] on p "[STREET_ADDRESS]" at bounding box center [153, 331] width 181 height 20
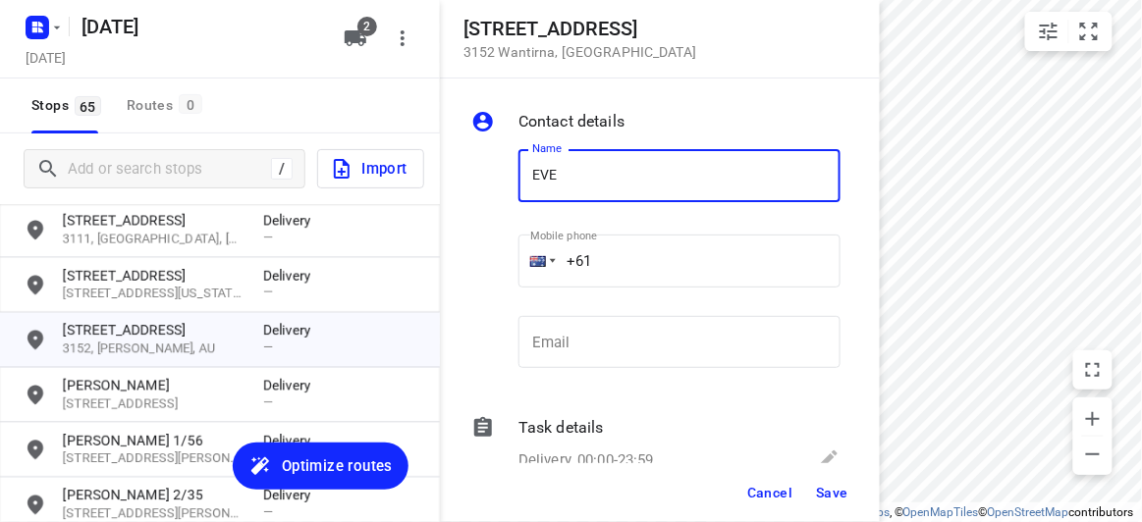
click at [596, 165] on input "EVE" at bounding box center [679, 175] width 322 height 53
type input "[PERSON_NAME]"
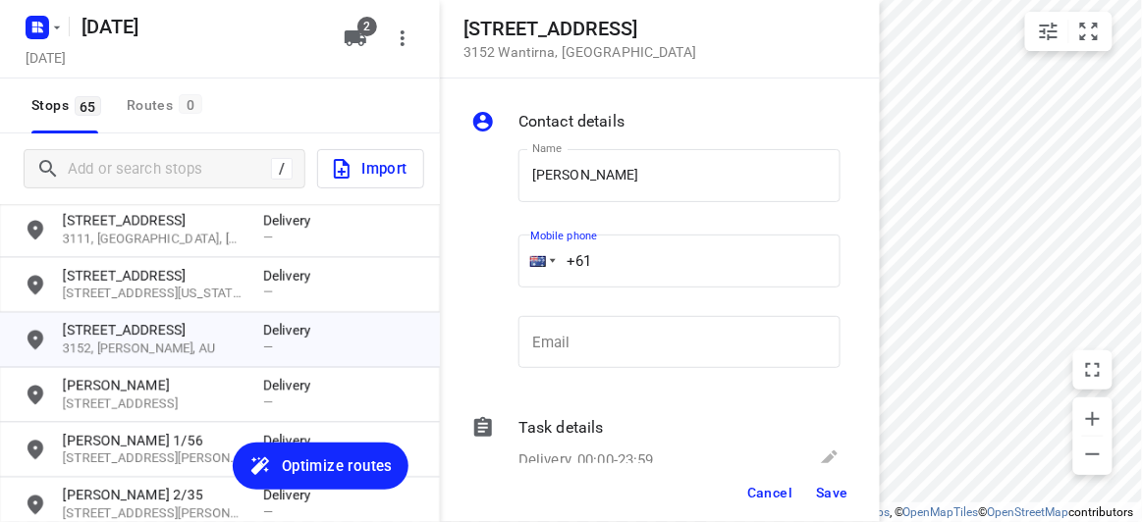
click at [621, 269] on input "+61" at bounding box center [679, 261] width 322 height 53
paste input "431546925"
type input "[PHONE_NUMBER]"
click at [833, 499] on span "Save" at bounding box center [832, 493] width 32 height 16
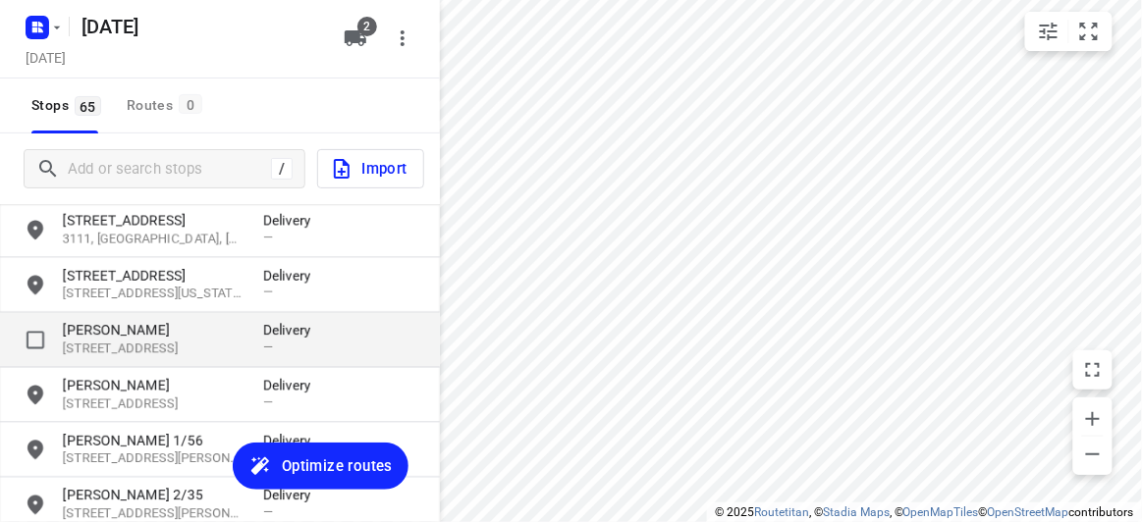
click at [116, 339] on p "[PERSON_NAME]" at bounding box center [153, 331] width 181 height 20
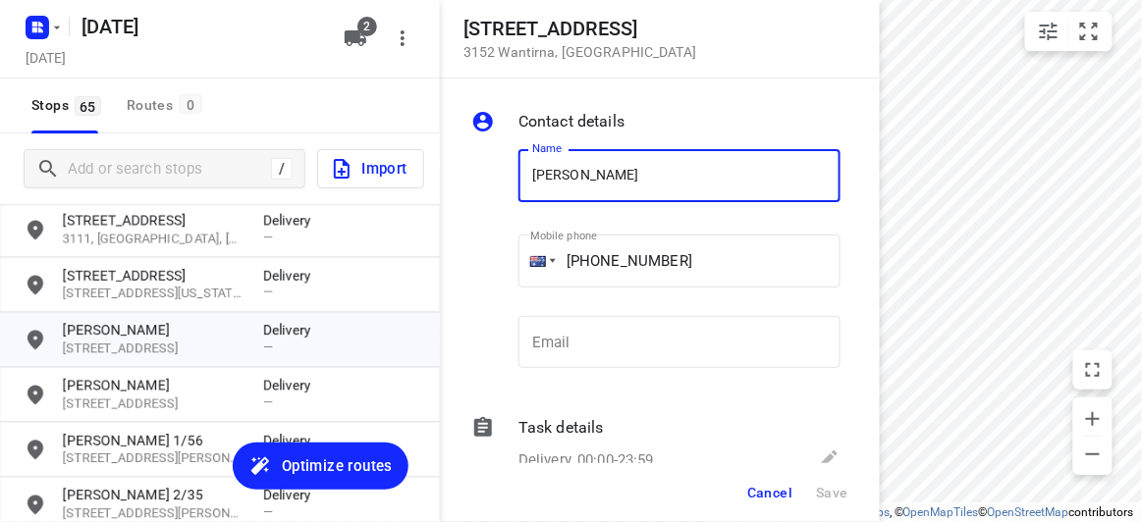
click at [598, 182] on input "[PERSON_NAME]" at bounding box center [679, 175] width 322 height 53
click at [589, 180] on input "[PERSON_NAME]" at bounding box center [679, 175] width 322 height 53
type input "[PERSON_NAME]"
click at [840, 497] on span "Save" at bounding box center [832, 493] width 32 height 16
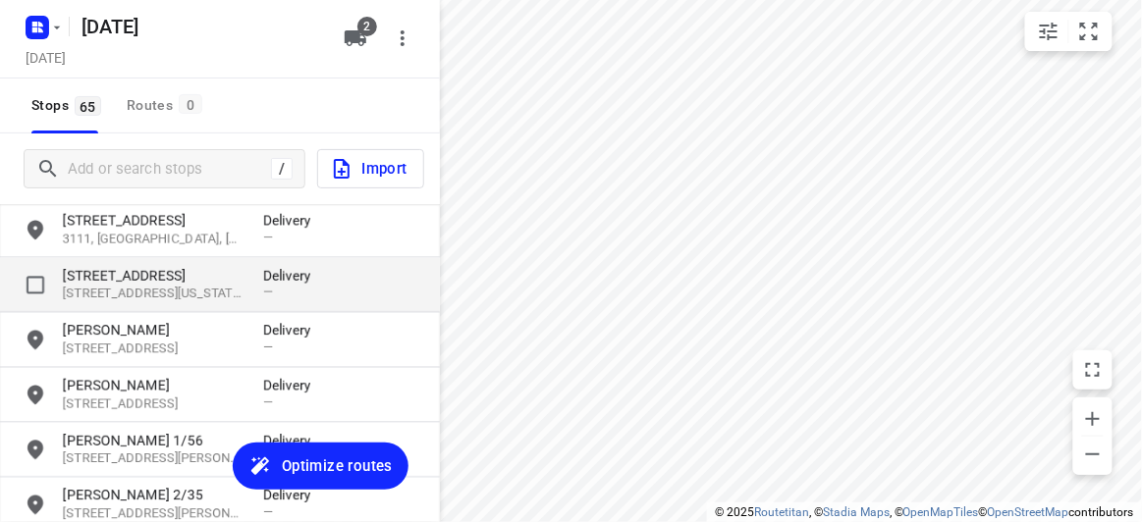
click at [144, 288] on p "[STREET_ADDRESS][US_STATE]" at bounding box center [153, 295] width 181 height 19
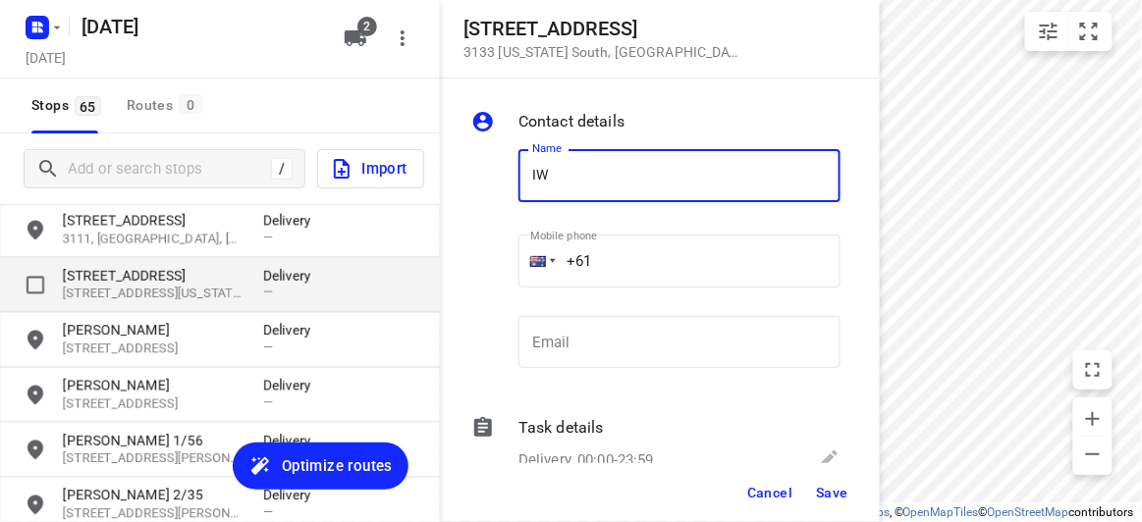
type input "I"
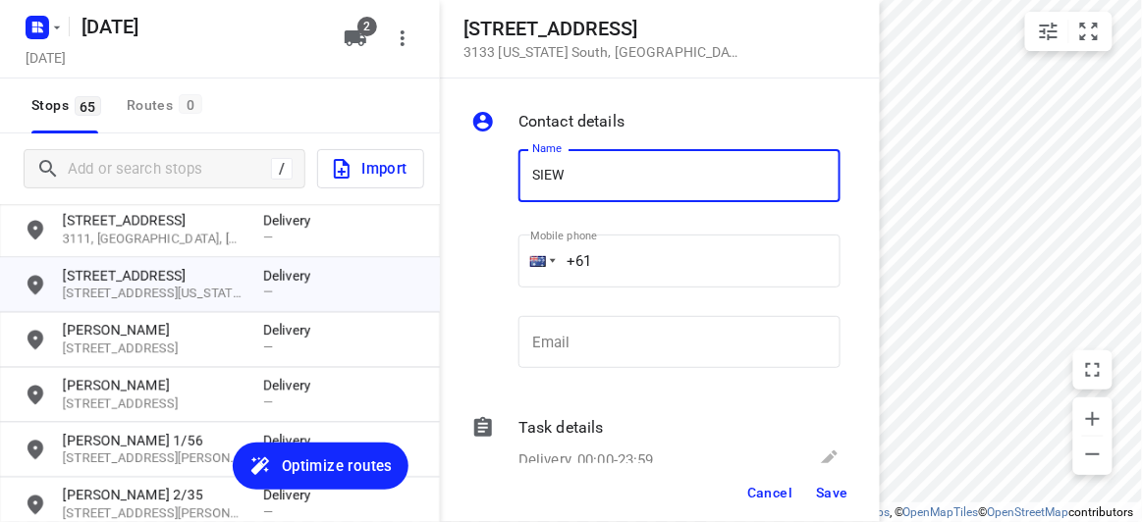
type input "[PERSON_NAME]"
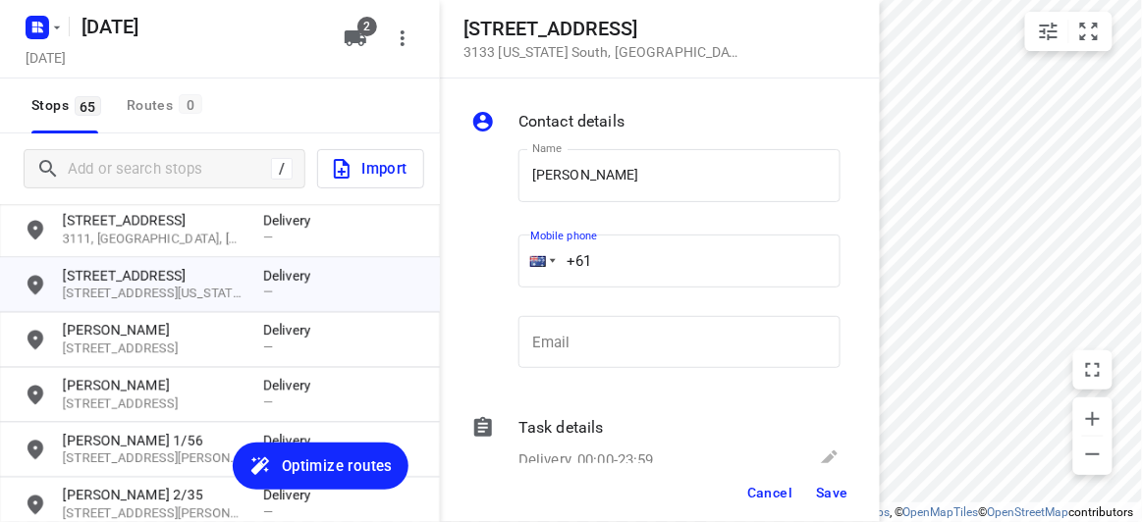
click at [622, 265] on input "+61" at bounding box center [679, 261] width 322 height 53
paste input "430012265"
type input "[PHONE_NUMBER]"
click at [840, 489] on span "Save" at bounding box center [832, 493] width 32 height 16
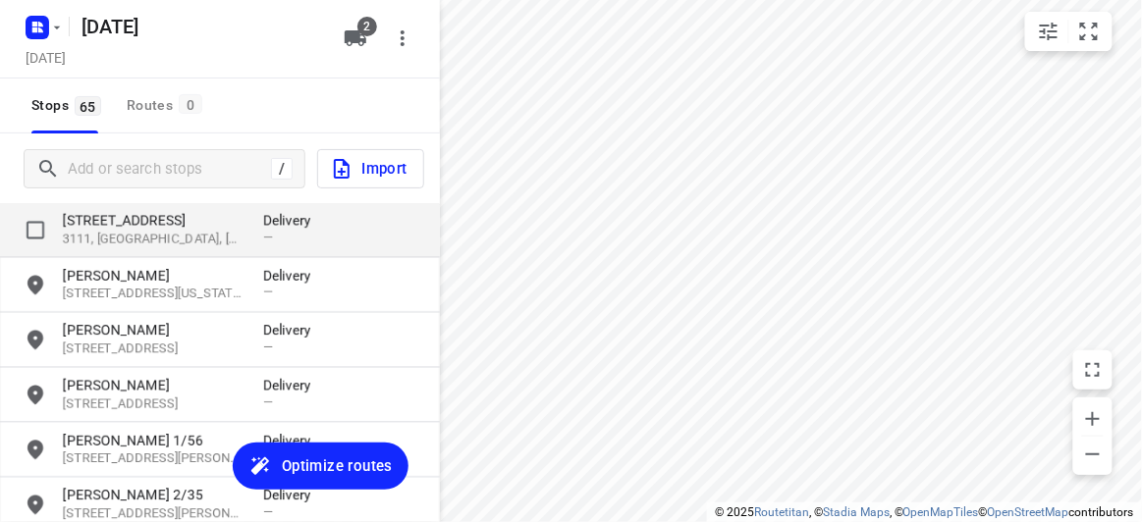
click at [191, 231] on p "3111, [GEOGRAPHIC_DATA], [GEOGRAPHIC_DATA]" at bounding box center [153, 240] width 181 height 19
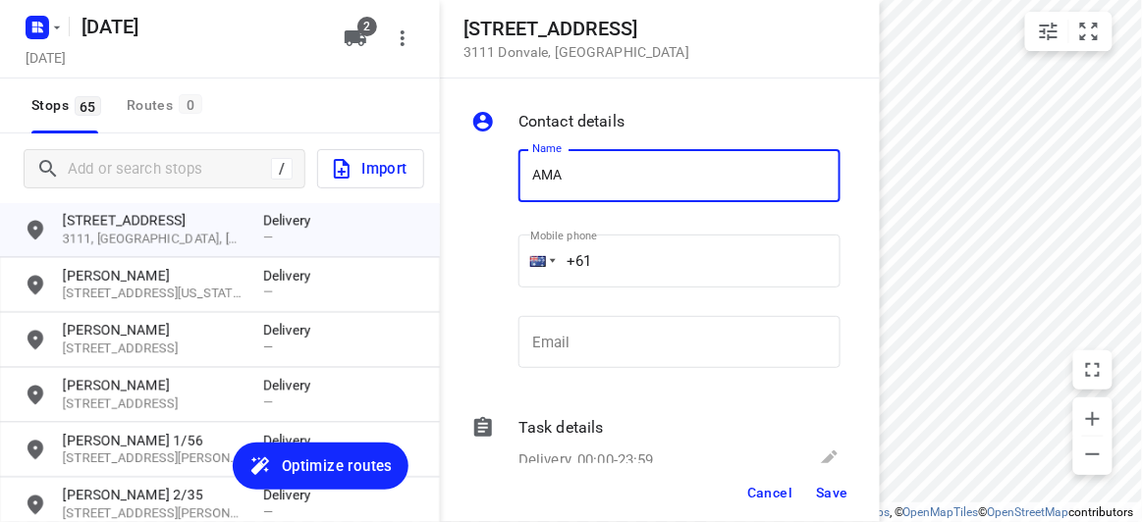
type input "[PERSON_NAME]"
click at [624, 257] on input "+61" at bounding box center [679, 261] width 322 height 53
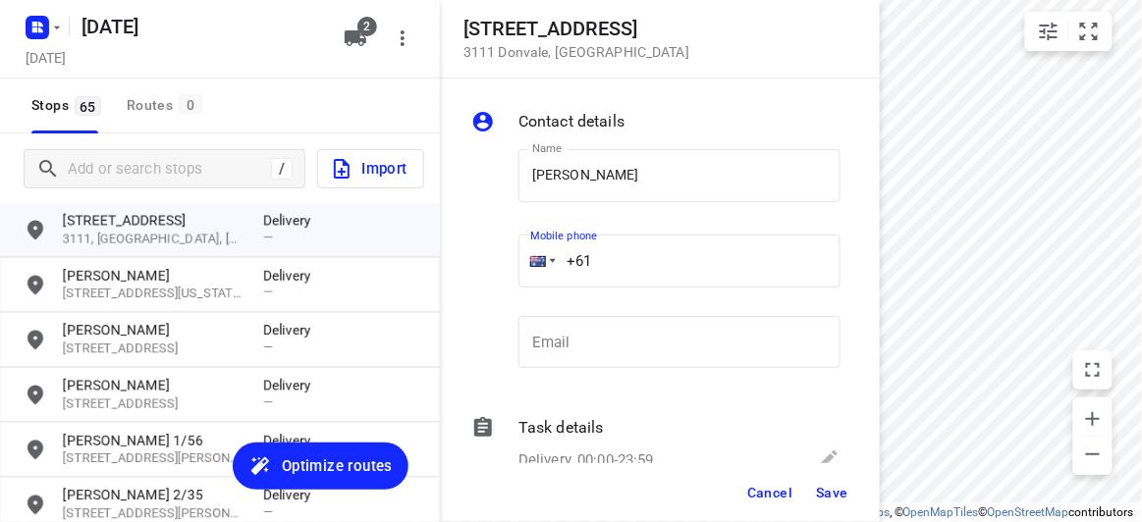
paste input "61421906306"
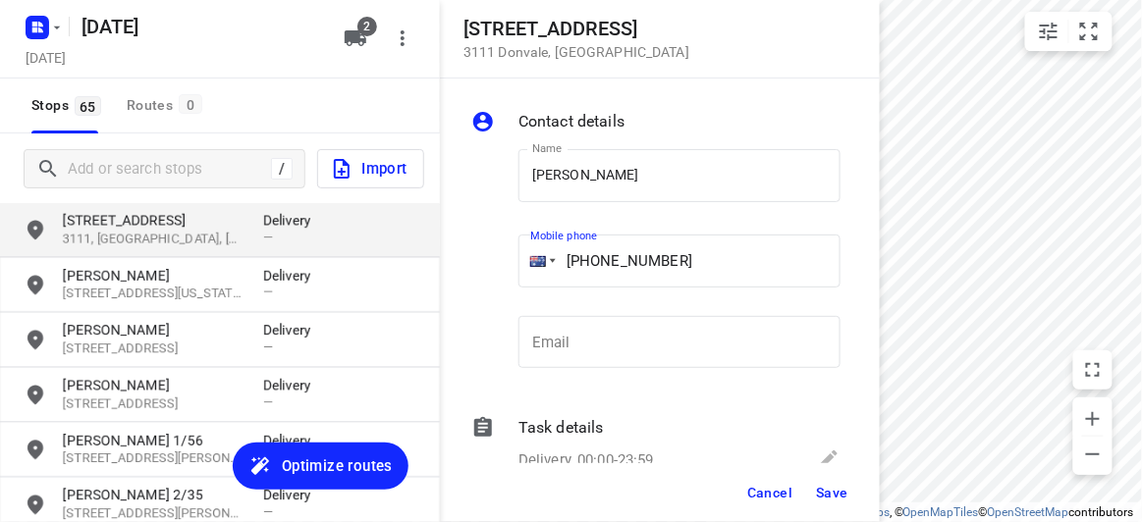
drag, startPoint x: 696, startPoint y: 254, endPoint x: 352, endPoint y: 254, distance: 344.6
click at [351, 254] on div "[STREET_ADDRESS] Contact details Name [PERSON_NAME] Name Mobile phone [PHONE_NU…" at bounding box center [220, 261] width 440 height 522
paste input "tel"
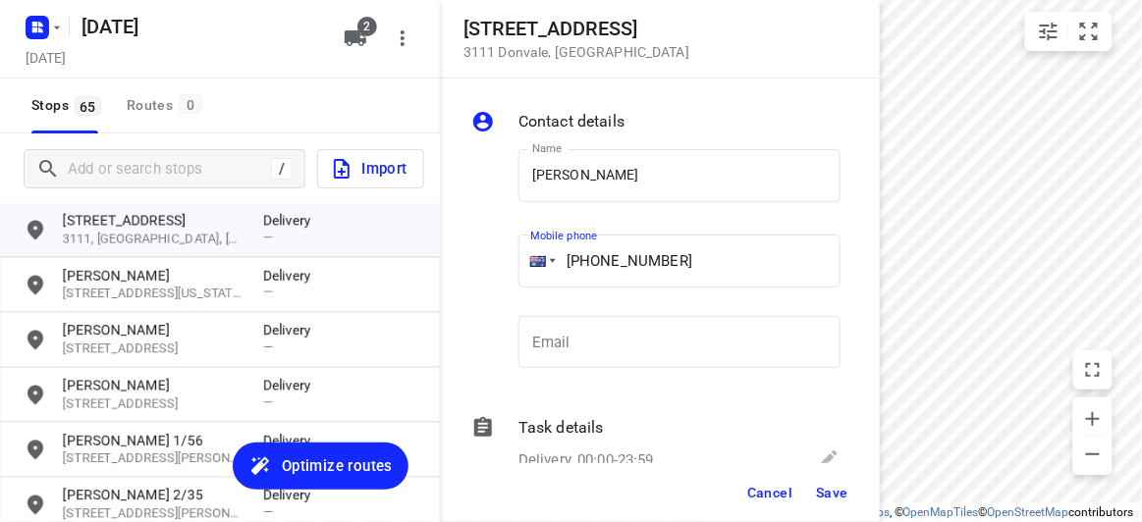
type input "[PHONE_NUMBER]"
click at [839, 498] on span "Save" at bounding box center [832, 493] width 32 height 16
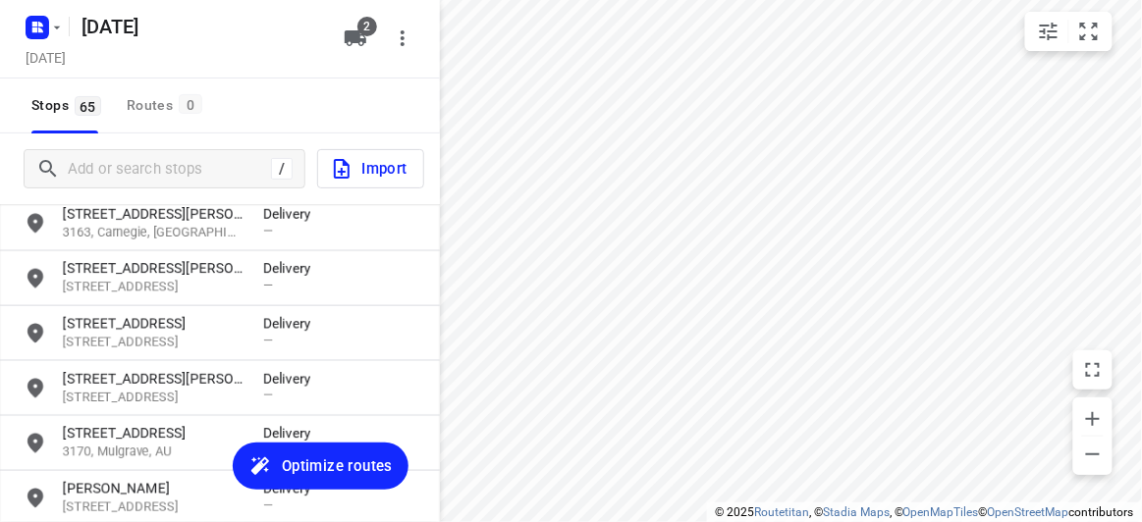
scroll to position [618, 0]
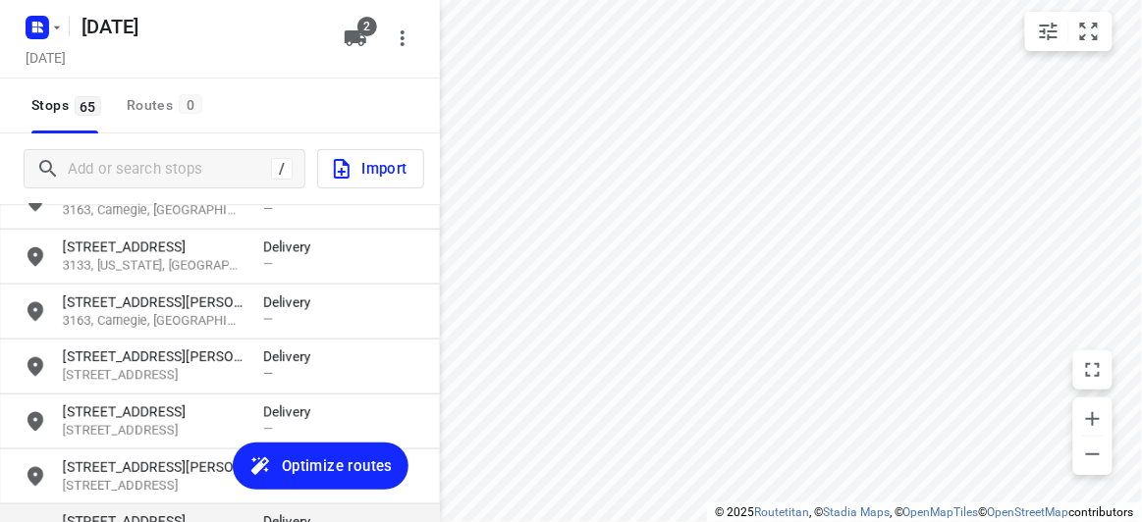
click at [116, 519] on p "[STREET_ADDRESS]" at bounding box center [153, 523] width 181 height 20
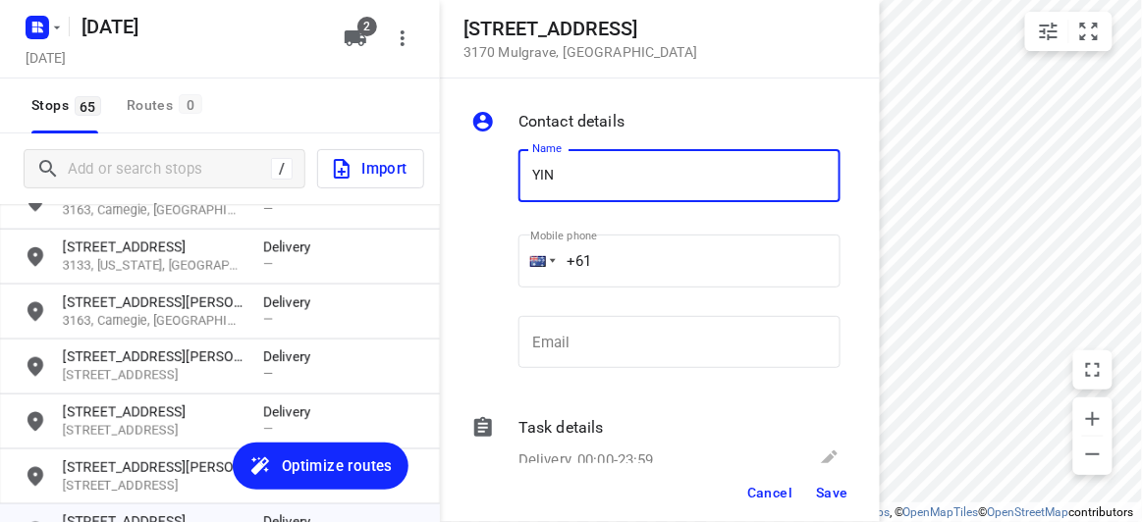
type input "[PERSON_NAME]"
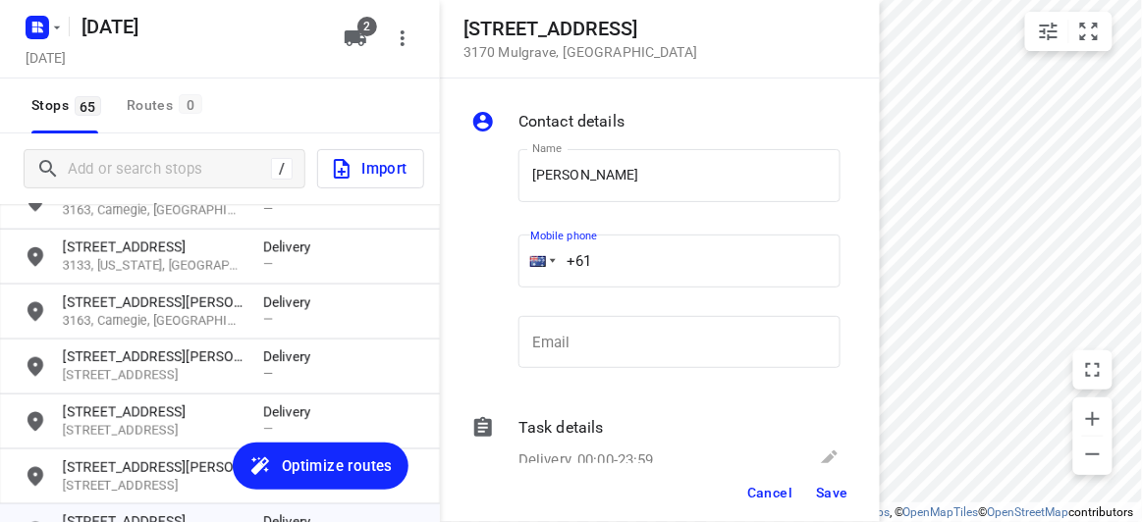
click at [614, 268] on input "+61" at bounding box center [679, 261] width 322 height 53
paste input "61422155118"
click at [736, 273] on input "[PHONE_NUMBER]" at bounding box center [679, 261] width 322 height 53
drag, startPoint x: 617, startPoint y: 263, endPoint x: 500, endPoint y: 266, distance: 116.9
click at [500, 265] on div "Name [PERSON_NAME] Name Mobile phone [PHONE_NUMBER] ​ Email Email" at bounding box center [655, 263] width 377 height 259
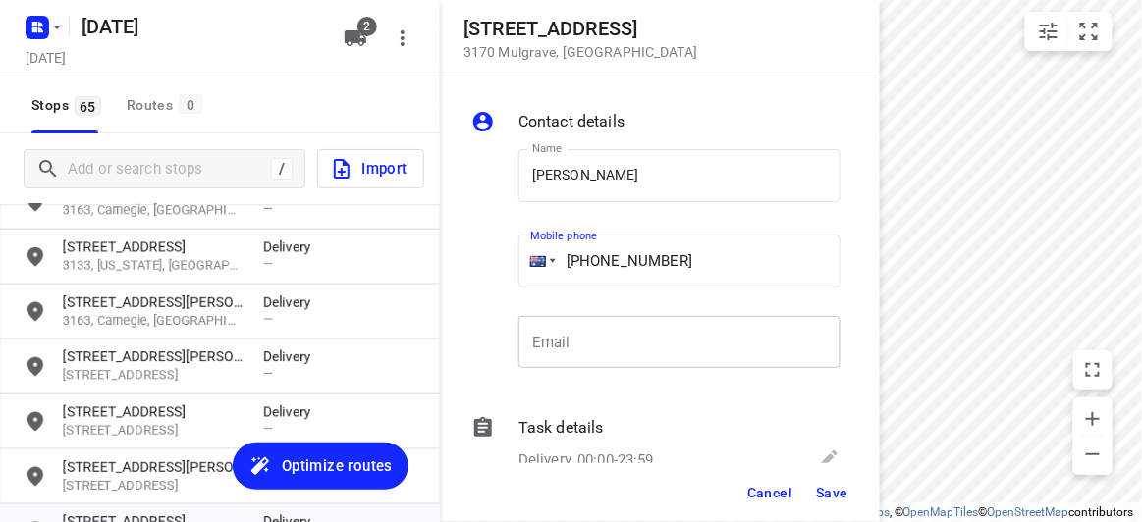
paste input "tel"
type input "[PHONE_NUMBER]"
click at [823, 479] on button "Save" at bounding box center [832, 492] width 48 height 35
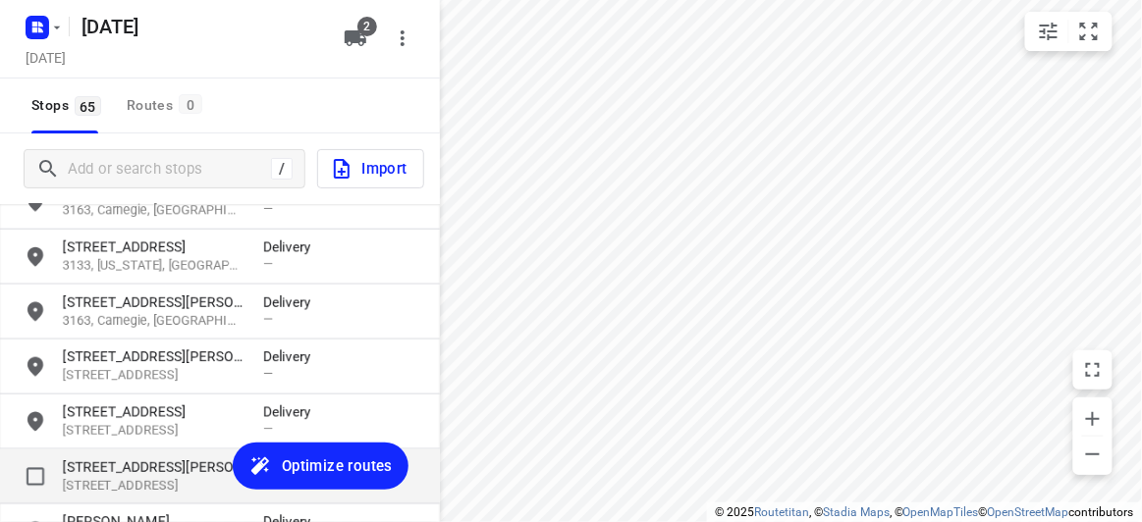
click at [102, 468] on p "[STREET_ADDRESS][PERSON_NAME]" at bounding box center [153, 468] width 181 height 20
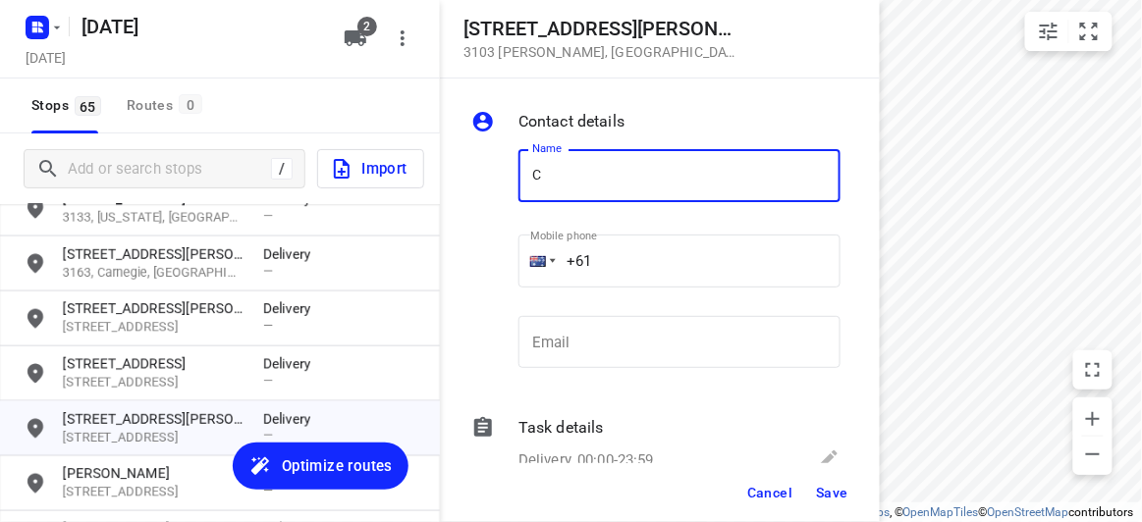
scroll to position [706, 0]
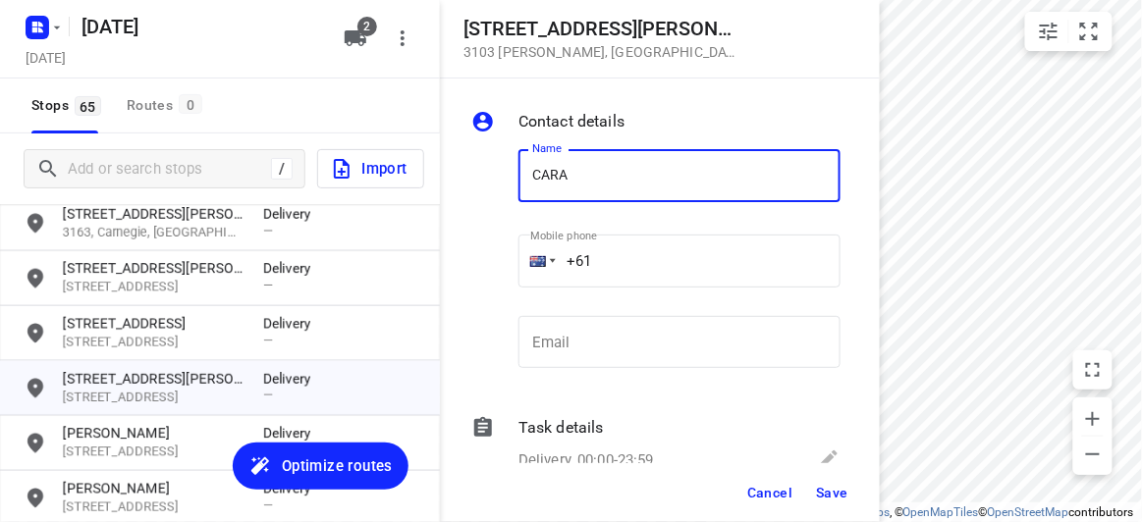
type input "[PERSON_NAME]"
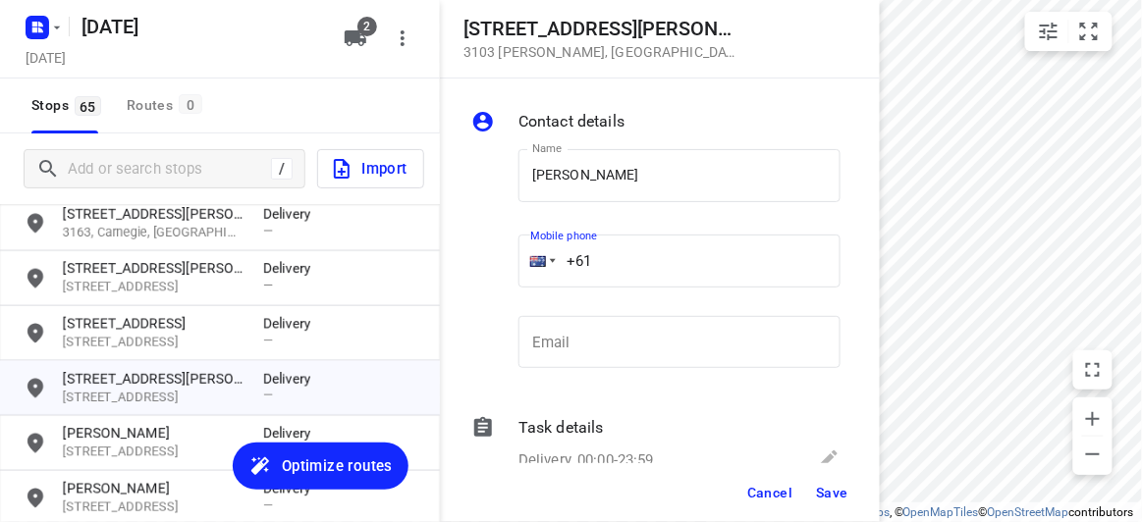
drag, startPoint x: 596, startPoint y: 259, endPoint x: 530, endPoint y: 252, distance: 66.1
click at [529, 258] on div "+61" at bounding box center [679, 261] width 322 height 53
paste input "434189288"
type input "[PHONE_NUMBER]"
click at [820, 485] on span "Save" at bounding box center [832, 493] width 32 height 16
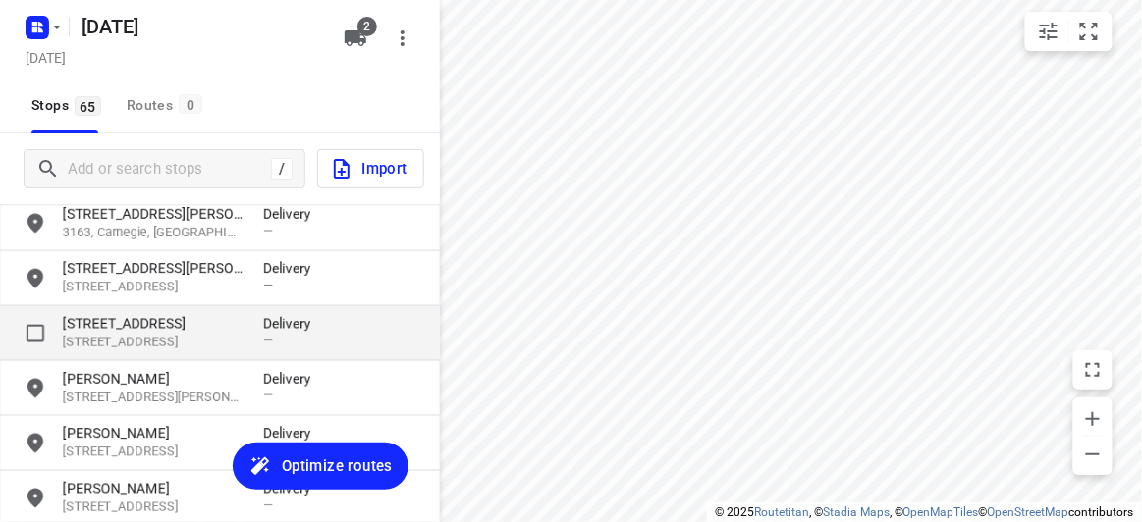
click at [107, 325] on p "[STREET_ADDRESS]" at bounding box center [153, 324] width 181 height 20
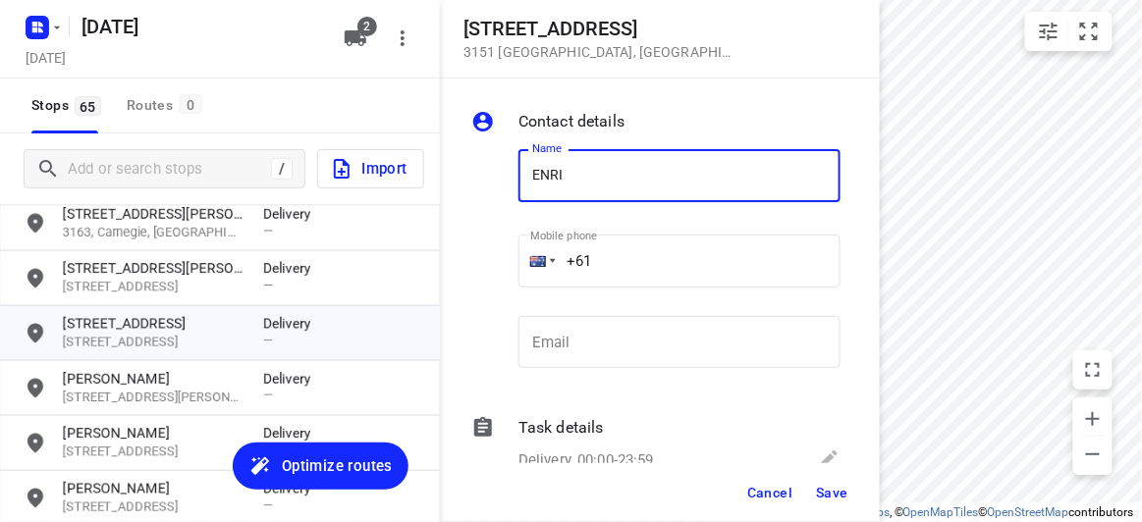
type input "[PERSON_NAME]"
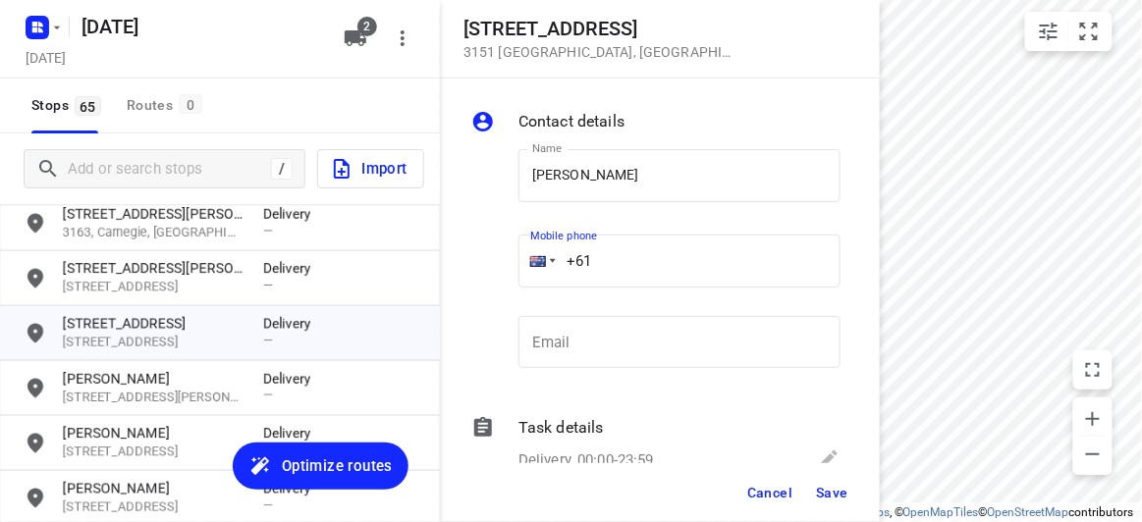
drag, startPoint x: 610, startPoint y: 252, endPoint x: 526, endPoint y: 254, distance: 83.5
click at [526, 254] on div "+61" at bounding box center [679, 261] width 322 height 53
paste input "423385421"
type input "[PHONE_NUMBER]"
click at [836, 490] on span "Save" at bounding box center [832, 493] width 32 height 16
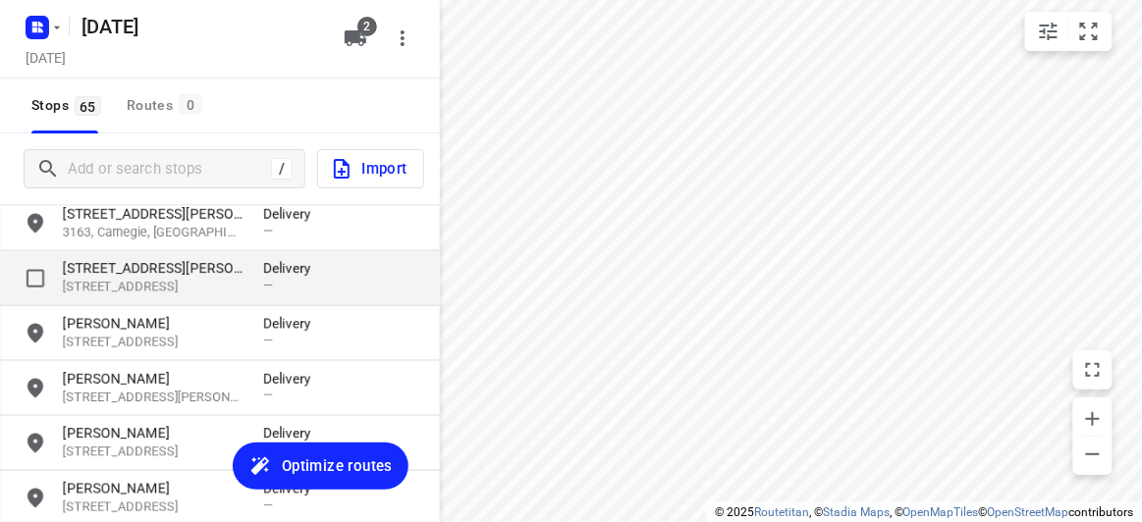
click at [144, 280] on p "[STREET_ADDRESS]" at bounding box center [153, 288] width 181 height 19
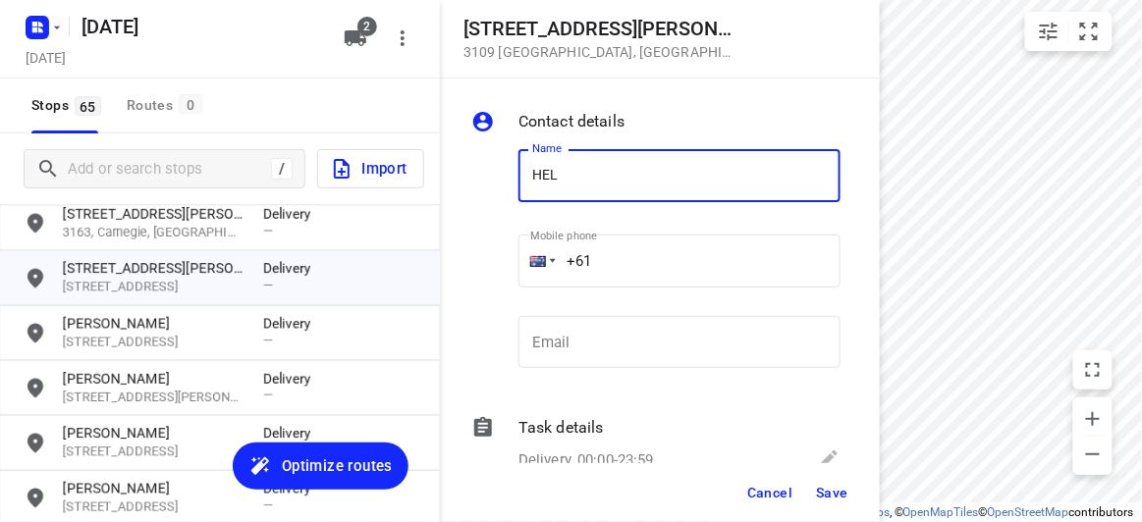
type input "[PERSON_NAME] 2/23"
click at [612, 264] on input "+61" at bounding box center [679, 261] width 322 height 53
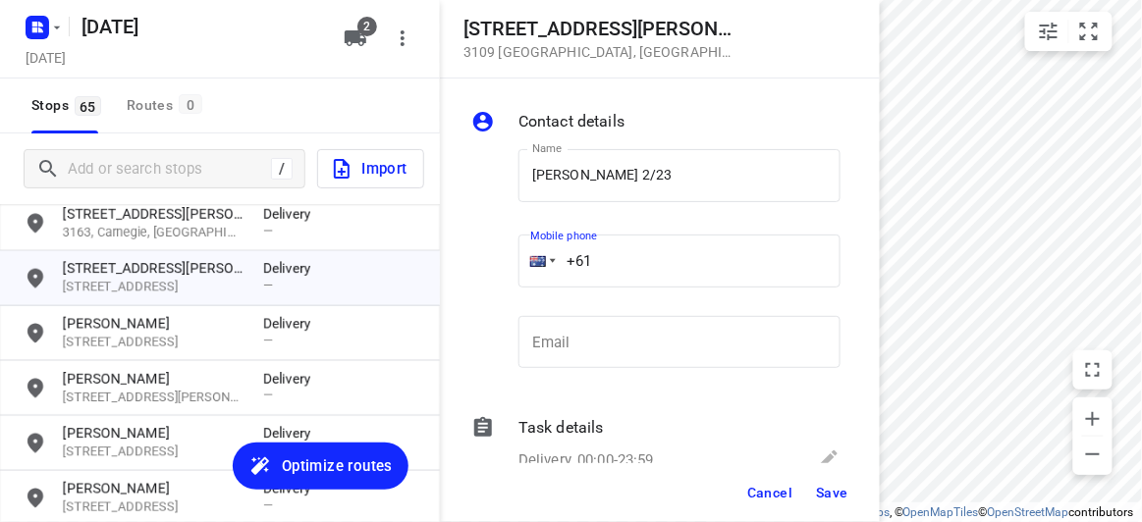
paste input "420313611"
type input "[PHONE_NUMBER]"
click at [853, 499] on button "Save" at bounding box center [832, 492] width 48 height 35
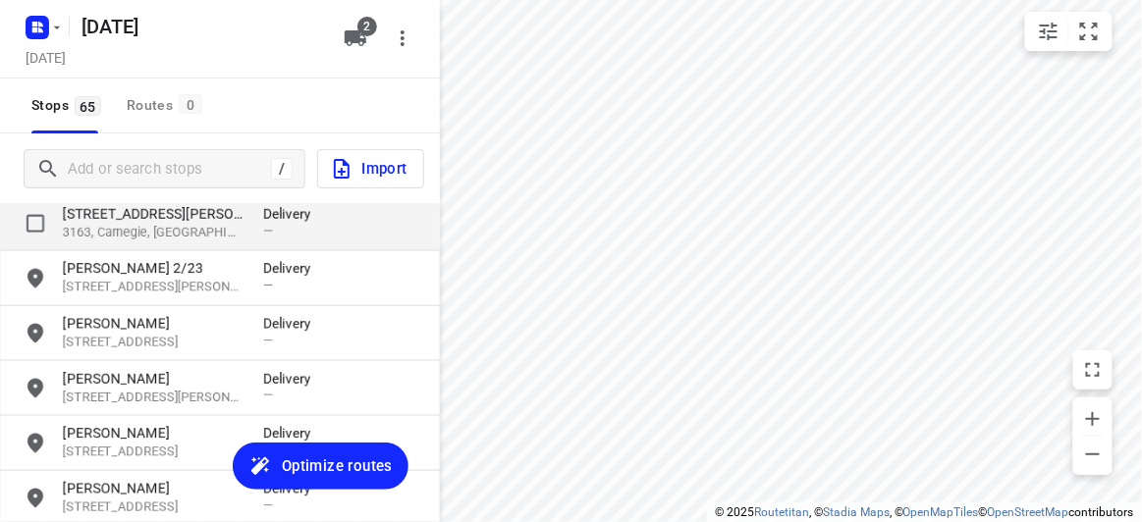
click at [142, 219] on p "[STREET_ADDRESS][PERSON_NAME]" at bounding box center [153, 214] width 181 height 20
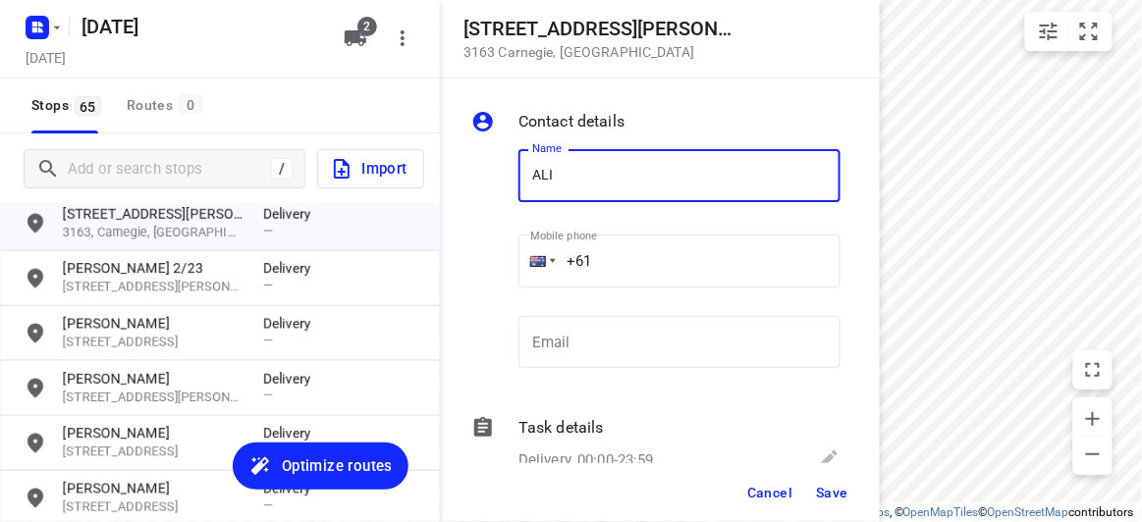
type input "[PERSON_NAME]"
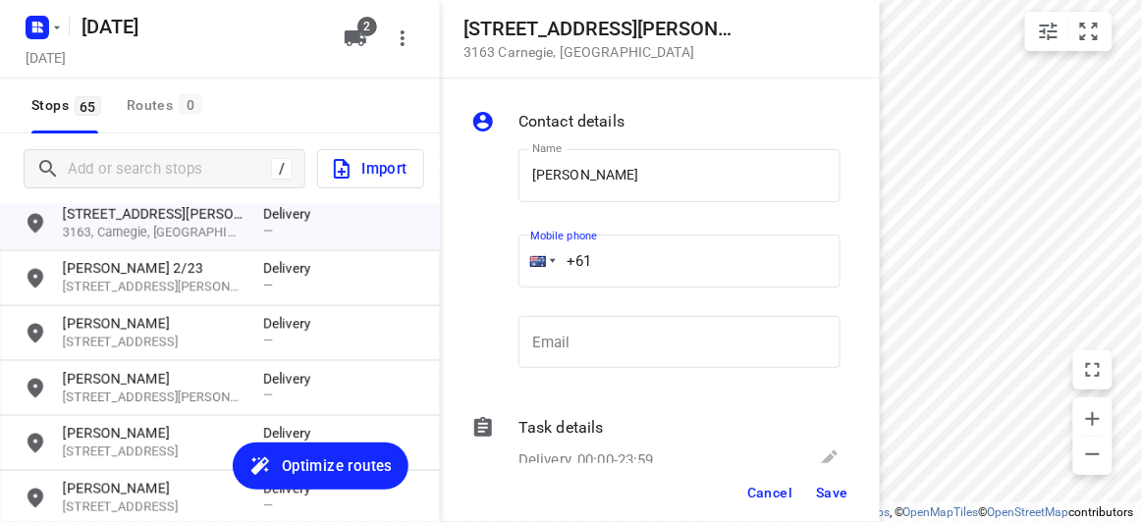
click at [630, 258] on input "+61" at bounding box center [679, 261] width 322 height 53
paste input "422791989"
type input "[PHONE_NUMBER]"
click at [820, 485] on span "Save" at bounding box center [832, 493] width 32 height 16
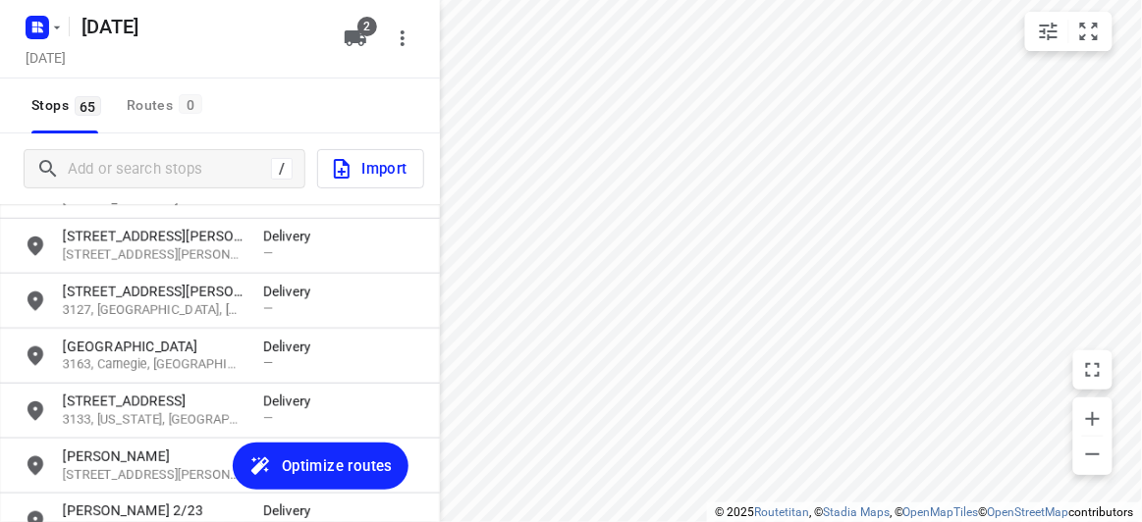
scroll to position [439, 0]
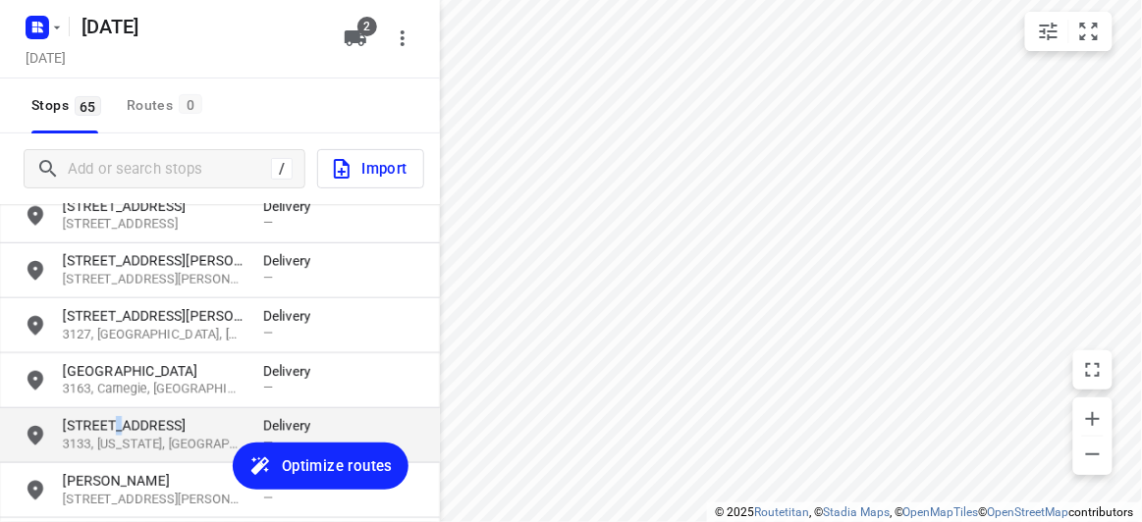
click at [114, 432] on p "[STREET_ADDRESS]" at bounding box center [153, 426] width 181 height 20
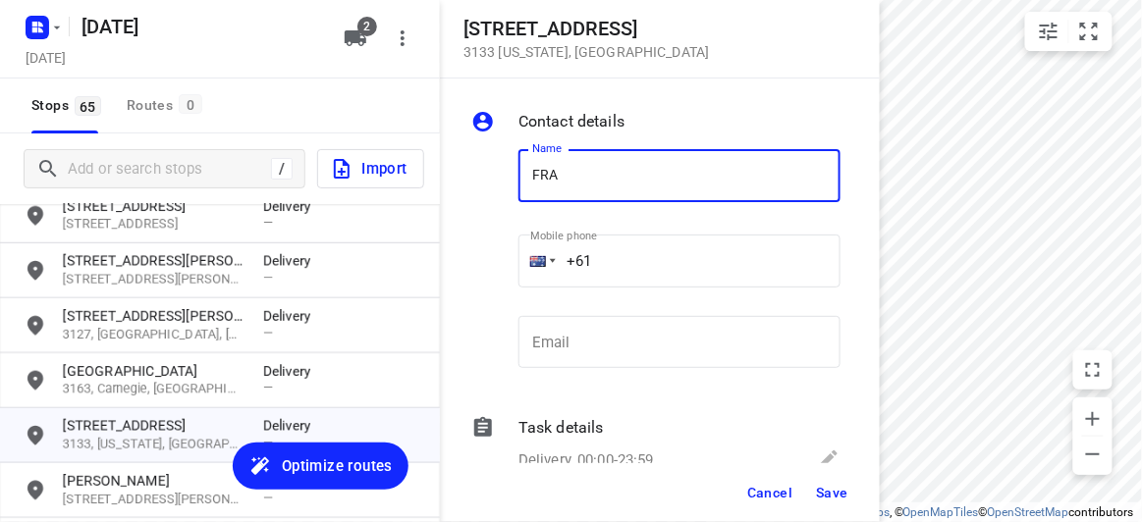
type input "[PERSON_NAME]"
click at [628, 253] on input "+61" at bounding box center [679, 261] width 322 height 53
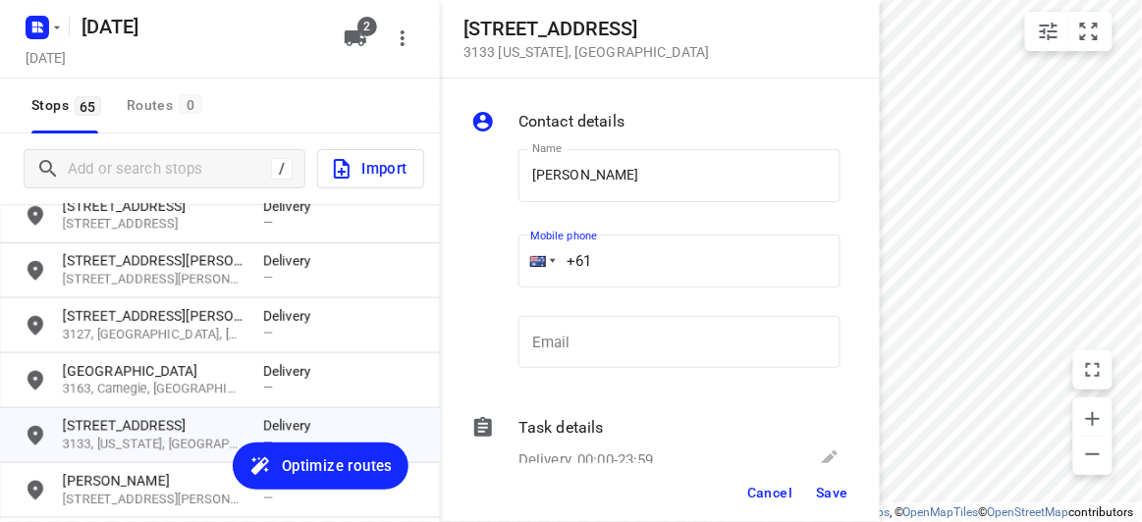
paste input "404640992"
type input "[PHONE_NUMBER]"
click at [830, 483] on button "Save" at bounding box center [832, 492] width 48 height 35
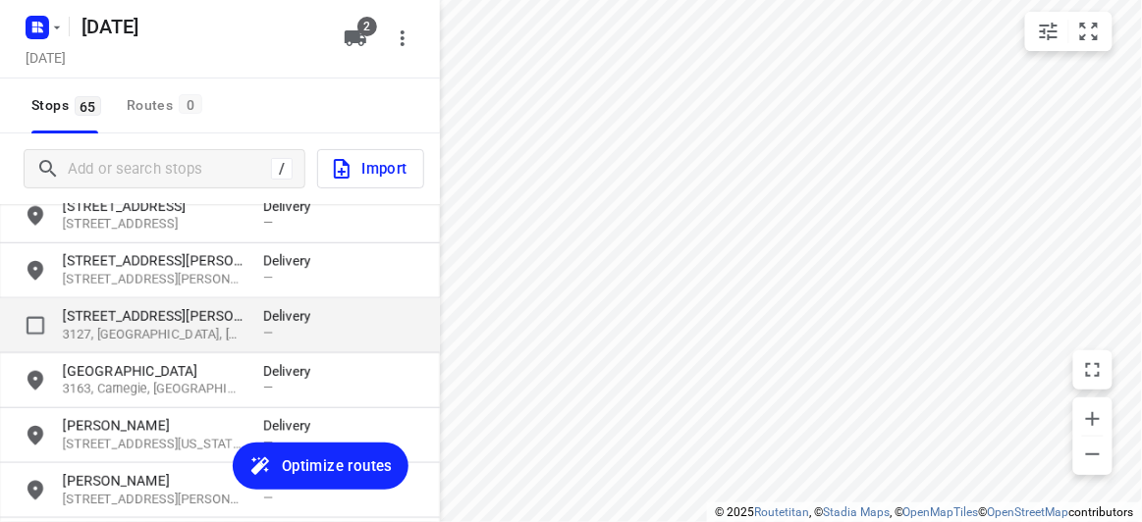
click at [148, 325] on p "[STREET_ADDRESS][PERSON_NAME]" at bounding box center [153, 316] width 181 height 20
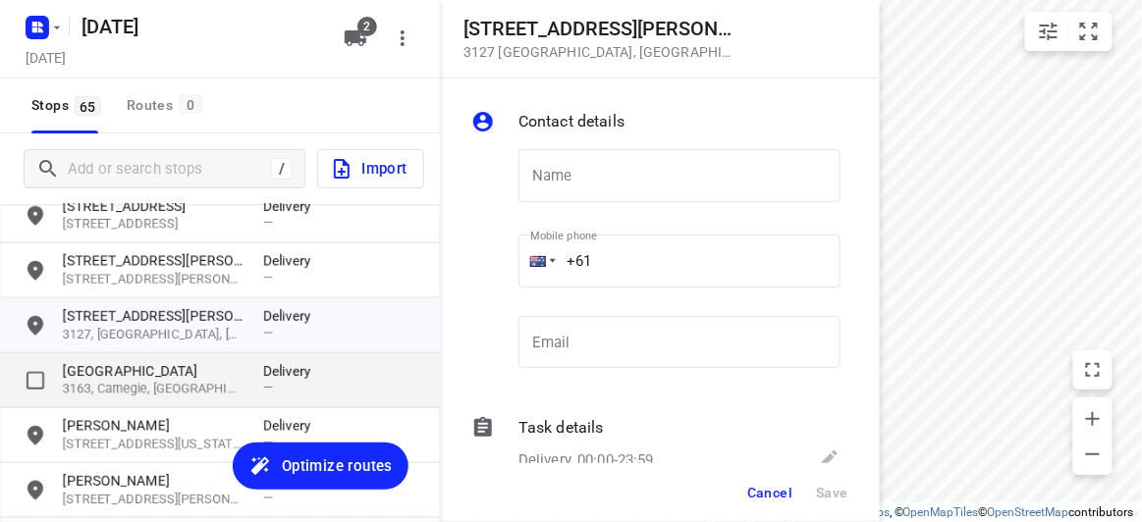
click at [128, 395] on p "3163, Carnegie, [GEOGRAPHIC_DATA]" at bounding box center [153, 390] width 181 height 19
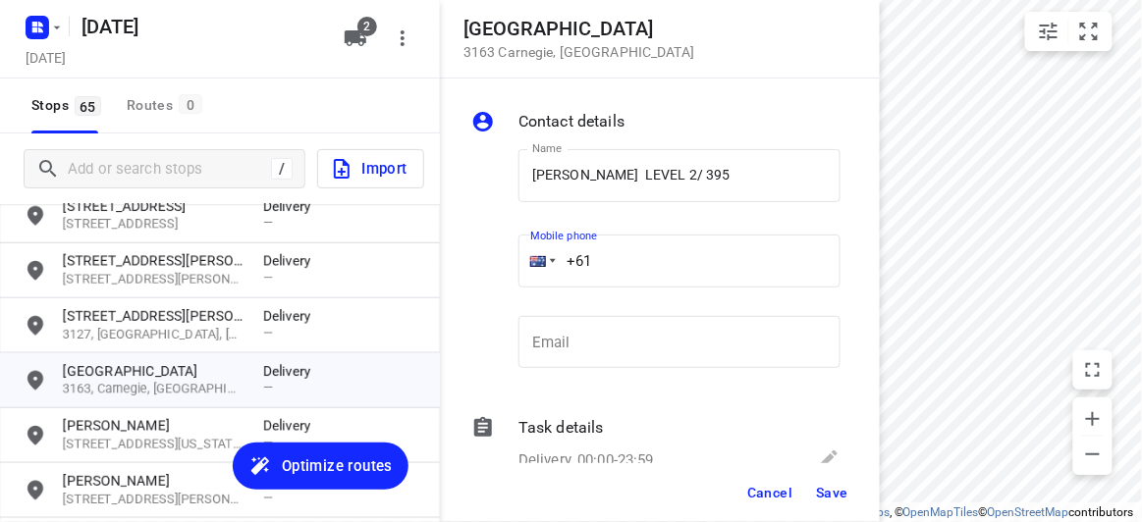
click at [643, 260] on input "+61" at bounding box center [679, 261] width 322 height 53
click at [697, 180] on input "[PERSON_NAME] LEVEL 2/ 395" at bounding box center [679, 175] width 322 height 53
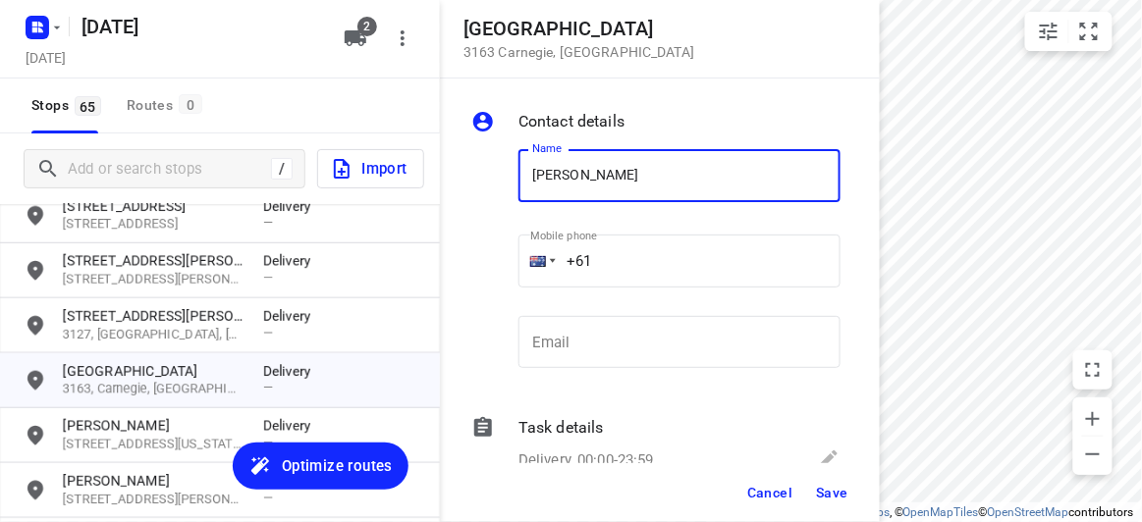
type input "[PERSON_NAME]"
click at [618, 268] on input "+61" at bounding box center [679, 261] width 322 height 53
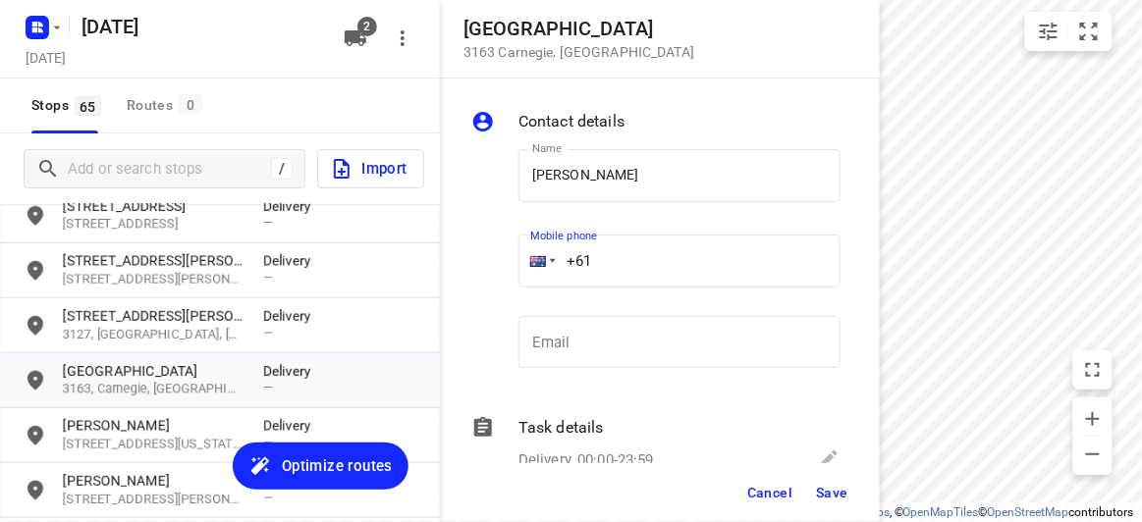
paste input "433551011"
type input "[PHONE_NUMBER]"
click at [856, 491] on div "Cancel Save" at bounding box center [660, 492] width 440 height 59
click at [826, 506] on button "Save" at bounding box center [832, 492] width 48 height 35
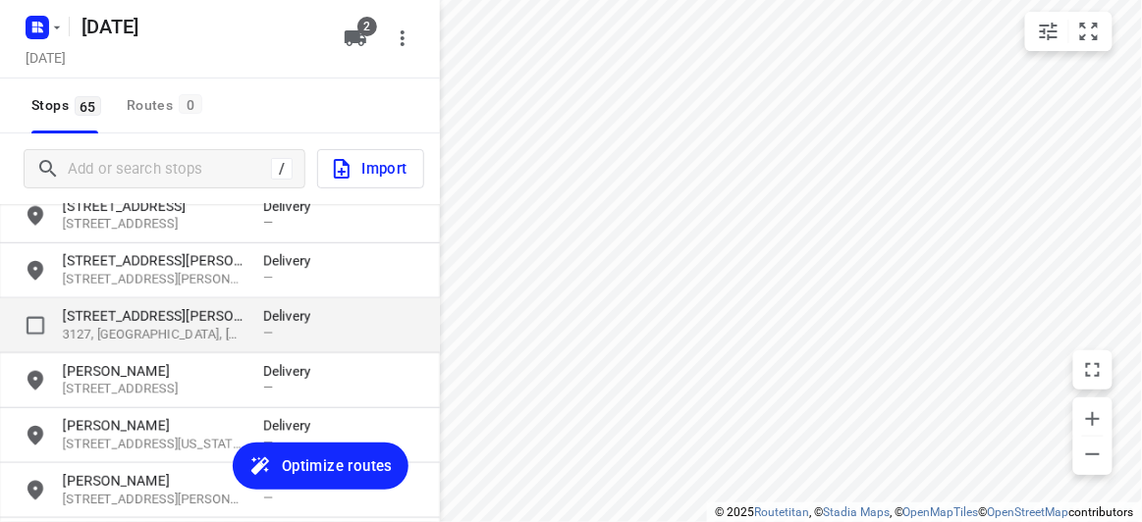
click at [135, 320] on p "[STREET_ADDRESS][PERSON_NAME]" at bounding box center [153, 316] width 181 height 20
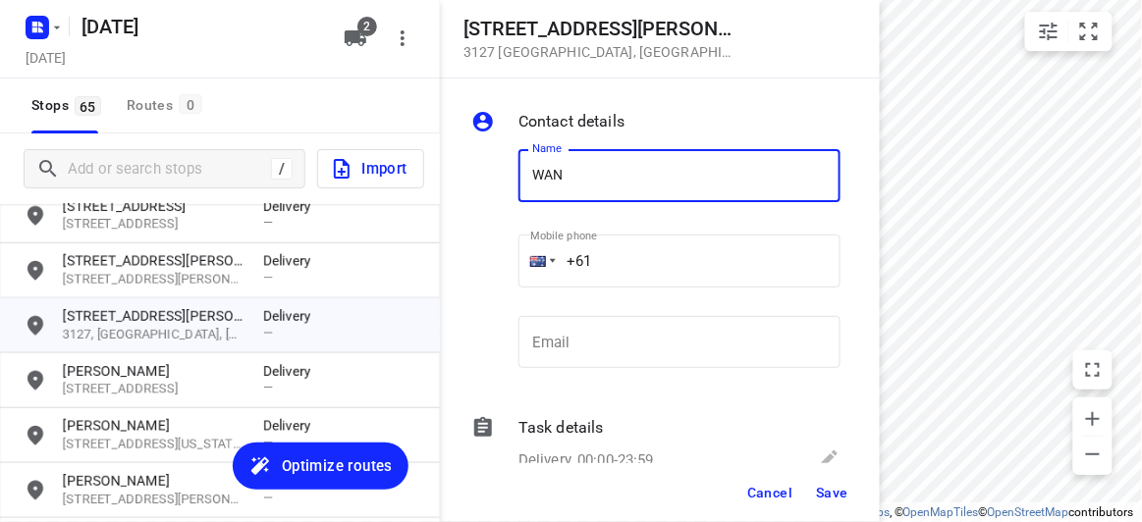
type input "WAN TEING"
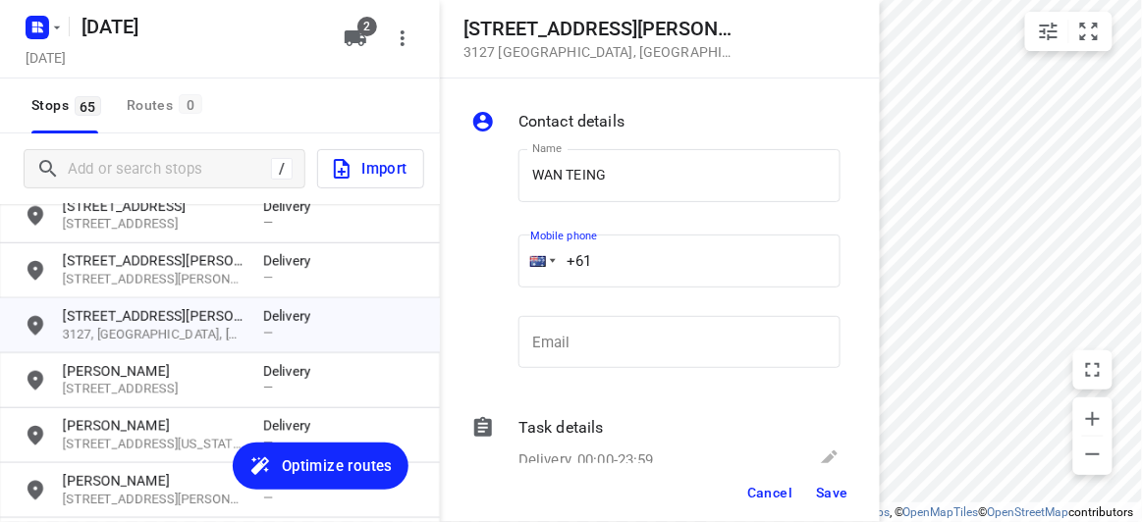
click at [635, 257] on input "+61" at bounding box center [679, 261] width 322 height 53
paste input "433769904"
type input "[PHONE_NUMBER]"
click at [829, 481] on button "Save" at bounding box center [832, 492] width 48 height 35
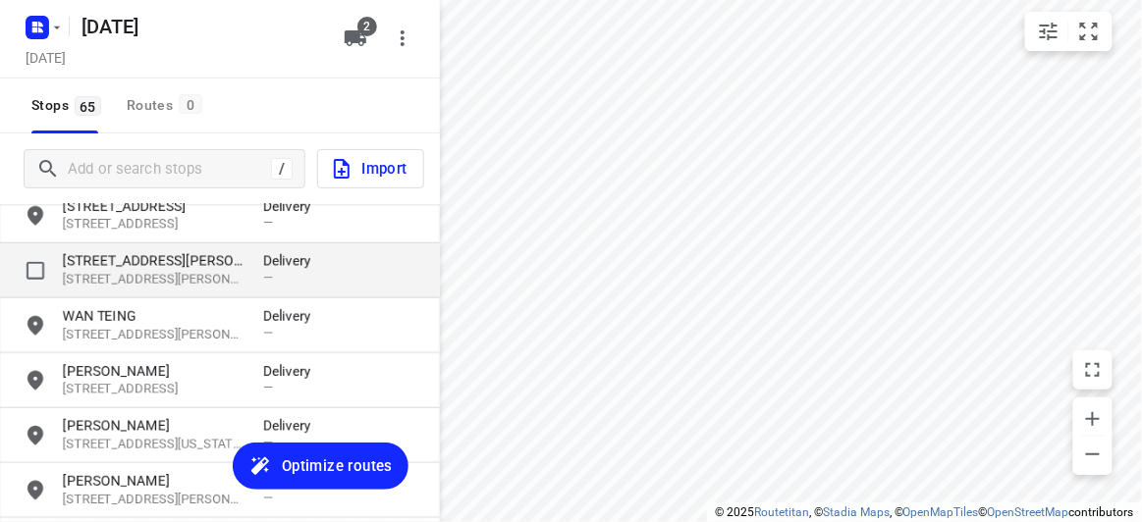
click at [118, 275] on p "[STREET_ADDRESS][PERSON_NAME][PERSON_NAME]" at bounding box center [153, 280] width 181 height 19
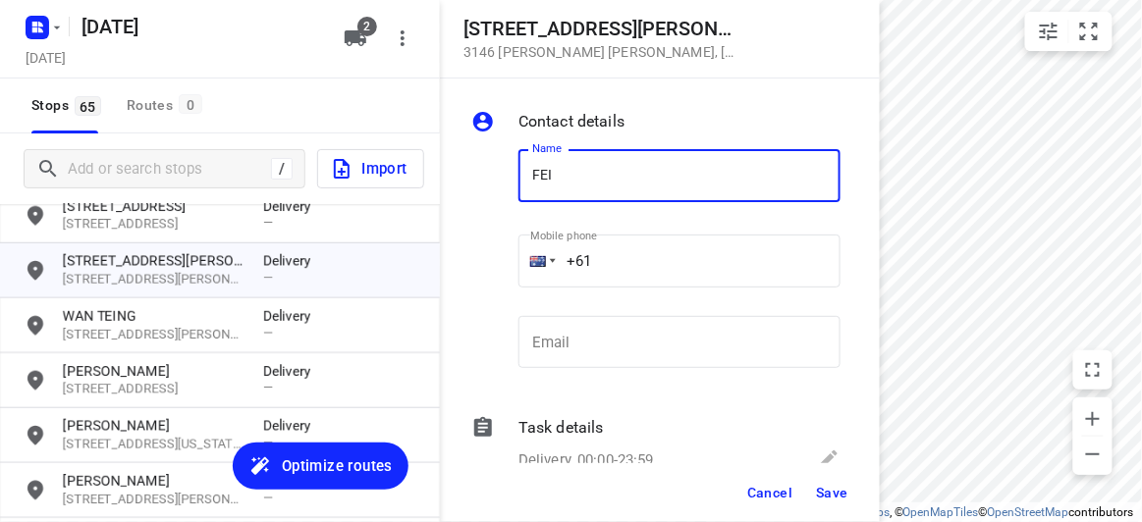
type input "FEIFEI LI 3/8"
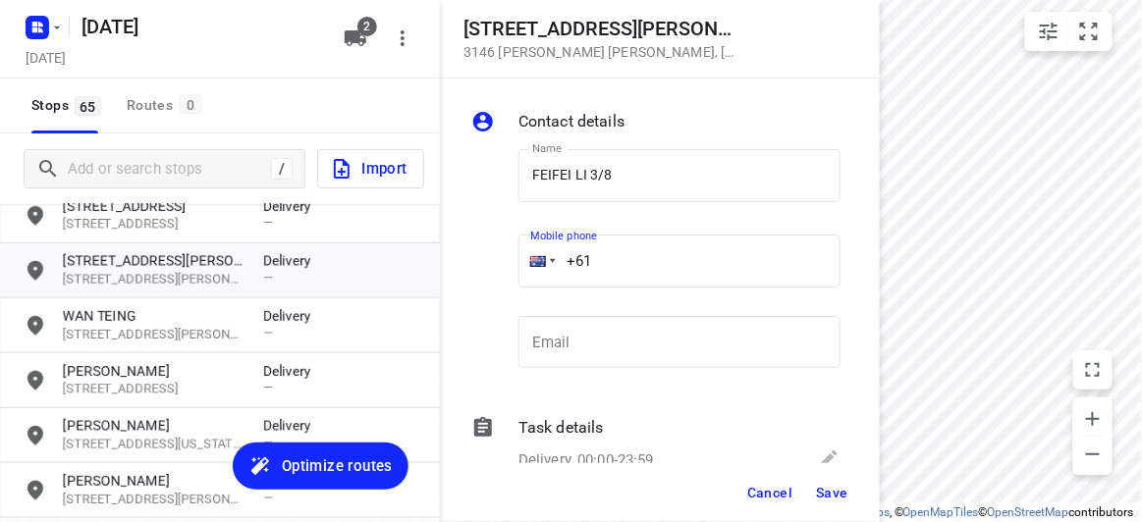
click at [624, 261] on input "+61" at bounding box center [679, 261] width 322 height 53
paste input "435888928"
type input "[PHONE_NUMBER]"
click at [837, 503] on button "Save" at bounding box center [832, 492] width 48 height 35
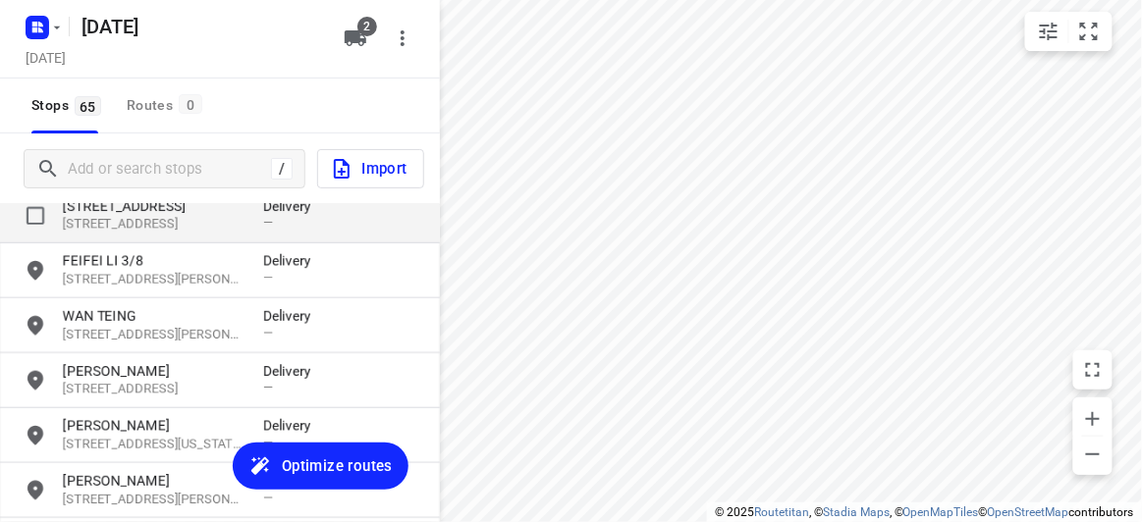
click at [130, 223] on p "[STREET_ADDRESS]" at bounding box center [153, 225] width 181 height 19
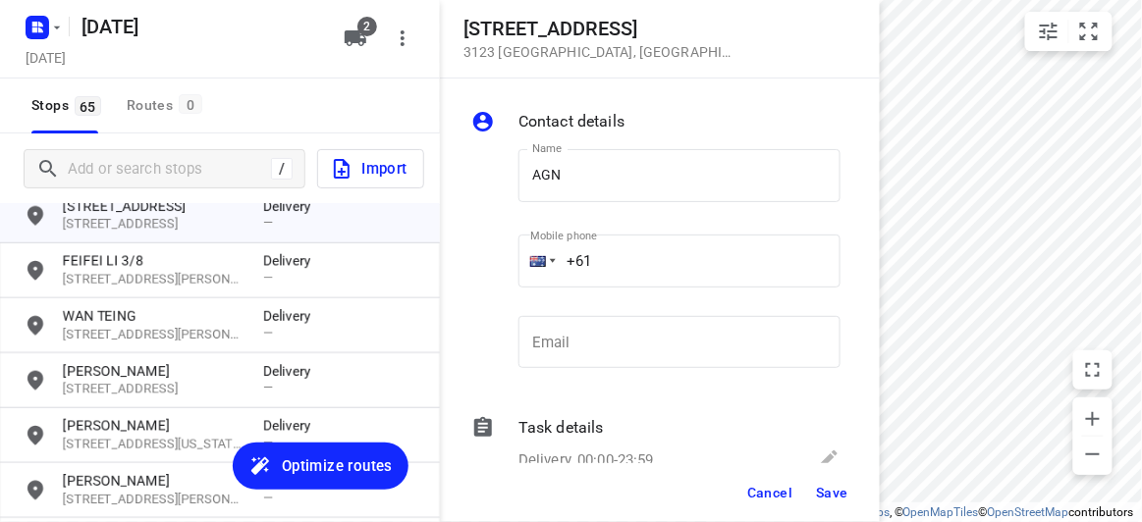
click at [595, 217] on div "Name AGN Name" at bounding box center [679, 183] width 322 height 69
click at [599, 176] on input "AGN" at bounding box center [679, 175] width 322 height 53
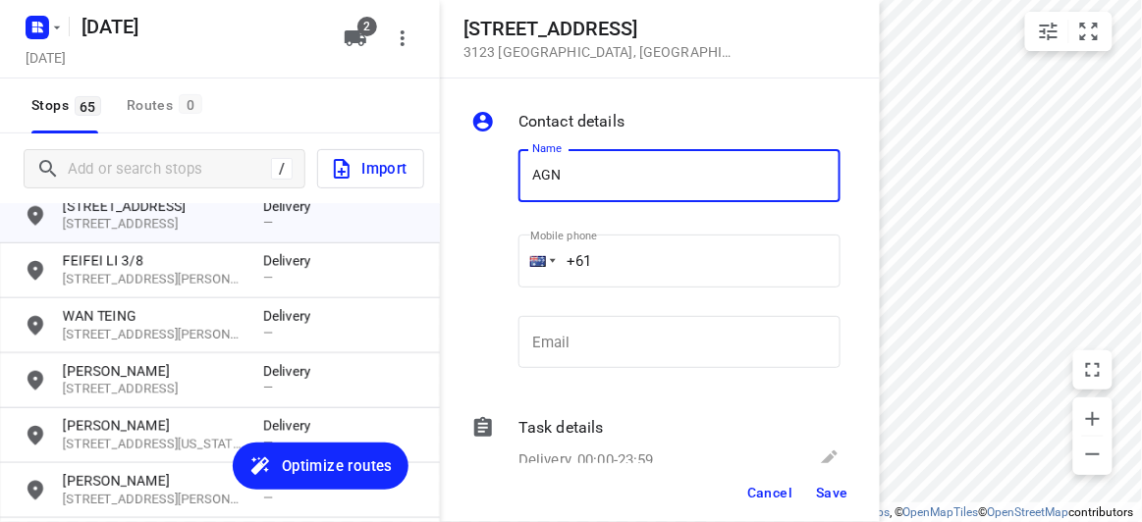
click at [622, 267] on input "+61" at bounding box center [679, 261] width 322 height 53
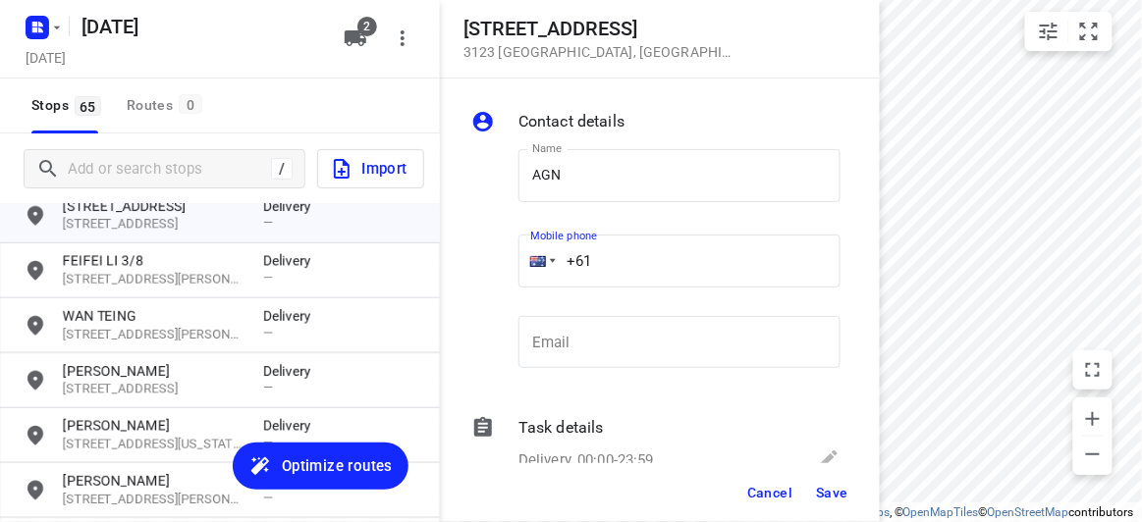
click at [616, 145] on div "Name AGN Name" at bounding box center [680, 180] width 338 height 100
click at [626, 165] on input "AGN" at bounding box center [679, 175] width 322 height 53
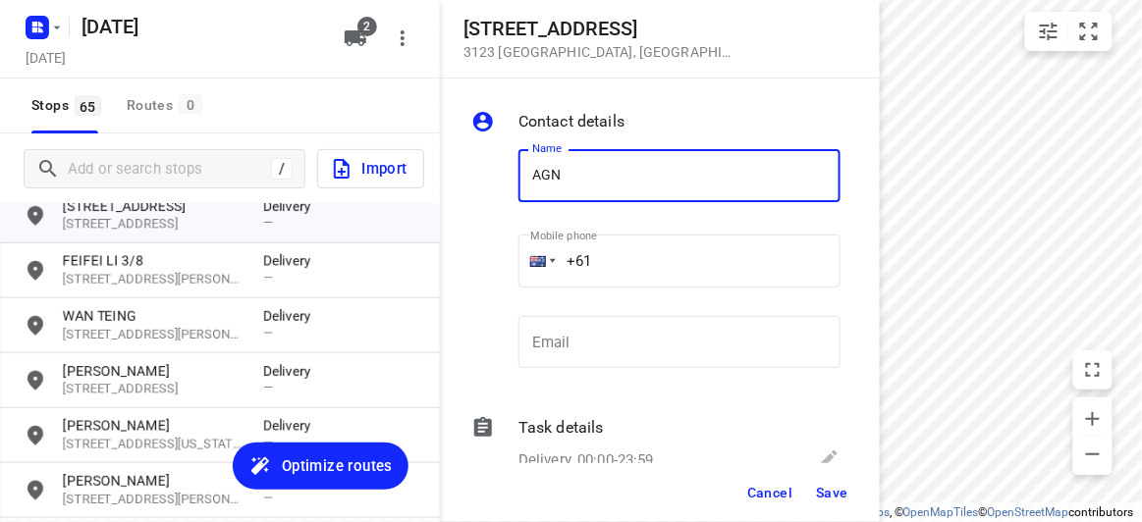
type input "[PERSON_NAME]"
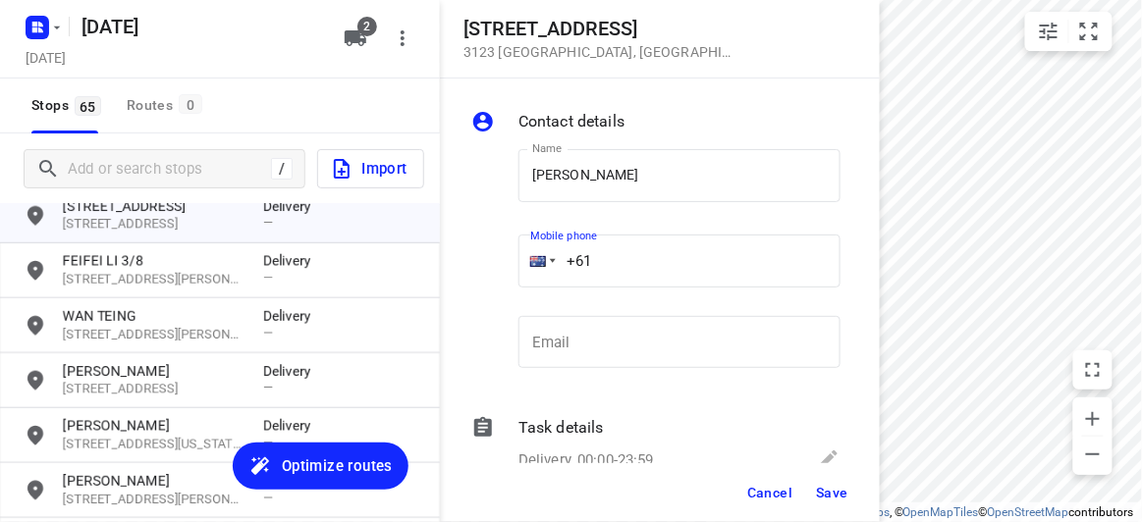
click at [631, 242] on input "+61" at bounding box center [679, 261] width 322 height 53
paste input "430310238"
type input "[PHONE_NUMBER]"
click at [829, 476] on button "Save" at bounding box center [832, 492] width 48 height 35
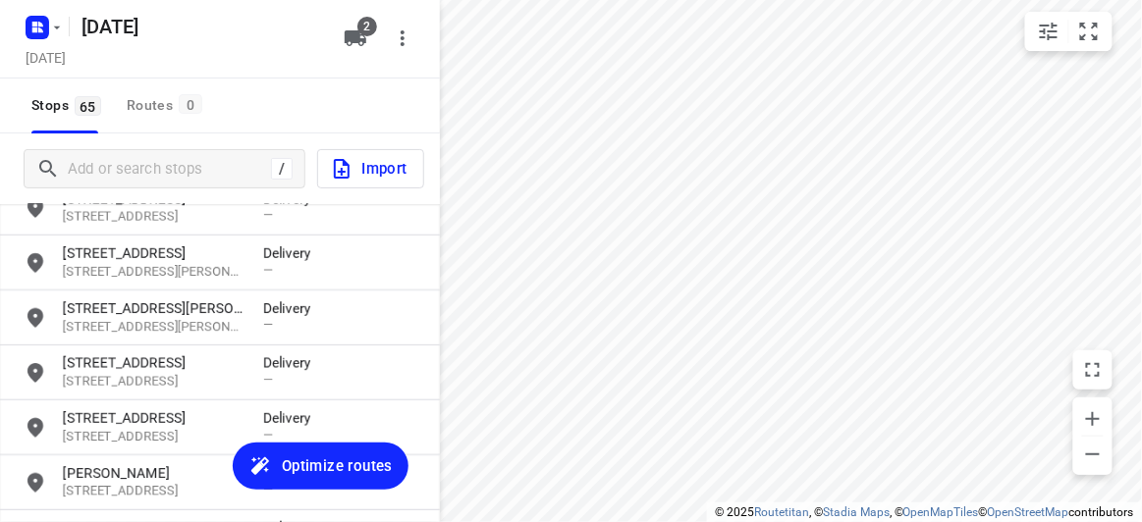
scroll to position [171, 0]
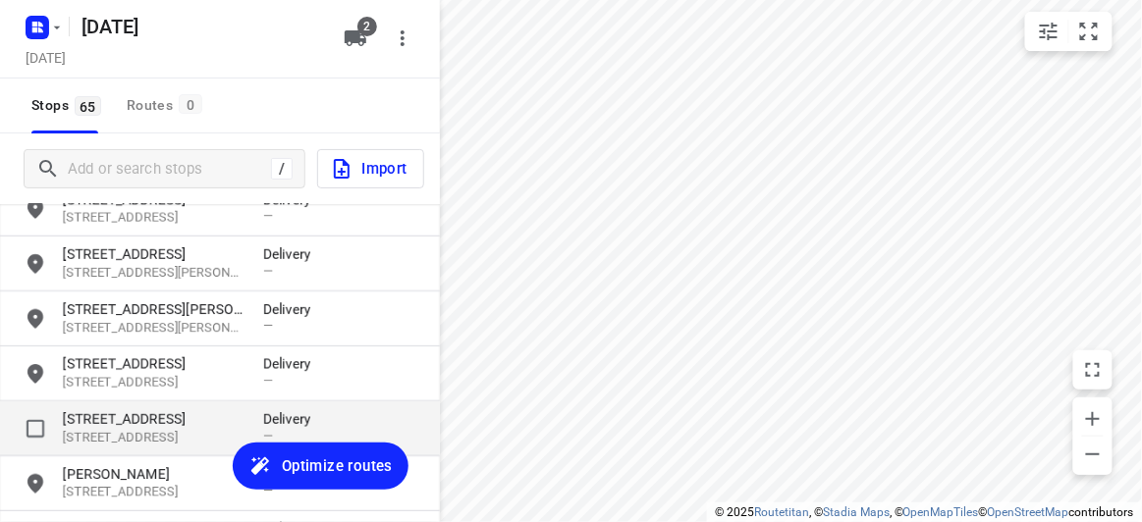
click at [121, 402] on div "[STREET_ADDRESS] Delivery —" at bounding box center [220, 429] width 440 height 55
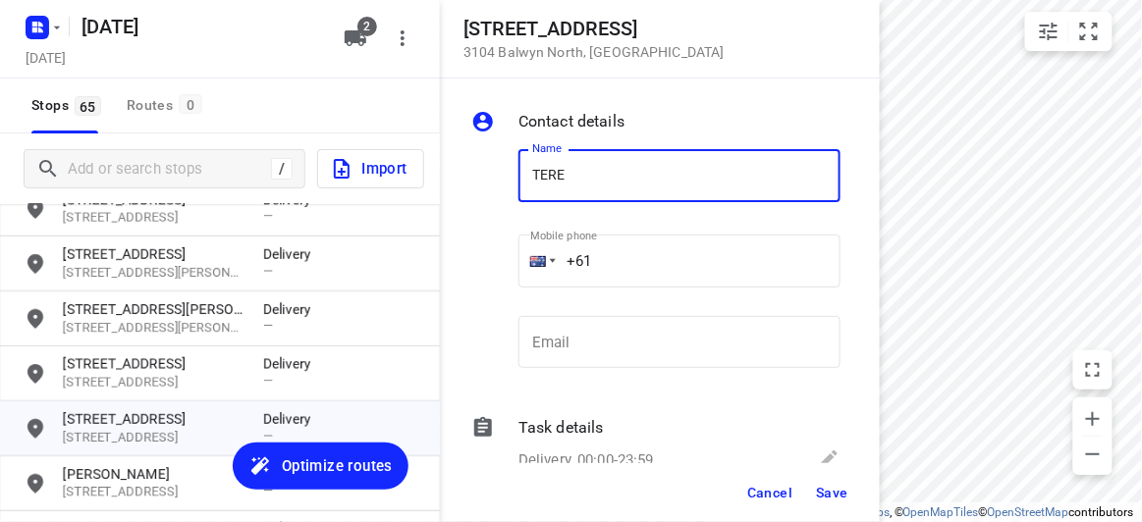
type input "[PERSON_NAME] 1/65"
click at [614, 263] on input "+61" at bounding box center [679, 261] width 322 height 53
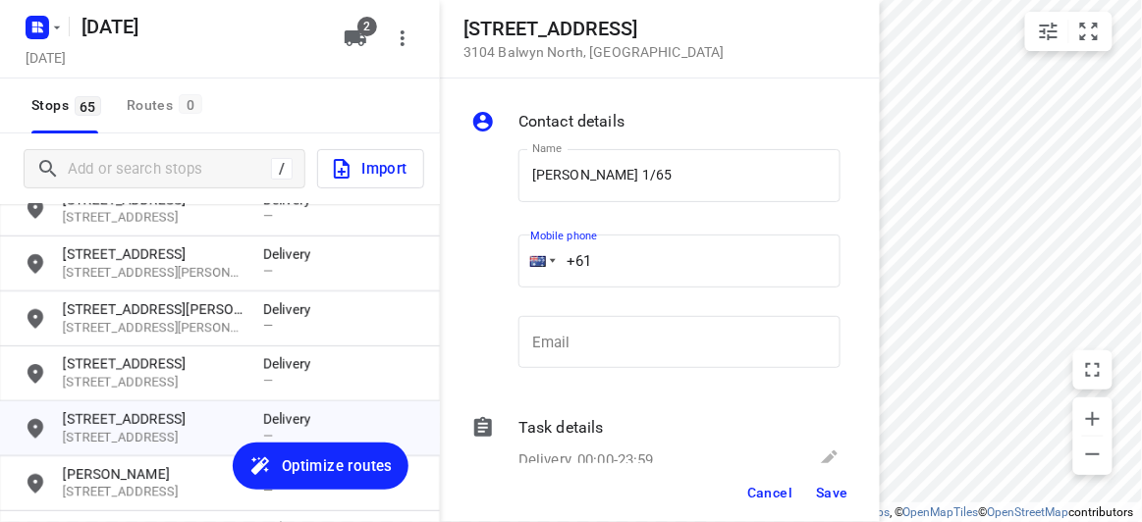
paste input "402905390"
type input "[PHONE_NUMBER]"
click at [837, 488] on span "Save" at bounding box center [832, 493] width 32 height 16
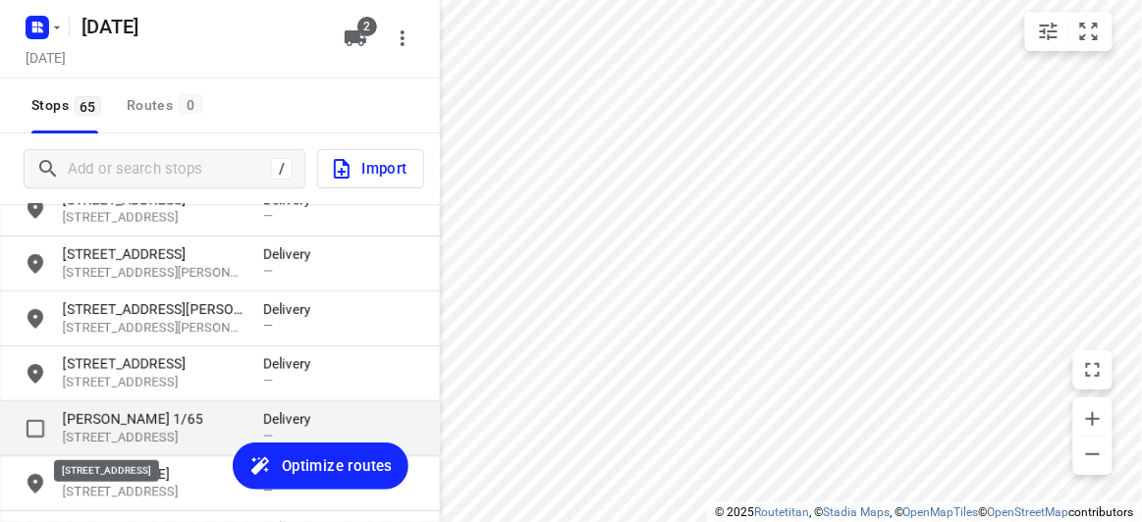
scroll to position [81, 0]
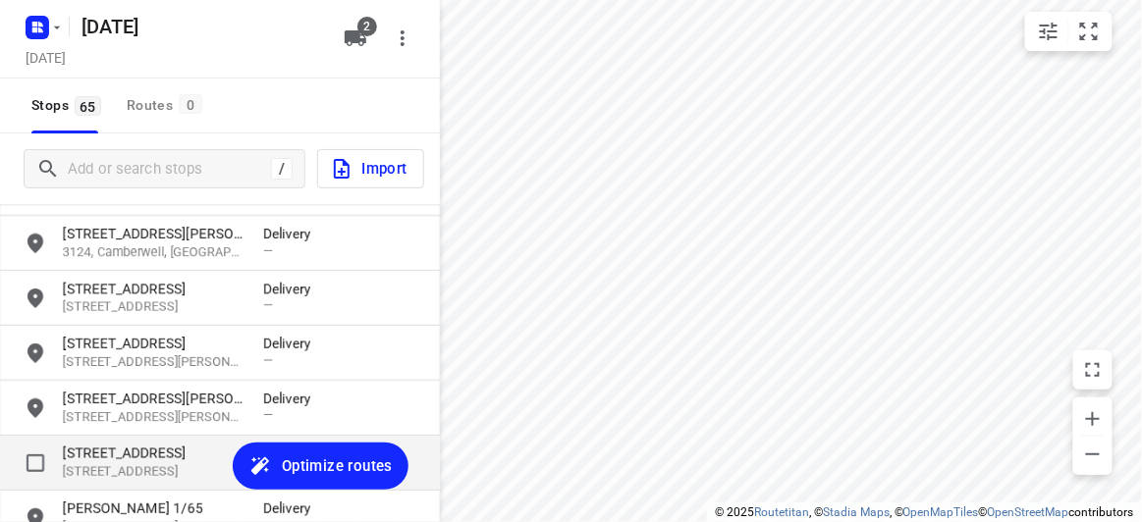
click at [124, 465] on p "[STREET_ADDRESS]" at bounding box center [153, 472] width 181 height 19
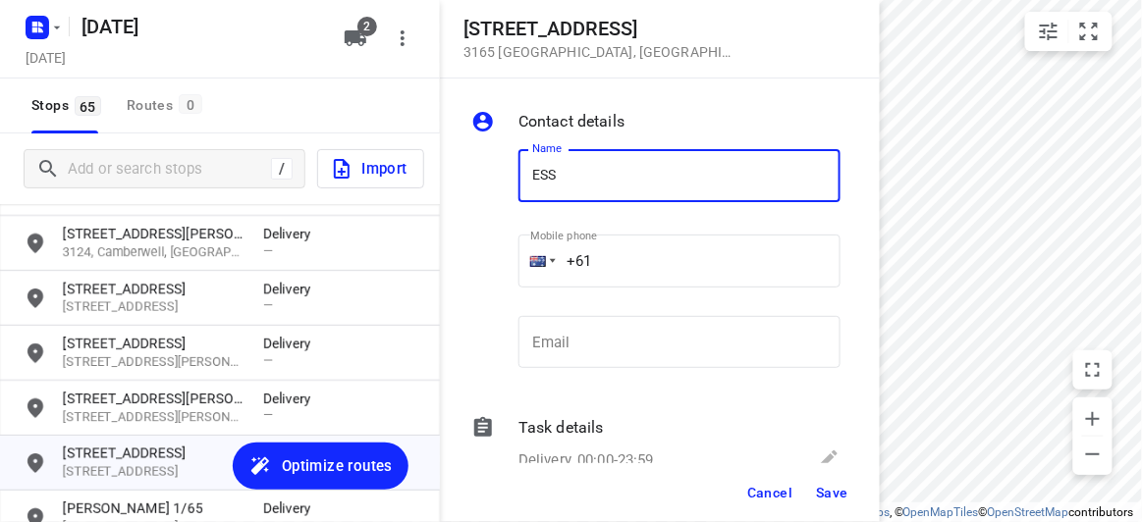
type input "[PERSON_NAME]"
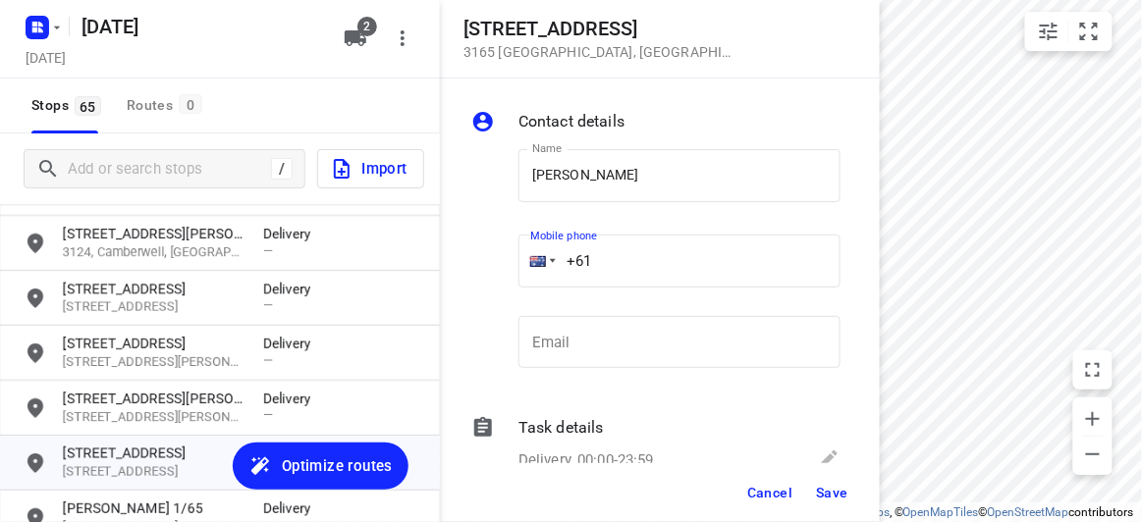
click at [607, 260] on input "+61" at bounding box center [679, 261] width 322 height 53
paste input "425466422"
type input "[PHONE_NUMBER]"
click at [823, 493] on span "Save" at bounding box center [832, 493] width 32 height 16
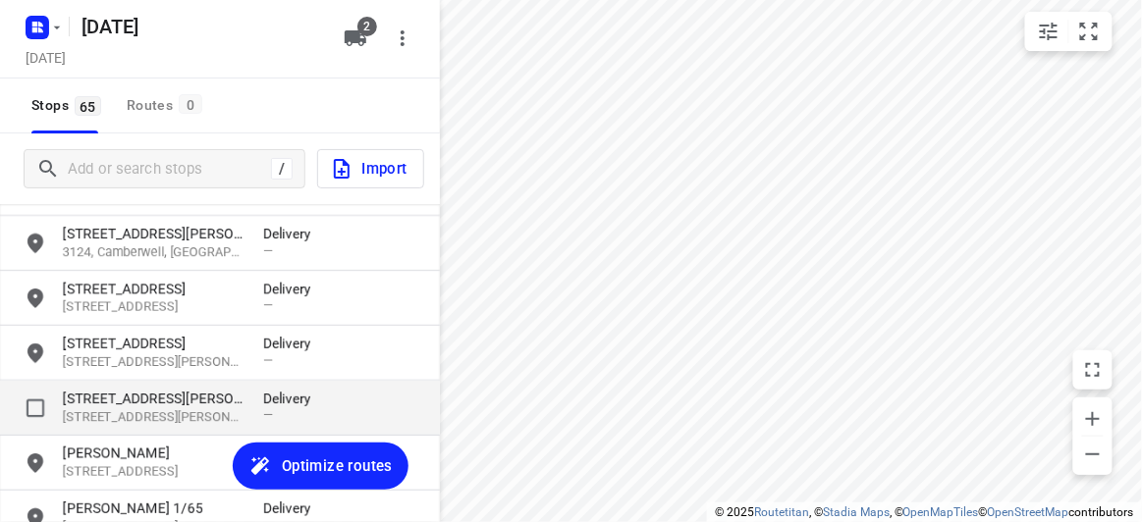
click at [122, 392] on p "[STREET_ADDRESS][PERSON_NAME]" at bounding box center [153, 399] width 181 height 20
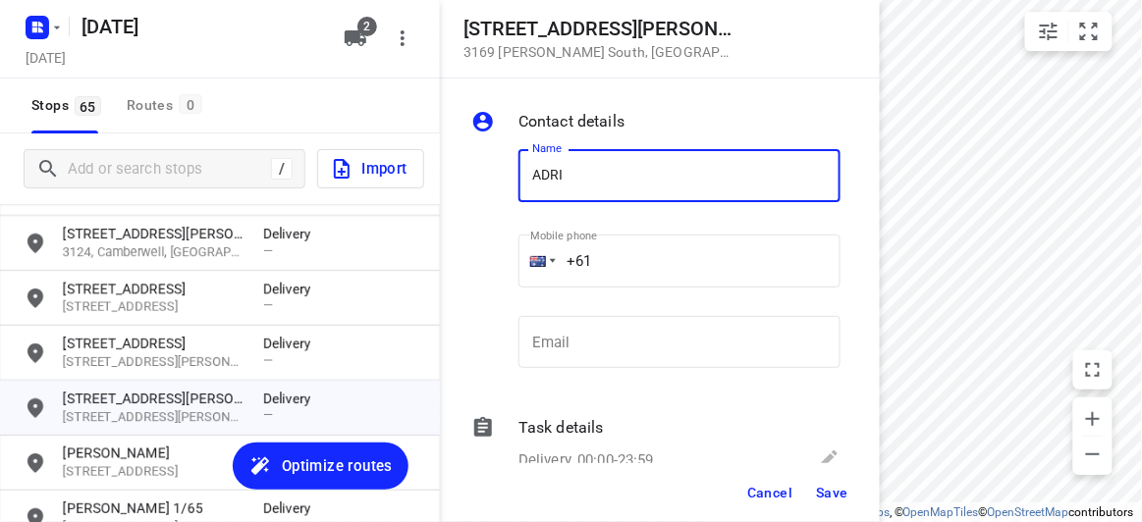
type input "ADRINA 1/12"
click at [621, 258] on input "+61" at bounding box center [679, 261] width 322 height 53
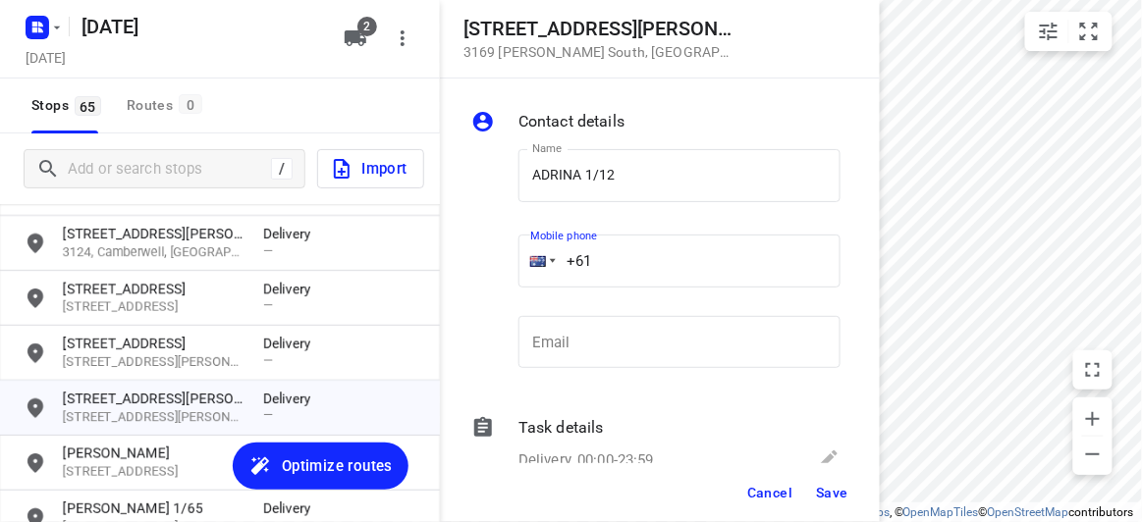
paste input "450352962"
type input "[PHONE_NUMBER]"
click at [830, 487] on span "Save" at bounding box center [832, 493] width 32 height 16
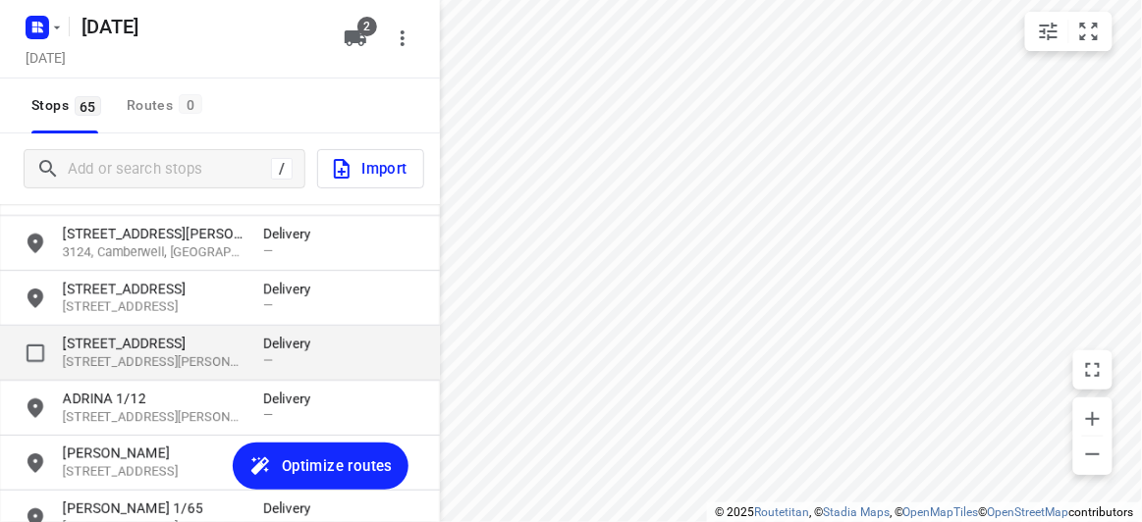
click at [143, 353] on p "[STREET_ADDRESS][PERSON_NAME]" at bounding box center [153, 362] width 181 height 19
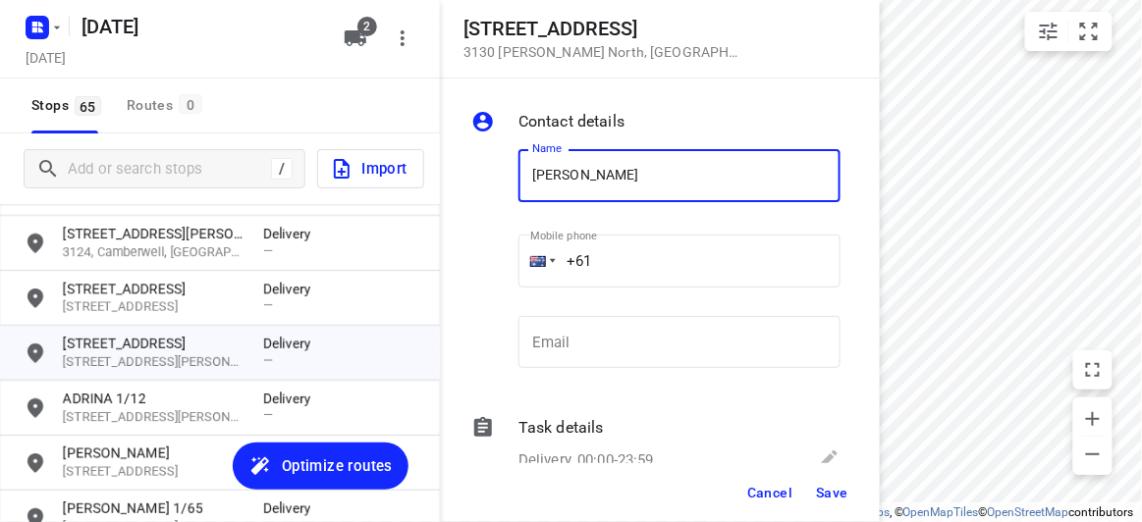
type input "[PERSON_NAME]"
click at [630, 255] on input "+61" at bounding box center [679, 261] width 322 height 53
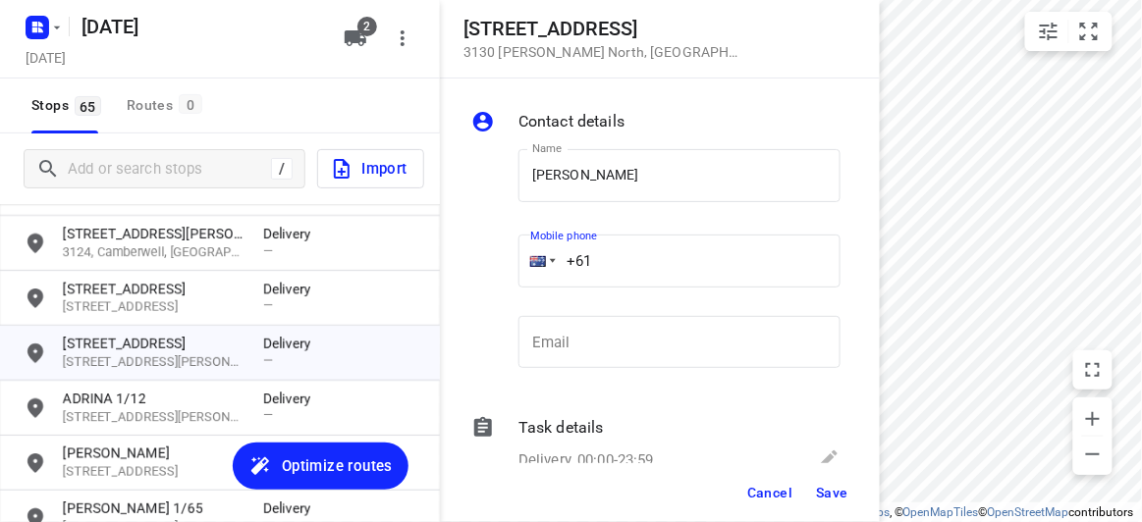
paste input "22760722"
click at [603, 258] on input "[PHONE_NUMBER]" at bounding box center [679, 261] width 322 height 53
click at [598, 260] on input "[PHONE_NUMBER]" at bounding box center [679, 261] width 322 height 53
type input "[PHONE_NUMBER]"
click at [859, 485] on div "Cancel Save" at bounding box center [660, 492] width 440 height 59
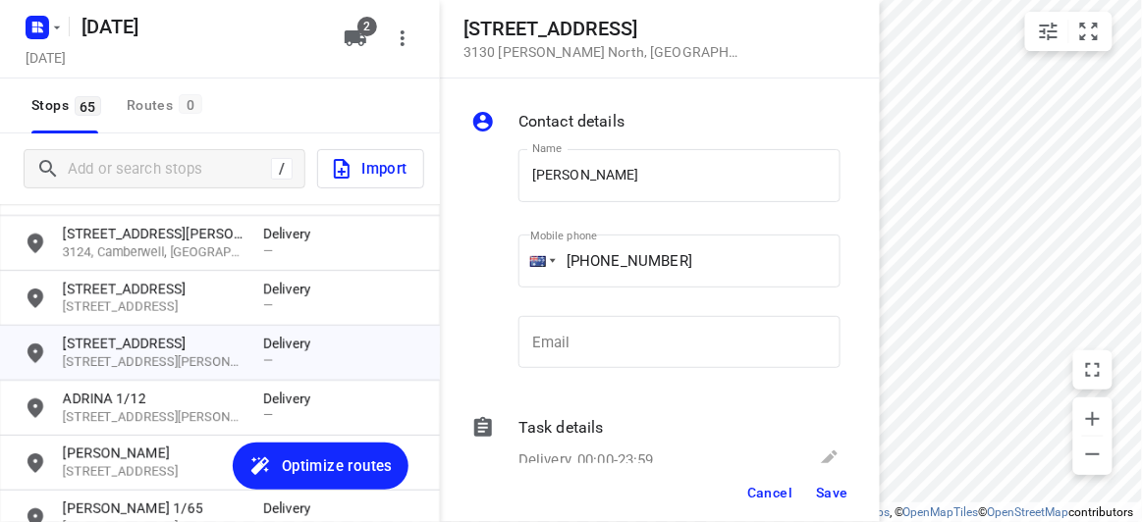
click at [837, 497] on span "Save" at bounding box center [832, 493] width 32 height 16
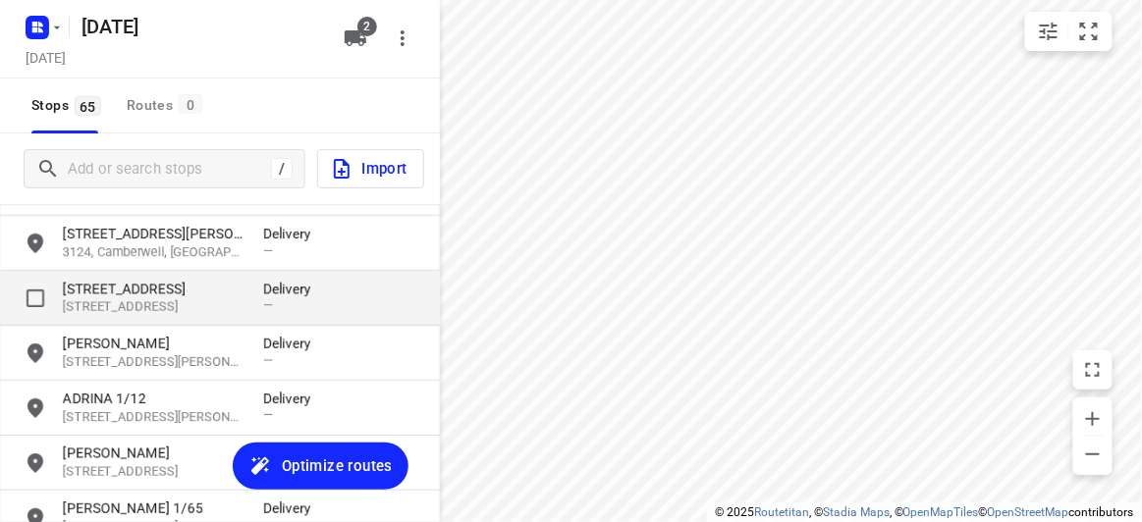
click at [119, 296] on p "[STREET_ADDRESS]" at bounding box center [153, 289] width 181 height 20
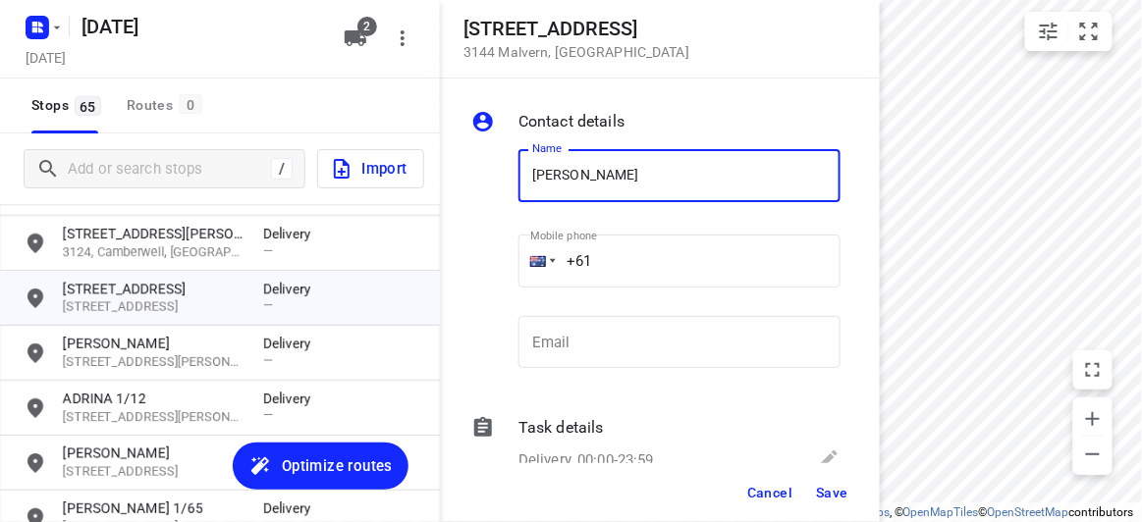
type input "[PERSON_NAME]"
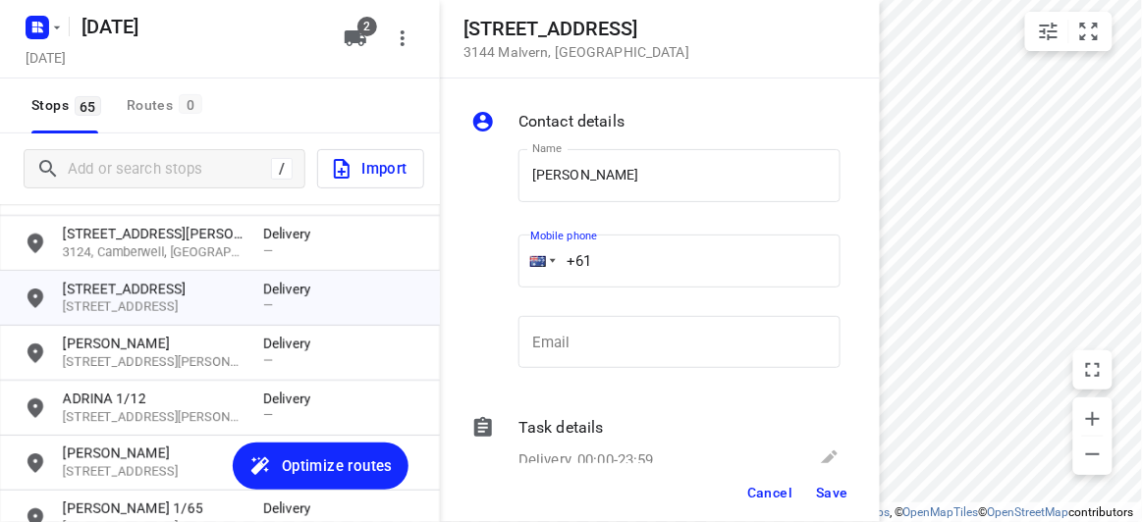
click at [615, 258] on input "+61" at bounding box center [679, 261] width 322 height 53
paste input "451175117"
type input "[PHONE_NUMBER]"
click at [833, 489] on span "Save" at bounding box center [832, 493] width 32 height 16
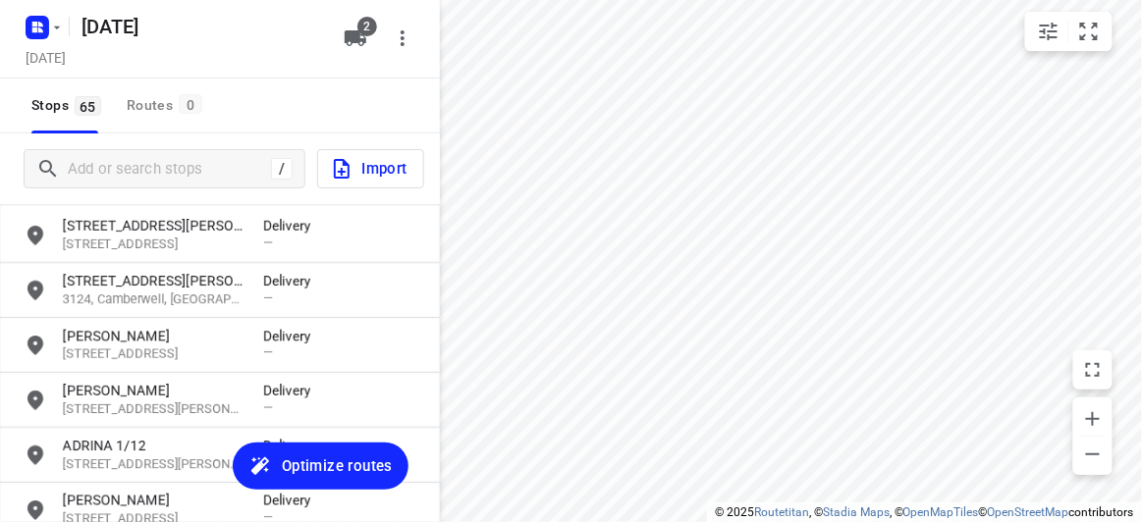
scroll to position [0, 0]
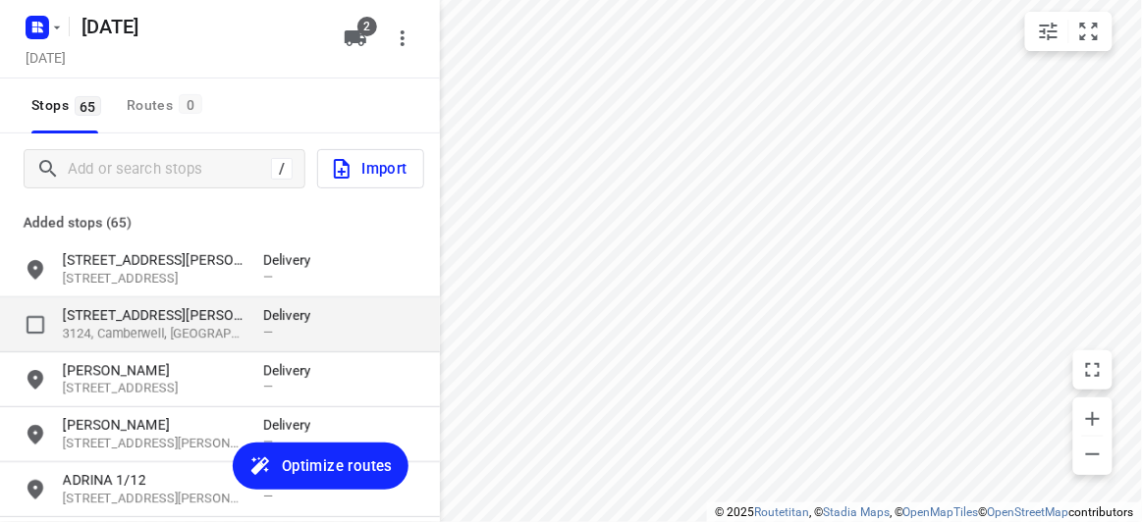
click at [141, 315] on p "[STREET_ADDRESS][PERSON_NAME]" at bounding box center [153, 315] width 181 height 20
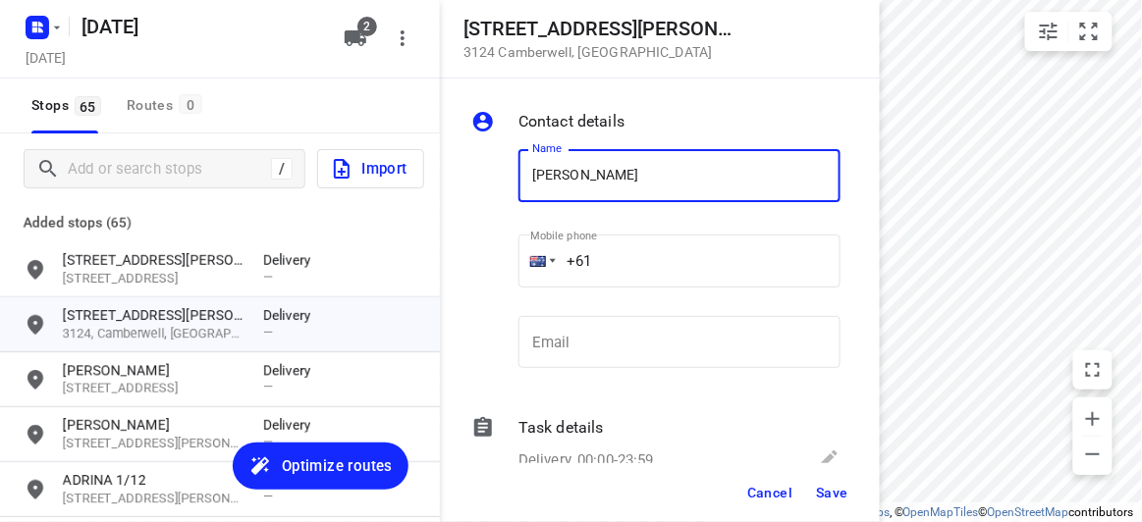
type input "[PERSON_NAME]"
click at [622, 262] on input "+61" at bounding box center [679, 261] width 322 height 53
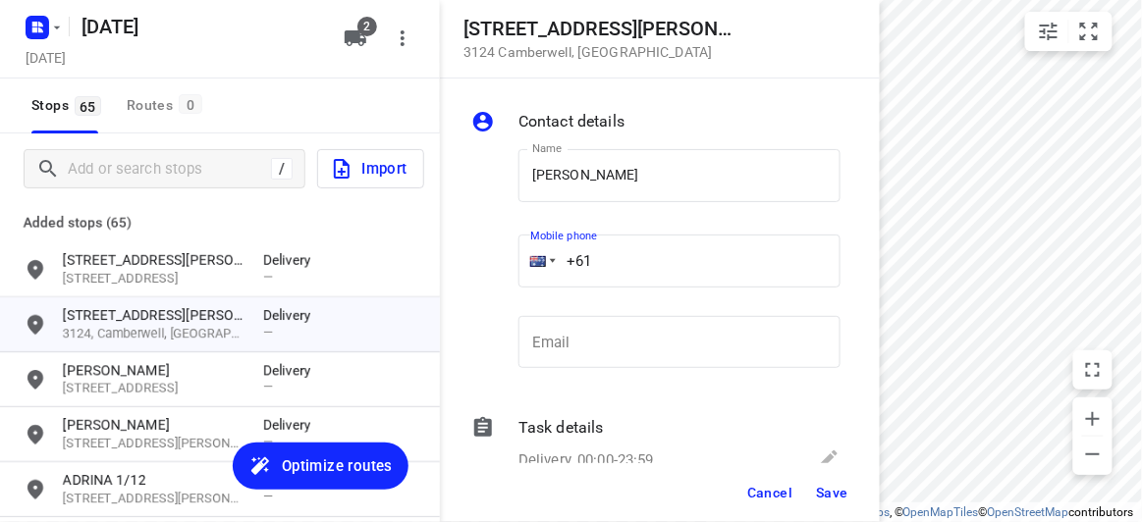
paste input "402207709"
type input "[PHONE_NUMBER]"
click at [845, 490] on span "Save" at bounding box center [832, 493] width 32 height 16
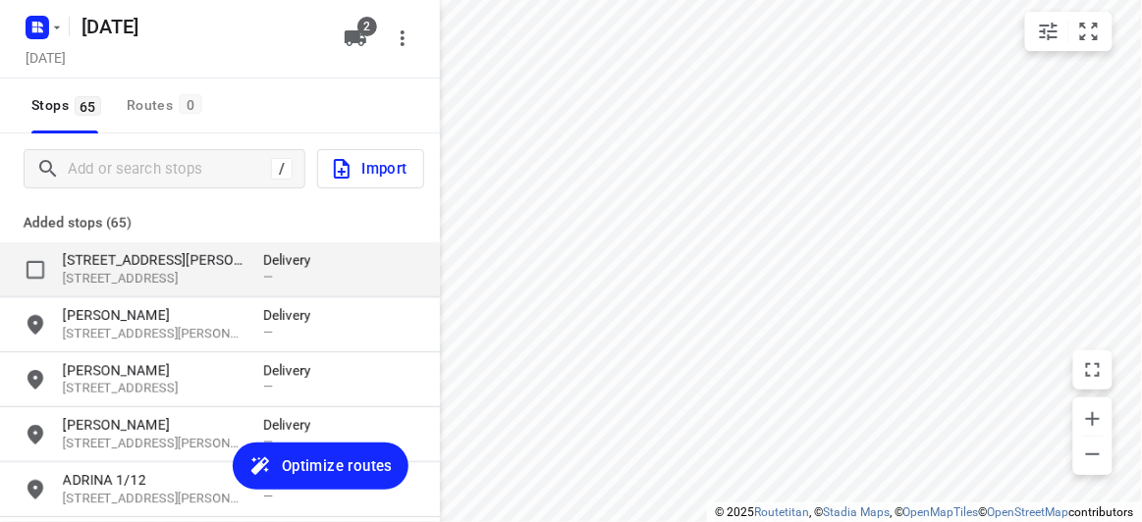
click at [206, 274] on p "[STREET_ADDRESS]" at bounding box center [153, 279] width 181 height 19
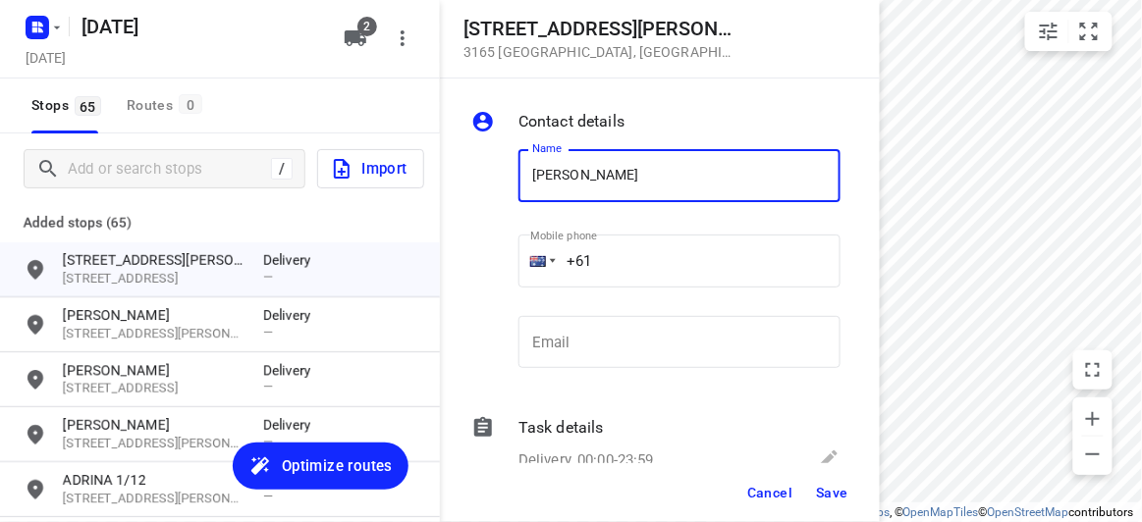
type input "[PERSON_NAME]"
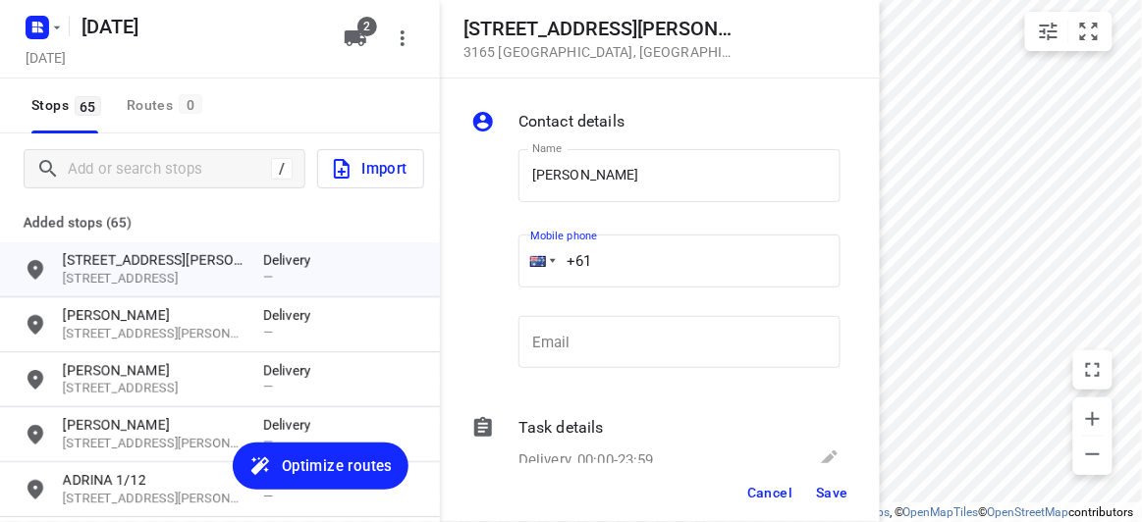
click at [594, 252] on input "+61" at bounding box center [679, 261] width 322 height 53
paste input "433015553"
type input "[PHONE_NUMBER]"
click at [842, 499] on span "Save" at bounding box center [832, 493] width 32 height 16
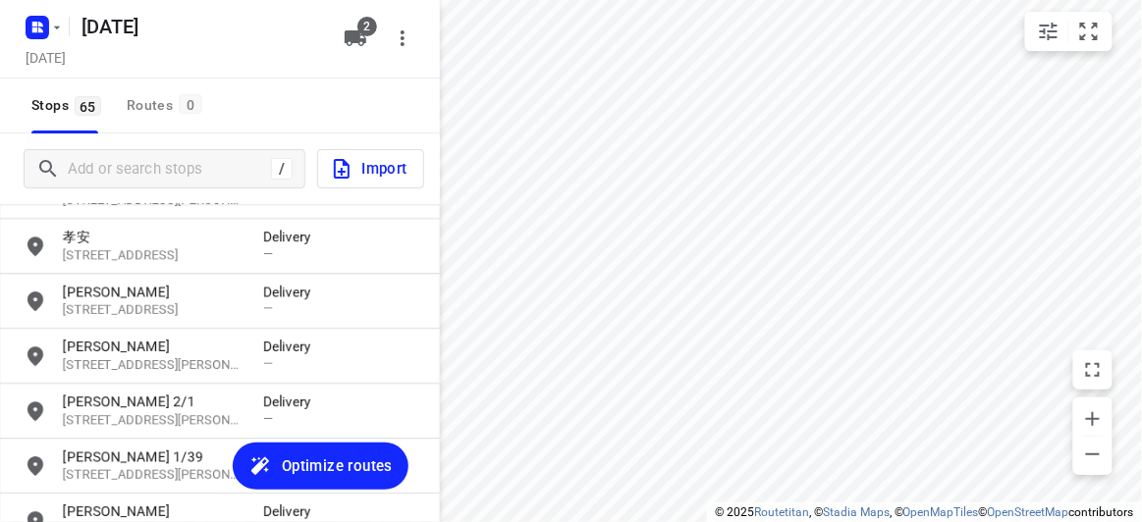
scroll to position [3385, 0]
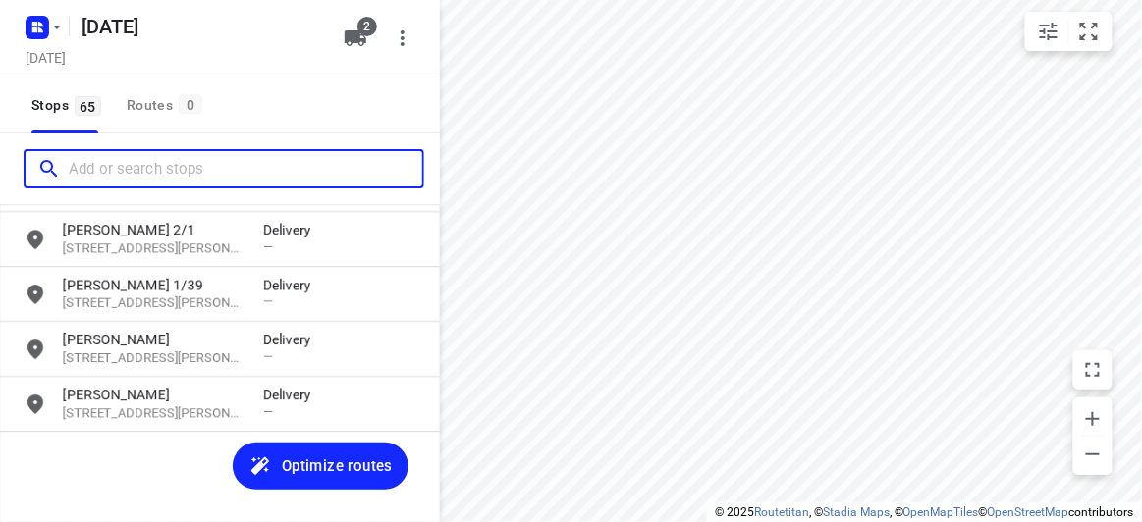
click at [159, 159] on input "Add or search stops" at bounding box center [245, 169] width 353 height 30
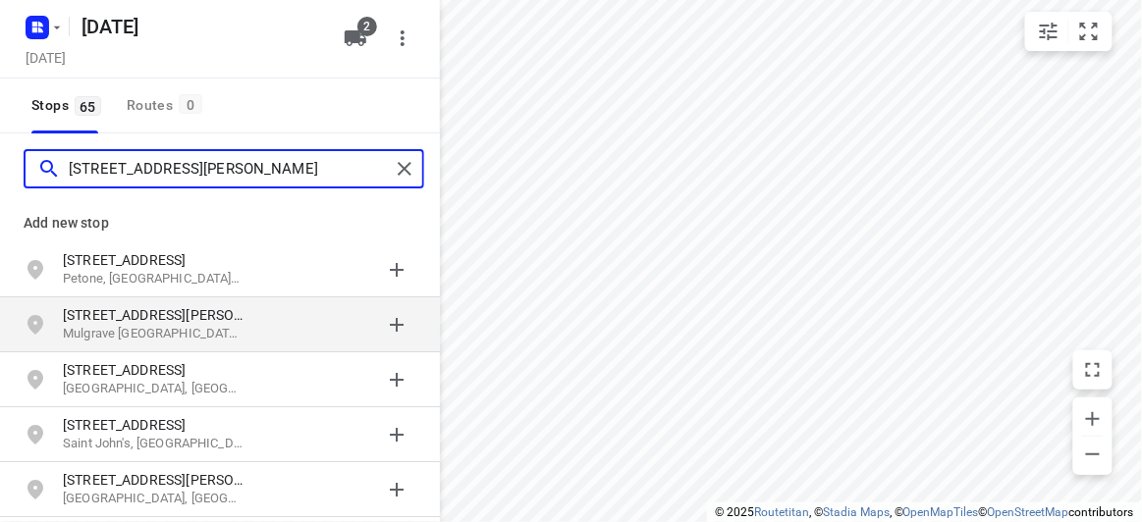
type input "[STREET_ADDRESS][PERSON_NAME]"
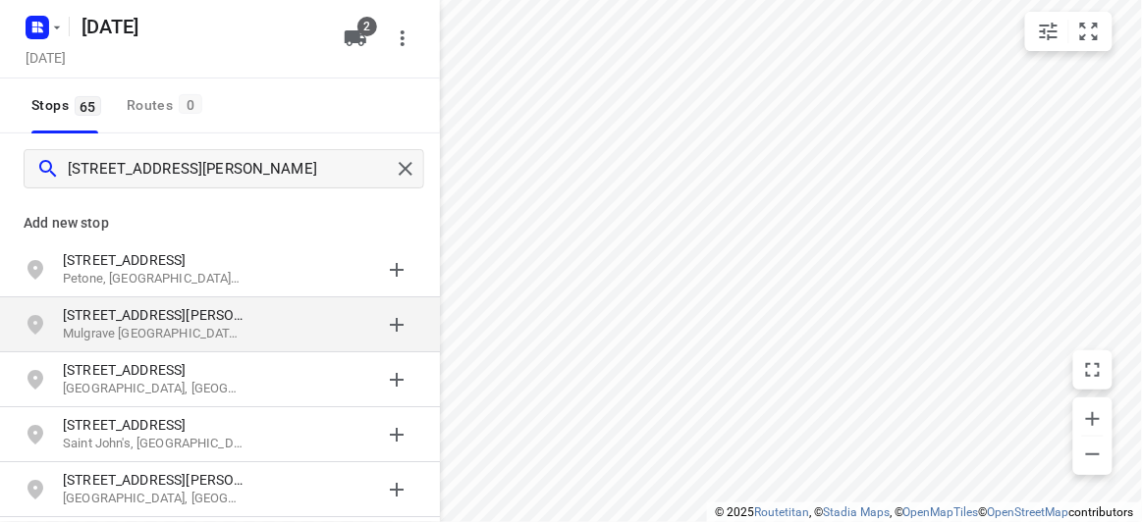
click at [142, 314] on p "[STREET_ADDRESS][PERSON_NAME]" at bounding box center [153, 315] width 181 height 20
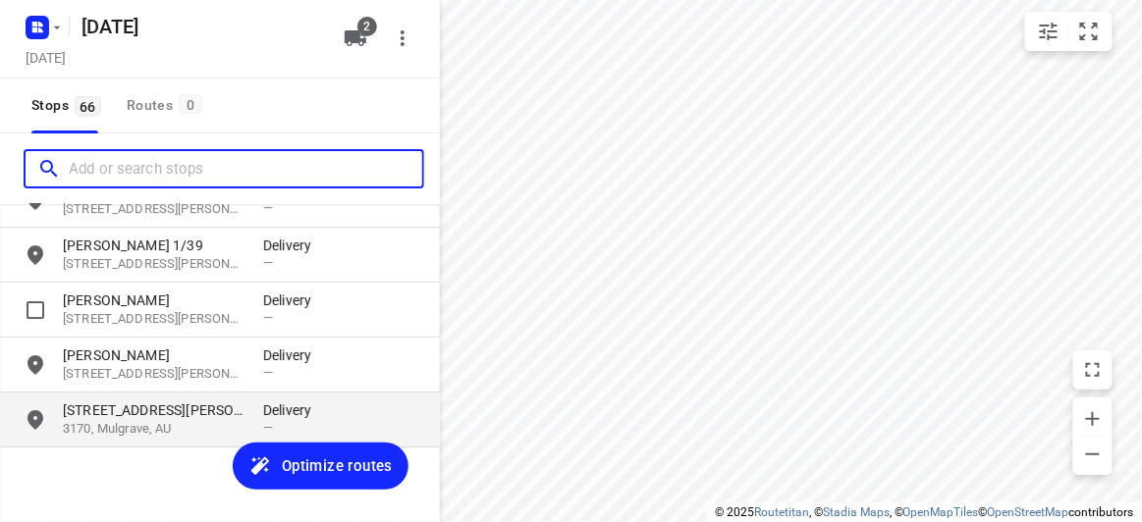
scroll to position [3440, 0]
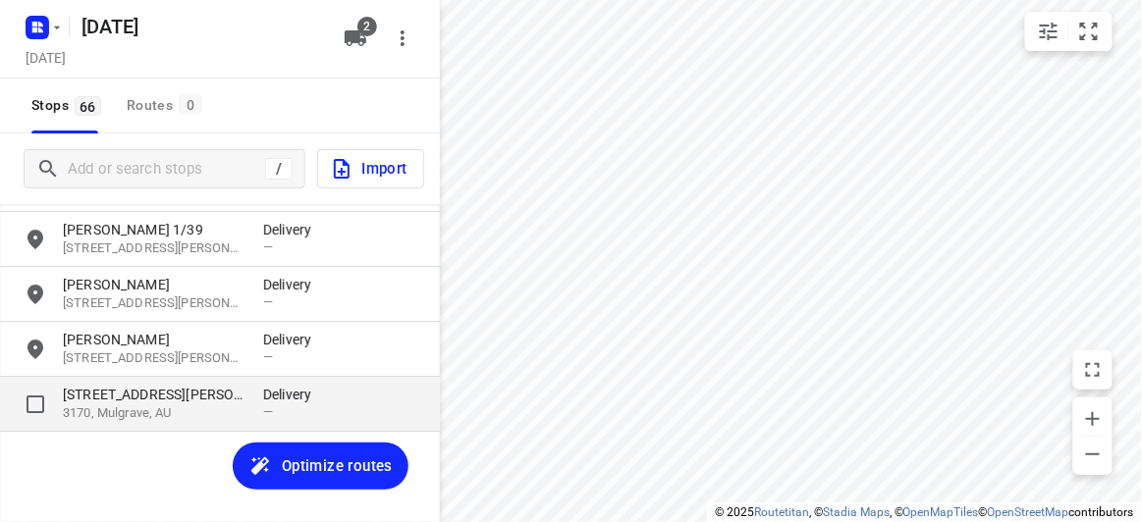
click at [137, 396] on p "[STREET_ADDRESS][PERSON_NAME]" at bounding box center [153, 395] width 181 height 20
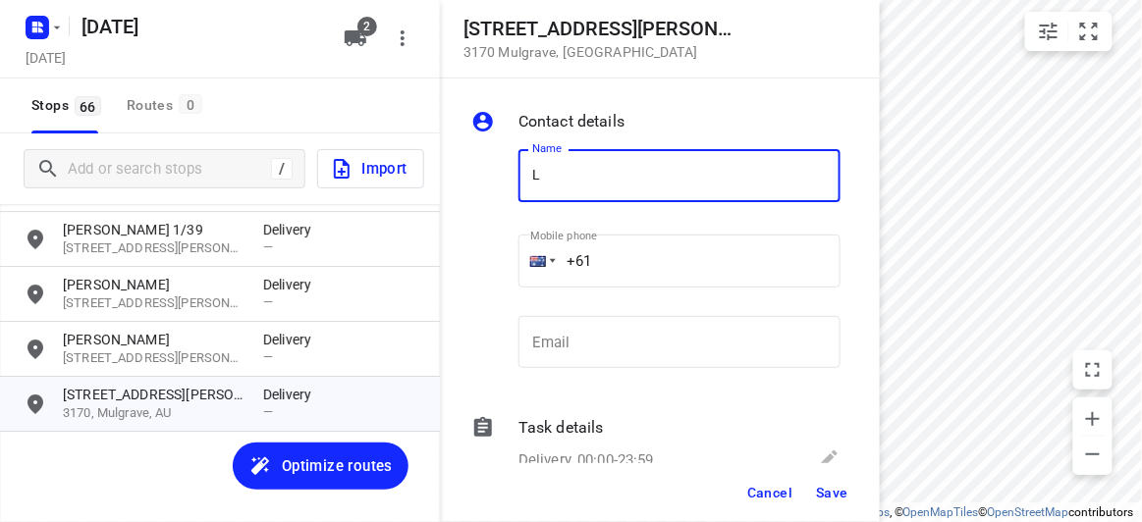
type input "L"
type input ","
type input "[PERSON_NAME] 2/32"
click at [639, 274] on input "+61" at bounding box center [679, 261] width 322 height 53
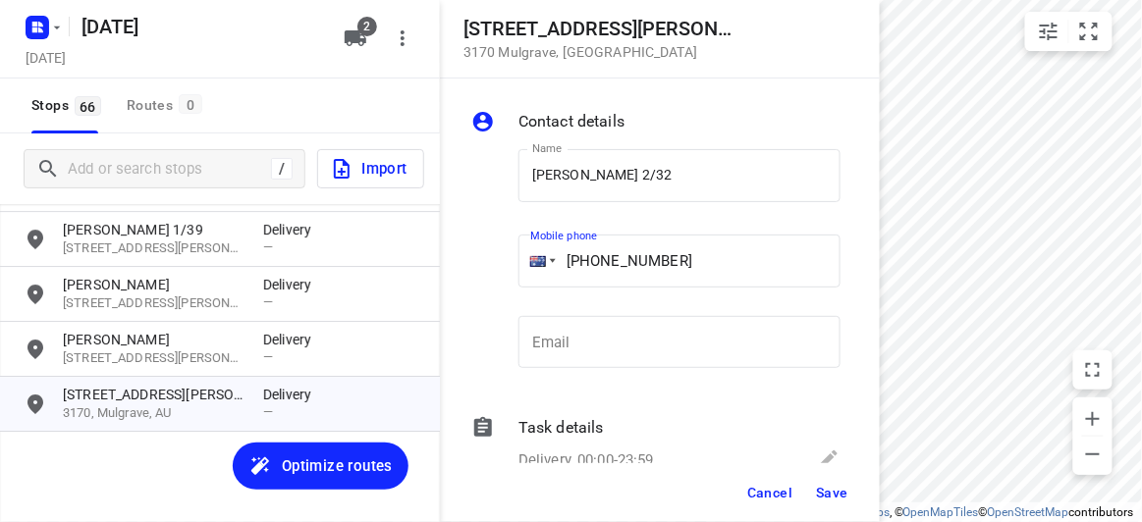
type input "[PHONE_NUMBER]"
click at [840, 494] on span "Save" at bounding box center [832, 493] width 32 height 16
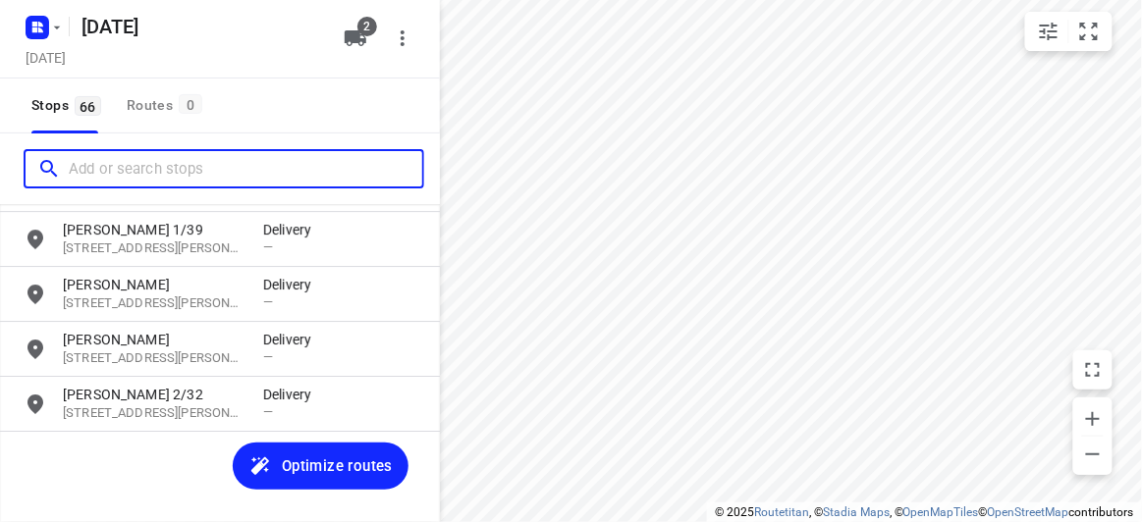
click at [99, 165] on input "Add or search stops" at bounding box center [245, 169] width 353 height 30
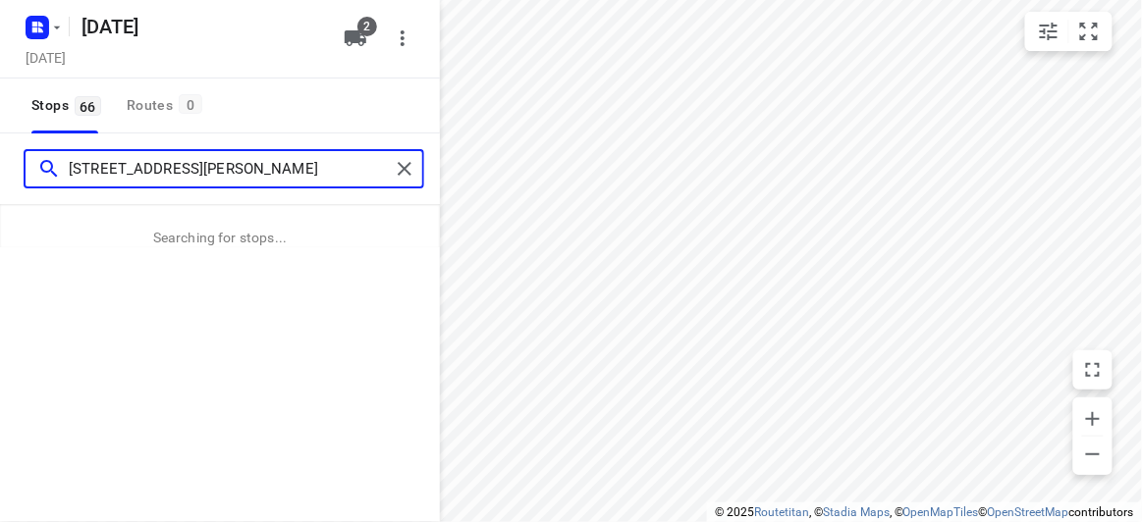
type input "[STREET_ADDRESS][PERSON_NAME]"
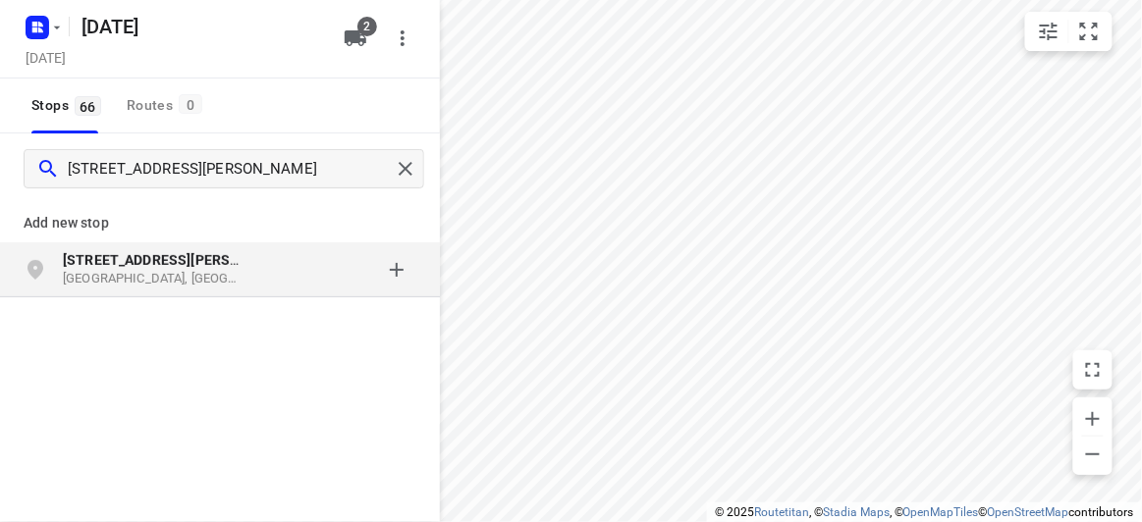
click at [104, 288] on p "[GEOGRAPHIC_DATA], [GEOGRAPHIC_DATA]" at bounding box center [153, 279] width 181 height 19
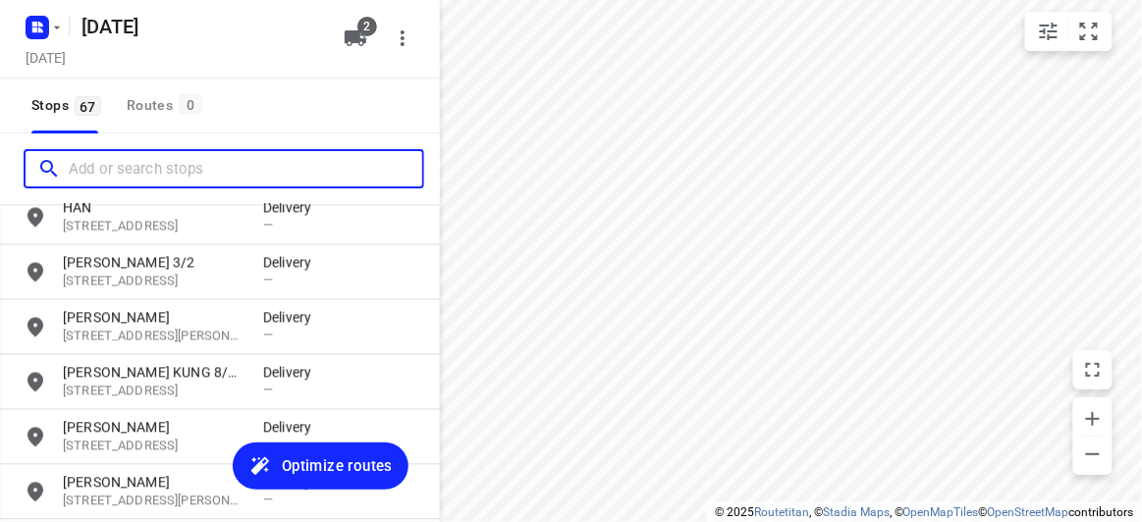
scroll to position [3495, 0]
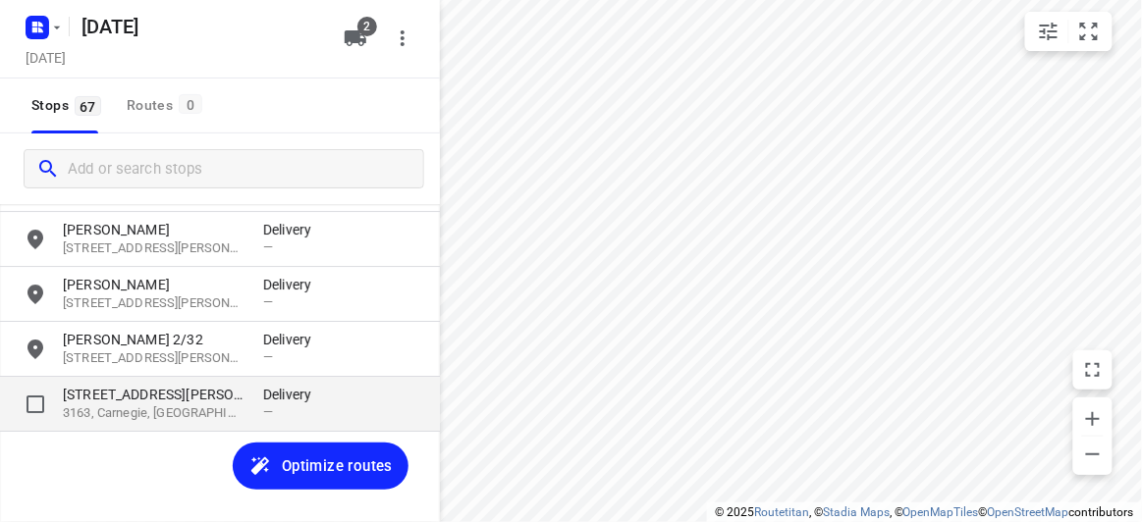
click at [145, 396] on p "[STREET_ADDRESS][PERSON_NAME]" at bounding box center [153, 395] width 181 height 20
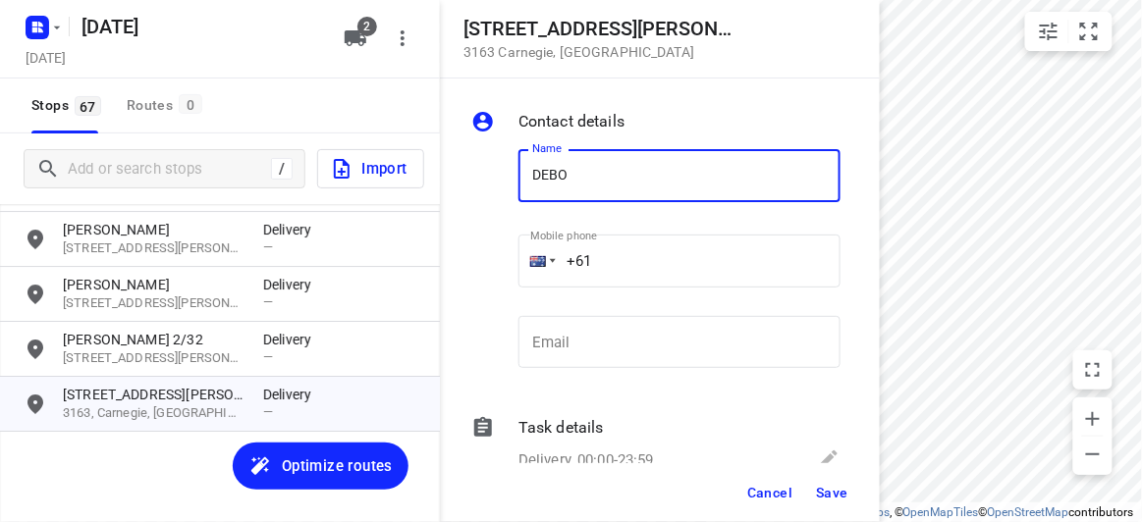
type input "[PERSON_NAME] 1/1272"
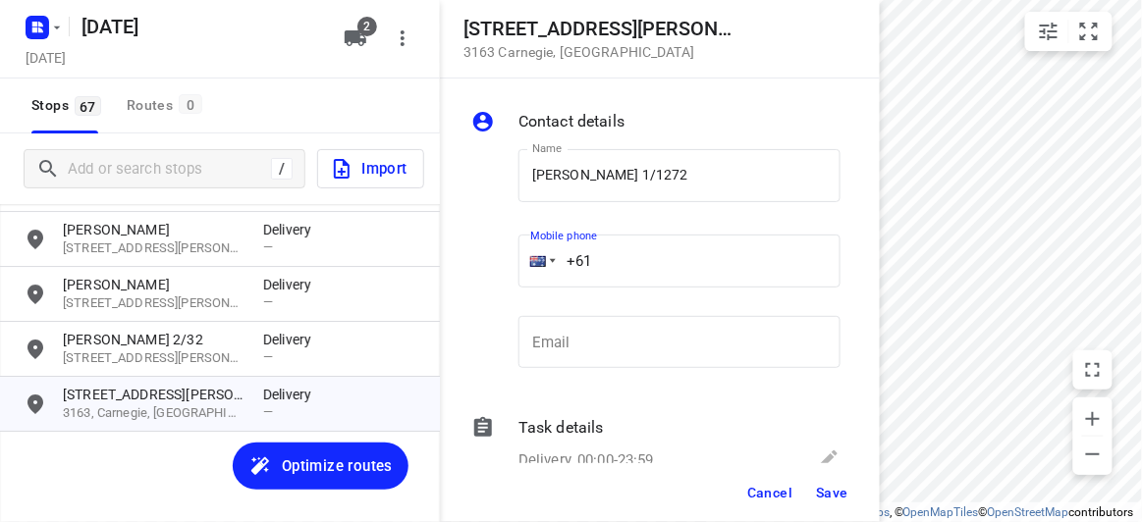
click at [646, 258] on input "+61" at bounding box center [679, 261] width 322 height 53
type input "[PHONE_NUMBER]"
click at [828, 485] on span "Save" at bounding box center [832, 493] width 32 height 16
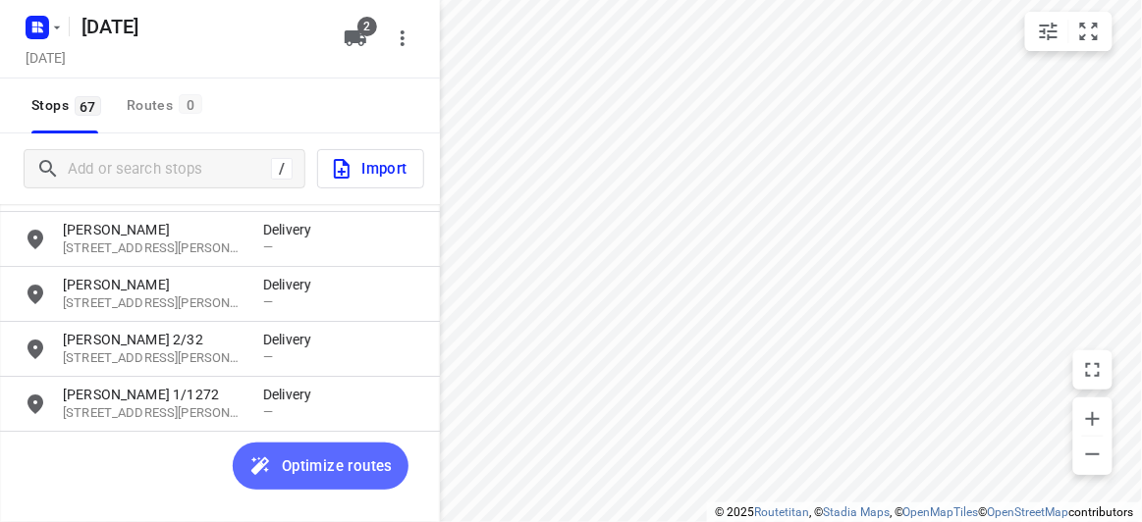
click at [296, 458] on span "Optimize routes" at bounding box center [337, 467] width 111 height 26
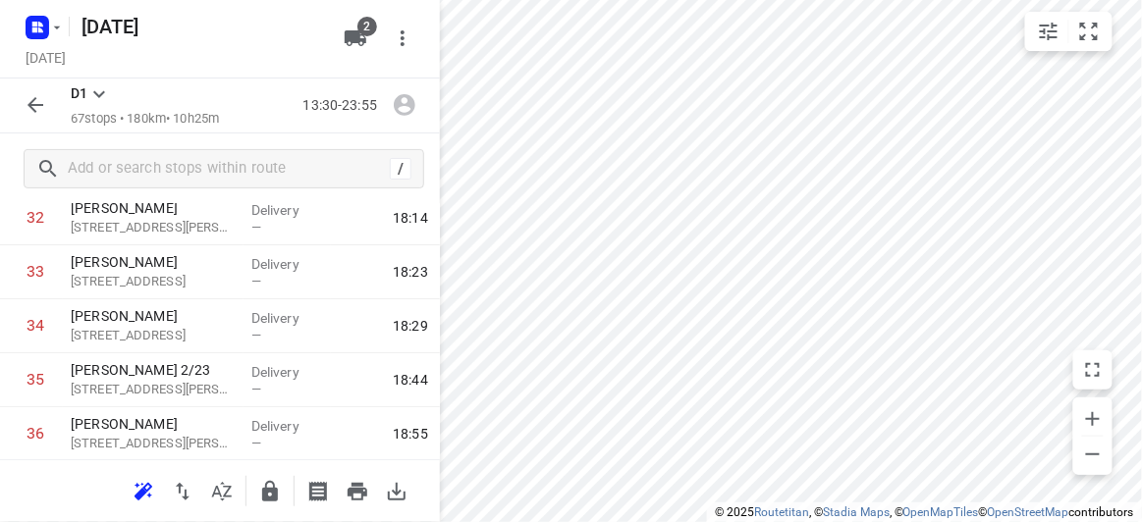
scroll to position [2141, 0]
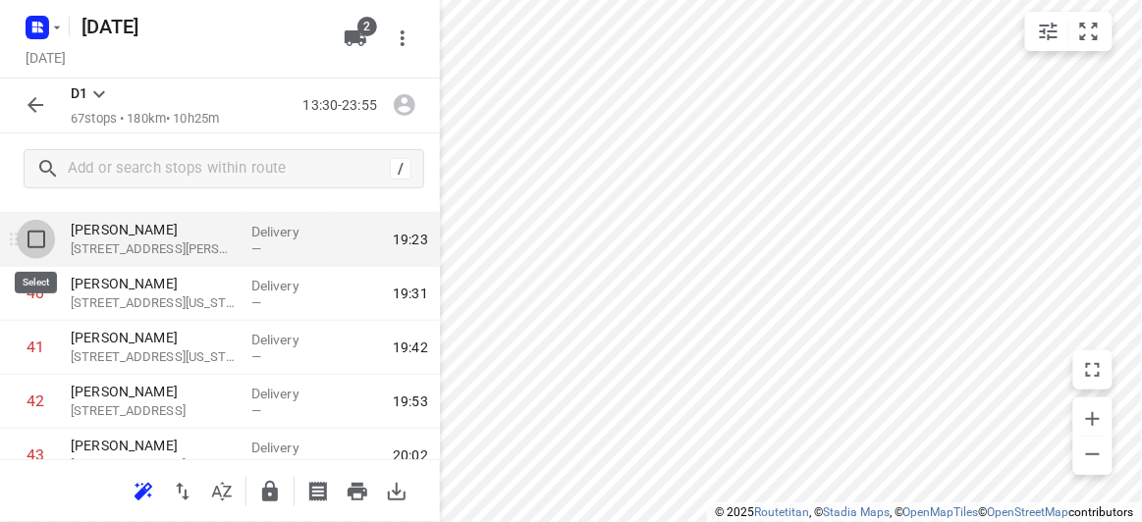
click at [41, 239] on input "checkbox" at bounding box center [36, 239] width 39 height 39
checkbox input "true"
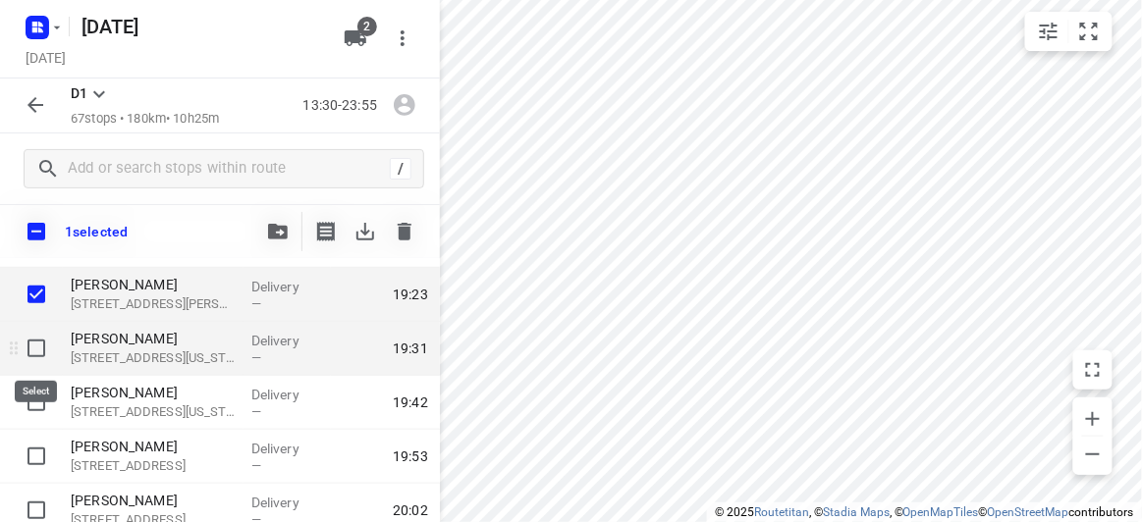
click at [40, 353] on input "checkbox" at bounding box center [36, 348] width 39 height 39
checkbox input "true"
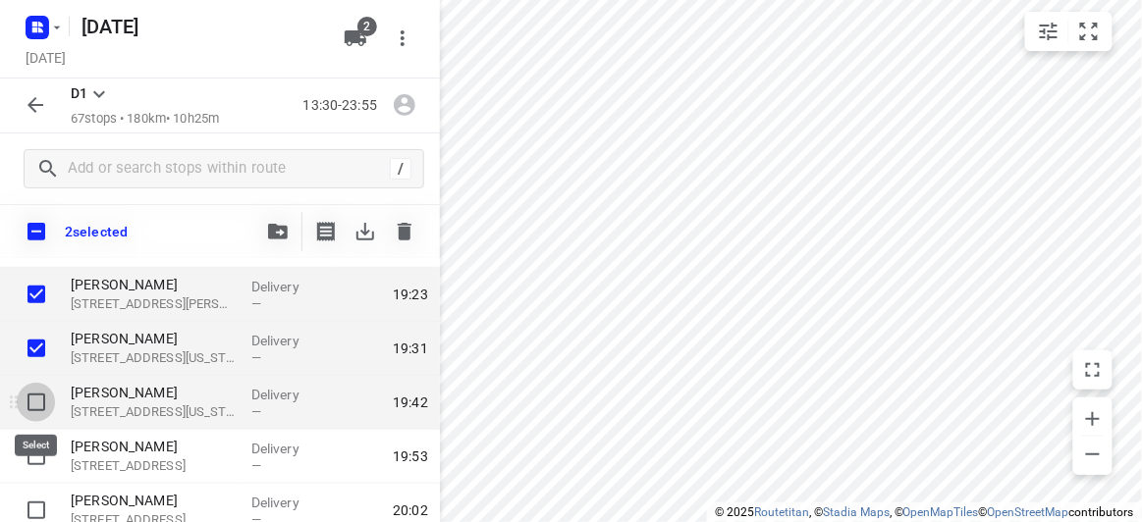
click at [38, 397] on input "checkbox" at bounding box center [36, 402] width 39 height 39
checkbox input "true"
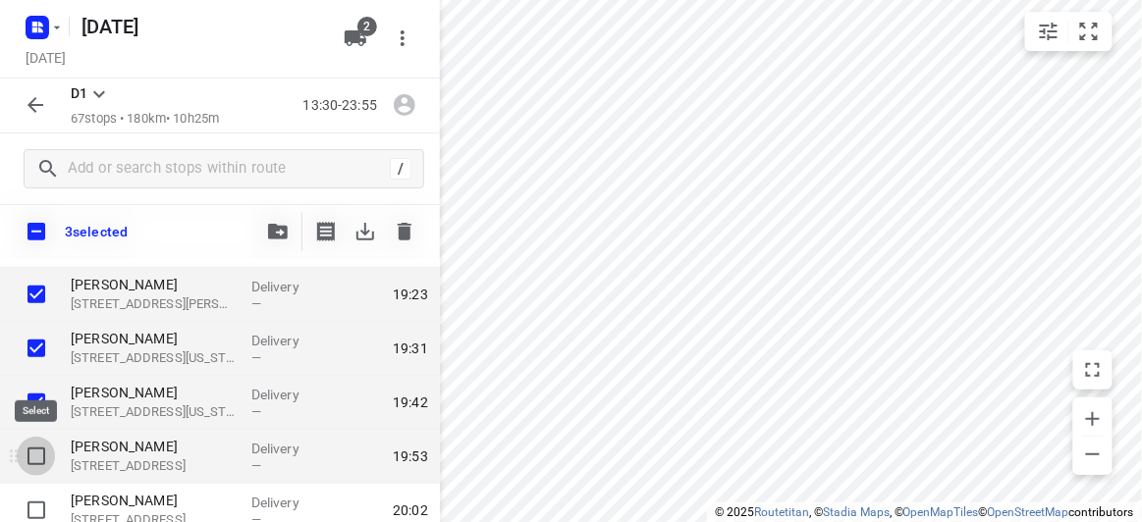
click at [35, 438] on input "checkbox" at bounding box center [36, 456] width 39 height 39
checkbox input "true"
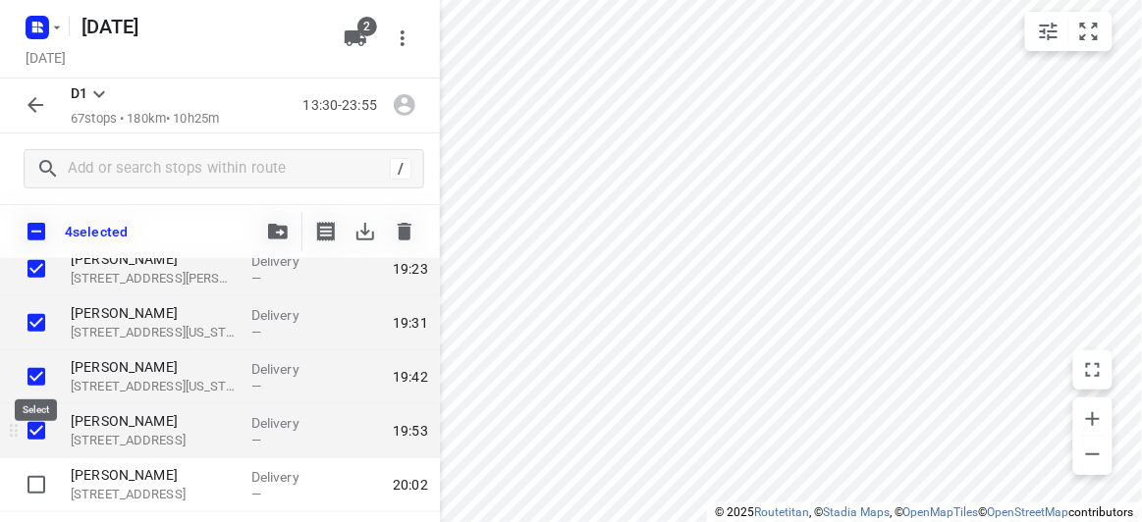
scroll to position [2231, 0]
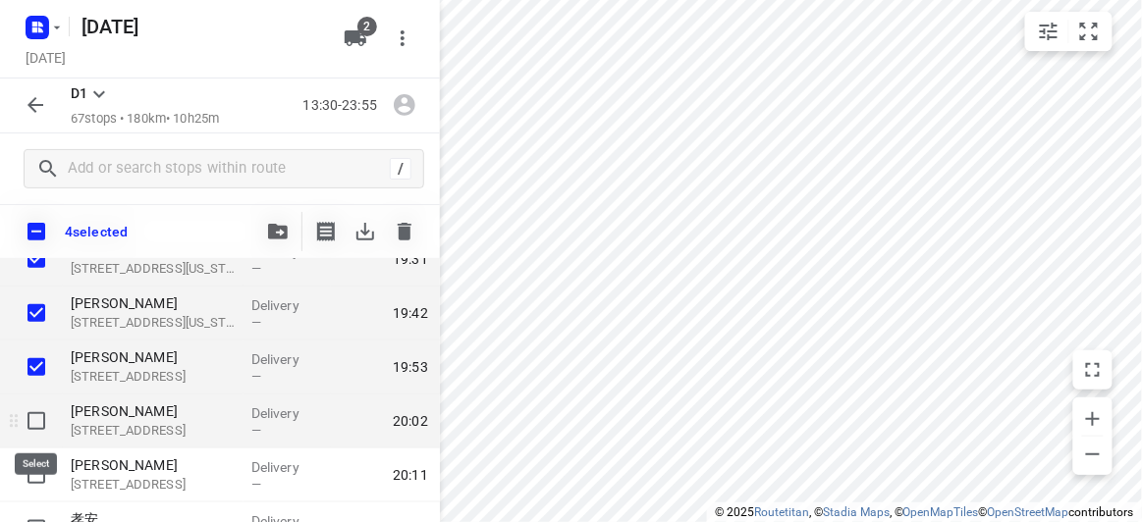
click at [31, 421] on input "checkbox" at bounding box center [36, 421] width 39 height 39
checkbox input "true"
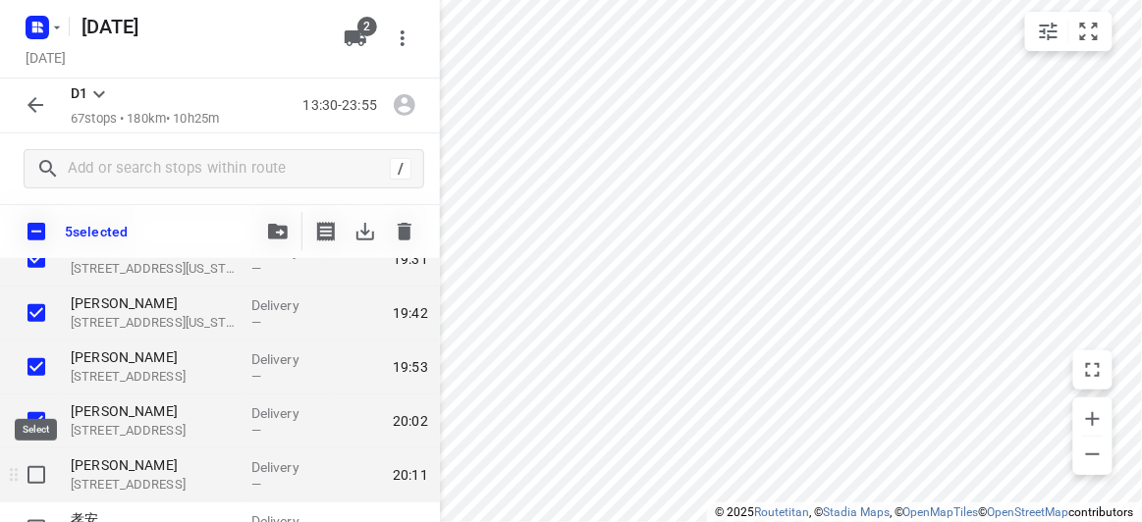
click at [34, 473] on input "checkbox" at bounding box center [36, 475] width 39 height 39
checkbox input "true"
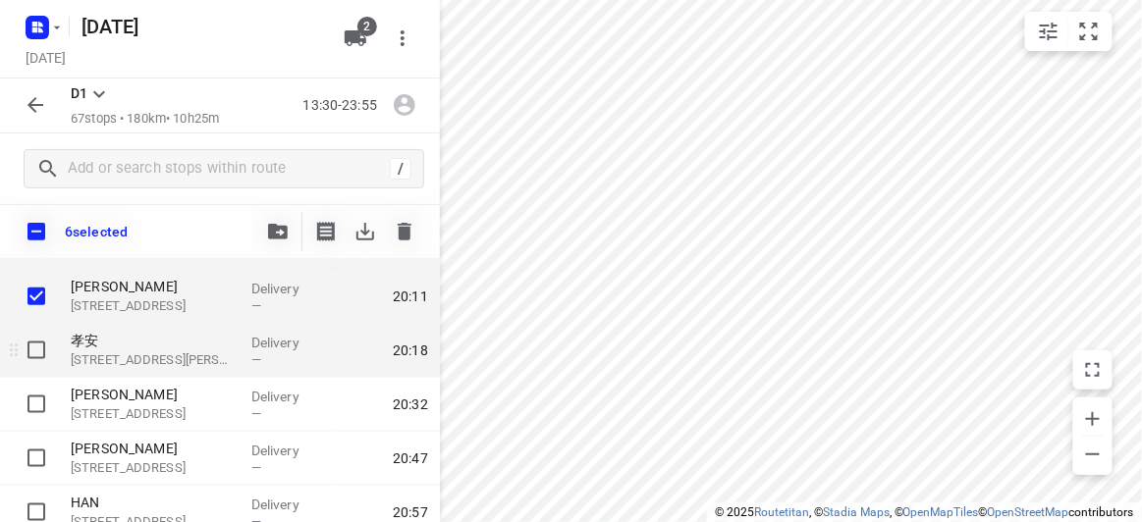
click at [36, 347] on input "checkbox" at bounding box center [36, 350] width 39 height 39
checkbox input "true"
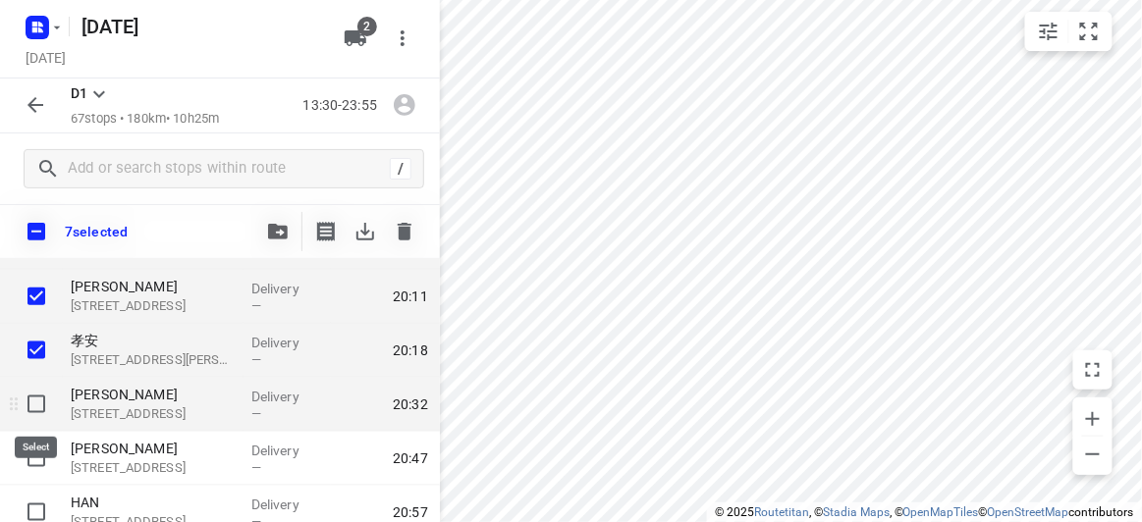
click at [38, 414] on input "checkbox" at bounding box center [36, 404] width 39 height 39
checkbox input "true"
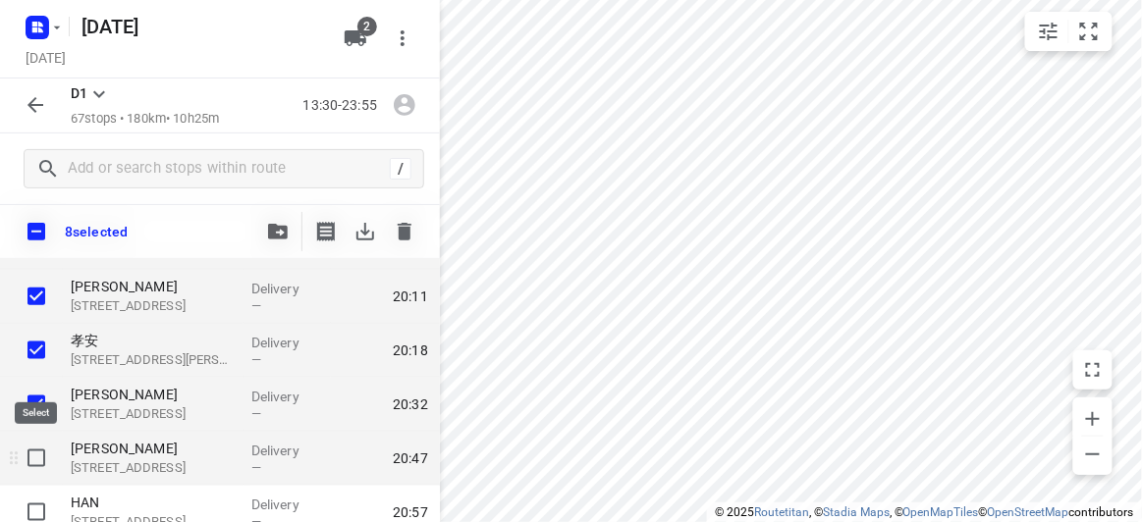
click at [41, 461] on input "checkbox" at bounding box center [36, 458] width 39 height 39
checkbox input "true"
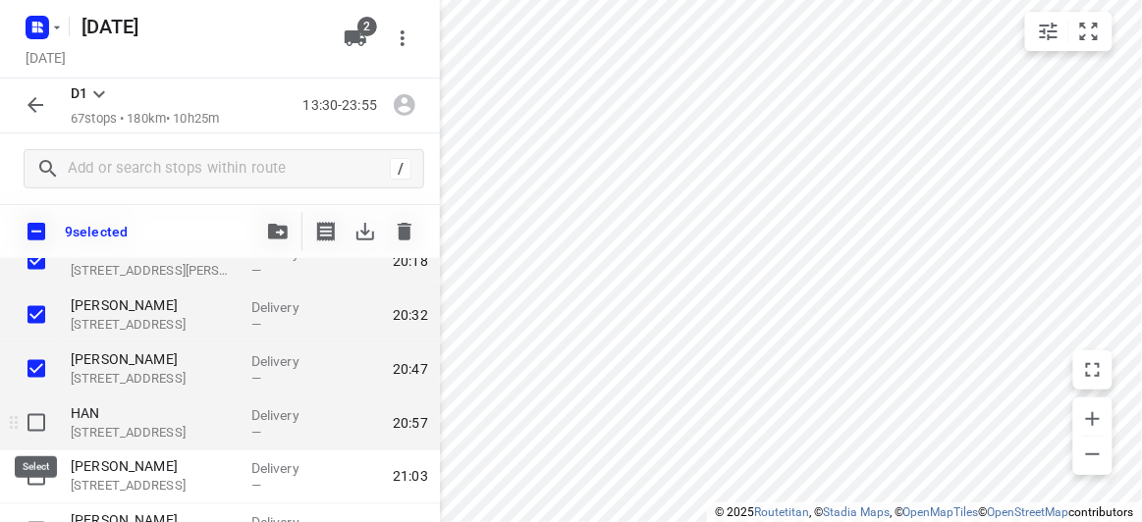
click at [37, 428] on input "checkbox" at bounding box center [36, 423] width 39 height 39
checkbox input "true"
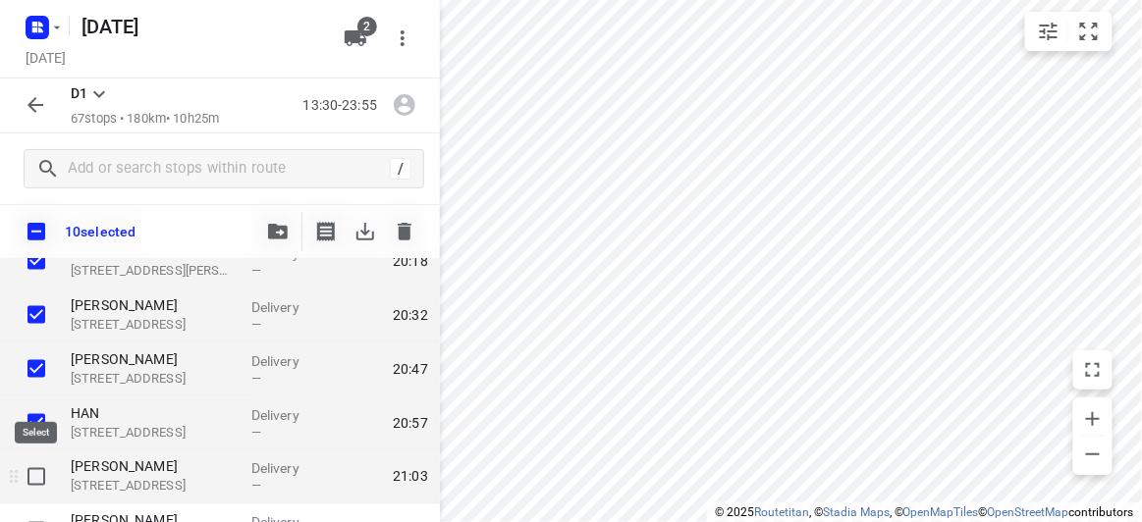
click at [32, 475] on input "checkbox" at bounding box center [36, 477] width 39 height 39
checkbox input "true"
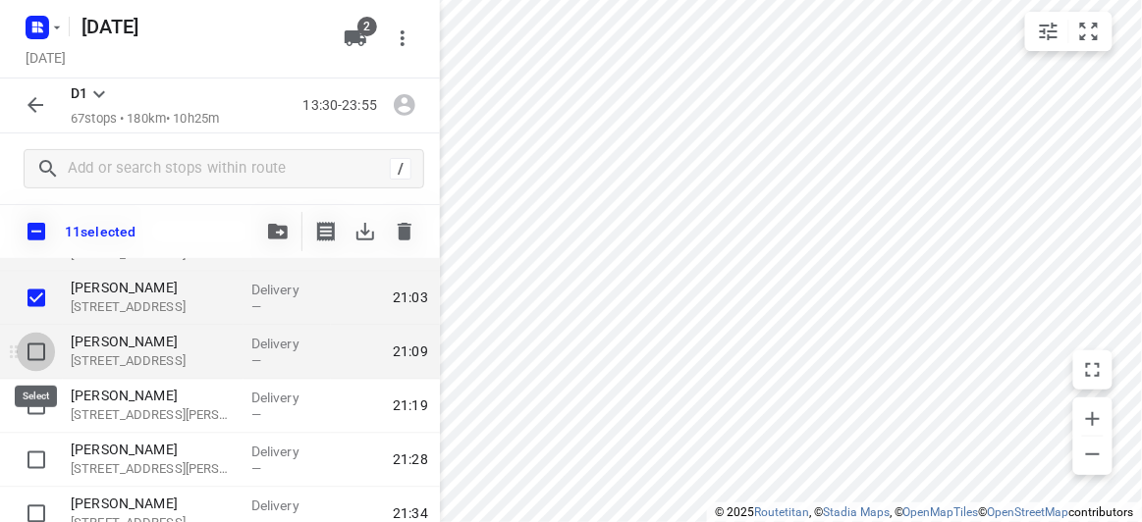
click at [34, 350] on input "checkbox" at bounding box center [36, 352] width 39 height 39
checkbox input "true"
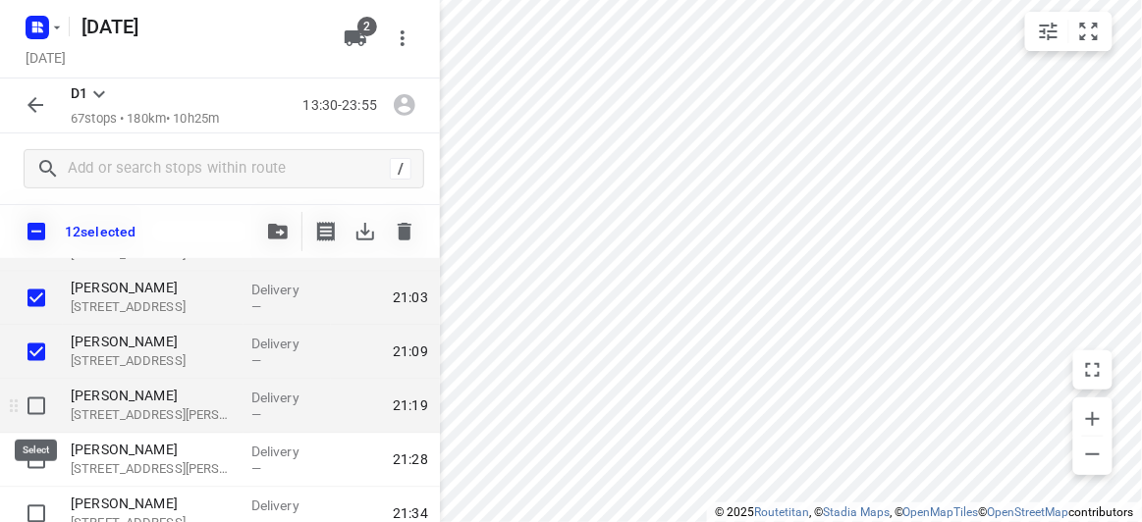
click at [40, 402] on input "checkbox" at bounding box center [36, 406] width 39 height 39
checkbox input "true"
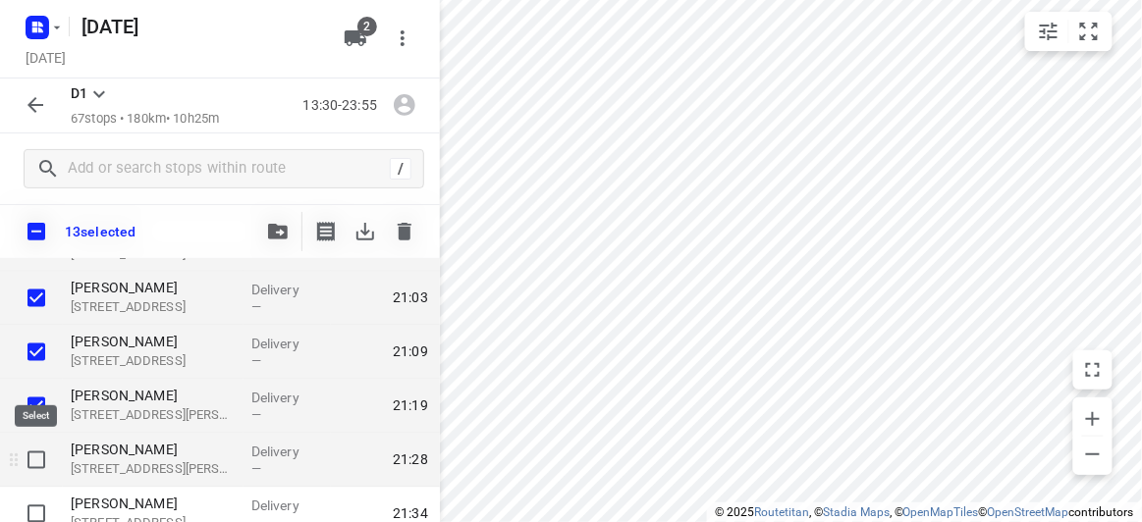
click at [37, 468] on input "checkbox" at bounding box center [36, 460] width 39 height 39
checkbox input "true"
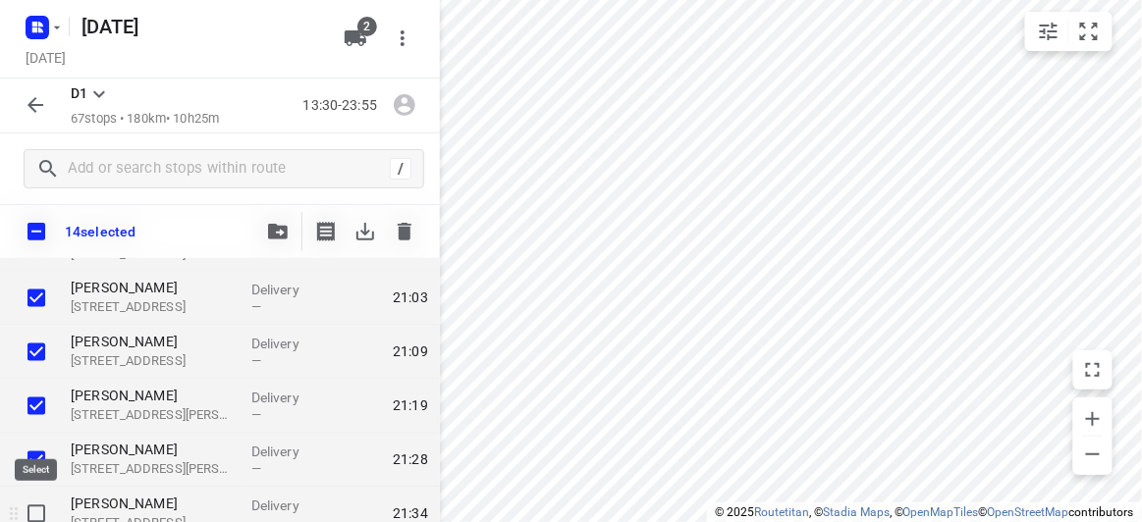
click at [42, 510] on input "checkbox" at bounding box center [36, 514] width 39 height 39
checkbox input "true"
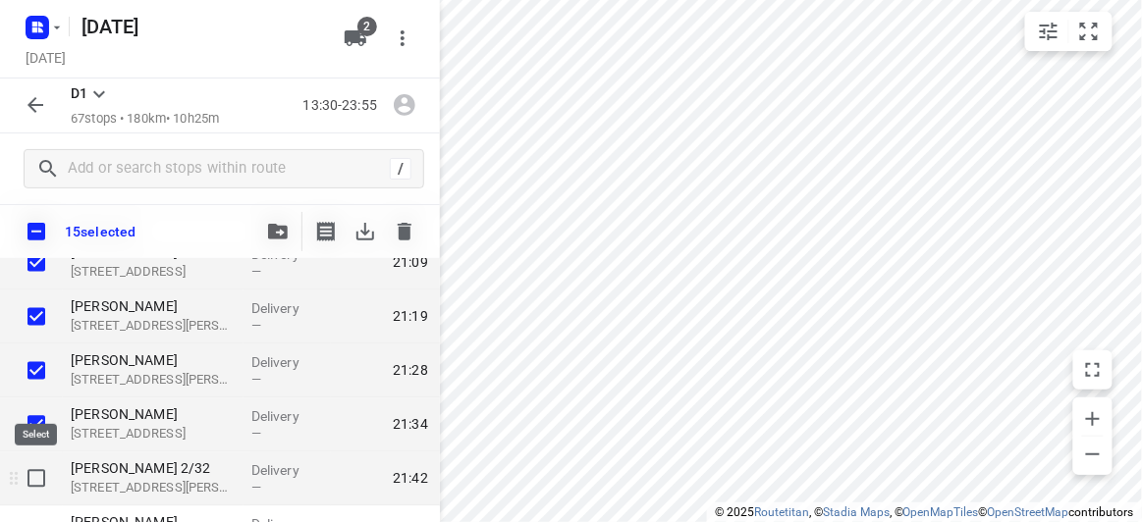
click at [40, 480] on input "checkbox" at bounding box center [36, 479] width 39 height 39
checkbox input "true"
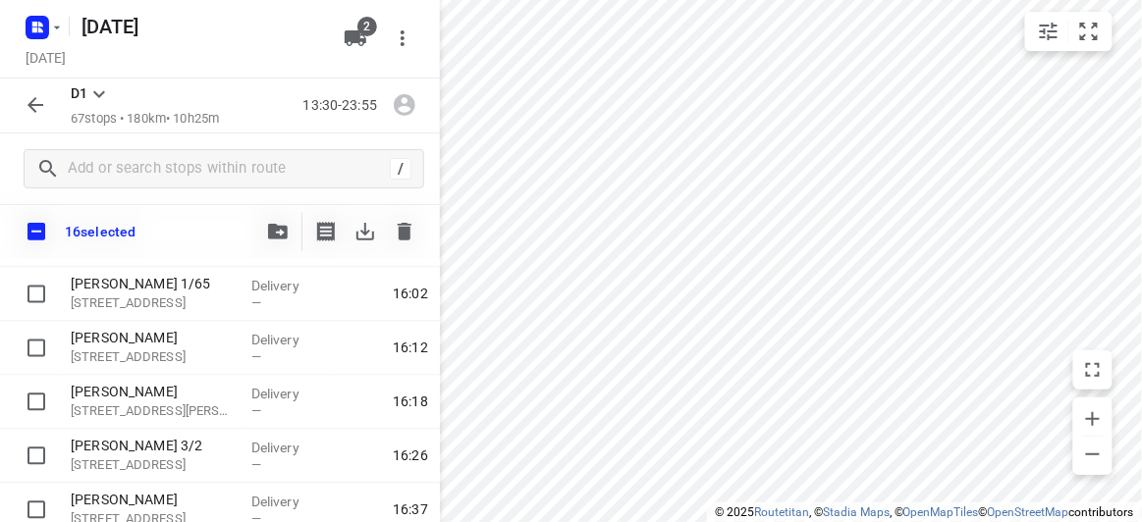
scroll to position [981, 0]
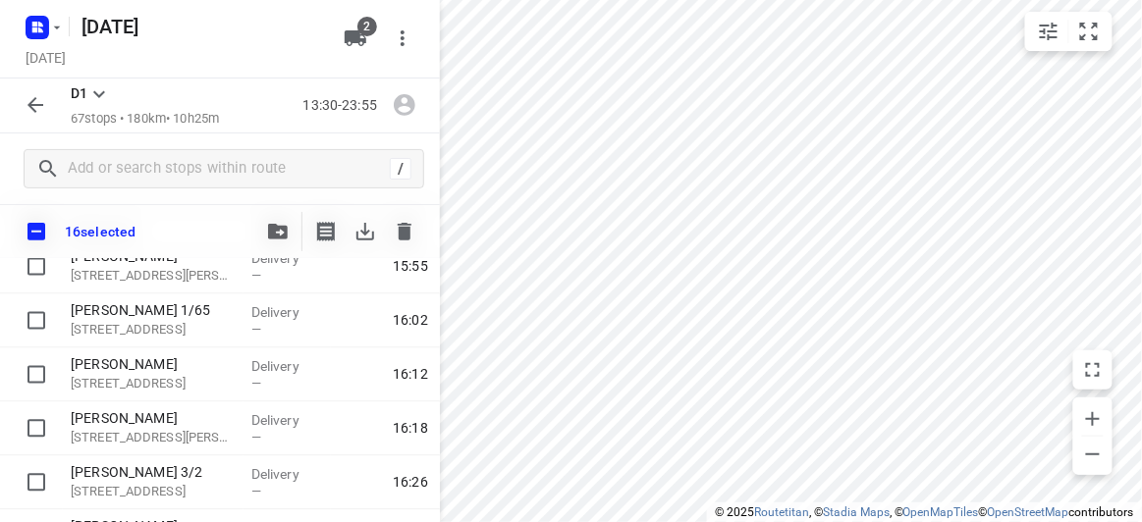
click at [284, 236] on icon "button" at bounding box center [278, 232] width 20 height 16
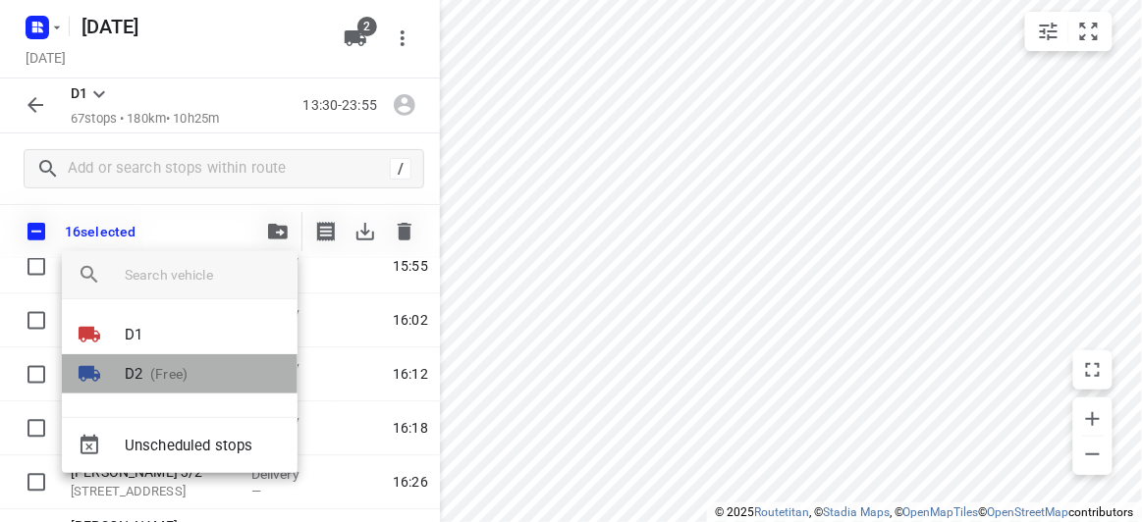
click at [169, 379] on p "(Free)" at bounding box center [164, 374] width 45 height 21
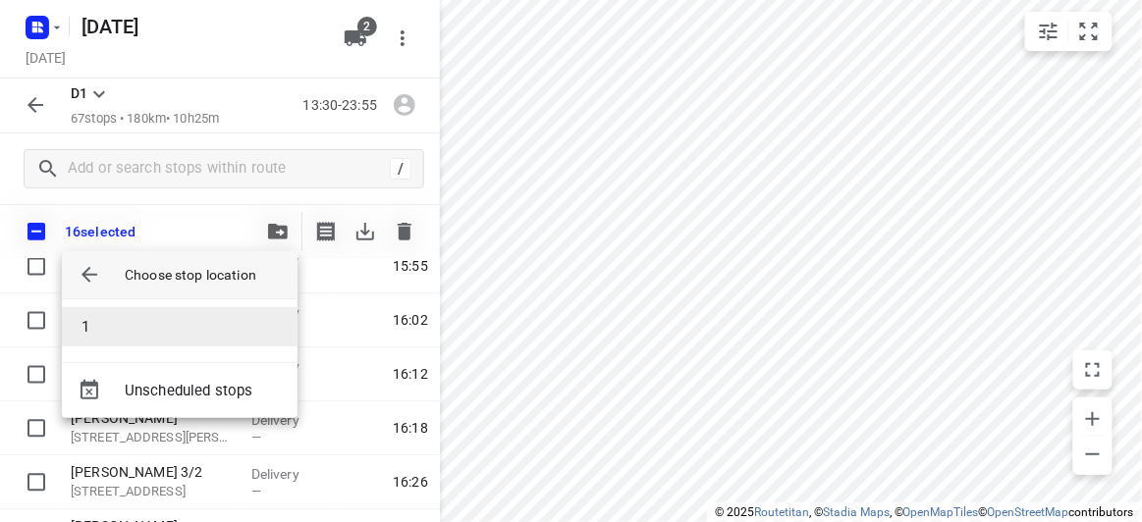
click at [122, 326] on li "1" at bounding box center [180, 326] width 236 height 39
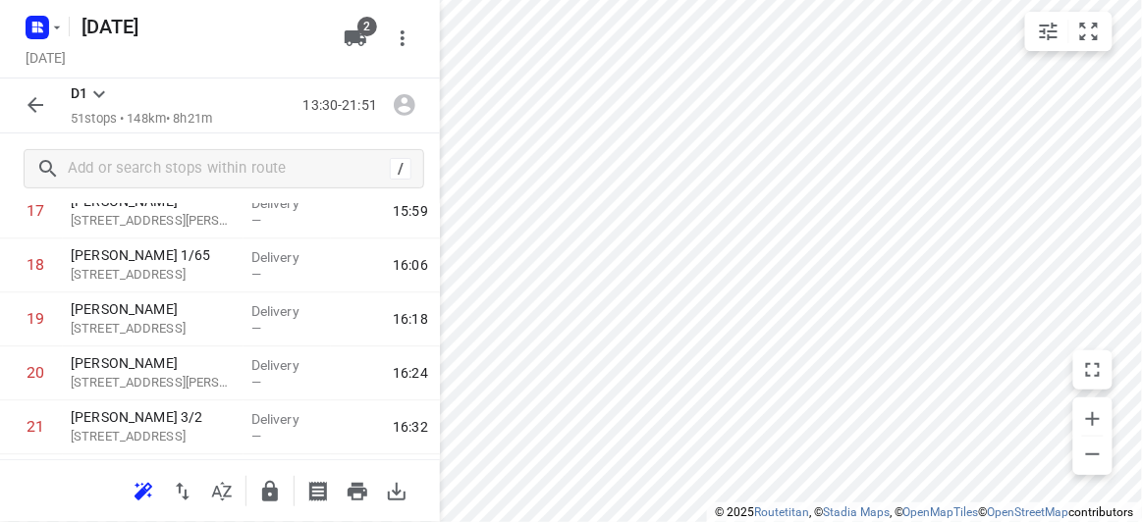
click at [34, 110] on icon "button" at bounding box center [36, 105] width 24 height 24
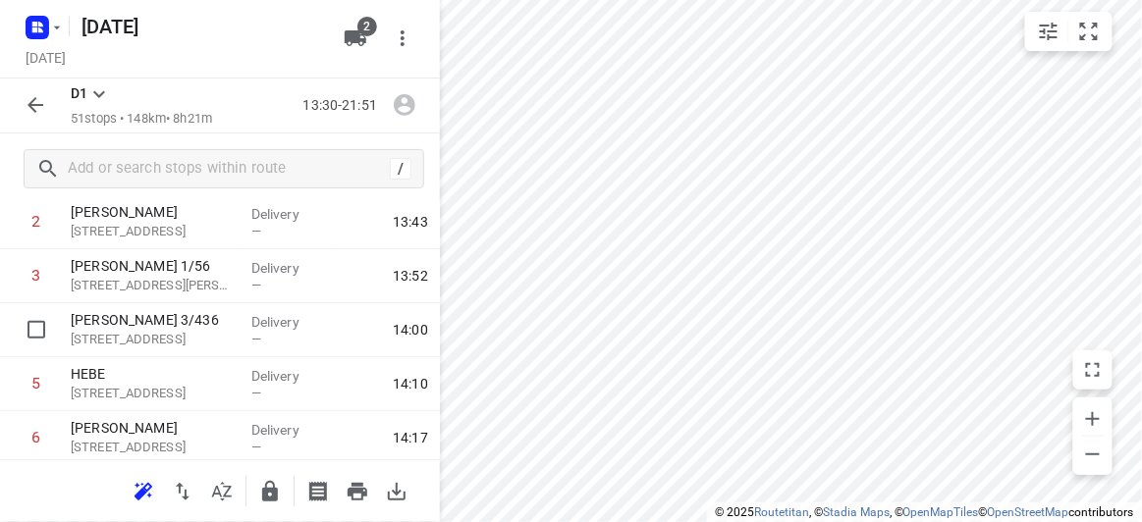
scroll to position [178, 0]
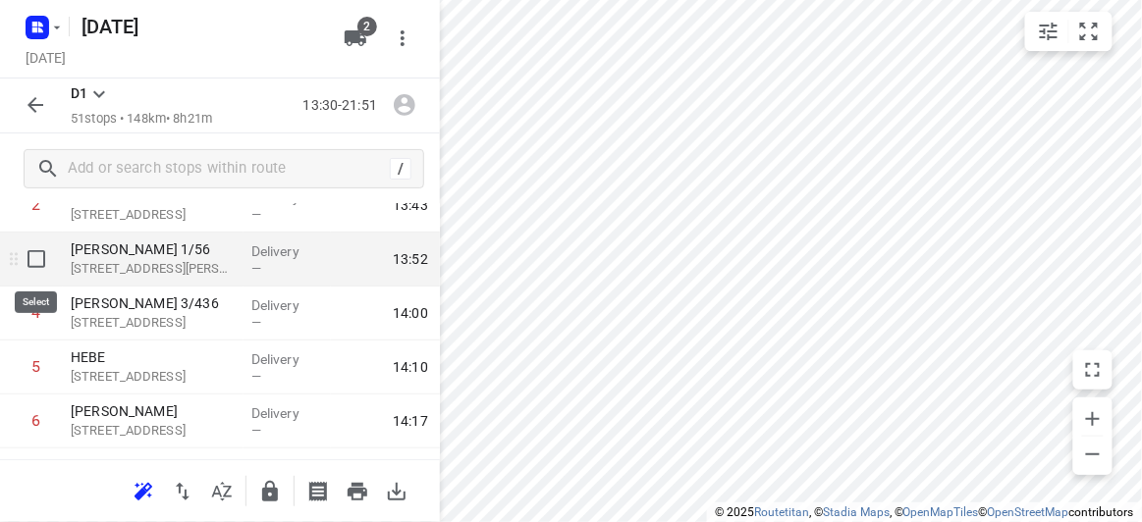
click at [36, 271] on input "checkbox" at bounding box center [36, 259] width 39 height 39
checkbox input "true"
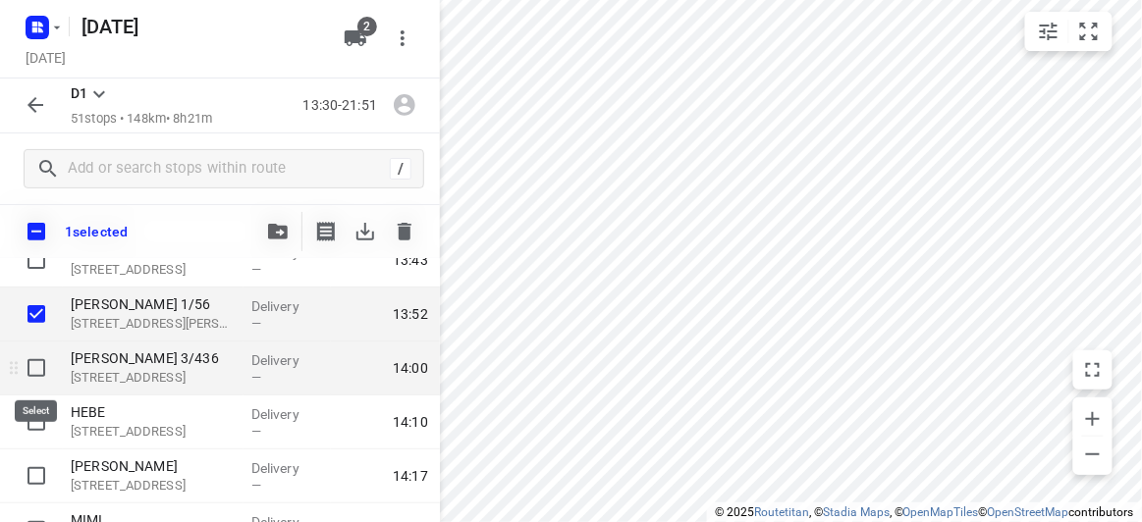
click at [40, 368] on input "checkbox" at bounding box center [36, 368] width 39 height 39
checkbox input "true"
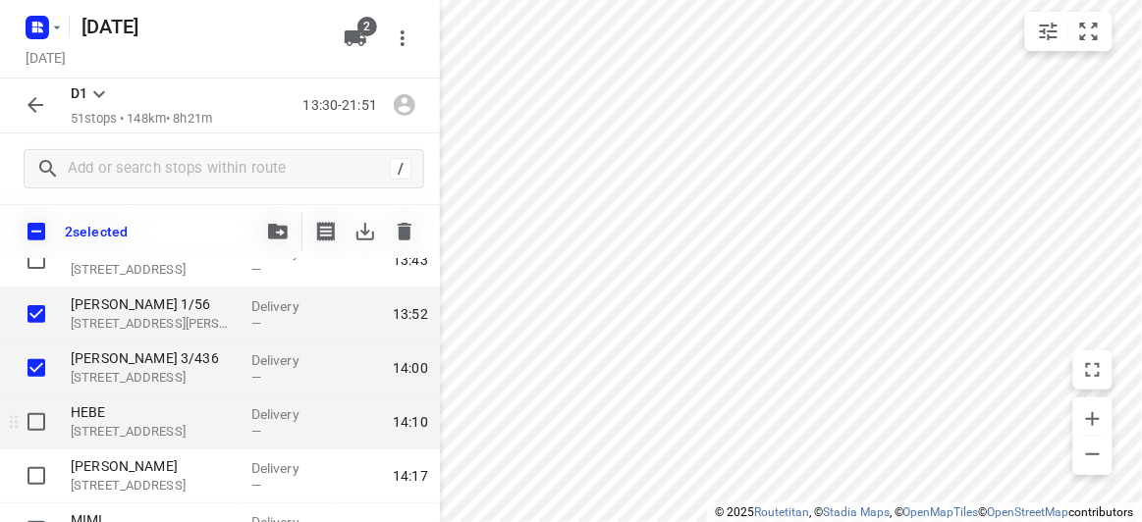
click at [44, 407] on input "checkbox" at bounding box center [36, 422] width 39 height 39
checkbox input "true"
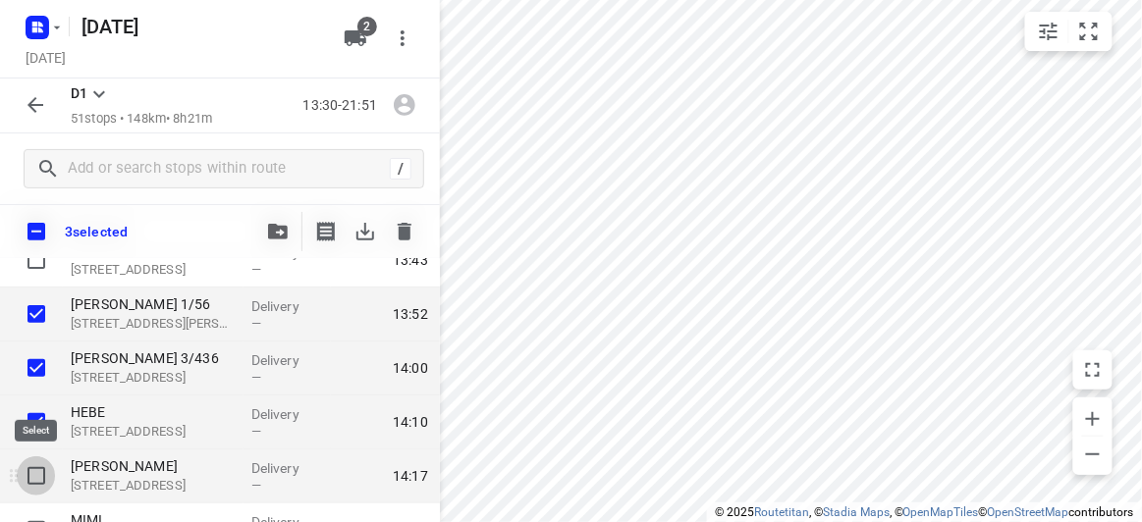
click at [43, 474] on input "checkbox" at bounding box center [36, 476] width 39 height 39
checkbox input "true"
click at [273, 237] on icon "button" at bounding box center [278, 232] width 20 height 16
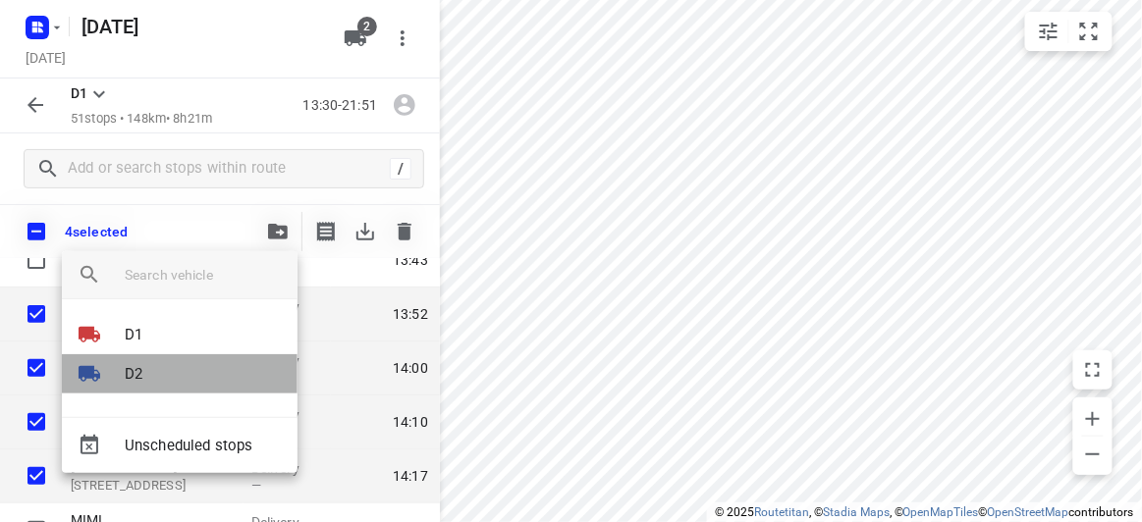
click at [136, 367] on p "D2" at bounding box center [134, 374] width 18 height 23
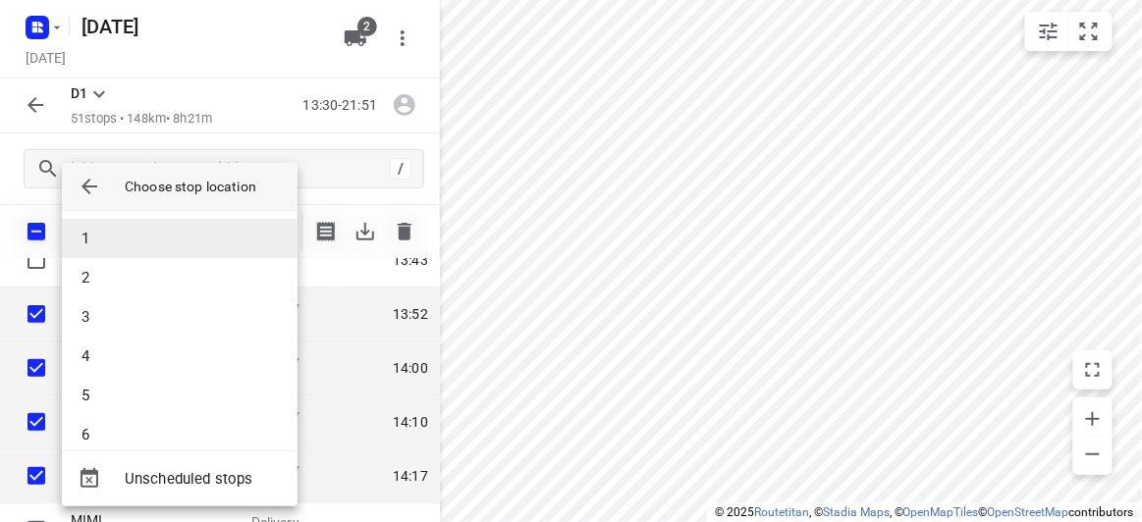
click at [101, 244] on li "1" at bounding box center [180, 238] width 236 height 39
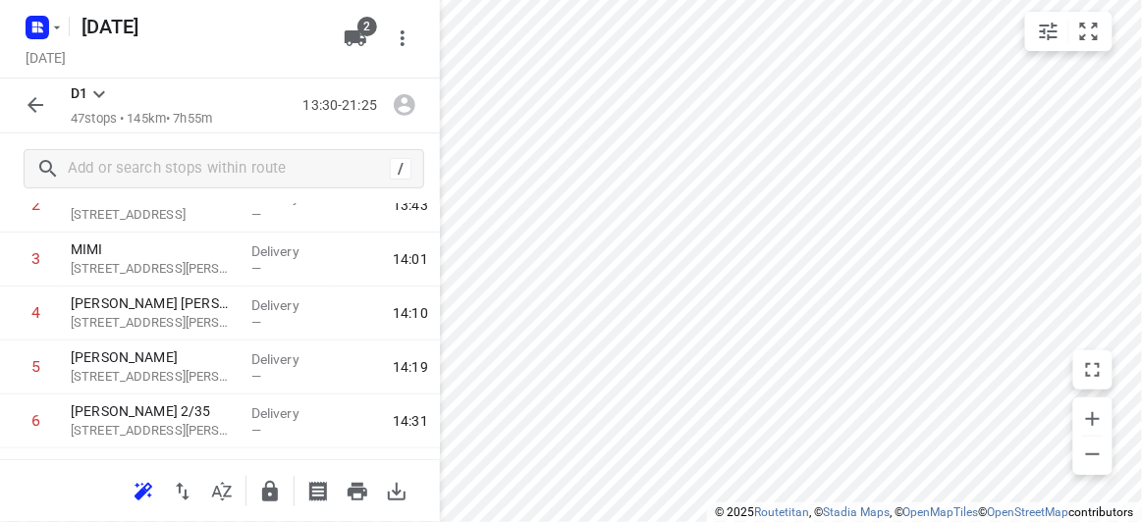
click at [36, 103] on icon "button" at bounding box center [36, 105] width 24 height 24
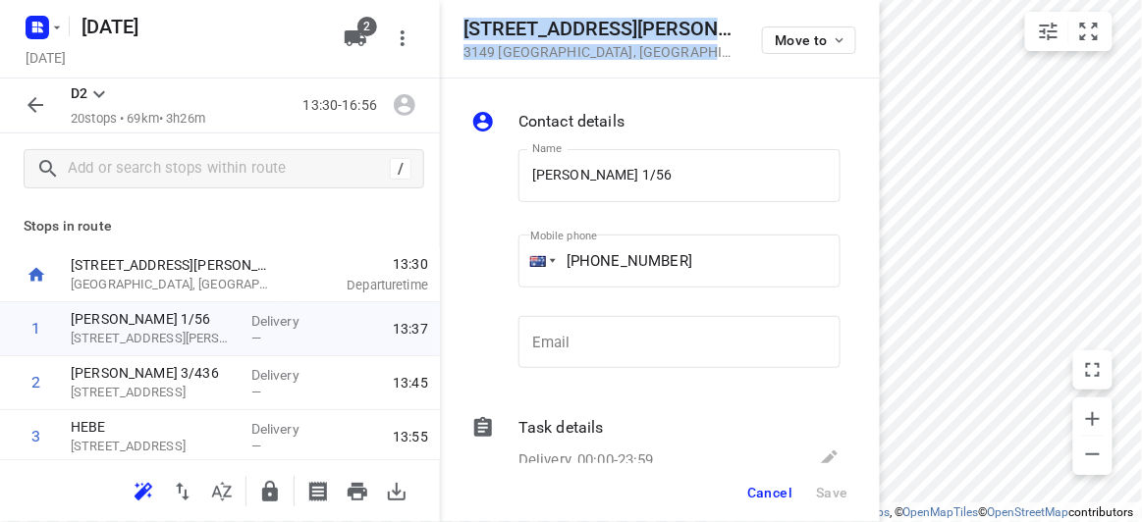
drag, startPoint x: 677, startPoint y: 58, endPoint x: 459, endPoint y: 28, distance: 220.0
click at [459, 28] on div "[STREET_ADDRESS][PERSON_NAME] Move to" at bounding box center [660, 39] width 440 height 79
copy div "[STREET_ADDRESS][PERSON_NAME]"
click at [371, 43] on button "2" at bounding box center [355, 38] width 39 height 39
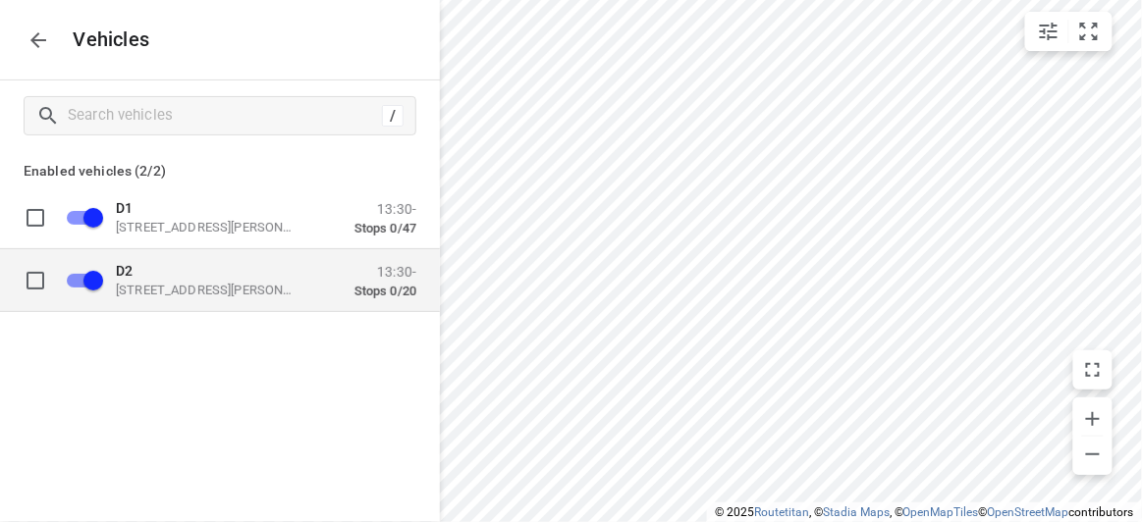
click at [136, 295] on p "[STREET_ADDRESS][PERSON_NAME]" at bounding box center [214, 290] width 196 height 16
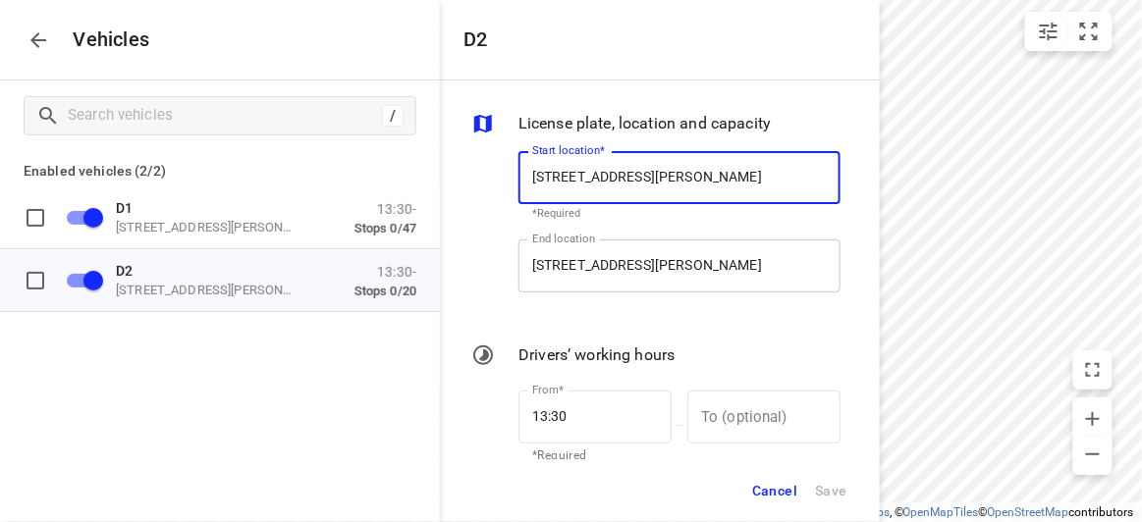
click at [574, 253] on input "[STREET_ADDRESS][PERSON_NAME]" at bounding box center [679, 266] width 322 height 53
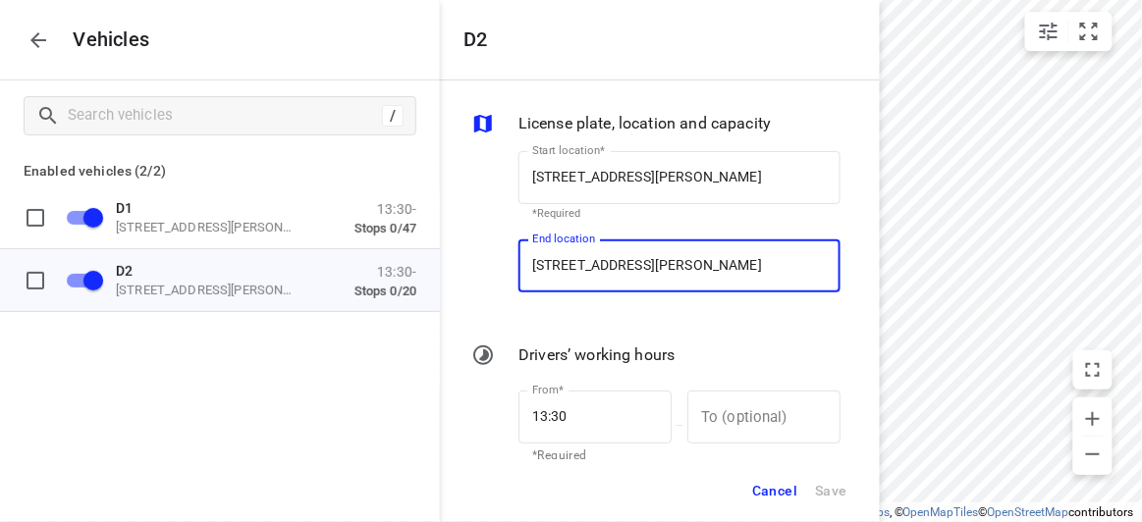
paste input "[STREET_ADDRESS][PERSON_NAME]"
type input "[STREET_ADDRESS][PERSON_NAME]"
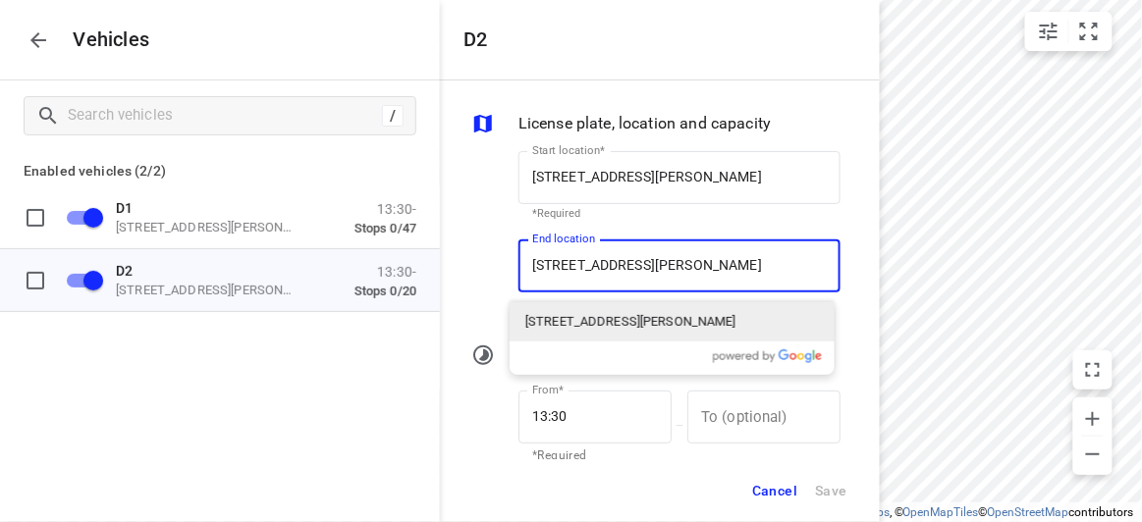
click at [630, 320] on p "[STREET_ADDRESS][PERSON_NAME]" at bounding box center [630, 322] width 211 height 20
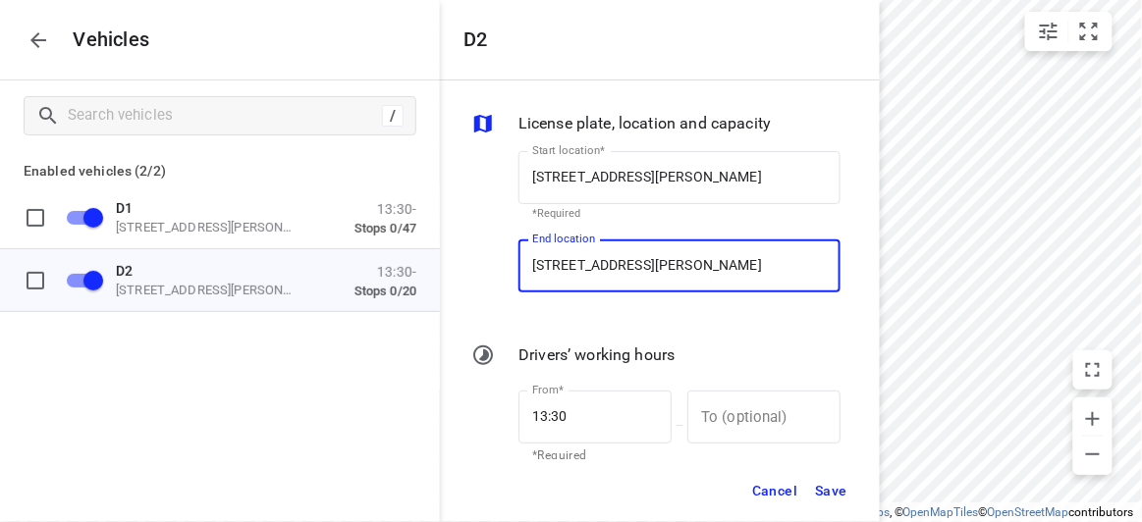
type input "[STREET_ADDRESS][PERSON_NAME]"
click at [844, 492] on span "Save" at bounding box center [831, 491] width 32 height 25
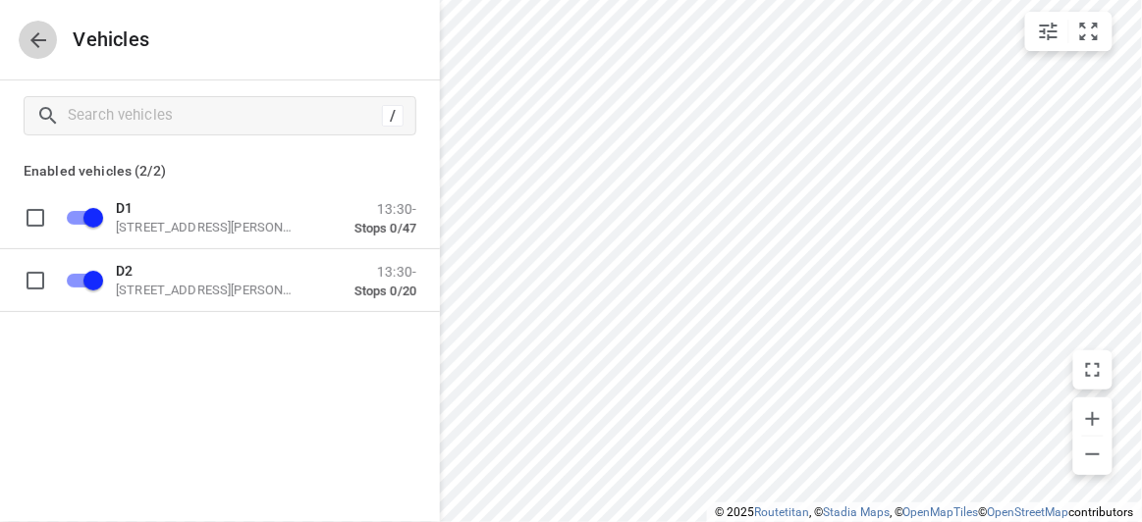
click at [37, 32] on icon "button" at bounding box center [38, 40] width 16 height 16
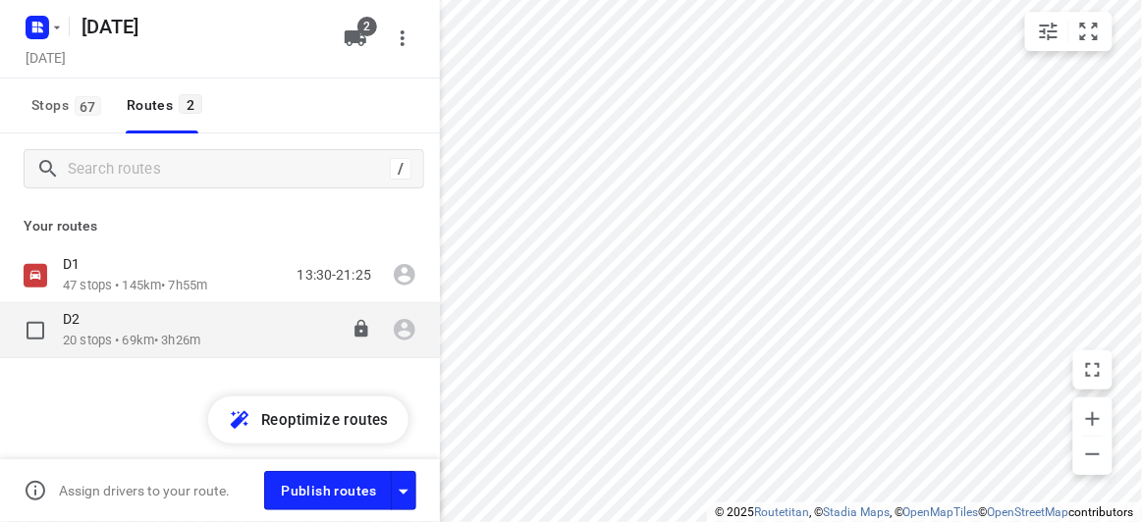
click at [174, 350] on p "20 stops • 69km • 3h26m" at bounding box center [131, 341] width 137 height 19
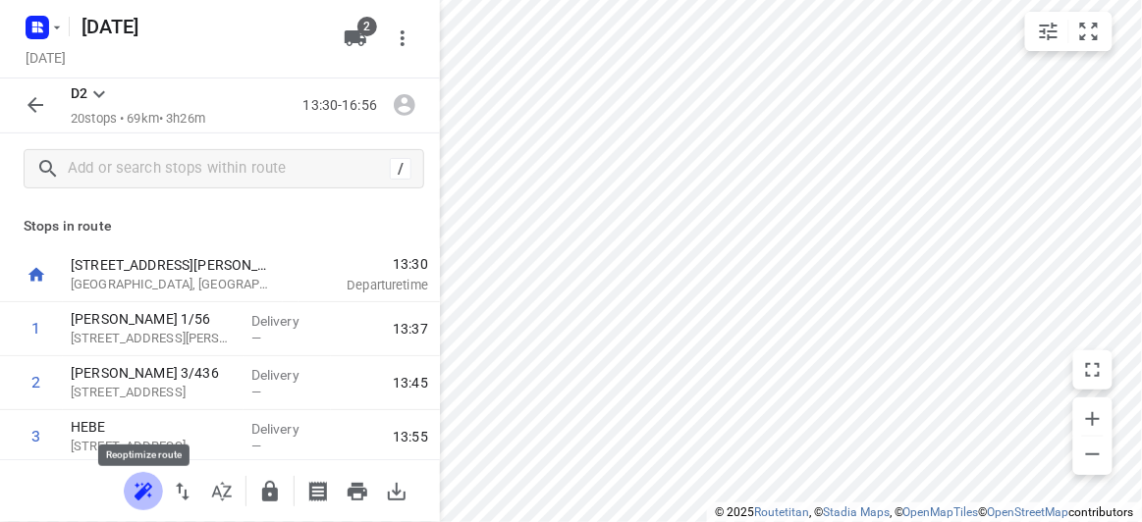
click at [149, 492] on icon "button" at bounding box center [144, 492] width 24 height 24
click at [34, 107] on icon "button" at bounding box center [36, 105] width 24 height 24
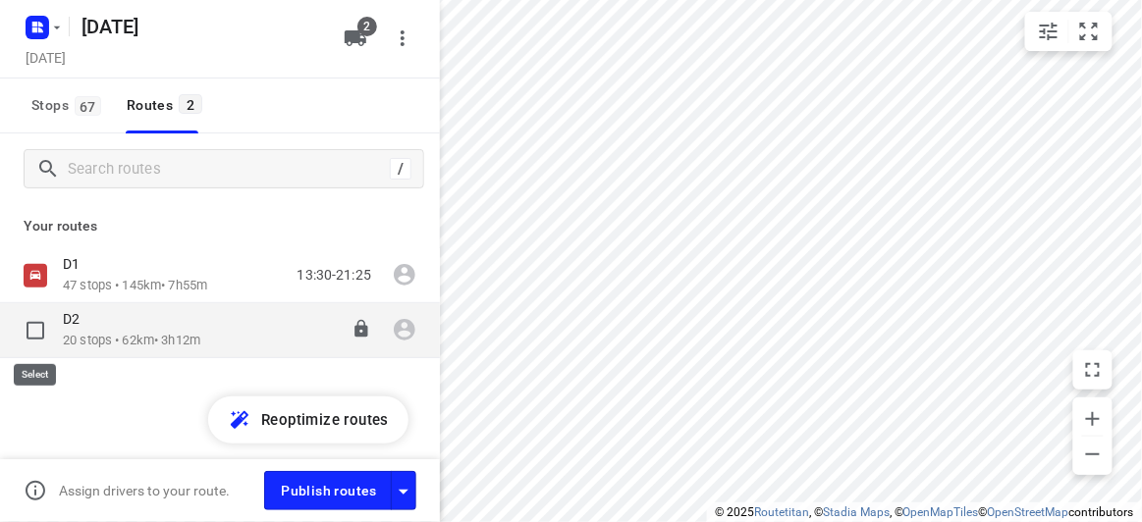
click at [28, 329] on input "checkbox" at bounding box center [35, 330] width 39 height 39
checkbox input "true"
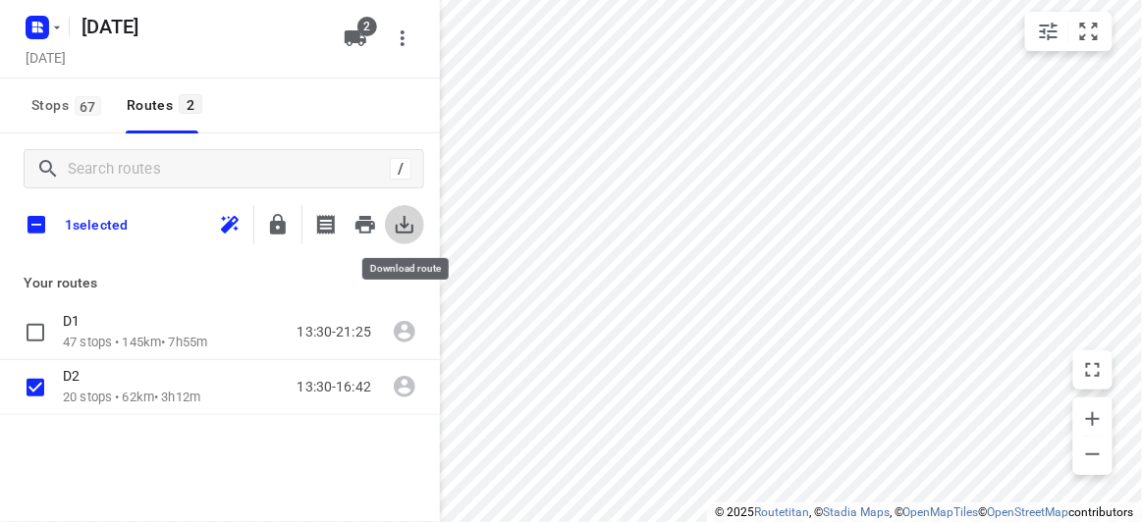
click at [411, 227] on icon "button" at bounding box center [405, 225] width 18 height 18
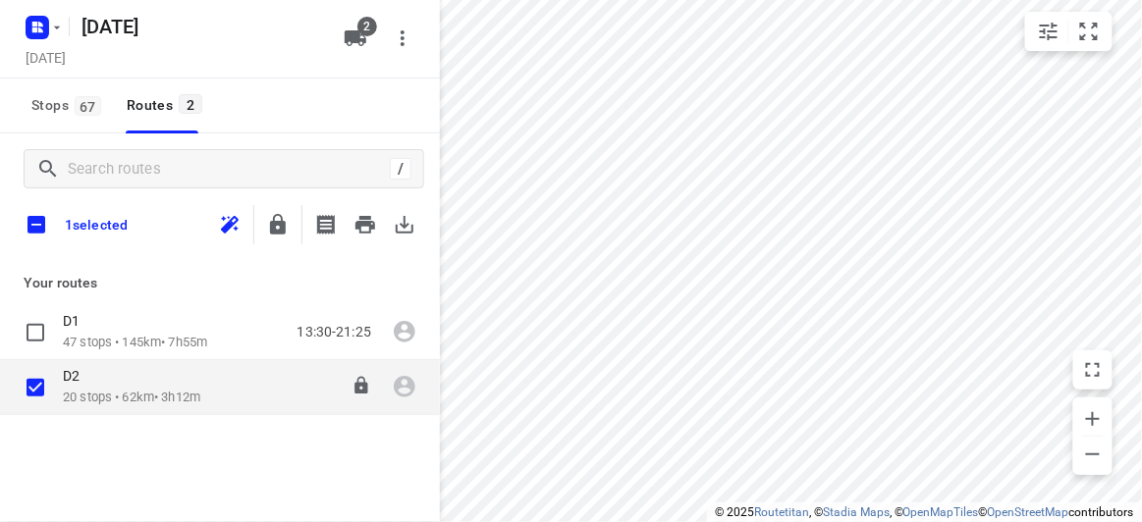
click at [80, 390] on p "20 stops • 62km • 3h12m" at bounding box center [131, 398] width 137 height 19
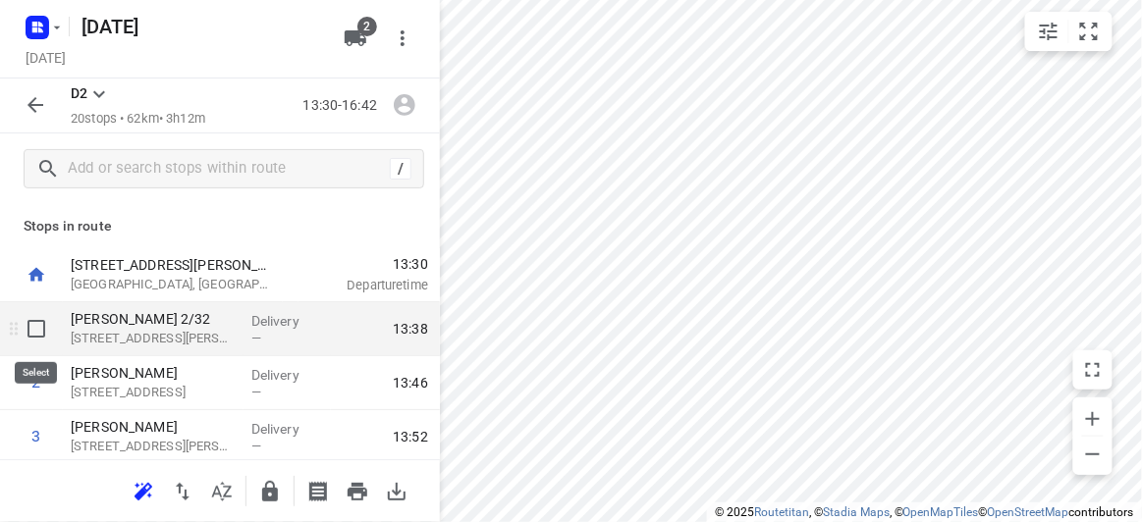
click at [34, 337] on input "checkbox" at bounding box center [36, 328] width 39 height 39
checkbox input "true"
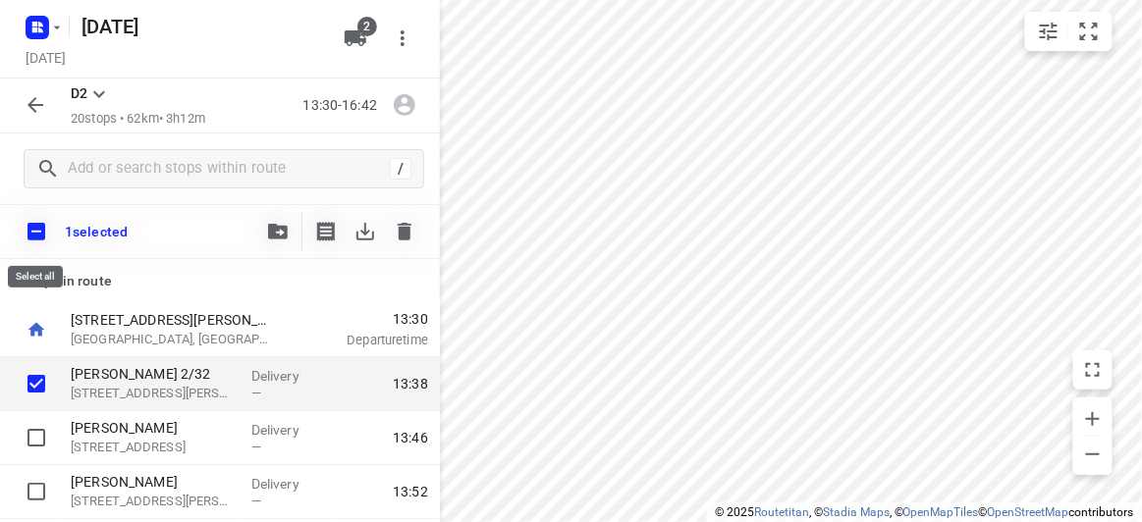
click at [35, 229] on input "checkbox" at bounding box center [36, 231] width 41 height 41
checkbox input "true"
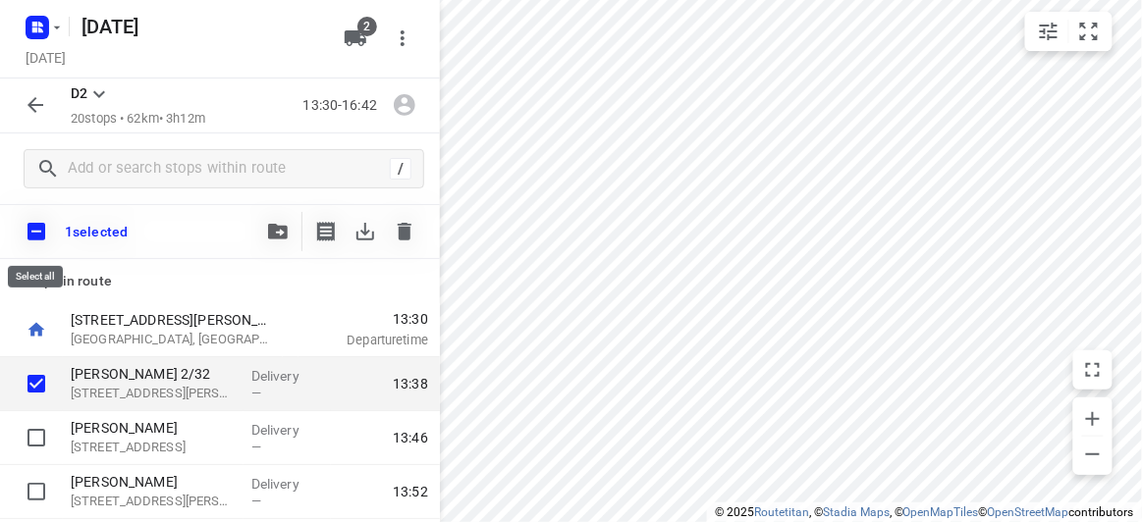
checkbox input "true"
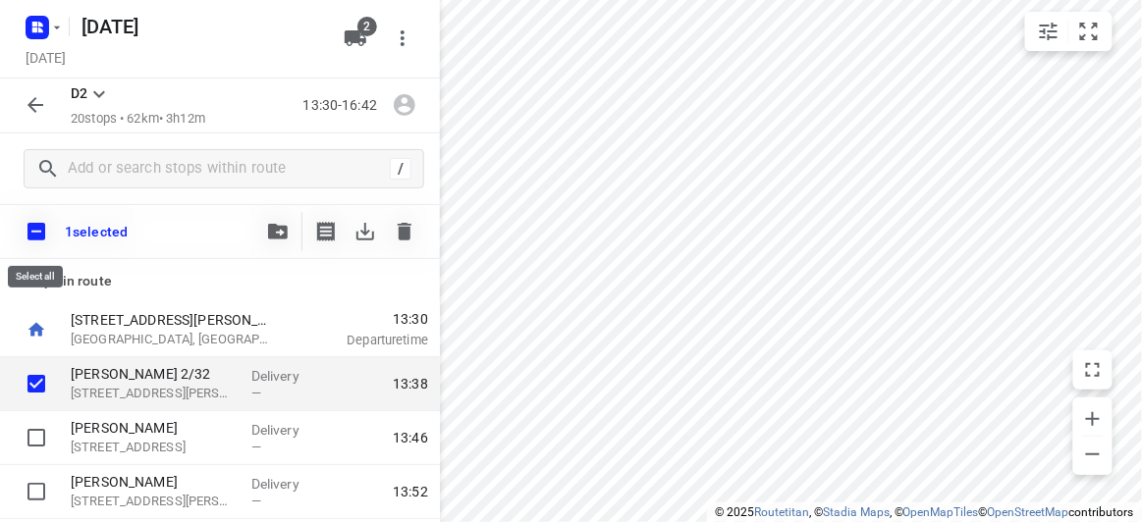
checkbox input "true"
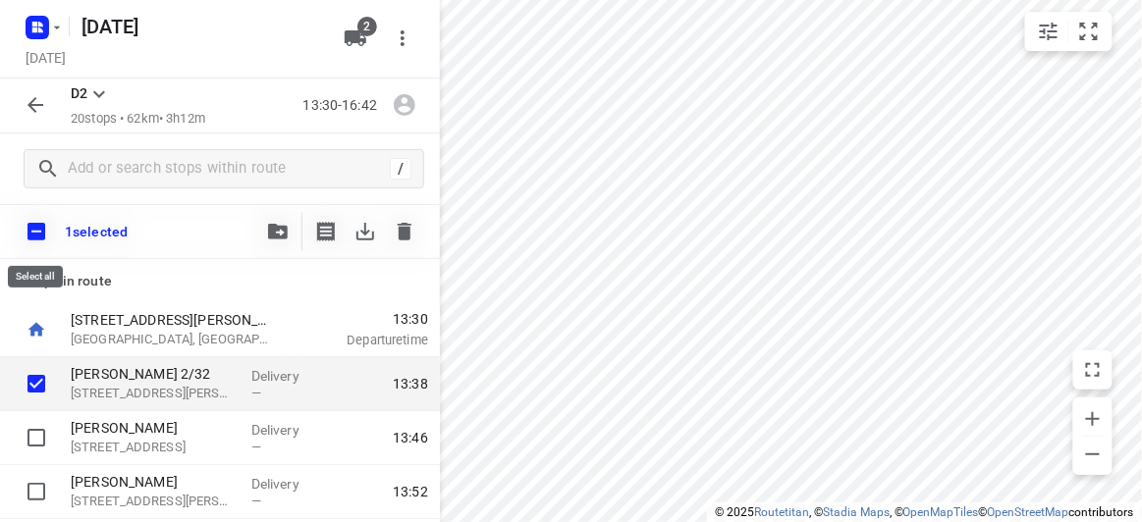
checkbox input "true"
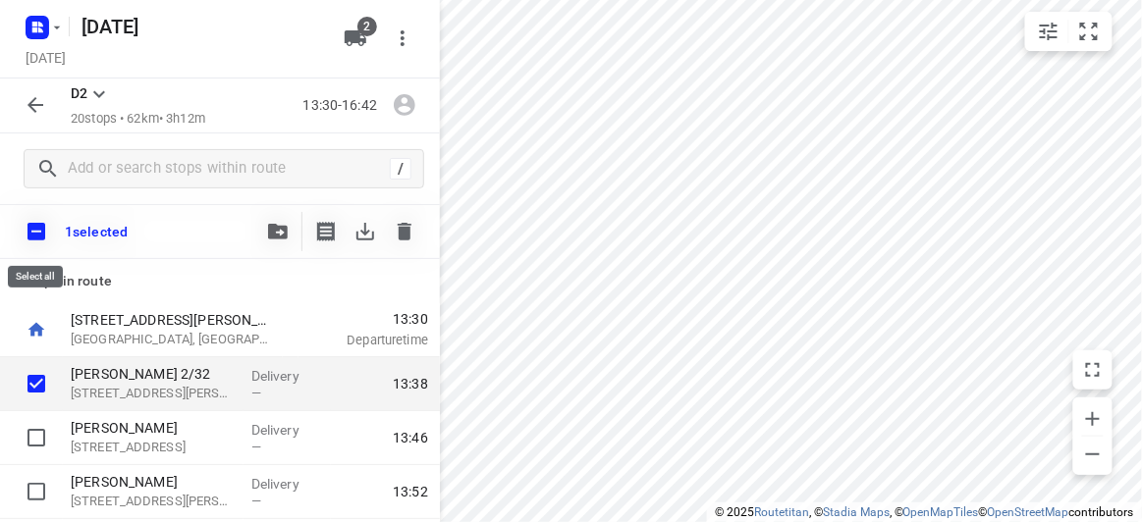
checkbox input "true"
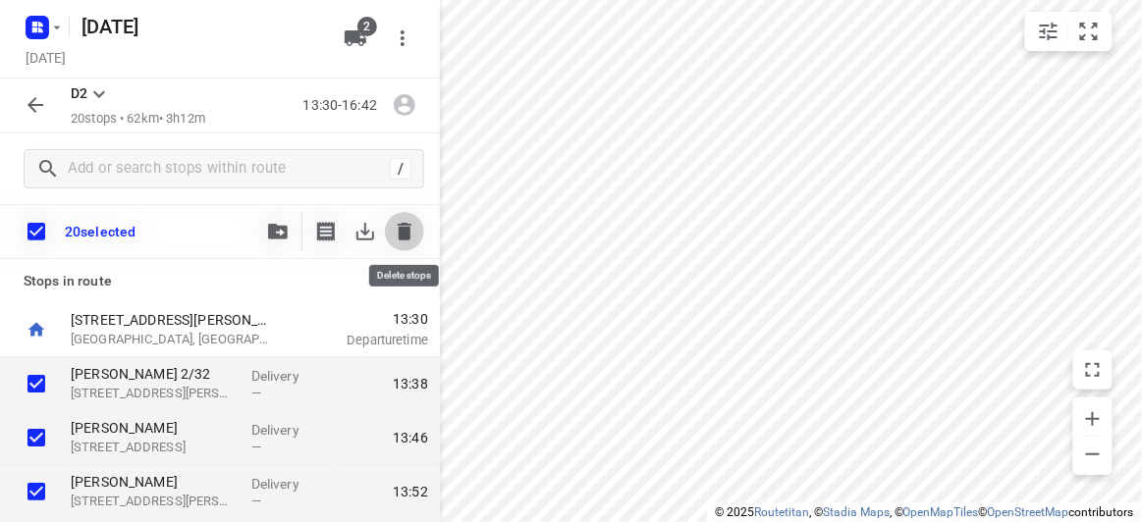
click at [403, 239] on icon "button" at bounding box center [405, 232] width 14 height 18
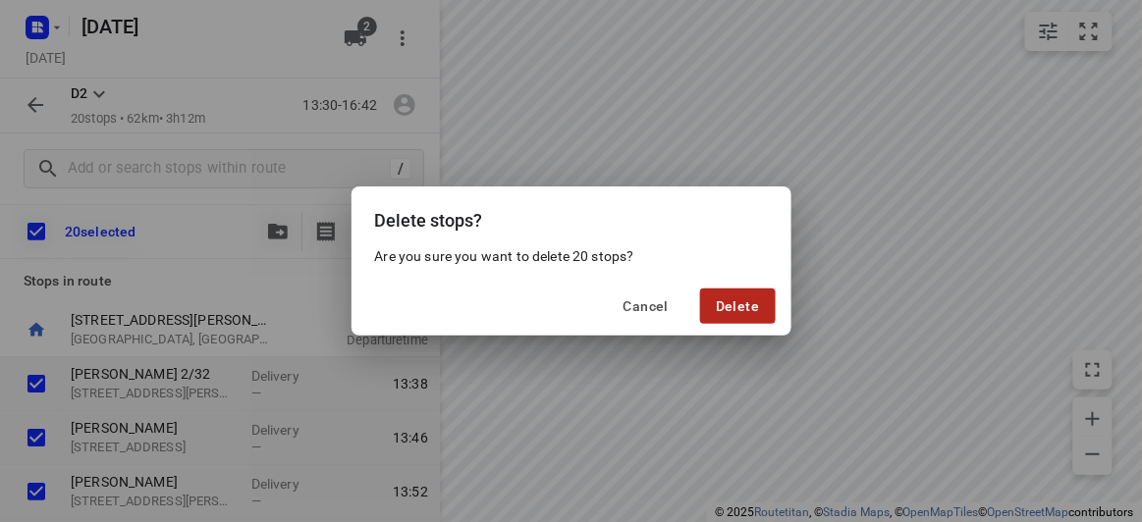
click at [744, 308] on span "Delete" at bounding box center [737, 306] width 43 height 16
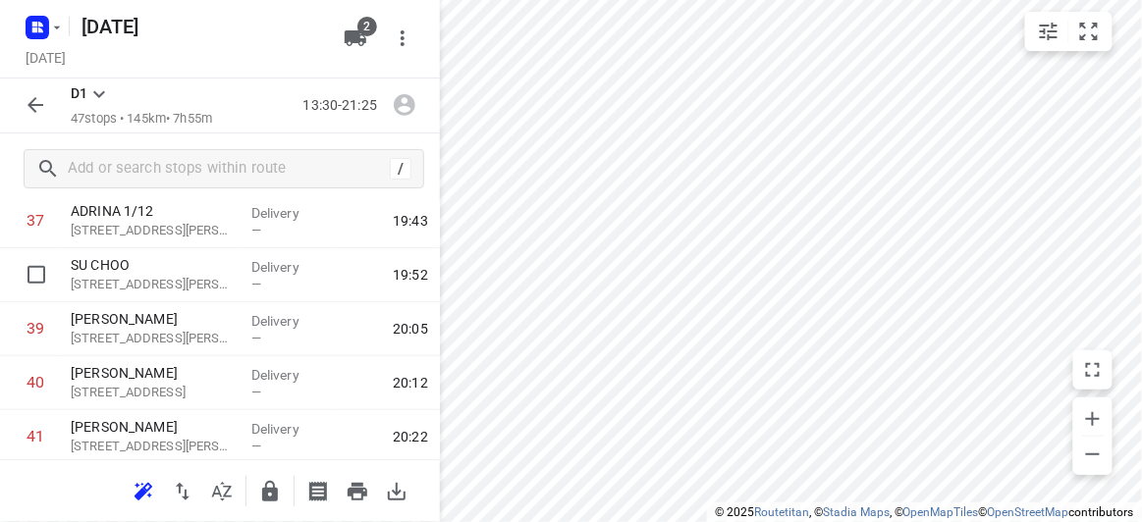
scroll to position [1874, 0]
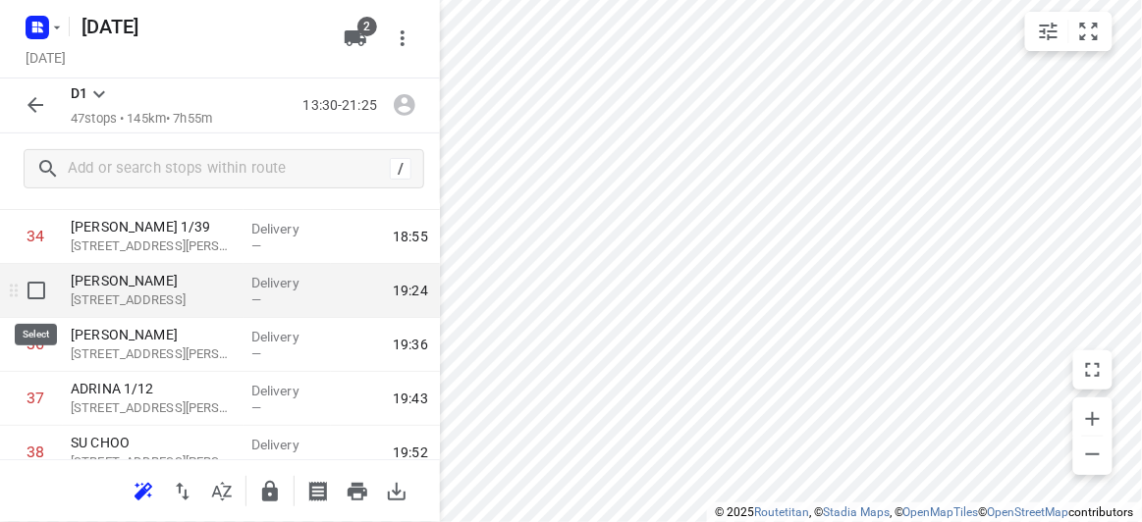
click at [32, 285] on input "checkbox" at bounding box center [36, 290] width 39 height 39
checkbox input "true"
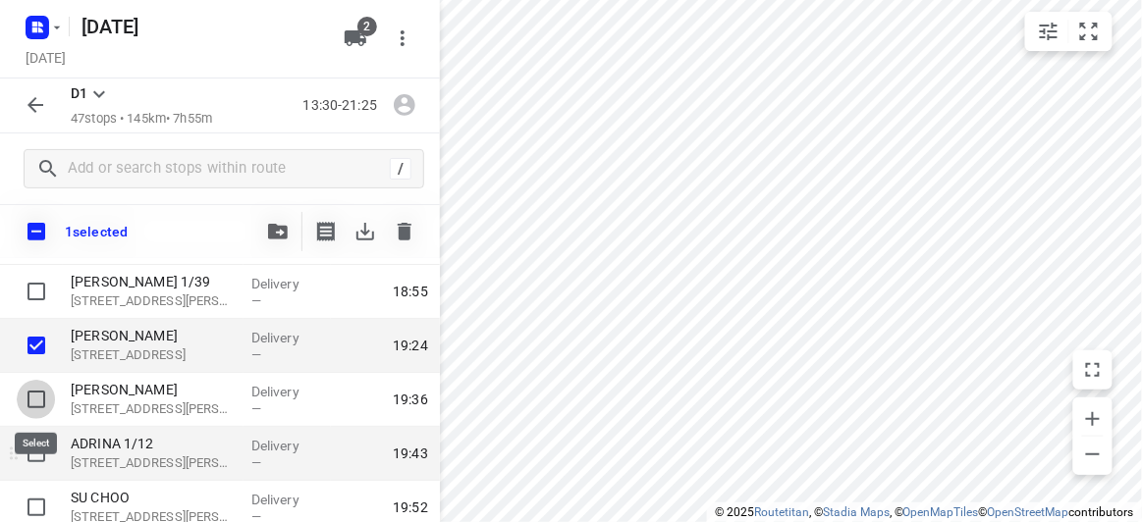
drag, startPoint x: 41, startPoint y: 388, endPoint x: 40, endPoint y: 437, distance: 49.1
click at [40, 388] on input "checkbox" at bounding box center [36, 399] width 39 height 39
checkbox input "true"
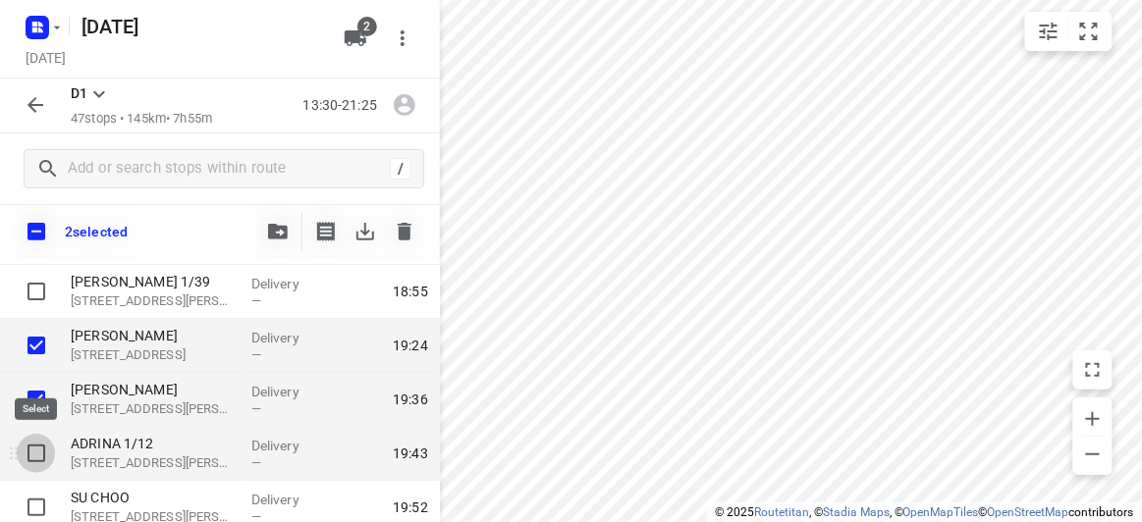
click at [38, 451] on input "checkbox" at bounding box center [36, 453] width 39 height 39
checkbox input "true"
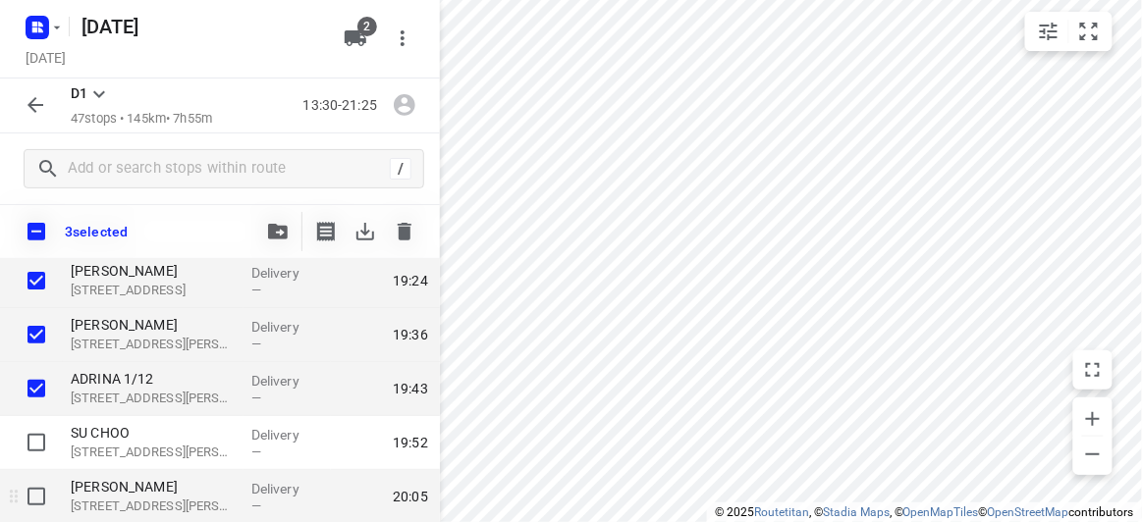
scroll to position [1963, 0]
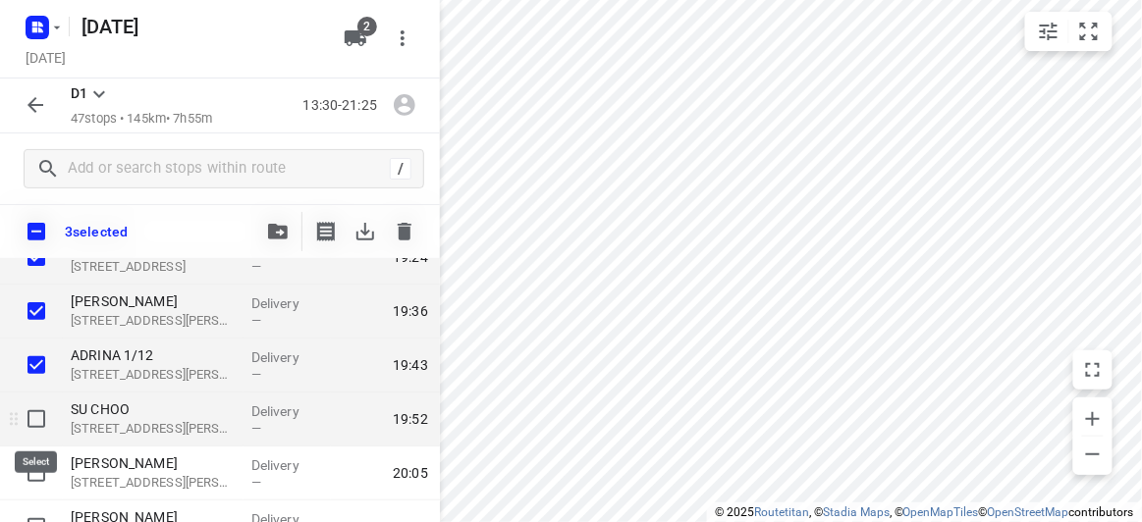
click at [39, 415] on input "checkbox" at bounding box center [36, 419] width 39 height 39
checkbox input "true"
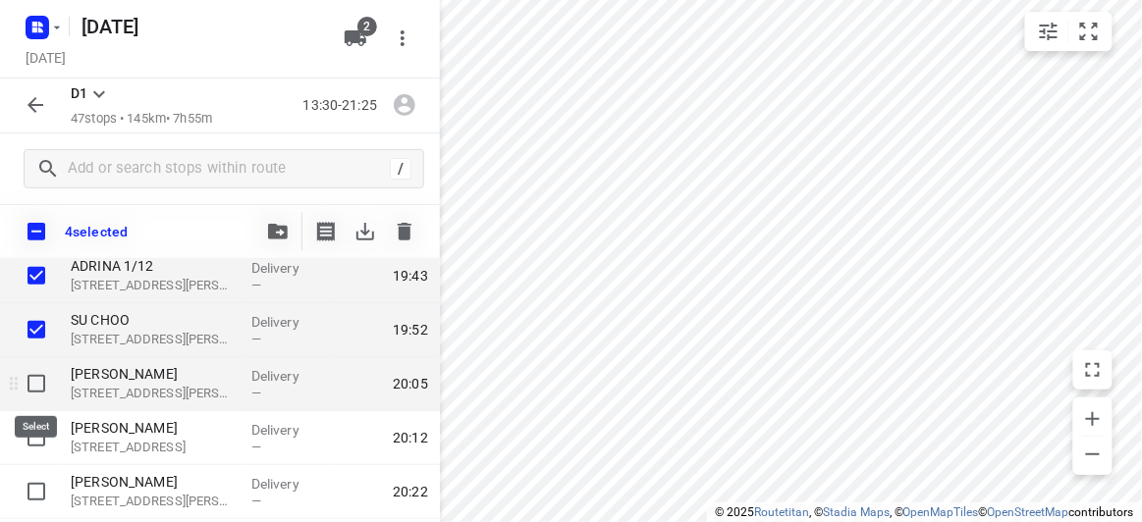
click at [28, 379] on input "checkbox" at bounding box center [36, 383] width 39 height 39
checkbox input "true"
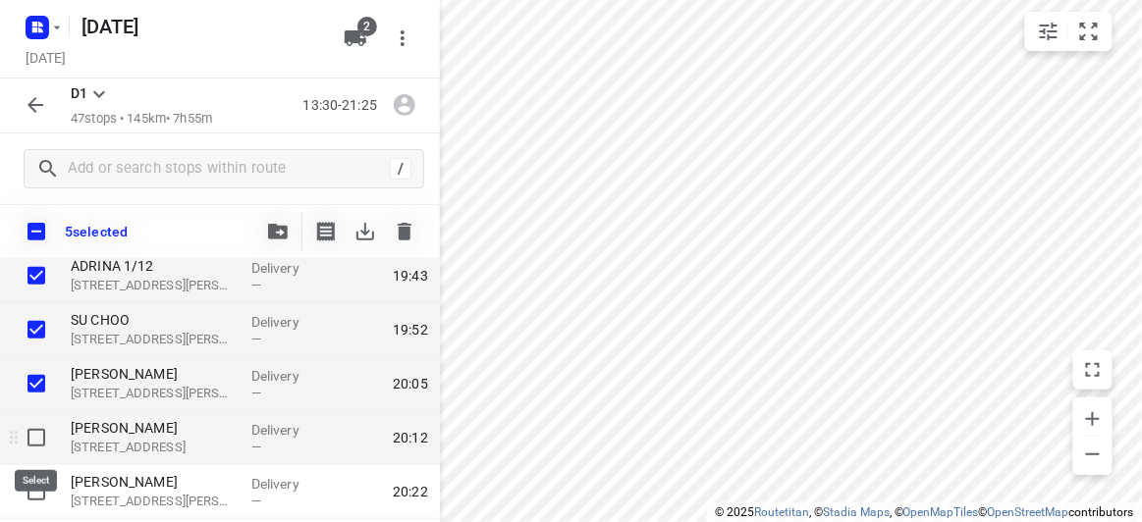
click at [32, 435] on input "checkbox" at bounding box center [36, 437] width 39 height 39
checkbox input "true"
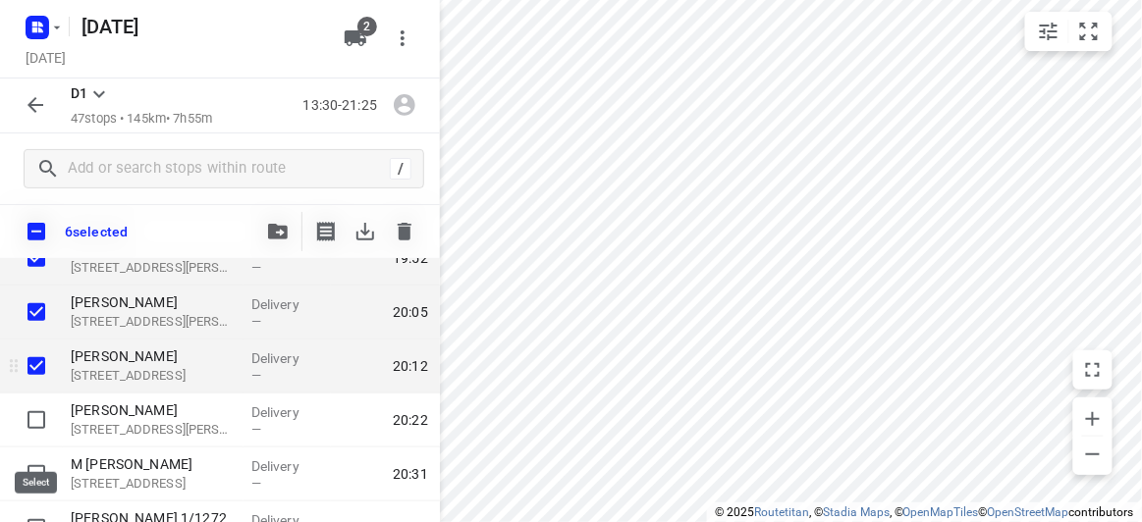
scroll to position [2231, 0]
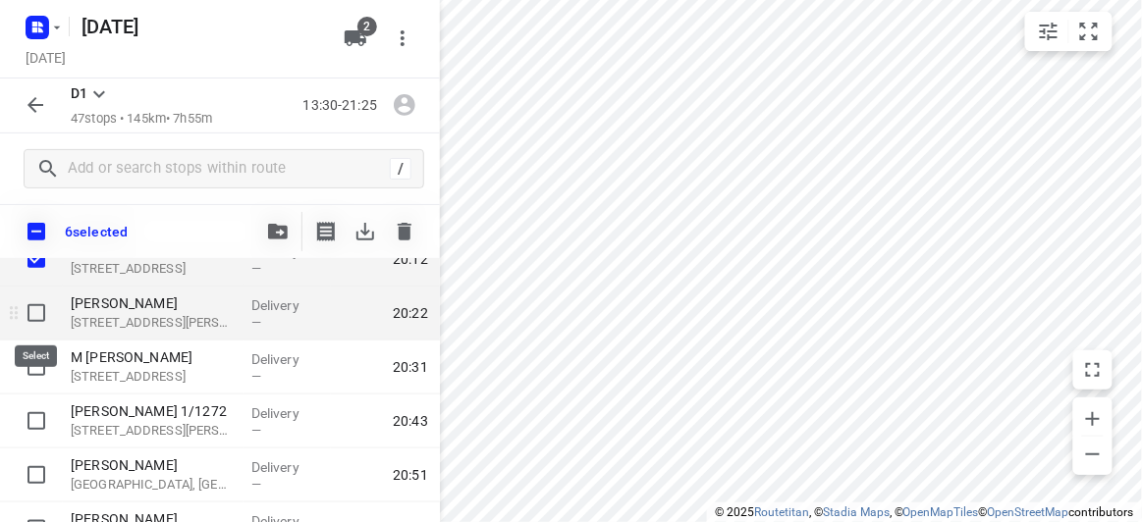
click at [29, 309] on input "checkbox" at bounding box center [36, 313] width 39 height 39
checkbox input "true"
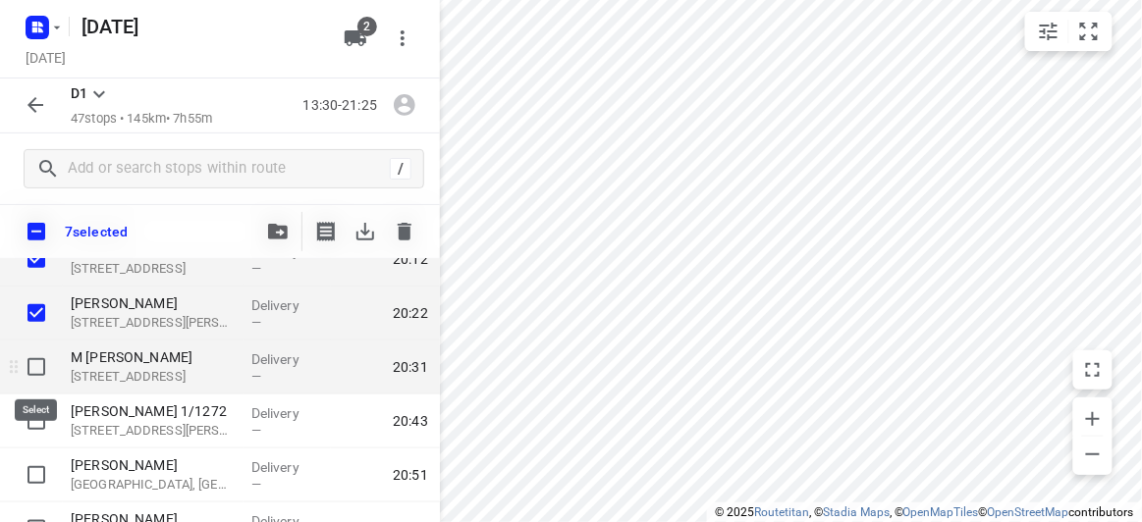
click at [43, 378] on input "checkbox" at bounding box center [36, 367] width 39 height 39
checkbox input "true"
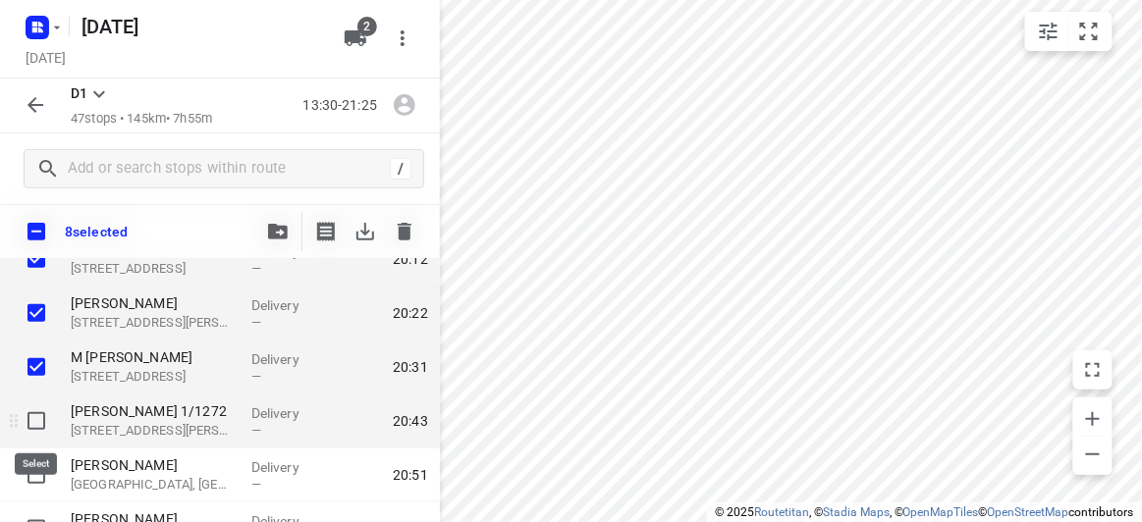
click at [30, 423] on input "checkbox" at bounding box center [36, 421] width 39 height 39
checkbox input "true"
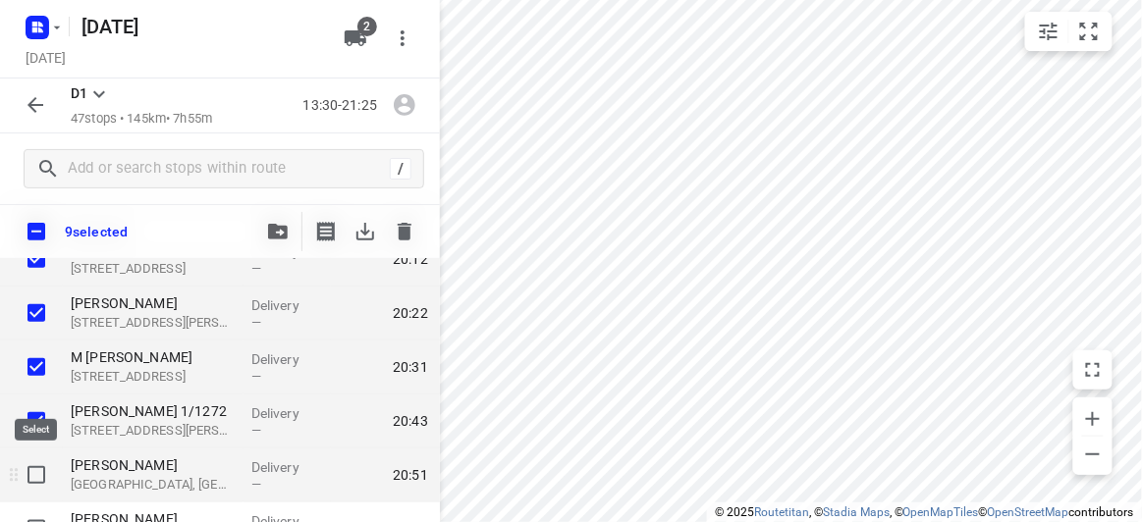
click at [33, 473] on input "checkbox" at bounding box center [36, 475] width 39 height 39
checkbox input "true"
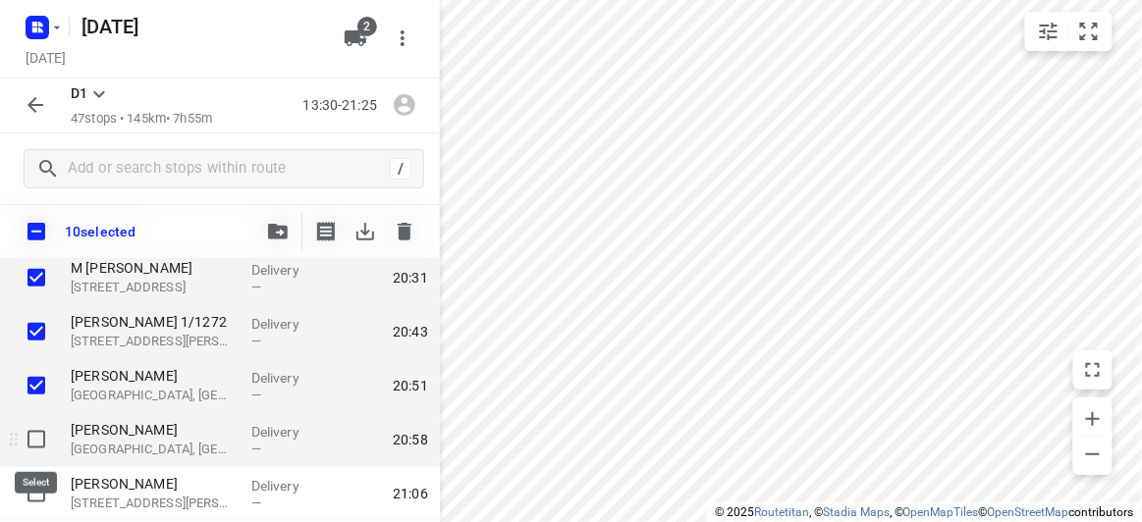
click at [31, 429] on input "checkbox" at bounding box center [36, 439] width 39 height 39
checkbox input "true"
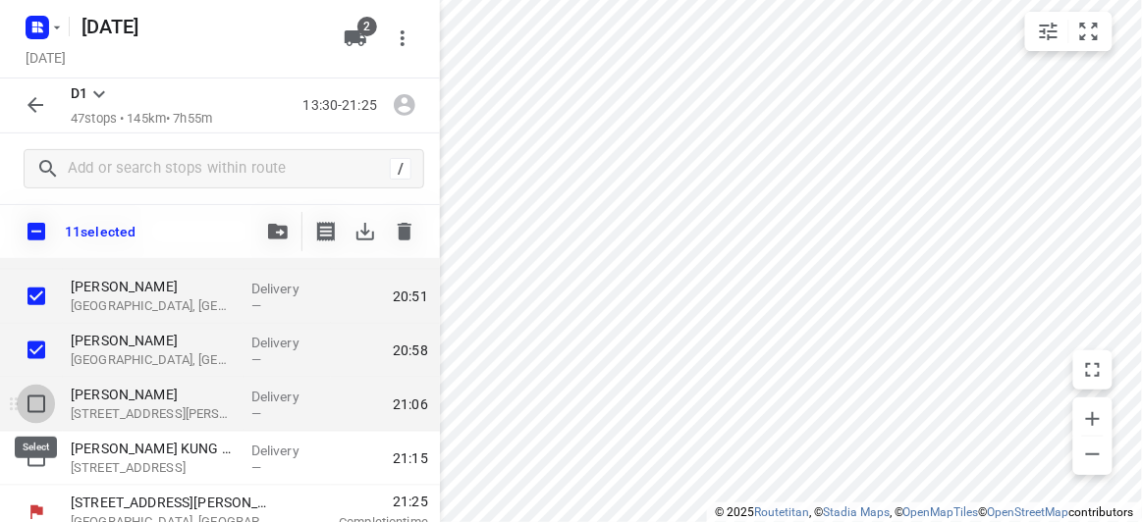
click at [34, 407] on input "checkbox" at bounding box center [36, 404] width 39 height 39
checkbox input "true"
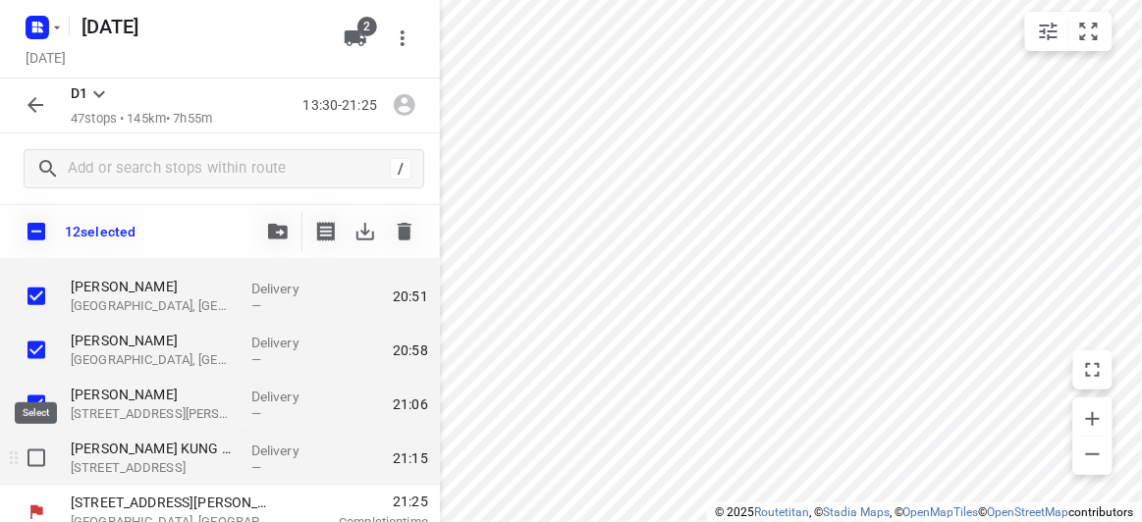
click at [35, 450] on input "checkbox" at bounding box center [36, 458] width 39 height 39
checkbox input "true"
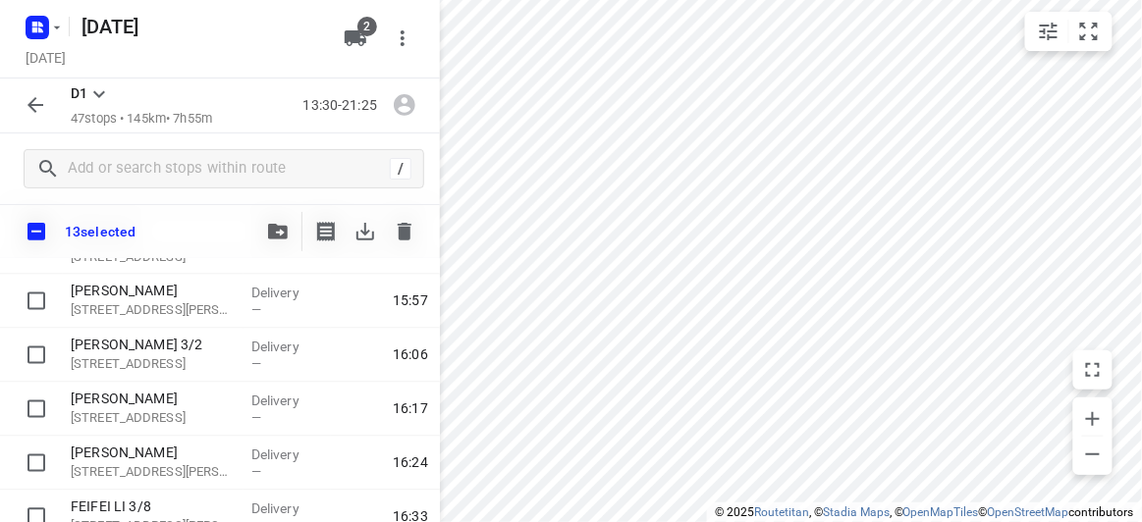
scroll to position [981, 0]
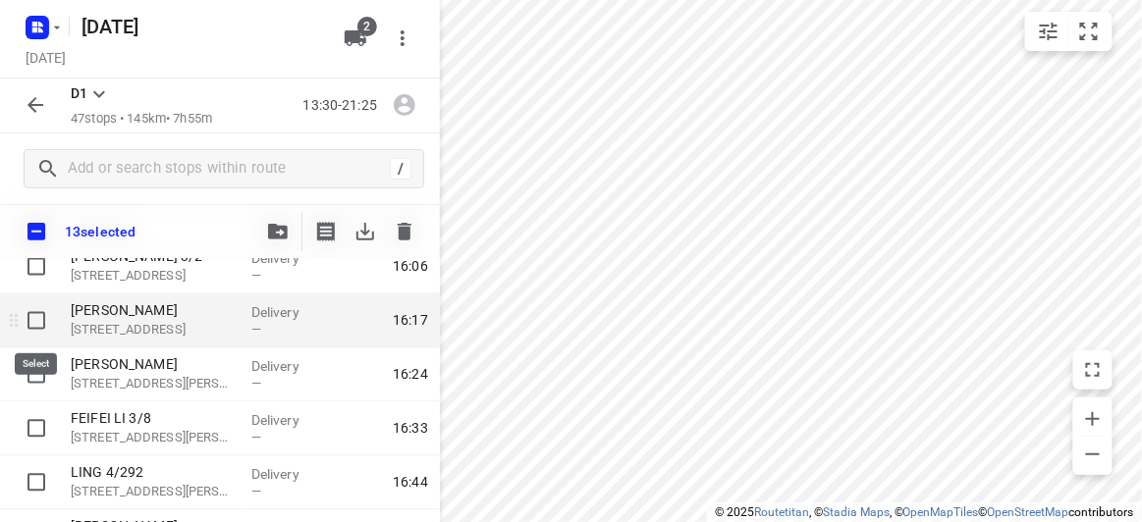
click at [39, 313] on input "checkbox" at bounding box center [36, 320] width 39 height 39
checkbox input "true"
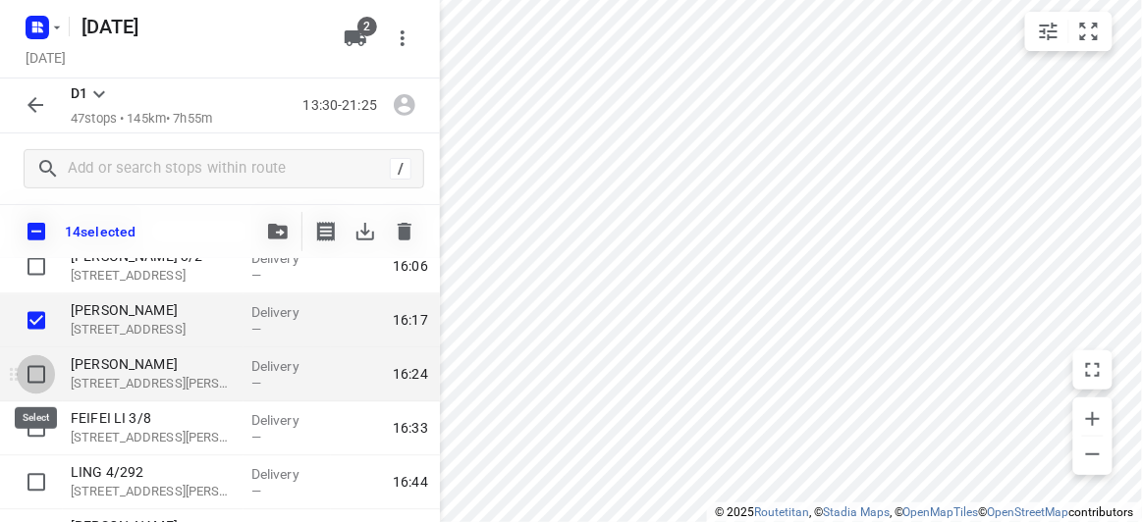
click at [34, 380] on input "checkbox" at bounding box center [36, 374] width 39 height 39
checkbox input "true"
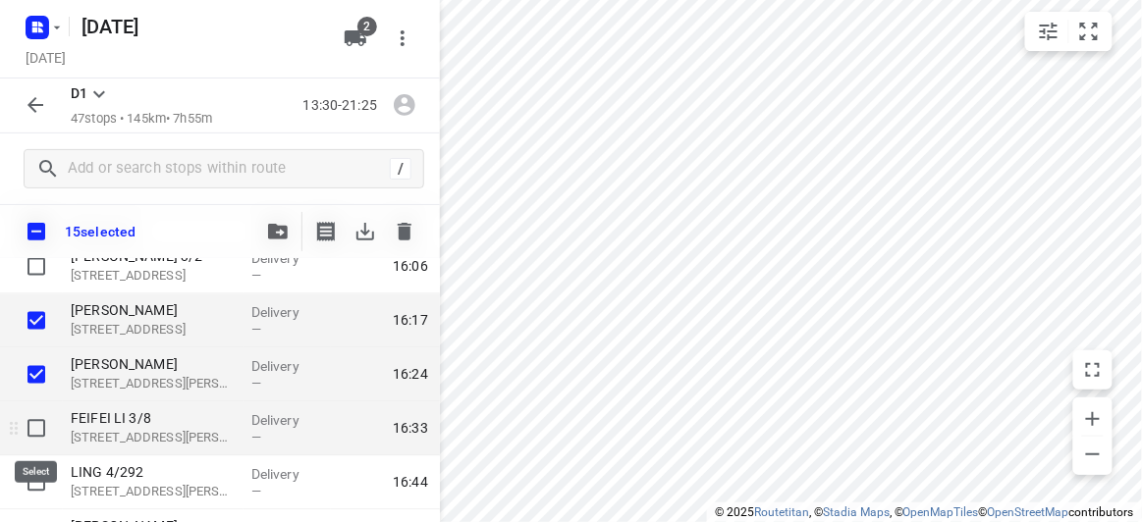
click at [37, 411] on input "checkbox" at bounding box center [36, 428] width 39 height 39
checkbox input "true"
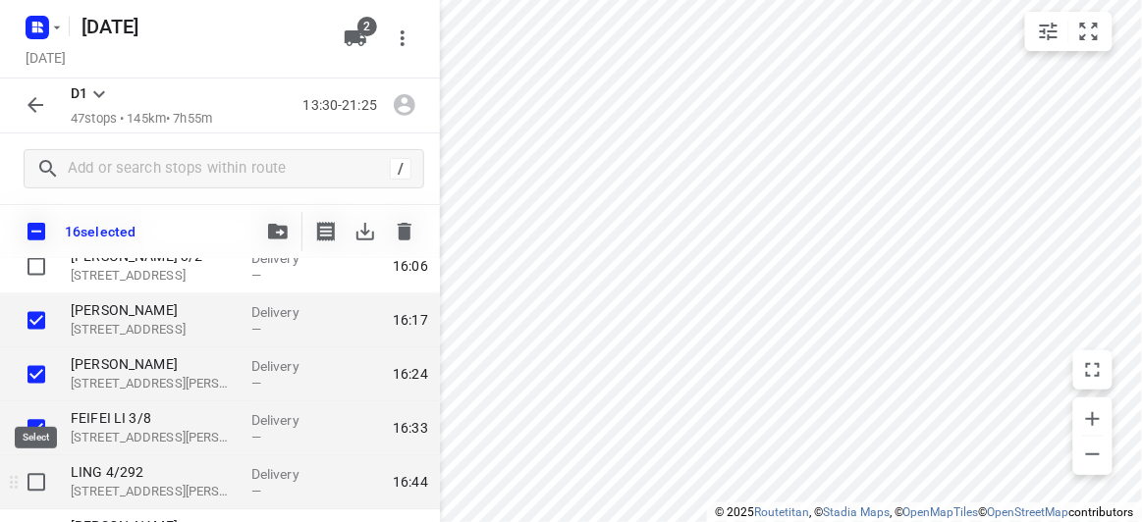
click at [34, 482] on input "checkbox" at bounding box center [36, 482] width 39 height 39
checkbox input "true"
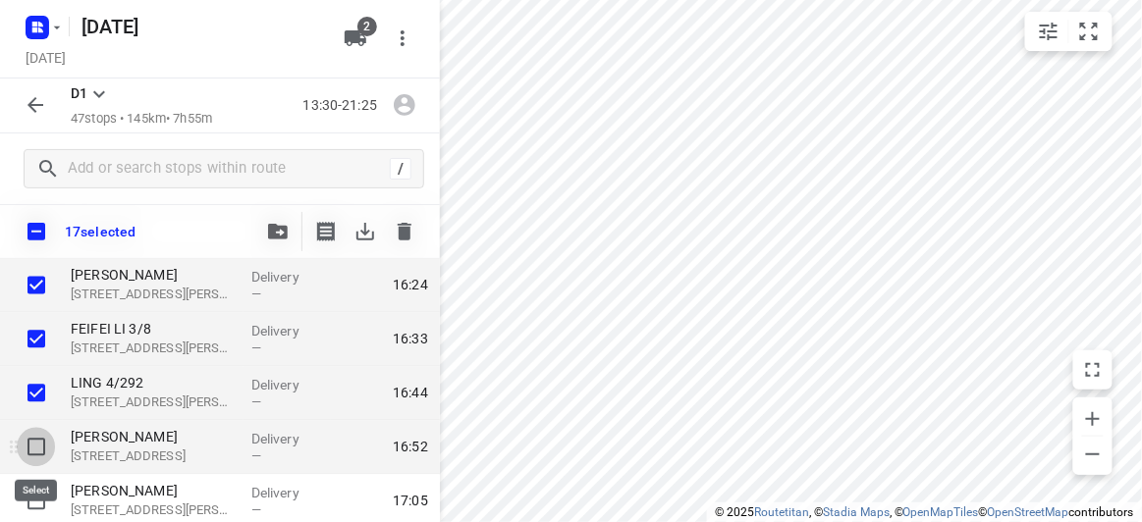
click at [45, 451] on input "checkbox" at bounding box center [36, 447] width 39 height 39
checkbox input "true"
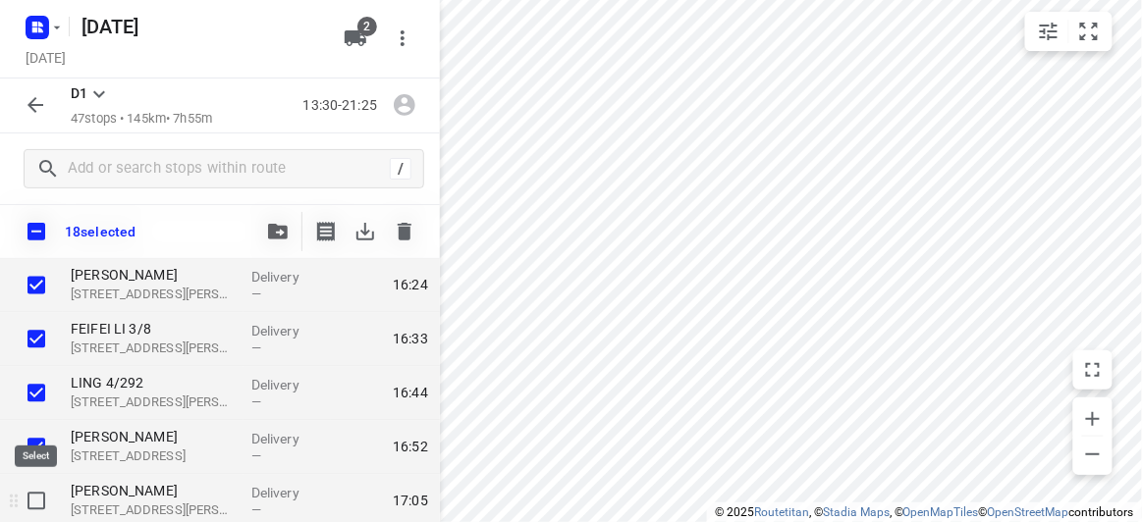
click at [40, 502] on input "checkbox" at bounding box center [36, 501] width 39 height 39
checkbox input "true"
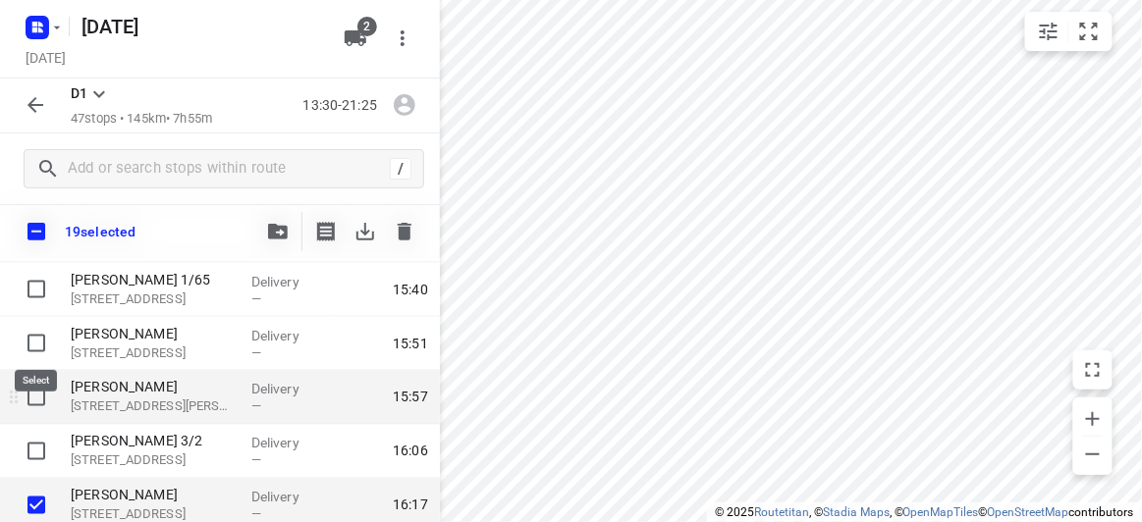
scroll to position [803, 0]
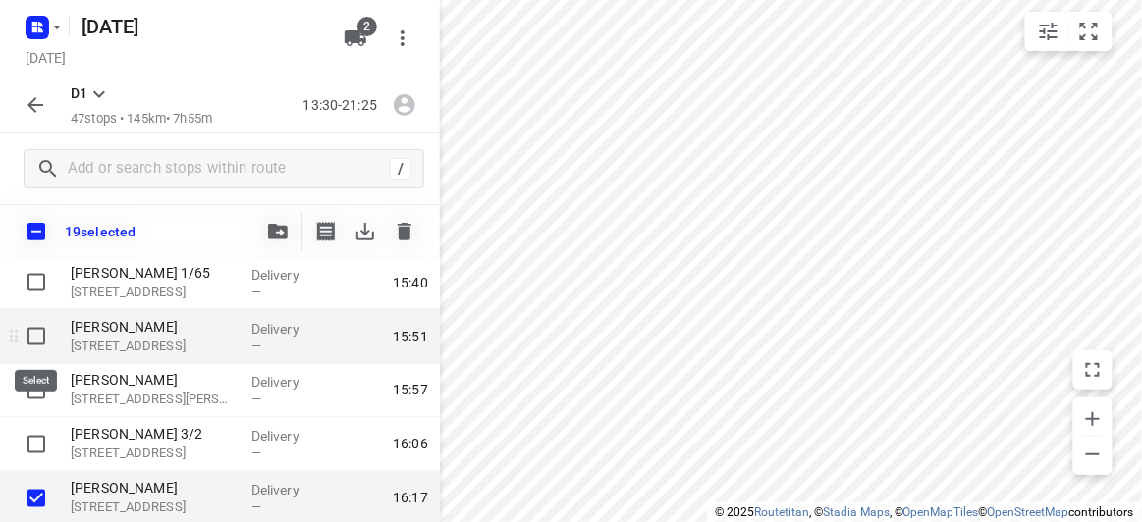
click at [31, 340] on input "checkbox" at bounding box center [36, 336] width 39 height 39
checkbox input "true"
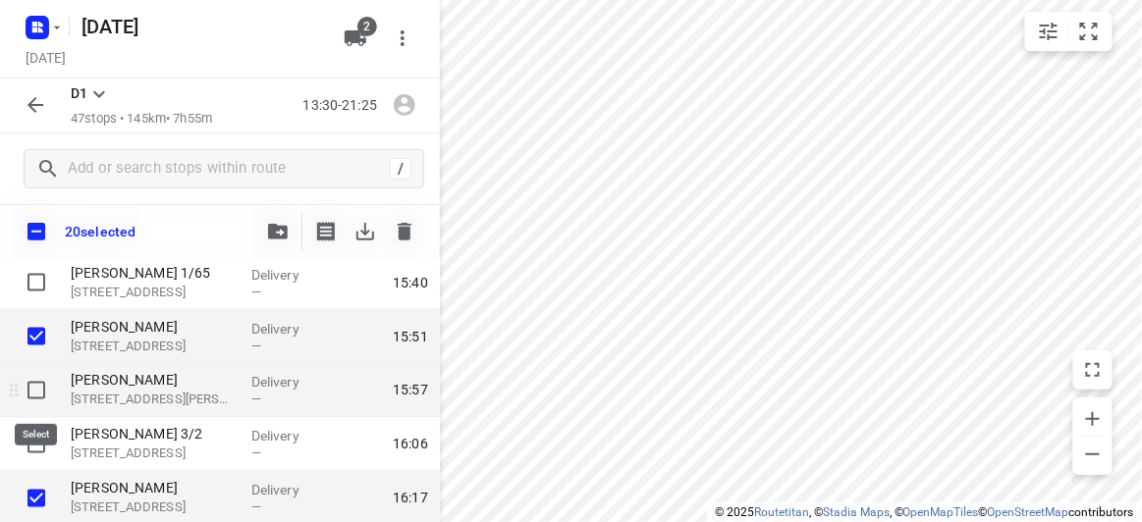
click at [29, 396] on input "checkbox" at bounding box center [36, 390] width 39 height 39
checkbox input "true"
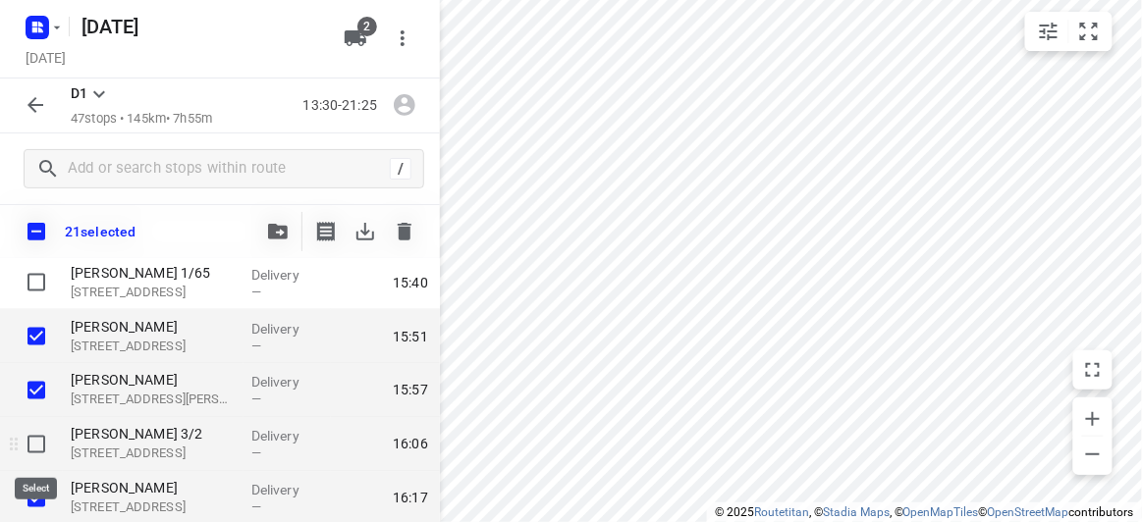
click at [31, 445] on input "checkbox" at bounding box center [36, 444] width 39 height 39
checkbox input "true"
click at [274, 239] on icon "button" at bounding box center [278, 232] width 20 height 16
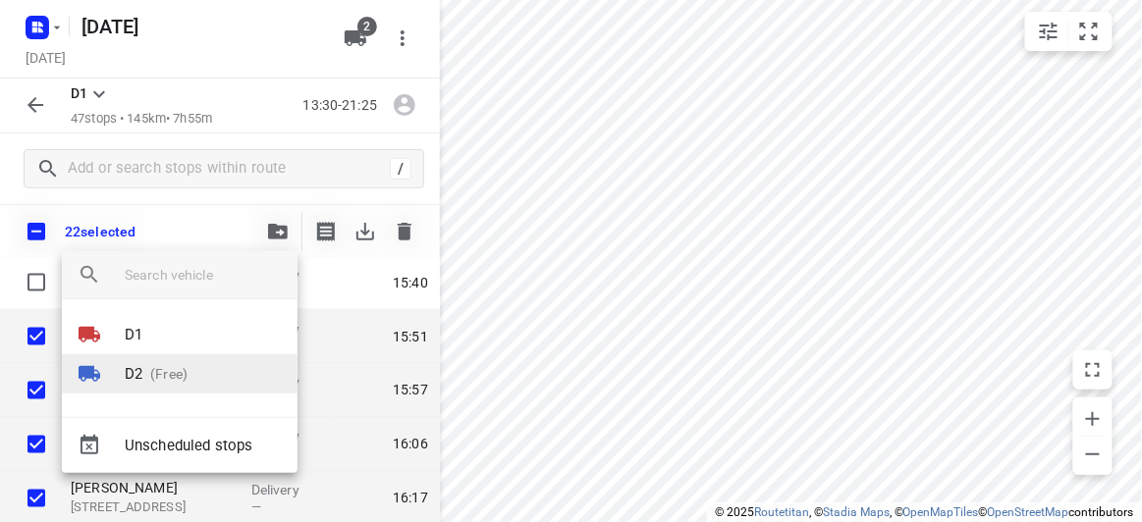
click at [137, 373] on p "D2" at bounding box center [134, 374] width 18 height 23
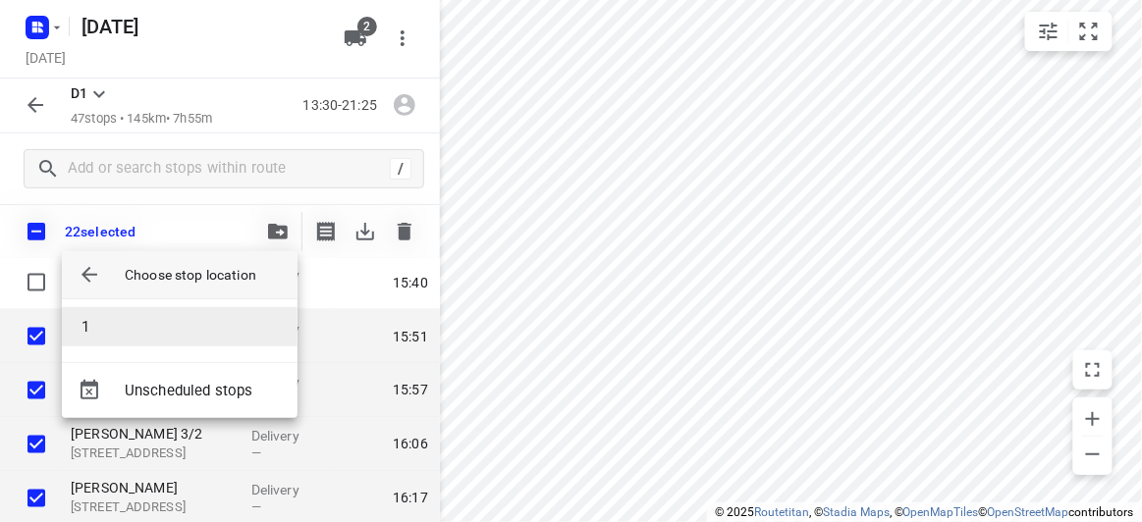
click at [115, 327] on li "1" at bounding box center [180, 326] width 236 height 39
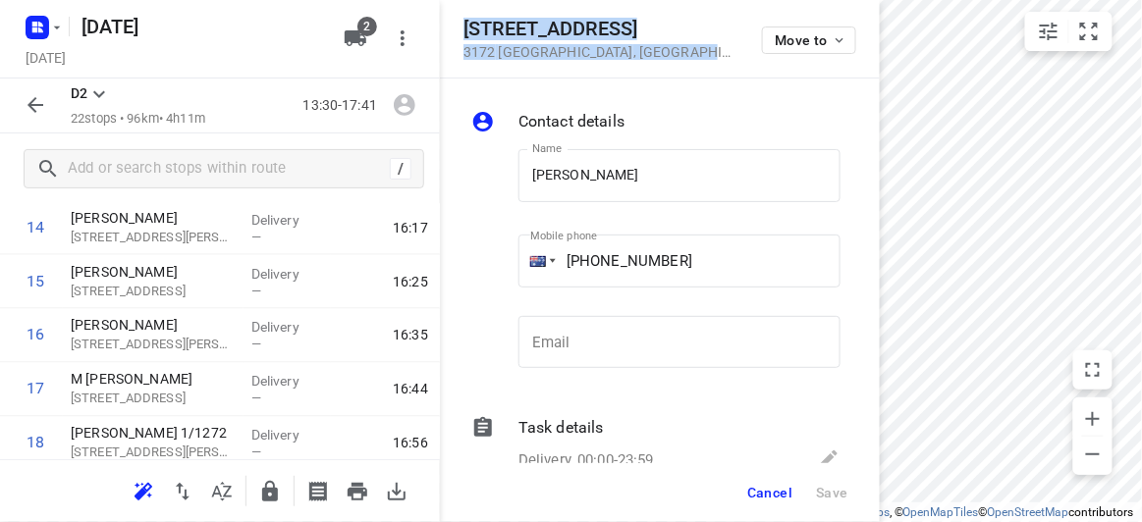
drag, startPoint x: 623, startPoint y: 58, endPoint x: 450, endPoint y: 30, distance: 175.0
click at [450, 30] on div "[STREET_ADDRESS] Move to" at bounding box center [660, 39] width 440 height 79
copy div "[STREET_ADDRESS]"
click at [366, 36] on icon "button" at bounding box center [356, 39] width 24 height 24
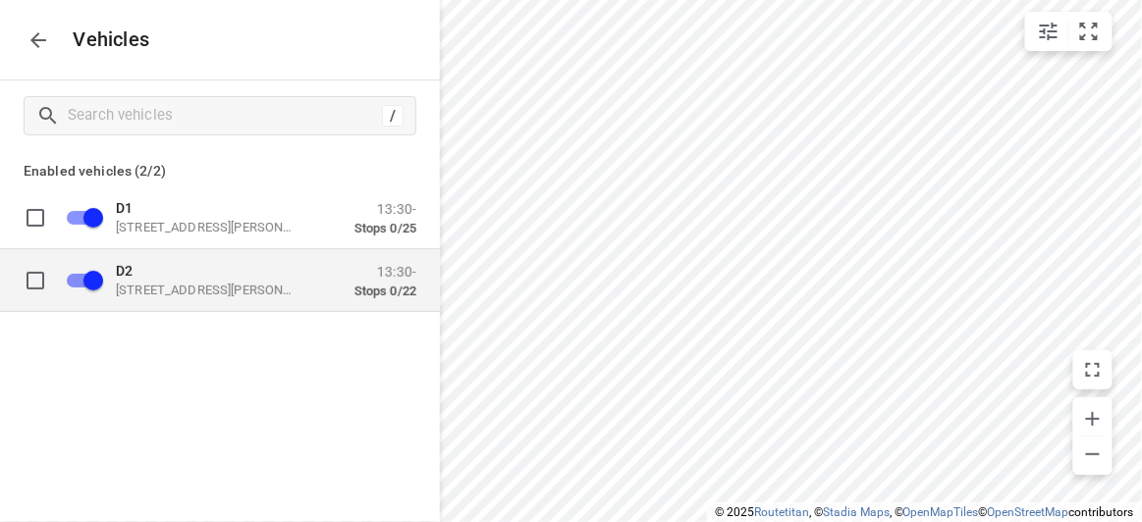
click at [180, 276] on p "D2" at bounding box center [214, 270] width 196 height 16
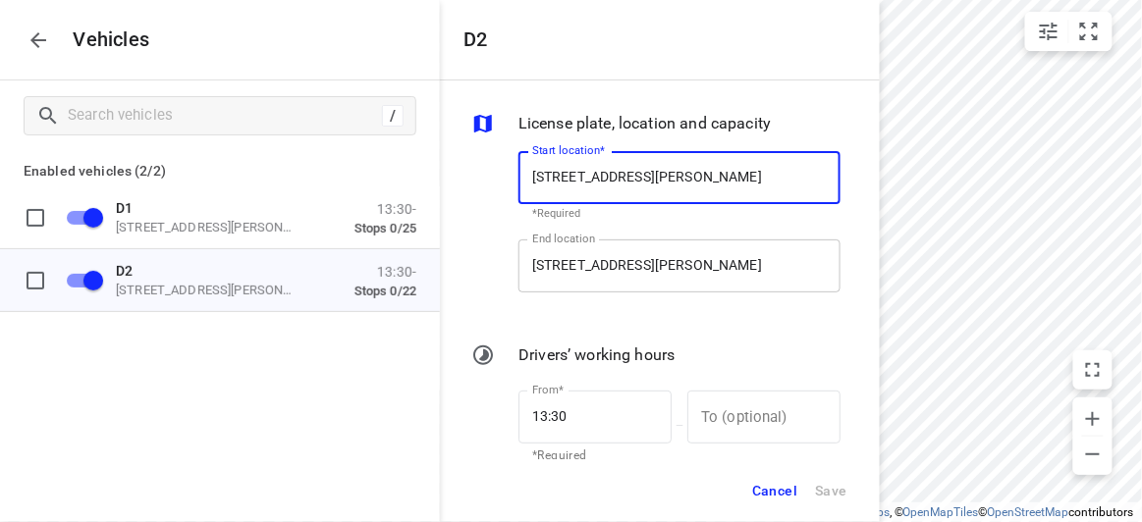
click at [686, 252] on input "[STREET_ADDRESS][PERSON_NAME]" at bounding box center [679, 266] width 322 height 53
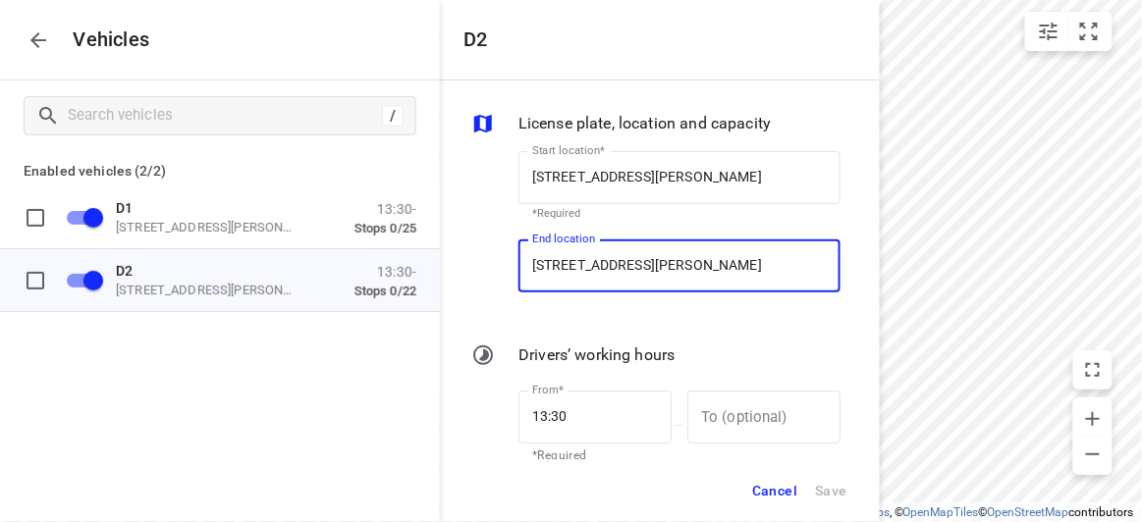
paste input "[STREET_ADDRESS]"
type input "[STREET_ADDRESS]"
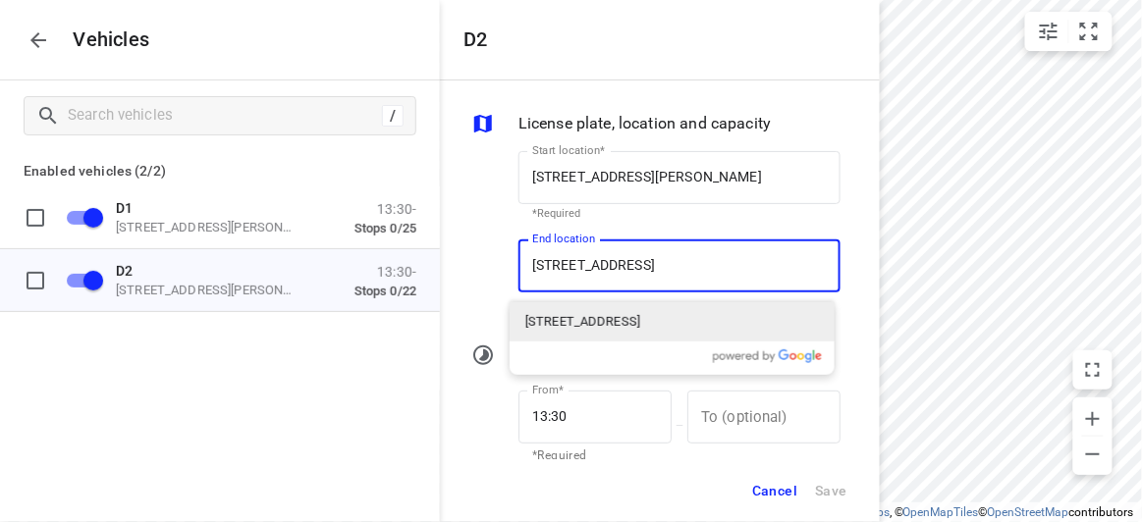
click at [587, 320] on p "[STREET_ADDRESS]" at bounding box center [582, 322] width 115 height 20
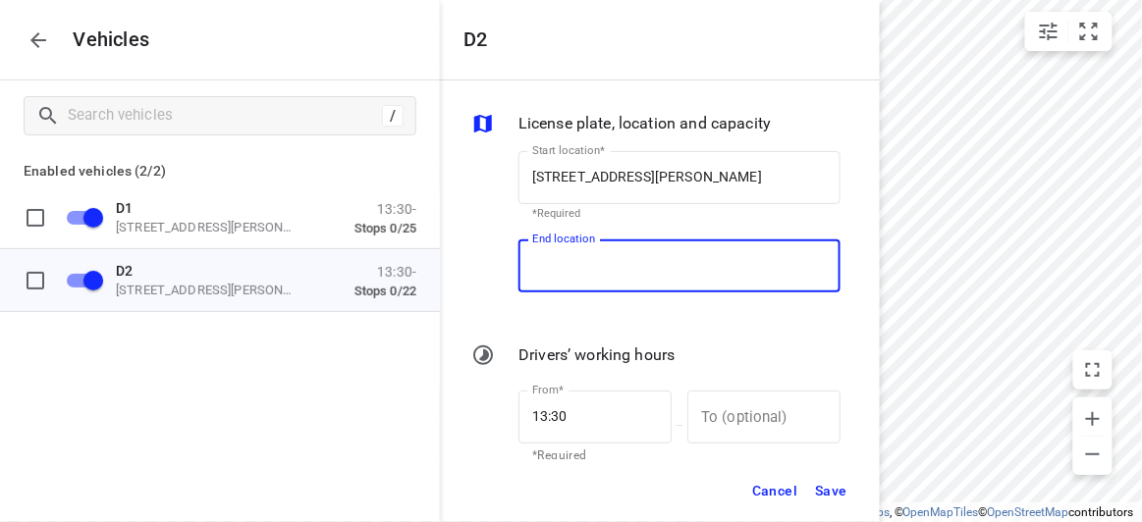
scroll to position [0, 0]
type input "[STREET_ADDRESS]"
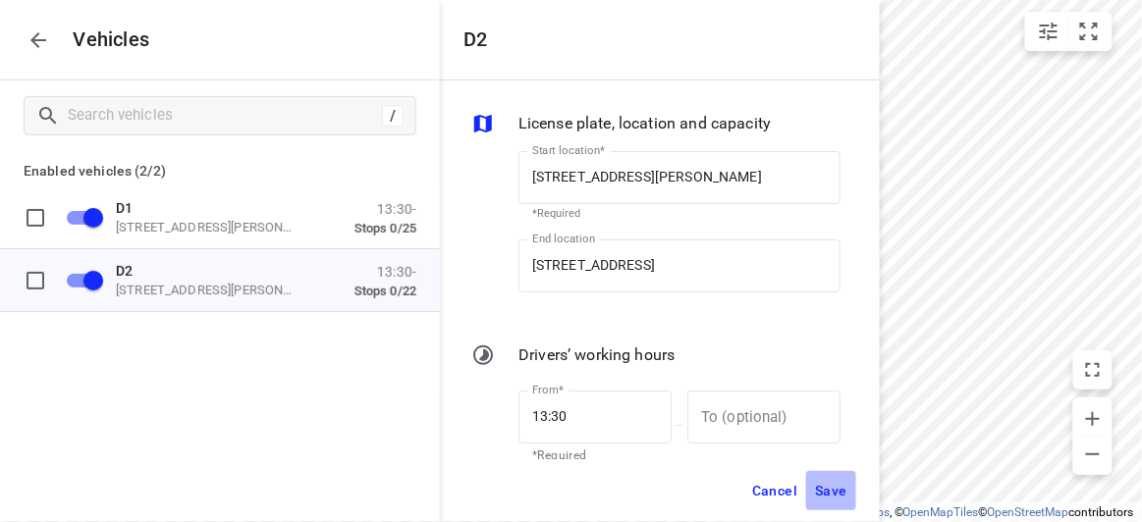
click at [828, 496] on span "Save" at bounding box center [831, 491] width 32 height 25
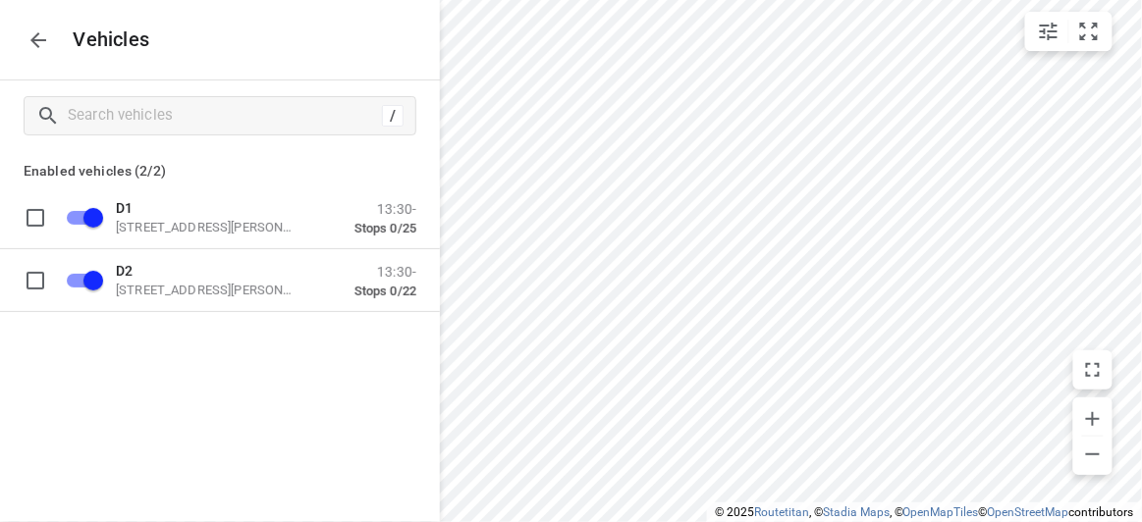
click at [30, 44] on icon "button" at bounding box center [39, 40] width 24 height 24
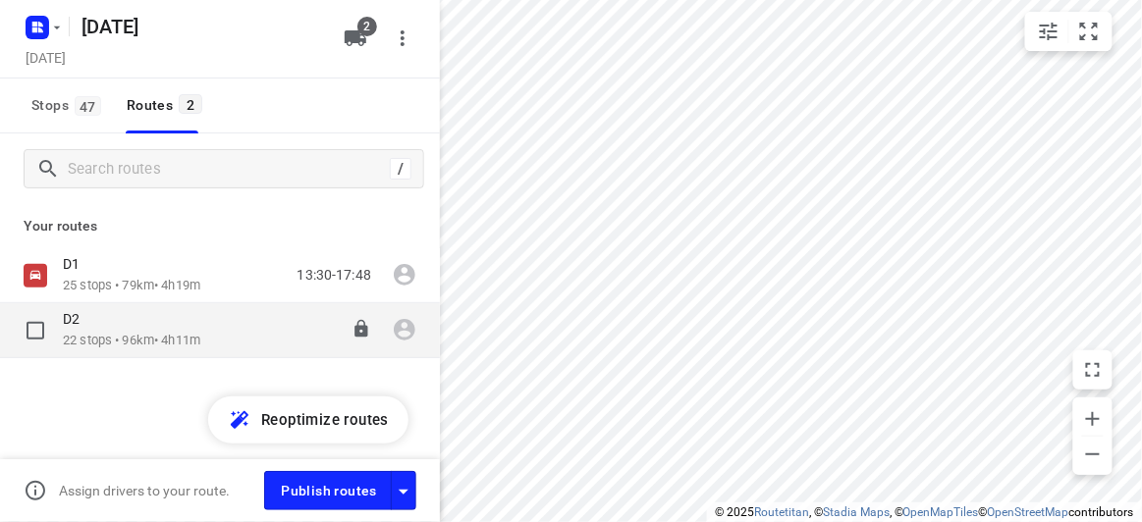
click at [94, 328] on div "D2" at bounding box center [131, 321] width 137 height 22
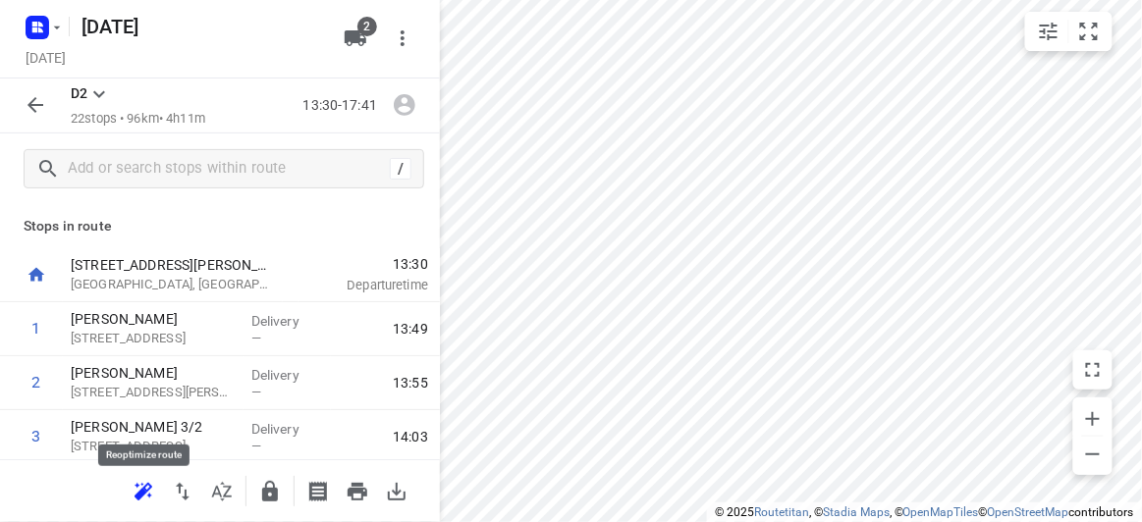
click at [148, 484] on icon "button" at bounding box center [144, 491] width 18 height 16
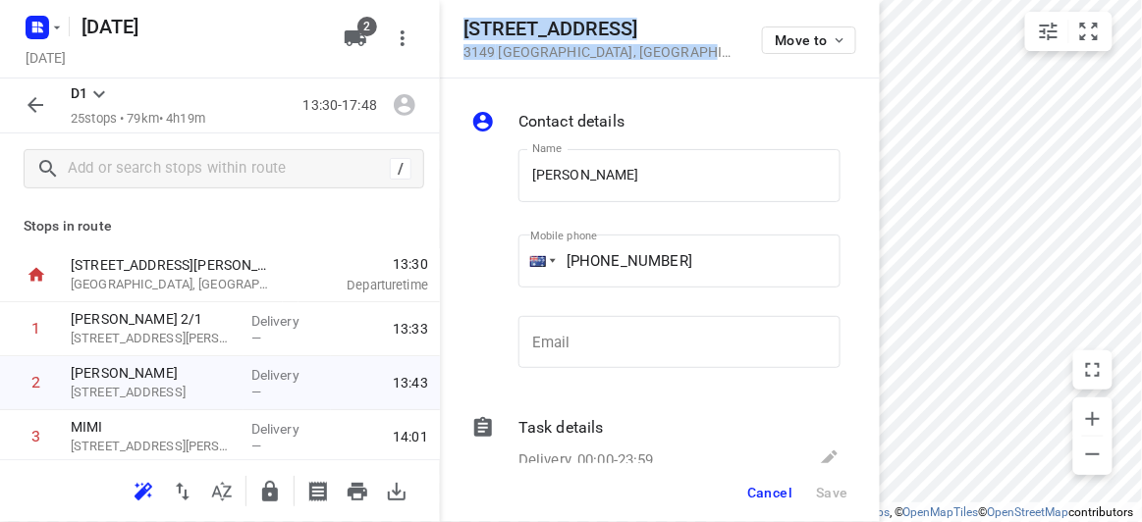
drag, startPoint x: 675, startPoint y: 70, endPoint x: 446, endPoint y: 28, distance: 232.5
click at [446, 28] on div "[STREET_ADDRESS] Move to" at bounding box center [660, 39] width 440 height 79
copy div "[STREET_ADDRESS]"
click at [362, 39] on icon "button" at bounding box center [356, 38] width 22 height 16
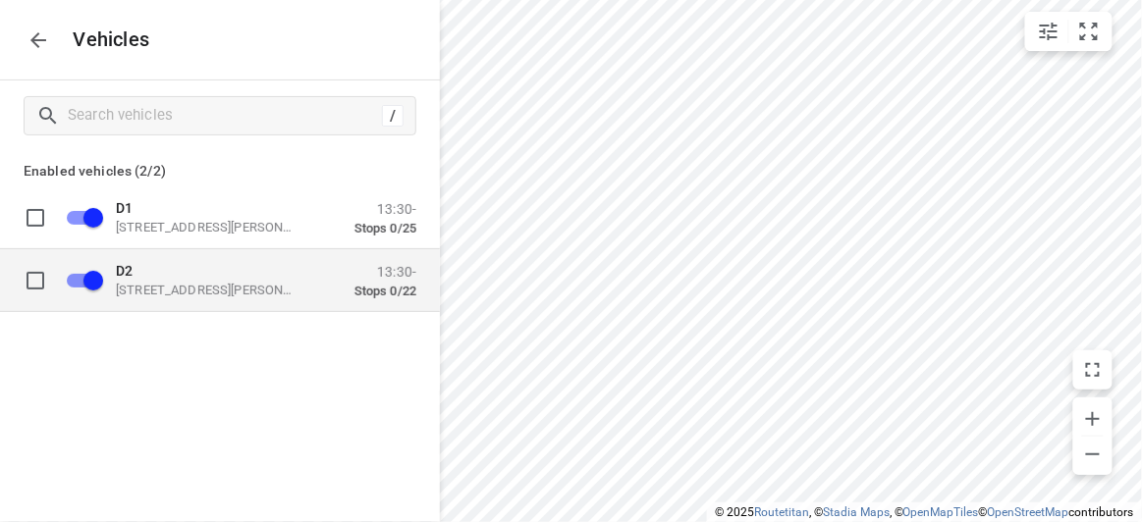
click at [209, 275] on p "D2" at bounding box center [214, 270] width 196 height 16
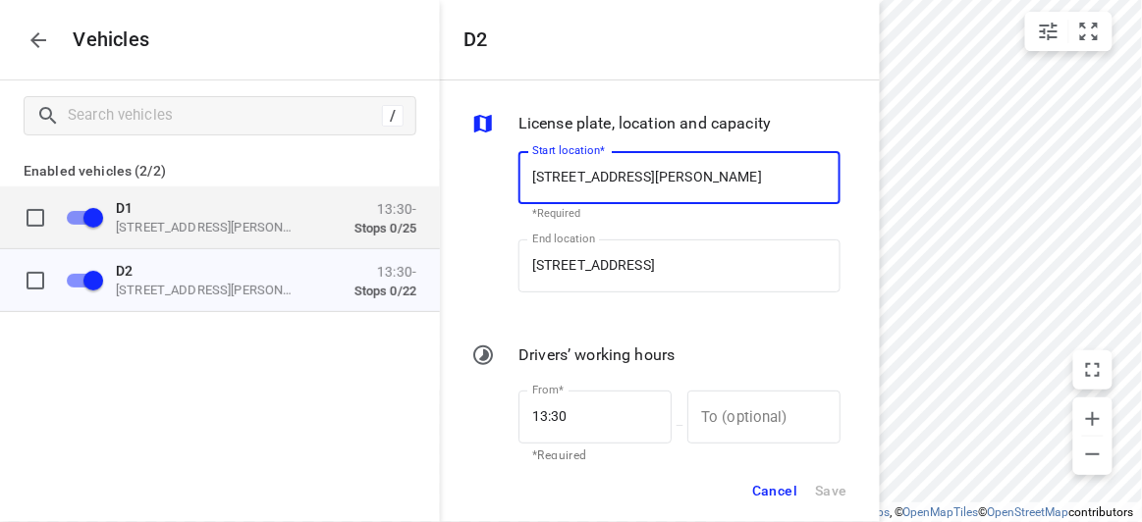
click at [203, 225] on p "[STREET_ADDRESS][PERSON_NAME]" at bounding box center [214, 227] width 196 height 16
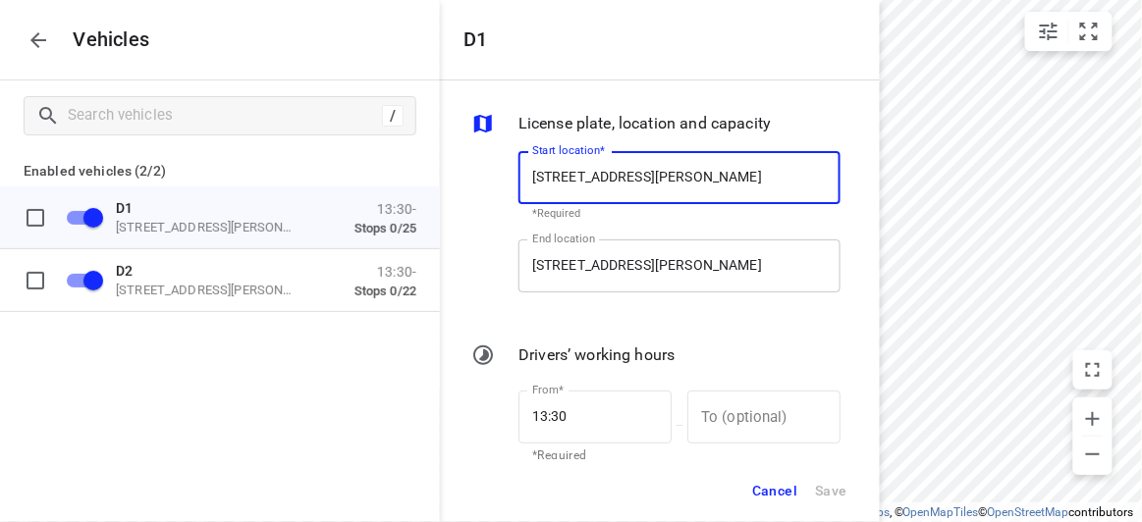
click at [651, 274] on input "[STREET_ADDRESS][PERSON_NAME]" at bounding box center [679, 266] width 322 height 53
paste input "[STREET_ADDRESS]"
type input "[STREET_ADDRESS]"
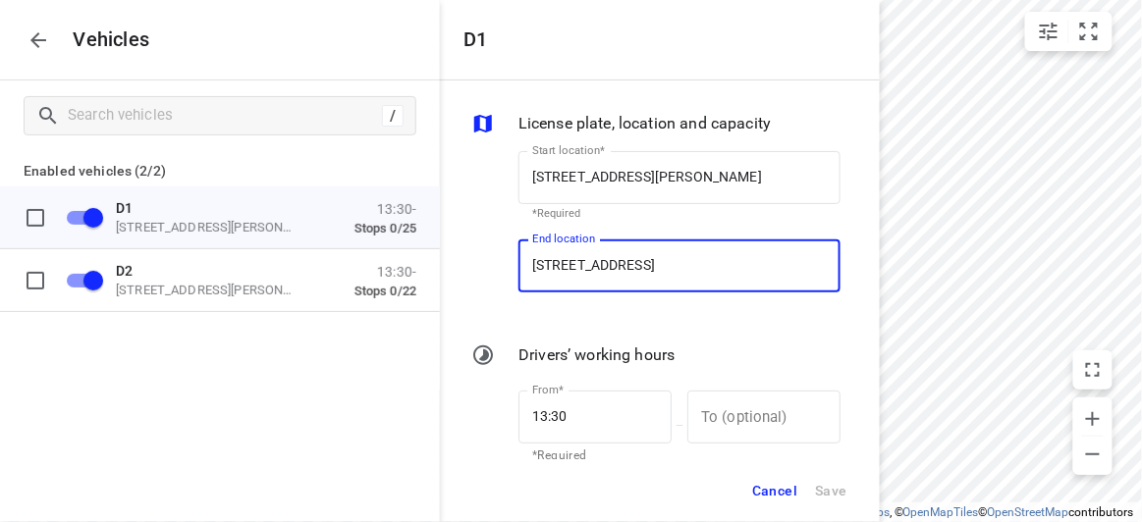
scroll to position [0, 44]
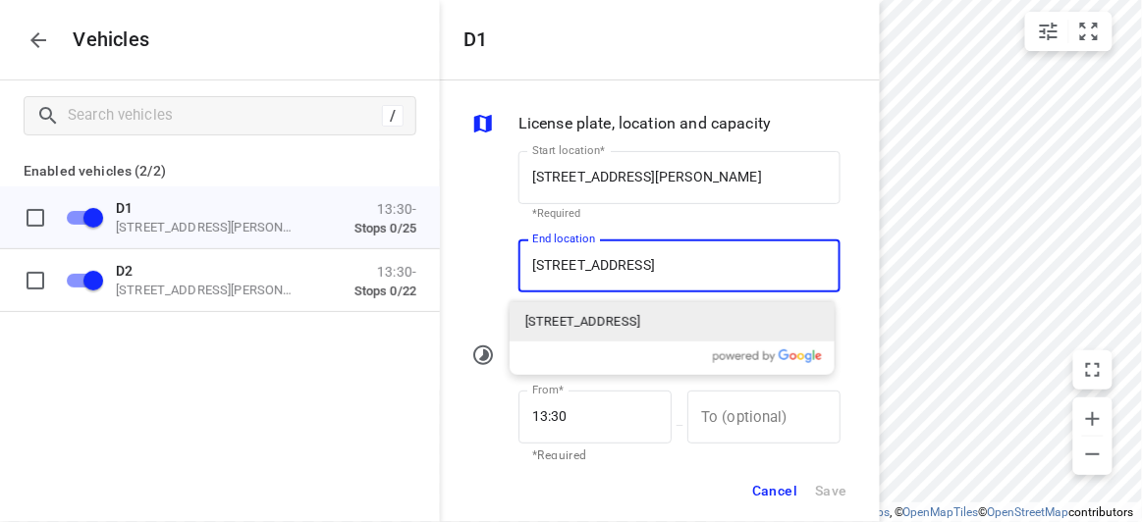
click at [625, 320] on p "[STREET_ADDRESS]" at bounding box center [582, 322] width 115 height 20
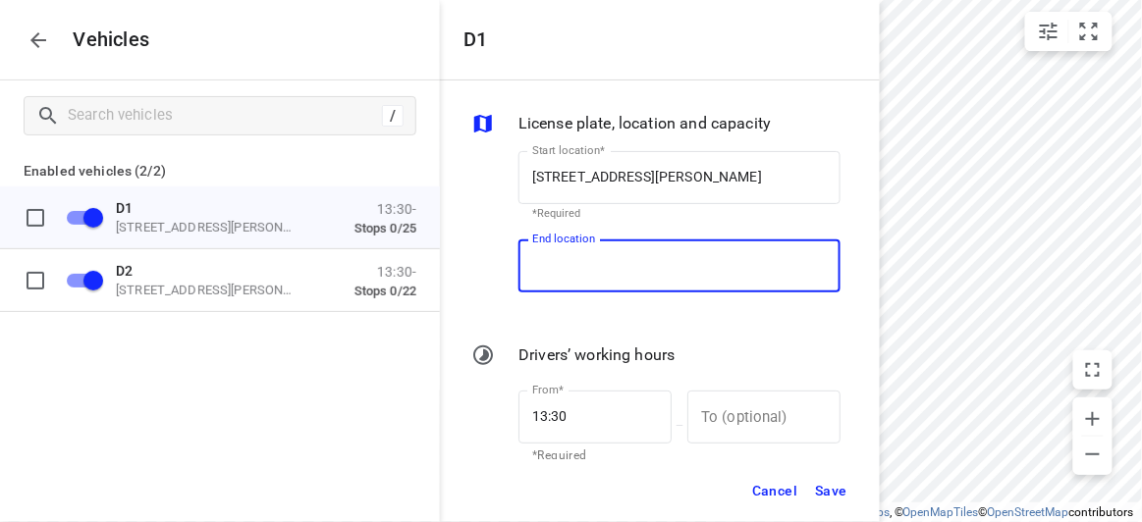
scroll to position [0, 0]
type input "[STREET_ADDRESS]"
click at [840, 488] on span "Save" at bounding box center [831, 491] width 32 height 25
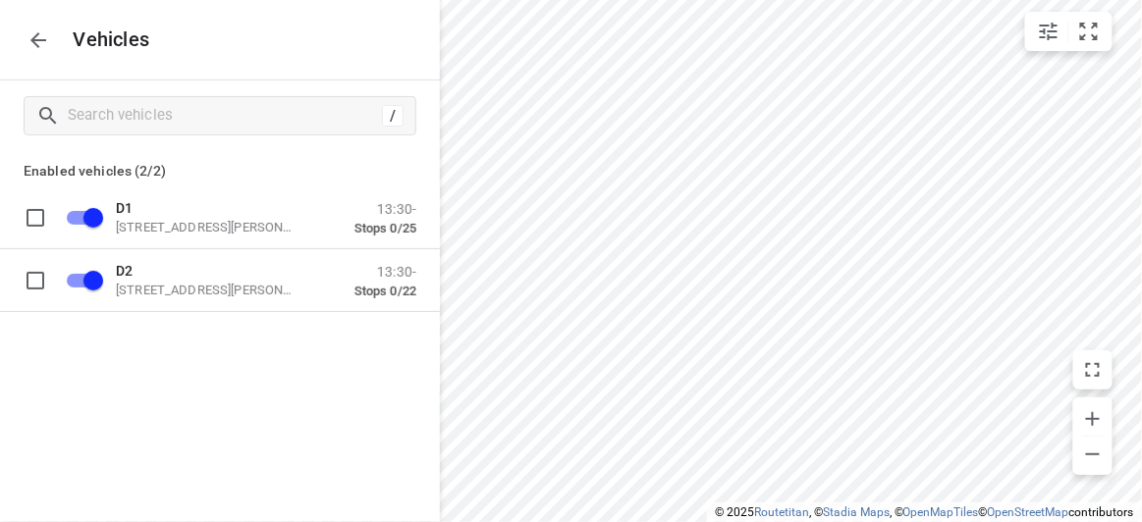
click at [27, 28] on icon "button" at bounding box center [39, 40] width 24 height 24
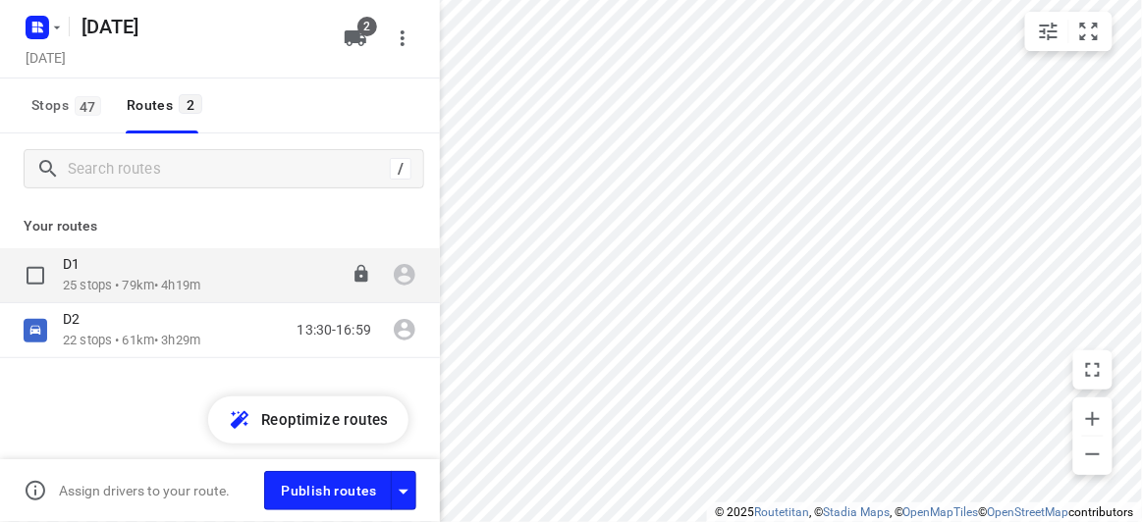
click at [99, 267] on div "D1" at bounding box center [131, 266] width 137 height 22
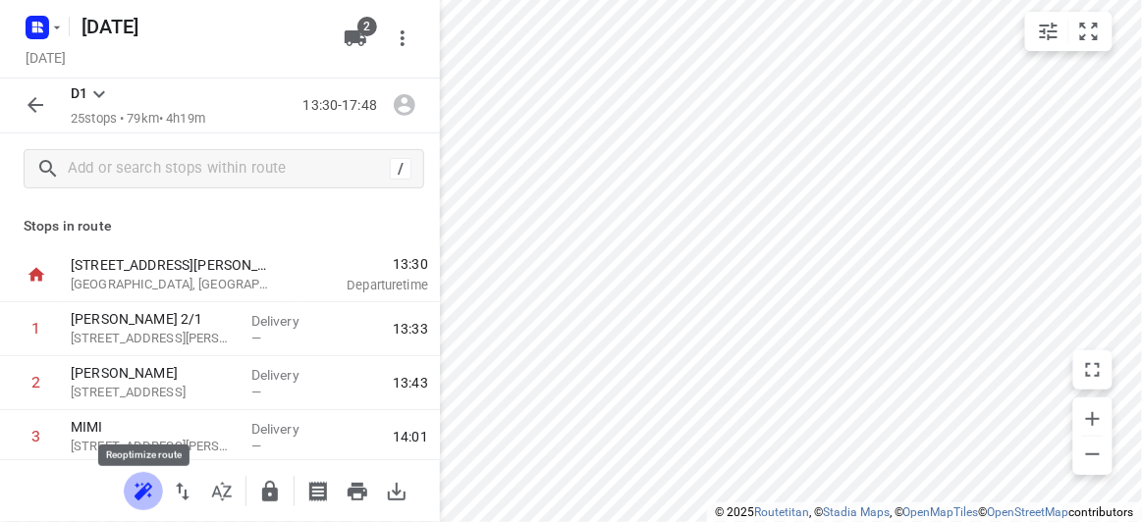
click at [137, 482] on icon "button" at bounding box center [144, 492] width 24 height 24
click at [31, 112] on icon "button" at bounding box center [36, 105] width 24 height 24
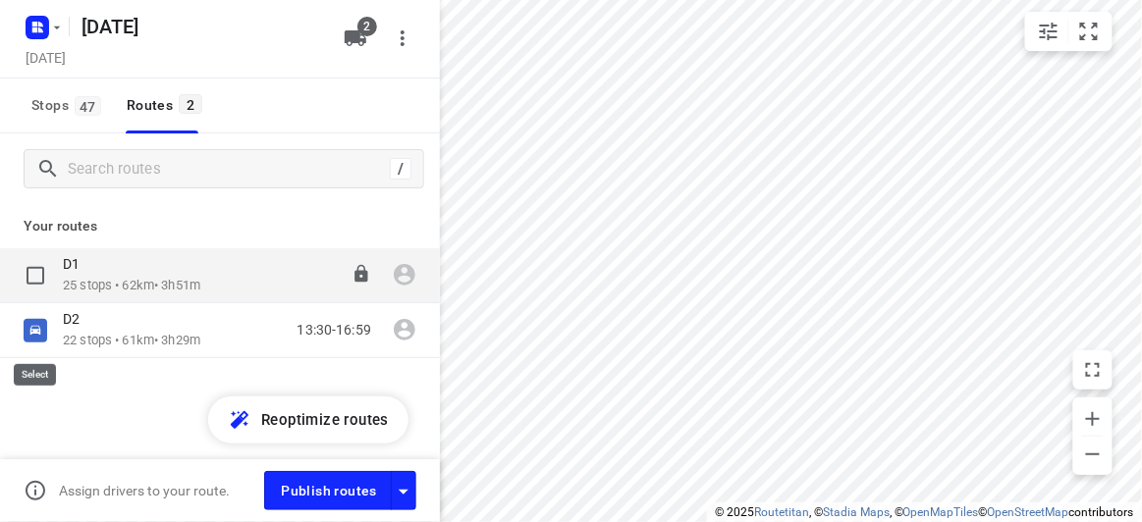
click at [0, 0] on input "checkbox" at bounding box center [0, 0] width 0 height 0
checkbox input "true"
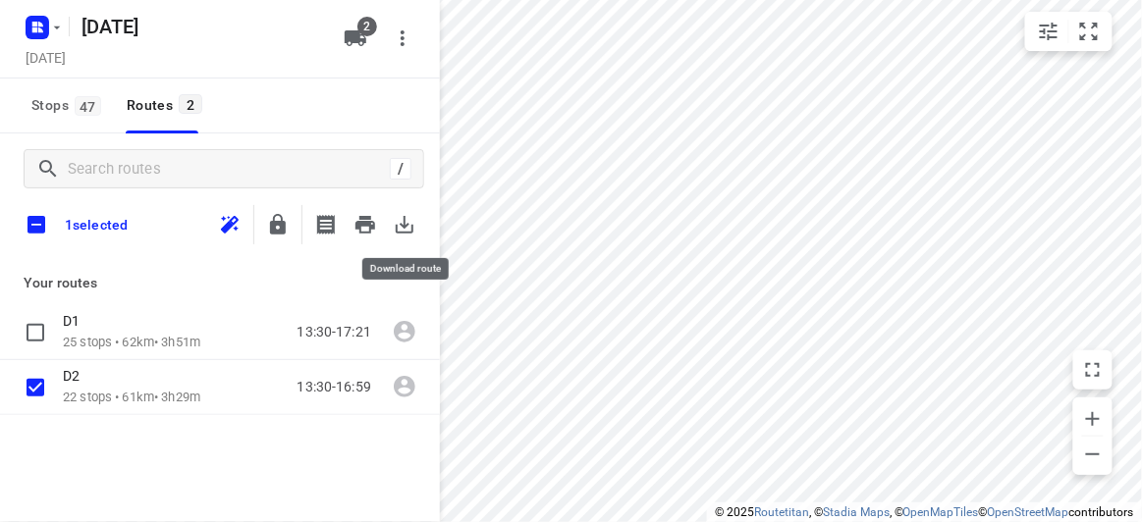
click at [399, 225] on icon "button" at bounding box center [405, 225] width 24 height 24
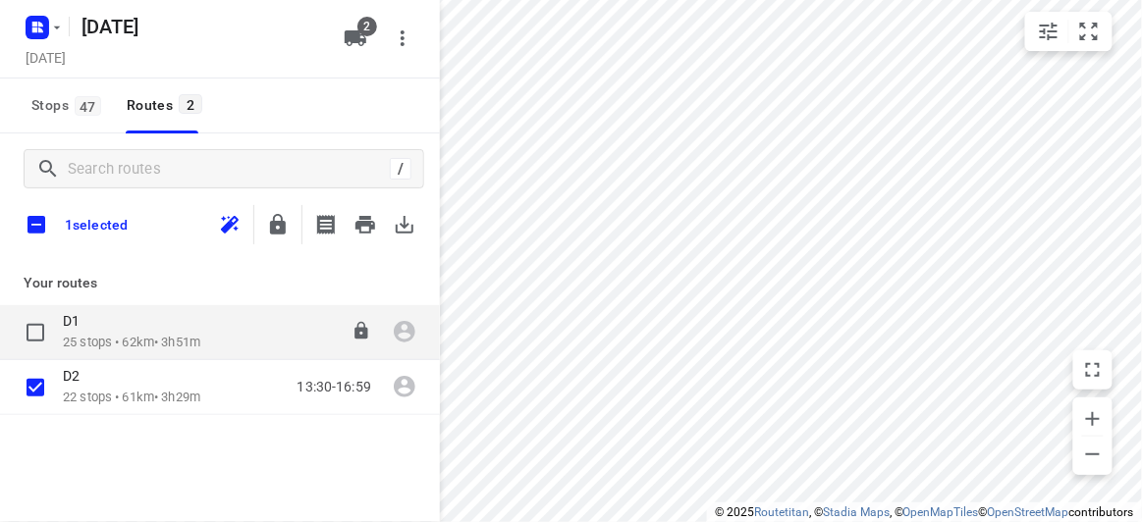
click at [80, 334] on p "25 stops • 62km • 3h51m" at bounding box center [131, 343] width 137 height 19
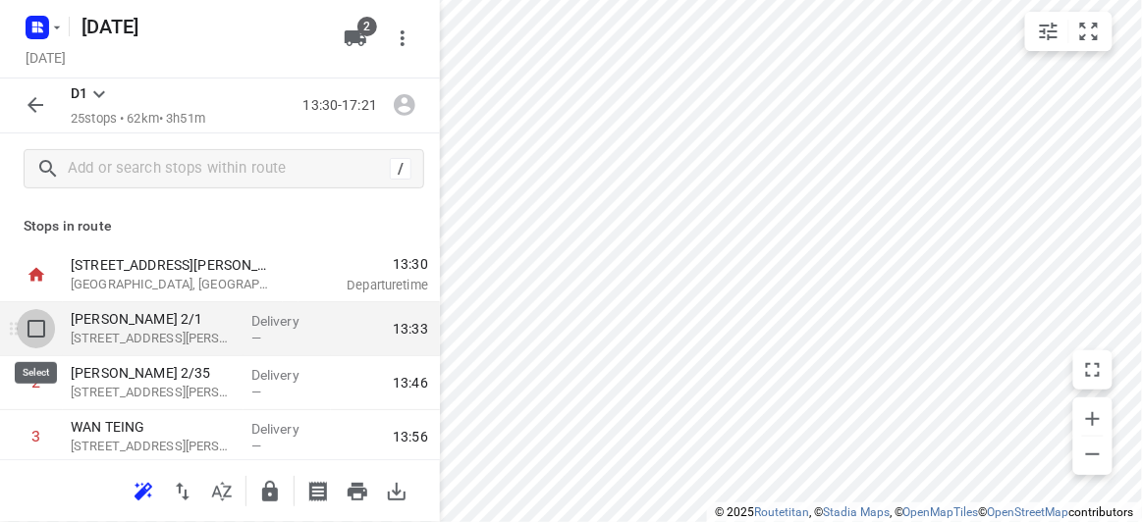
click at [38, 321] on input "checkbox" at bounding box center [36, 328] width 39 height 39
checkbox input "true"
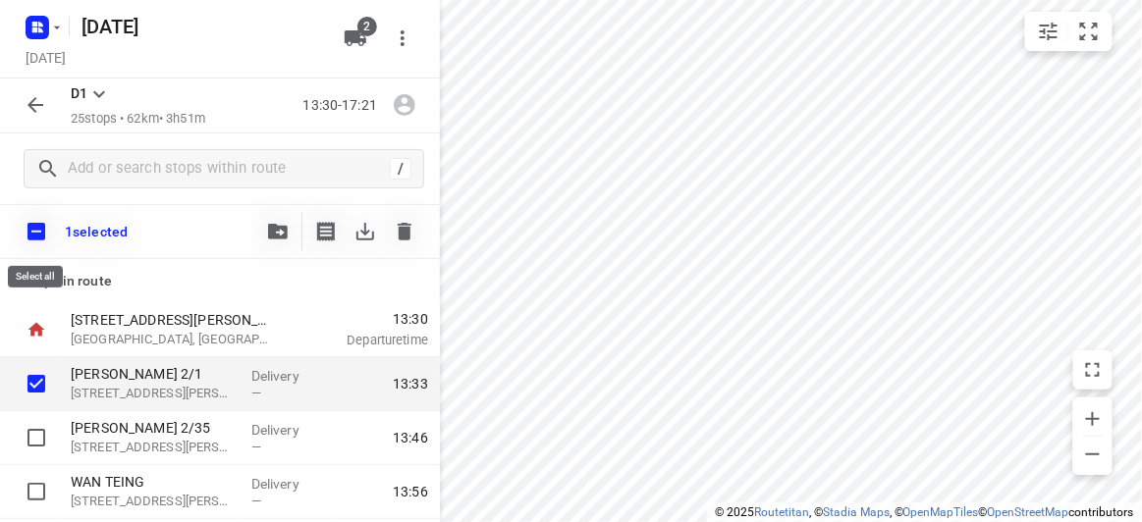
click at [43, 217] on input "checkbox" at bounding box center [36, 231] width 41 height 41
checkbox input "true"
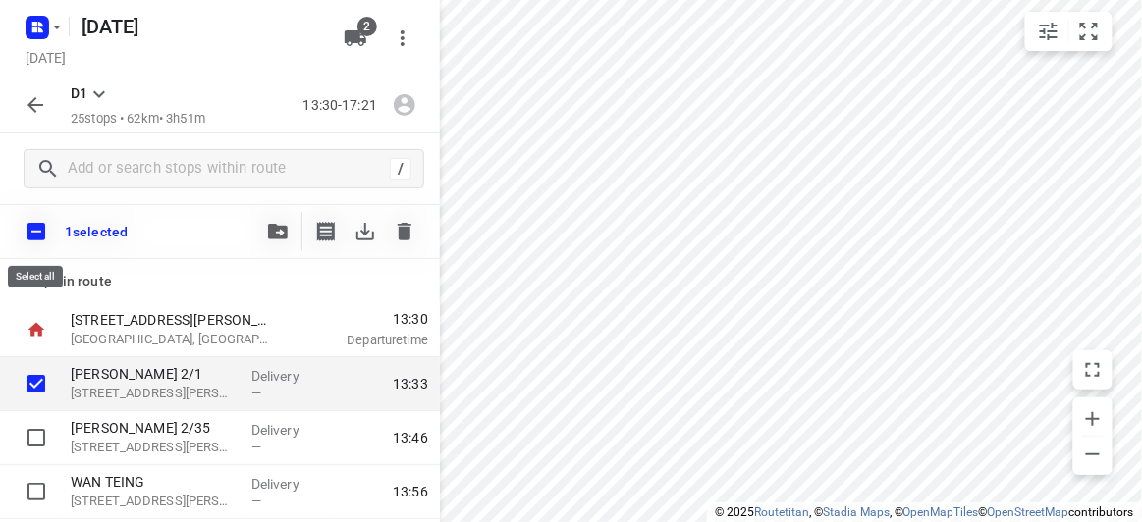
checkbox input "true"
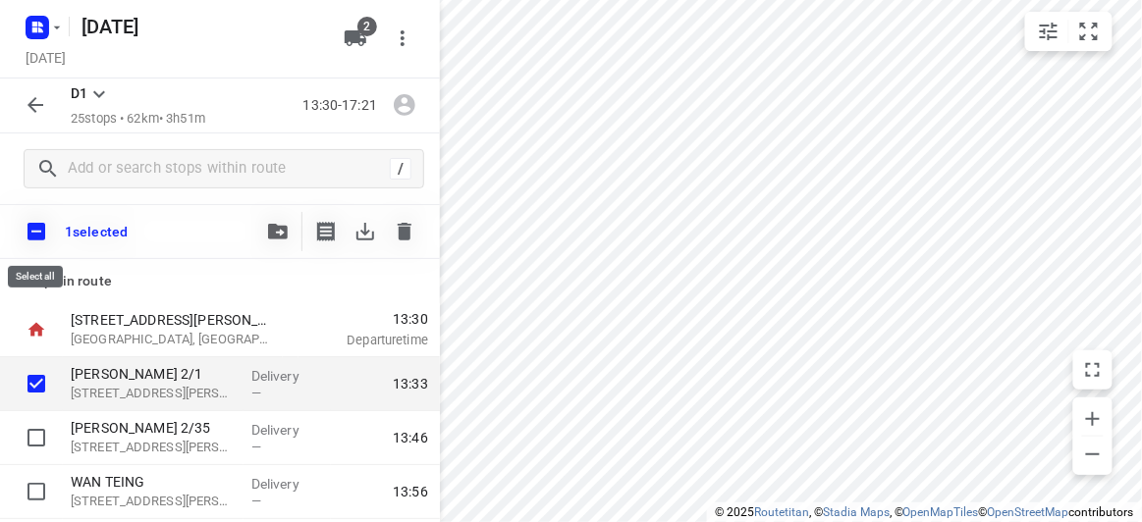
checkbox input "true"
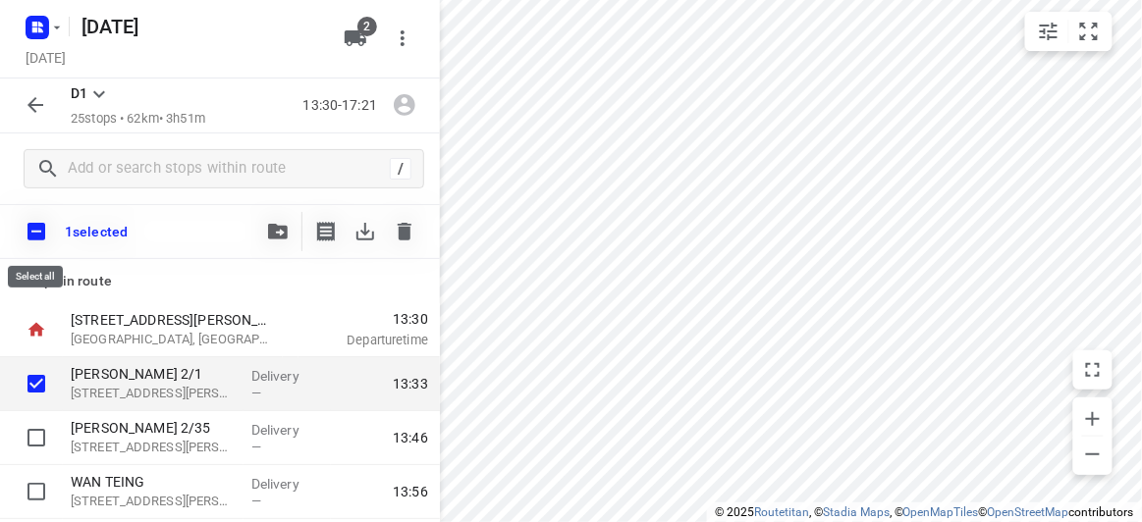
checkbox input "true"
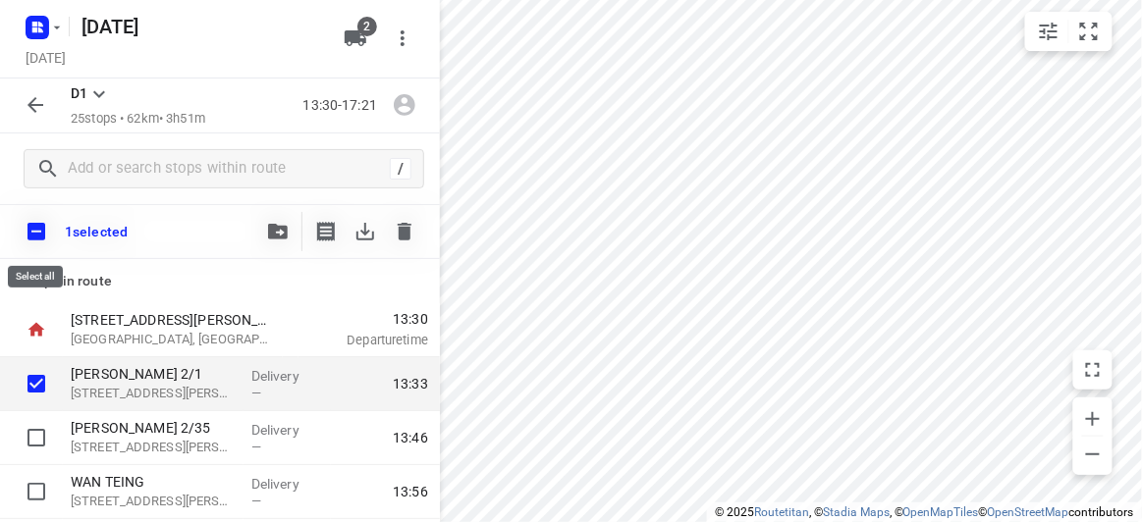
checkbox input "true"
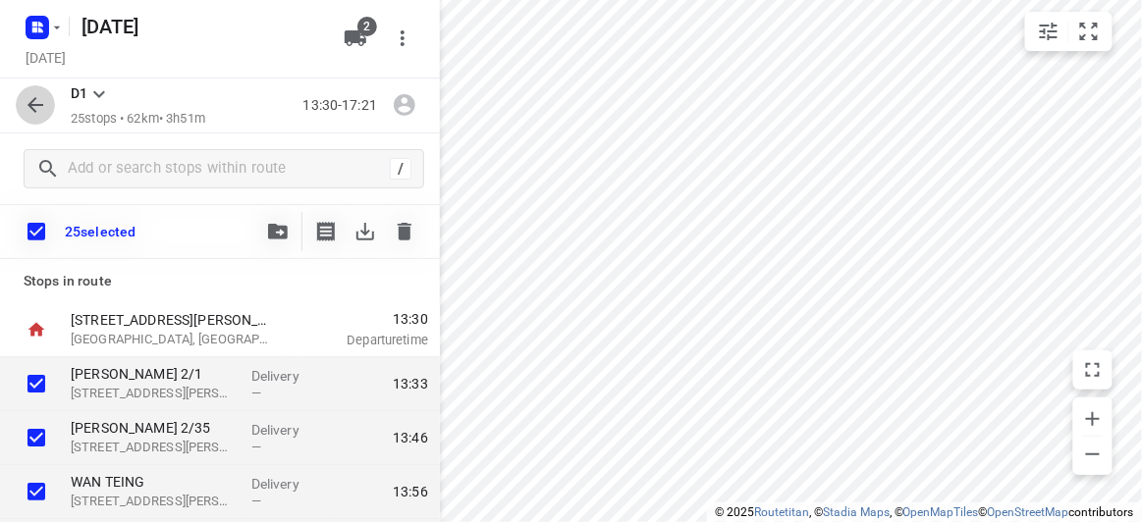
click at [37, 106] on icon "button" at bounding box center [35, 105] width 16 height 16
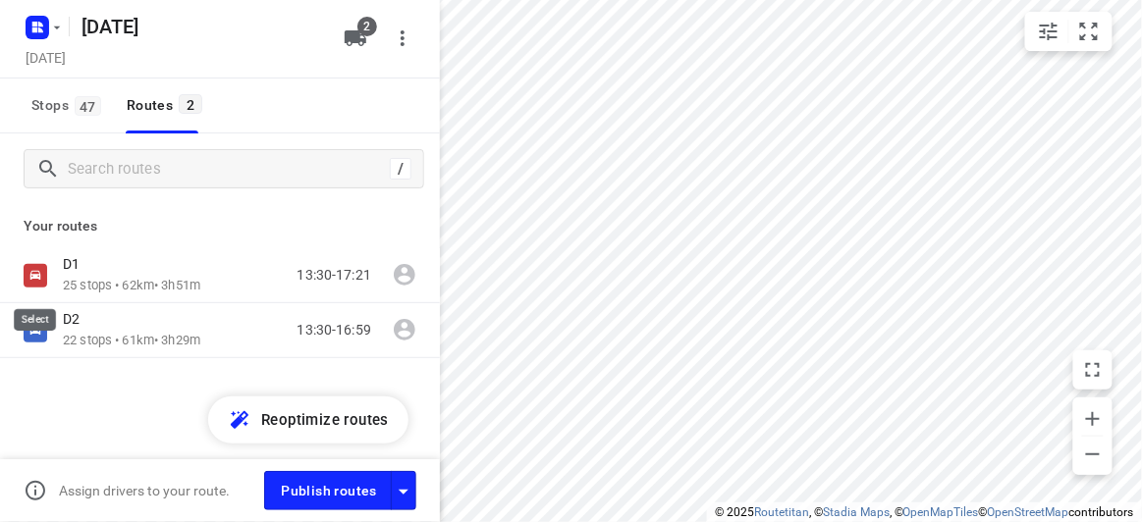
click at [0, 0] on input "checkbox" at bounding box center [0, 0] width 0 height 0
checkbox input "true"
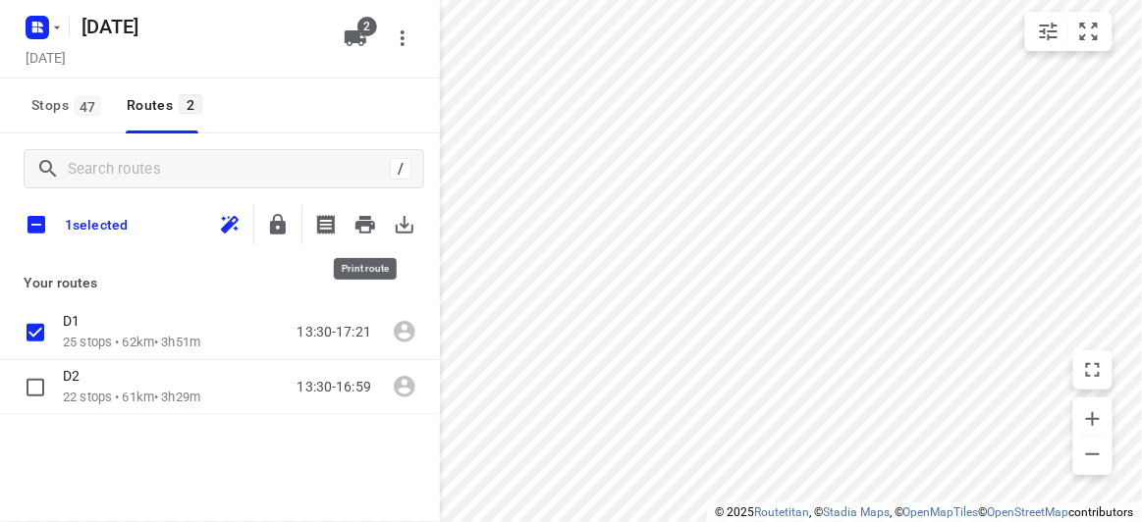
click at [398, 224] on icon "button" at bounding box center [405, 225] width 24 height 24
